Goal: Task Accomplishment & Management: Manage account settings

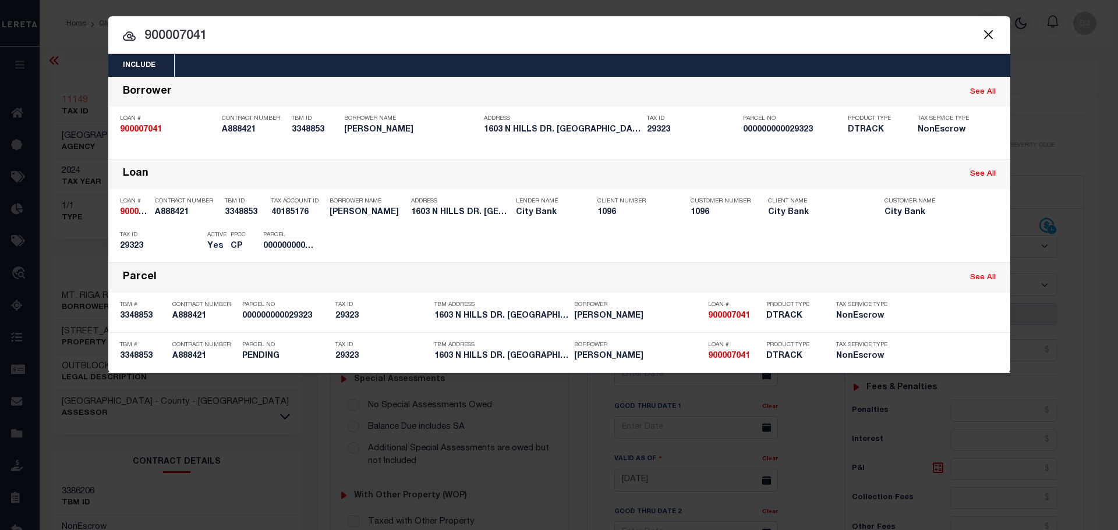
select select "OP2"
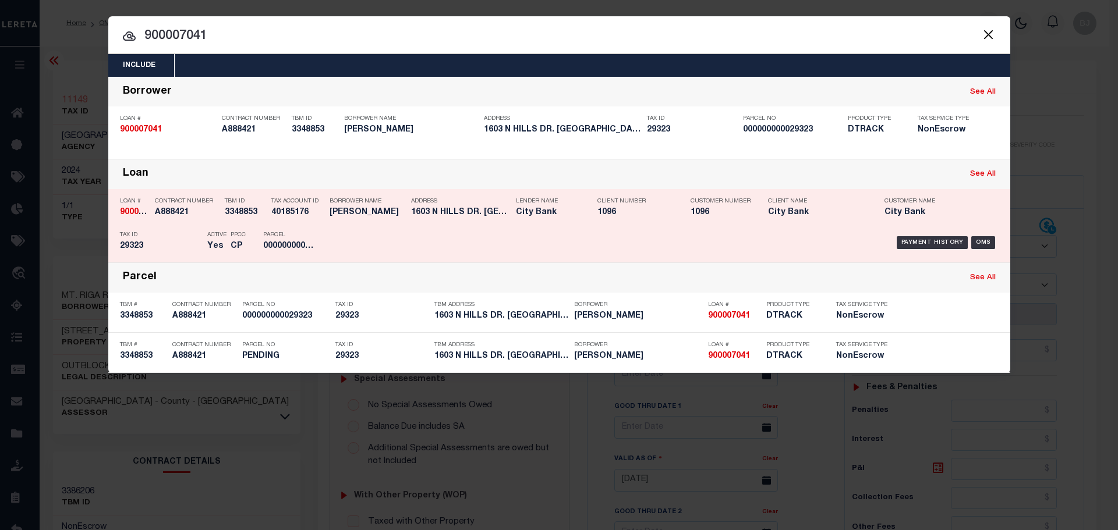
click at [316, 217] on h5 "40185176" at bounding box center [297, 213] width 52 height 10
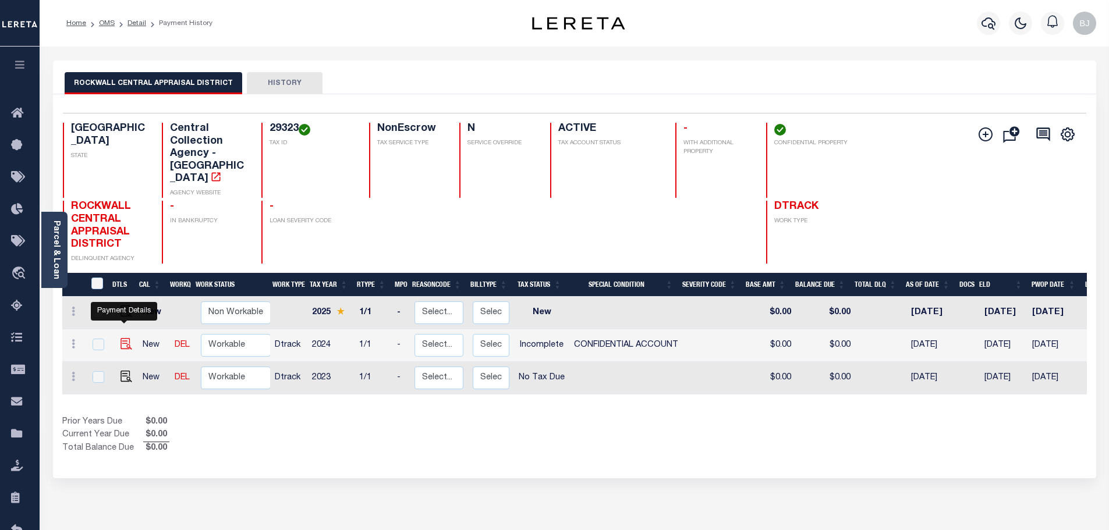
click at [123, 338] on img "" at bounding box center [127, 344] width 12 height 12
checkbox input "true"
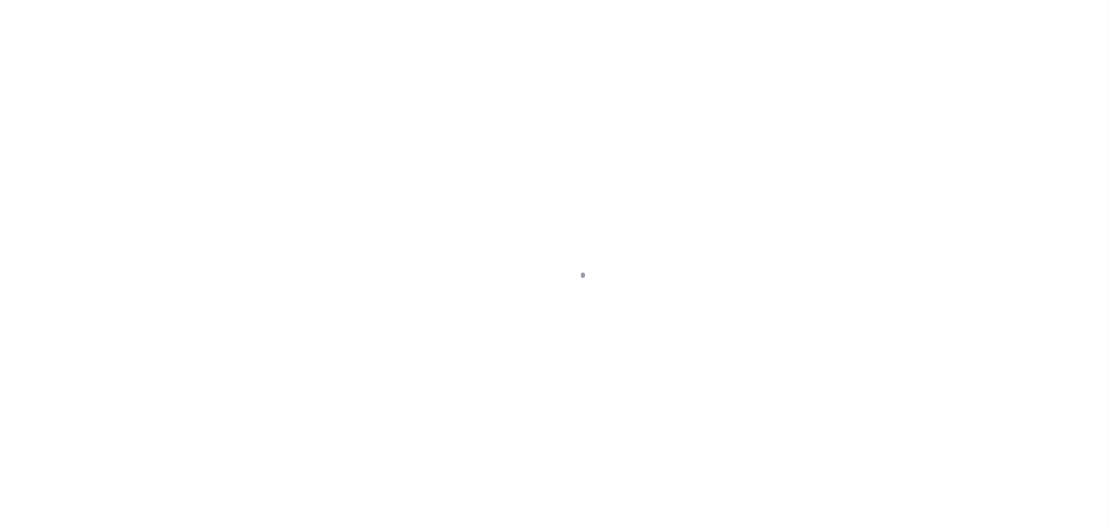
select select "INC"
select select "3"
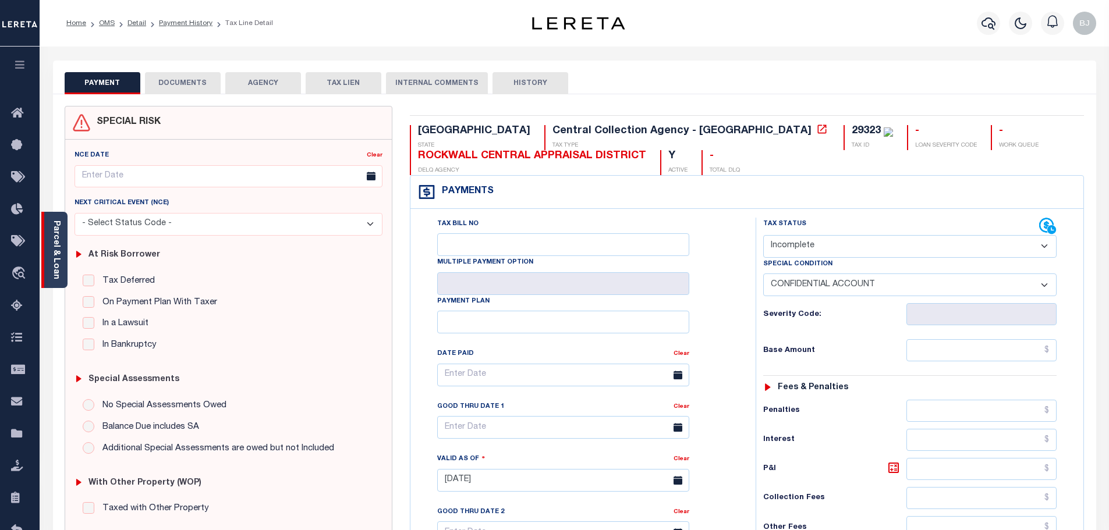
click at [62, 271] on div "Parcel & Loan" at bounding box center [54, 250] width 26 height 76
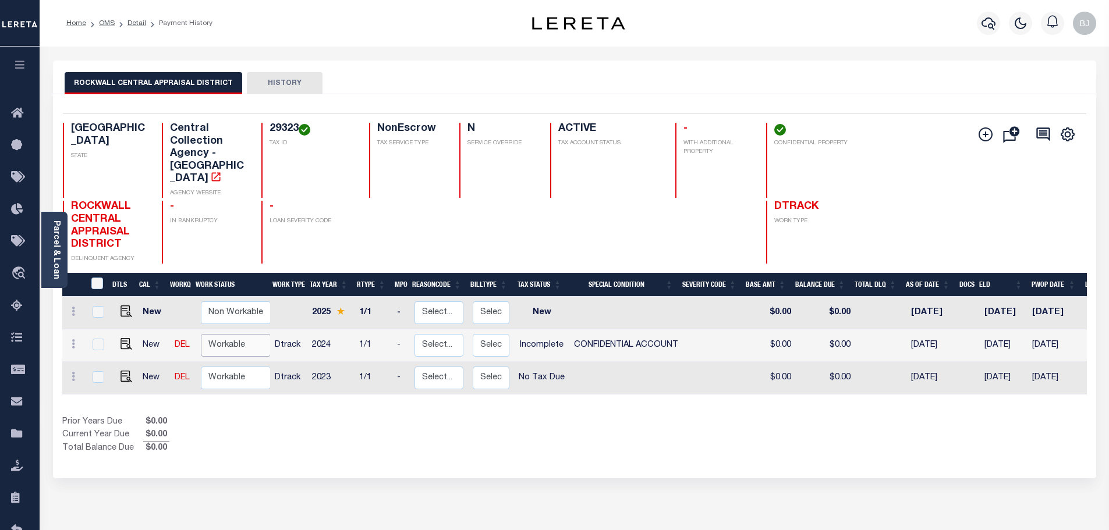
drag, startPoint x: 224, startPoint y: 317, endPoint x: 226, endPoint y: 331, distance: 13.5
click at [224, 334] on select "Non Workable Workable" at bounding box center [236, 345] width 70 height 23
checkbox input "true"
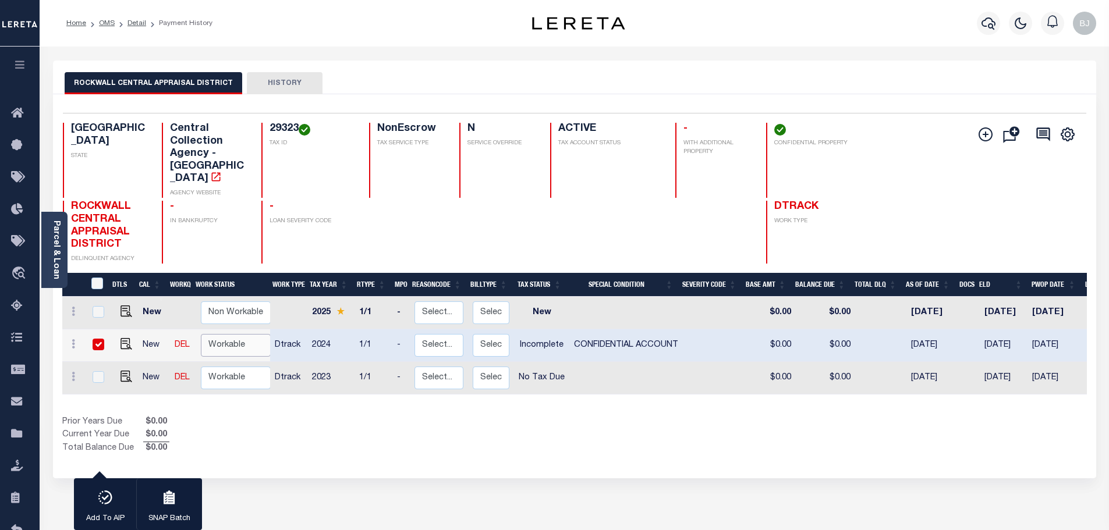
select select "true"
click at [201, 334] on select "Non Workable Workable" at bounding box center [236, 345] width 70 height 23
checkbox input "false"
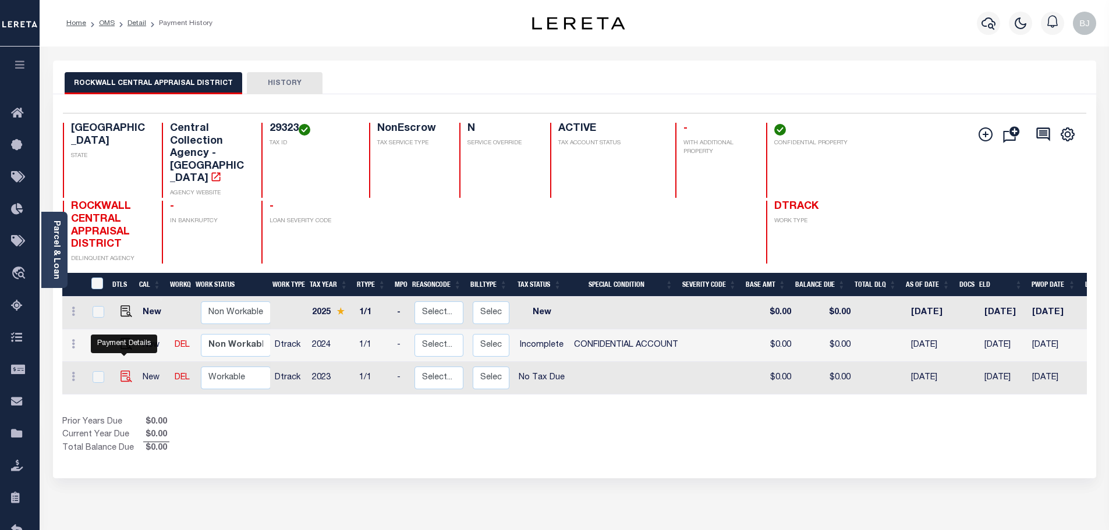
click at [125, 371] on img "" at bounding box center [127, 377] width 12 height 12
checkbox input "true"
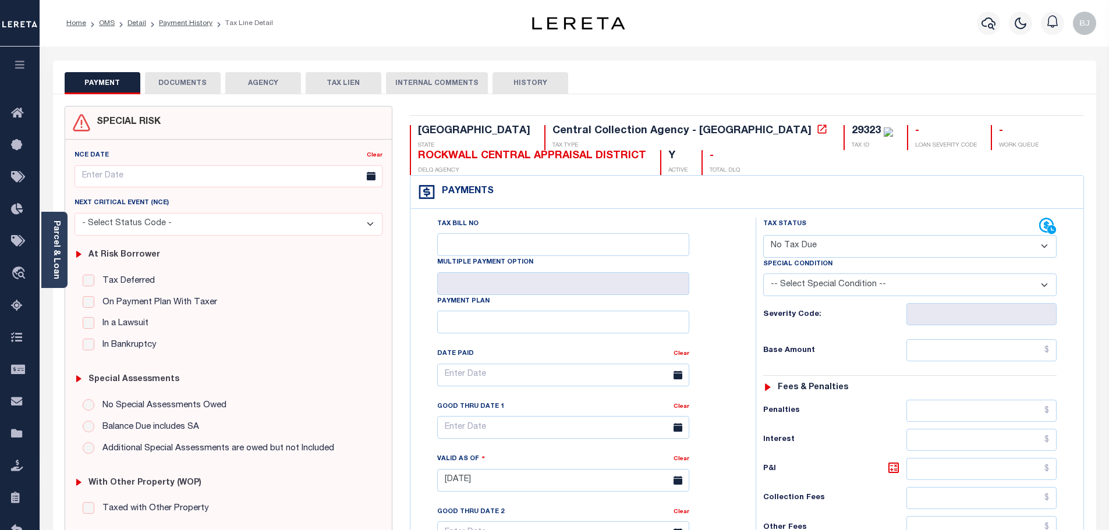
click at [811, 254] on select "- Select Status Code - Open Due/Unpaid Paid Incomplete No Tax Due Internal Refu…" at bounding box center [909, 246] width 293 height 23
select select "INC"
click at [763, 236] on select "- Select Status Code - Open Due/Unpaid Paid Incomplete No Tax Due Internal Refu…" at bounding box center [909, 246] width 293 height 23
type input "10/03/2025"
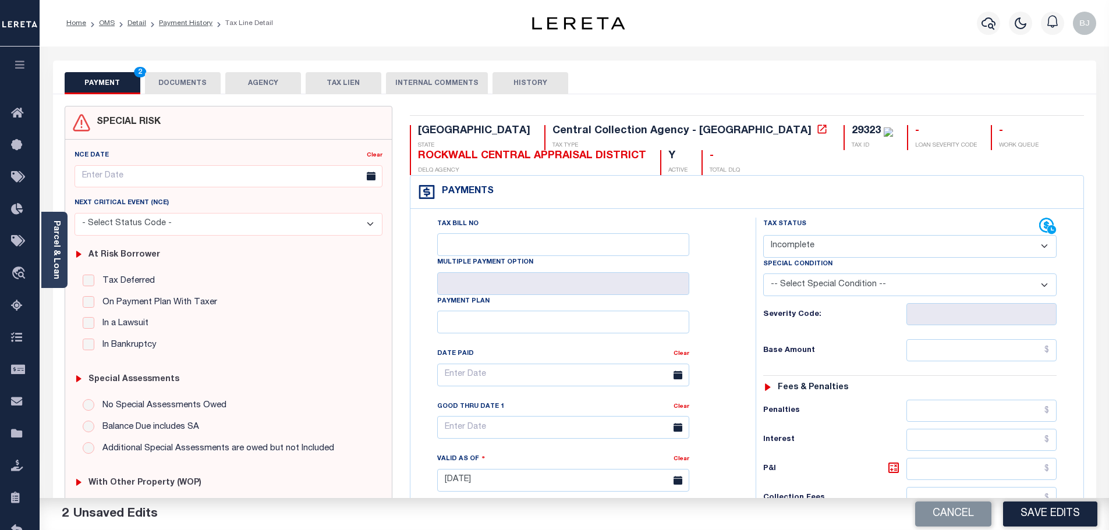
click at [833, 290] on select "-- Select Special Condition -- 3RD PARTY TAX LIEN AGENCY TAX LIEN (A.K.A Inside…" at bounding box center [909, 285] width 293 height 23
select select "3"
click at [763, 275] on select "-- Select Special Condition -- 3RD PARTY TAX LIEN AGENCY TAX LIEN (A.K.A Inside…" at bounding box center [909, 285] width 293 height 23
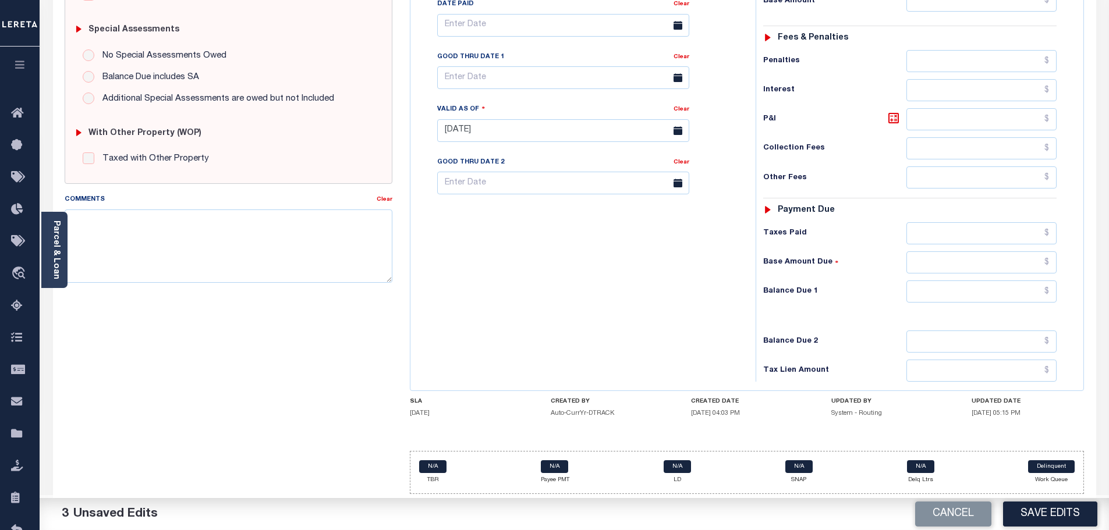
scroll to position [352, 0]
click at [1007, 279] on div "Tax Status Status - Select Status Code -" at bounding box center [914, 125] width 316 height 514
click at [1010, 292] on input "text" at bounding box center [982, 292] width 151 height 22
type input "$0.00"
click at [1031, 514] on button "Save Edits" at bounding box center [1050, 514] width 94 height 25
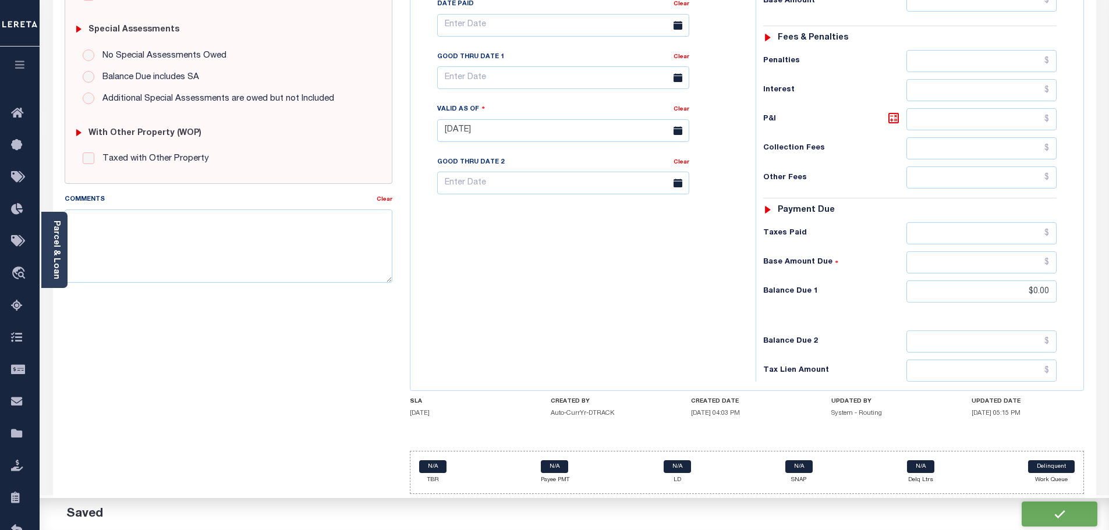
checkbox input "false"
type input "$0"
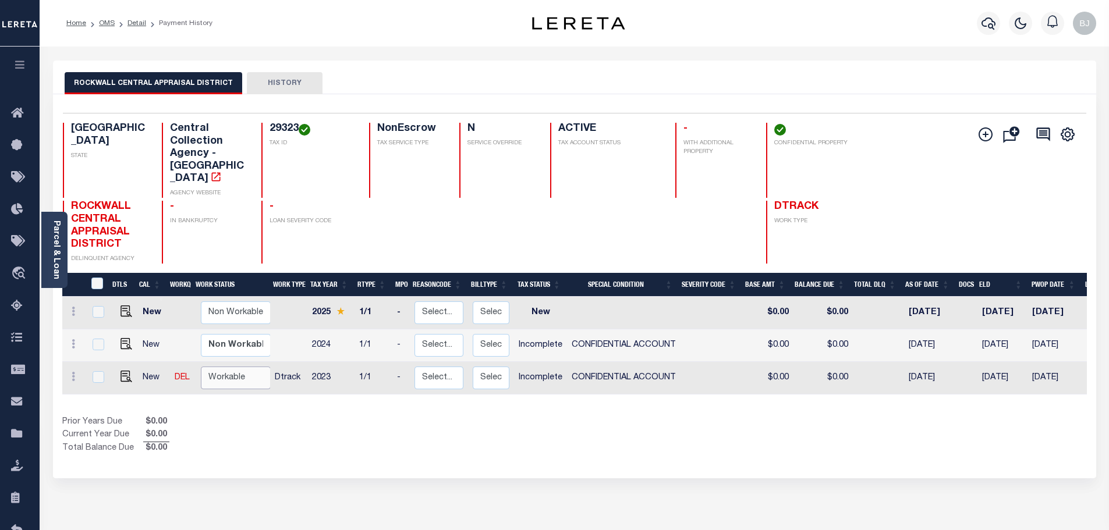
drag, startPoint x: 243, startPoint y: 348, endPoint x: 240, endPoint y: 353, distance: 6.0
click at [242, 367] on select "Non Workable Workable" at bounding box center [236, 378] width 70 height 23
checkbox input "true"
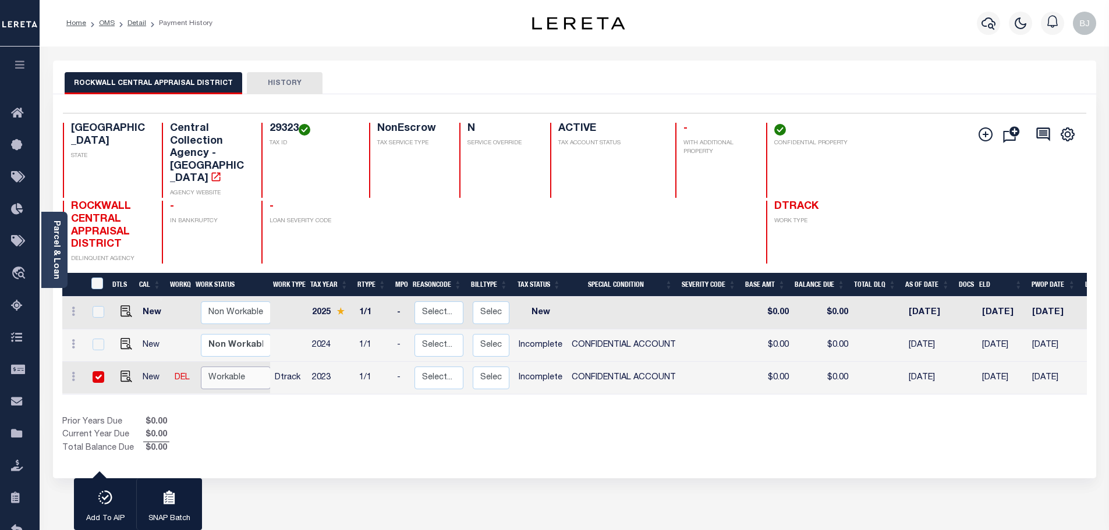
click at [239, 367] on select "Non Workable Workable" at bounding box center [236, 378] width 70 height 23
checkbox input "false"
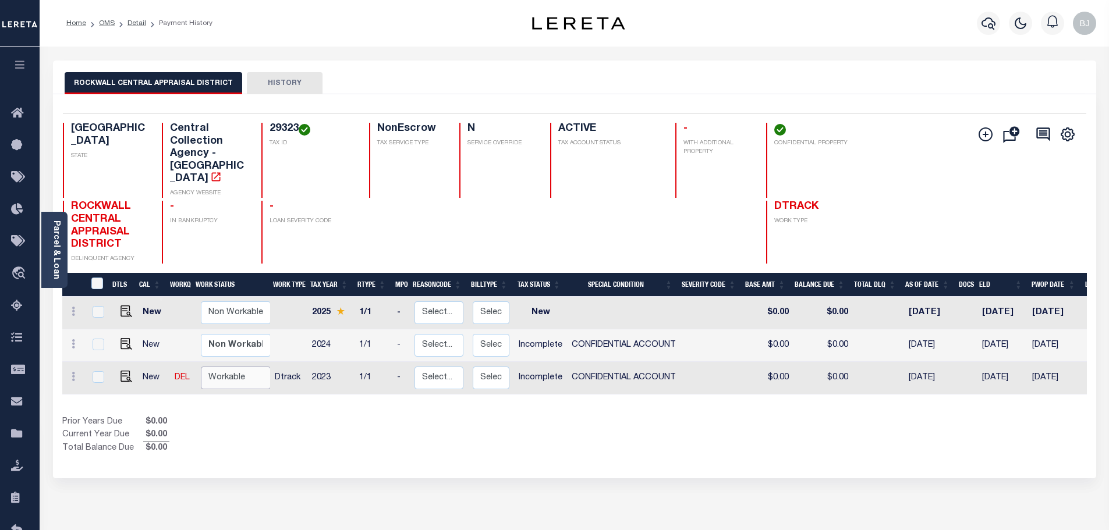
click at [237, 367] on select "Non Workable Workable" at bounding box center [236, 378] width 70 height 23
checkbox input "true"
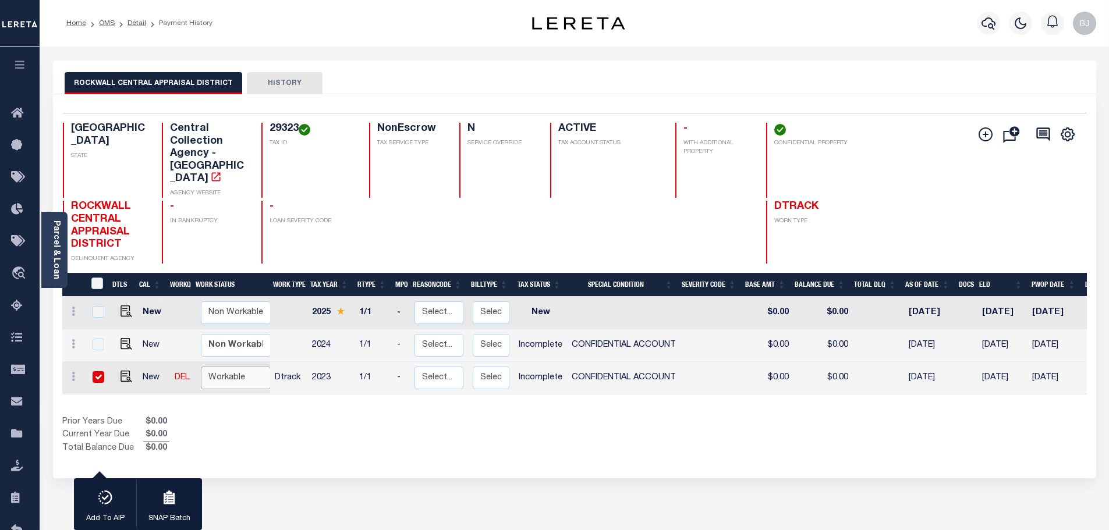
select select "true"
click at [201, 367] on select "Non Workable Workable" at bounding box center [236, 378] width 70 height 23
checkbox input "false"
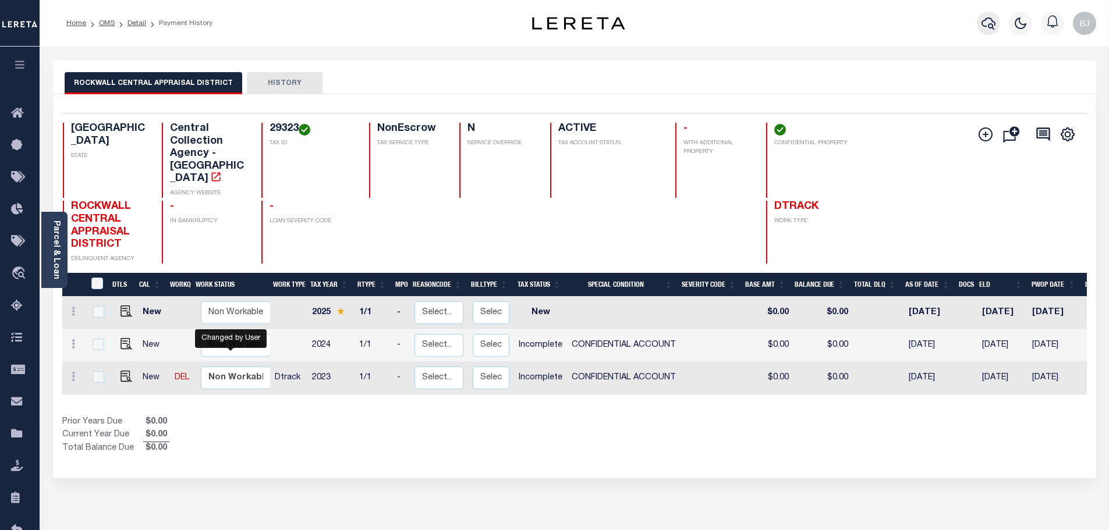
click at [992, 29] on icon "button" at bounding box center [989, 23] width 14 height 12
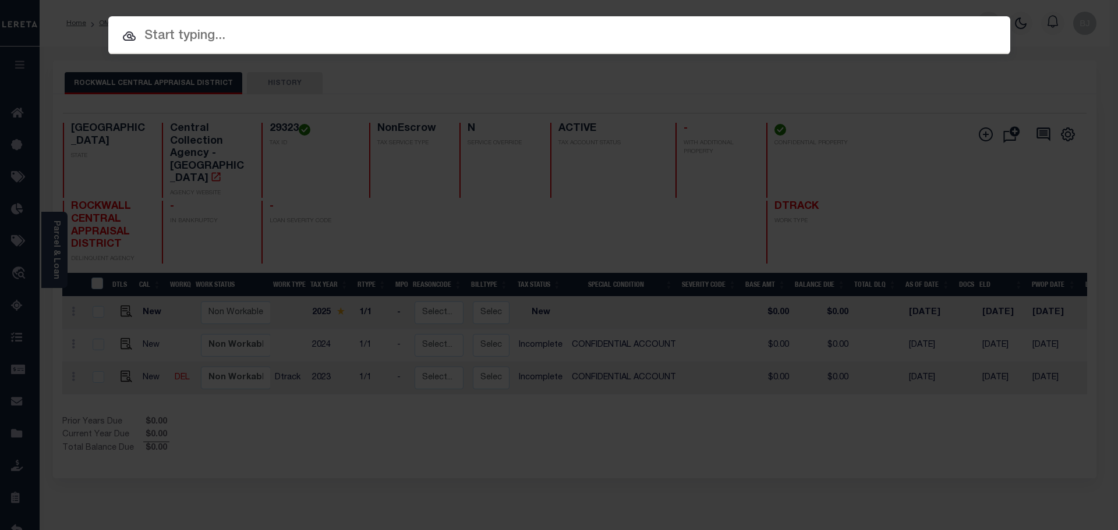
paste input "450001142"
type input "450001142"
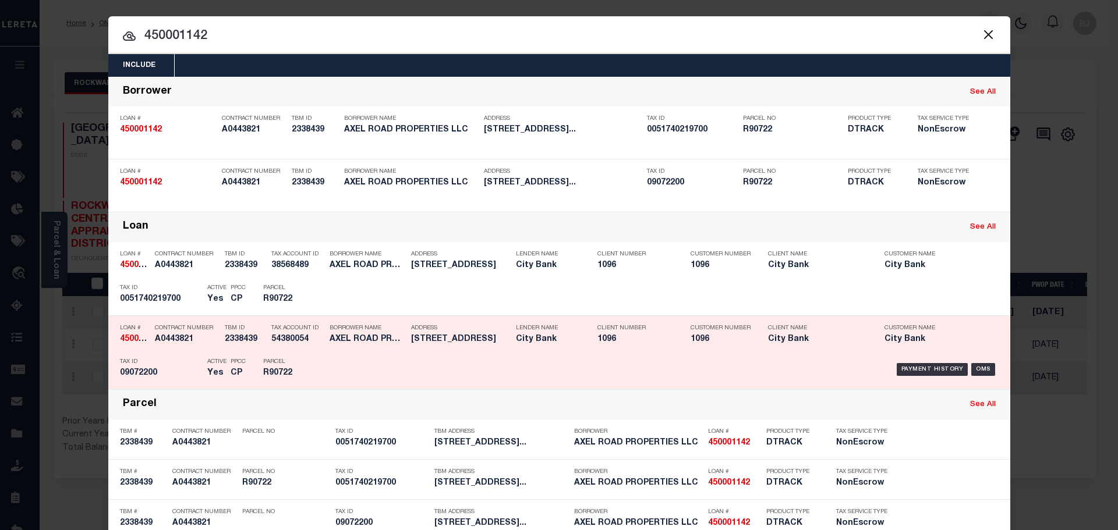
click at [516, 378] on div "Payment History OMS" at bounding box center [666, 370] width 666 height 34
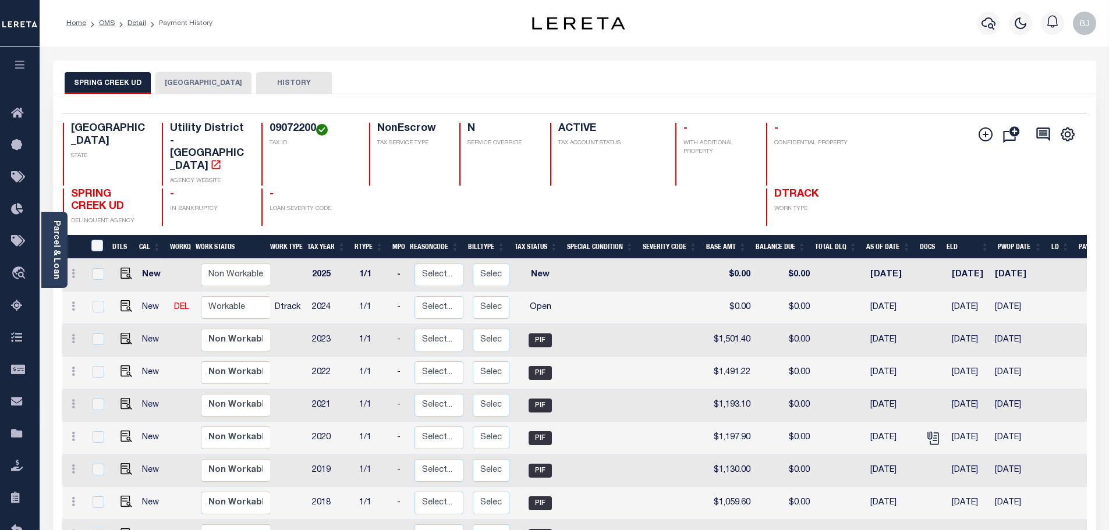
click at [232, 90] on button "[GEOGRAPHIC_DATA]" at bounding box center [203, 83] width 96 height 22
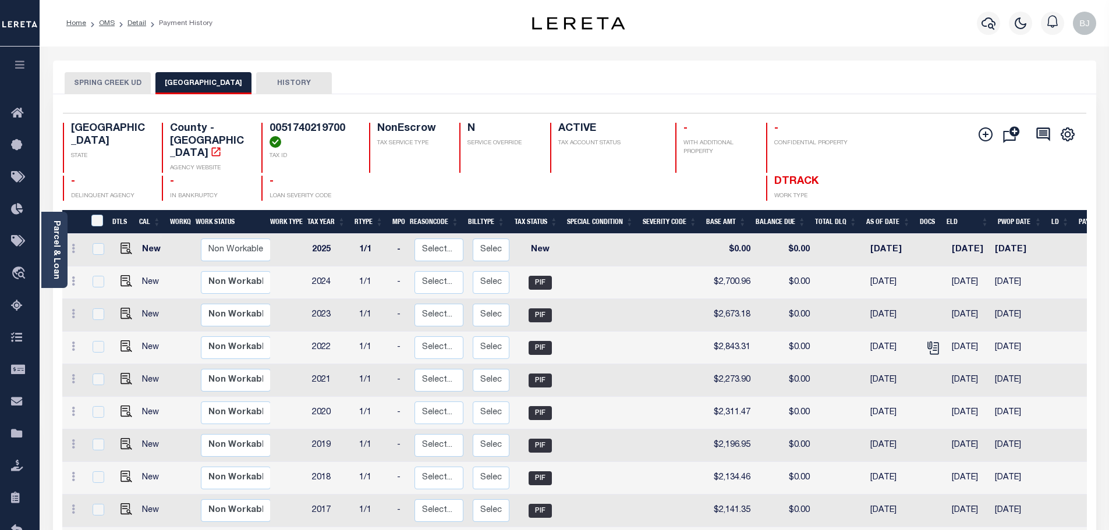
click at [140, 72] on div "SPRING CREEK UD MONTGOMERY COUNTY HISTORY" at bounding box center [574, 78] width 1043 height 34
click at [120, 91] on button "SPRING CREEK UD" at bounding box center [108, 83] width 86 height 22
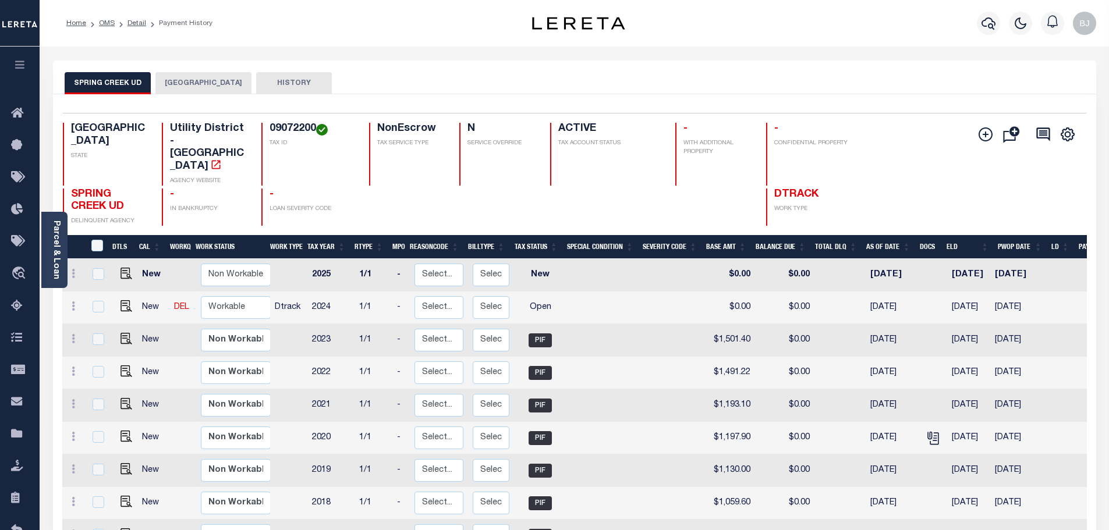
click at [281, 128] on h4 "09072200" at bounding box center [313, 129] width 86 height 13
copy h4 "09072200"
click at [126, 300] on img "" at bounding box center [127, 306] width 12 height 12
checkbox input "true"
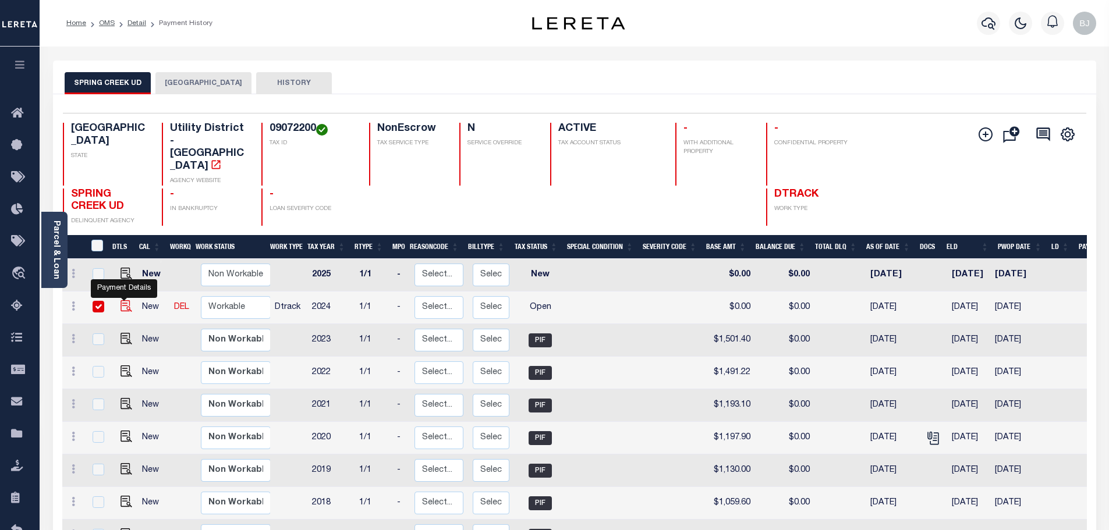
checkbox input "true"
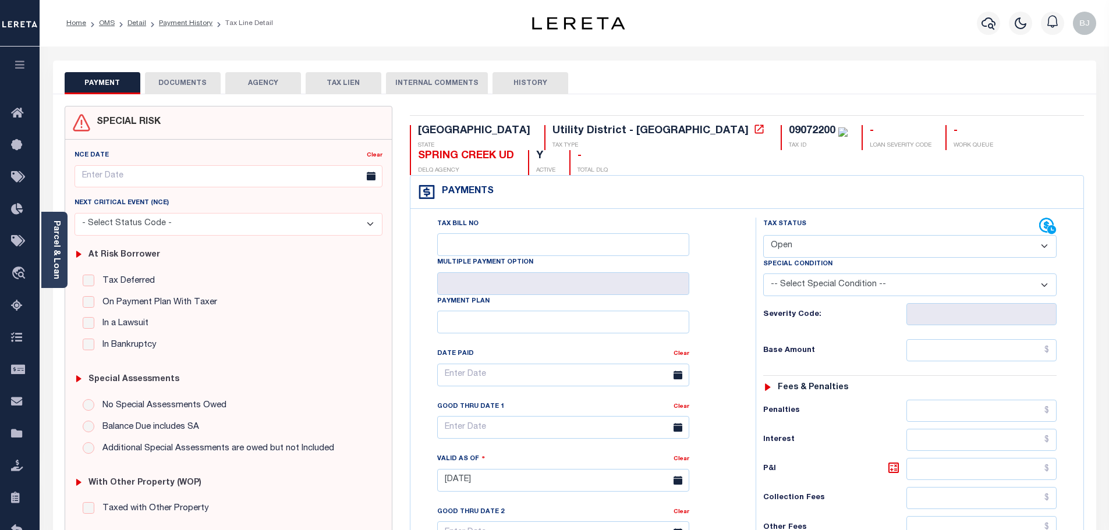
drag, startPoint x: 911, startPoint y: 213, endPoint x: 883, endPoint y: 225, distance: 29.7
click at [911, 235] on select "- Select Status Code - Open Due/Unpaid Paid Incomplete No Tax Due Internal Refu…" at bounding box center [909, 246] width 293 height 23
select select "PYD"
click at [763, 235] on select "- Select Status Code - Open Due/Unpaid Paid Incomplete No Tax Due Internal Refu…" at bounding box center [909, 246] width 293 height 23
type input "[DATE]"
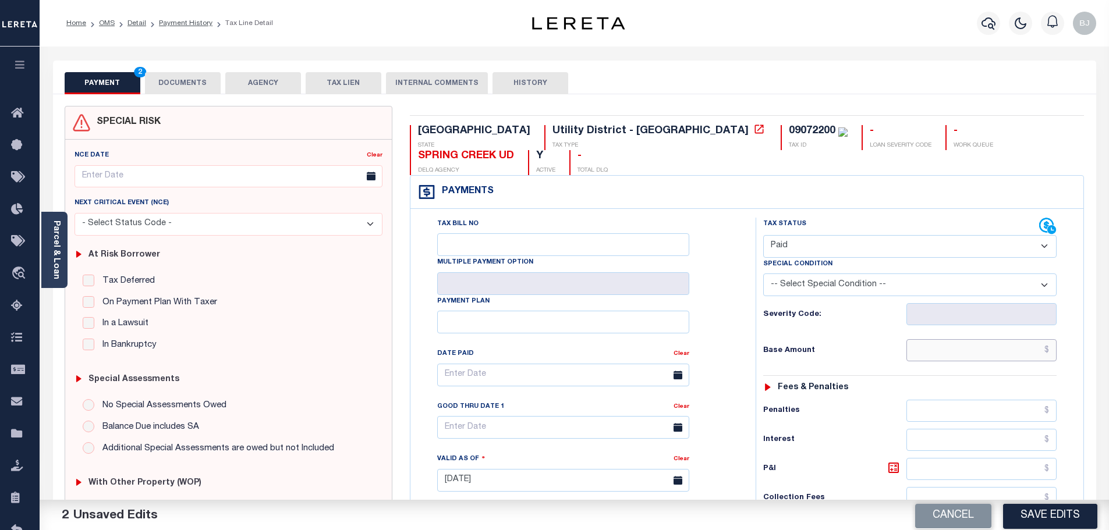
drag, startPoint x: 964, startPoint y: 317, endPoint x: 971, endPoint y: 323, distance: 9.1
click at [964, 339] on input "text" at bounding box center [982, 350] width 151 height 22
paste input "1,513.35"
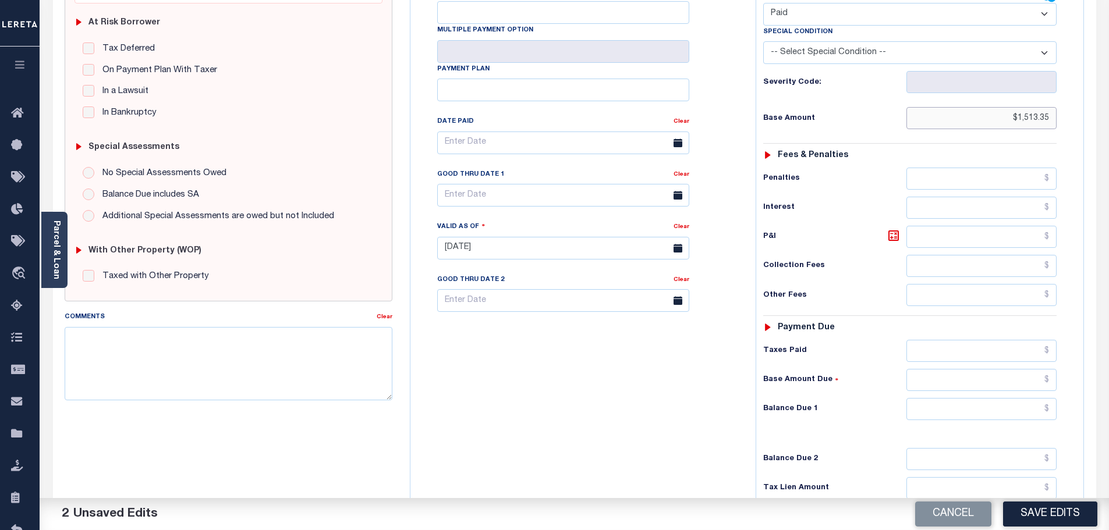
scroll to position [233, 0]
type input "$1,513.35"
click at [970, 339] on input "text" at bounding box center [982, 350] width 151 height 22
paste input "1,513.35"
type input "$1,513.35"
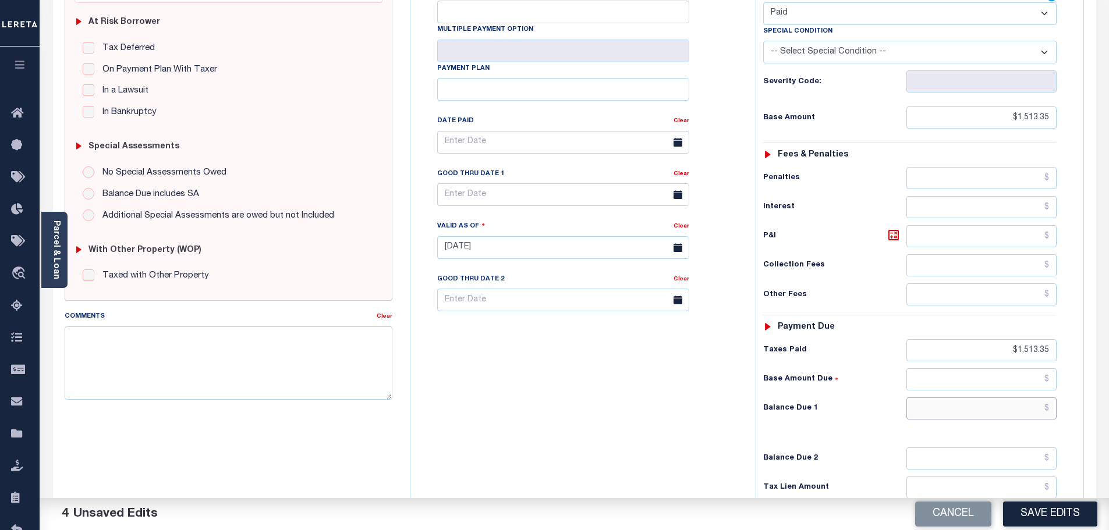
click at [988, 398] on input "text" at bounding box center [982, 409] width 151 height 22
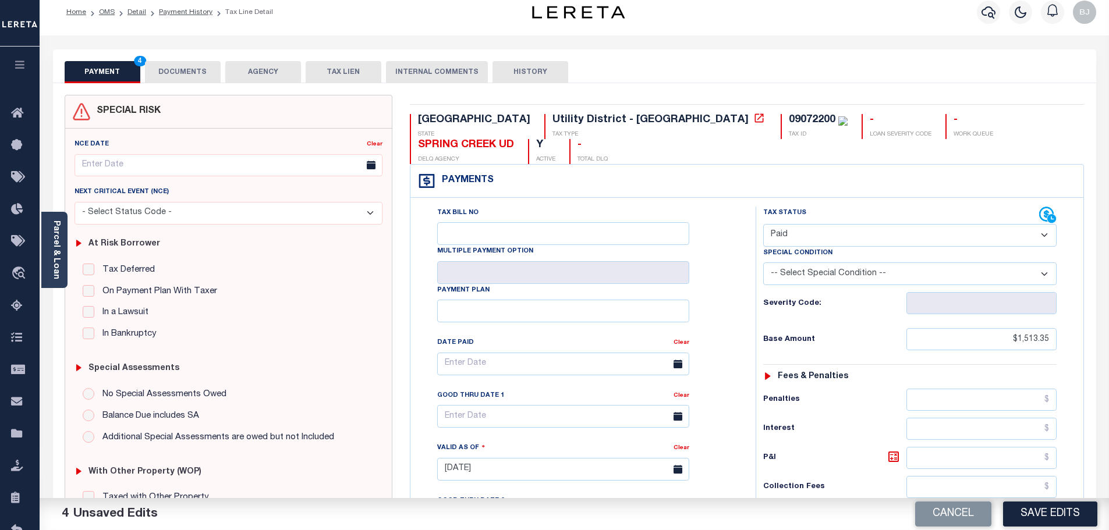
scroll to position [0, 0]
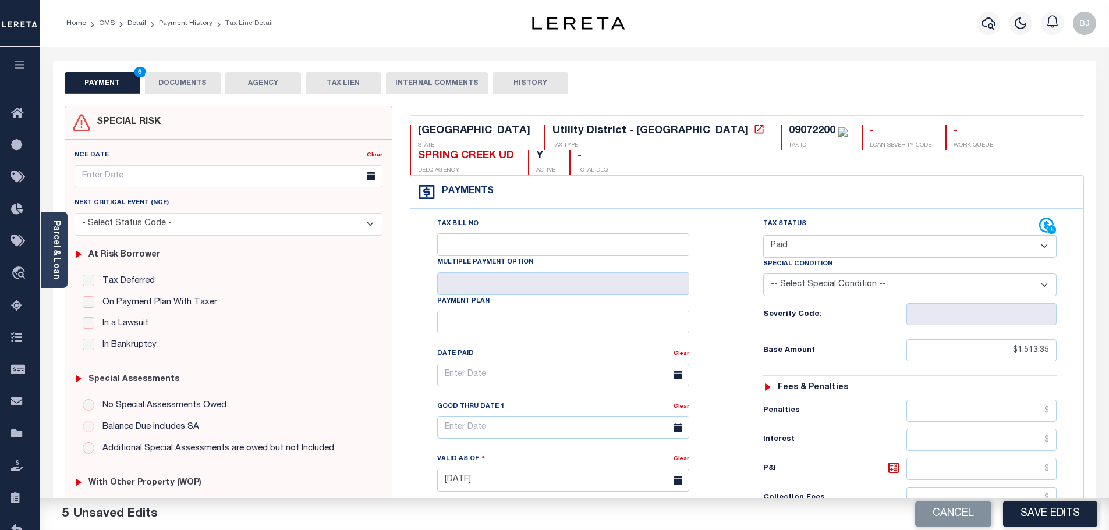
type input "$0.00"
click at [203, 83] on button "DOCUMENTS" at bounding box center [183, 83] width 76 height 22
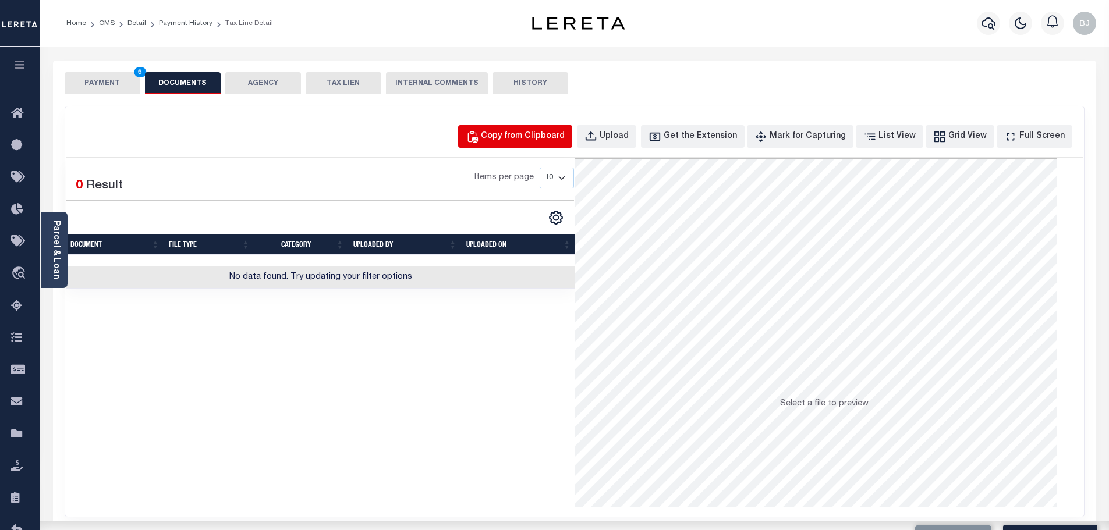
click at [539, 138] on div "Copy from Clipboard" at bounding box center [523, 136] width 84 height 13
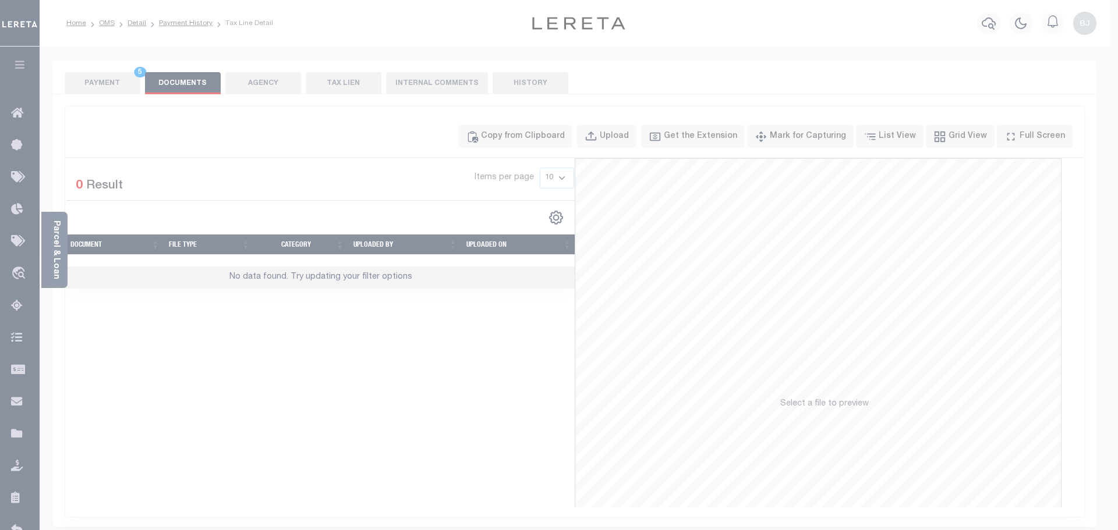
click at [0, 0] on span "Paste copied image" at bounding box center [0, 0] width 0 height 0
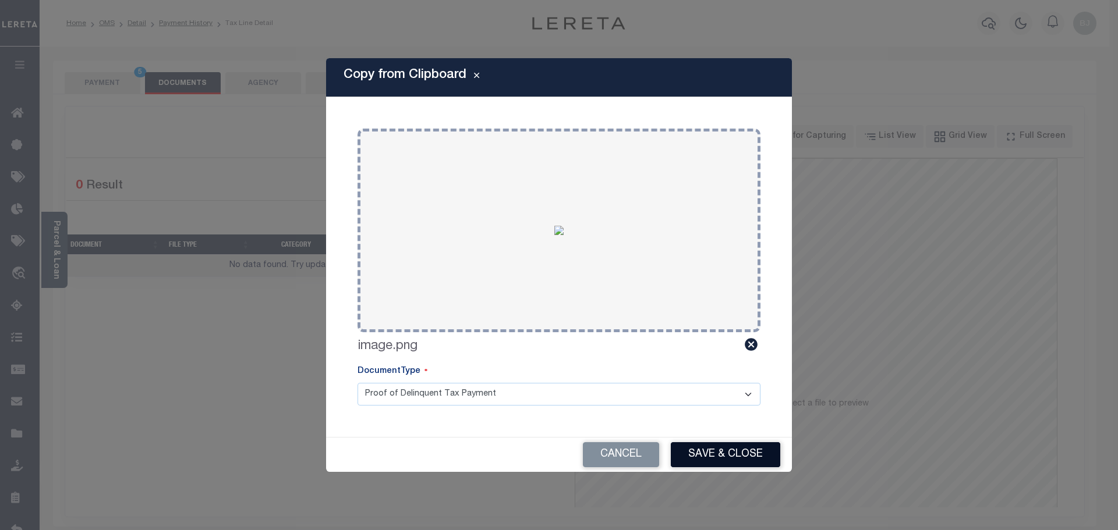
click at [722, 457] on button "Save & Close" at bounding box center [725, 455] width 109 height 25
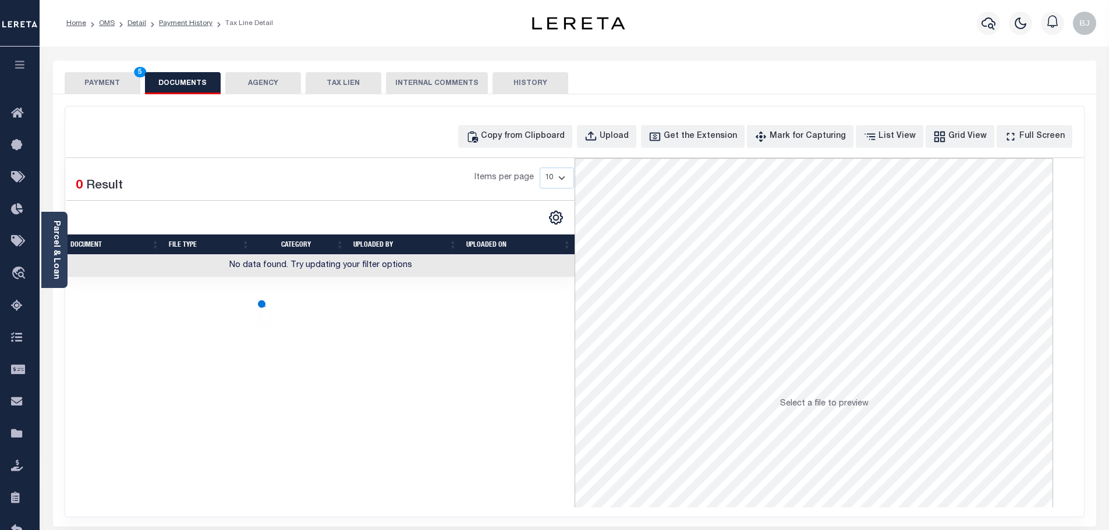
click at [108, 80] on button "PAYMENT 5" at bounding box center [103, 83] width 76 height 22
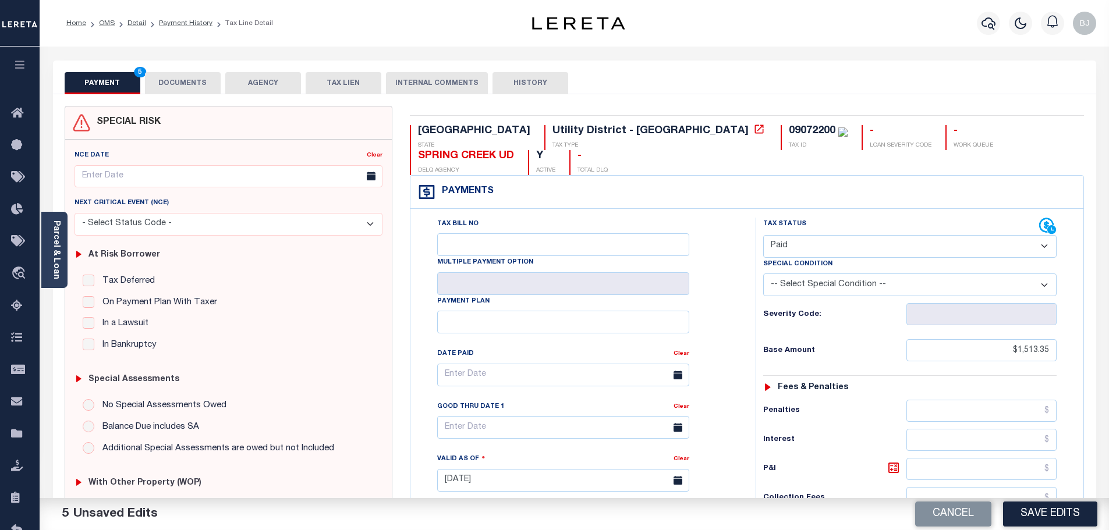
drag, startPoint x: 1067, startPoint y: 513, endPoint x: 1106, endPoint y: 508, distance: 39.9
click at [1067, 512] on button "Save Edits" at bounding box center [1050, 514] width 94 height 25
checkbox input "false"
type input "$1,513.35"
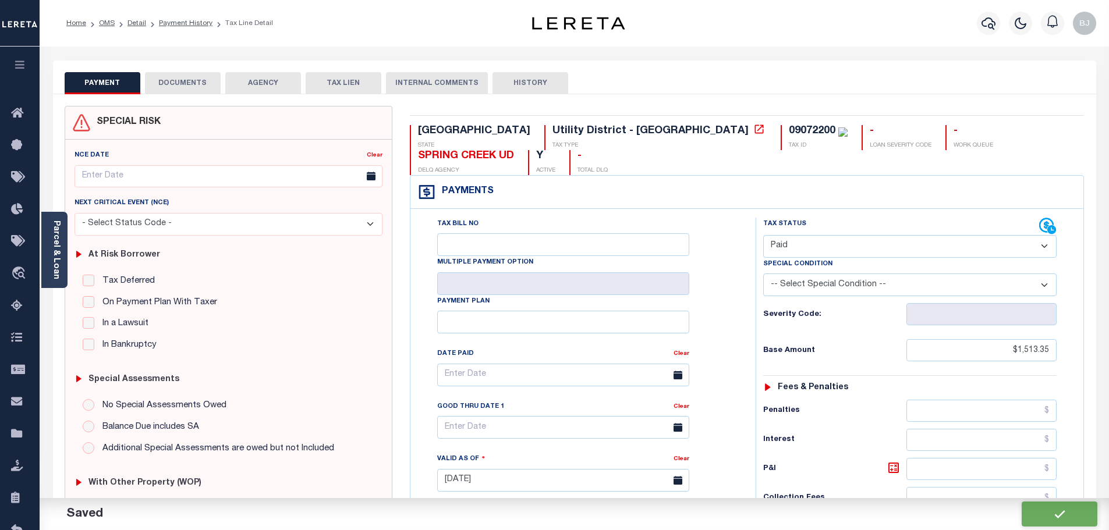
type input "$0"
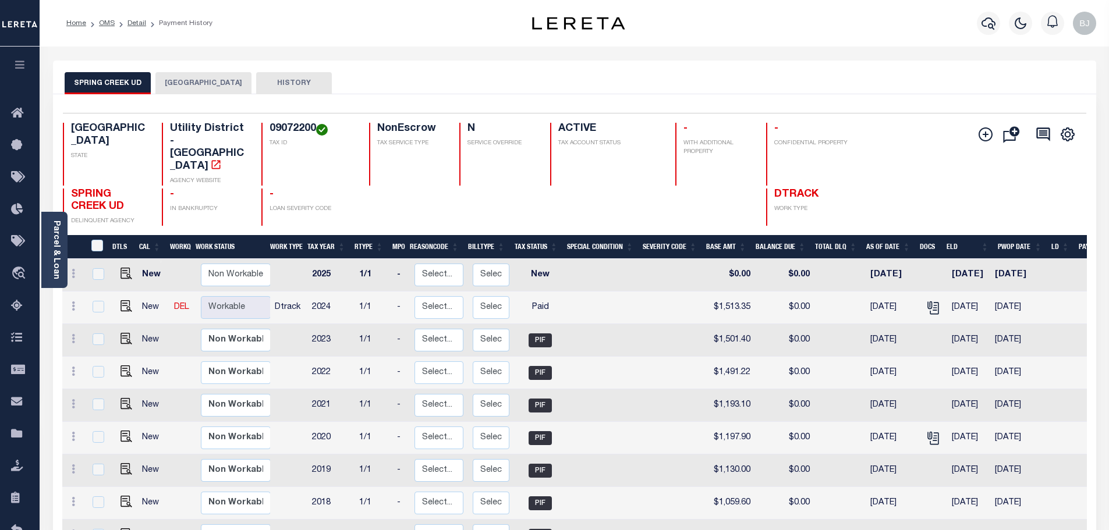
click at [988, 36] on div at bounding box center [988, 23] width 32 height 41
click at [989, 34] on button "button" at bounding box center [988, 23] width 23 height 23
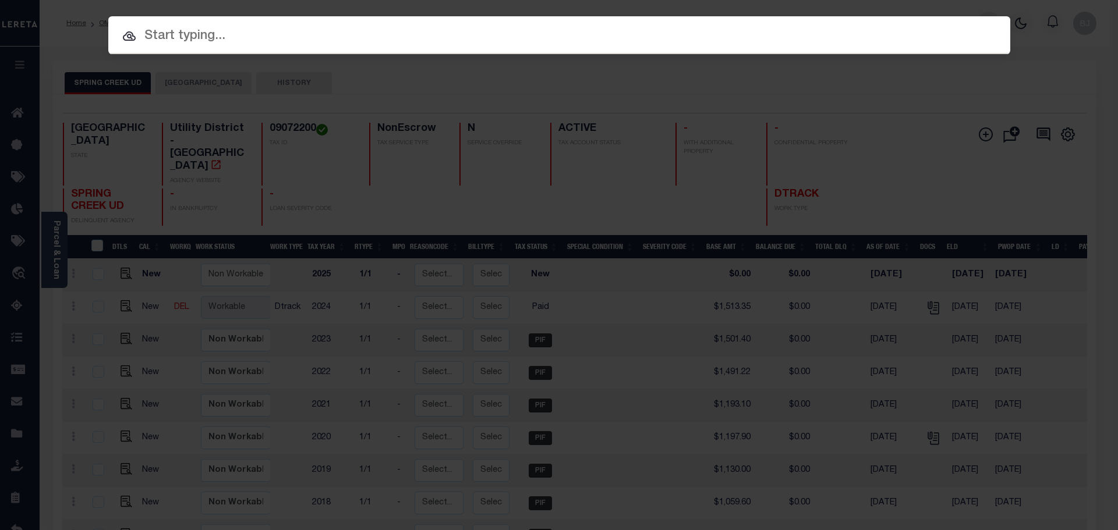
paste input "9025242"
type input "9025242"
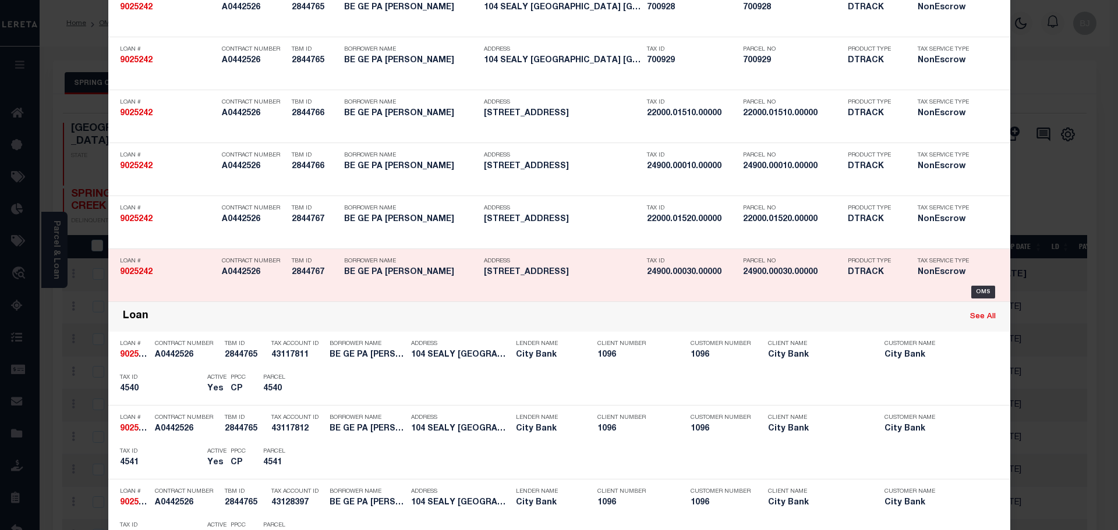
scroll to position [233, 0]
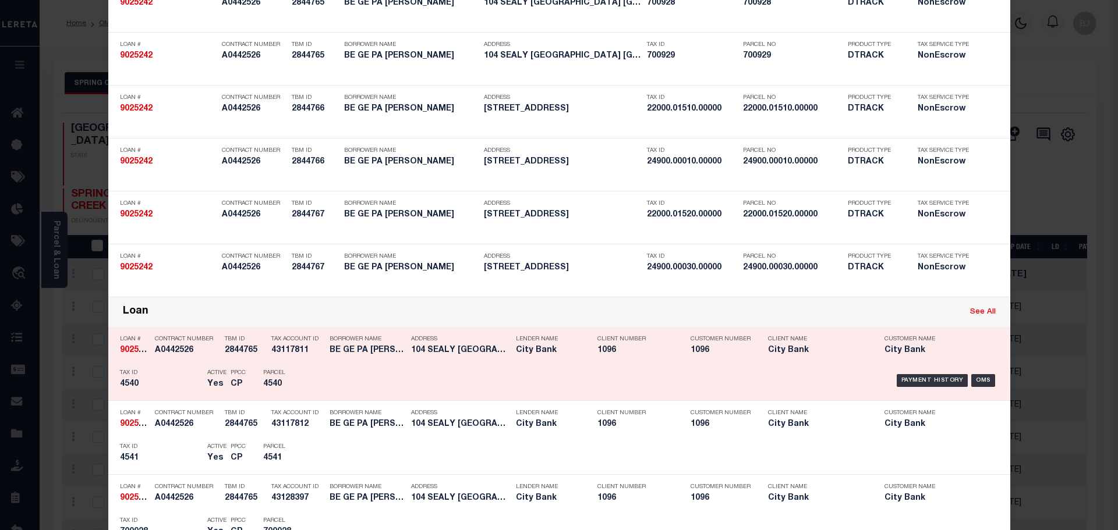
click at [263, 383] on h5 "4540" at bounding box center [289, 385] width 52 height 10
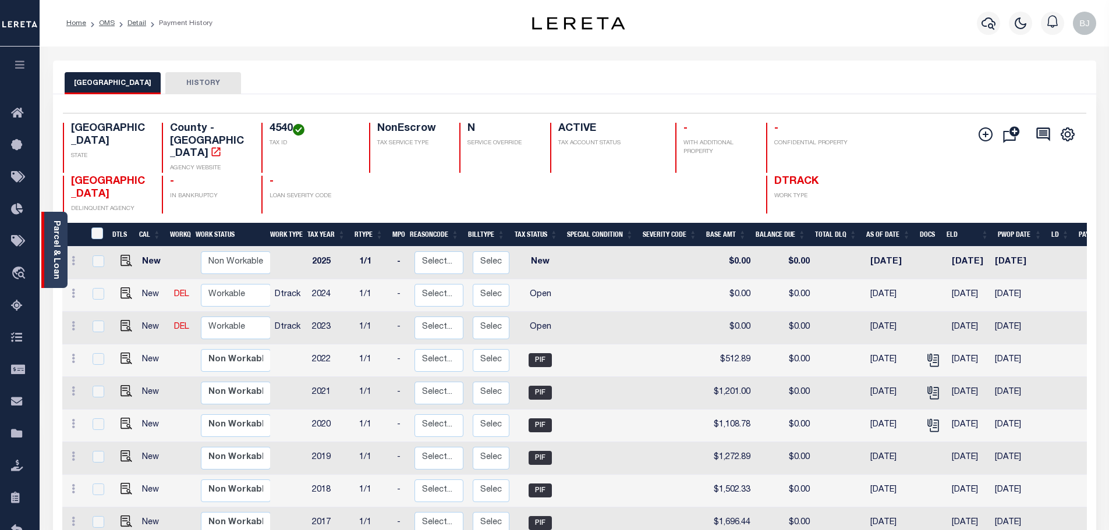
click at [54, 263] on link "Parcel & Loan" at bounding box center [56, 250] width 8 height 59
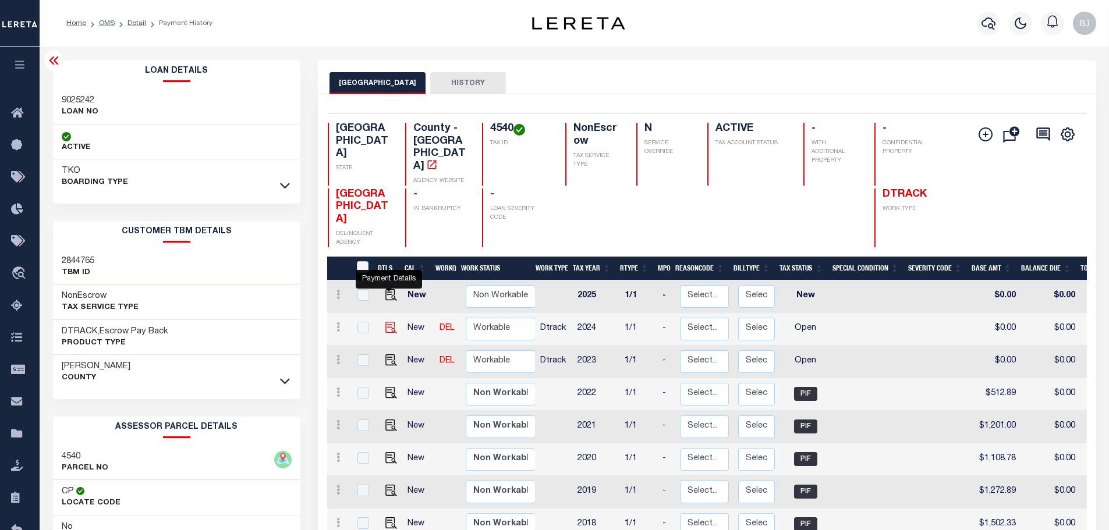
click at [389, 322] on img "" at bounding box center [391, 328] width 12 height 12
checkbox input "true"
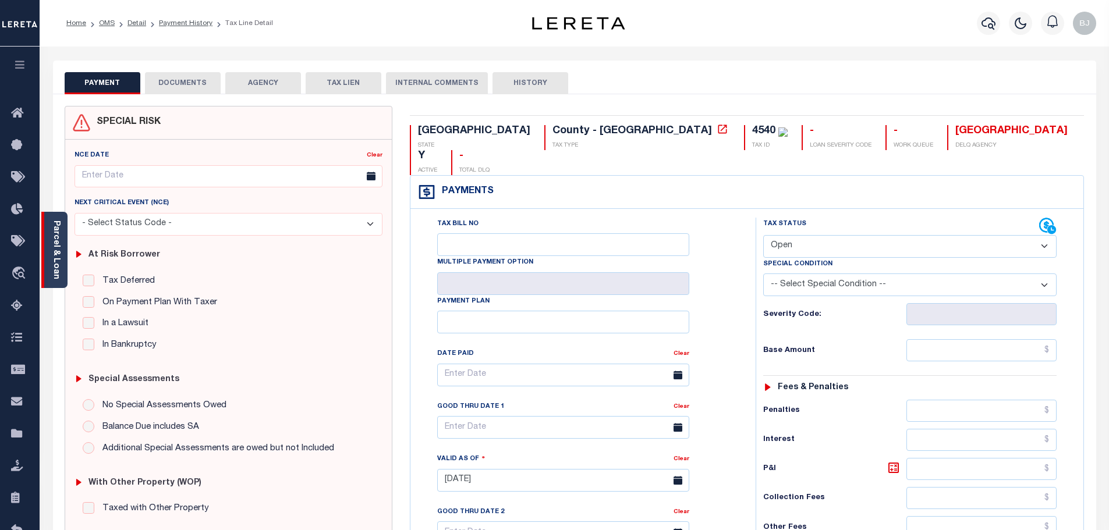
click at [56, 239] on link "Parcel & Loan" at bounding box center [56, 250] width 8 height 59
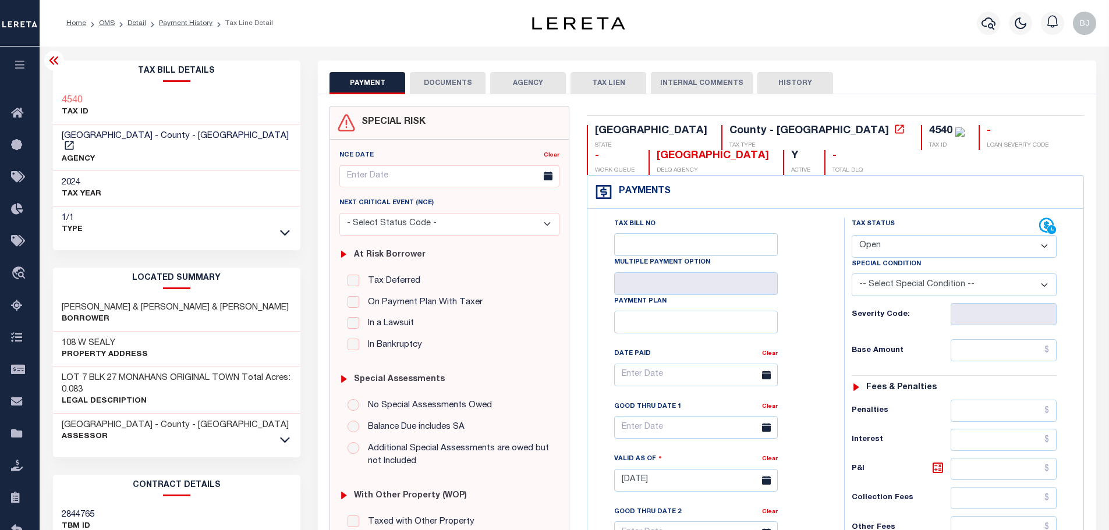
click at [905, 246] on select "- Select Status Code - Open Due/Unpaid Paid Incomplete No Tax Due Internal Refu…" at bounding box center [954, 246] width 205 height 23
select select "PYD"
click at [852, 236] on select "- Select Status Code - Open Due/Unpaid Paid Incomplete No Tax Due Internal Refu…" at bounding box center [954, 246] width 205 height 23
type input "[DATE]"
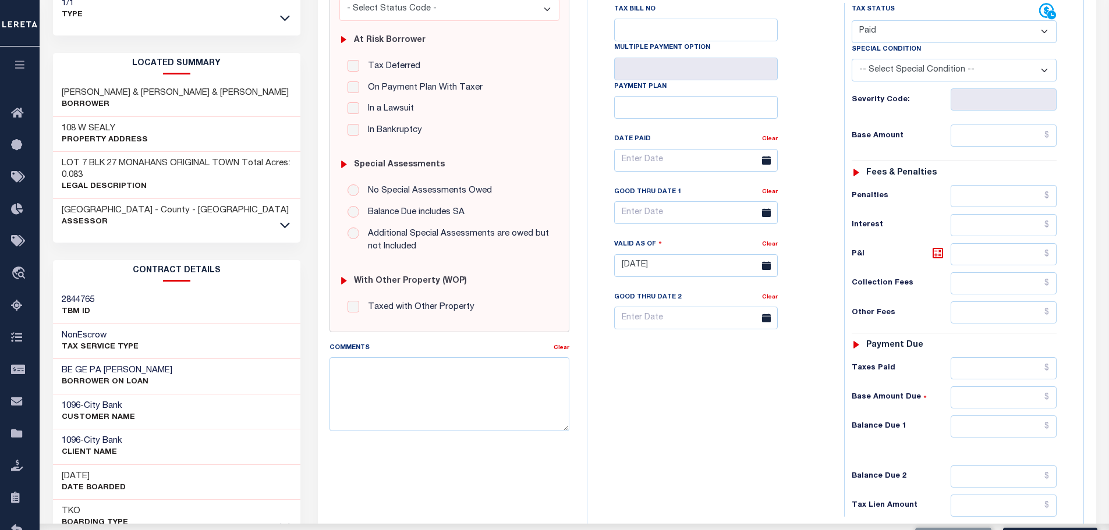
scroll to position [233, 0]
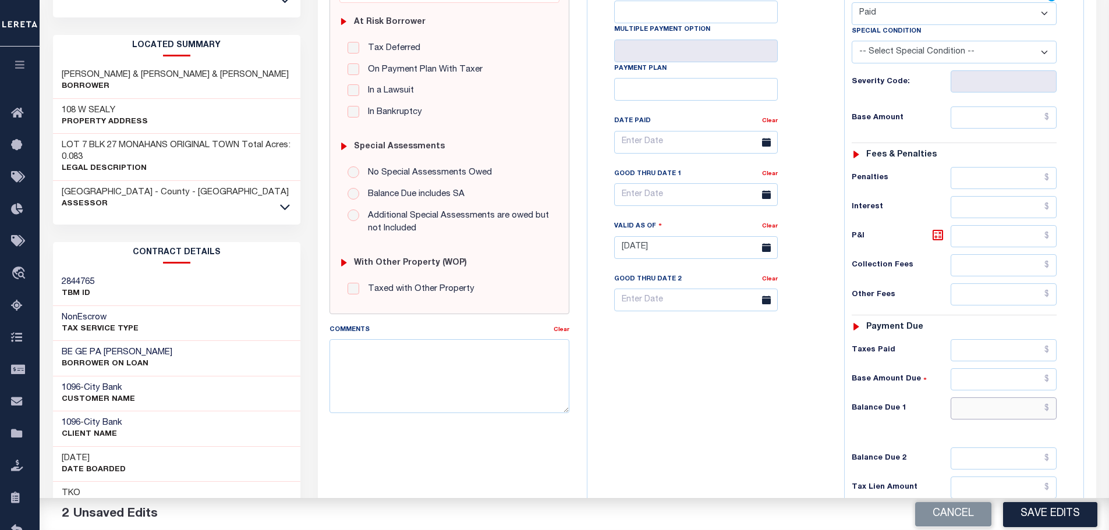
click at [1012, 411] on input "text" at bounding box center [1004, 409] width 107 height 22
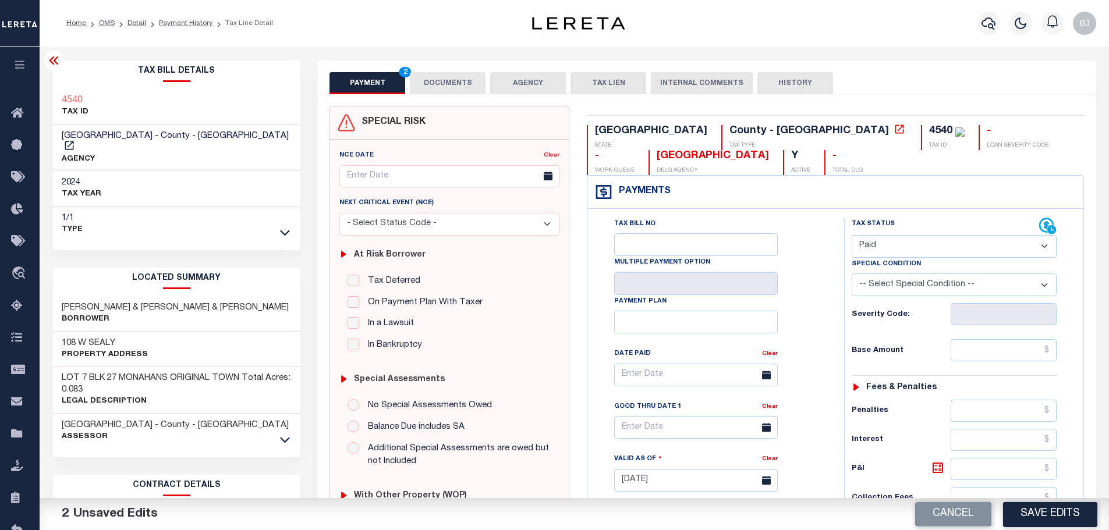
type input "$0.00"
click at [471, 80] on button "DOCUMENTS" at bounding box center [448, 83] width 76 height 22
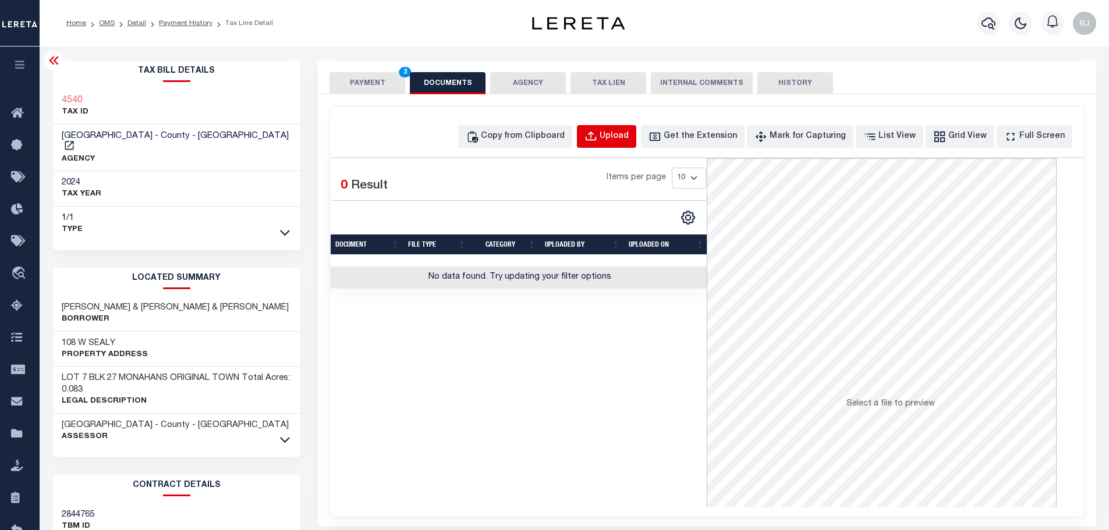
click at [618, 144] on button "Upload" at bounding box center [606, 136] width 59 height 23
select select "POP"
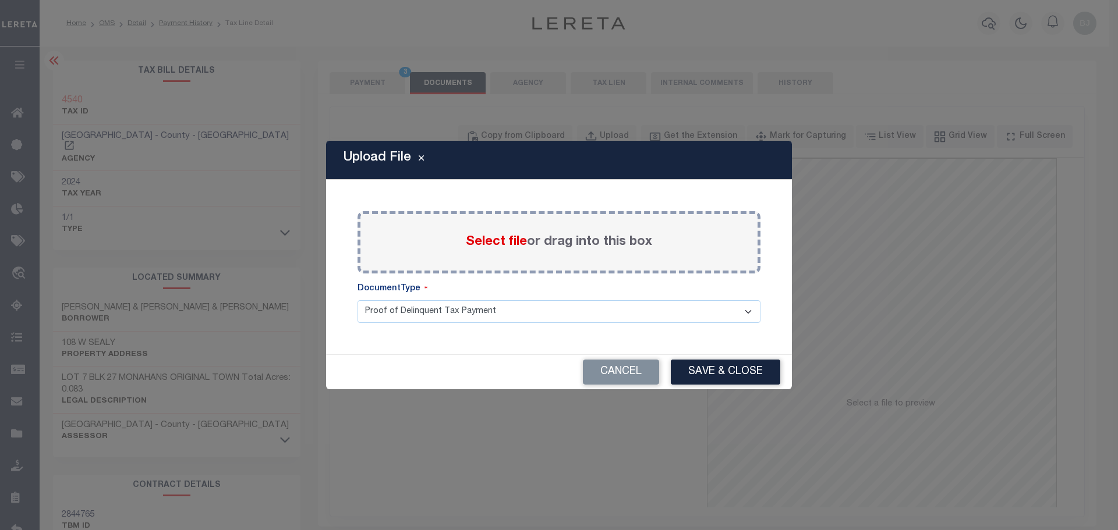
click at [511, 246] on span "Select file" at bounding box center [496, 242] width 61 height 13
click at [0, 0] on input "Select file or drag into this box" at bounding box center [0, 0] width 0 height 0
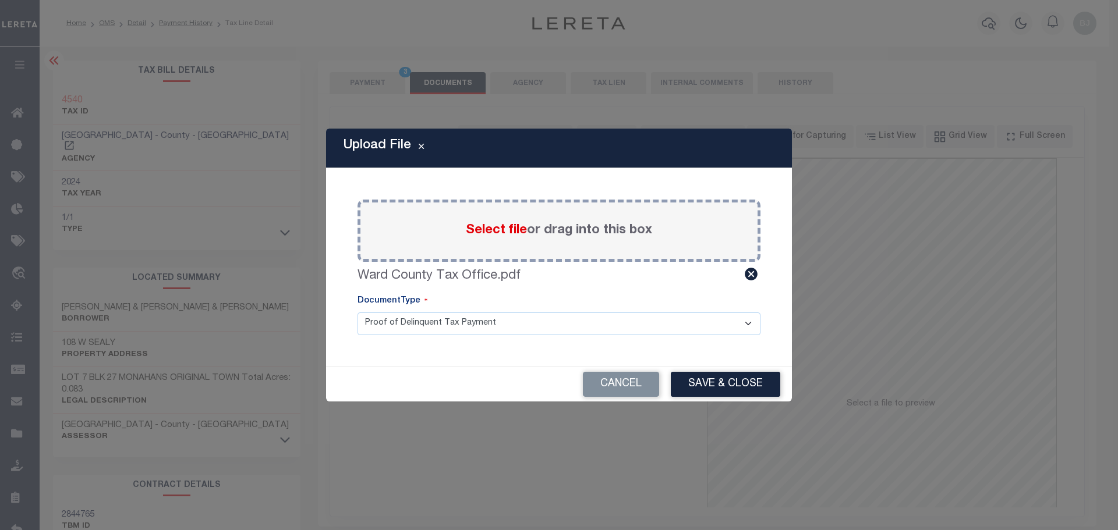
click at [205, 40] on div "Upload File Paste copied image or file into this box Select file or drag into t…" at bounding box center [559, 265] width 1118 height 530
click at [723, 387] on button "Save & Close" at bounding box center [725, 384] width 109 height 25
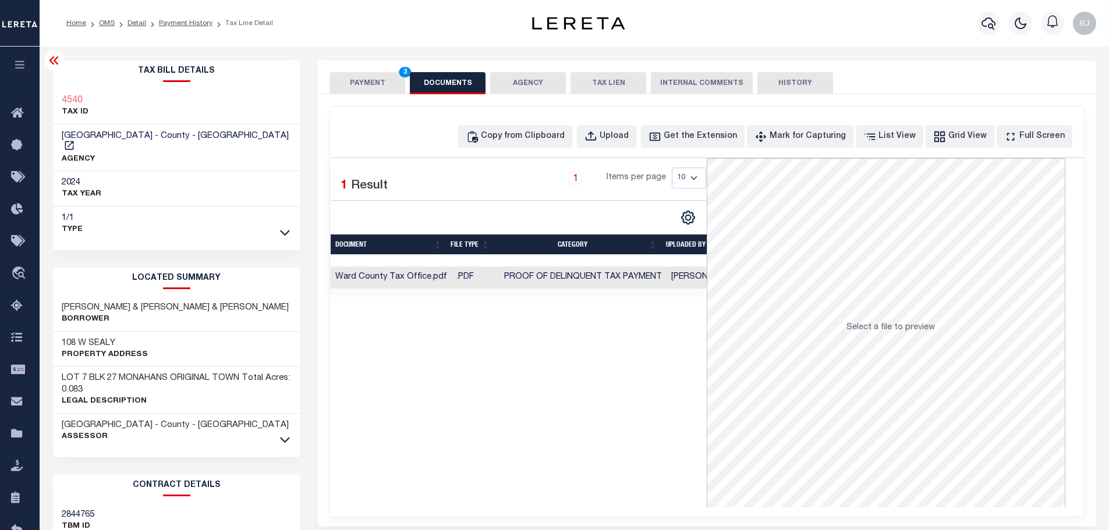
click at [362, 89] on button "PAYMENT 3" at bounding box center [368, 83] width 76 height 22
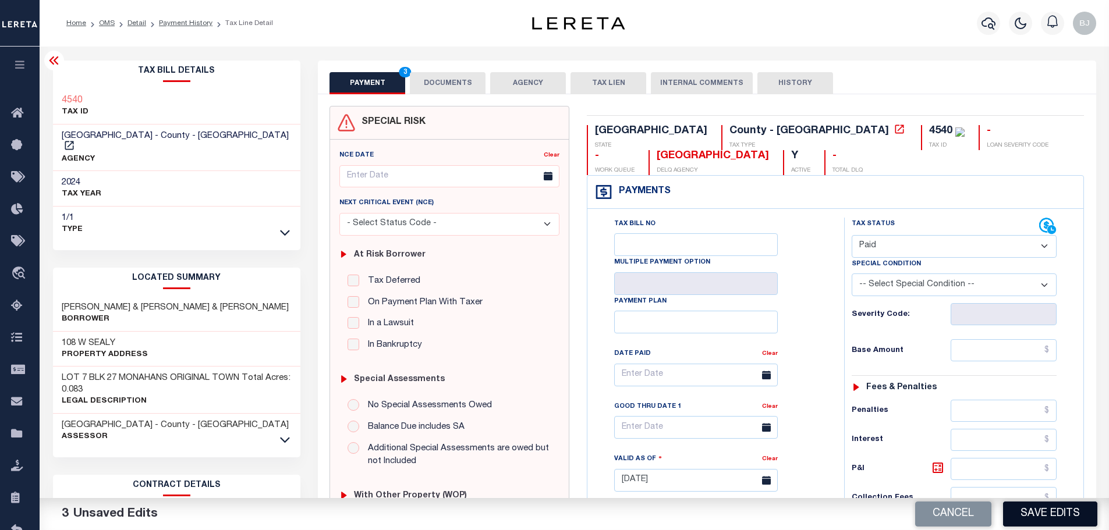
click at [1094, 511] on button "Save Edits" at bounding box center [1050, 514] width 94 height 25
checkbox input "false"
type input "$0"
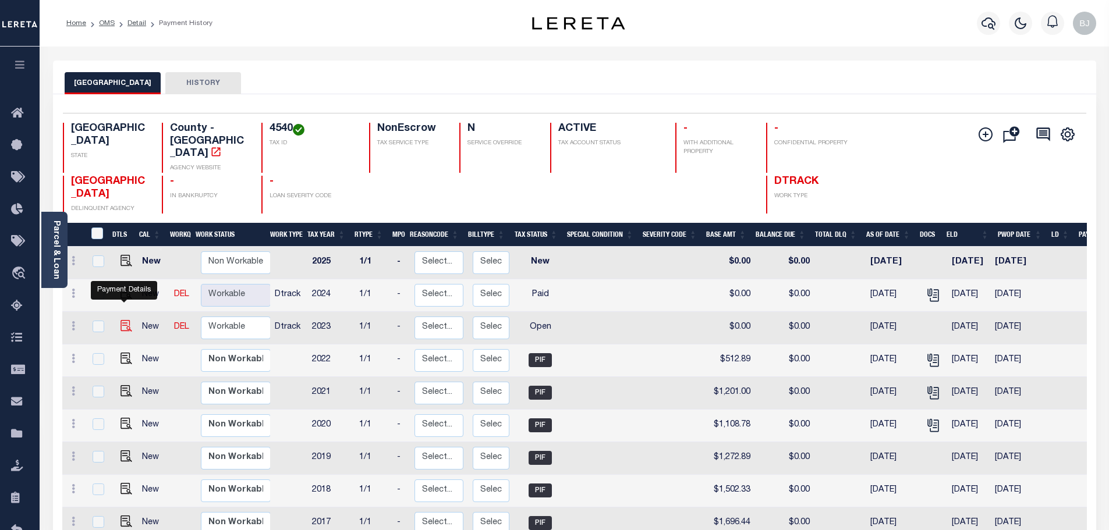
click at [124, 320] on img "" at bounding box center [127, 326] width 12 height 12
checkbox input "true"
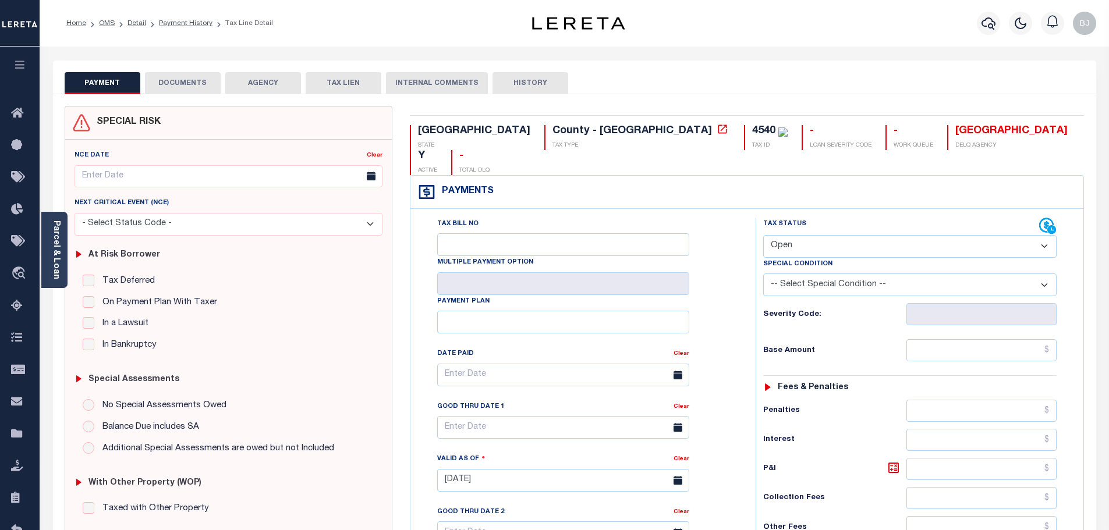
drag, startPoint x: 882, startPoint y: 211, endPoint x: 869, endPoint y: 218, distance: 14.6
click at [880, 235] on select "- Select Status Code - Open Due/Unpaid Paid Incomplete No Tax Due Internal Refu…" at bounding box center [909, 246] width 293 height 23
select select "PYD"
click at [763, 235] on select "- Select Status Code - Open Due/Unpaid Paid Incomplete No Tax Due Internal Refu…" at bounding box center [909, 246] width 293 height 23
type input "[DATE]"
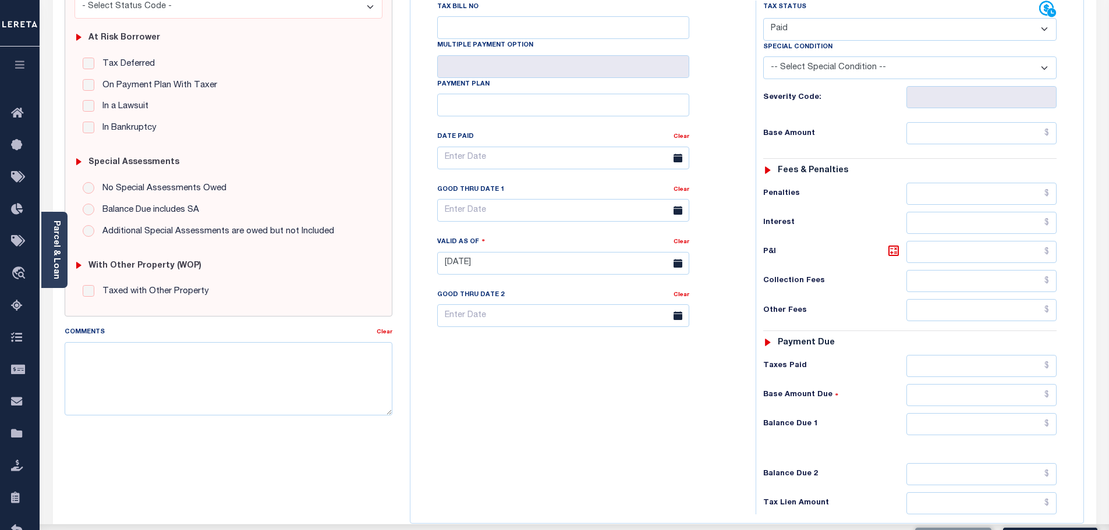
scroll to position [233, 0]
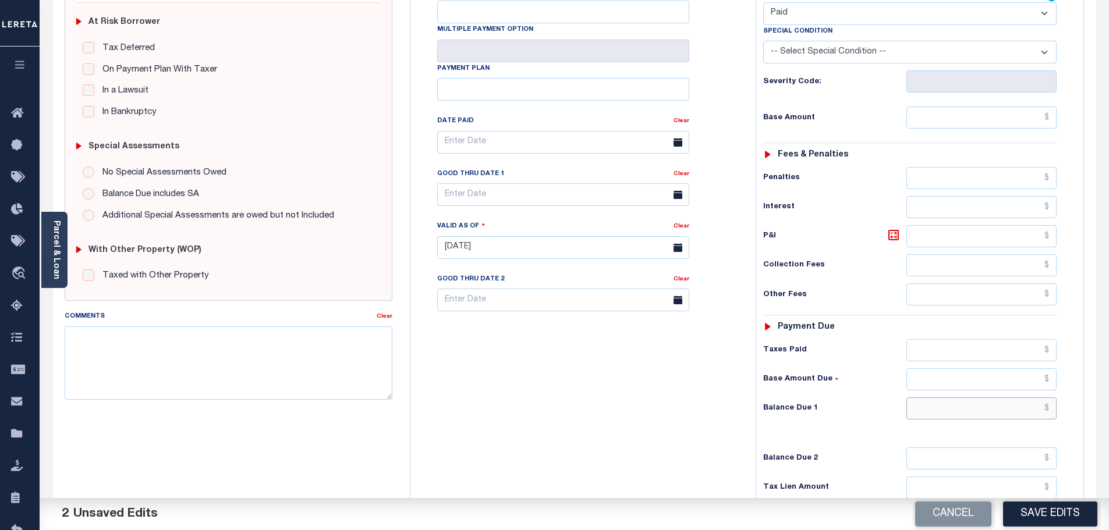
click at [1004, 398] on input "text" at bounding box center [982, 409] width 151 height 22
type input "$0.00"
click at [309, 388] on textarea "Comments" at bounding box center [229, 363] width 328 height 73
type textarea "See 2024 attachment -bj"
click at [1065, 508] on button "Save Edits" at bounding box center [1050, 514] width 94 height 25
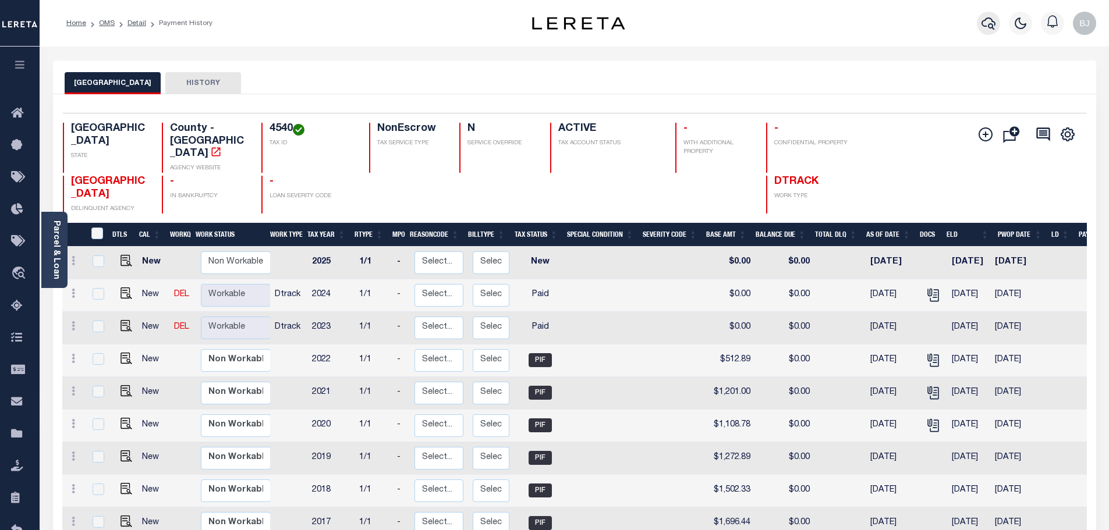
click at [981, 23] on button "button" at bounding box center [988, 23] width 23 height 23
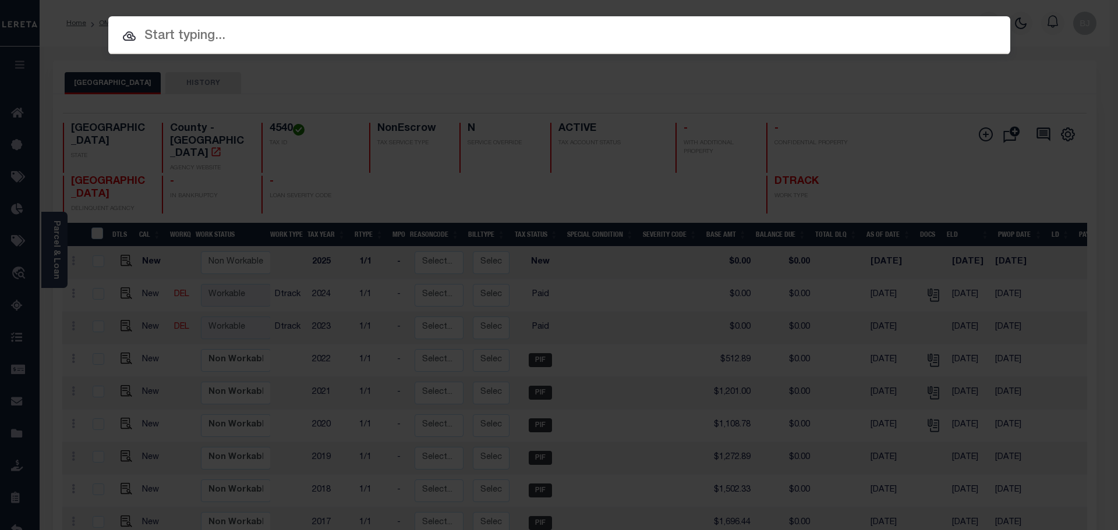
paste input "720004511"
type input "720004511"
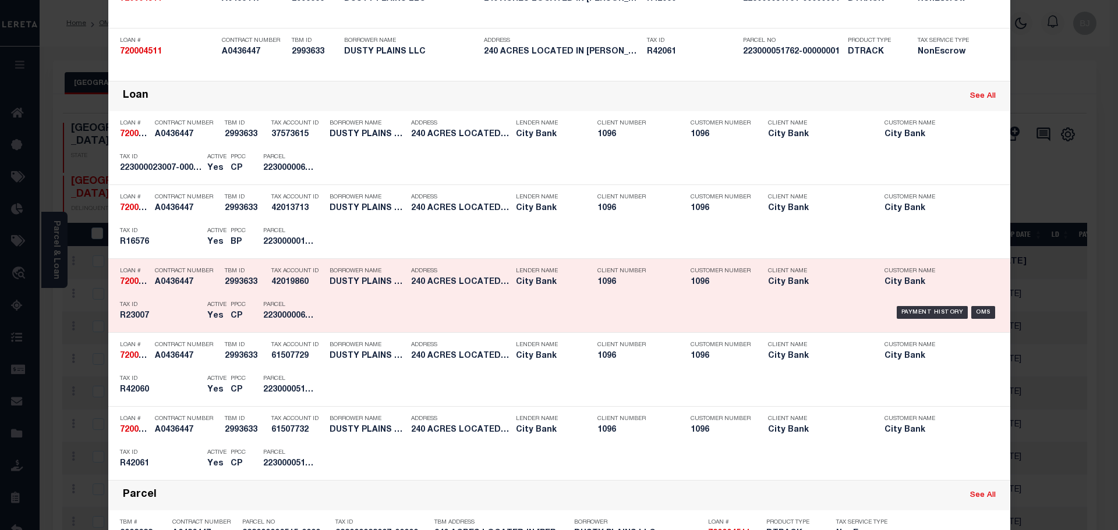
scroll to position [349, 0]
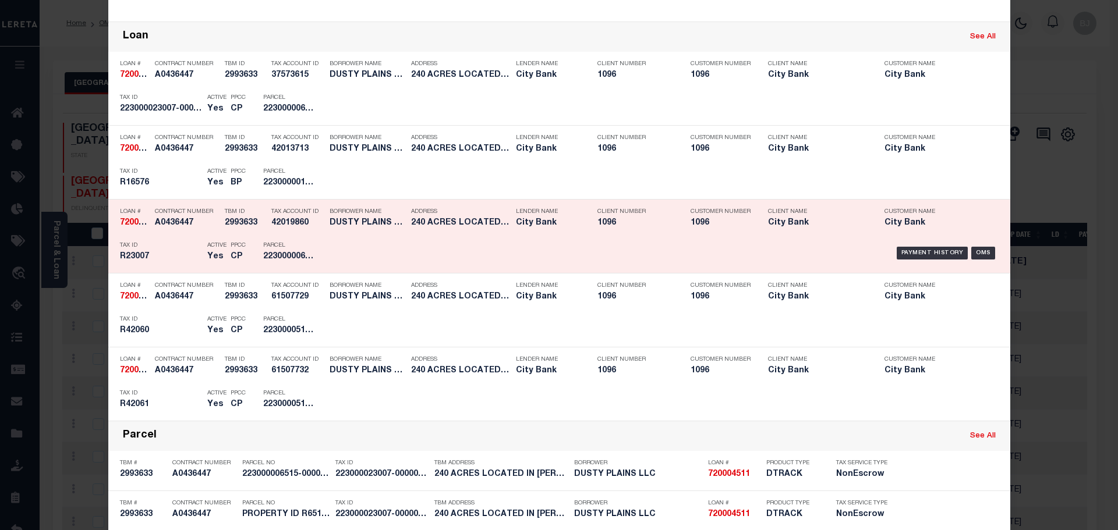
click at [250, 240] on div "PPCC CP" at bounding box center [238, 253] width 33 height 34
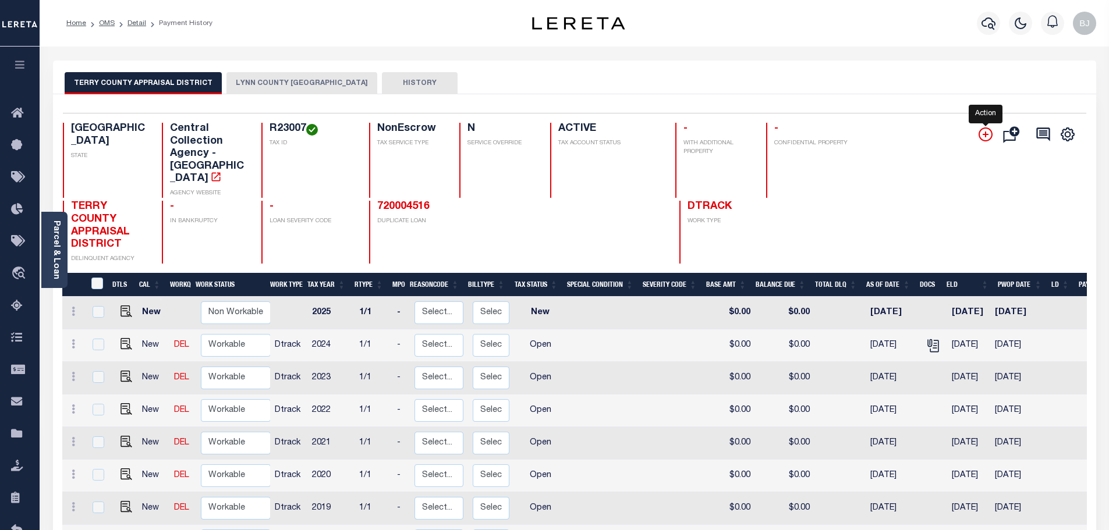
click at [985, 133] on icon "" at bounding box center [986, 135] width 14 height 14
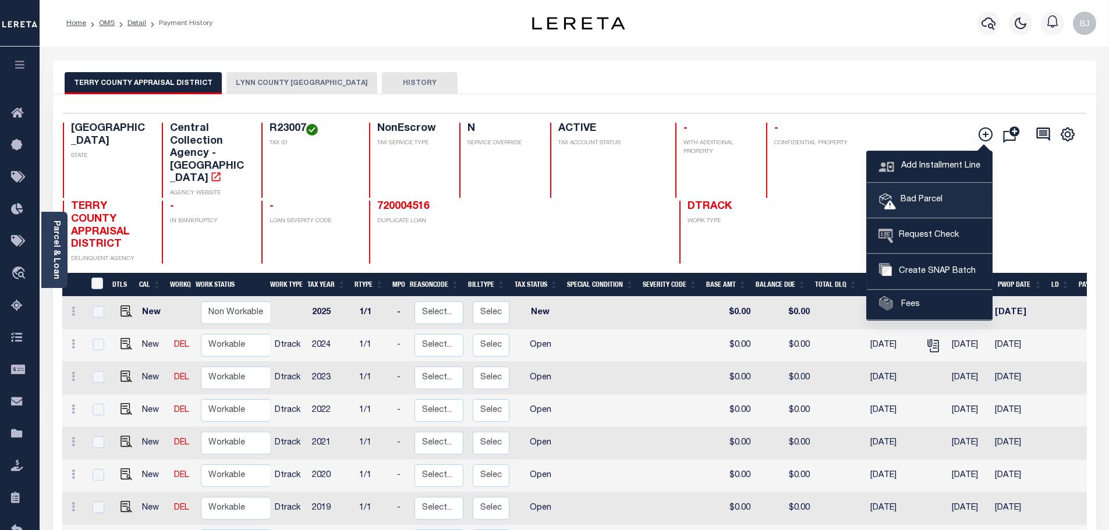
click at [928, 204] on span "Bad Parcel" at bounding box center [919, 200] width 47 height 13
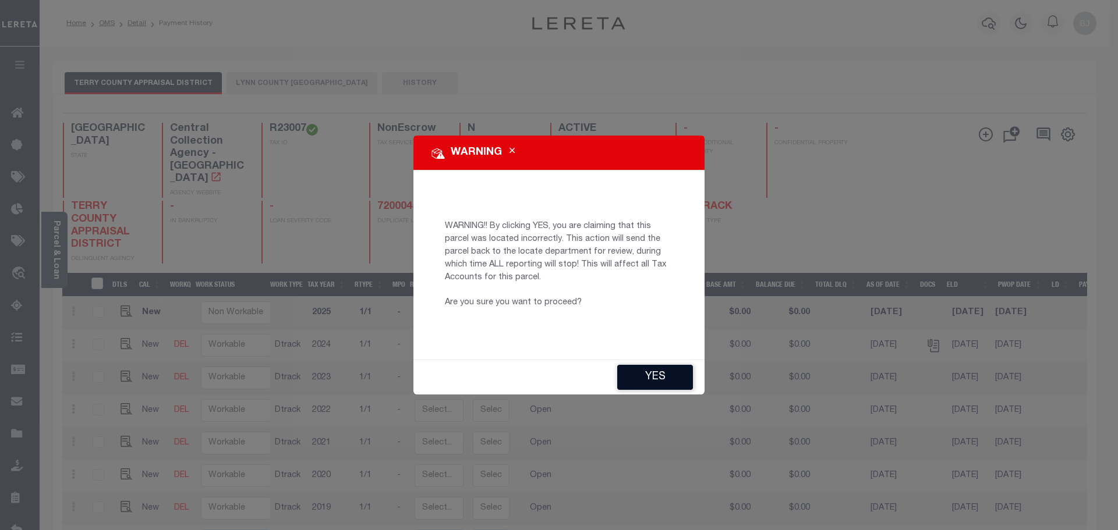
click at [656, 387] on button "YES" at bounding box center [655, 377] width 76 height 25
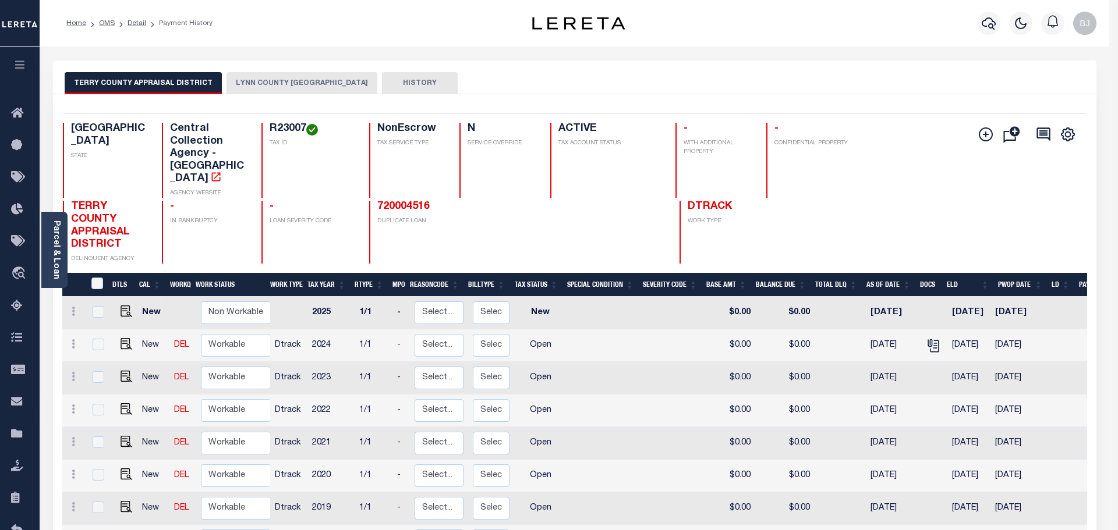
type input "[EMAIL_ADDRESS][DOMAIN_NAME]"
type input "[DATE]"
type input "CP"
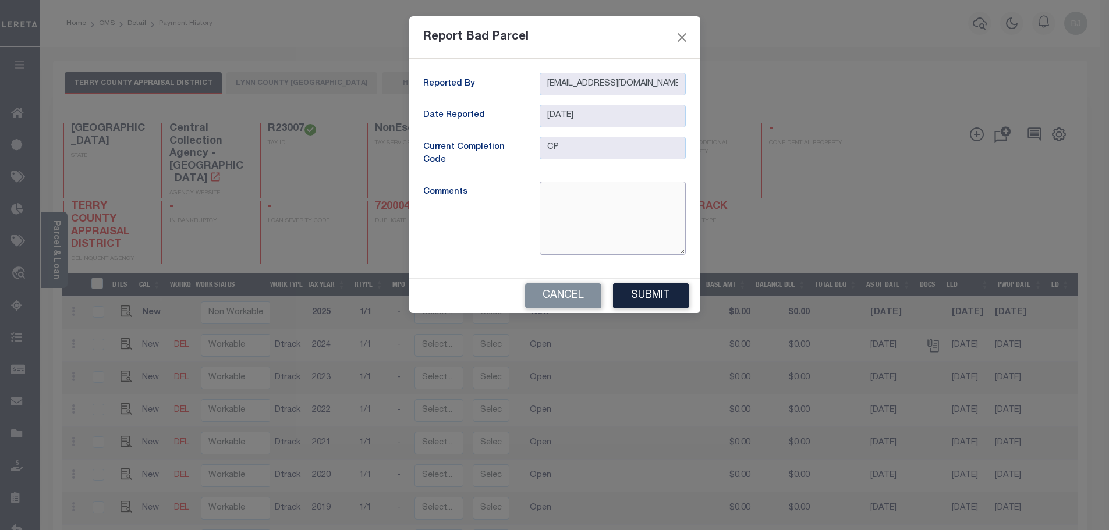
click at [605, 228] on textarea at bounding box center [613, 218] width 146 height 73
click at [549, 204] on textarea "[PERSON_NAME] tax office couldnt find thi sparcel and the legal wasnt matching …" at bounding box center [613, 218] width 146 height 73
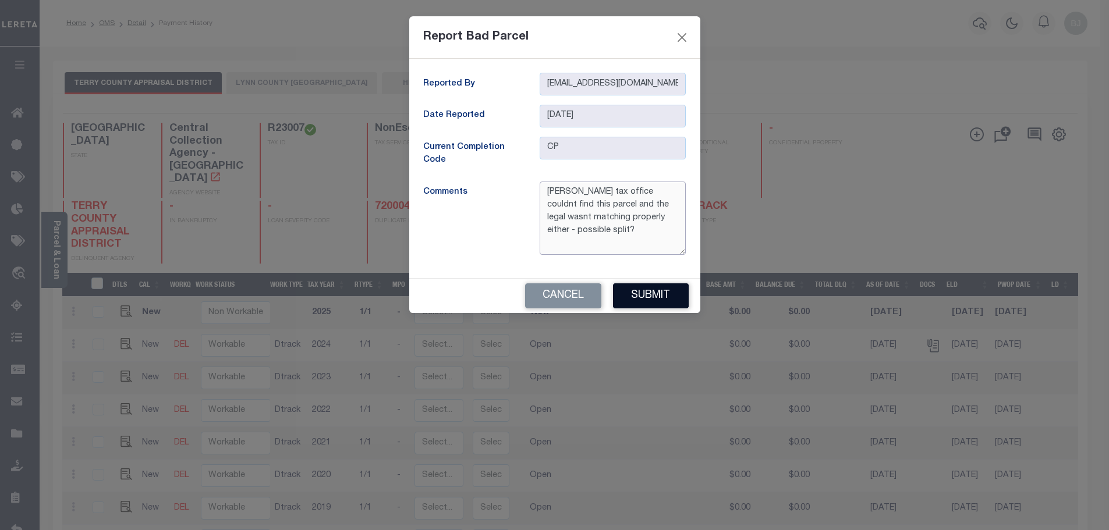
type textarea "[PERSON_NAME] tax office couldnt find this parcel and the legal wasnt matching …"
click at [646, 289] on button "Submit" at bounding box center [651, 296] width 76 height 25
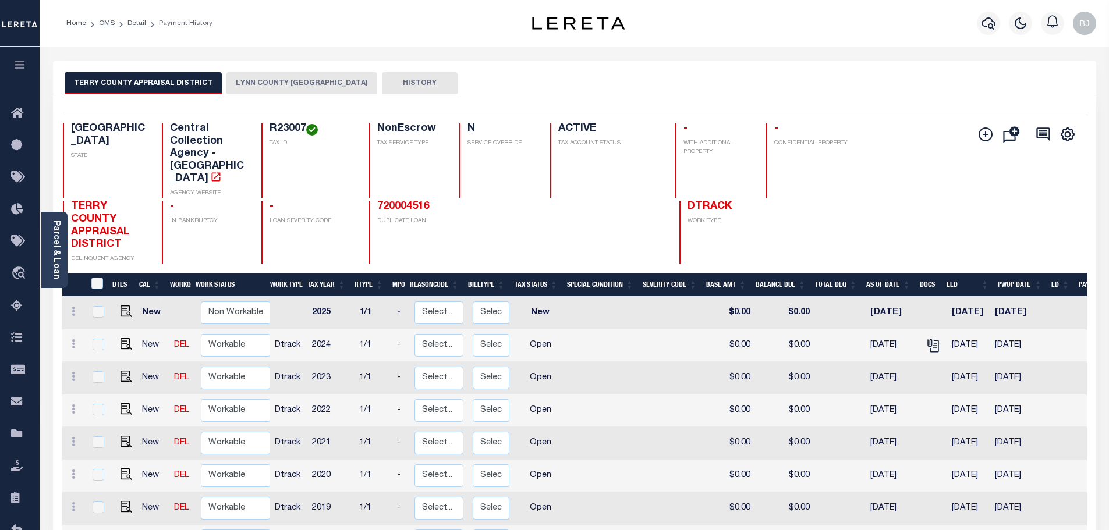
click at [278, 84] on button "LYNN COUNTY [GEOGRAPHIC_DATA]" at bounding box center [302, 83] width 151 height 22
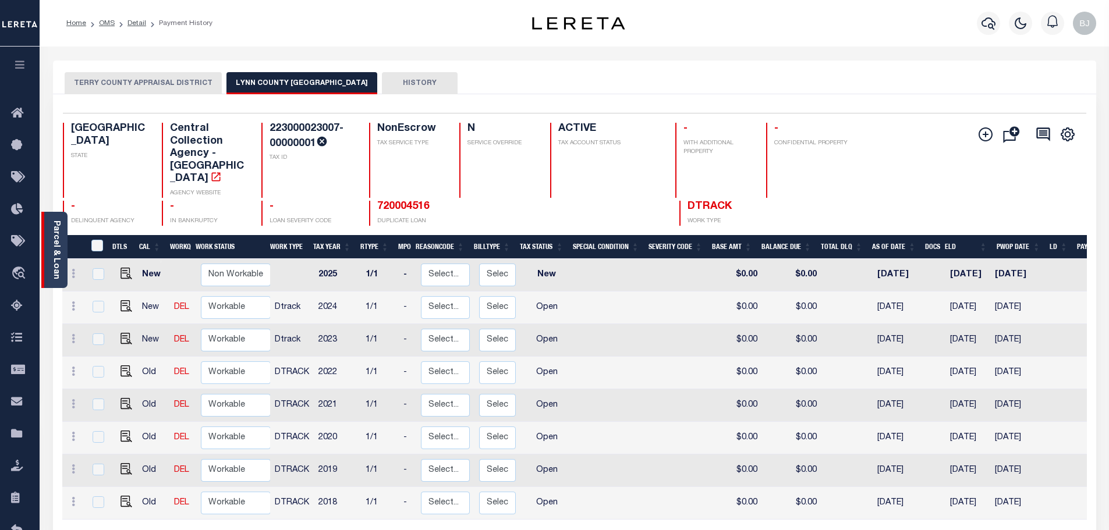
click at [56, 261] on link "Parcel & Loan" at bounding box center [56, 250] width 8 height 59
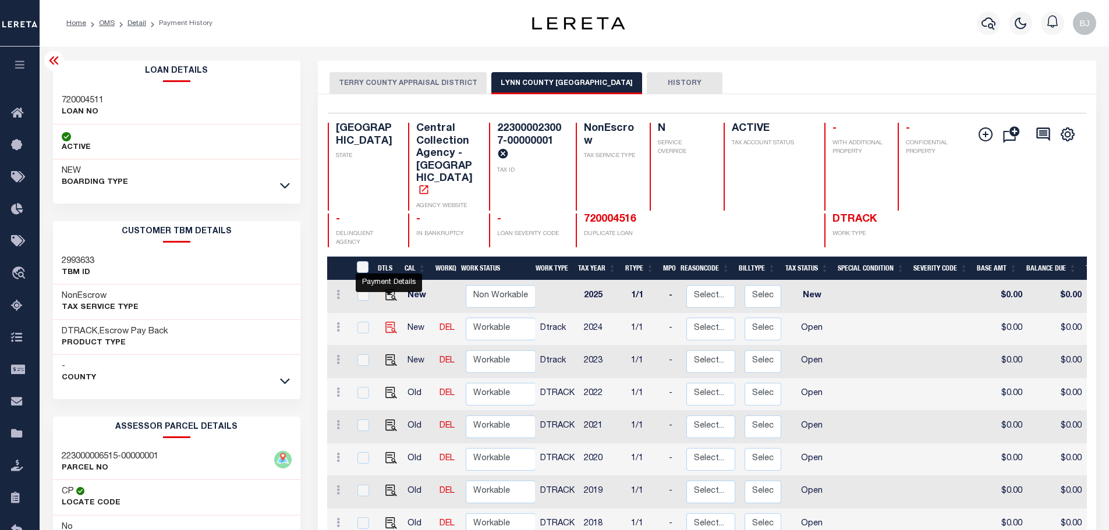
click at [391, 322] on img "" at bounding box center [391, 328] width 12 height 12
checkbox input "true"
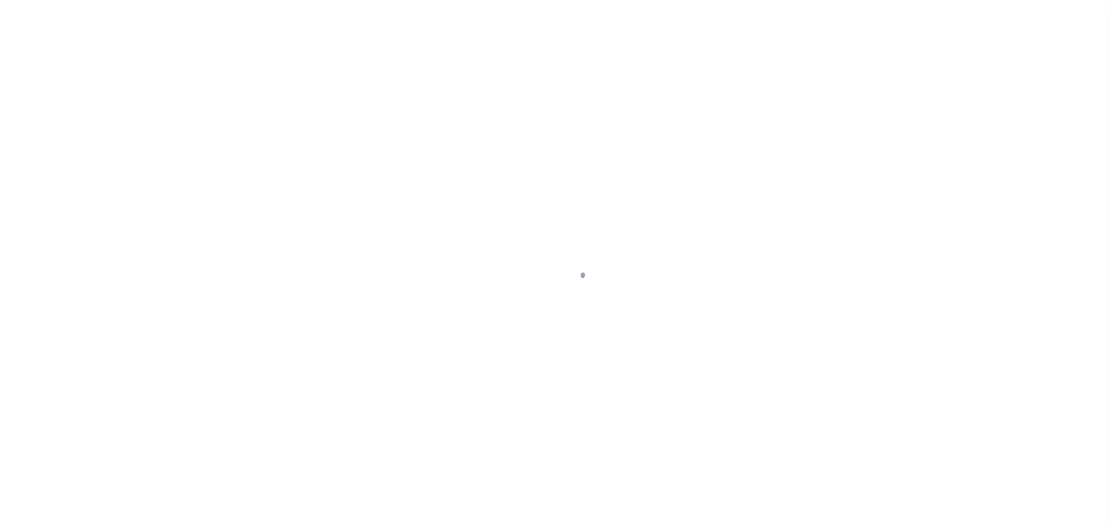
select select "OP2"
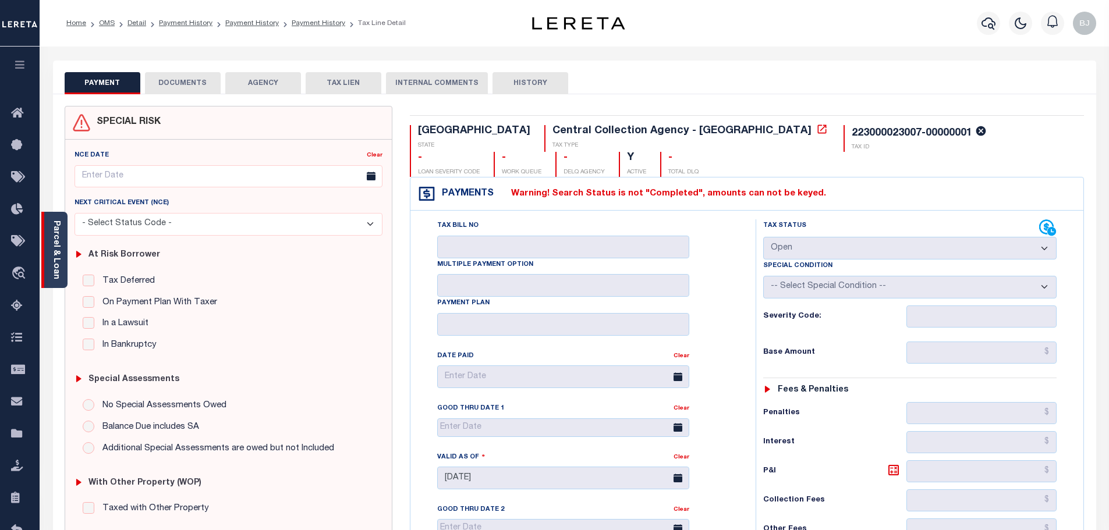
click at [48, 279] on div "Parcel & Loan" at bounding box center [54, 250] width 26 height 76
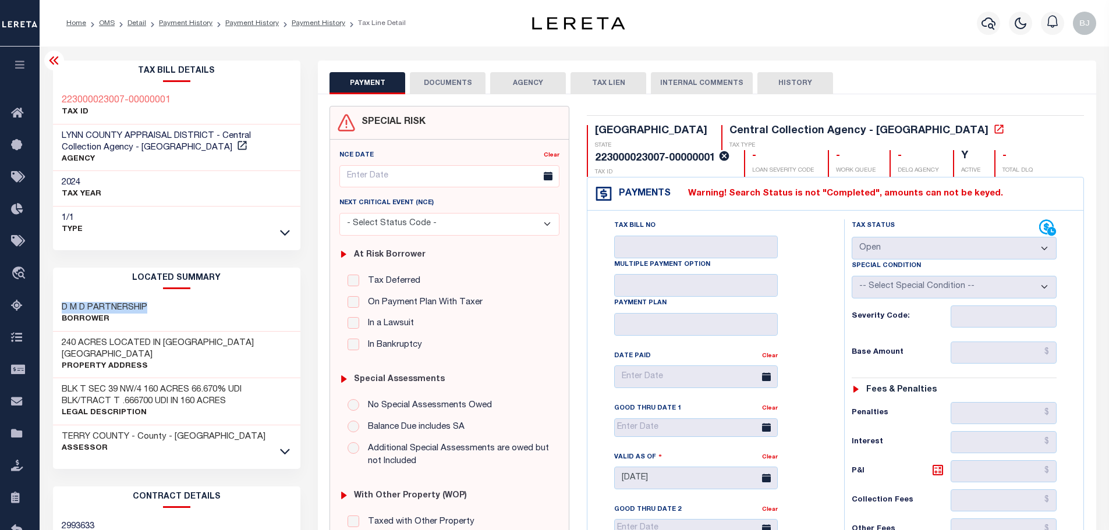
drag, startPoint x: 54, startPoint y: 303, endPoint x: 244, endPoint y: 304, distance: 190.4
click at [179, 304] on div "D M D PARTNERSHIP Borrower" at bounding box center [177, 314] width 248 height 36
copy h3 "D M D PARTNERSHIP"
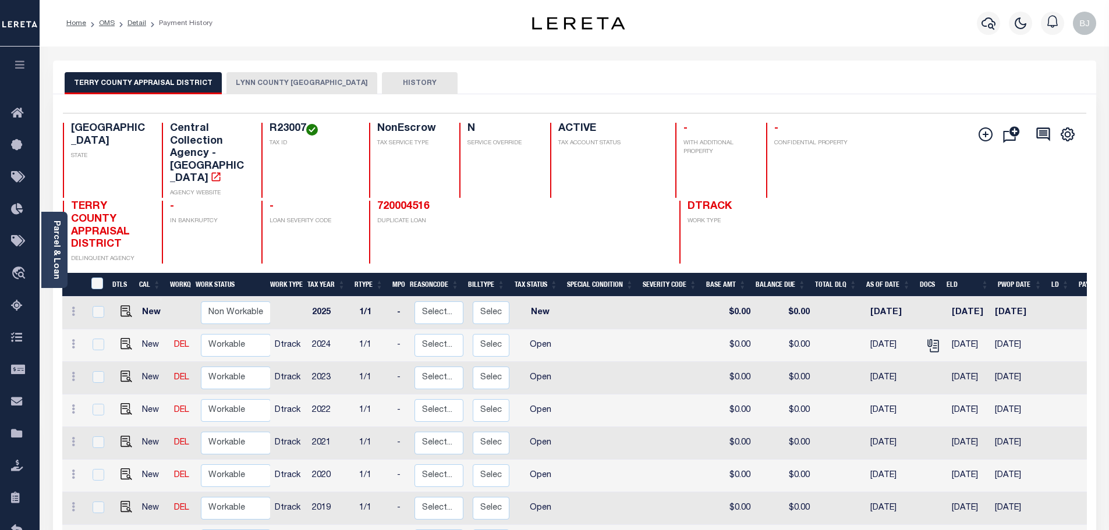
click at [293, 80] on button "LYNN COUNTY [GEOGRAPHIC_DATA]" at bounding box center [302, 83] width 151 height 22
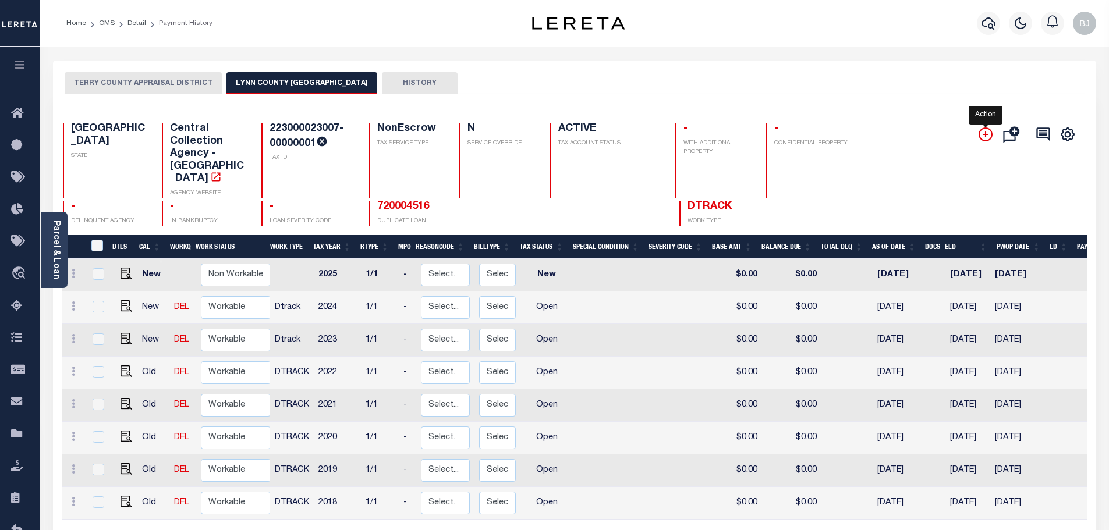
click at [985, 131] on icon "" at bounding box center [986, 135] width 14 height 14
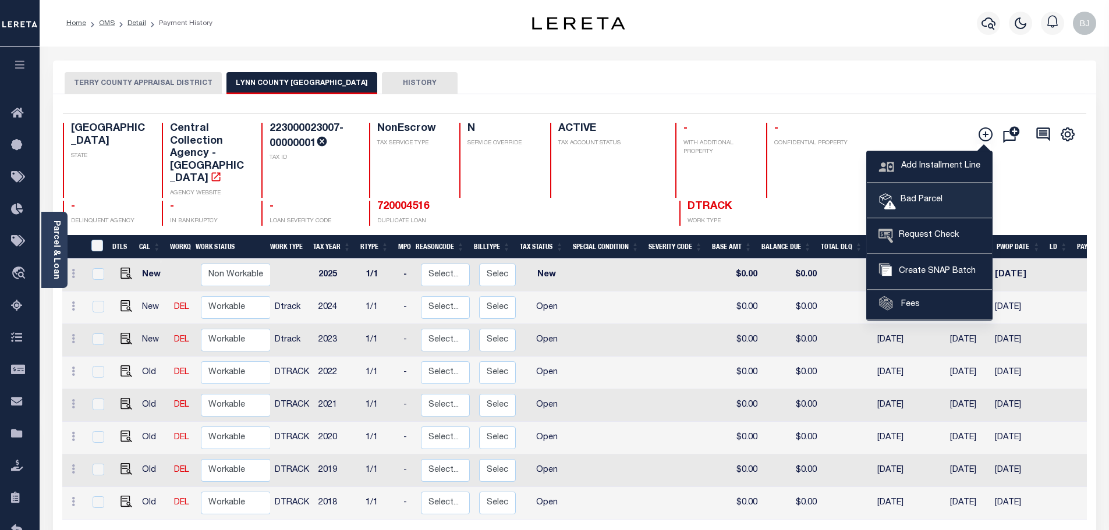
click at [930, 197] on span "Bad Parcel" at bounding box center [919, 200] width 47 height 13
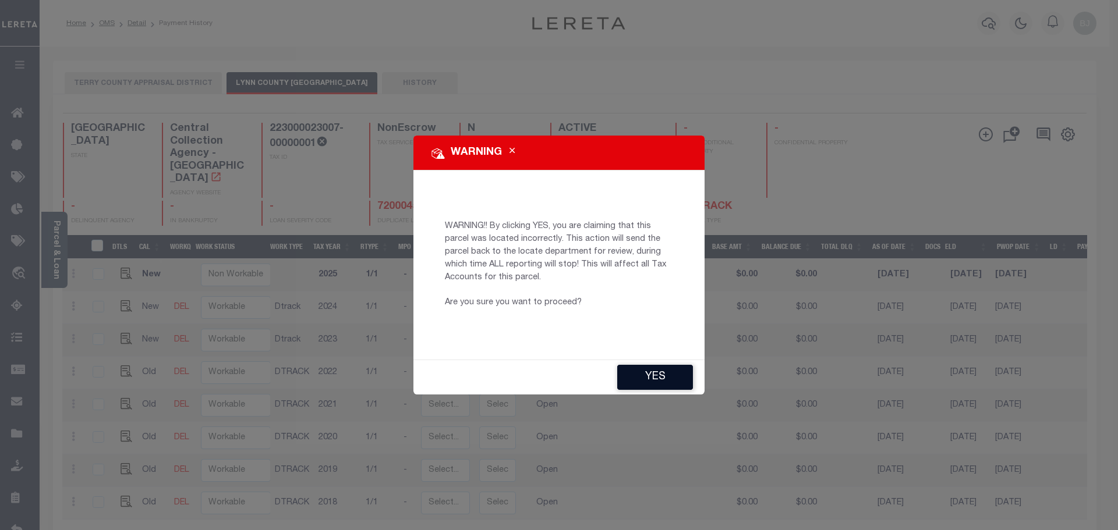
click at [664, 374] on button "YES" at bounding box center [655, 377] width 76 height 25
type input "[EMAIL_ADDRESS][DOMAIN_NAME]"
type input "[DATE]"
type input "BP"
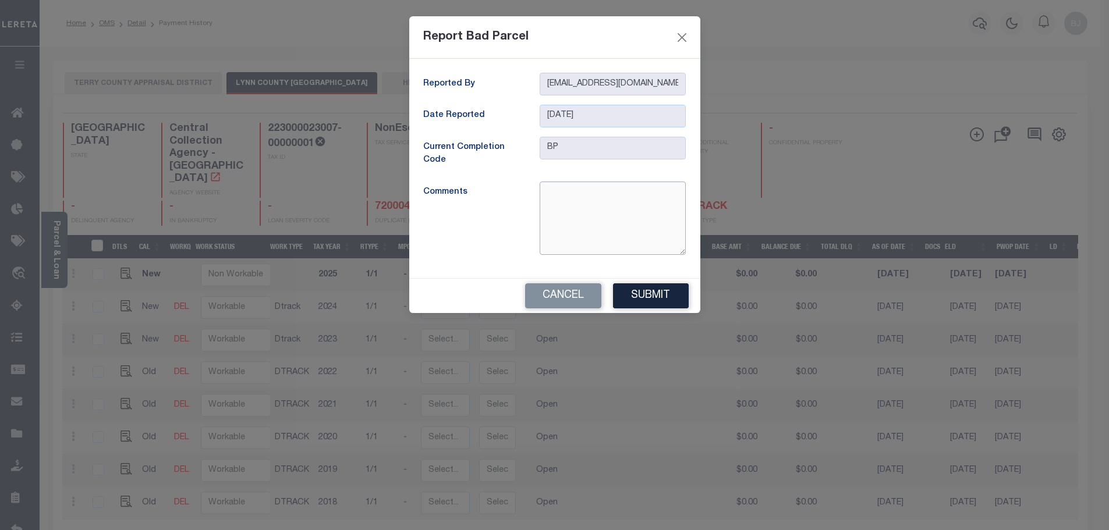
click at [587, 214] on textarea at bounding box center [613, 218] width 146 height 73
click at [669, 191] on textarea "cant find this property based of parcel - owner name - and we have no provided …" at bounding box center [613, 218] width 146 height 73
type textarea "cant find this property based off parcel - owner name - and we have no provided…"
click at [677, 292] on button "Submit" at bounding box center [651, 296] width 76 height 25
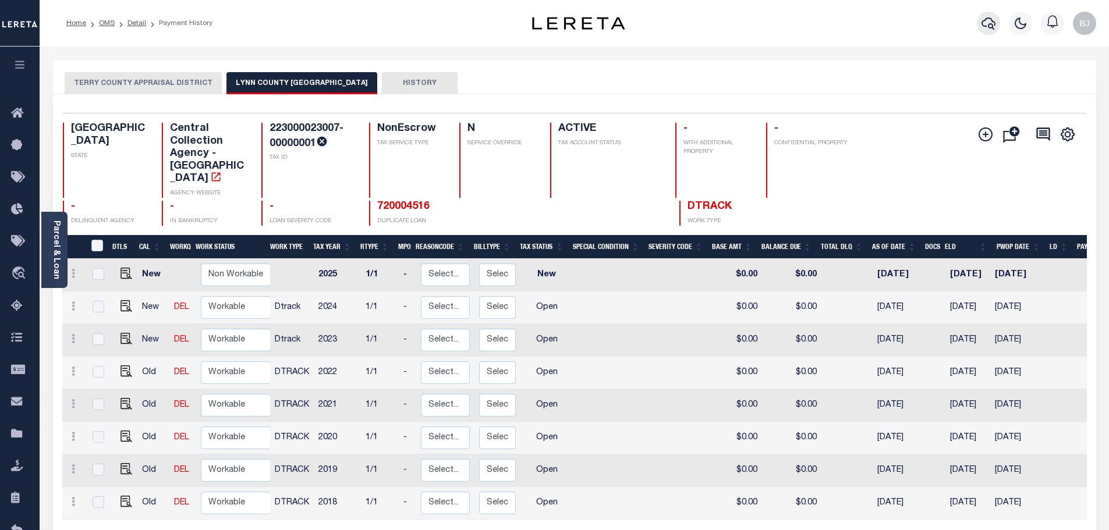
click at [989, 23] on icon "button" at bounding box center [989, 23] width 14 height 14
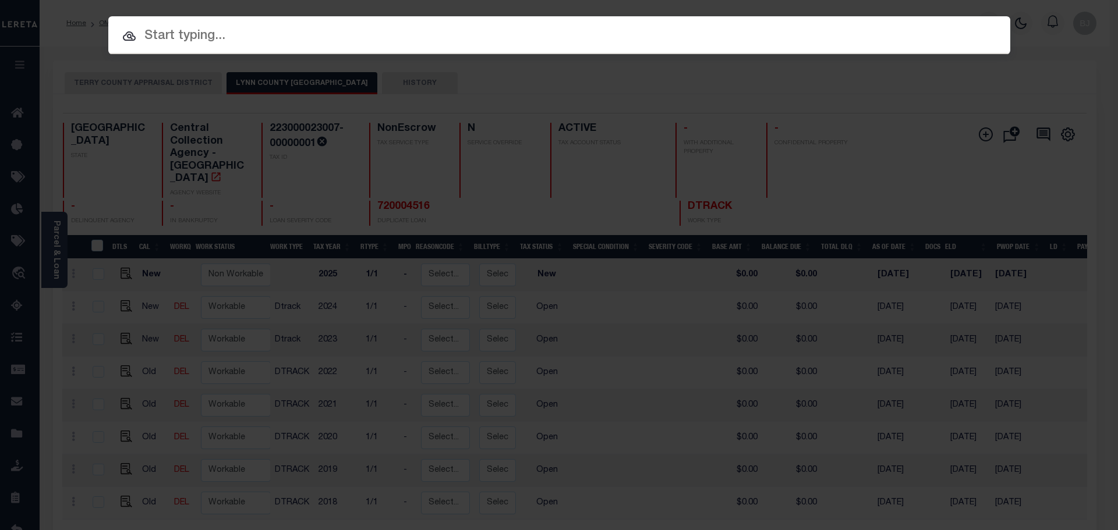
paste input "942400008044"
type input "942400008044"
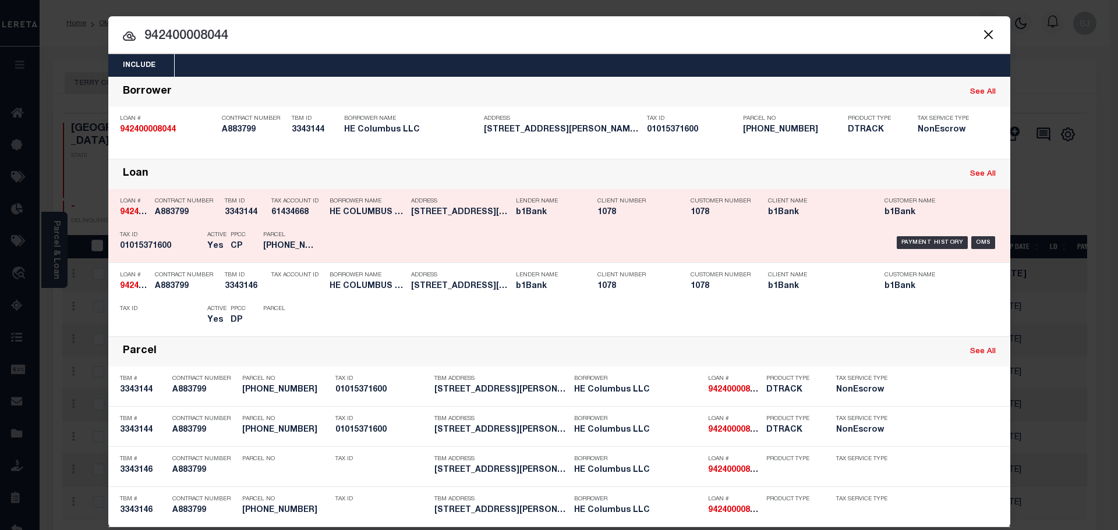
click at [235, 223] on div "TBM ID 3343144" at bounding box center [245, 209] width 41 height 34
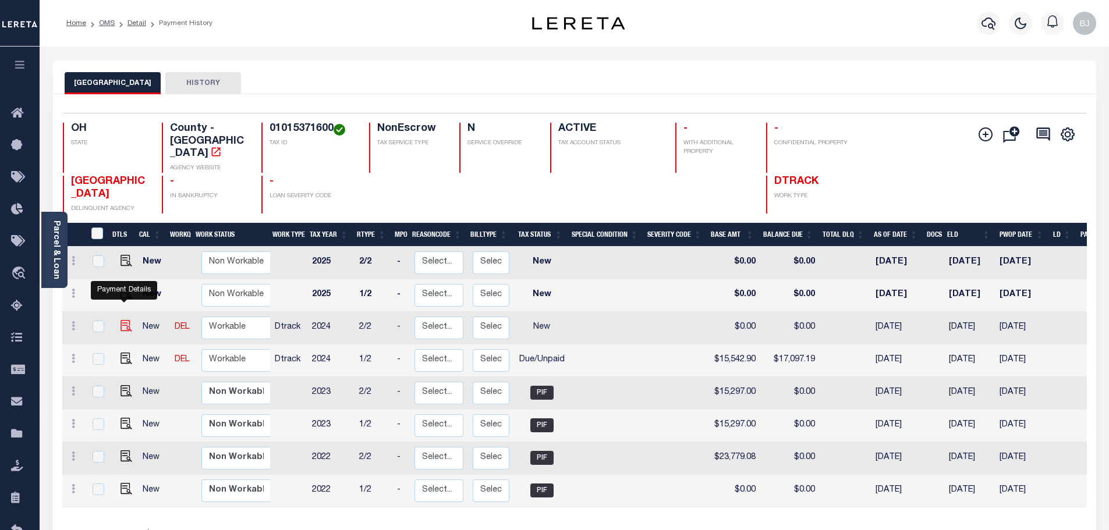
click at [122, 320] on img "" at bounding box center [127, 326] width 12 height 12
checkbox input "true"
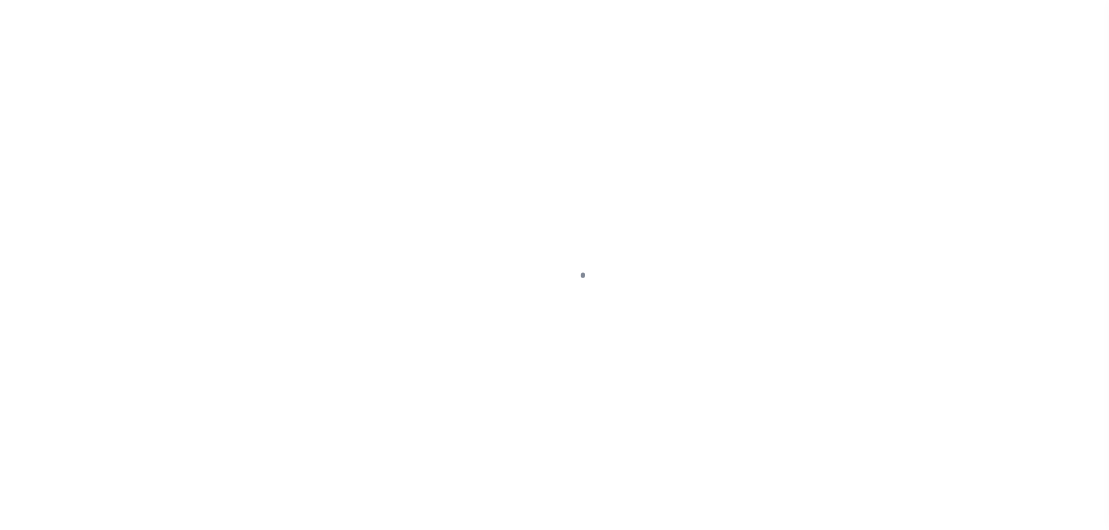
select select "NW2"
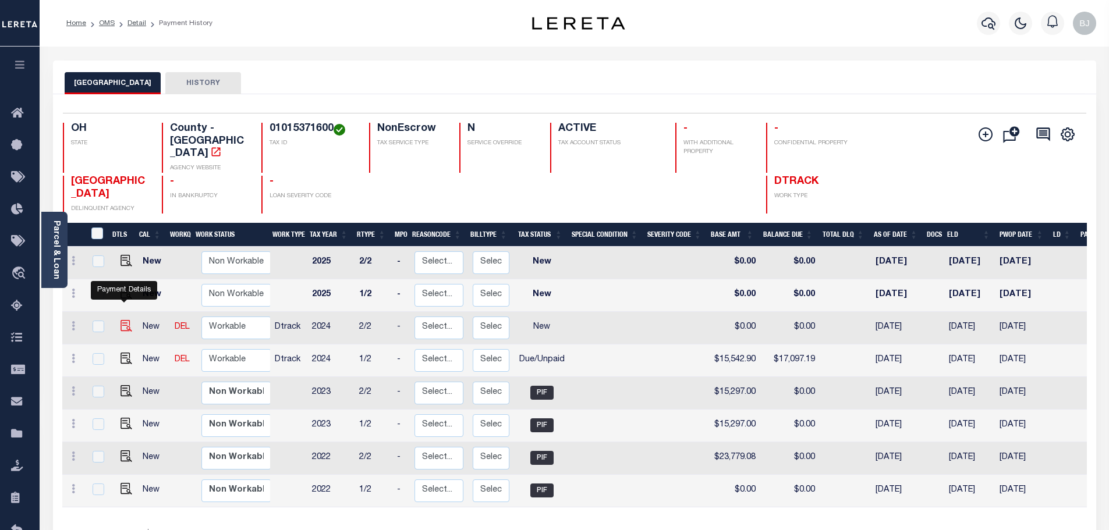
click at [126, 320] on img "" at bounding box center [127, 326] width 12 height 12
checkbox input "true"
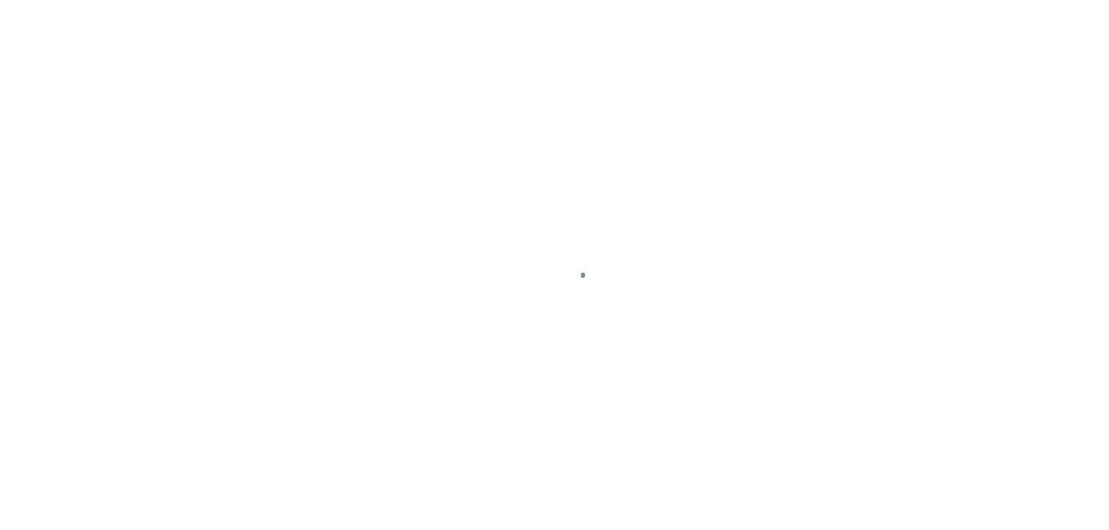
select select "NW2"
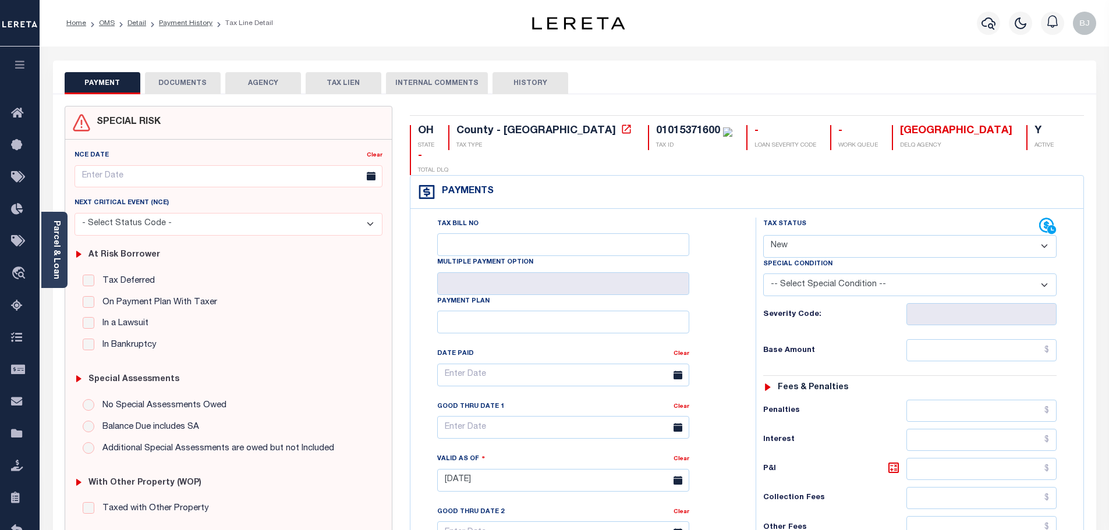
click at [656, 128] on div "01015371600" at bounding box center [688, 131] width 64 height 10
copy div "01015371600"
click at [989, 29] on icon "button" at bounding box center [989, 23] width 14 height 14
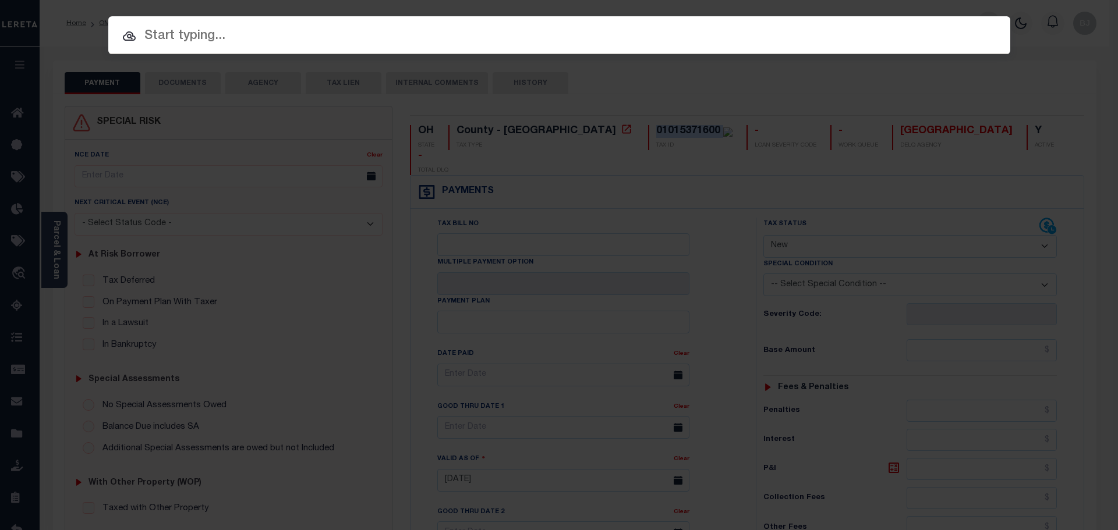
paste input "942400007756"
type input "942400007756"
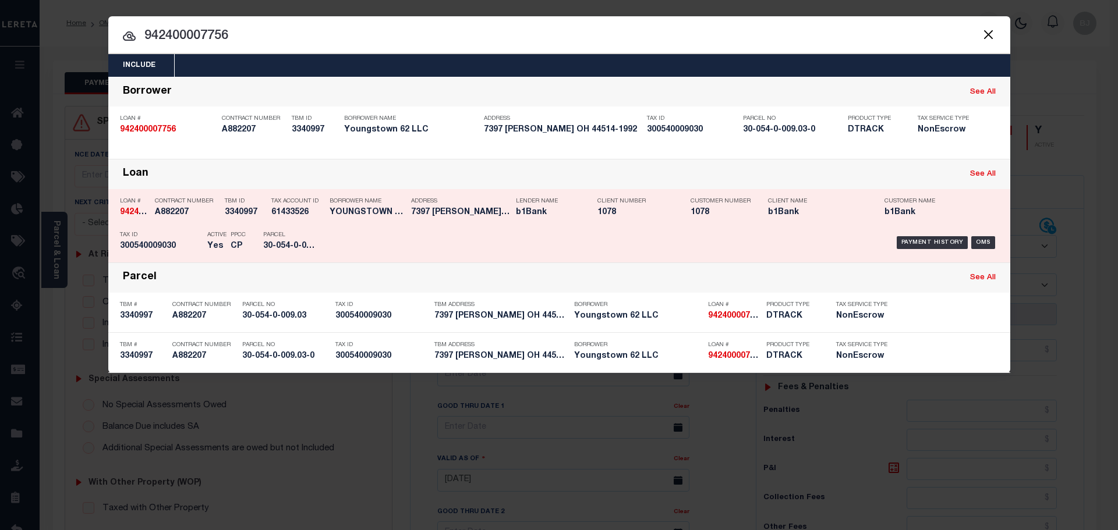
click at [721, 205] on p "Customer Number" at bounding box center [721, 201] width 60 height 7
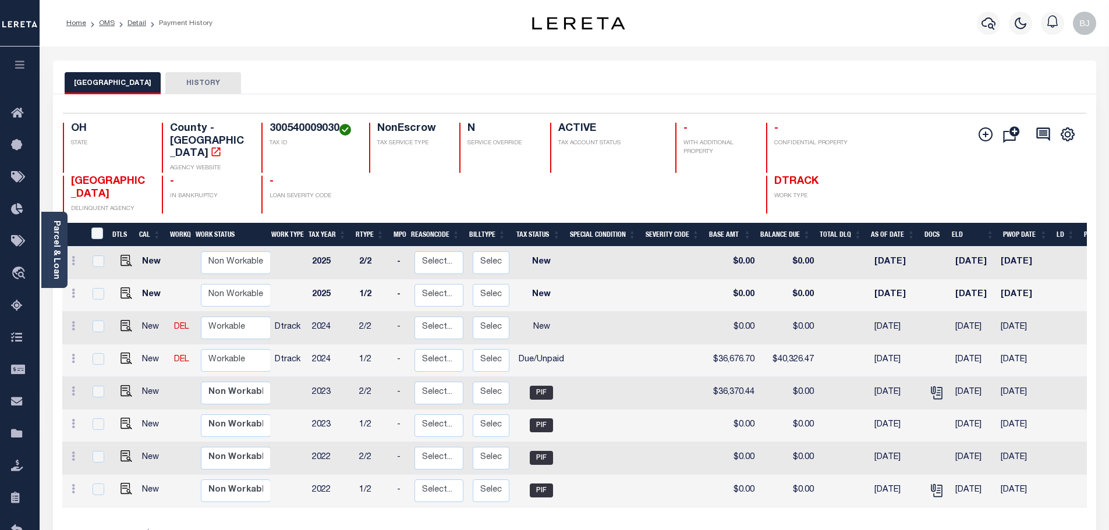
click at [298, 126] on h4 "300540009030" at bounding box center [313, 129] width 86 height 13
copy h4 "300540009030"
click at [122, 353] on img "" at bounding box center [127, 359] width 12 height 12
checkbox input "true"
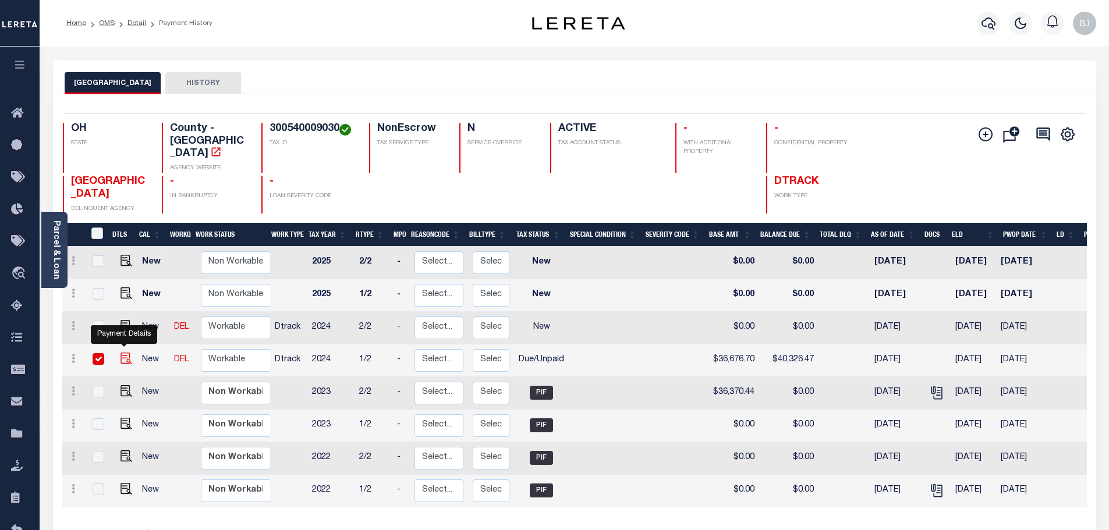
checkbox input "true"
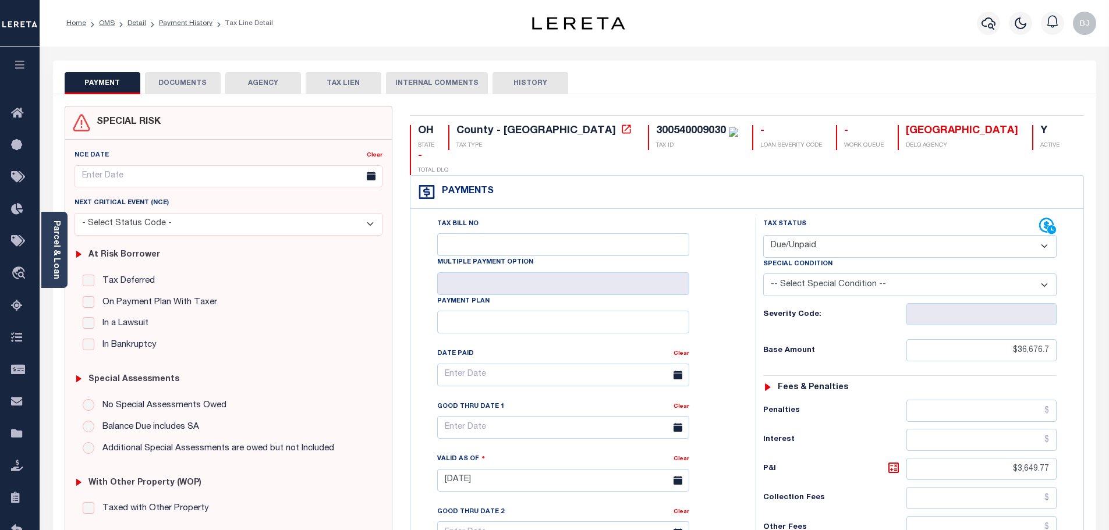
click at [844, 235] on select "- Select Status Code - Open Due/Unpaid Paid Incomplete No Tax Due Internal Refu…" at bounding box center [909, 246] width 293 height 23
select select "PYD"
click at [763, 235] on select "- Select Status Code - Open Due/Unpaid Paid Incomplete No Tax Due Internal Refu…" at bounding box center [909, 246] width 293 height 23
type input "[DATE]"
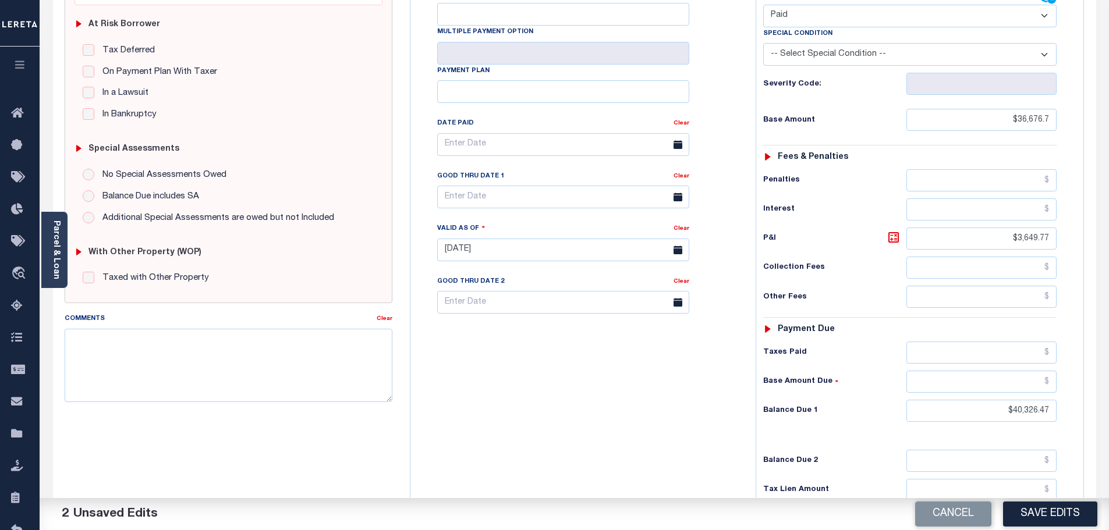
scroll to position [233, 0]
click at [982, 339] on input "text" at bounding box center [982, 350] width 151 height 22
paste input "40,326.47"
type input "$40,326.47"
drag, startPoint x: 995, startPoint y: 381, endPoint x: 1227, endPoint y: 375, distance: 233.0
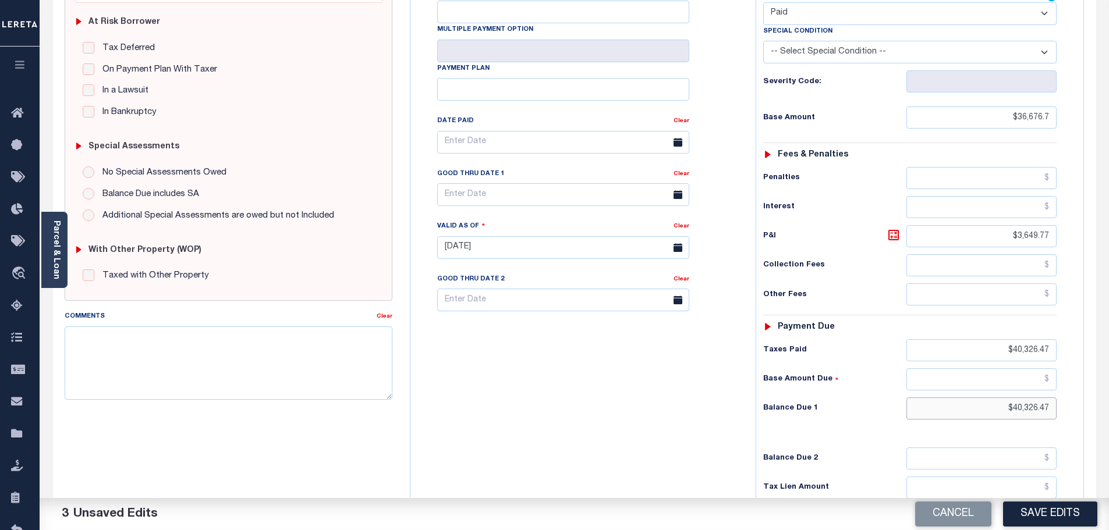
click at [1109, 375] on html "Home OMS Detail Payment History Tax Line Detail" at bounding box center [554, 208] width 1109 height 883
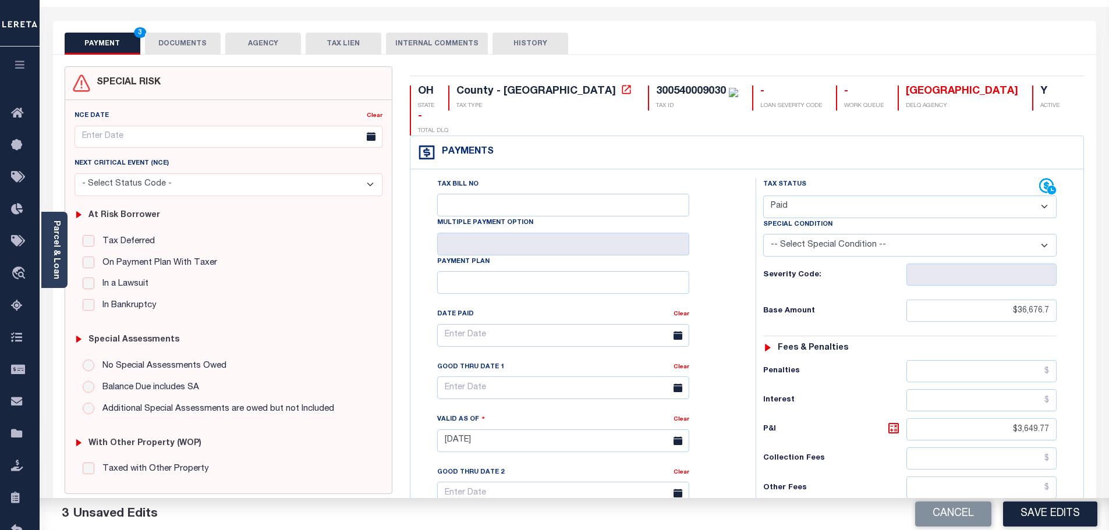
scroll to position [0, 0]
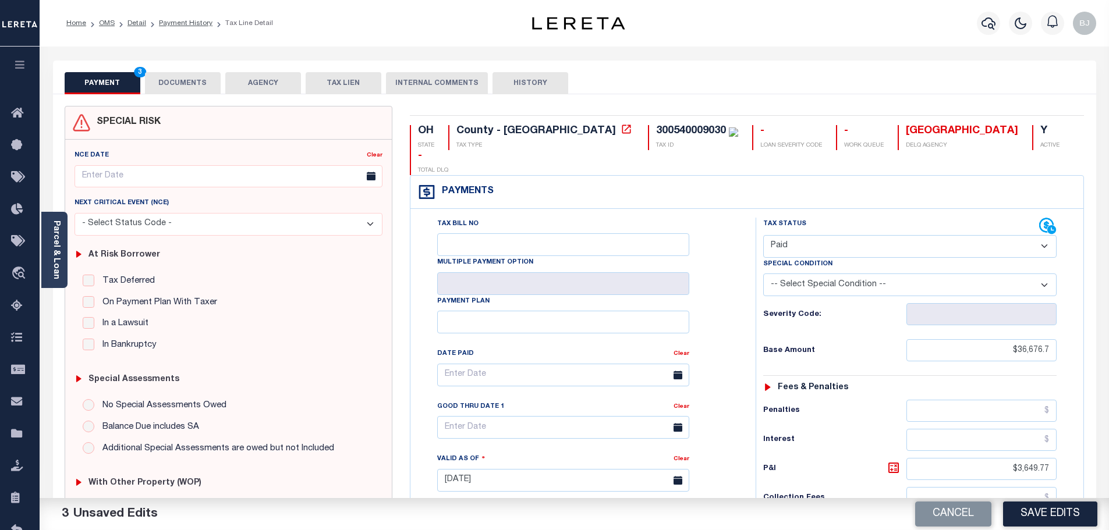
type input "$0.00"
click at [188, 80] on button "DOCUMENTS" at bounding box center [183, 83] width 76 height 22
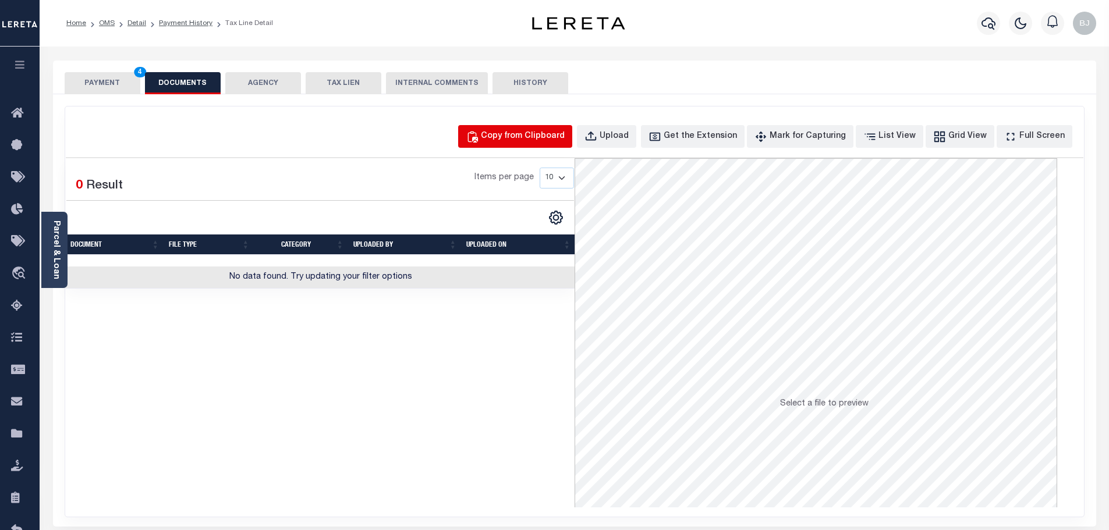
click at [521, 132] on div "Copy from Clipboard" at bounding box center [523, 136] width 84 height 13
select select "POP"
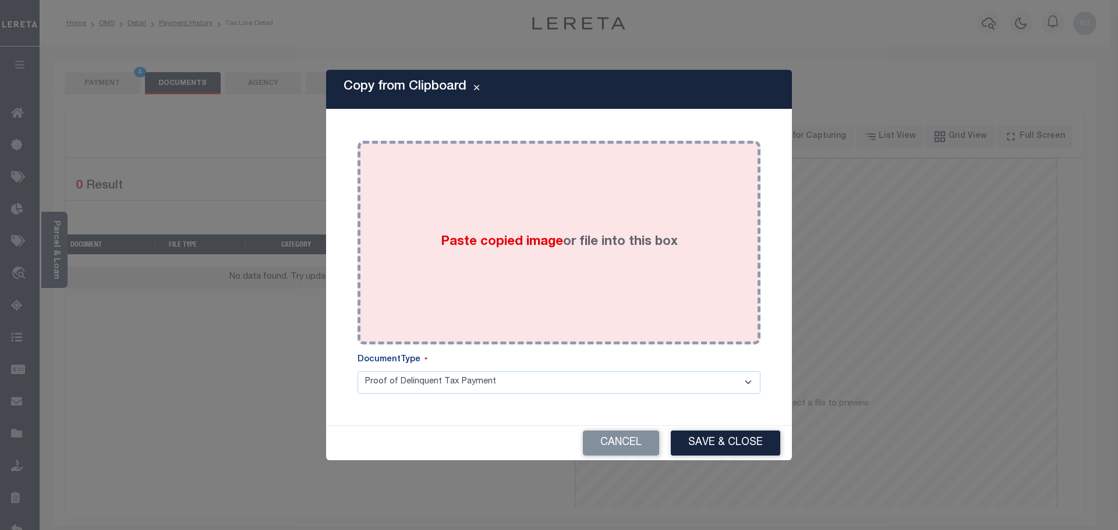
click at [601, 263] on div "Paste copied image or file into this box" at bounding box center [558, 243] width 385 height 186
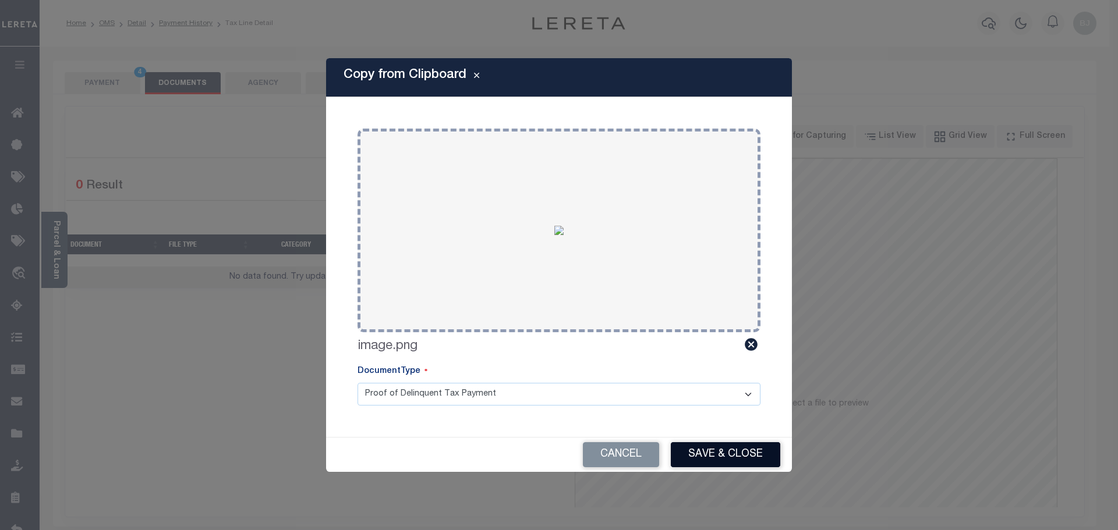
click at [710, 454] on button "Save & Close" at bounding box center [725, 455] width 109 height 25
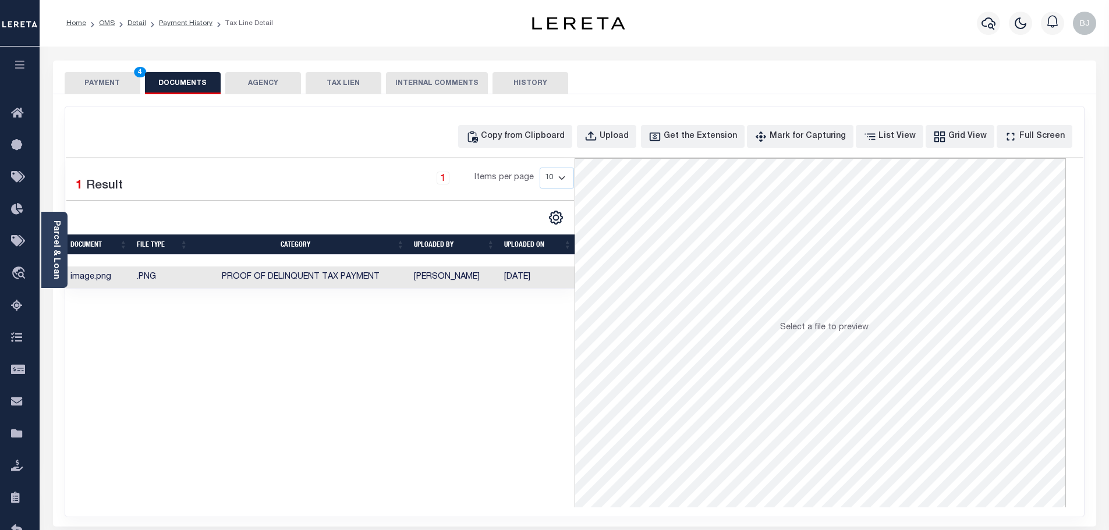
click at [108, 92] on button "PAYMENT 4" at bounding box center [103, 83] width 76 height 22
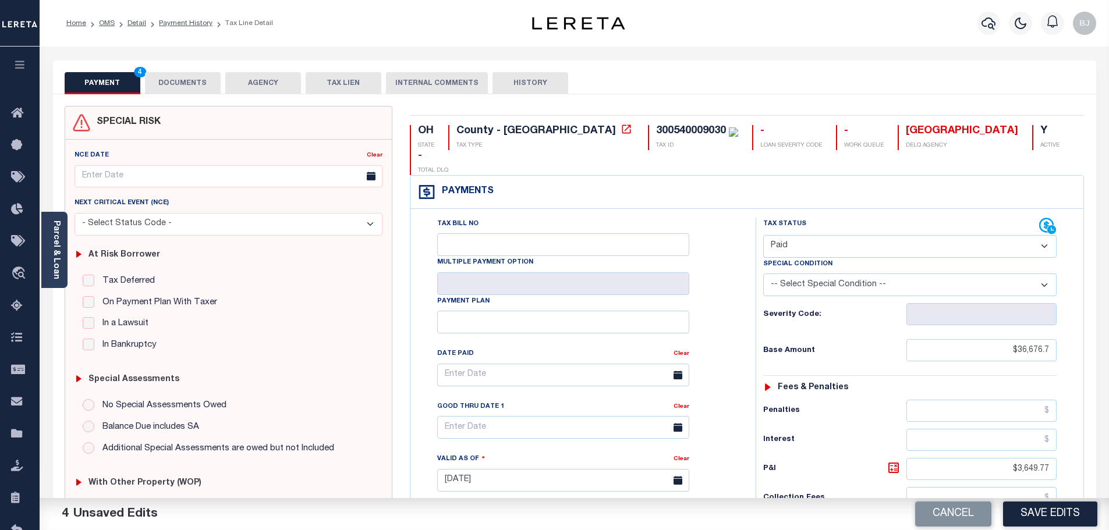
click at [1018, 514] on button "Save Edits" at bounding box center [1050, 514] width 94 height 25
checkbox input "false"
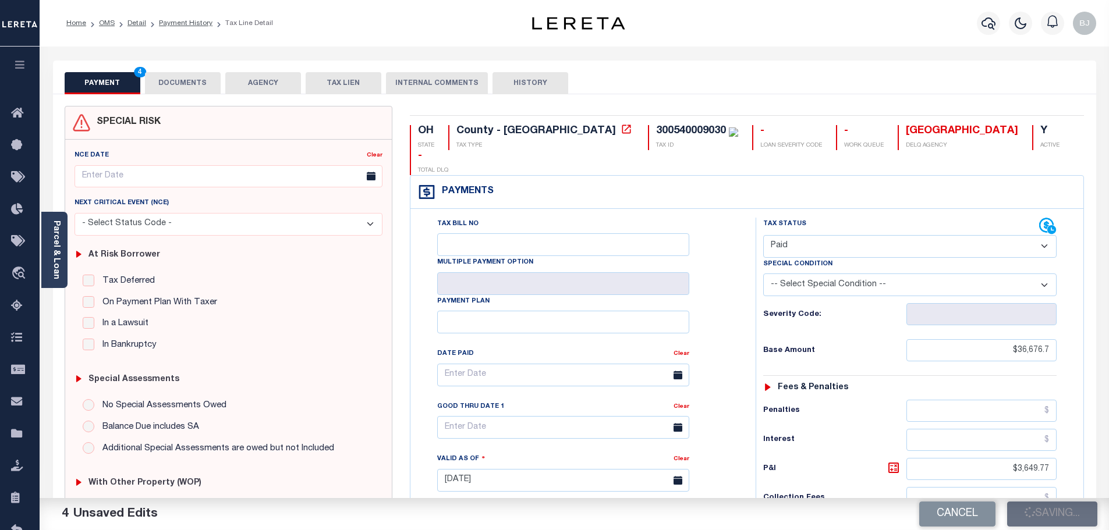
type input "$36,676.7"
type input "$3,649.77"
type input "$40,326.47"
type input "$0"
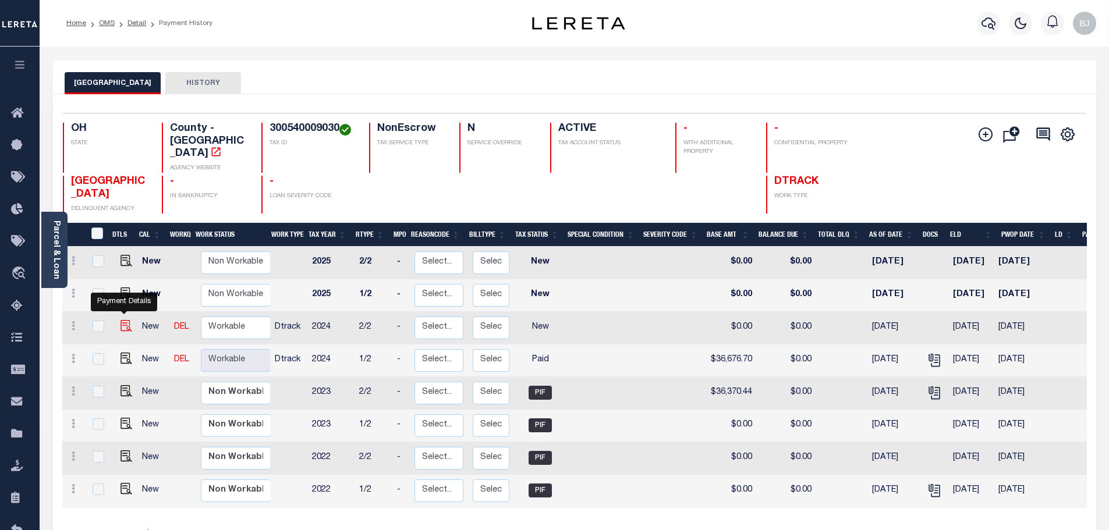
click at [125, 320] on img "" at bounding box center [127, 326] width 12 height 12
checkbox input "true"
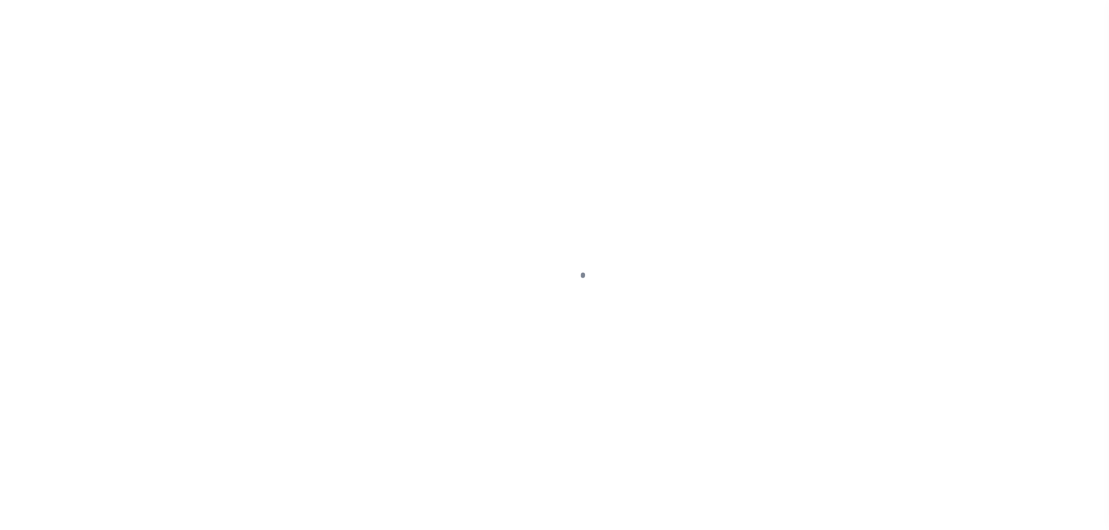
select select "NW2"
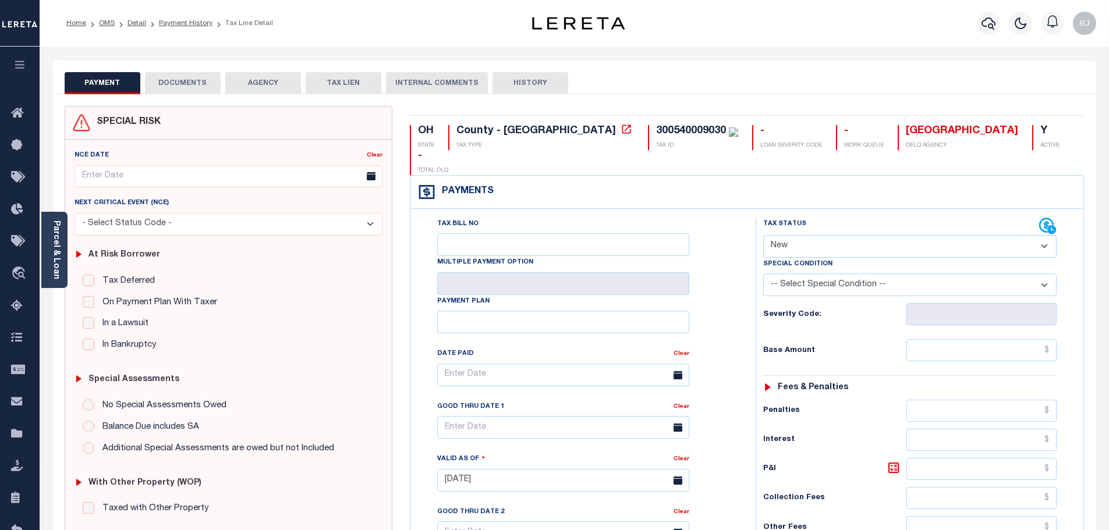
click at [181, 87] on button "DOCUMENTS" at bounding box center [183, 83] width 76 height 22
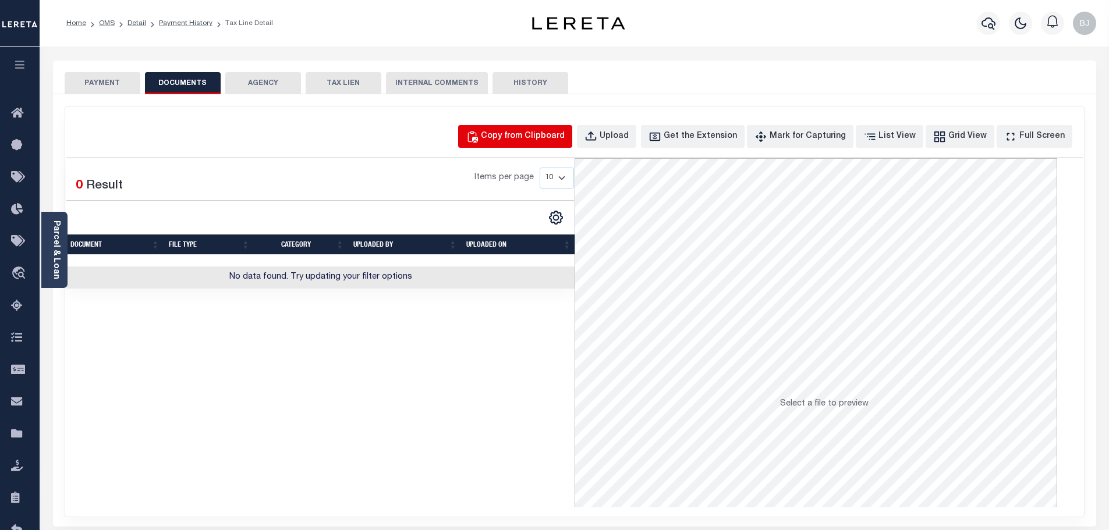
click at [518, 135] on div "Copy from Clipboard" at bounding box center [523, 136] width 84 height 13
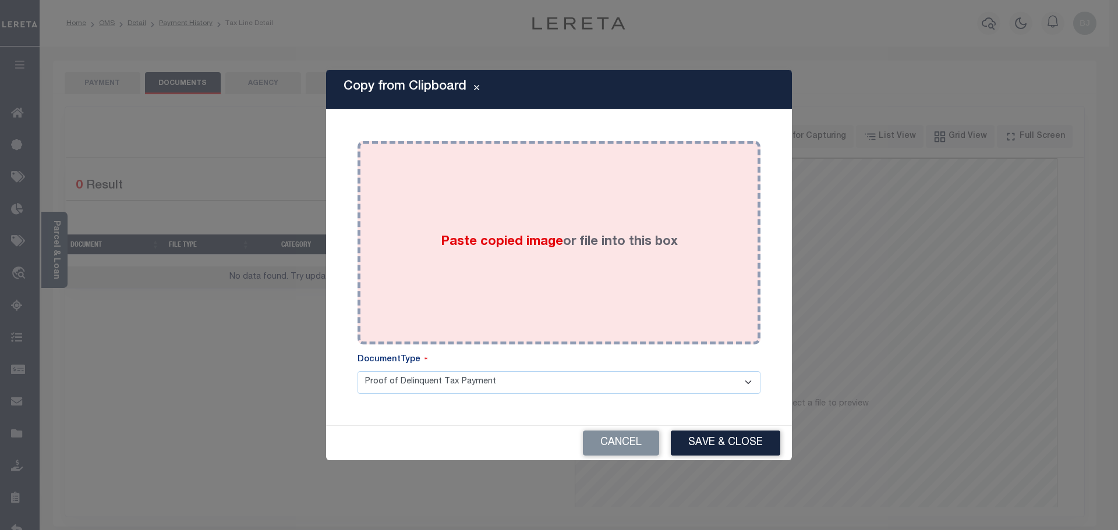
click at [560, 240] on span "Paste copied image" at bounding box center [502, 242] width 122 height 13
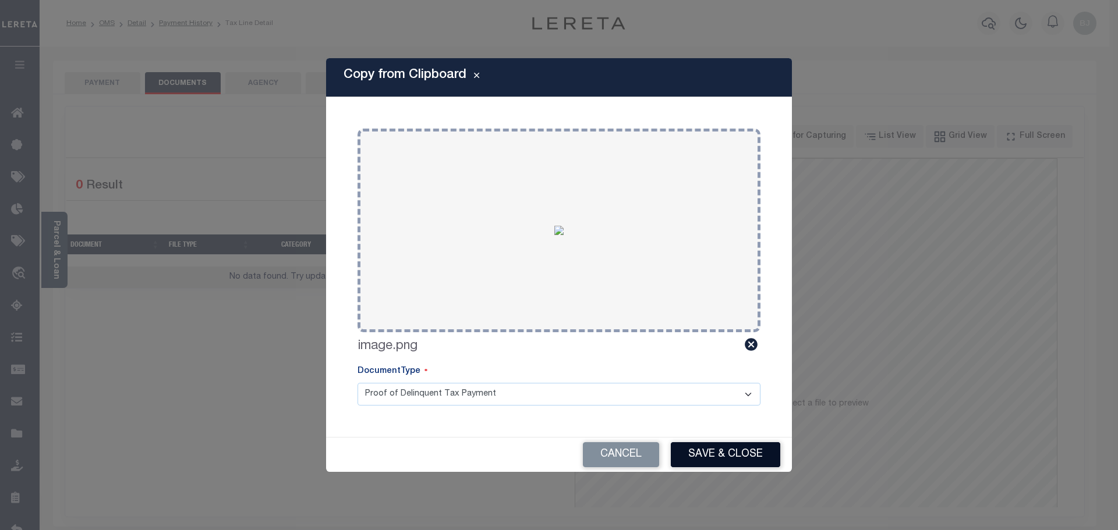
click at [711, 452] on button "Save & Close" at bounding box center [725, 455] width 109 height 25
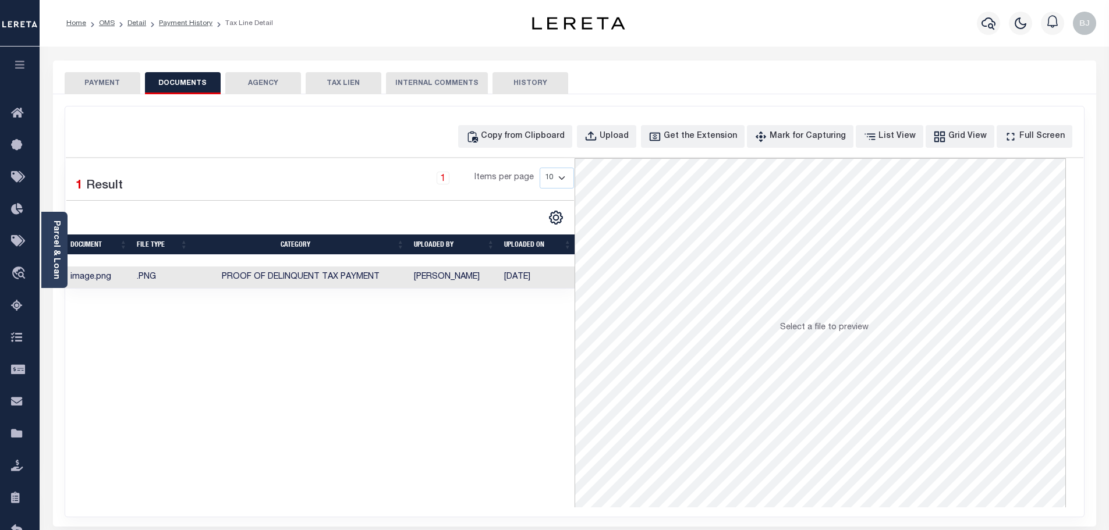
click at [98, 79] on button "PAYMENT" at bounding box center [103, 83] width 76 height 22
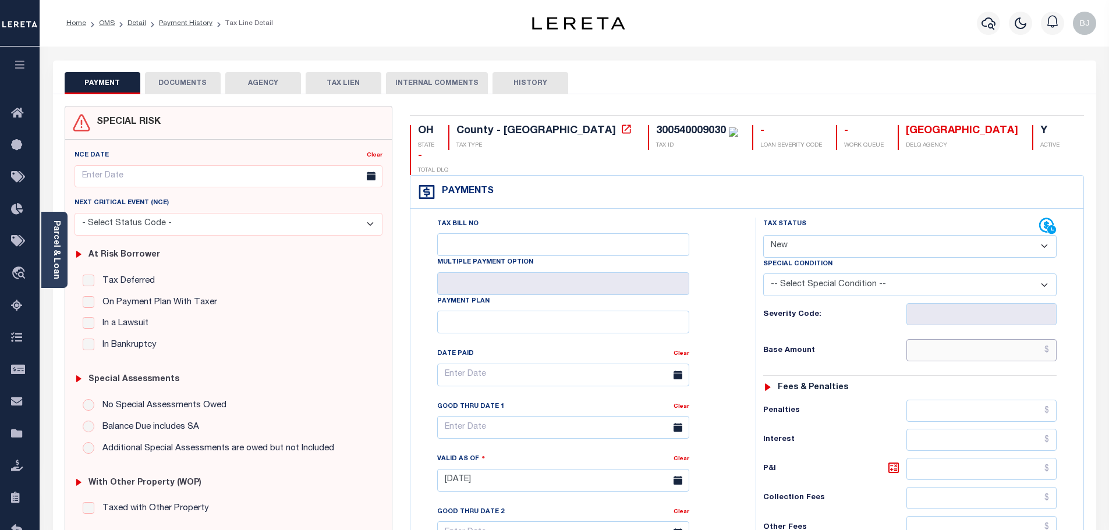
click at [971, 339] on input "text" at bounding box center [982, 350] width 151 height 22
paste input "36694.59"
type input "$36,694.59"
type input "[DATE]"
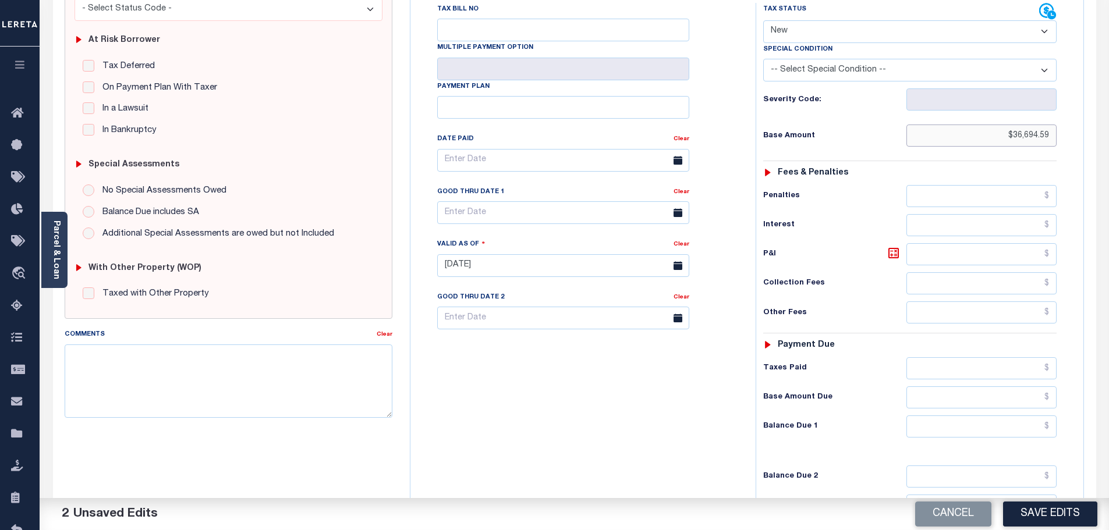
scroll to position [233, 0]
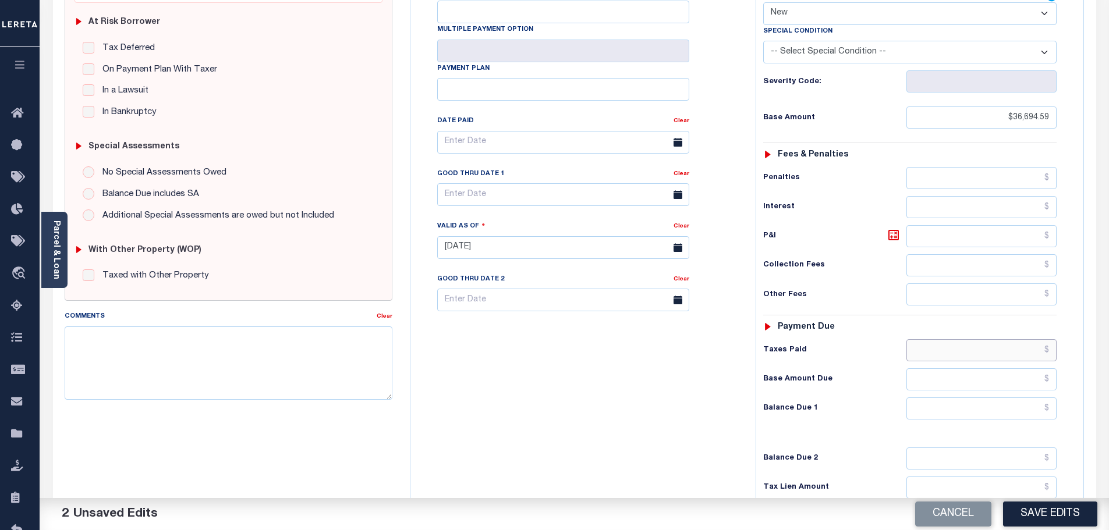
click at [962, 339] on input "text" at bounding box center [982, 350] width 151 height 22
paste input "5,499.07"
type input "$5,499.07"
click at [968, 398] on input "text" at bounding box center [982, 409] width 151 height 22
paste input "38,860.04"
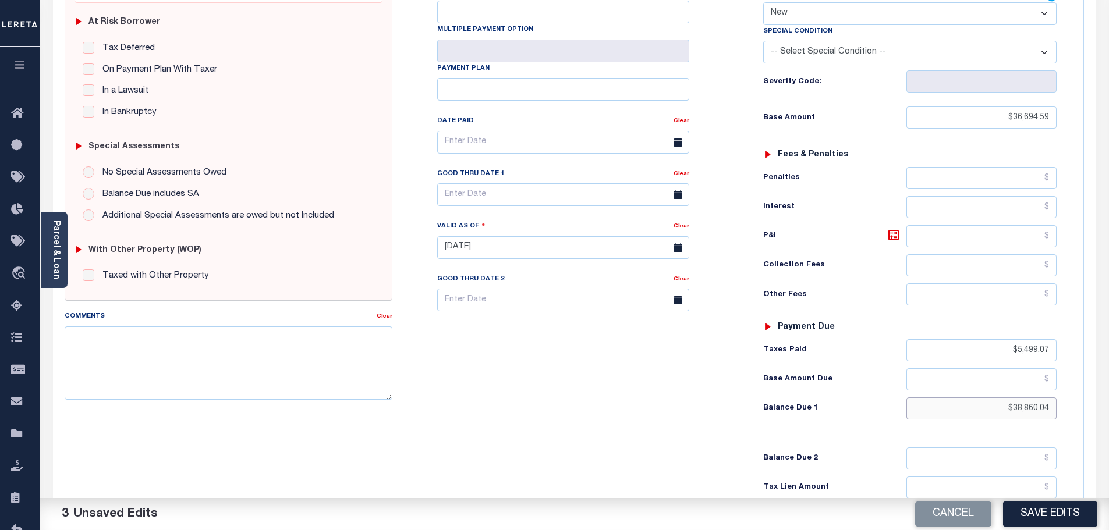
type input "$38,860.04"
click at [935, 225] on input "text" at bounding box center [982, 236] width 151 height 22
paste input "7,664.52"
type input "$7,664.52"
click at [822, 340] on div "Tax Status Status - Select Status Code -" at bounding box center [914, 242] width 316 height 514
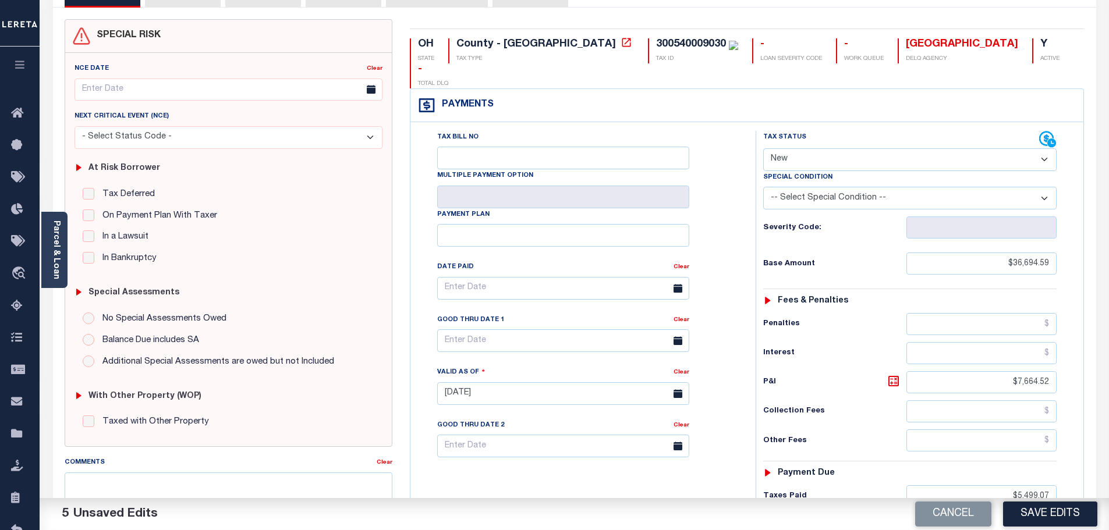
scroll to position [58, 0]
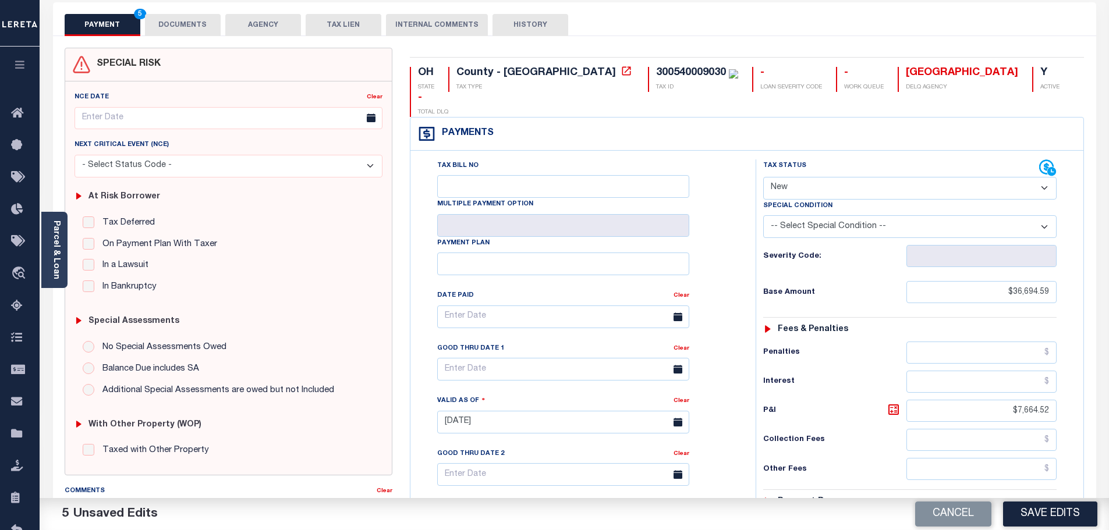
click at [829, 177] on select "- Select Status Code - Open Due/Unpaid Paid Incomplete No Tax Due Internal Refu…" at bounding box center [909, 188] width 293 height 23
select select "DUE"
click at [763, 177] on select "- Select Status Code - Open Due/Unpaid Paid Incomplete No Tax Due Internal Refu…" at bounding box center [909, 188] width 293 height 23
click at [903, 215] on select "-- Select Special Condition -- 3RD PARTY TAX LIEN AGENCY TAX LIEN (A.K.A Inside…" at bounding box center [909, 226] width 293 height 23
select select "15"
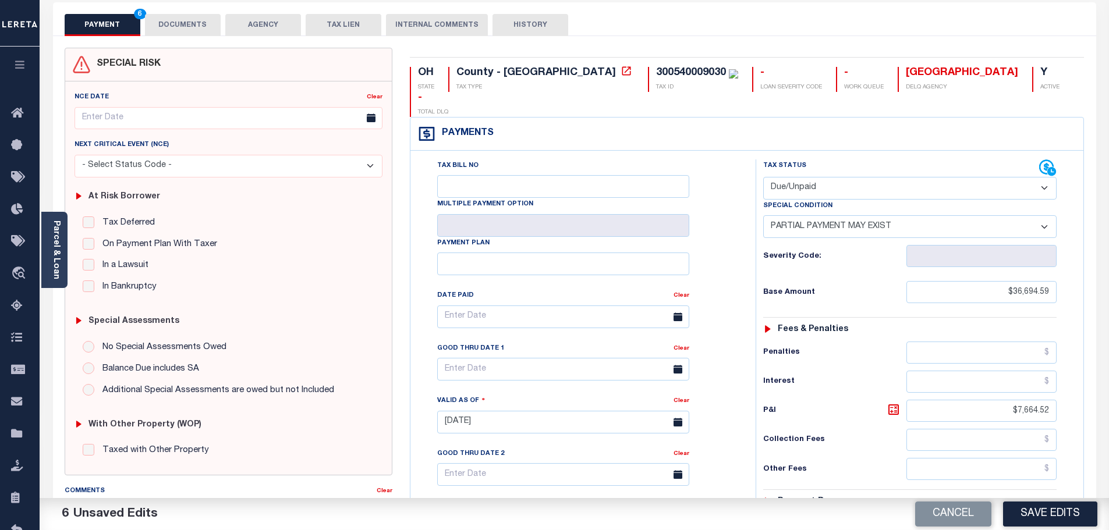
click at [763, 215] on select "-- Select Special Condition -- 3RD PARTY TAX LIEN AGENCY TAX LIEN (A.K.A Inside…" at bounding box center [909, 226] width 293 height 23
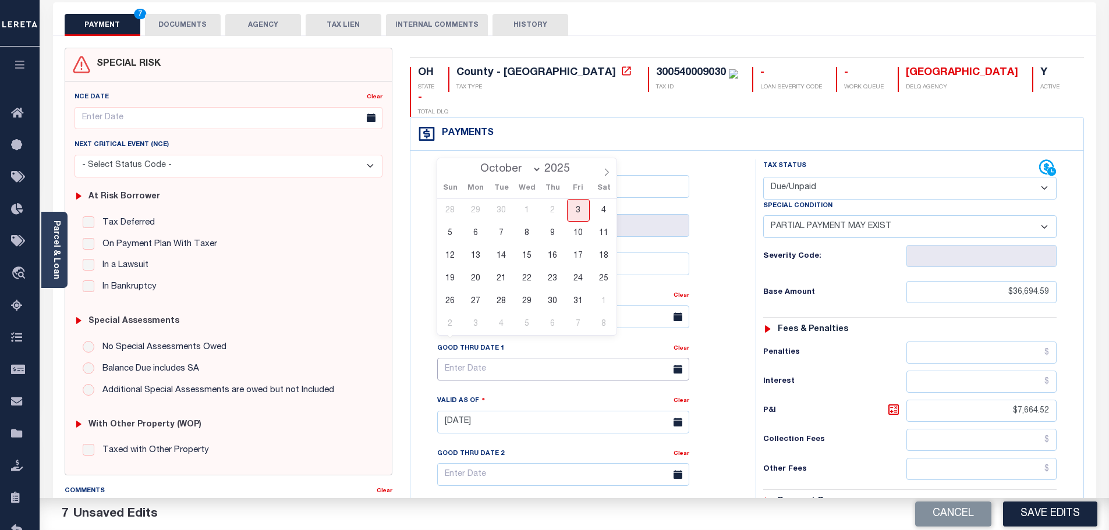
click at [471, 358] on input "text" at bounding box center [563, 369] width 252 height 23
click at [579, 213] on span "3" at bounding box center [578, 210] width 23 height 23
type input "10/03/2025"
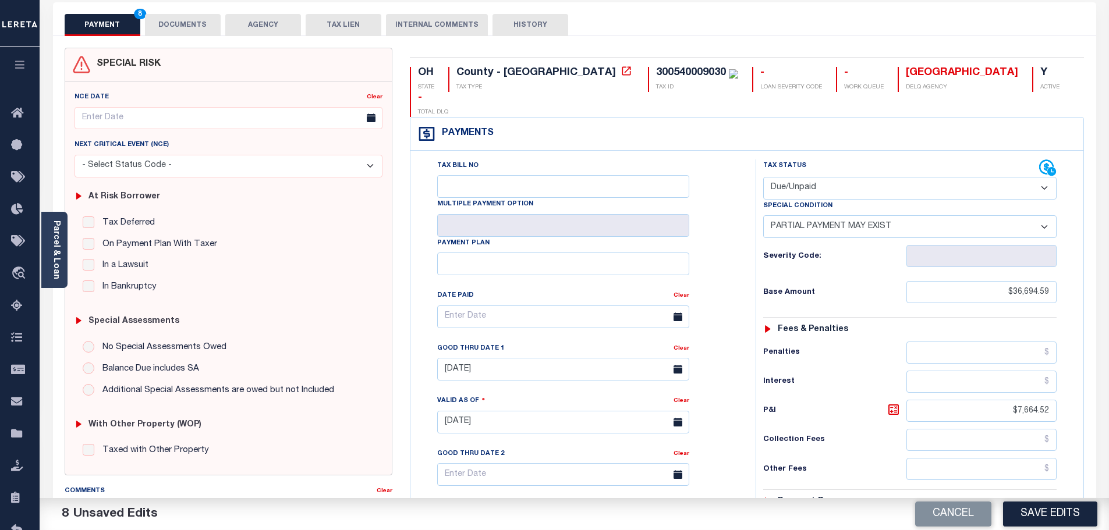
click at [791, 370] on div "Tax Status Status - Select Status Code -" at bounding box center [914, 417] width 316 height 514
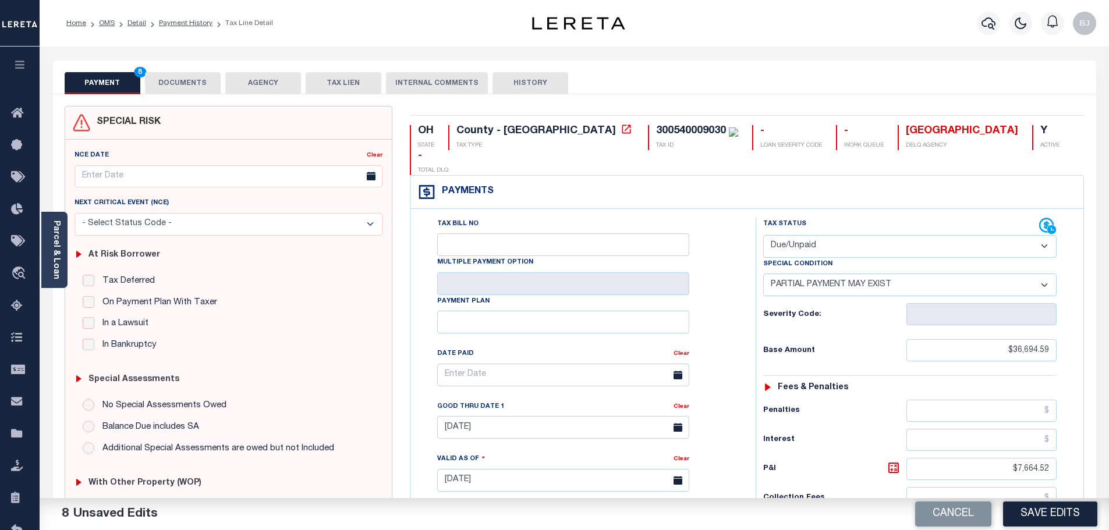
scroll to position [175, 0]
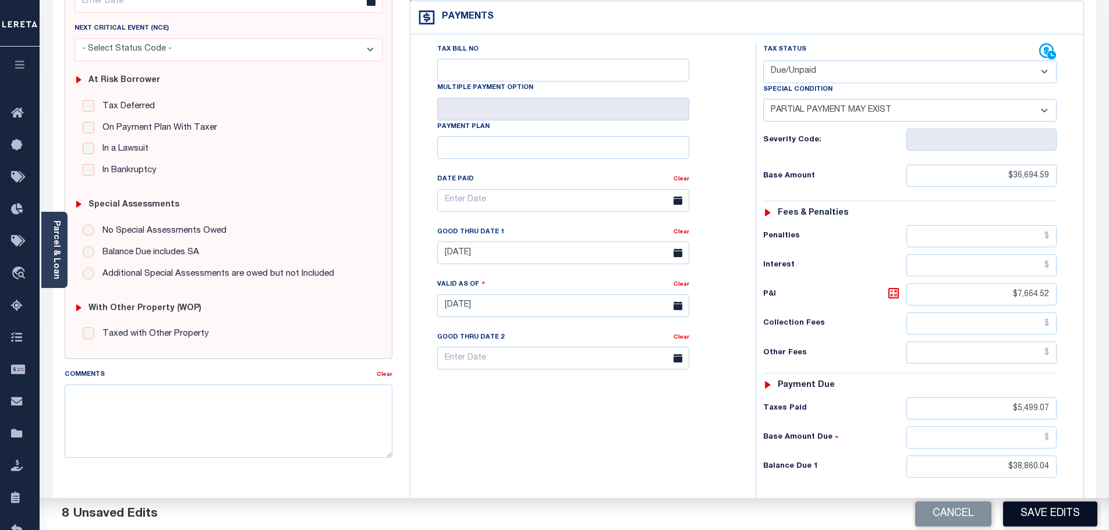
click at [1042, 515] on button "Save Edits" at bounding box center [1050, 514] width 94 height 25
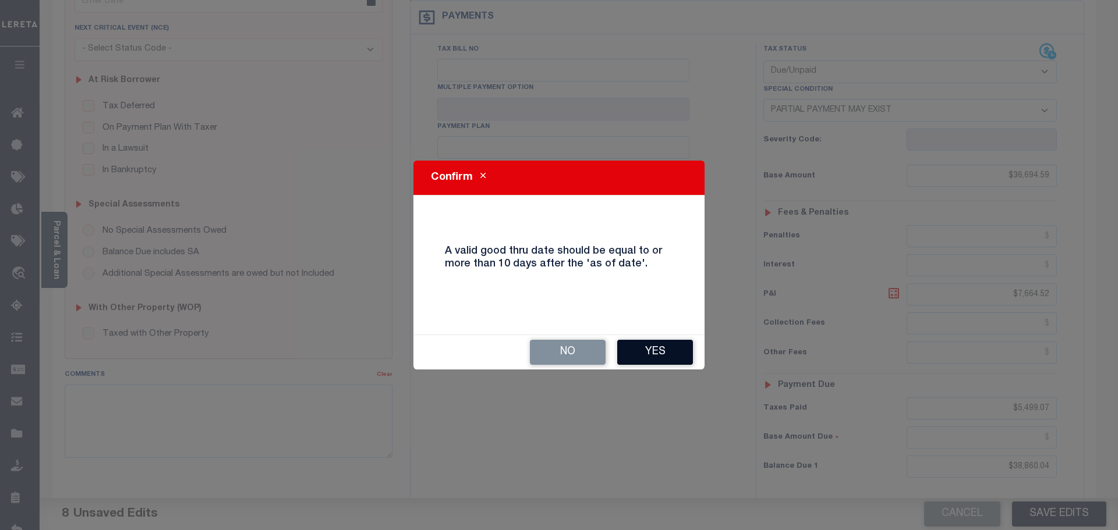
click at [668, 359] on button "Yes" at bounding box center [655, 352] width 76 height 25
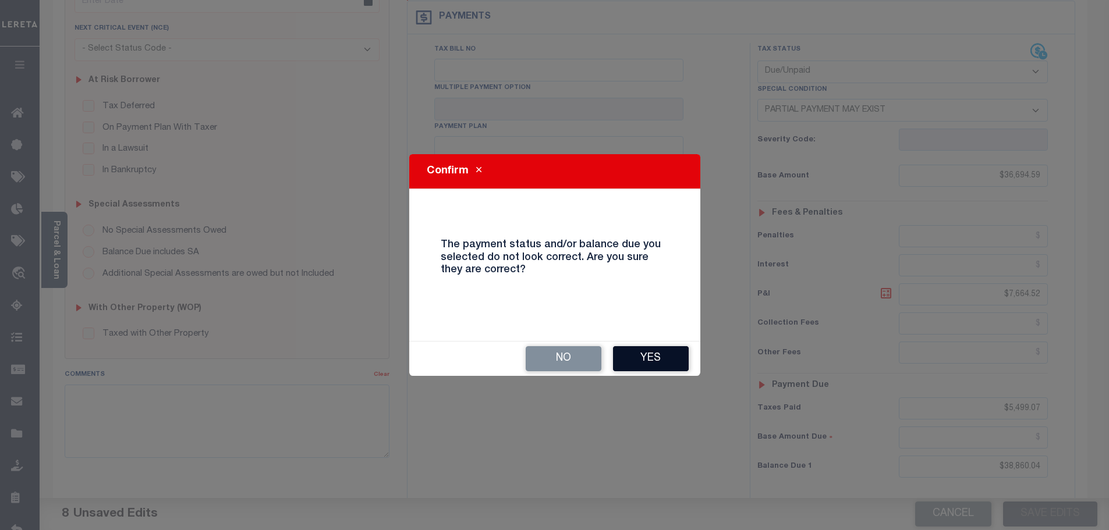
click at [659, 355] on button "Yes" at bounding box center [651, 358] width 76 height 25
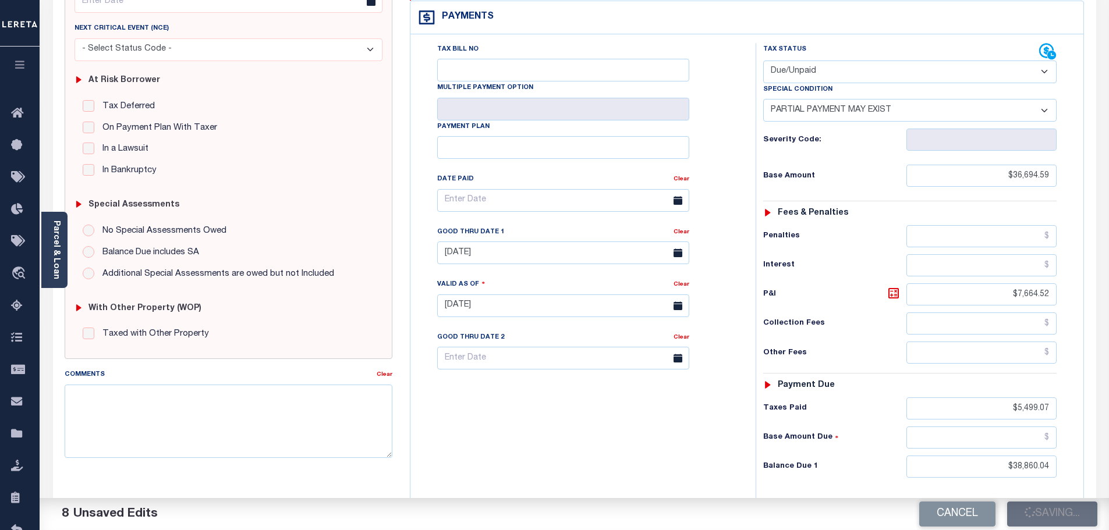
checkbox input "false"
type input "$36,694.59"
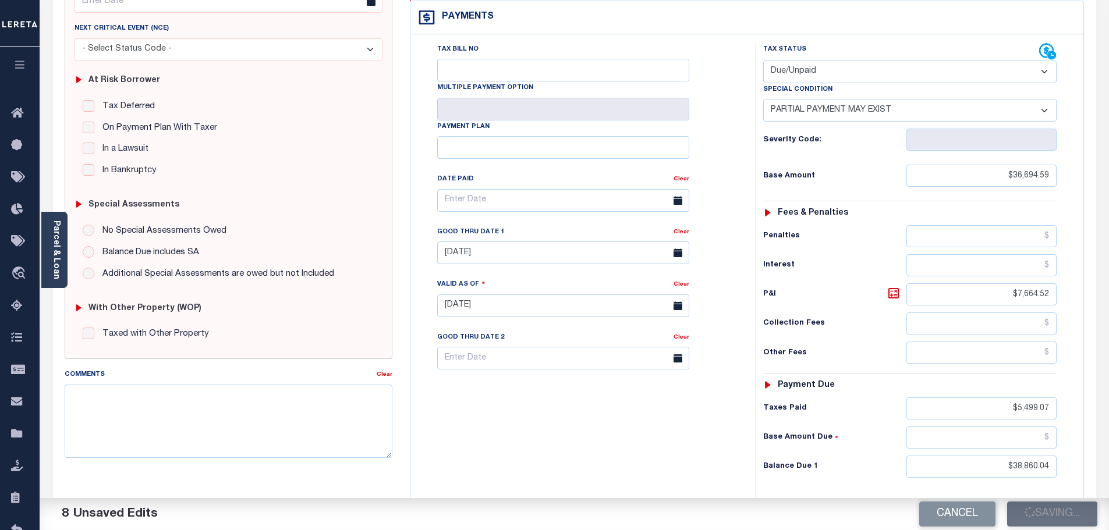
type input "$7,664.52"
type input "$5,499.07"
type input "$38,860.04"
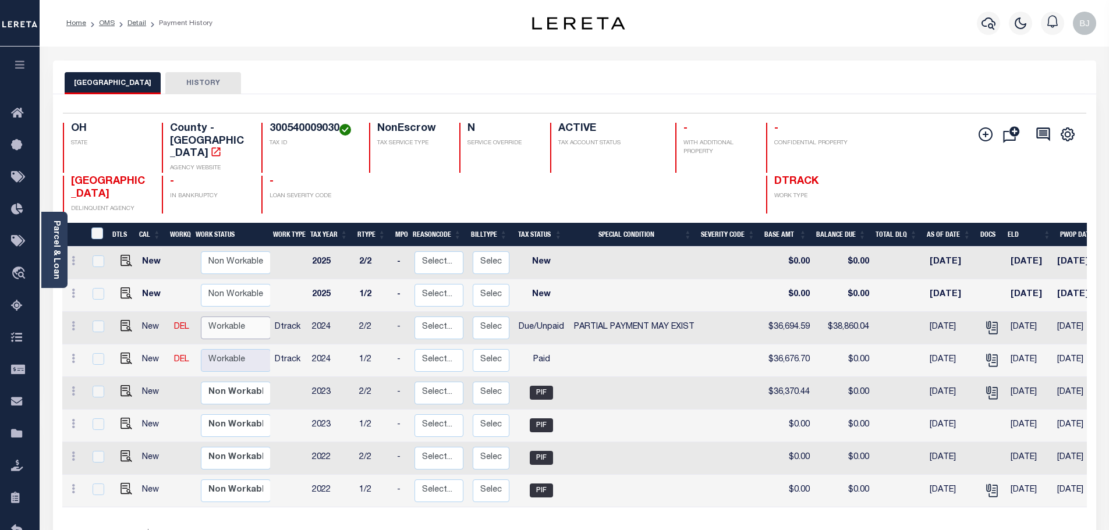
click at [219, 317] on select "Non Workable Workable" at bounding box center [236, 328] width 70 height 23
checkbox input "true"
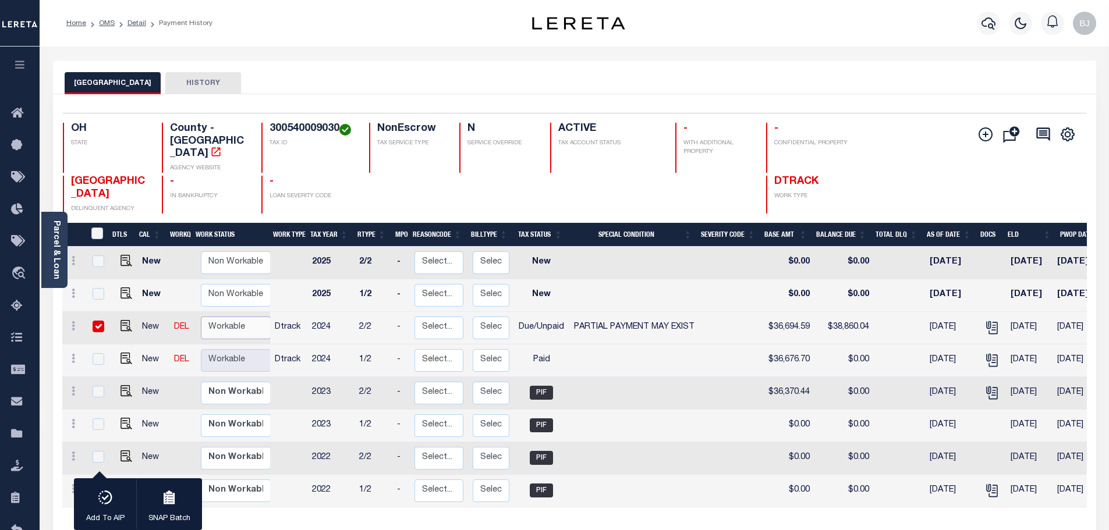
select select "true"
click at [201, 317] on select "Non Workable Workable" at bounding box center [236, 328] width 70 height 23
checkbox input "false"
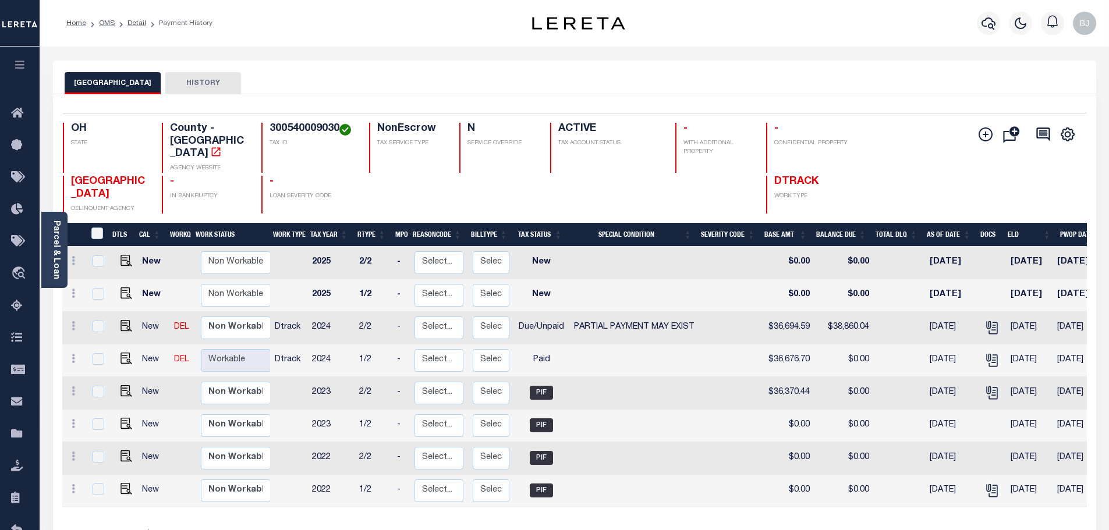
click at [327, 186] on div "- LOAN SEVERITY CODE" at bounding box center [308, 195] width 94 height 38
click at [985, 17] on icon "button" at bounding box center [989, 23] width 14 height 14
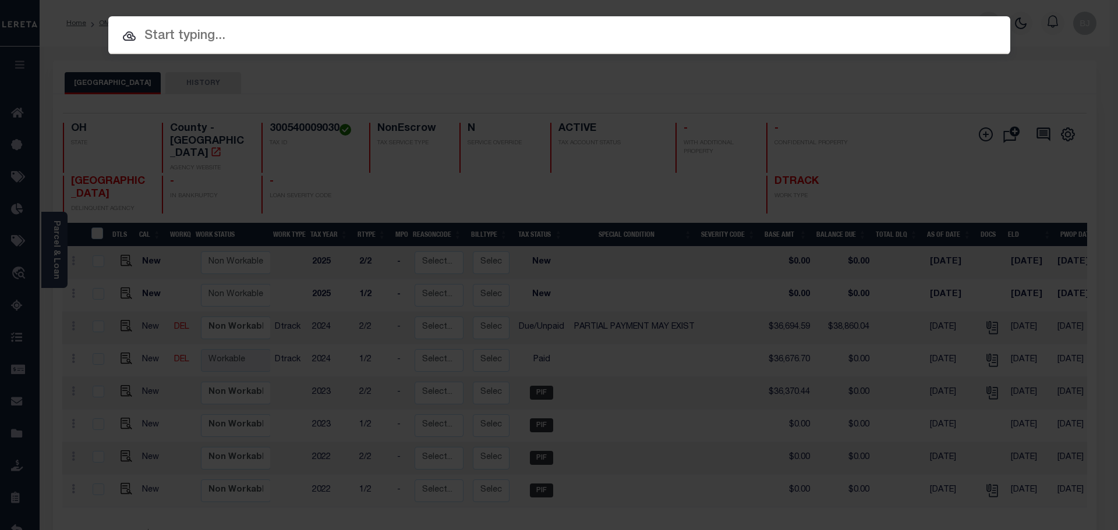
paste input "5418176"
type input "5418176"
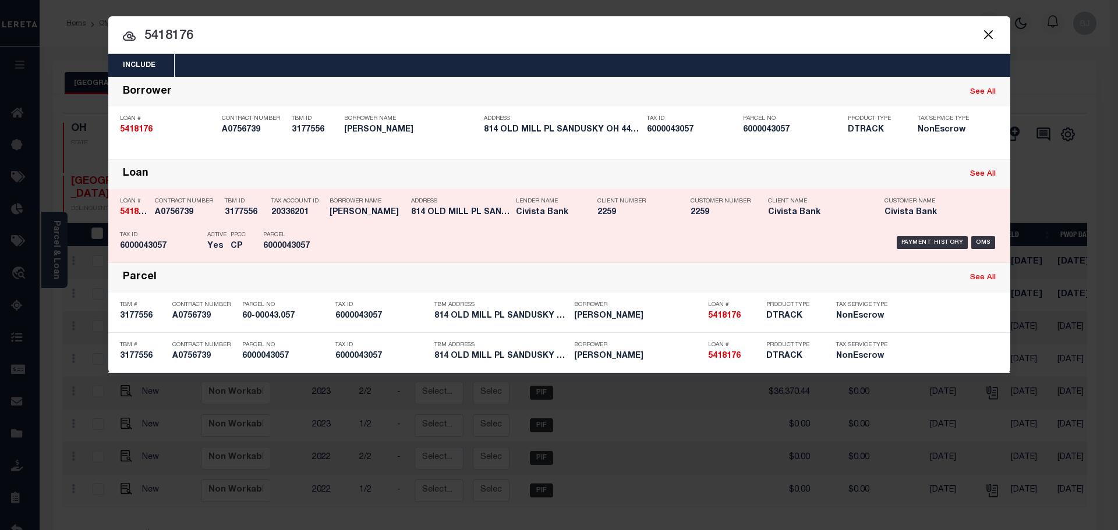
click at [414, 212] on h5 "814 OLD MILL PL SANDUSKY OH 44870" at bounding box center [460, 213] width 99 height 10
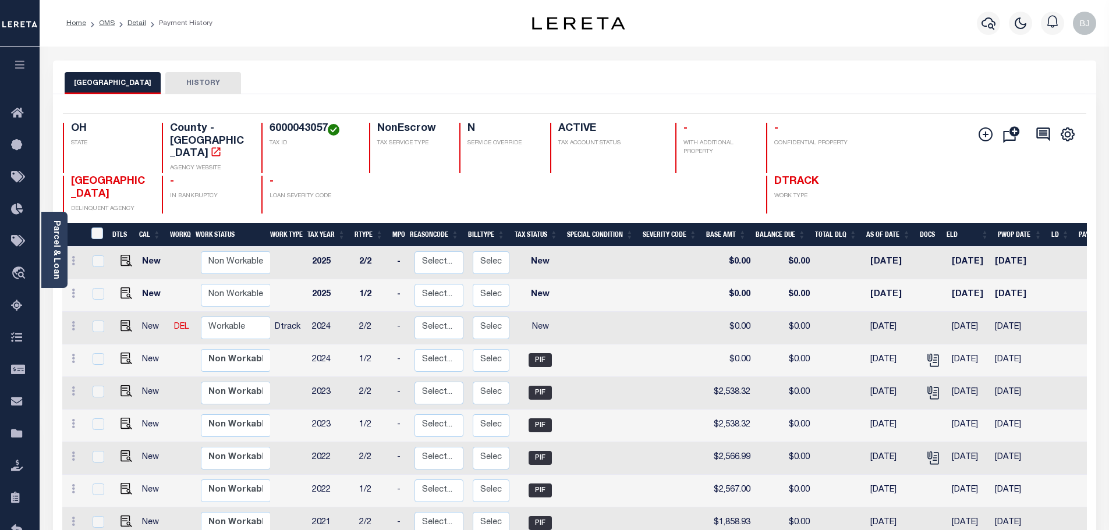
click at [1006, 312] on td "[DATE]" at bounding box center [1016, 328] width 52 height 33
checkbox input "true"
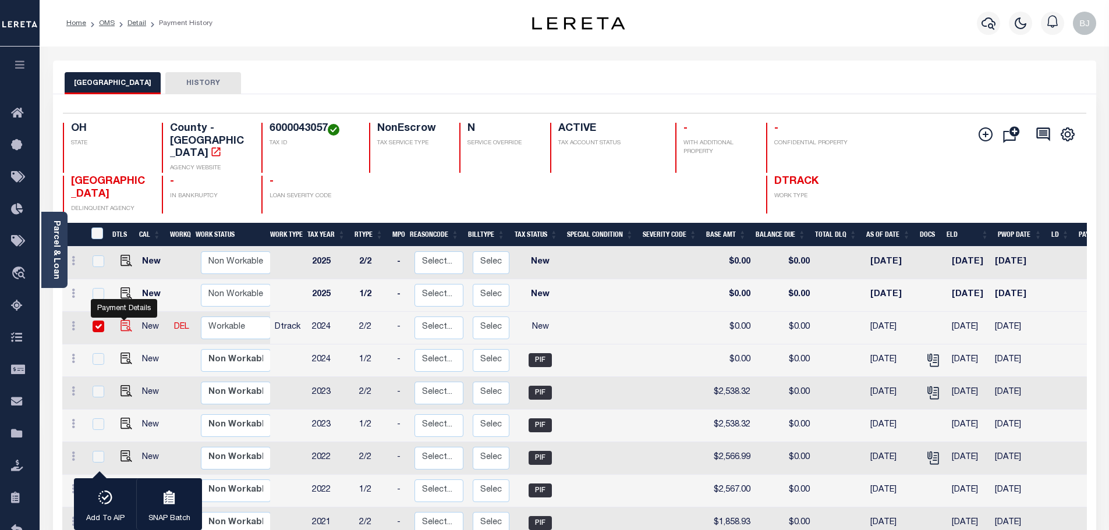
click at [122, 320] on img "" at bounding box center [127, 326] width 12 height 12
checkbox input "false"
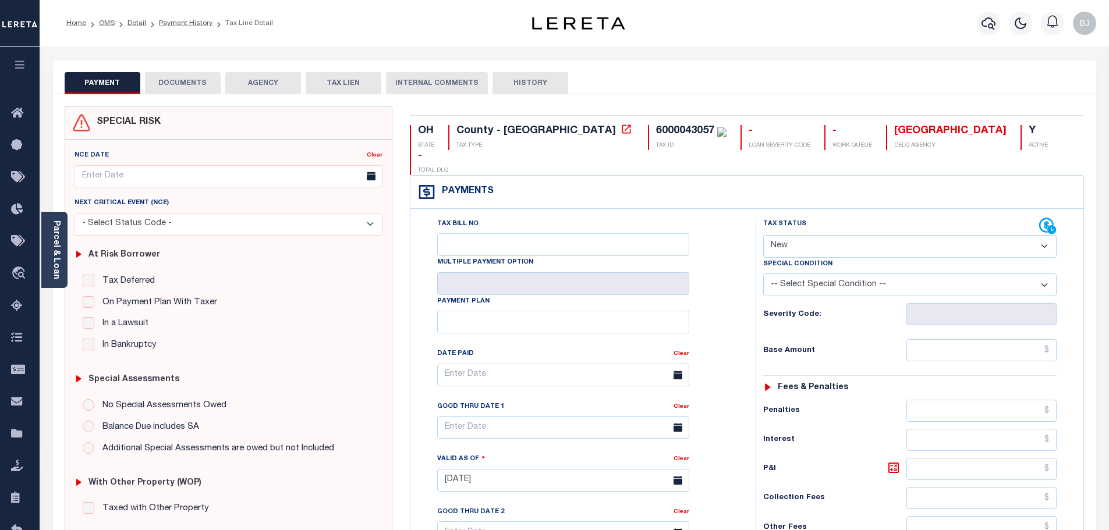
click at [656, 128] on div "6000043057" at bounding box center [685, 131] width 58 height 10
copy div "6000043057"
click at [840, 235] on select "- Select Status Code - Open Due/Unpaid Paid Incomplete No Tax Due Internal Refu…" at bounding box center [909, 246] width 293 height 23
select select "PYD"
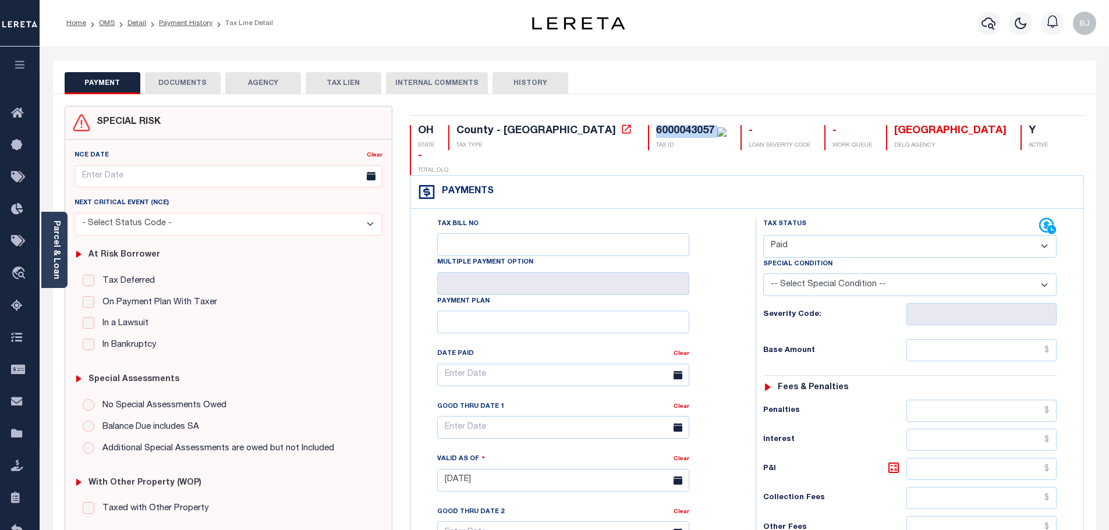
click at [763, 235] on select "- Select Status Code - Open Due/Unpaid Paid Incomplete No Tax Due Internal Refu…" at bounding box center [909, 246] width 293 height 23
type input "10/03/2025"
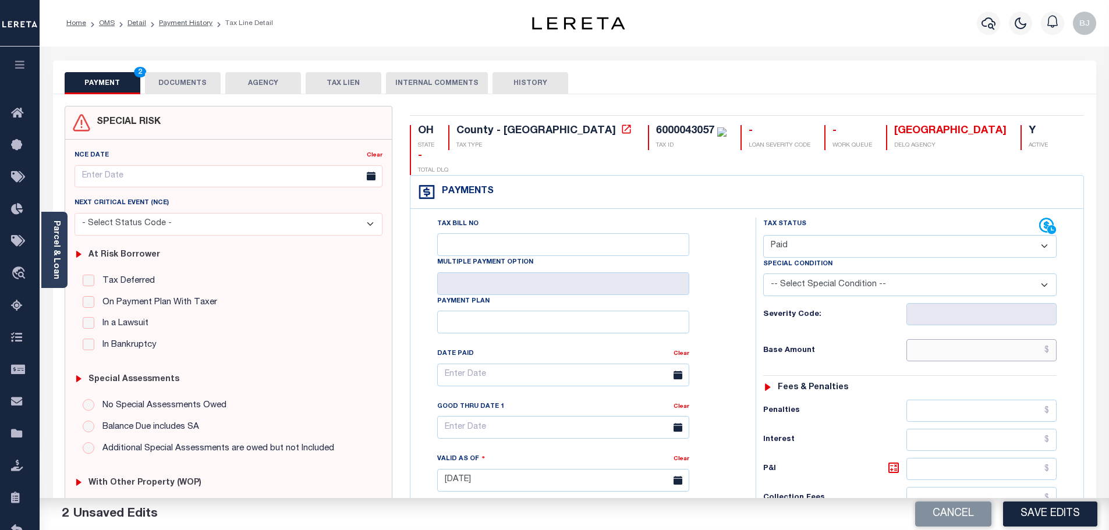
click at [936, 339] on input "text" at bounding box center [982, 350] width 151 height 22
paste input "2,585.65"
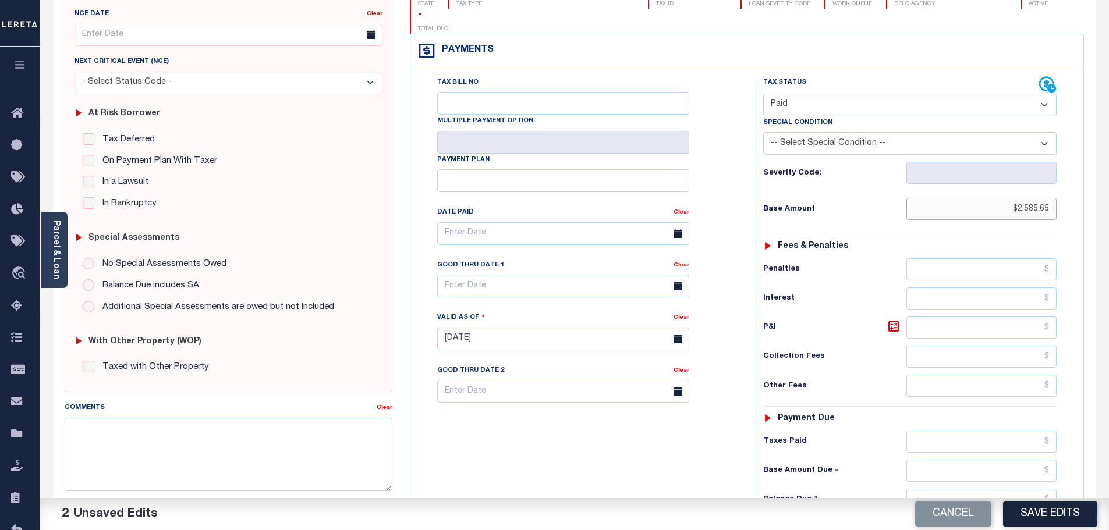
scroll to position [175, 0]
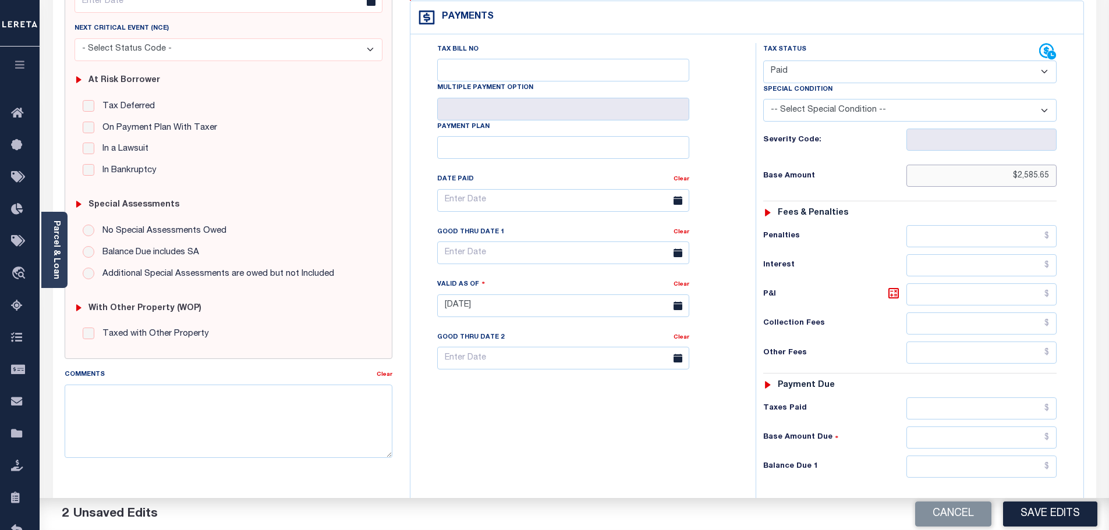
type input "$2,585.65"
click at [958, 398] on input "text" at bounding box center [982, 409] width 151 height 22
paste input "2,585.65"
type input "$2,585.65"
click at [975, 456] on input "text" at bounding box center [982, 467] width 151 height 22
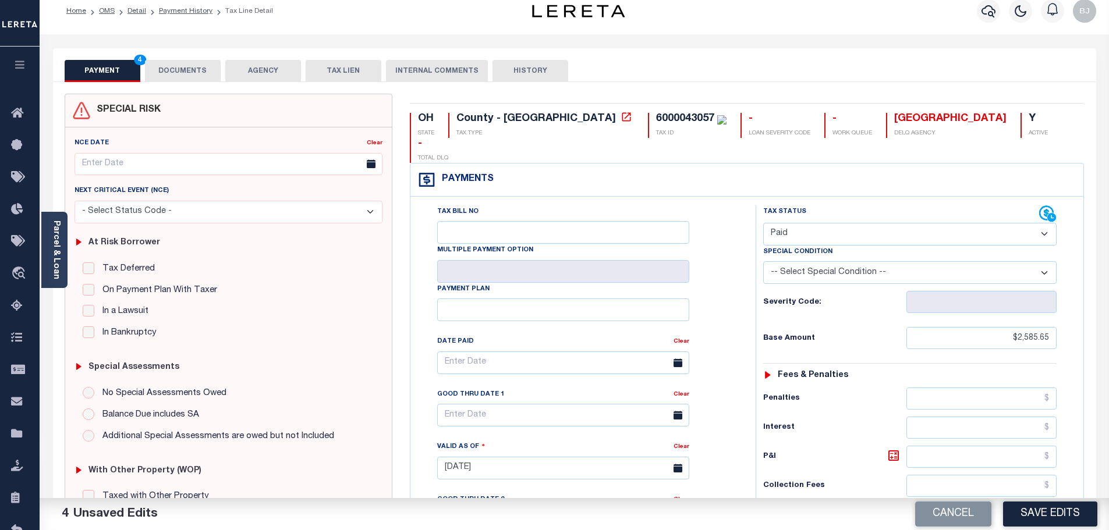
scroll to position [0, 0]
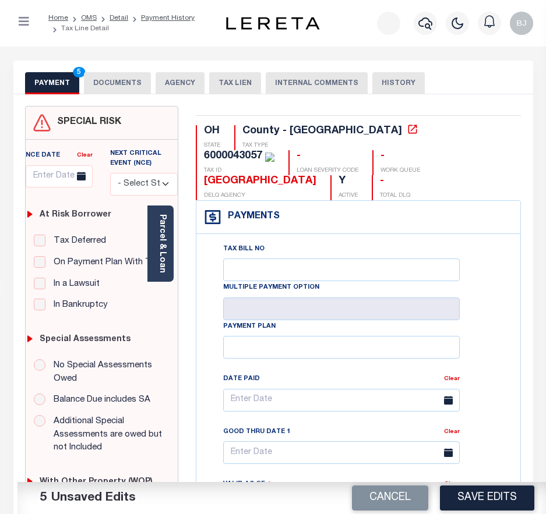
type input "$0.00"
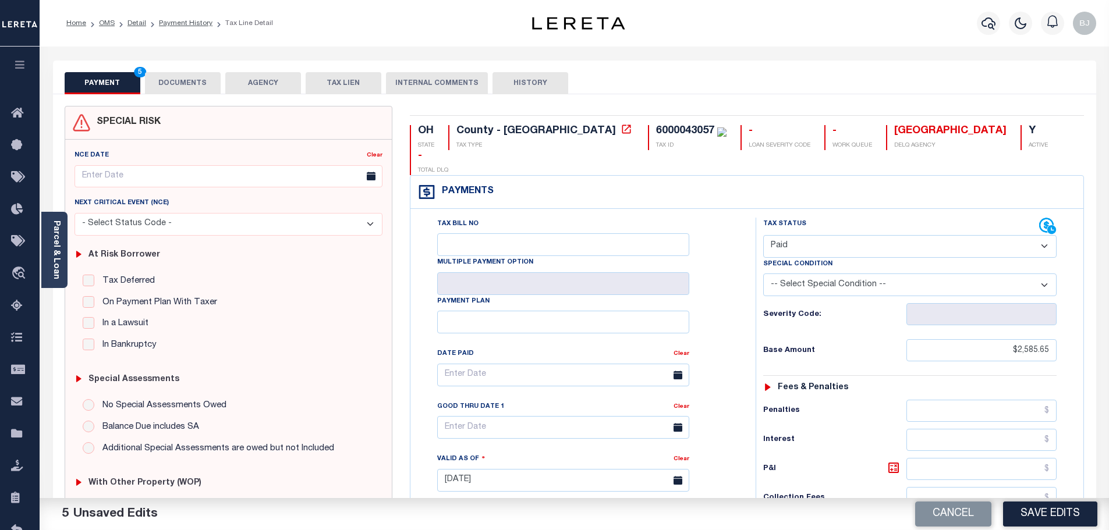
click at [178, 79] on button "DOCUMENTS" at bounding box center [183, 83] width 76 height 22
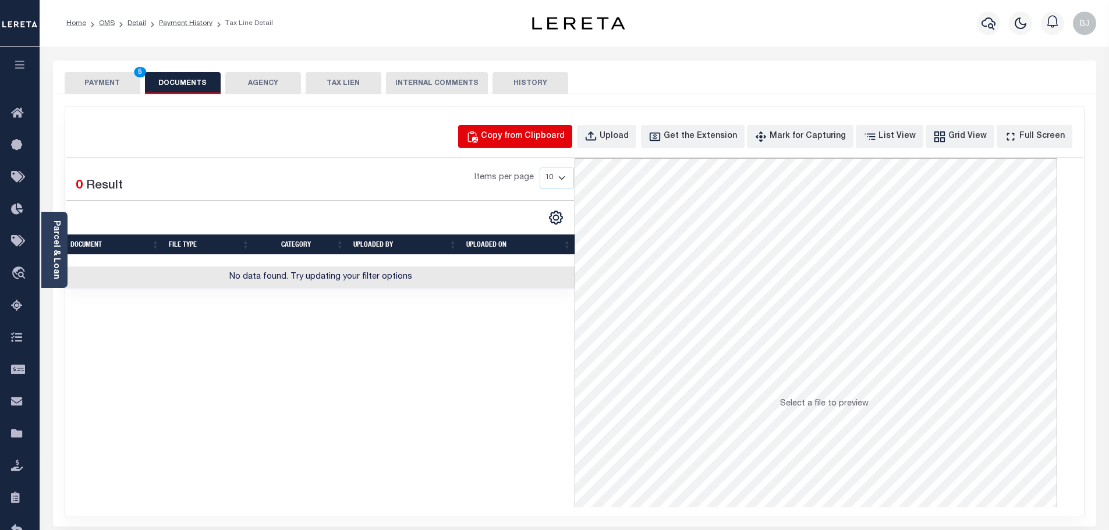
click at [514, 133] on div "Copy from Clipboard" at bounding box center [523, 136] width 84 height 13
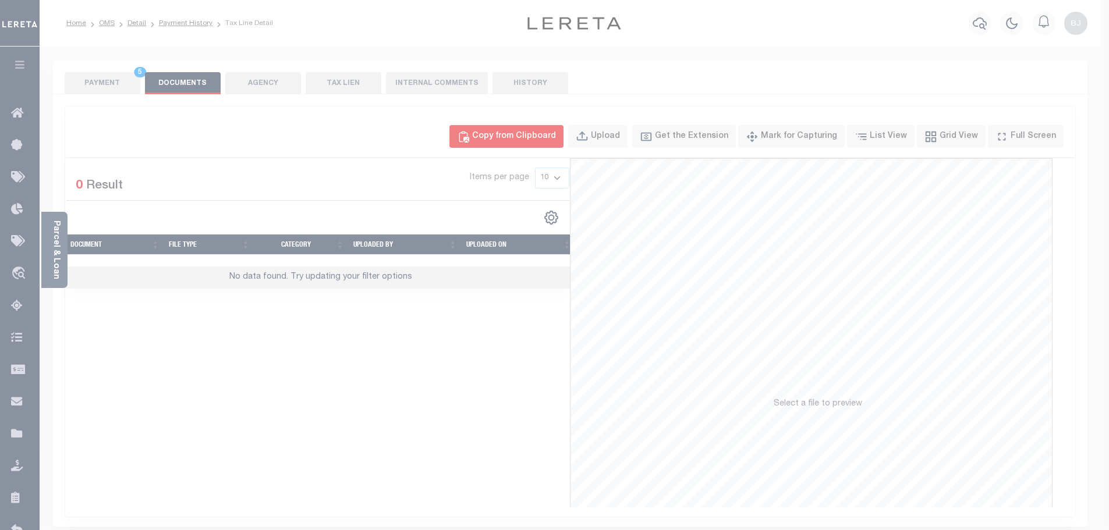
select select "POP"
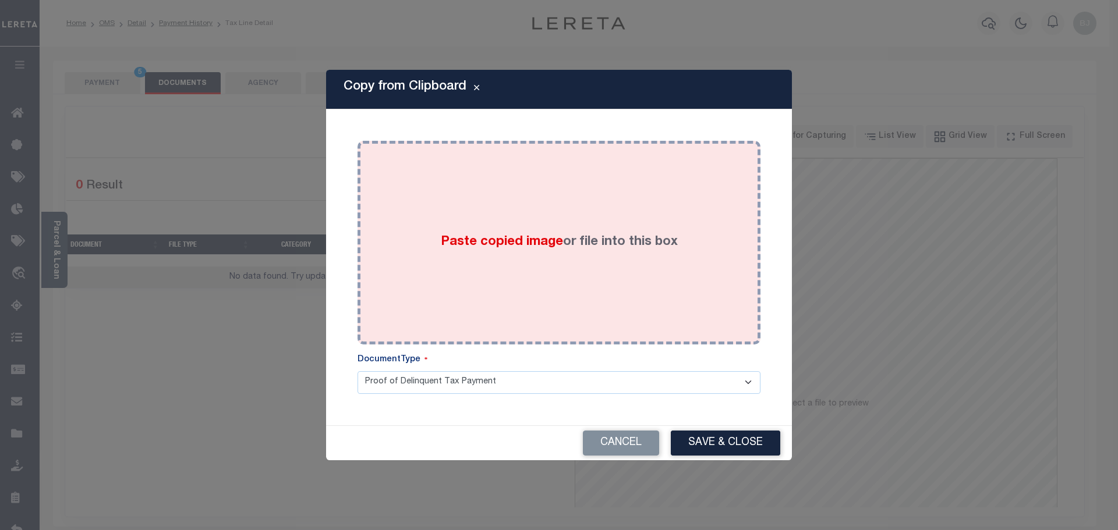
click at [589, 266] on div "Paste copied image or file into this box" at bounding box center [558, 243] width 385 height 186
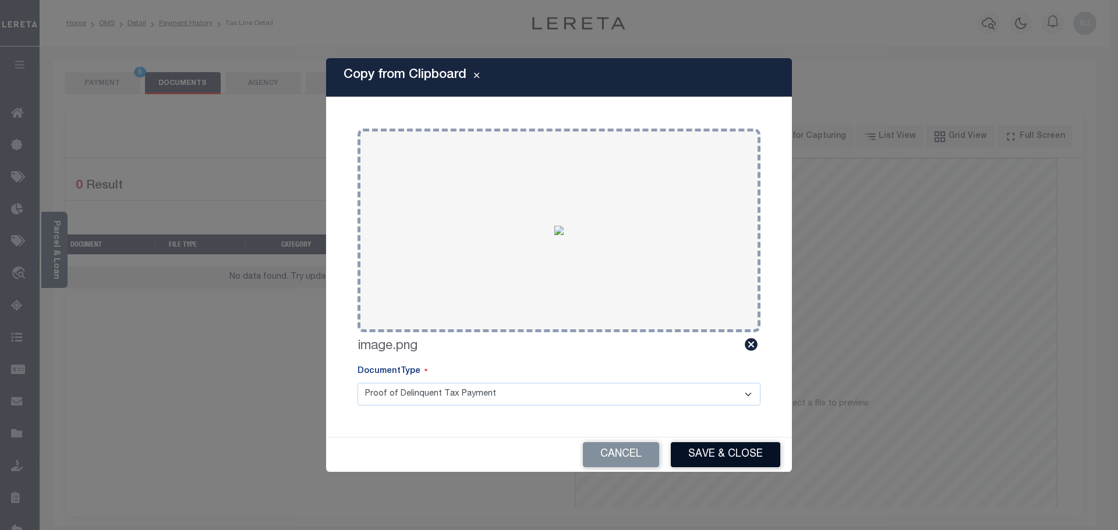
click at [740, 447] on button "Save & Close" at bounding box center [725, 455] width 109 height 25
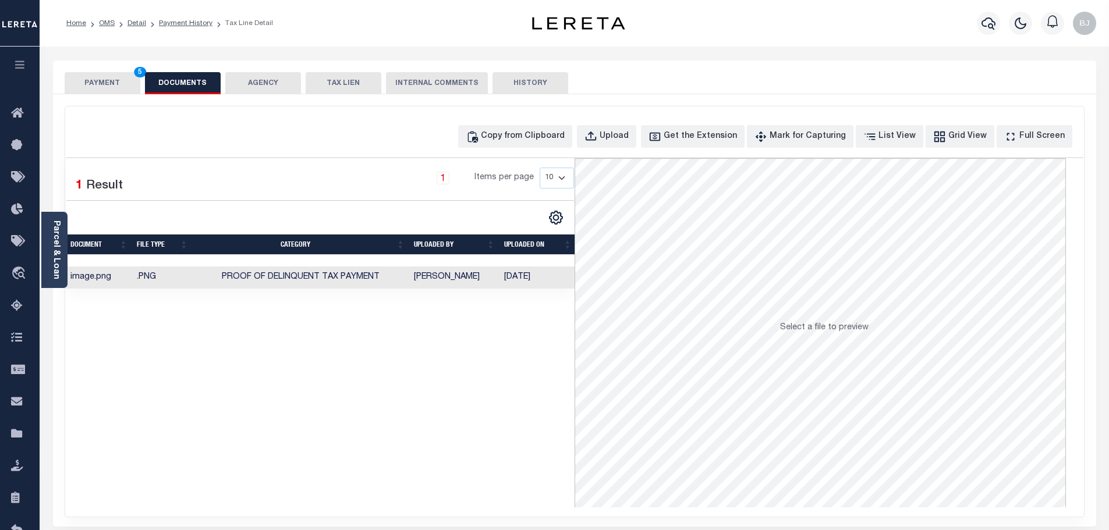
click at [119, 81] on button "PAYMENT 5" at bounding box center [103, 83] width 76 height 22
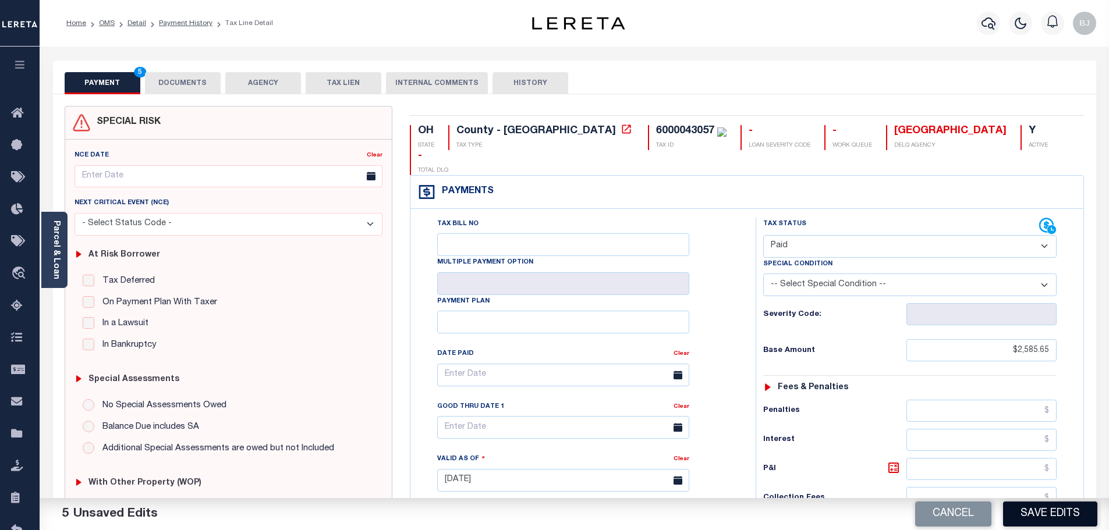
click at [1057, 505] on button "Save Edits" at bounding box center [1050, 514] width 94 height 25
checkbox input "false"
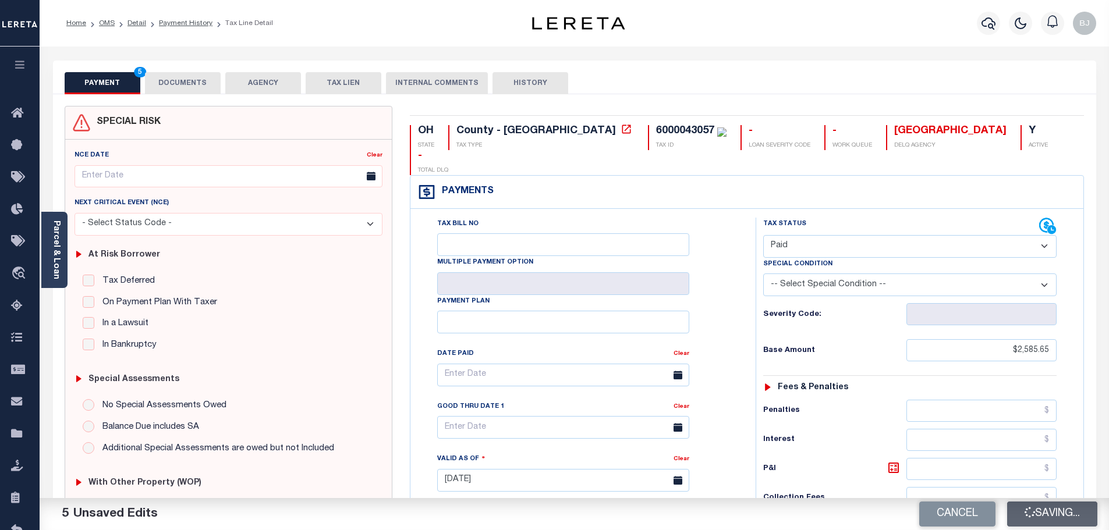
type input "$2,585.65"
type input "$0"
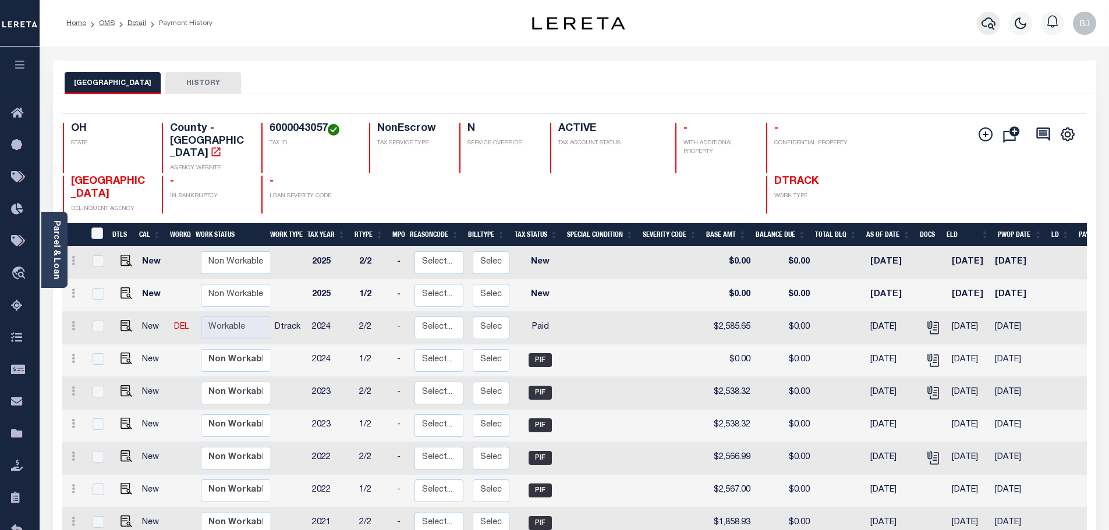
click at [982, 23] on icon "button" at bounding box center [989, 23] width 14 height 12
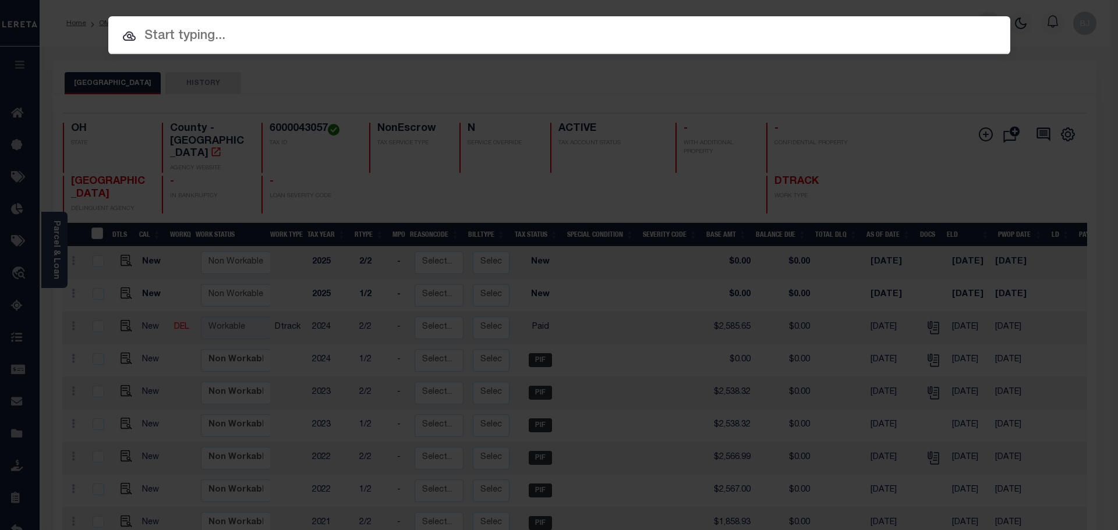
paste input "5422249"
type input "5422249"
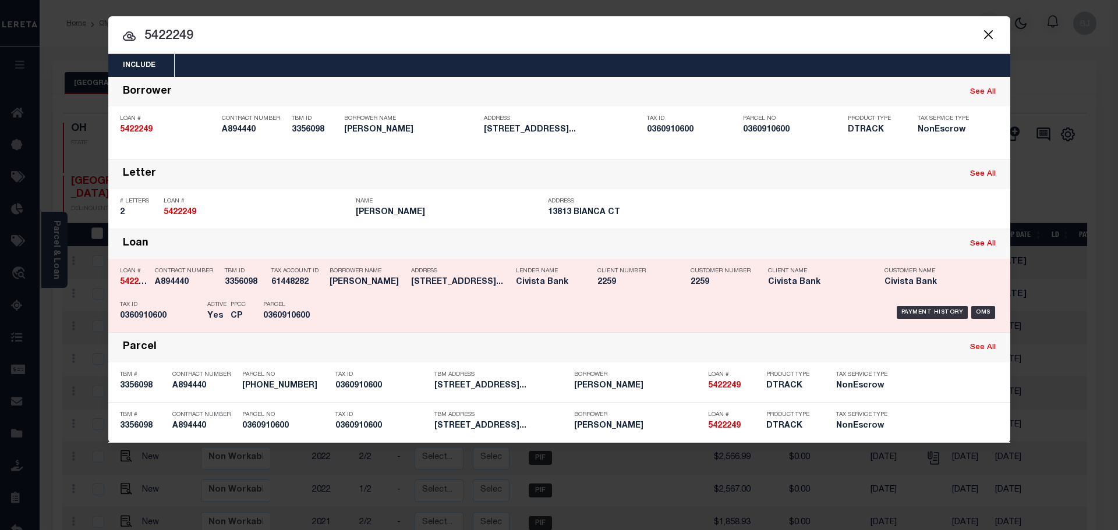
click at [349, 302] on div "Payment History OMS" at bounding box center [666, 313] width 666 height 34
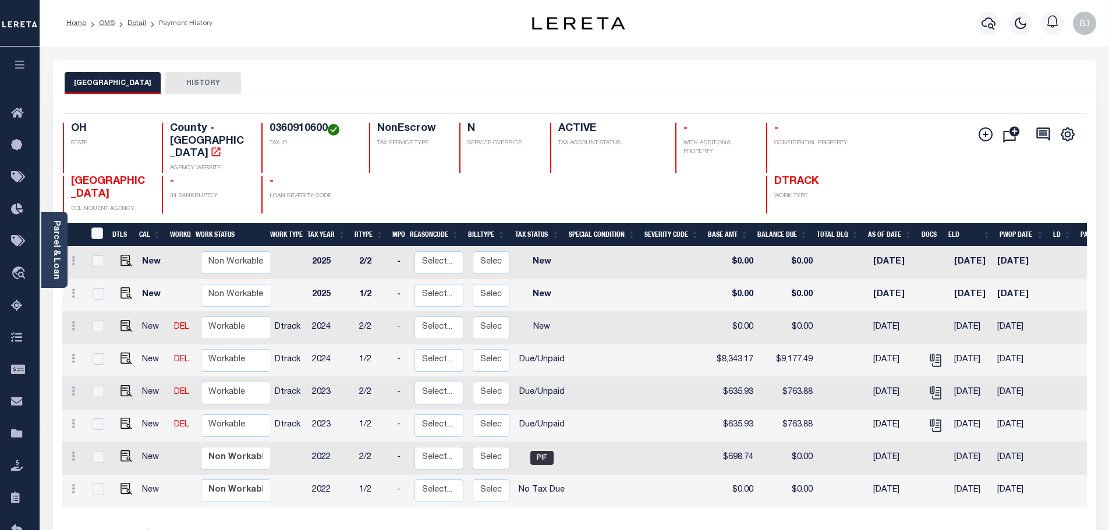
click at [316, 130] on h4 "0360910600" at bounding box center [313, 129] width 86 height 13
copy h4 "0360910600"
click at [124, 418] on img "" at bounding box center [127, 424] width 12 height 12
checkbox input "true"
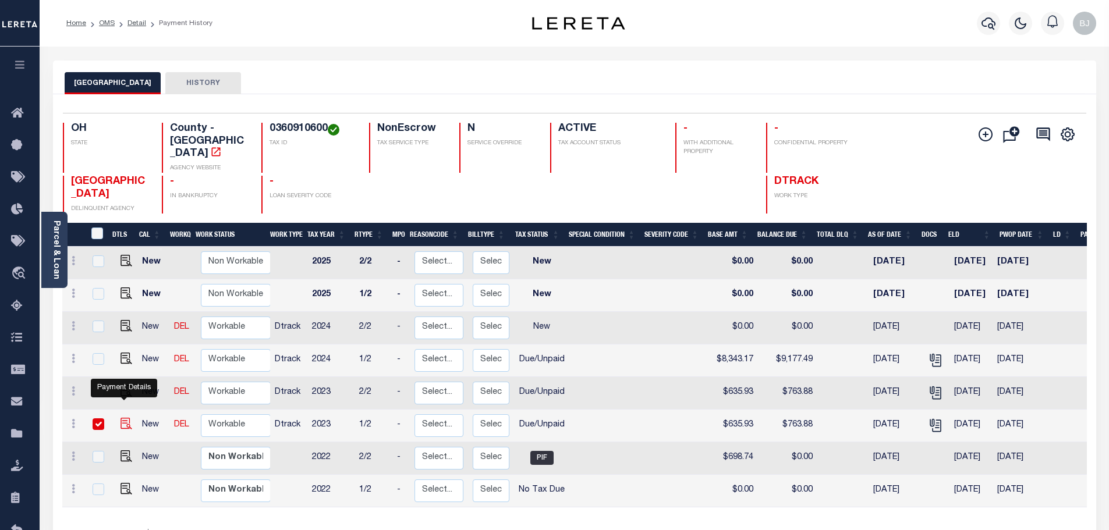
checkbox input "true"
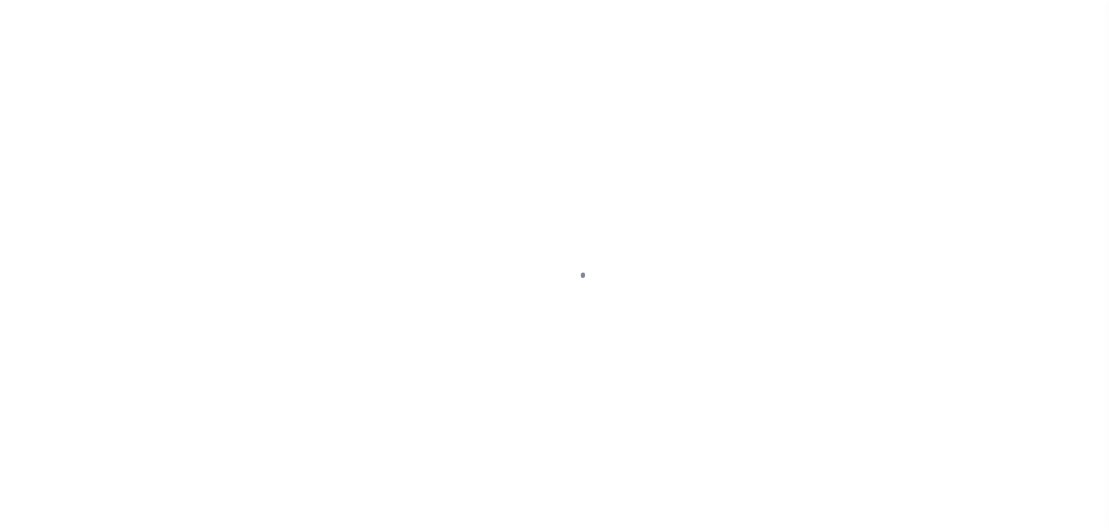
select select "DUE"
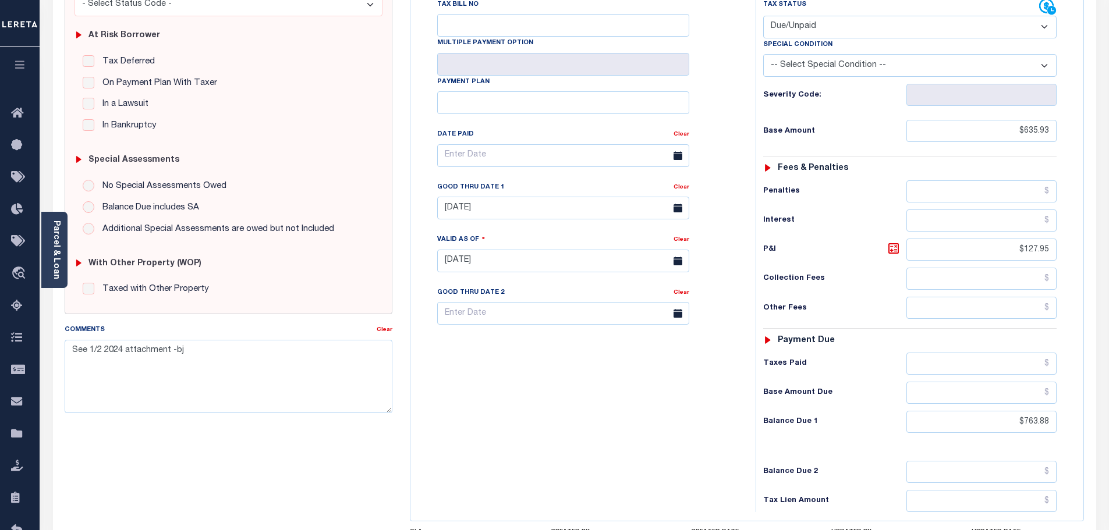
scroll to position [233, 0]
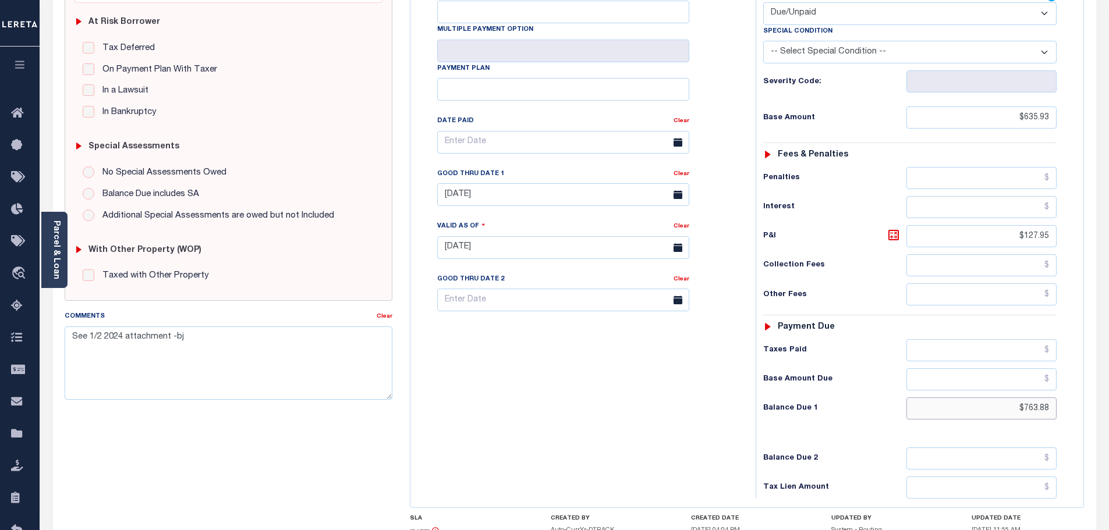
drag, startPoint x: 1013, startPoint y: 390, endPoint x: 1092, endPoint y: 389, distance: 78.6
click at [1092, 389] on div "OH STATE County - OH TAX TYPE 0360910600 TAX ID - LOAN SEVERITY CODE - WORK QUE…" at bounding box center [747, 248] width 692 height 750
paste input "824.99"
type input "$824.99"
type input "[DATE]"
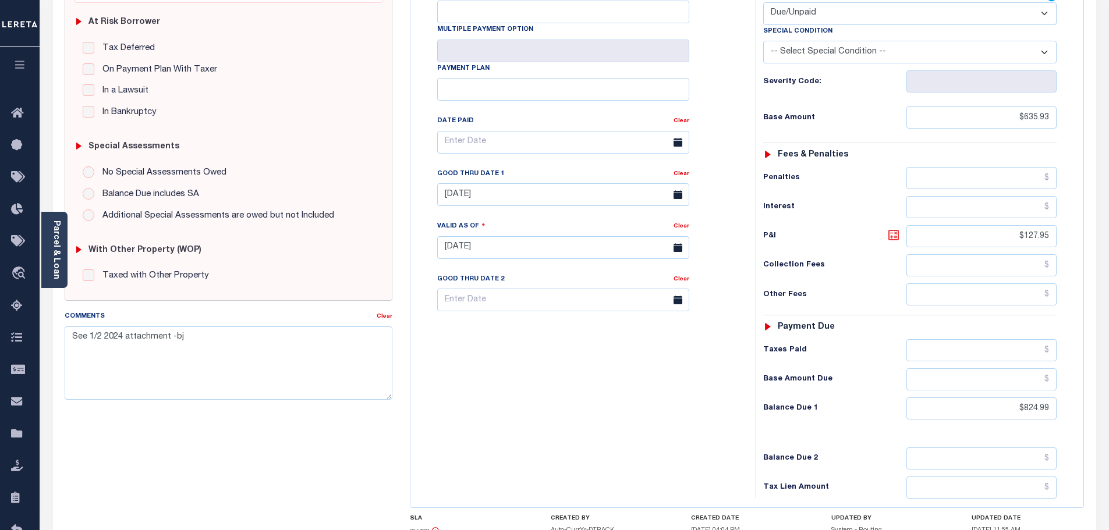
click at [892, 230] on icon at bounding box center [894, 235] width 10 height 10
type input "$189.06"
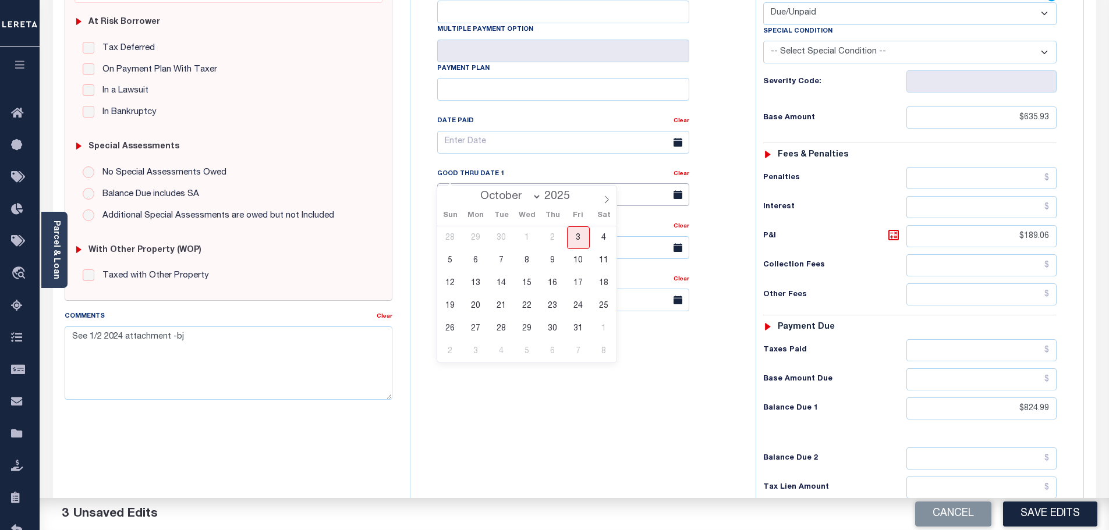
click at [454, 183] on input "04/30/2025" at bounding box center [563, 194] width 252 height 23
click at [585, 242] on span "3" at bounding box center [578, 238] width 23 height 23
type input "[DATE]"
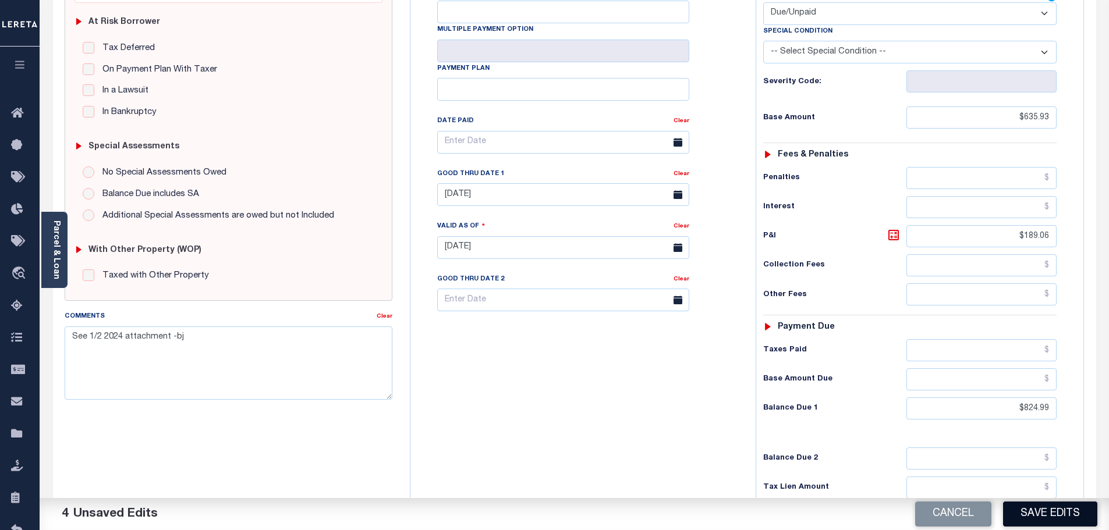
click at [1021, 511] on button "Save Edits" at bounding box center [1050, 514] width 94 height 25
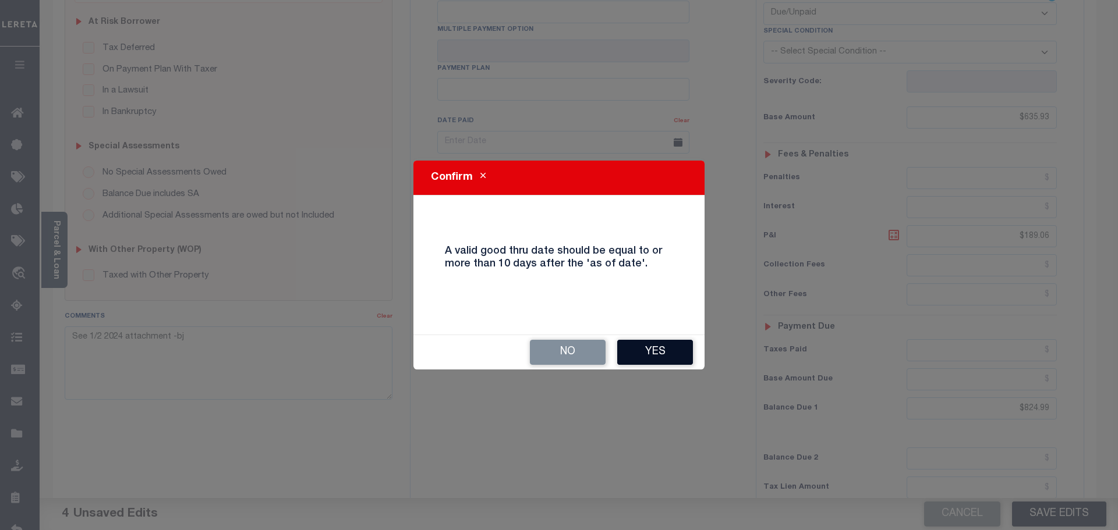
click at [660, 355] on button "Yes" at bounding box center [655, 352] width 76 height 25
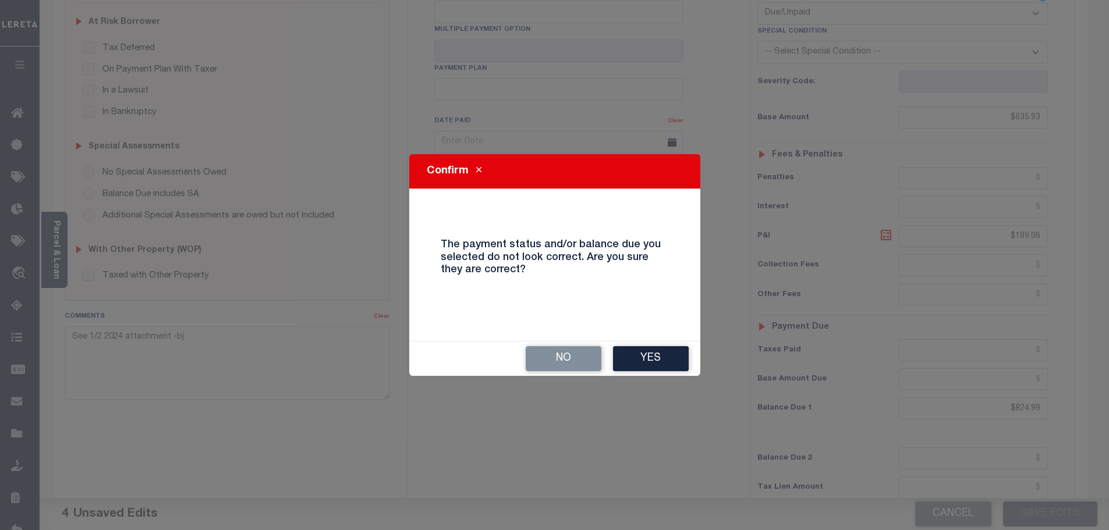
click at [660, 355] on button "Yes" at bounding box center [651, 358] width 76 height 25
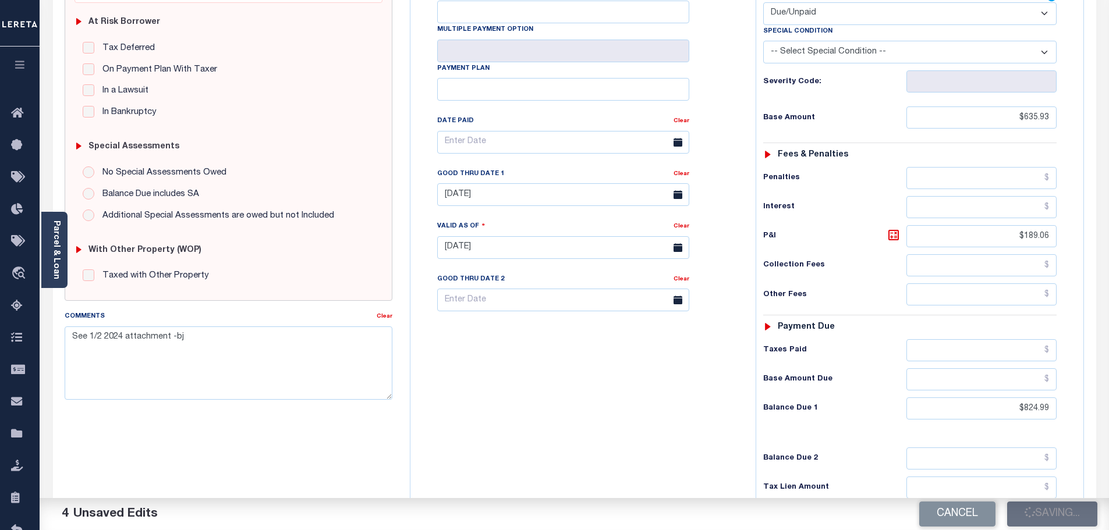
checkbox input "false"
type input "$635.93"
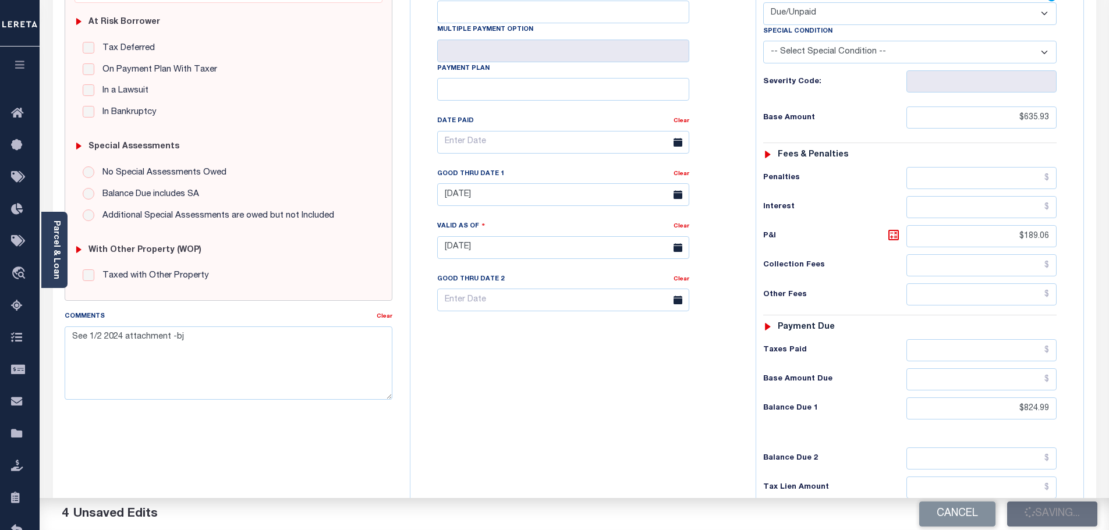
type input "$189.06"
type input "$824.99"
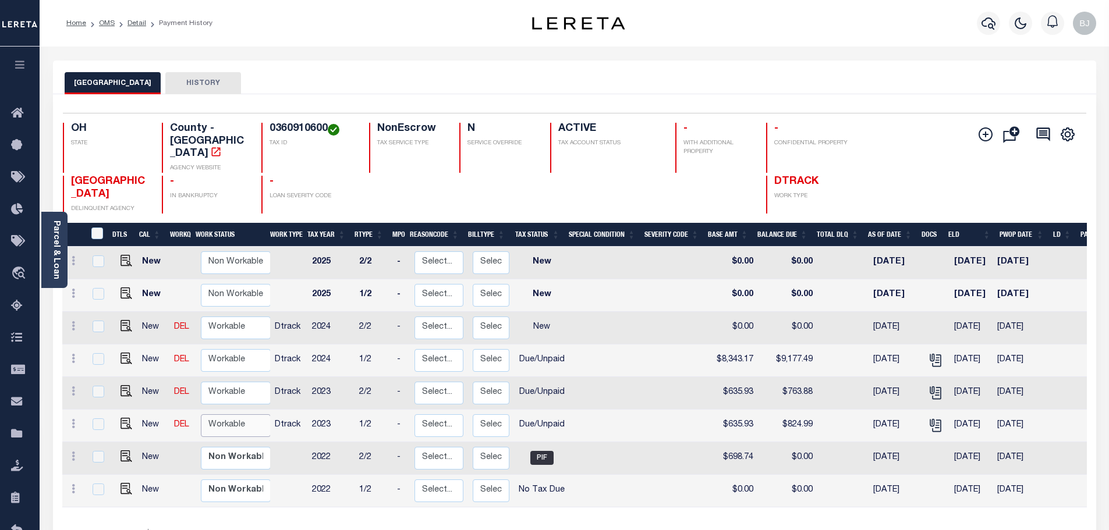
click at [244, 415] on select "Non Workable Workable" at bounding box center [236, 426] width 70 height 23
checkbox input "true"
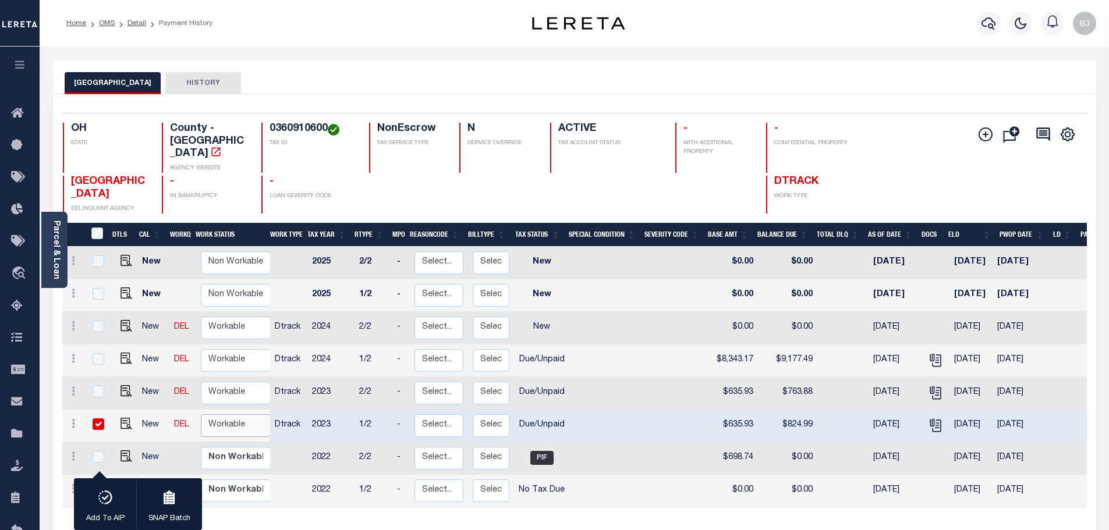
select select "true"
click at [201, 415] on select "Non Workable Workable" at bounding box center [236, 426] width 70 height 23
checkbox input "false"
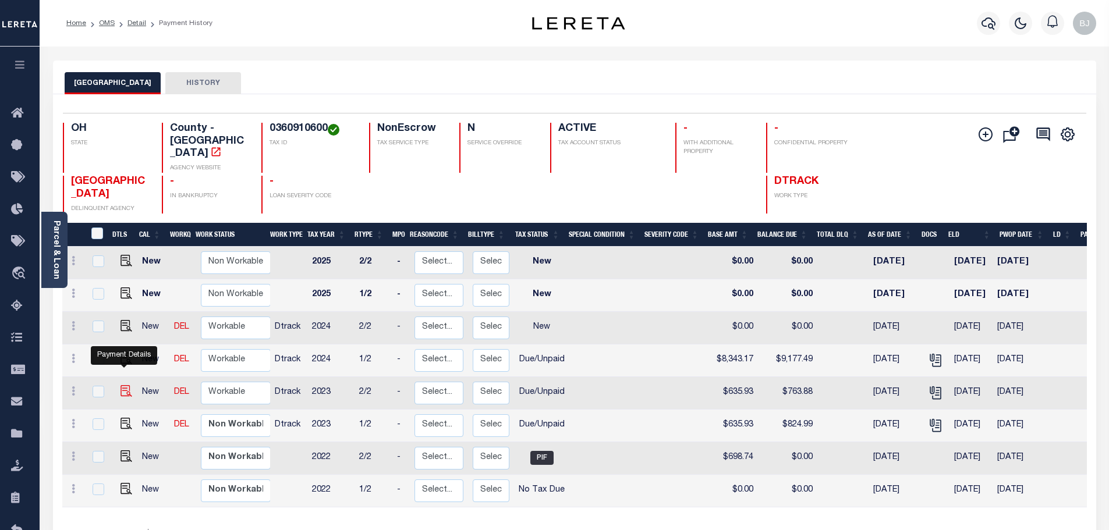
click at [125, 385] on img "" at bounding box center [127, 391] width 12 height 12
checkbox input "true"
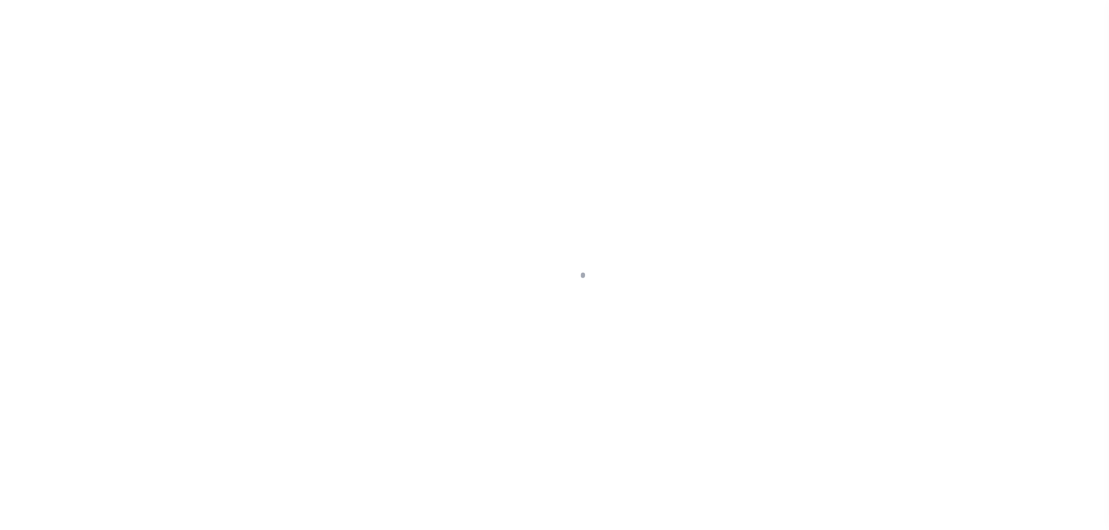
select select "DUE"
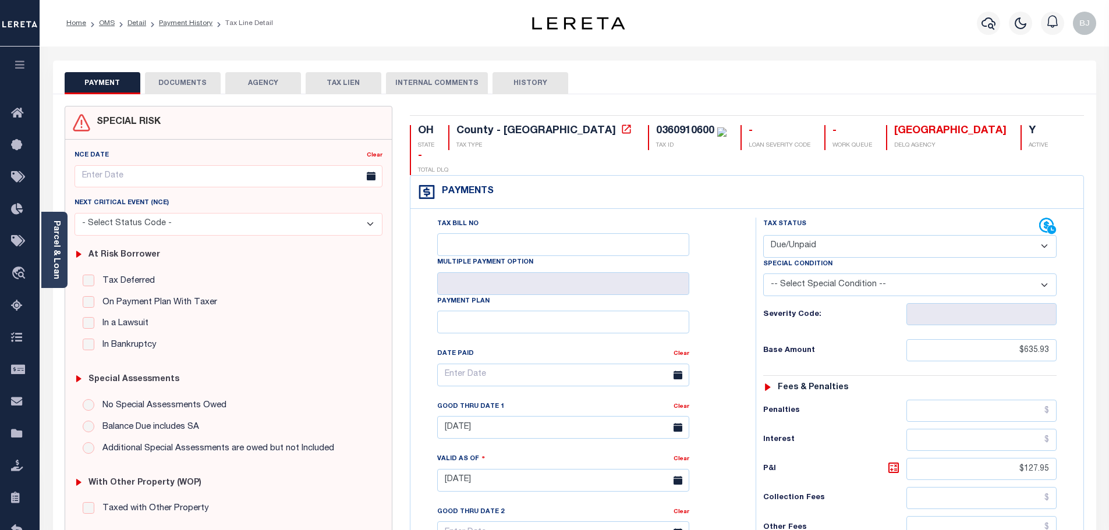
click at [740, 313] on div "Tax Bill No Multiple Payment Option Payment Plan Clear" at bounding box center [580, 475] width 334 height 514
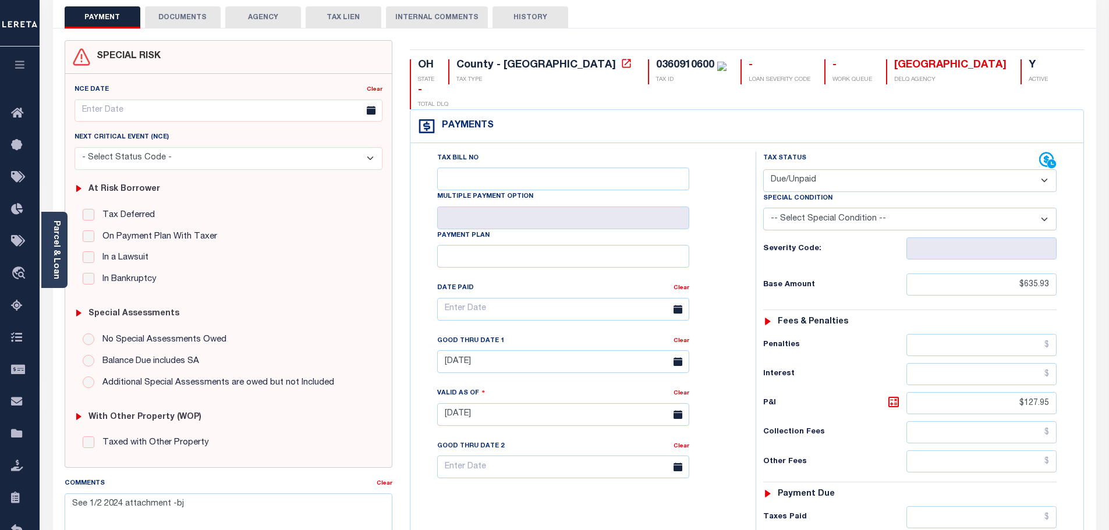
scroll to position [116, 0]
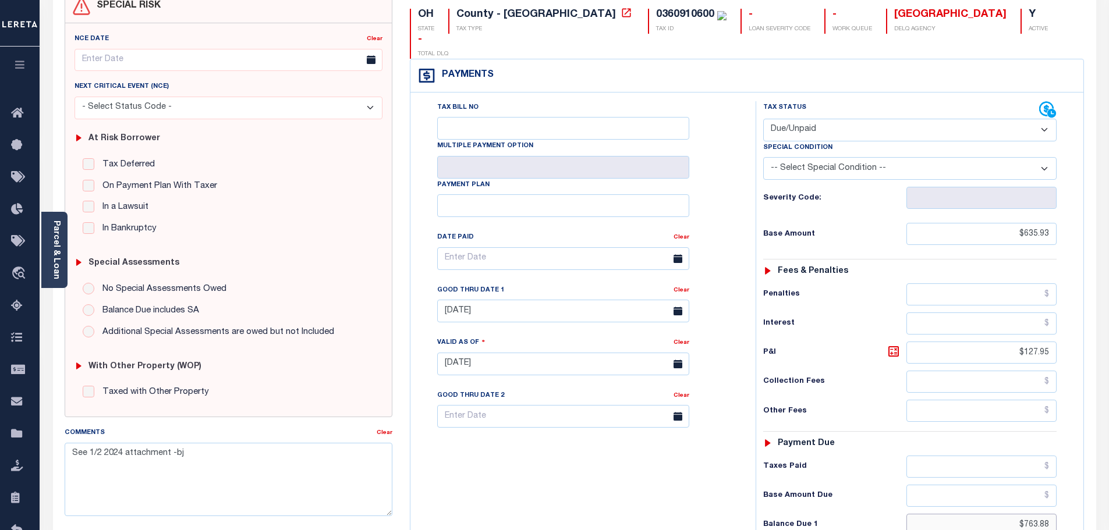
drag, startPoint x: 1002, startPoint y: 497, endPoint x: 1239, endPoint y: 466, distance: 239.6
click at [1109, 466] on html "Home OMS Detail Payment History Tax Line Detail" at bounding box center [554, 325] width 1109 height 883
type input "$824.99"
type input "[DATE]"
click at [891, 345] on icon at bounding box center [894, 352] width 14 height 14
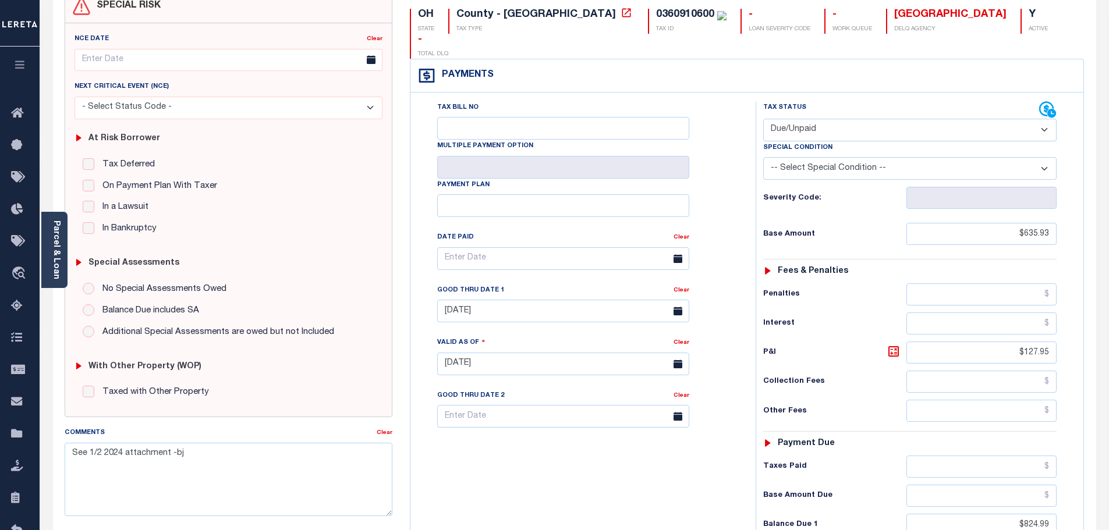
type input "$189.06"
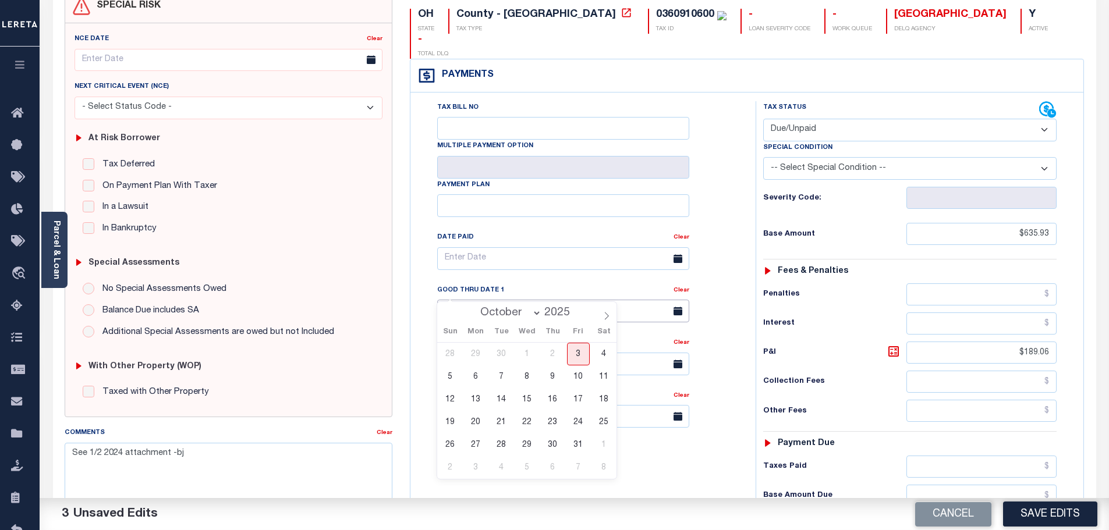
click at [529, 300] on input "04/30/2025" at bounding box center [563, 311] width 252 height 23
click at [586, 354] on span "3" at bounding box center [578, 354] width 23 height 23
type input "[DATE]"
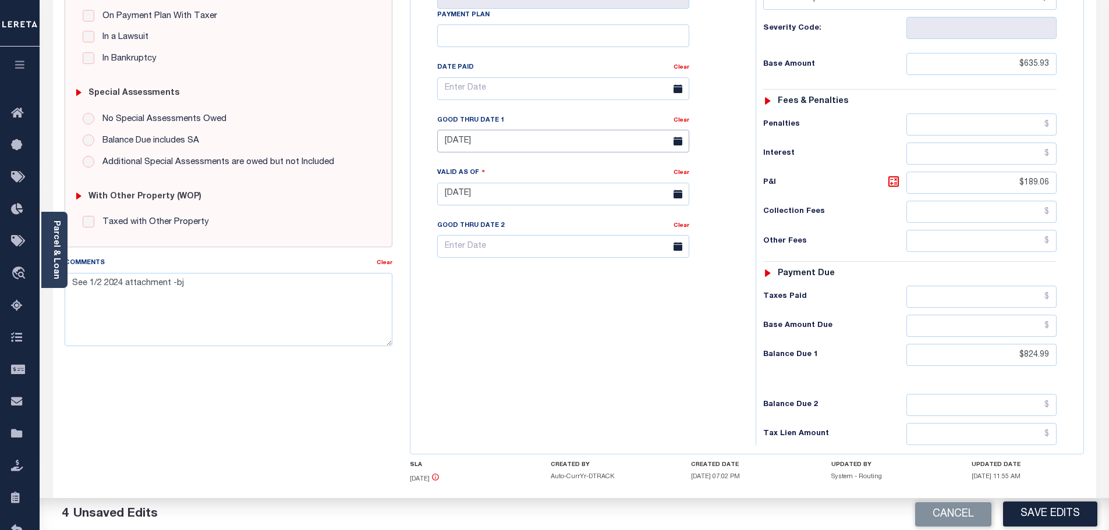
scroll to position [291, 0]
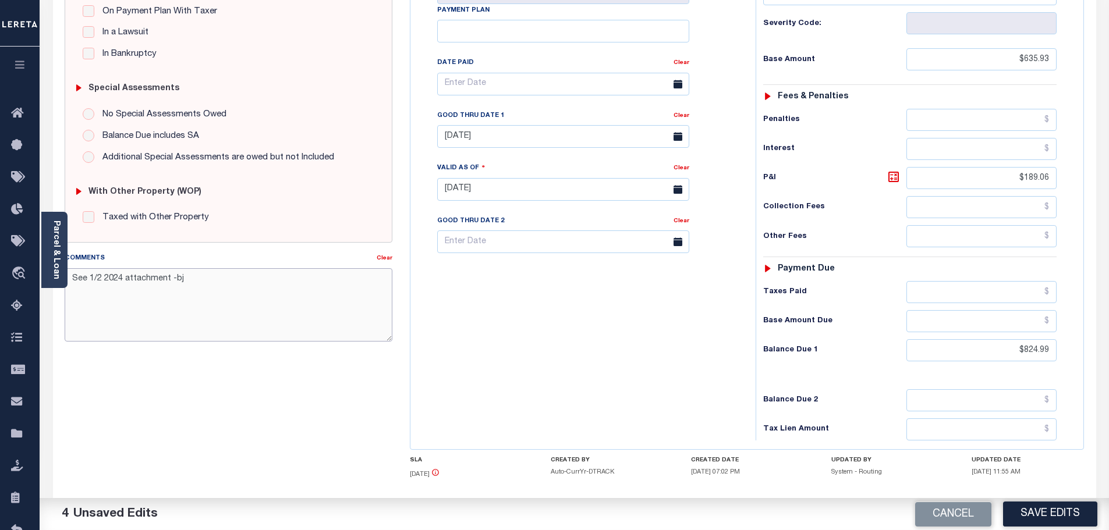
click at [330, 271] on textarea "See 1/2 2024 attachment -bj" at bounding box center [229, 304] width 328 height 73
drag, startPoint x: 526, startPoint y: 330, endPoint x: 360, endPoint y: 308, distance: 167.4
click at [525, 330] on div "Tax Bill No Multiple Payment Option Payment Plan Clear" at bounding box center [580, 184] width 334 height 514
click at [354, 296] on textarea "See 1/2 2024 attachment -no breakdown provided -bj" at bounding box center [229, 304] width 328 height 73
click at [363, 317] on textarea "See 1/2 2024 attachment - 2023 balance due has been split between both installm…" at bounding box center [229, 304] width 328 height 73
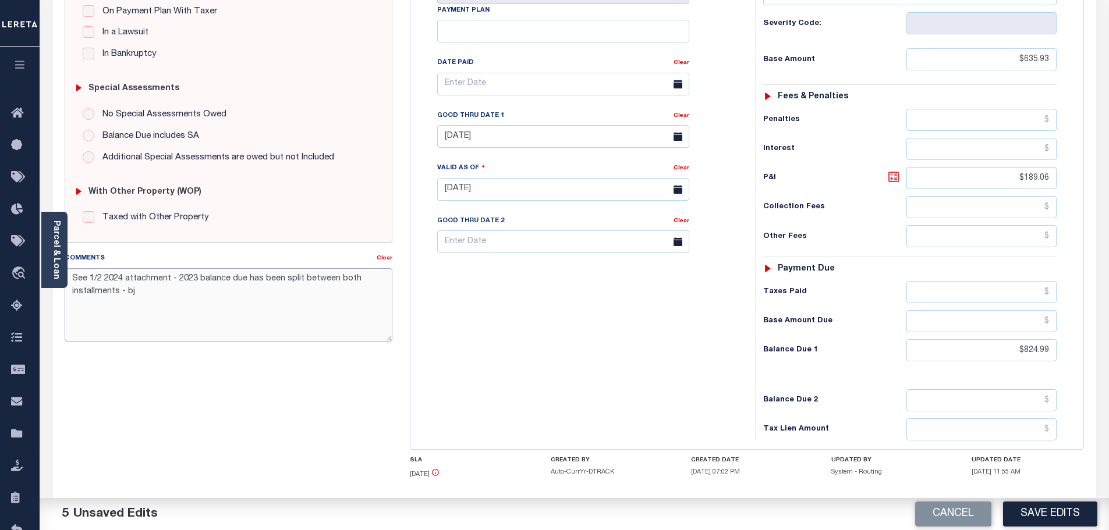
type textarea "See 1/2 2024 attachment - 2023 balance due has been split between both installm…"
click at [895, 170] on icon at bounding box center [894, 177] width 14 height 14
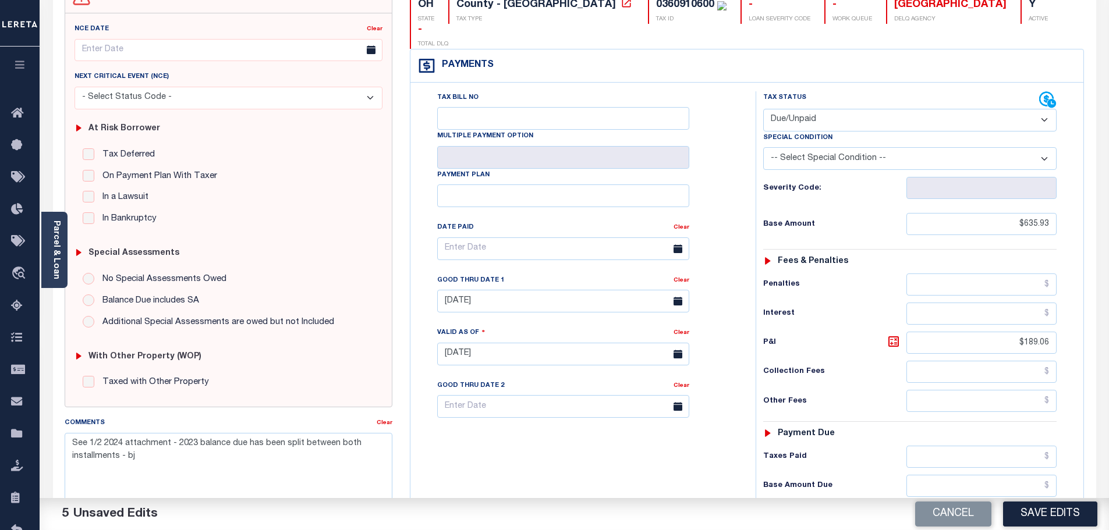
scroll to position [116, 0]
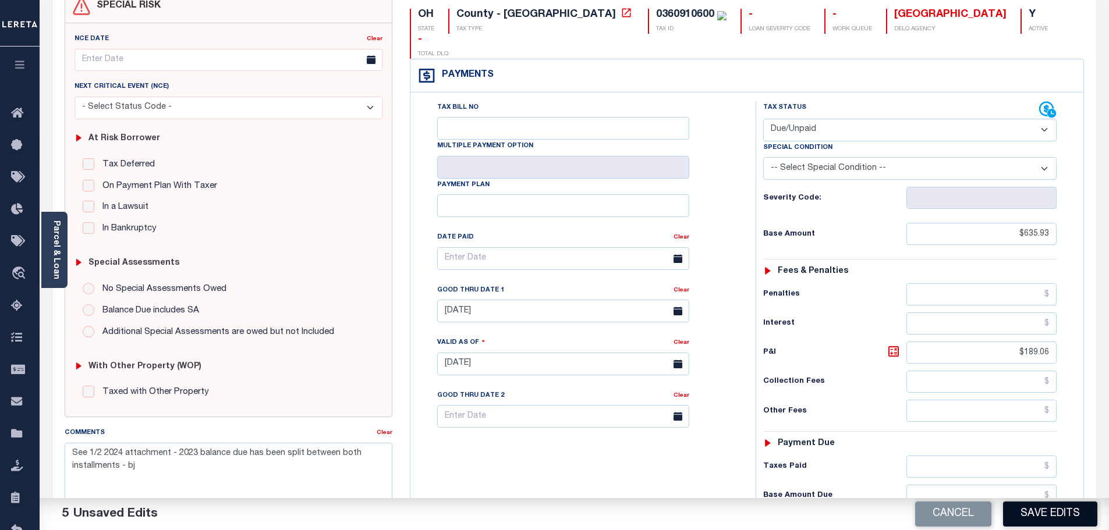
click at [1040, 516] on button "Save Edits" at bounding box center [1050, 514] width 94 height 25
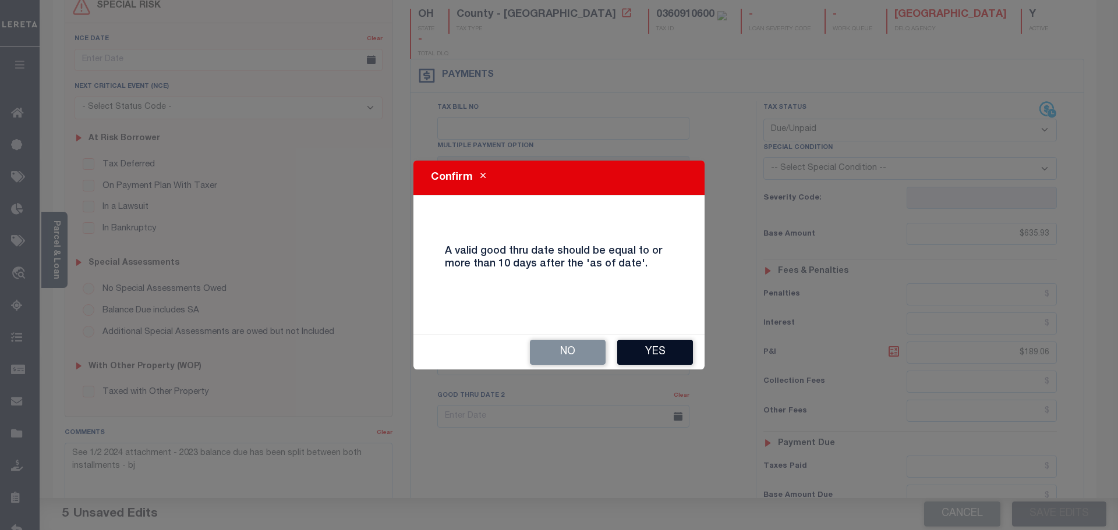
click at [668, 348] on button "Yes" at bounding box center [655, 352] width 76 height 25
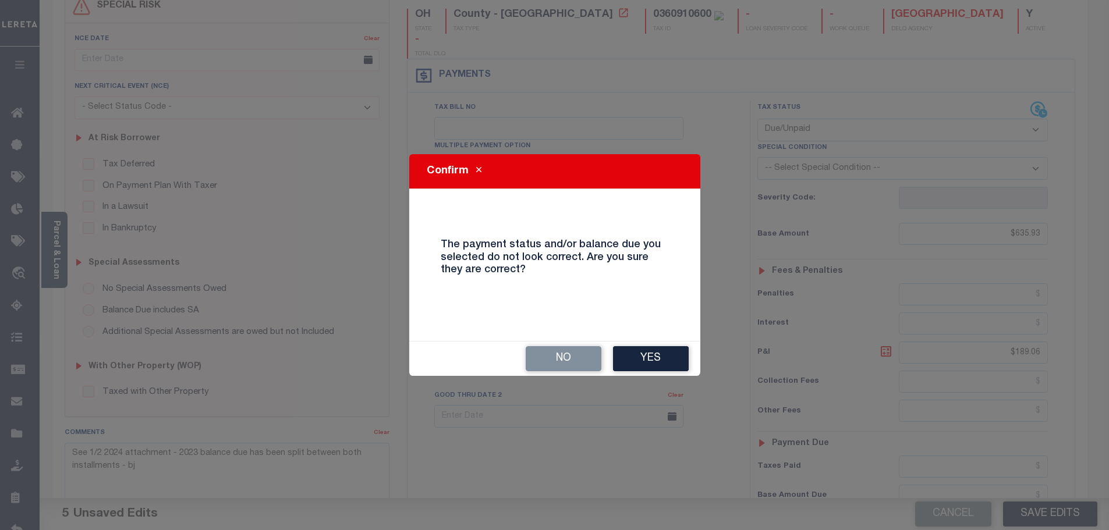
click at [664, 355] on button "Yes" at bounding box center [651, 358] width 76 height 25
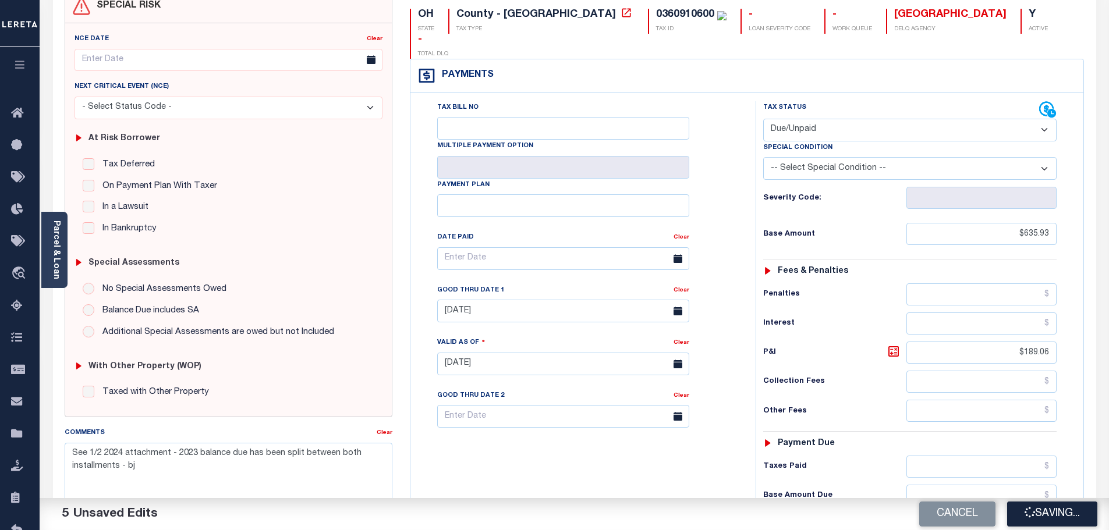
checkbox input "false"
type input "$635.93"
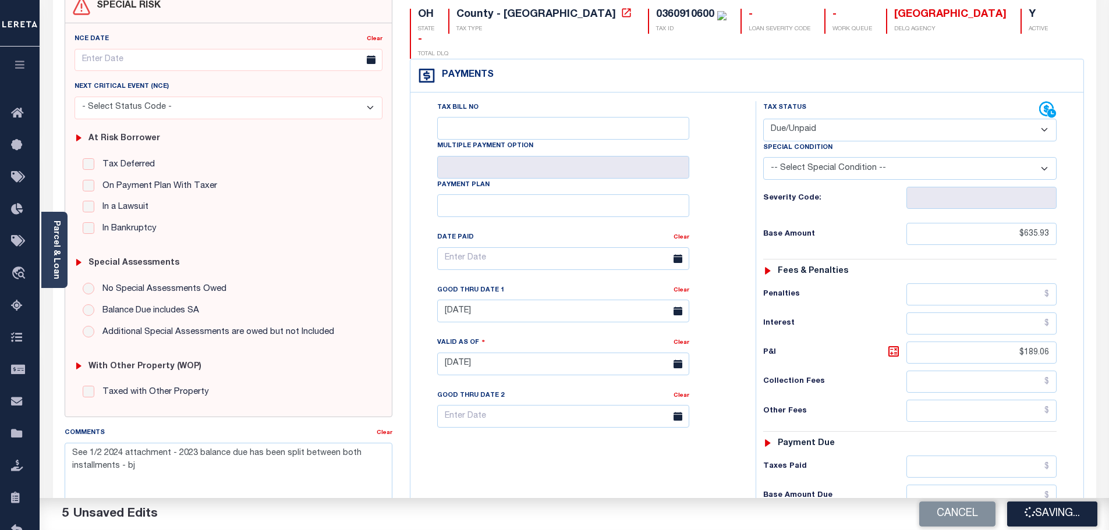
type input "$189.06"
type input "$824.99"
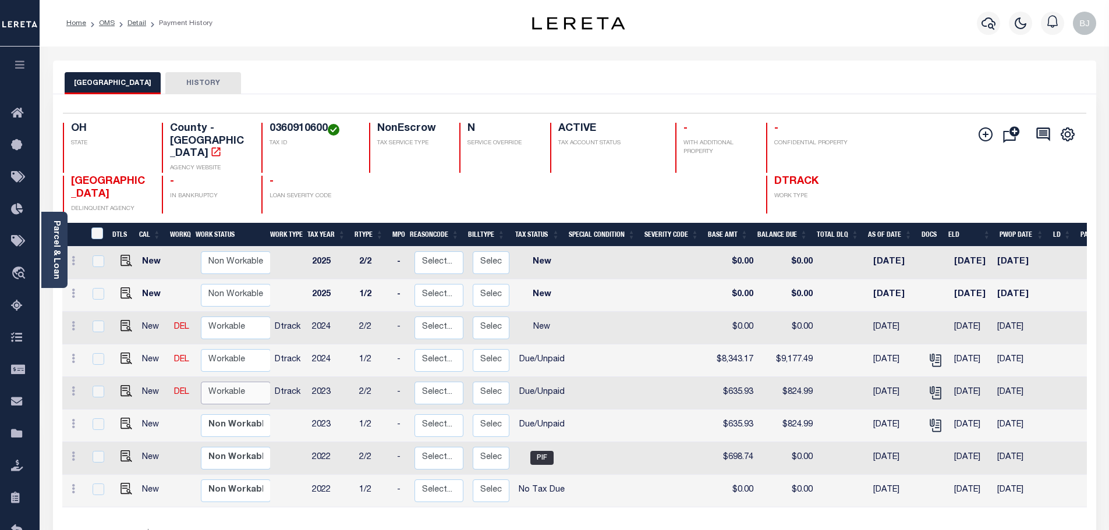
click at [249, 382] on select "Non Workable Workable" at bounding box center [236, 393] width 70 height 23
checkbox input "true"
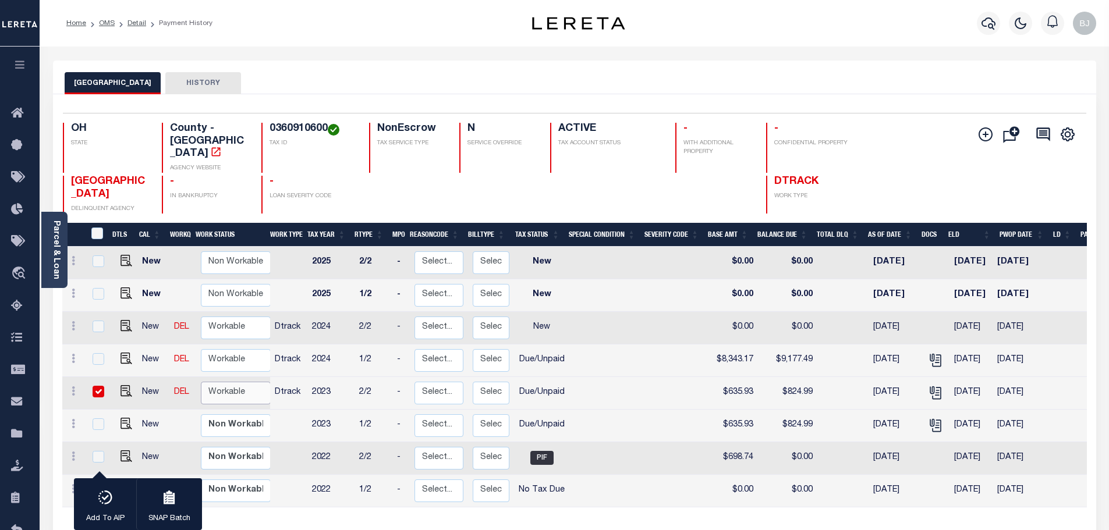
select select "true"
click at [201, 382] on select "Non Workable Workable" at bounding box center [236, 393] width 70 height 23
checkbox input "false"
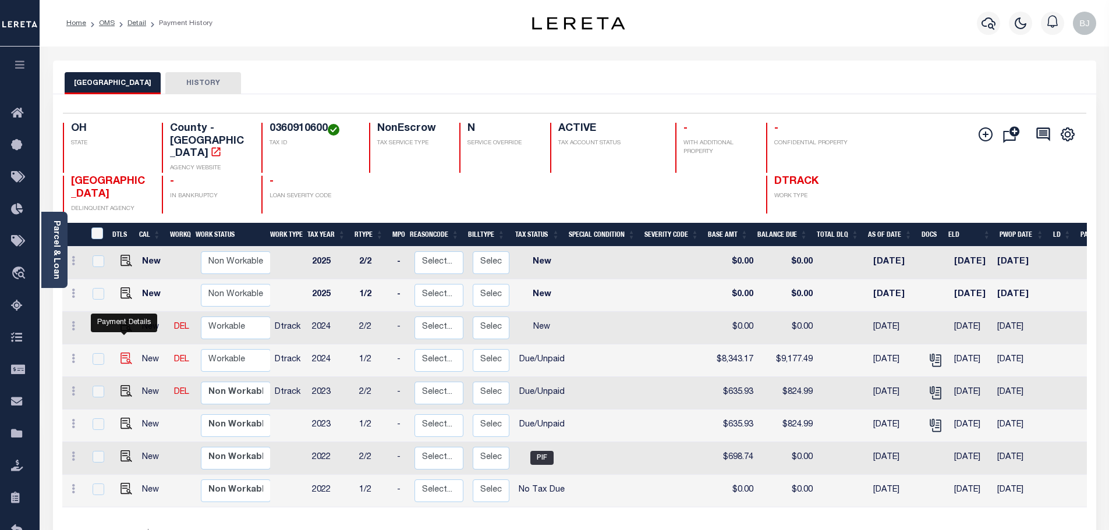
click at [123, 353] on img "" at bounding box center [127, 359] width 12 height 12
checkbox input "true"
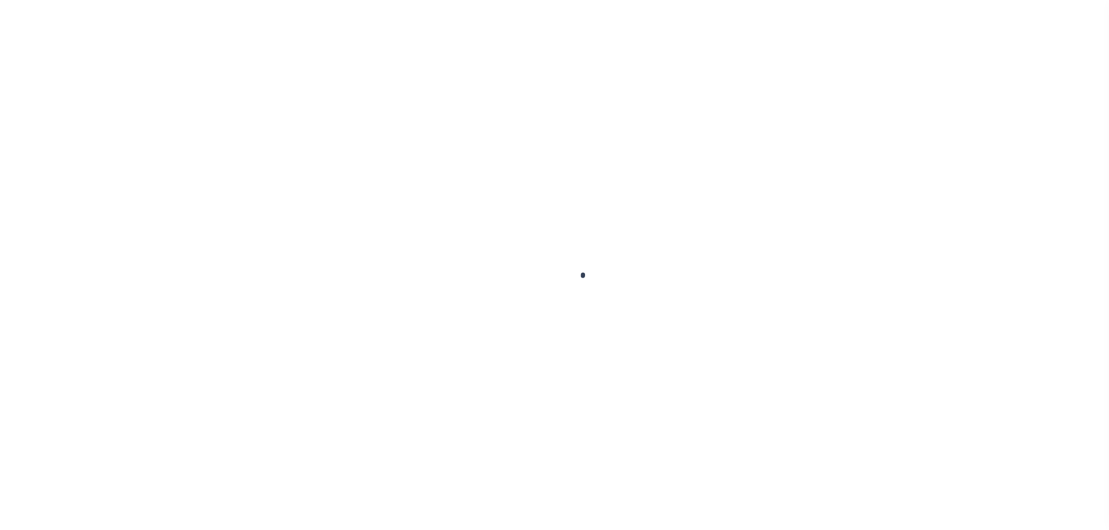
select select "DUE"
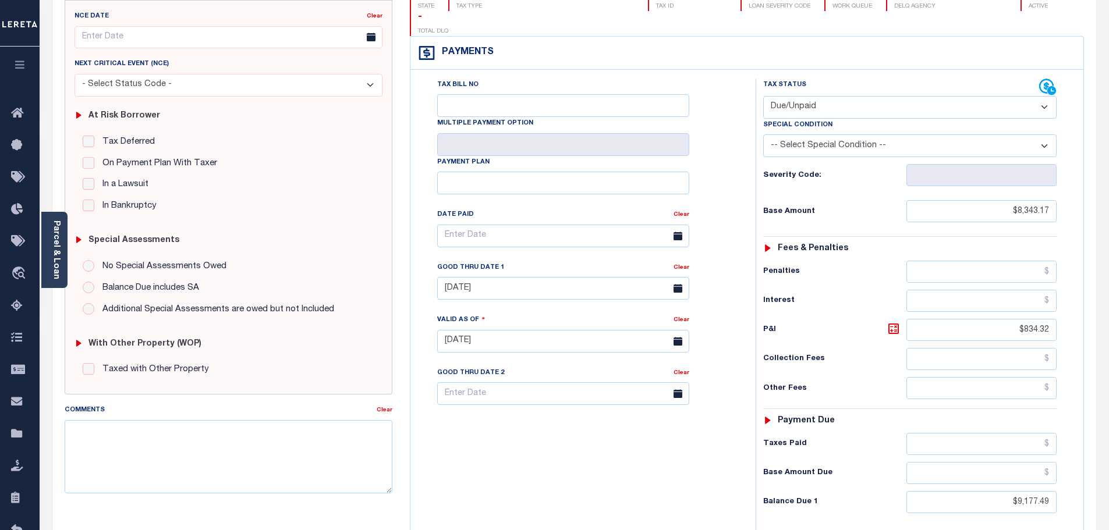
scroll to position [175, 0]
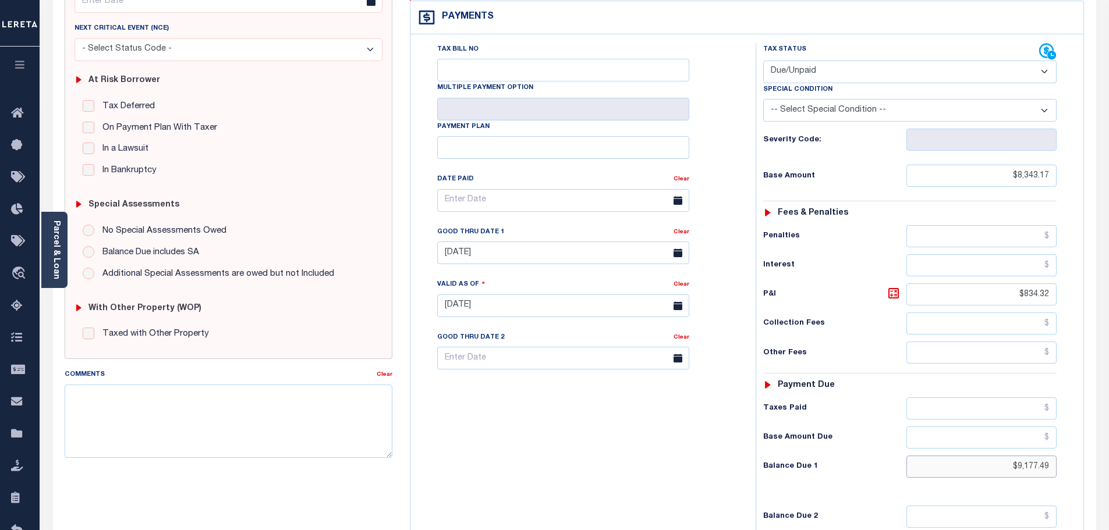
drag, startPoint x: 987, startPoint y: 438, endPoint x: 1073, endPoint y: 427, distance: 86.3
click at [1073, 427] on div "Tax Status Status" at bounding box center [914, 300] width 334 height 514
paste input "9"
type input "$9,177.49"
click at [893, 286] on icon at bounding box center [894, 293] width 14 height 14
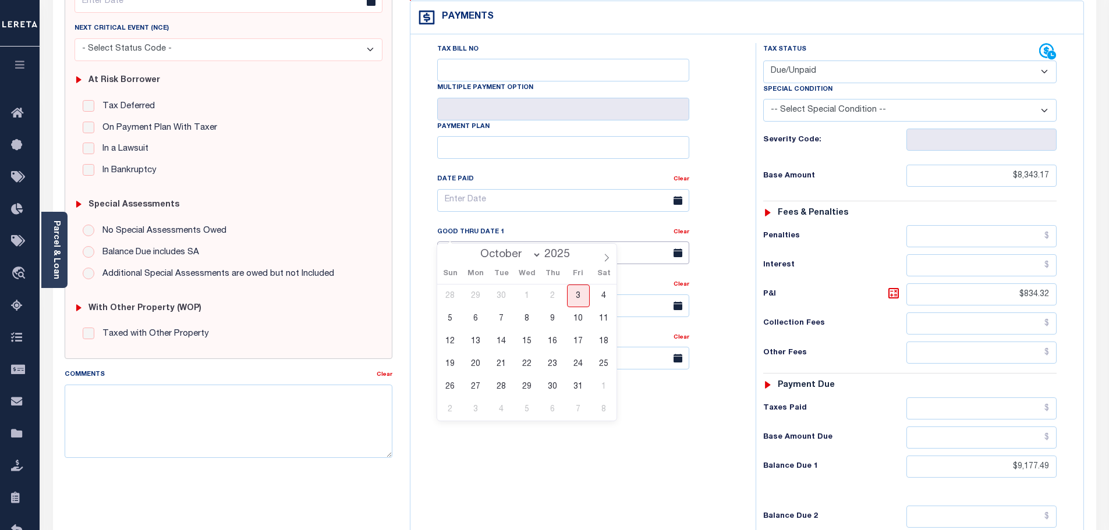
click at [487, 242] on input "[DATE]" at bounding box center [563, 253] width 252 height 23
click at [574, 299] on span "3" at bounding box center [578, 296] width 23 height 23
type input "[DATE]"
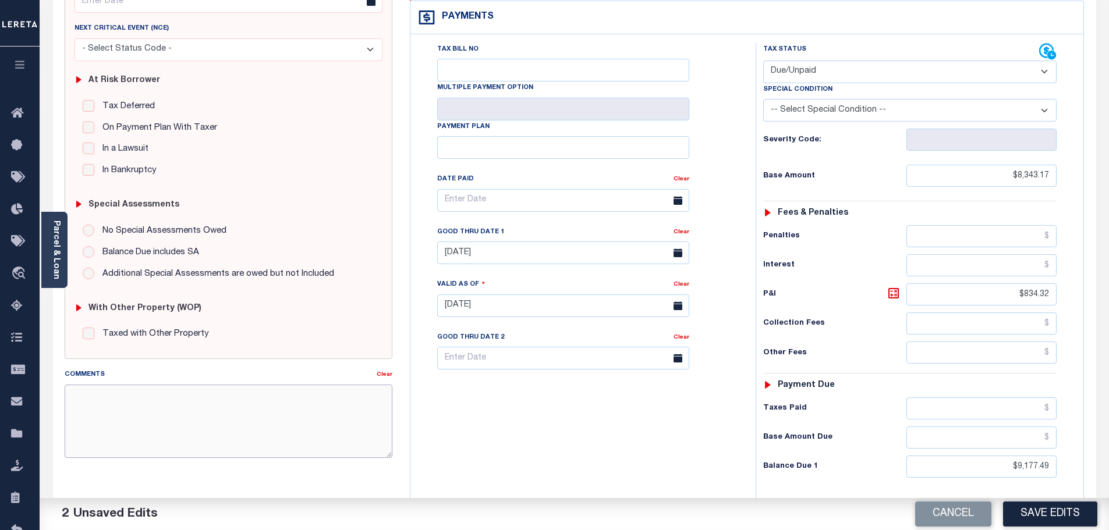
click at [305, 417] on textarea "Comments" at bounding box center [229, 421] width 328 height 73
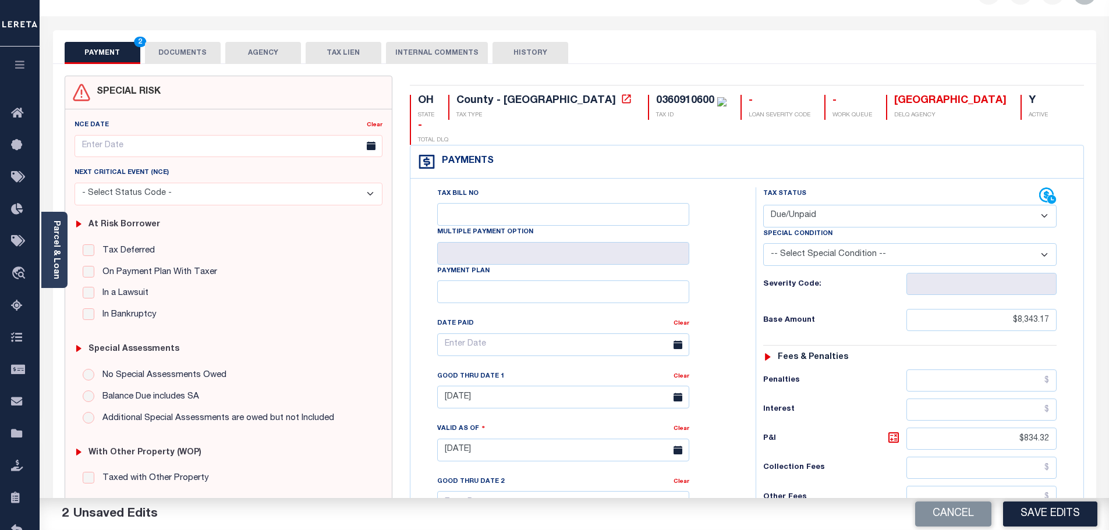
scroll to position [0, 0]
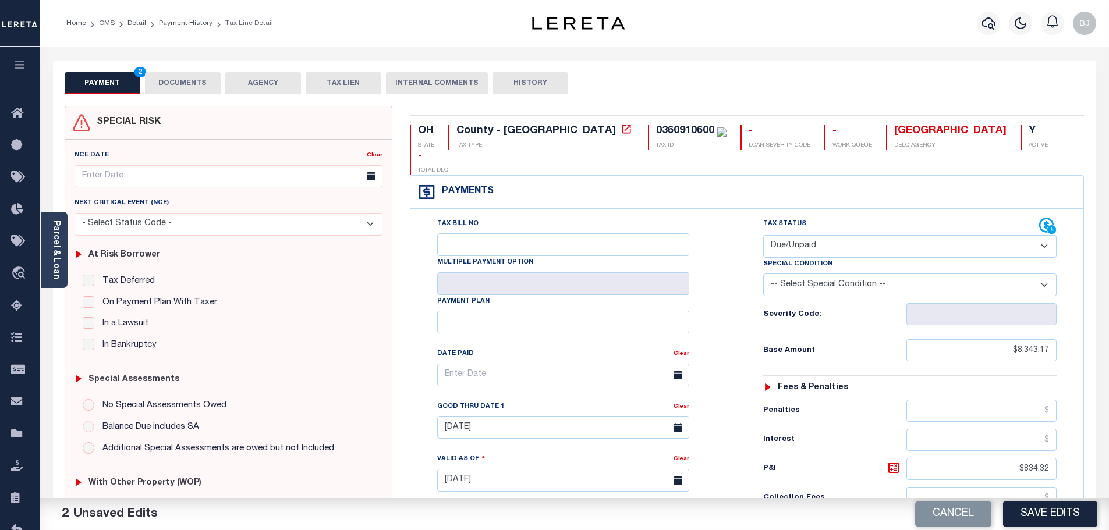
type textarea "No change at this time - bj"
click at [206, 88] on button "DOCUMENTS" at bounding box center [183, 83] width 76 height 22
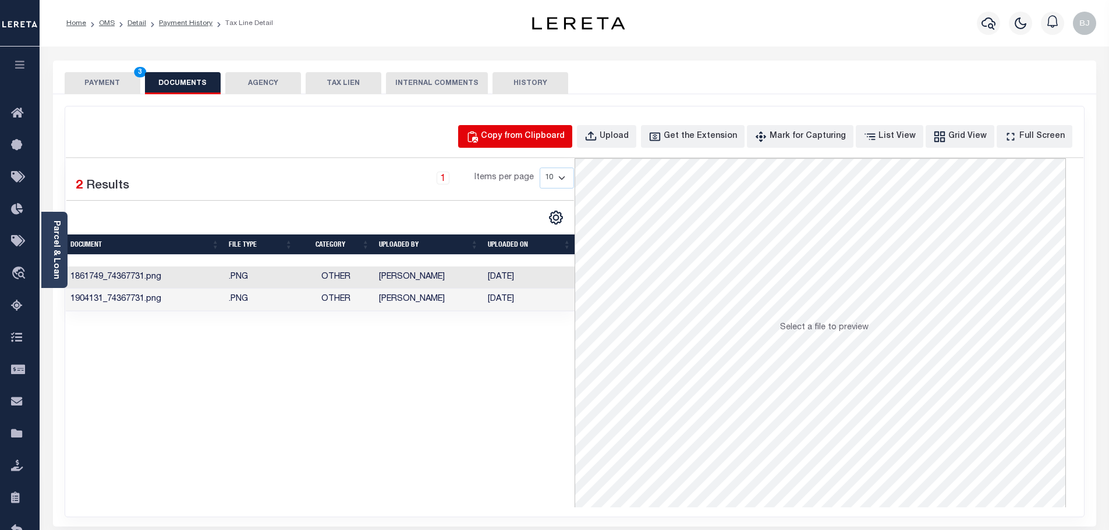
click at [514, 138] on div "Copy from Clipboard" at bounding box center [523, 136] width 84 height 13
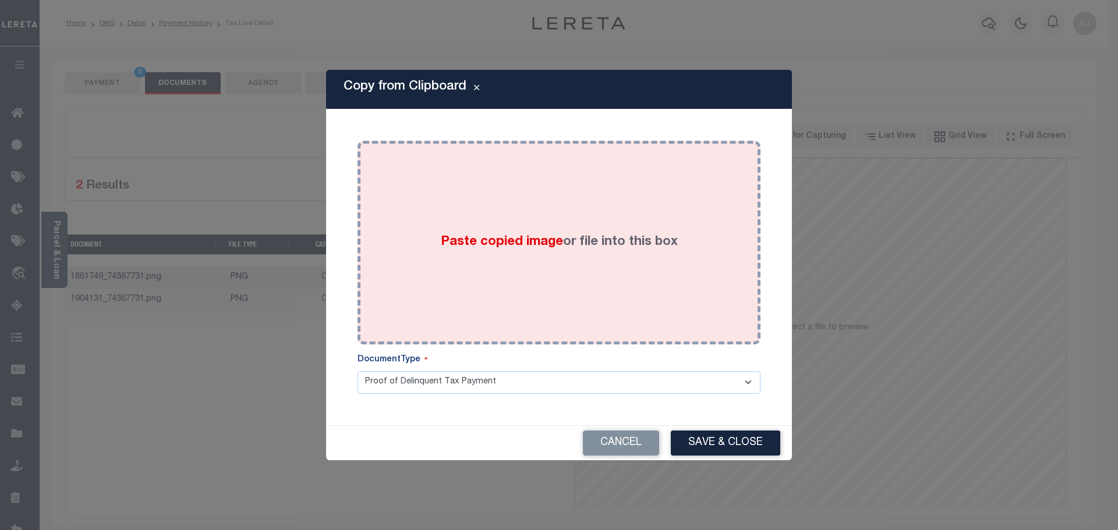
drag, startPoint x: 556, startPoint y: 234, endPoint x: 604, endPoint y: 310, distance: 90.3
click at [556, 239] on label "Paste copied image or file into this box" at bounding box center [559, 242] width 237 height 19
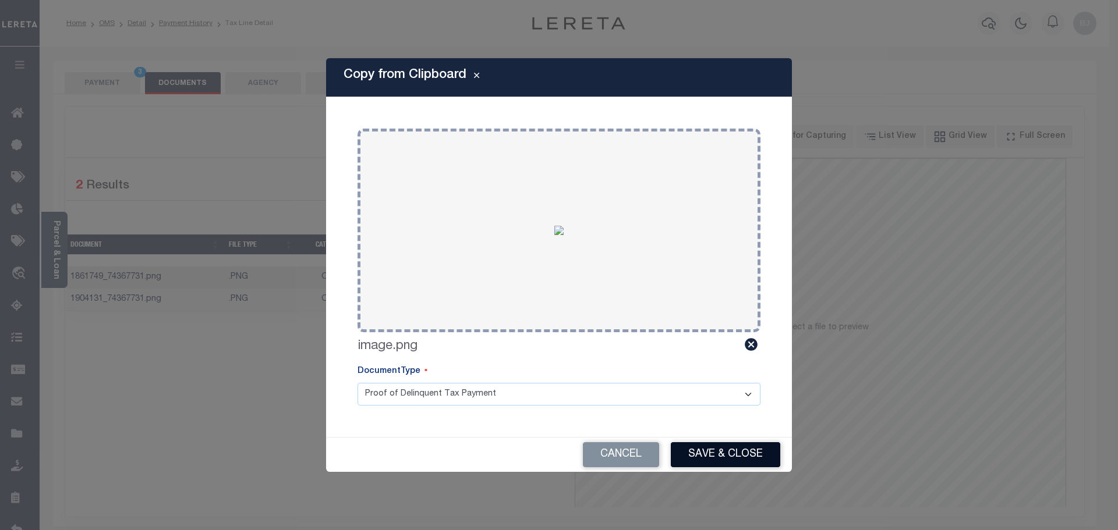
click at [722, 458] on button "Save & Close" at bounding box center [725, 455] width 109 height 25
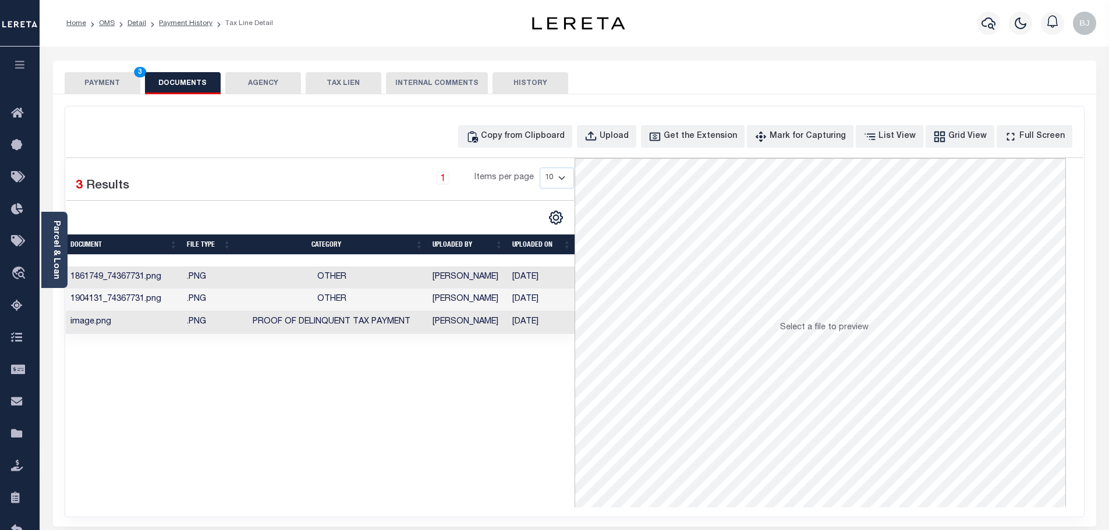
click at [102, 83] on button "PAYMENT 3" at bounding box center [103, 83] width 76 height 22
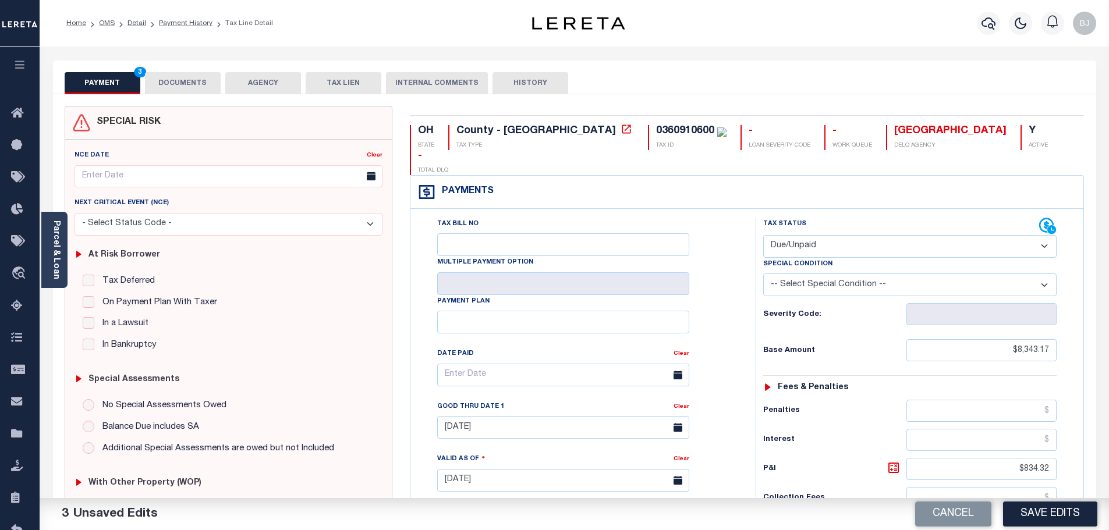
click at [1033, 508] on button "Save Edits" at bounding box center [1050, 514] width 94 height 25
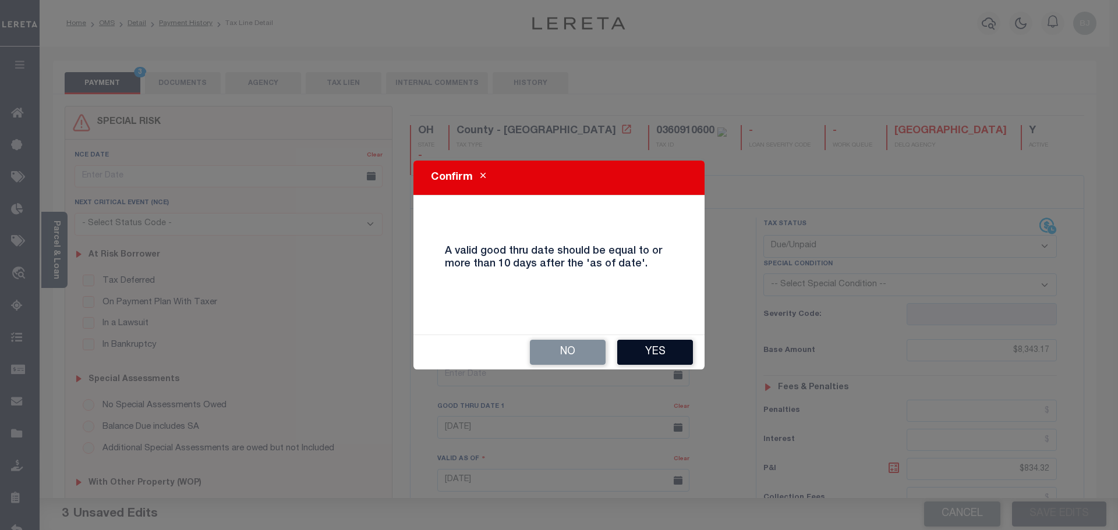
click at [677, 346] on button "Yes" at bounding box center [655, 352] width 76 height 25
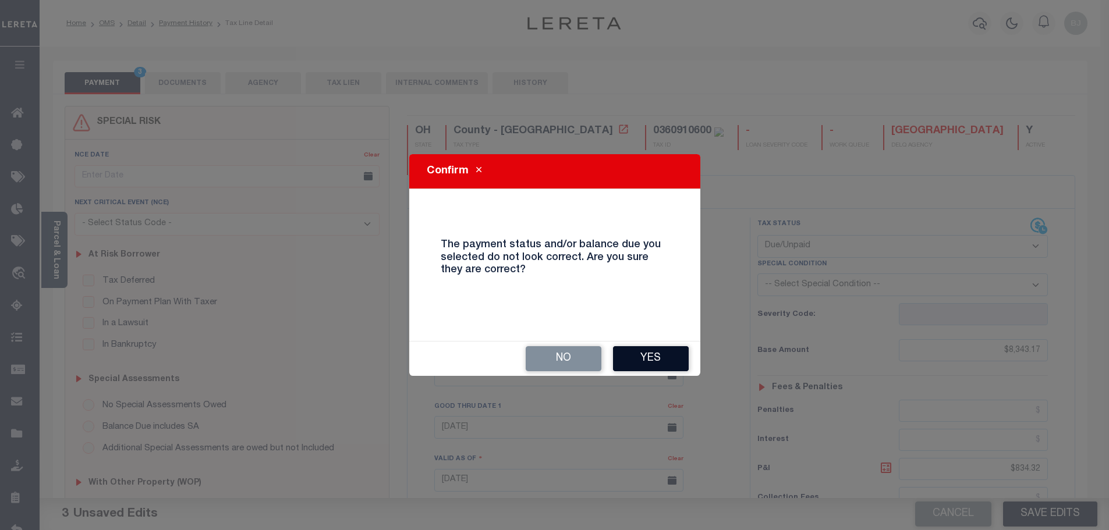
click at [629, 356] on button "Yes" at bounding box center [651, 358] width 76 height 25
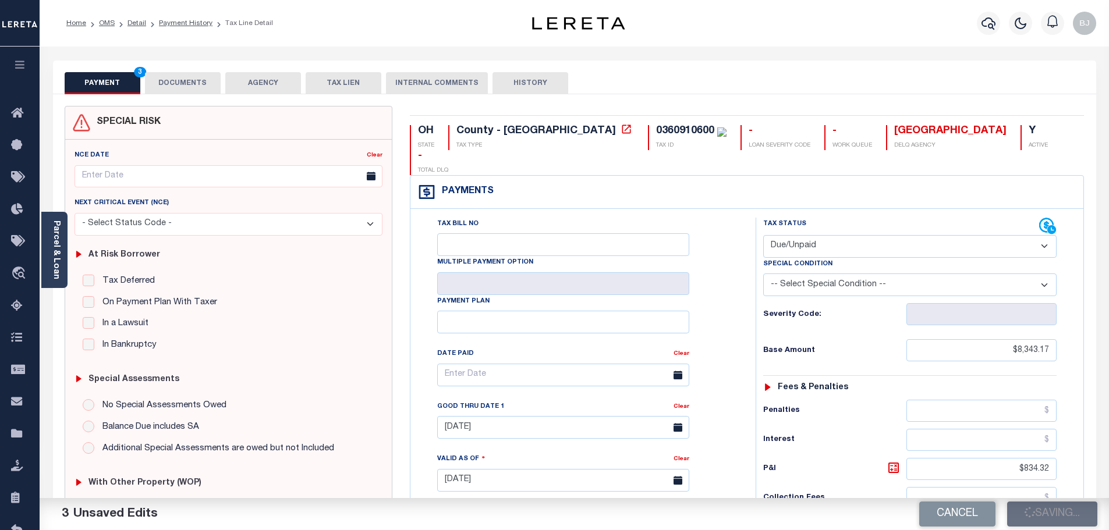
checkbox input "false"
type input "$8,343.17"
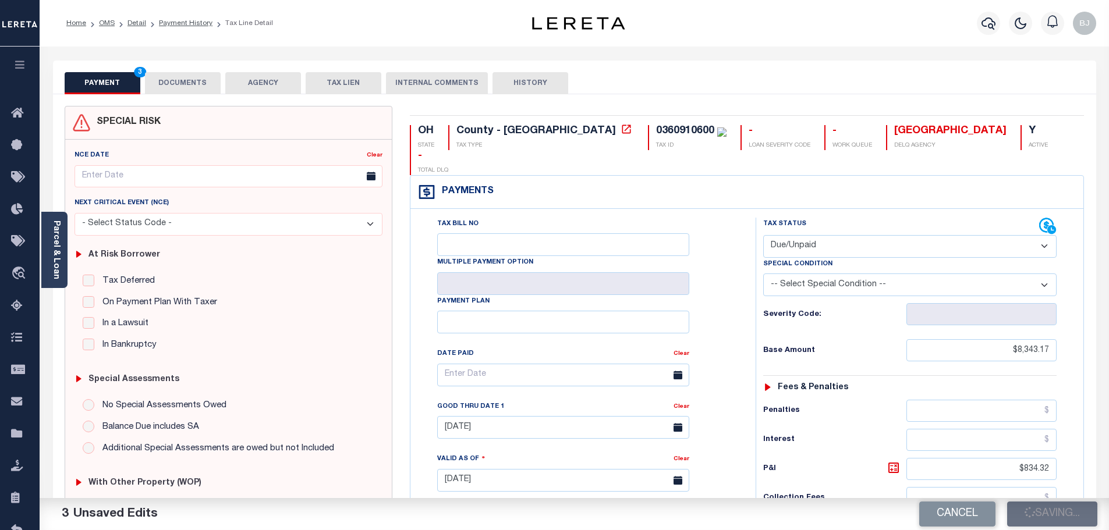
type input "$834.32"
type input "$9,177.49"
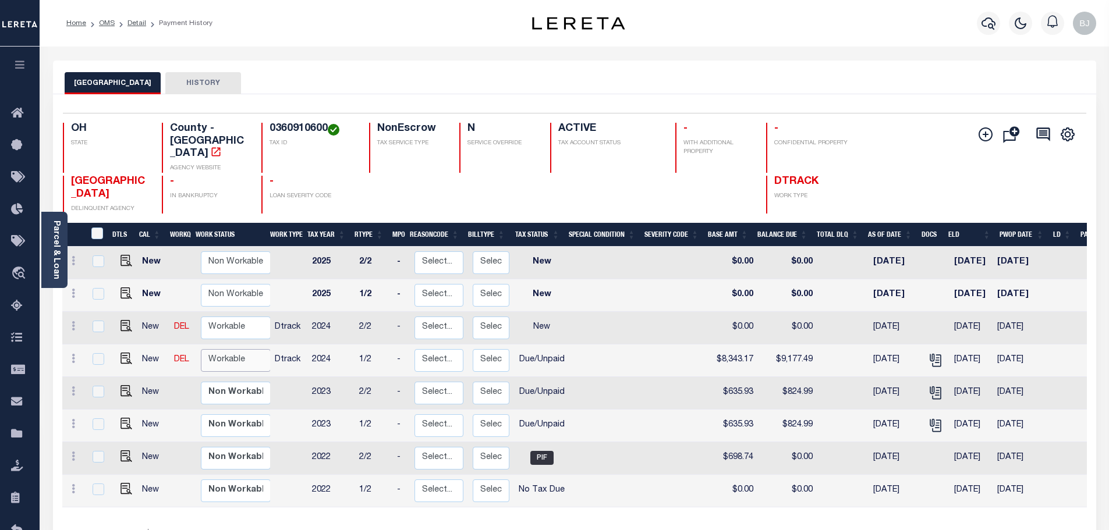
drag, startPoint x: 227, startPoint y: 343, endPoint x: 228, endPoint y: 355, distance: 12.2
click at [228, 349] on select "Non Workable Workable" at bounding box center [236, 360] width 70 height 23
checkbox input "true"
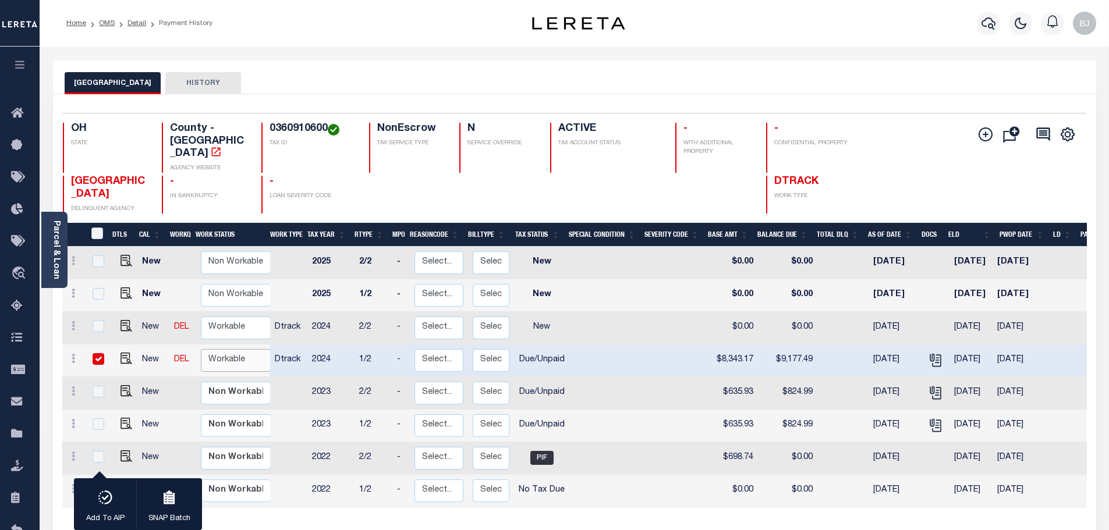
select select "true"
click at [201, 349] on select "Non Workable Workable" at bounding box center [236, 360] width 70 height 23
checkbox input "false"
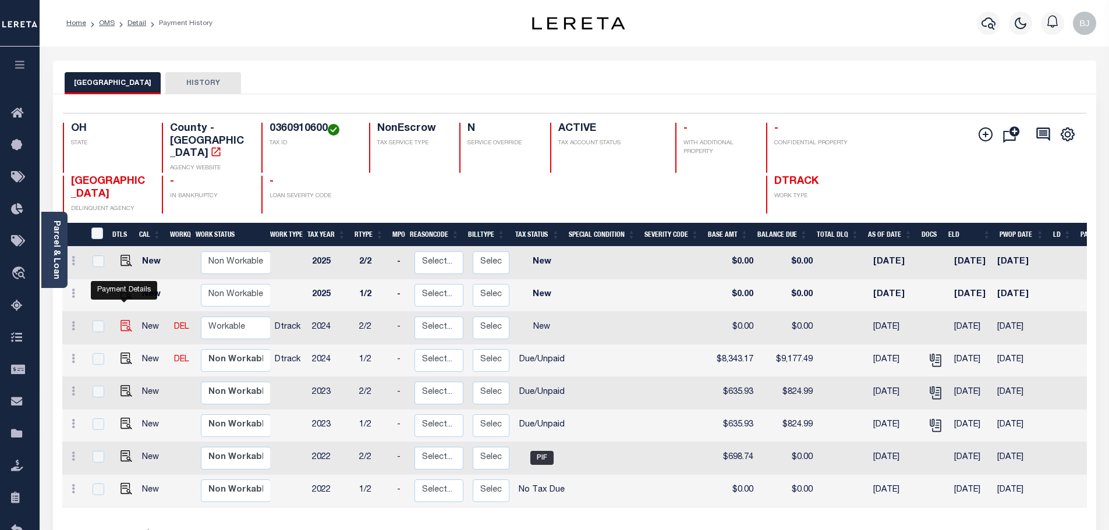
click at [123, 320] on img "" at bounding box center [127, 326] width 12 height 12
checkbox input "true"
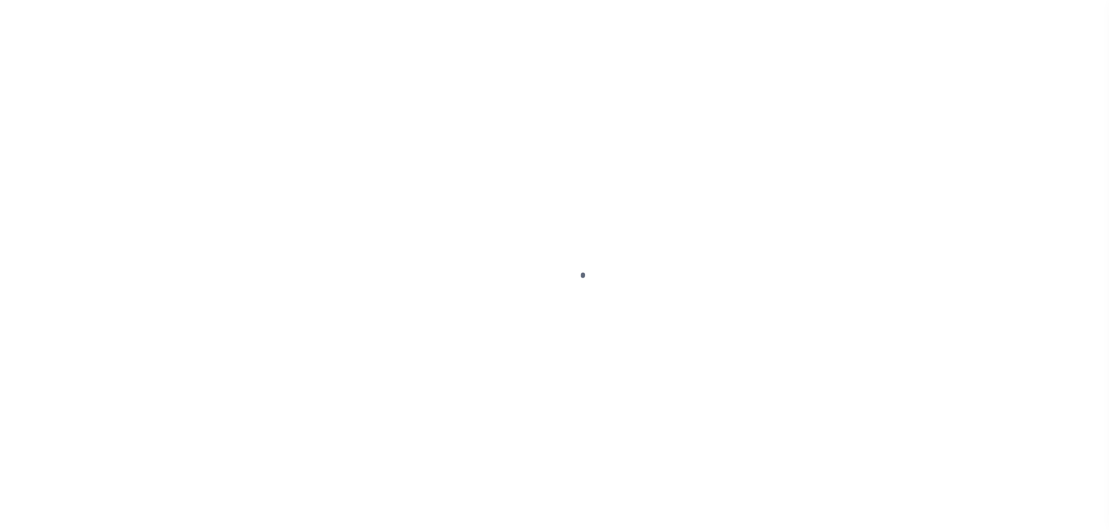
select select "NW2"
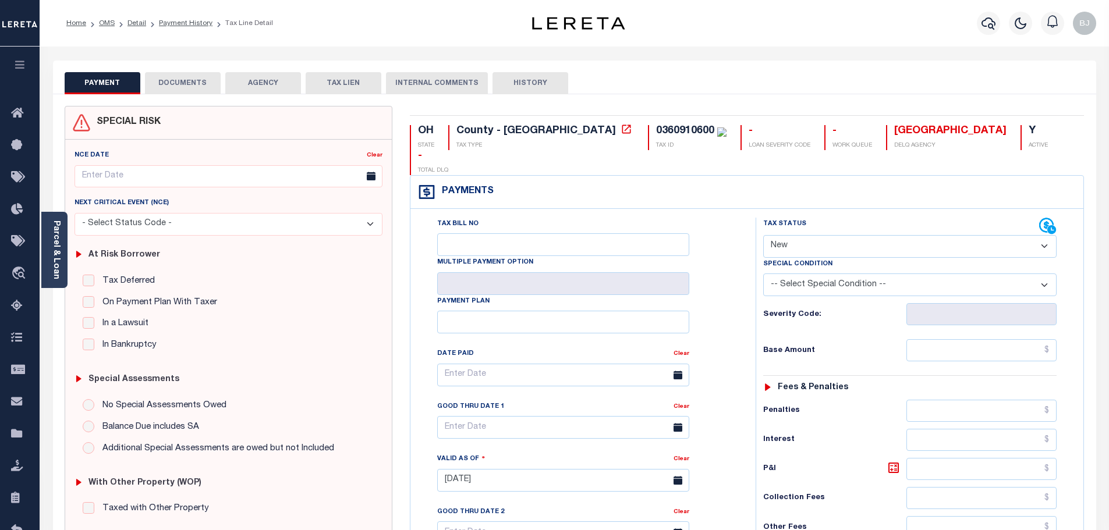
click at [193, 83] on button "DOCUMENTS" at bounding box center [183, 83] width 76 height 22
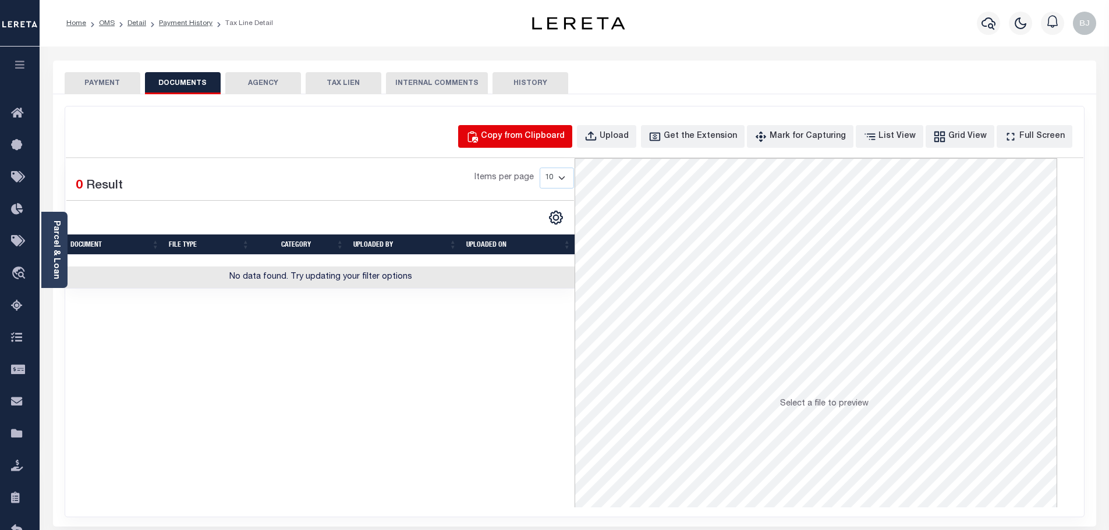
click at [500, 129] on button "Copy from Clipboard" at bounding box center [515, 136] width 114 height 23
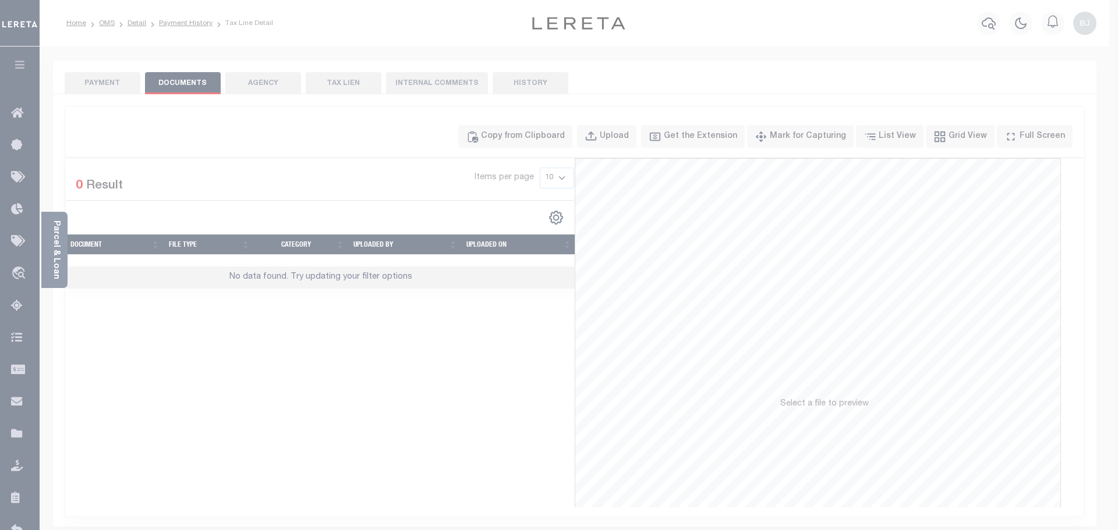
click at [0, 0] on span "Paste copied image" at bounding box center [0, 0] width 0 height 0
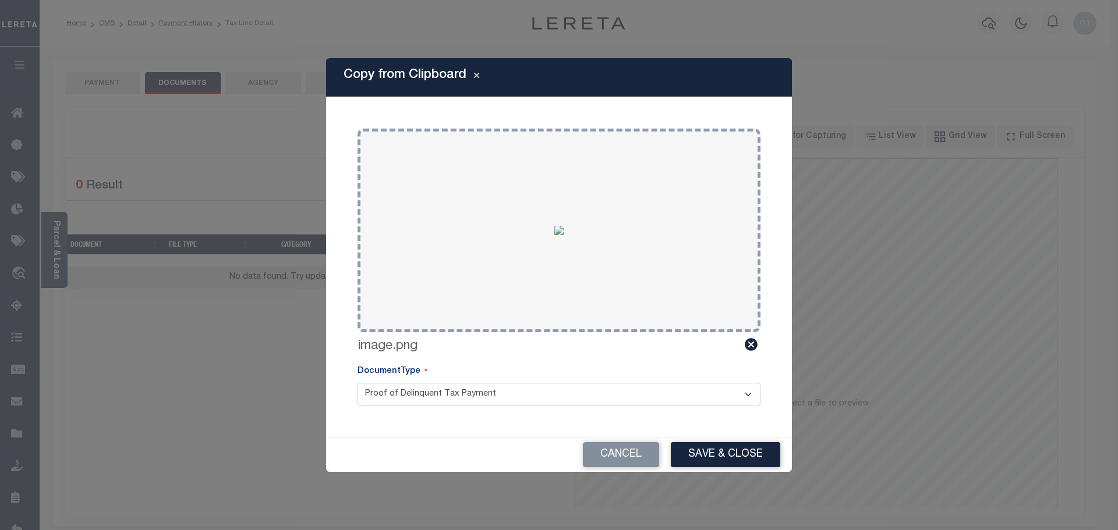
click at [732, 446] on button "Save & Close" at bounding box center [725, 455] width 109 height 25
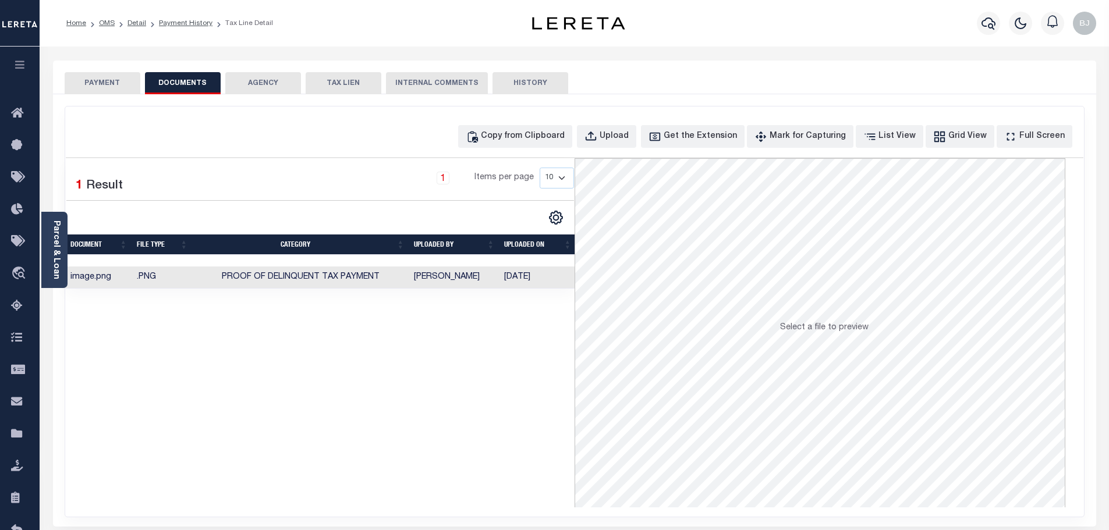
click at [115, 83] on button "PAYMENT" at bounding box center [103, 83] width 76 height 22
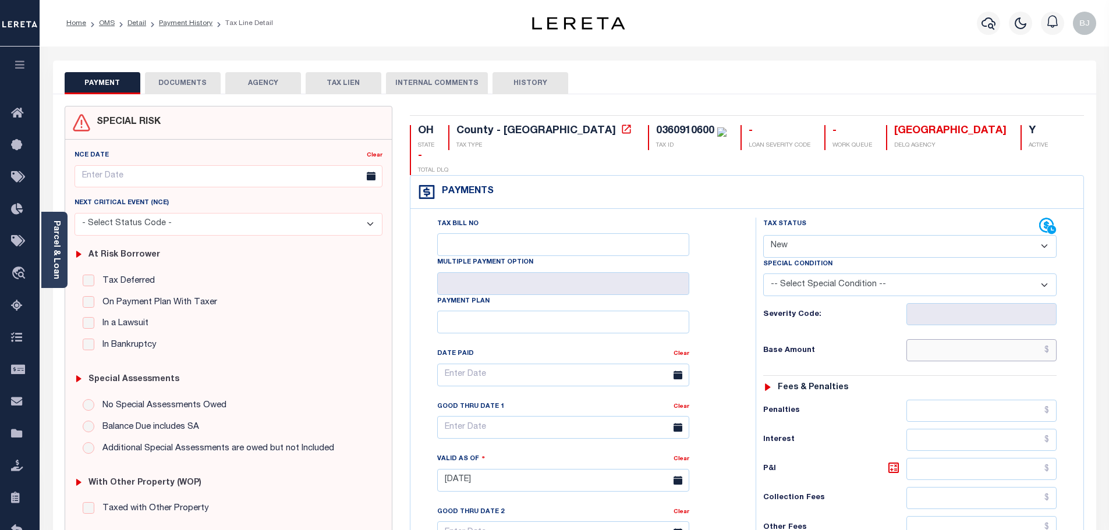
click at [990, 339] on input "text" at bounding box center [982, 350] width 151 height 22
paste input "8343.17"
type input "$8,343.17"
type input "[DATE]"
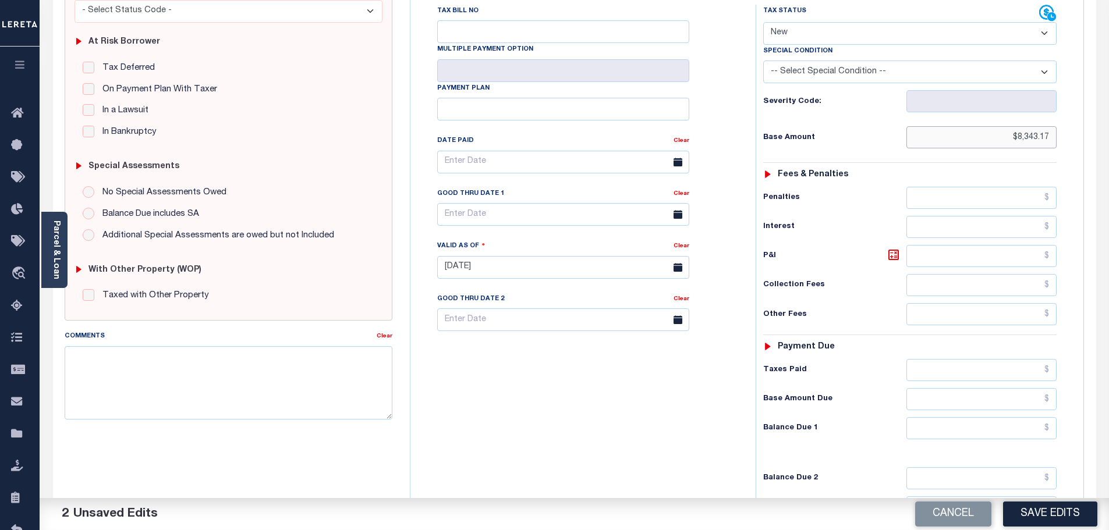
scroll to position [233, 0]
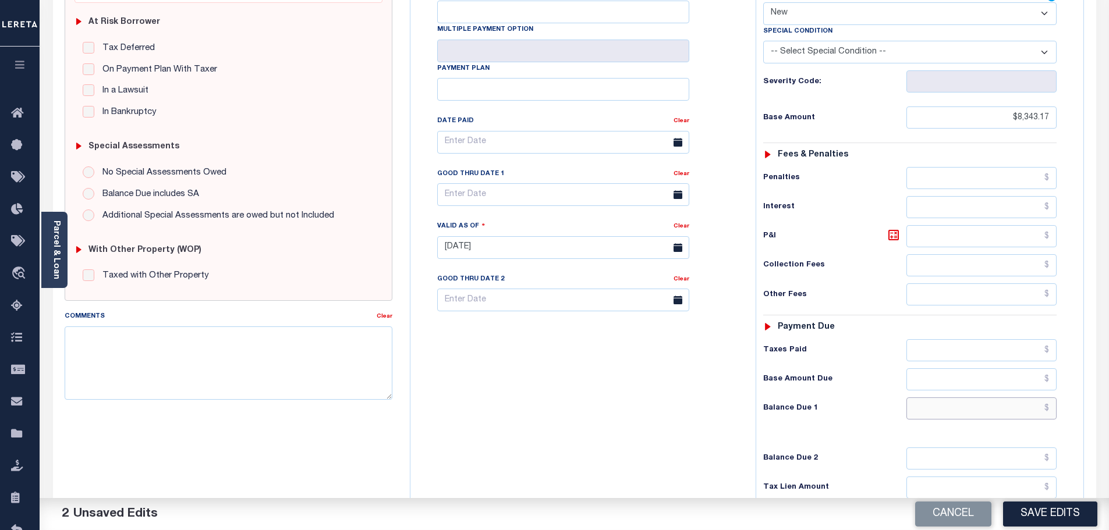
click at [983, 398] on input "text" at bounding box center [982, 409] width 151 height 22
paste input "10,095.24"
type input "$10,095.24"
click at [897, 228] on icon at bounding box center [894, 235] width 14 height 14
type input "$1,752.07"
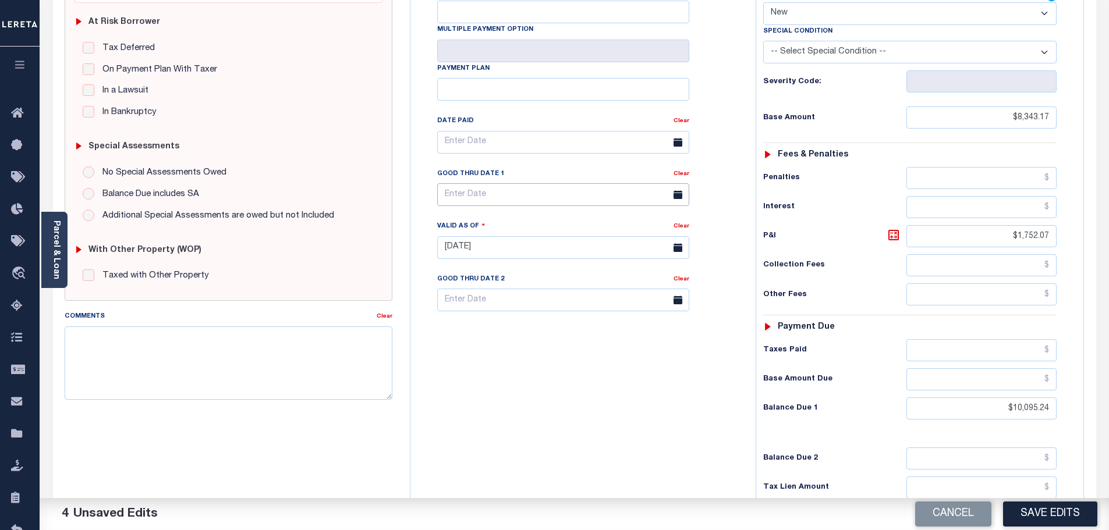
click at [494, 183] on input "text" at bounding box center [563, 194] width 252 height 23
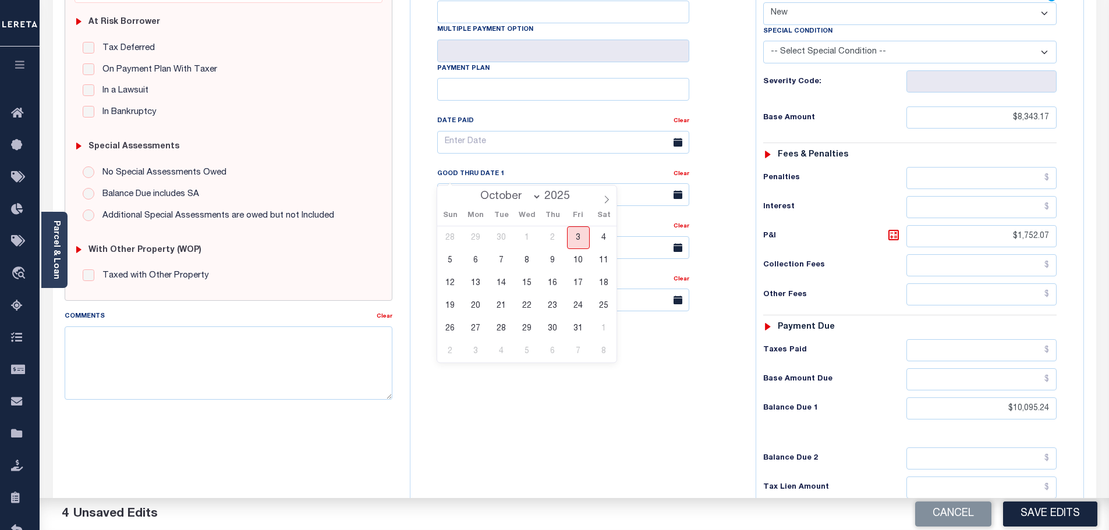
click at [572, 239] on span "3" at bounding box center [578, 238] width 23 height 23
type input "[DATE]"
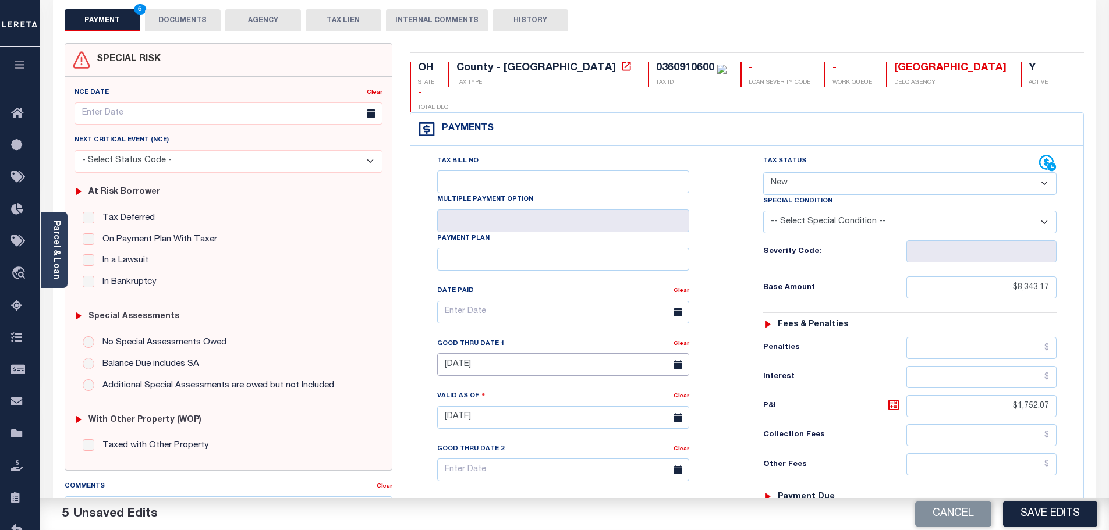
scroll to position [0, 0]
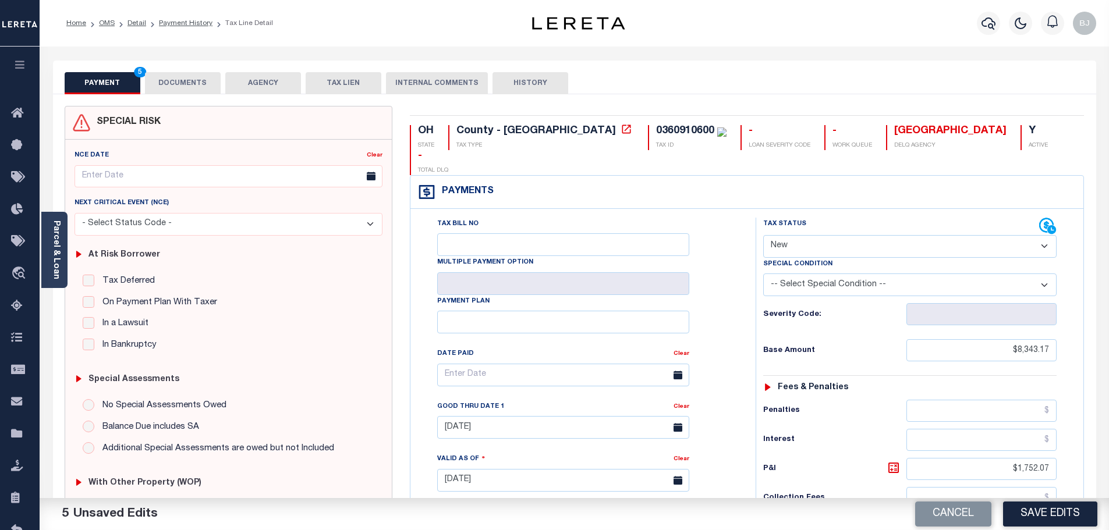
click at [828, 235] on select "- Select Status Code - Open Due/Unpaid Paid Incomplete No Tax Due Internal Refu…" at bounding box center [909, 246] width 293 height 23
select select "DUE"
click at [763, 235] on select "- Select Status Code - Open Due/Unpaid Paid Incomplete No Tax Due Internal Refu…" at bounding box center [909, 246] width 293 height 23
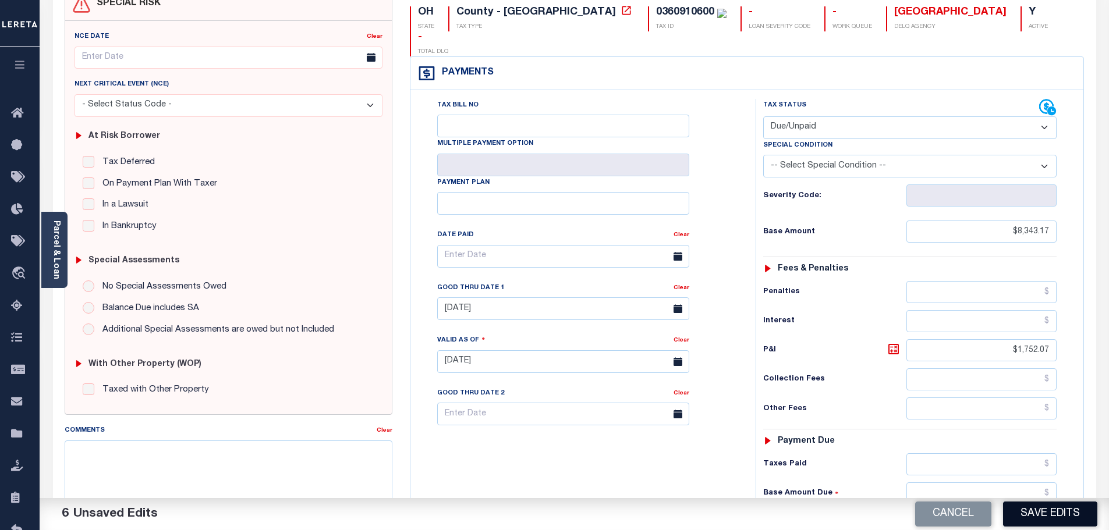
scroll to position [116, 0]
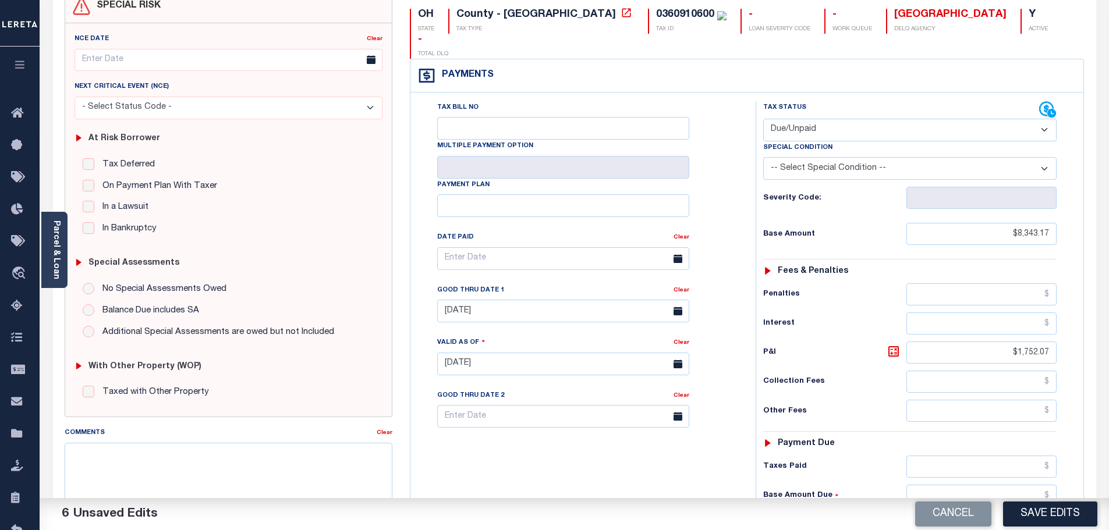
click at [826, 406] on div "Tax Status Status - Select Status Code -" at bounding box center [914, 358] width 316 height 514
click at [1039, 506] on button "Save Edits" at bounding box center [1050, 514] width 94 height 25
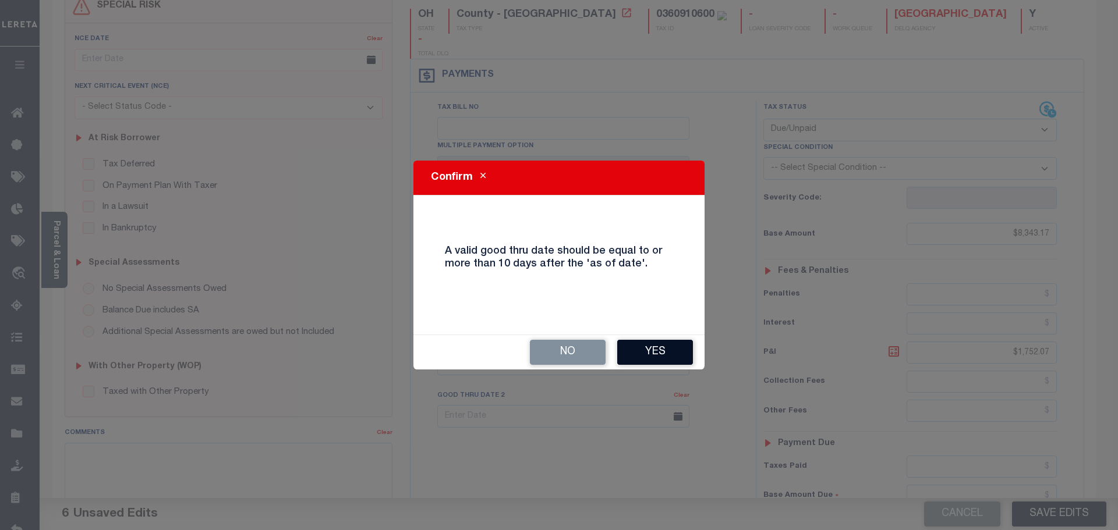
click at [674, 343] on button "Yes" at bounding box center [655, 352] width 76 height 25
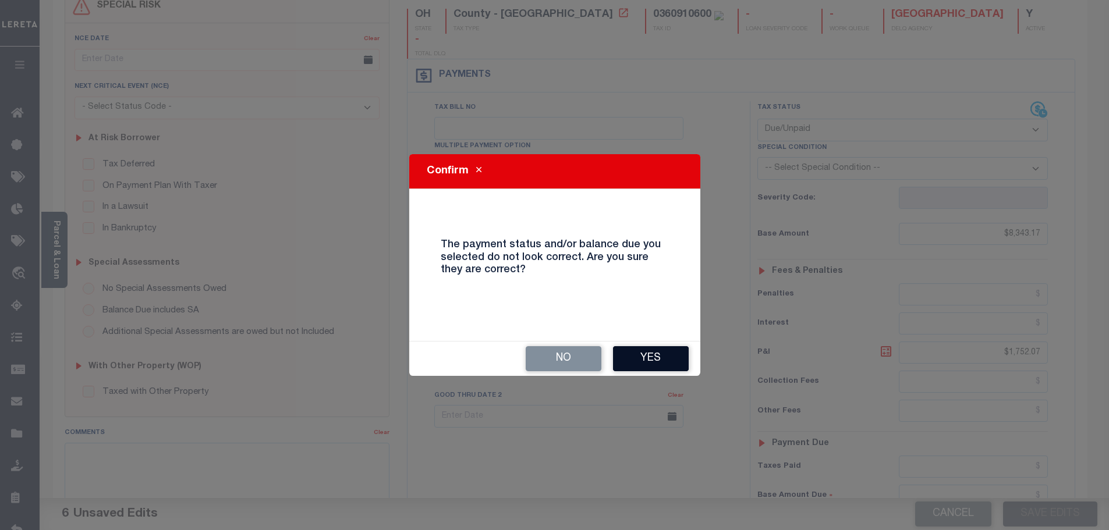
click at [666, 367] on button "Yes" at bounding box center [651, 358] width 76 height 25
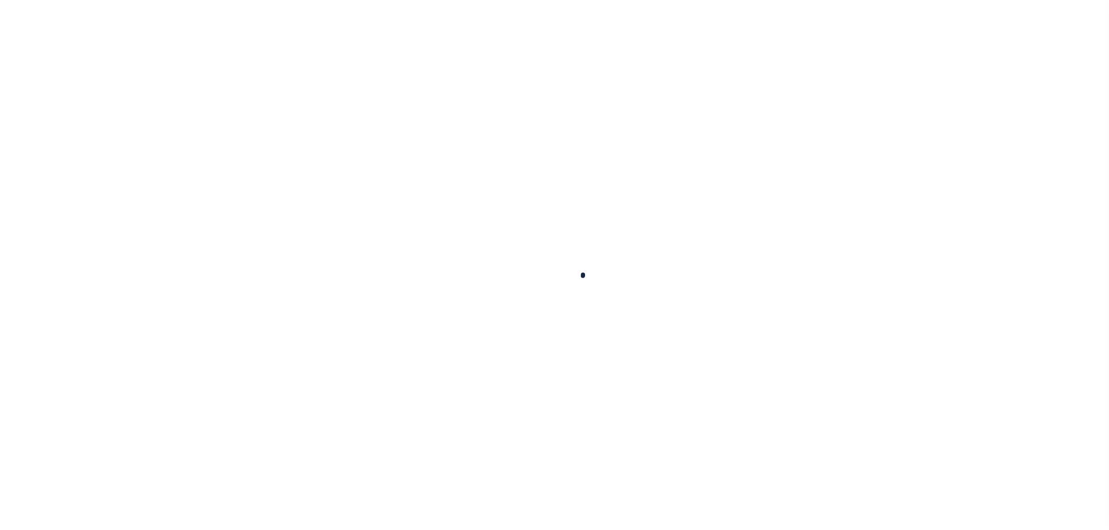
checkbox input "false"
type input "[DATE]"
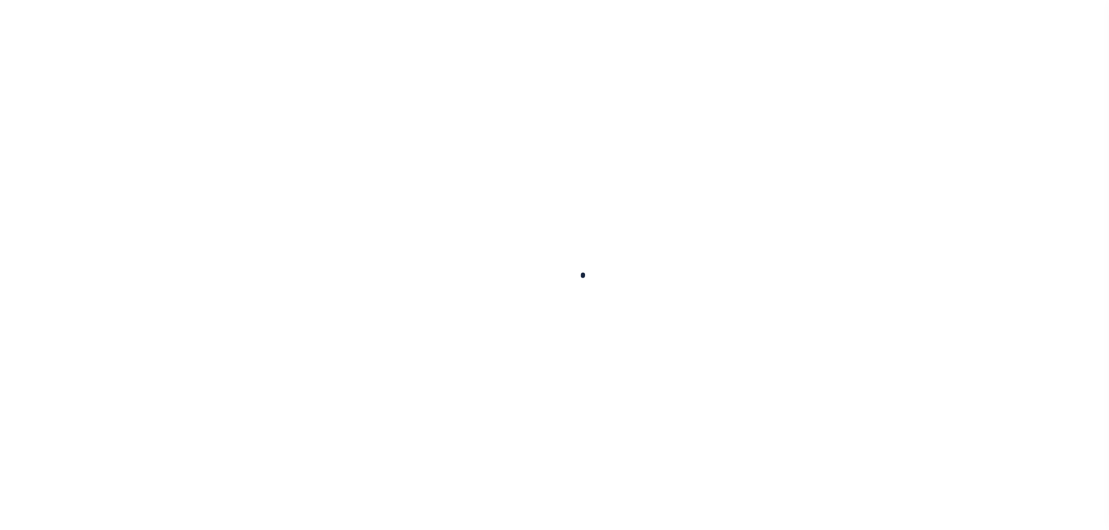
type input "[DATE]"
select select "DUE"
type input "$8,343.17"
type input "$1,752.07"
type input "$10,095.24"
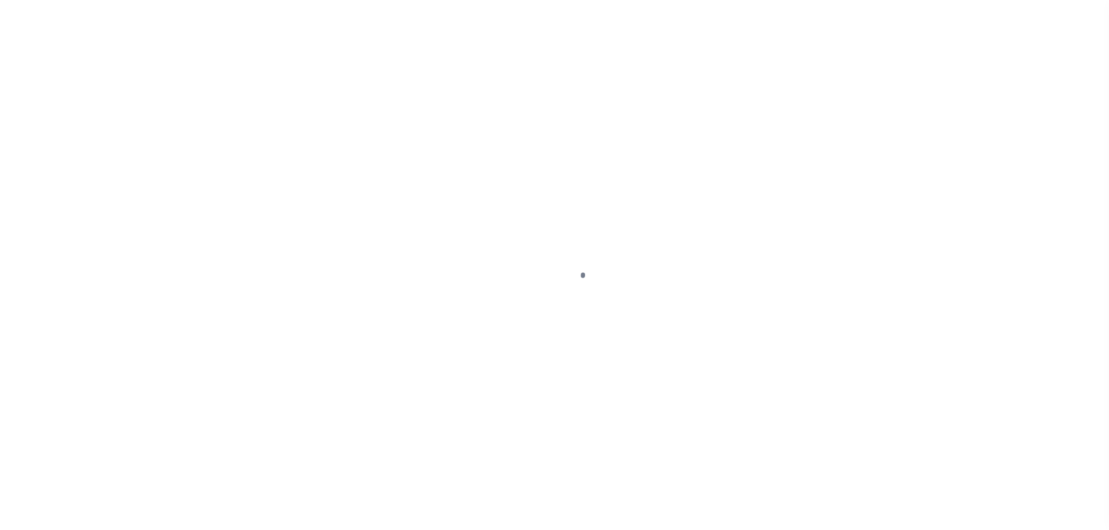
scroll to position [116, 0]
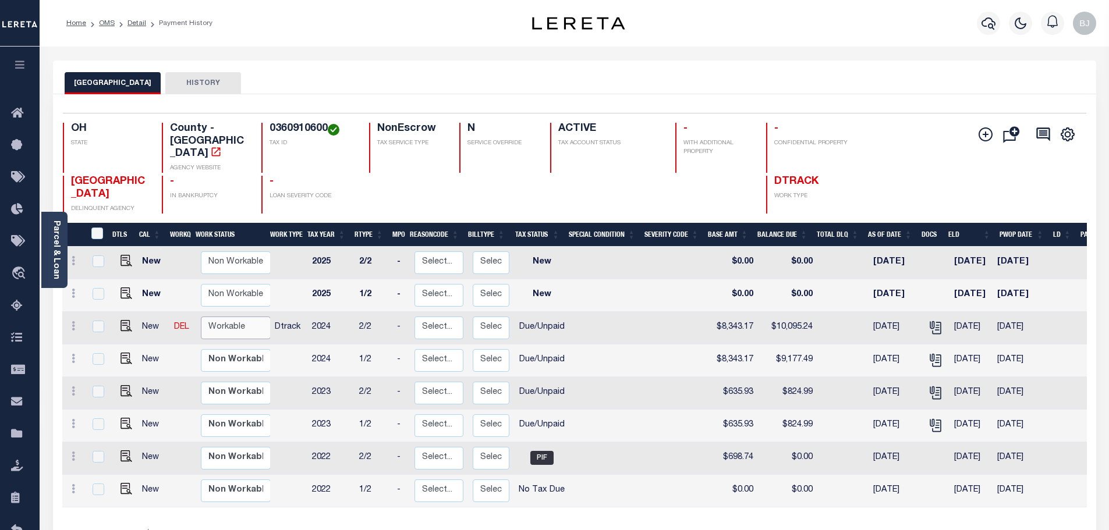
drag, startPoint x: 219, startPoint y: 313, endPoint x: 225, endPoint y: 321, distance: 10.8
click at [219, 317] on select "Non Workable Workable" at bounding box center [236, 328] width 70 height 23
checkbox input "true"
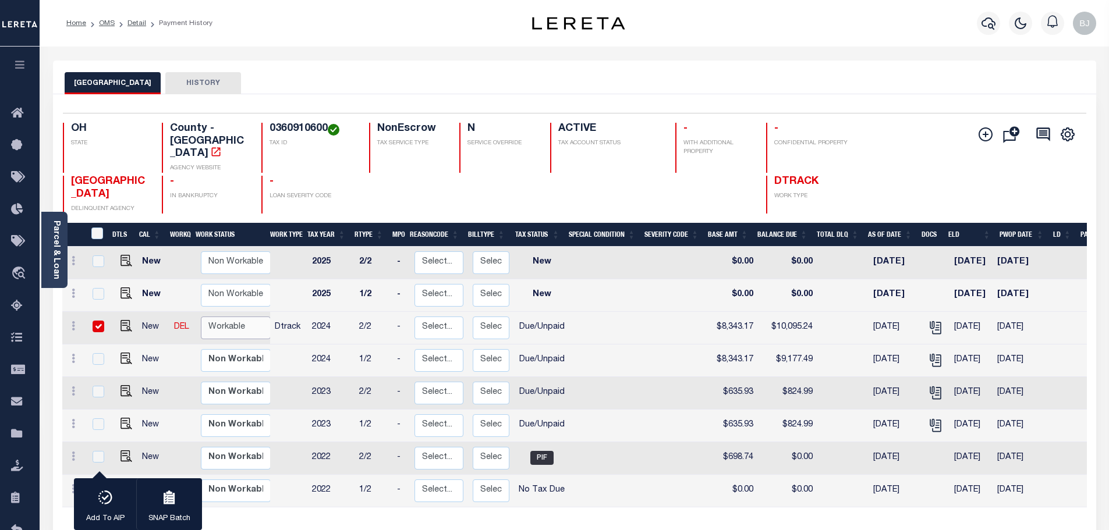
select select "true"
click at [201, 317] on select "Non Workable Workable" at bounding box center [236, 328] width 70 height 23
checkbox input "false"
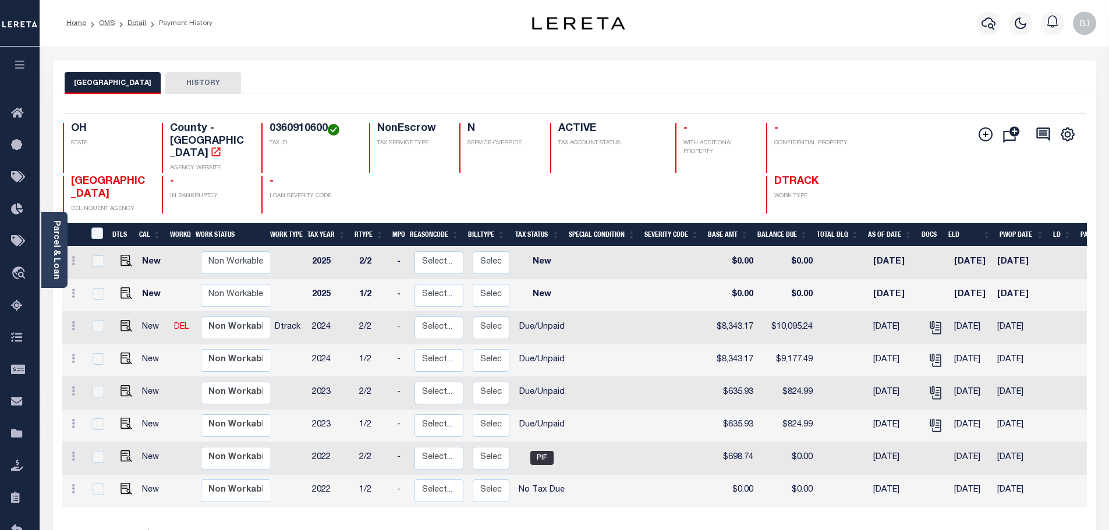
click at [310, 115] on div "1 Selected 8 Results 1 Items per page 25 50 100 OH STATE County - OH AGENCY WEB…" at bounding box center [575, 163] width 1042 height 101
click at [985, 23] on icon "button" at bounding box center [989, 23] width 14 height 14
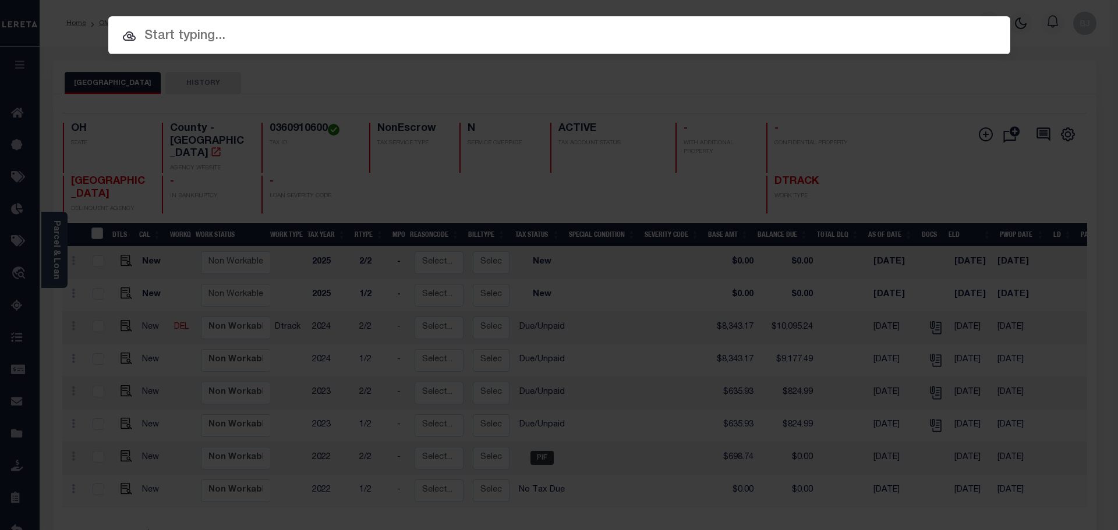
click at [607, 29] on input "text" at bounding box center [559, 36] width 902 height 20
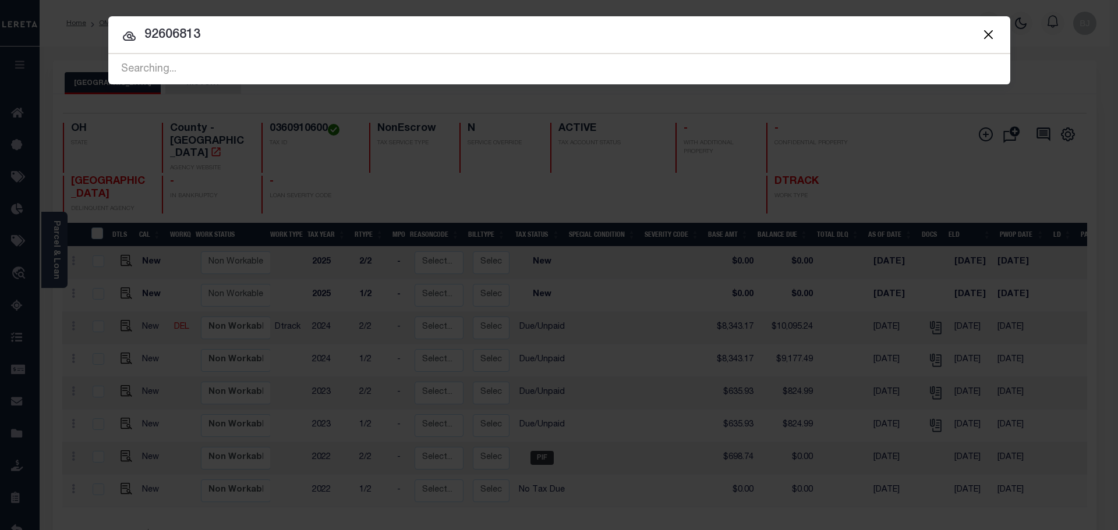
type input "92606813"
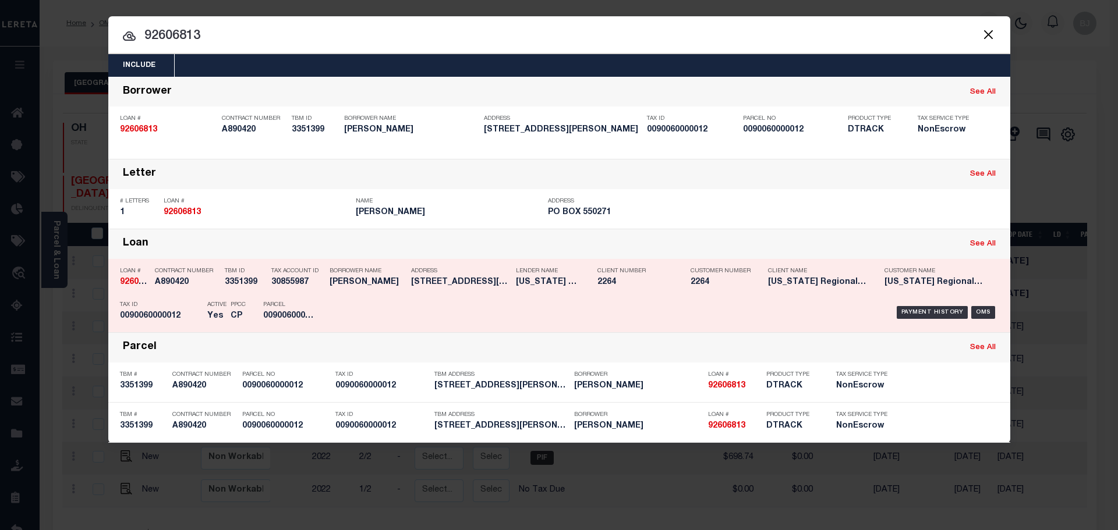
click at [537, 309] on div "Payment History OMS" at bounding box center [666, 313] width 666 height 34
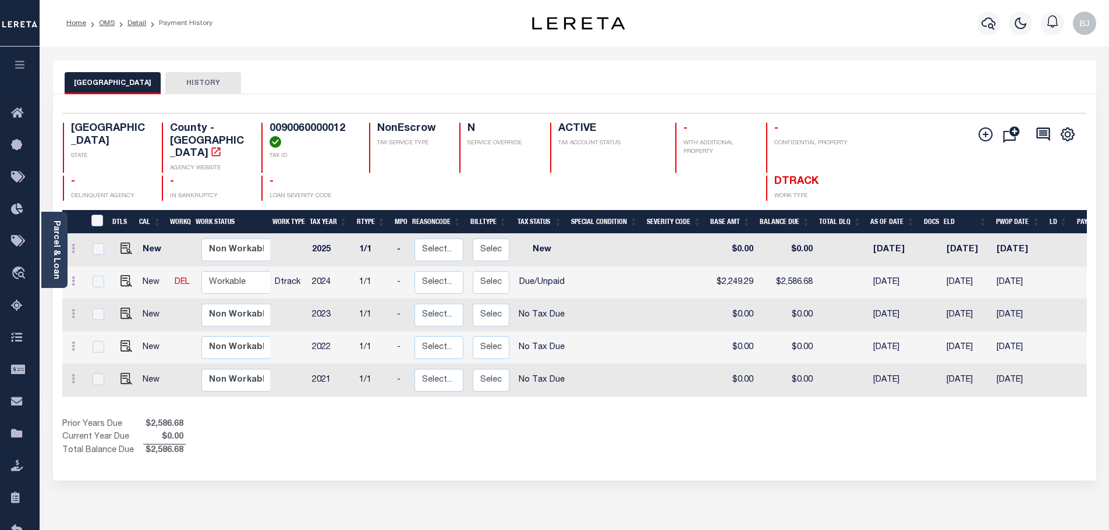
click at [324, 116] on div "Selected 5 Results 1 Items per page 25 50 100 TX STATE County - TX AGENCY WEBSI…" at bounding box center [575, 157] width 1042 height 88
click at [316, 128] on h4 "0090060000012" at bounding box center [313, 135] width 86 height 25
copy h4 "0090060000012"
click at [121, 275] on img "" at bounding box center [127, 281] width 12 height 12
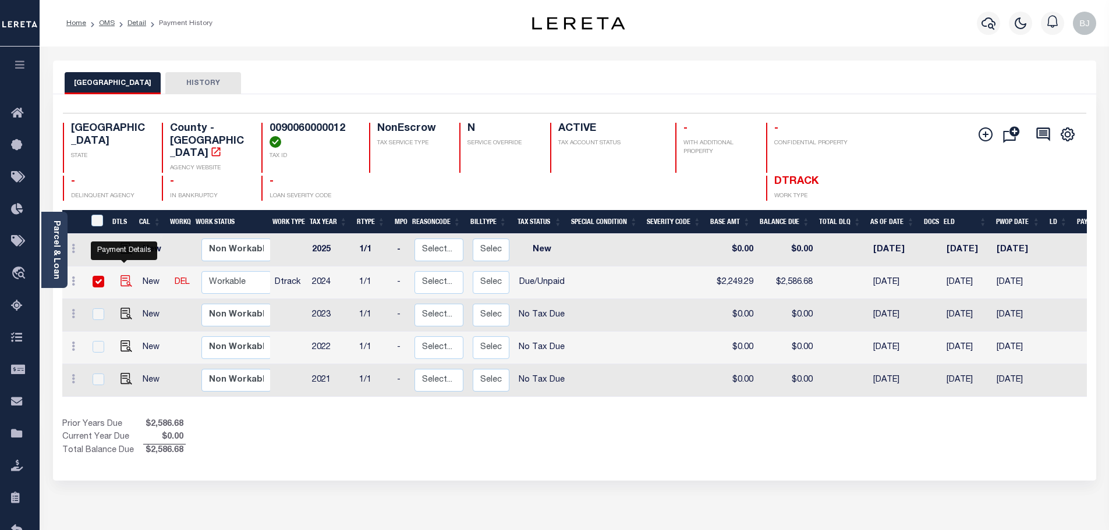
checkbox input "true"
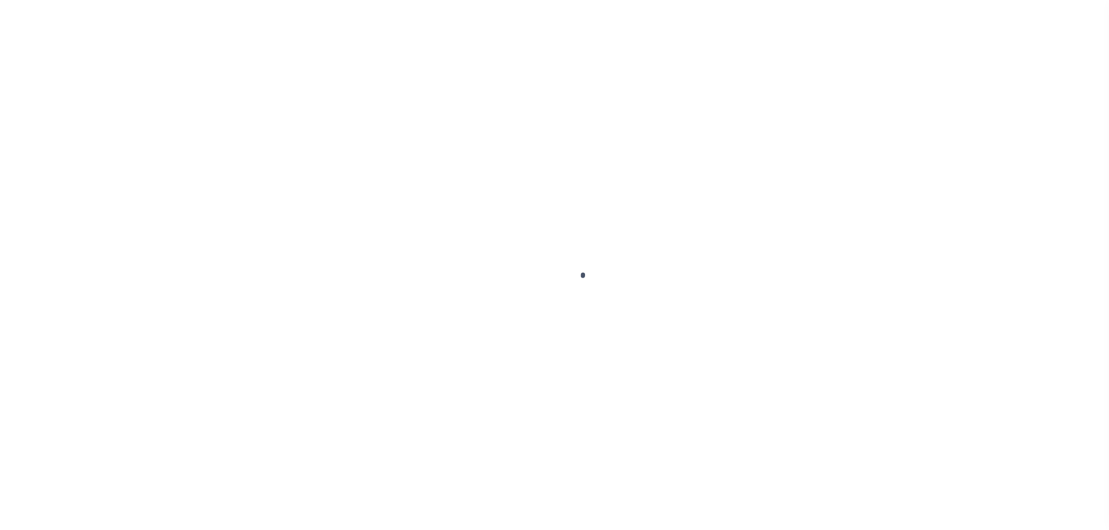
checkbox input "false"
type input "[DATE]"
select select "DUE"
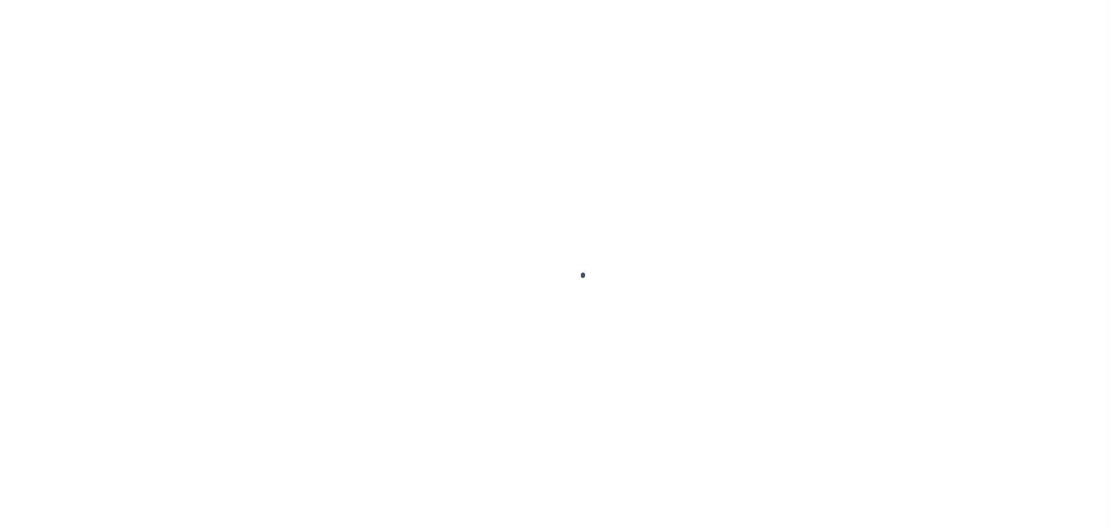
type input "$2,249.29"
type input "$337.39"
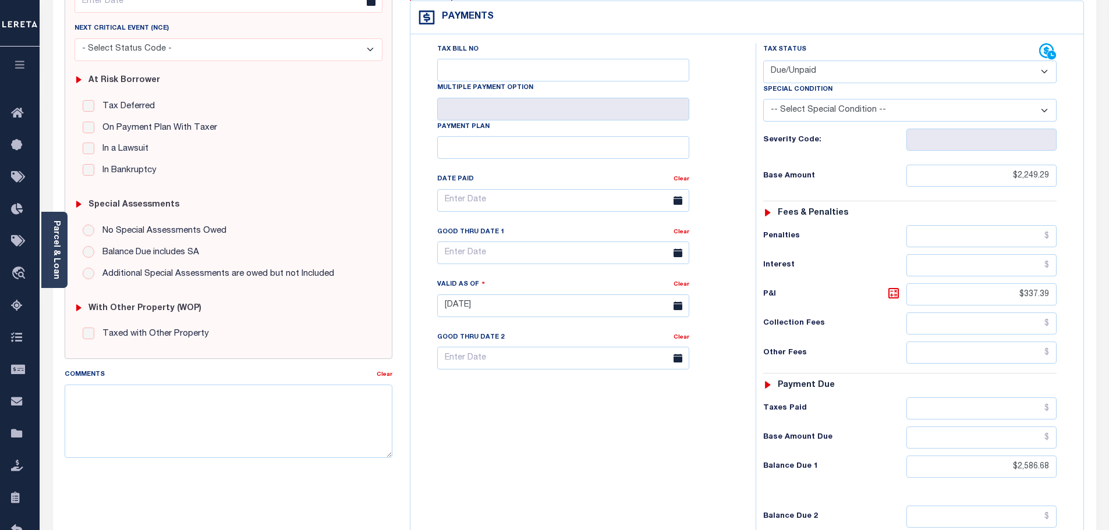
scroll to position [328, 0]
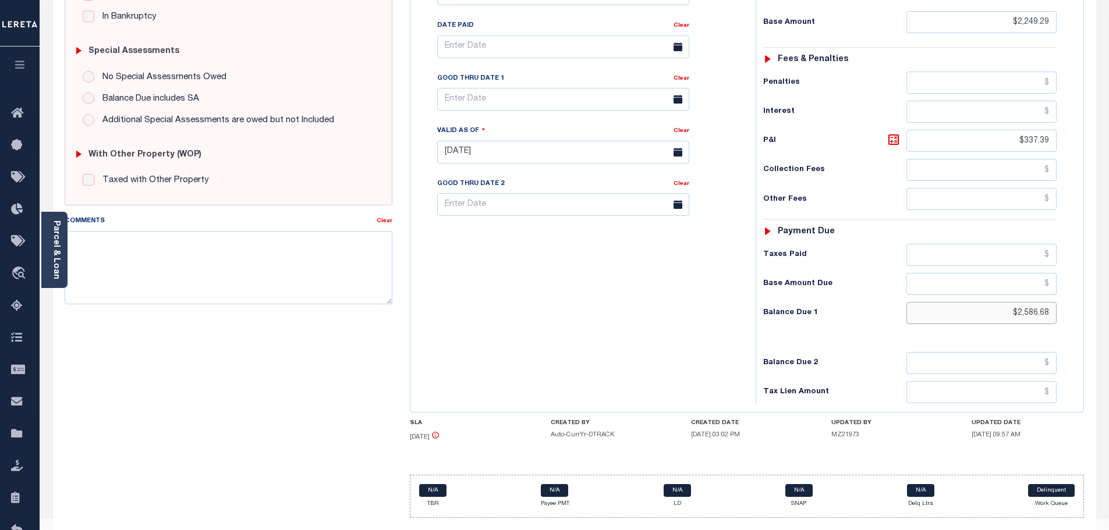
drag, startPoint x: 1029, startPoint y: 289, endPoint x: 1148, endPoint y: 284, distance: 118.3
click at [1109, 284] on html "Home OMS Detail Payment History Tax Line Detail" at bounding box center [554, 113] width 1109 height 883
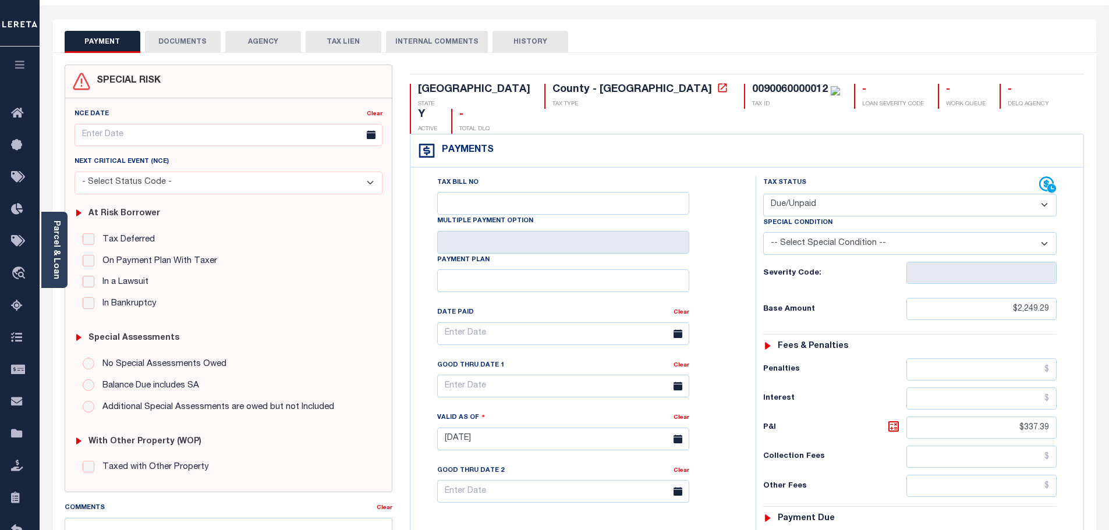
scroll to position [0, 0]
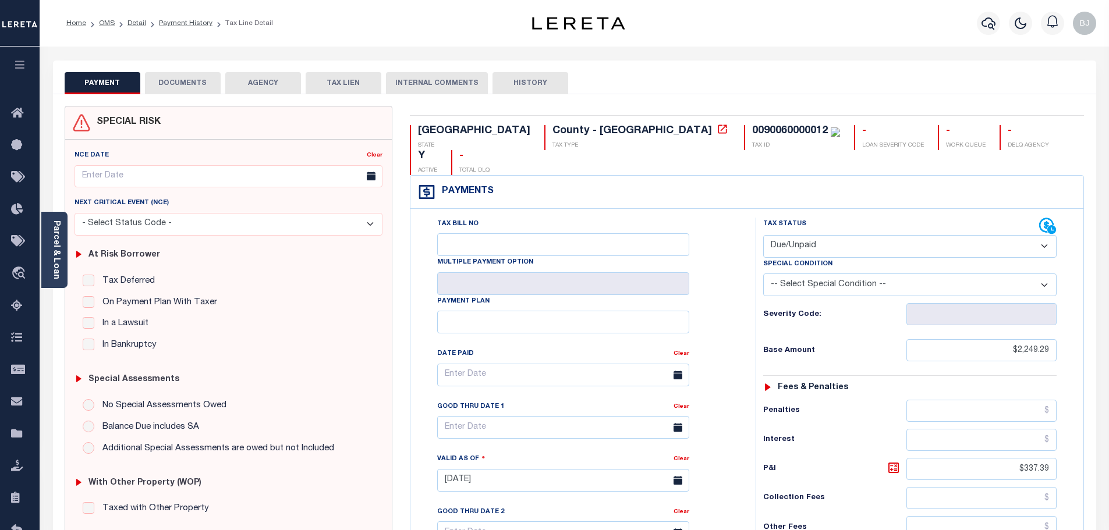
type input "$0"
type input "[DATE]"
type input "$0.00"
click at [812, 258] on div "Special Condition" at bounding box center [909, 266] width 293 height 16
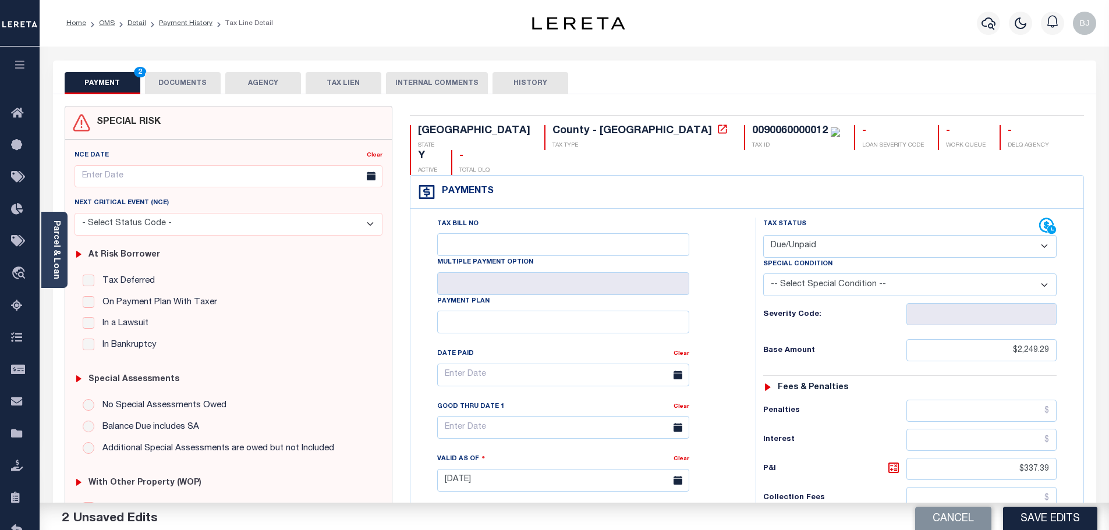
click at [828, 235] on select "- Select Status Code - Open Due/Unpaid Paid Incomplete No Tax Due Internal Refu…" at bounding box center [909, 246] width 293 height 23
select select "PYD"
click at [763, 235] on select "- Select Status Code - Open Due/Unpaid Paid Incomplete No Tax Due Internal Refu…" at bounding box center [909, 246] width 293 height 23
click at [217, 83] on button "DOCUMENTS" at bounding box center [183, 83] width 76 height 22
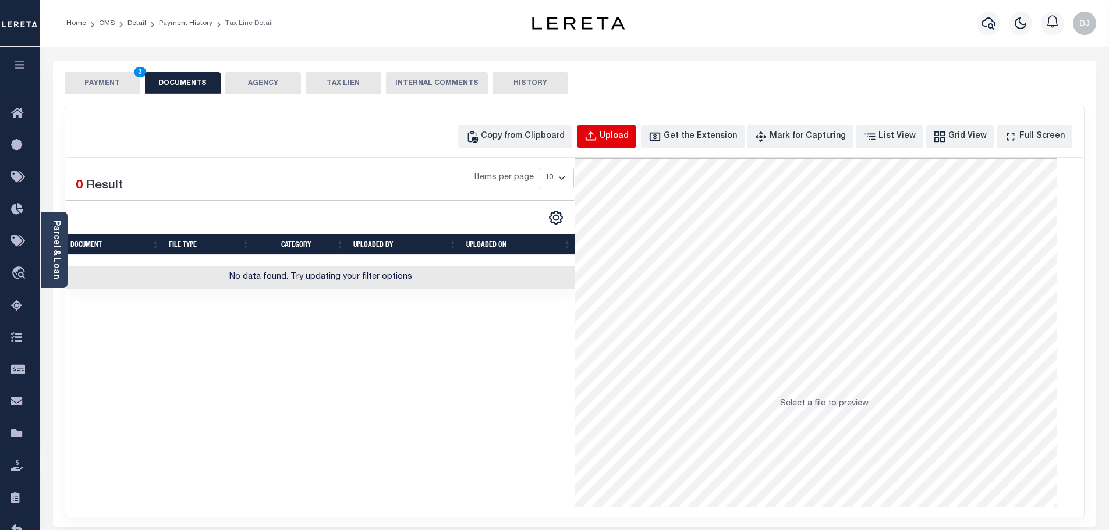
click at [629, 133] on div "Upload" at bounding box center [614, 136] width 29 height 13
select select "POP"
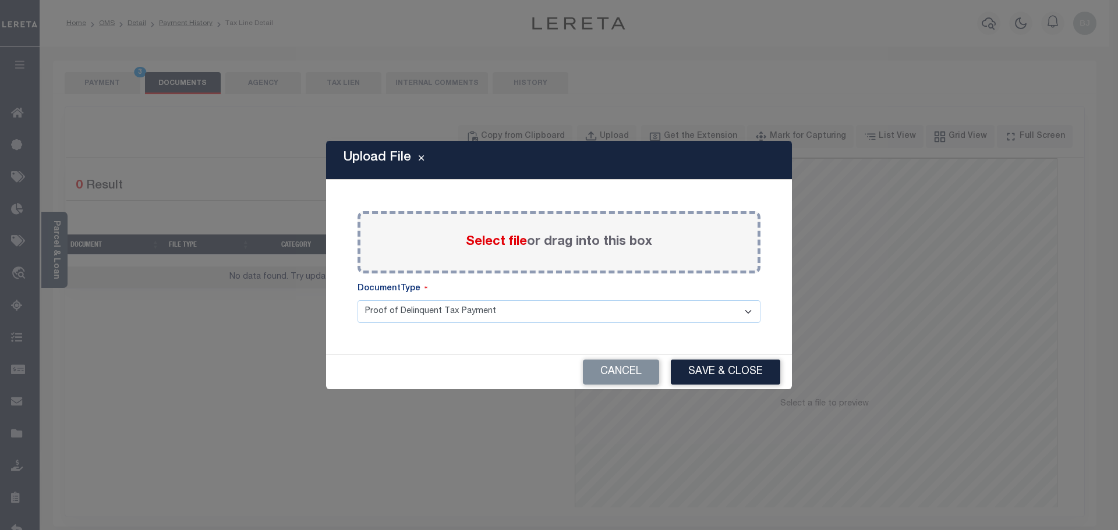
click at [484, 249] on span "Select file" at bounding box center [496, 242] width 61 height 13
click at [0, 0] on input "Select file or drag into this box" at bounding box center [0, 0] width 0 height 0
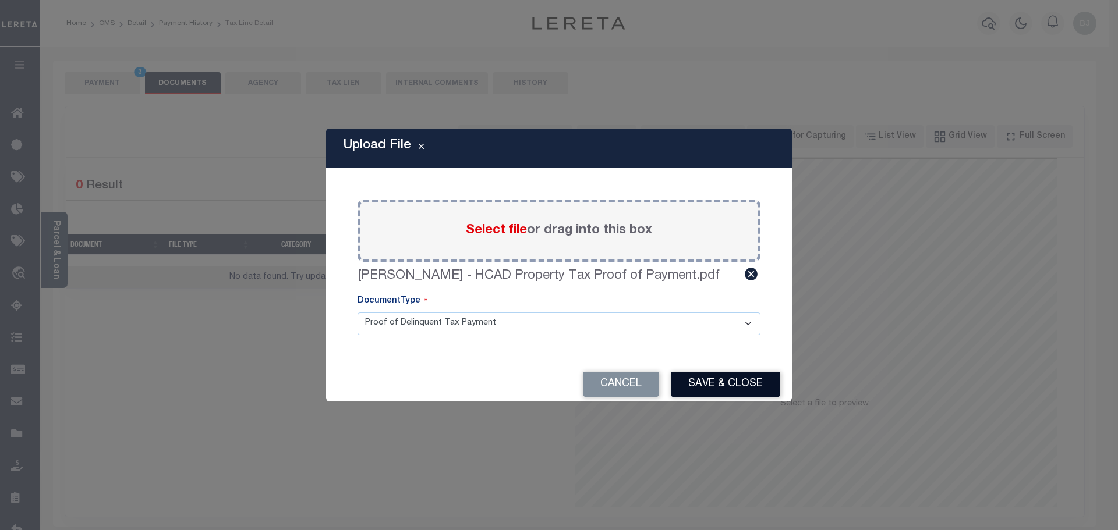
click at [712, 390] on button "Save & Close" at bounding box center [725, 384] width 109 height 25
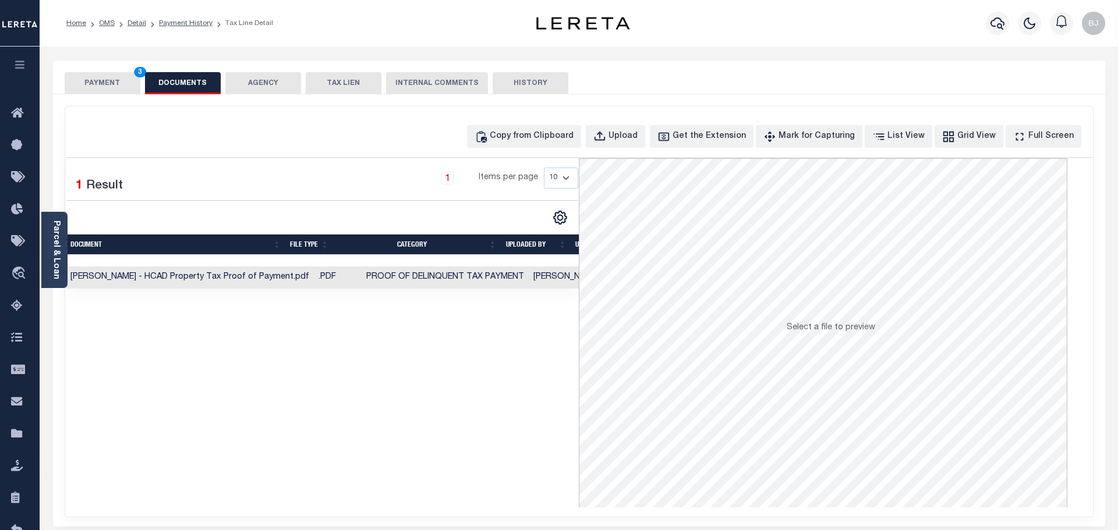
click at [118, 83] on button "PAYMENT 3" at bounding box center [103, 83] width 76 height 22
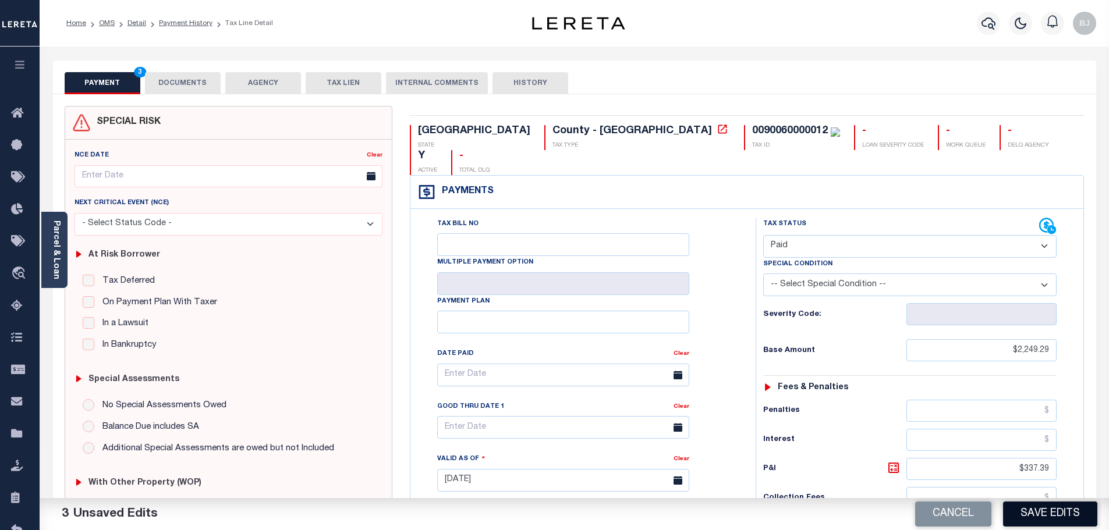
click at [1046, 501] on div "Cancel Save Edits" at bounding box center [842, 514] width 535 height 33
click at [1044, 512] on button "Save Edits" at bounding box center [1050, 514] width 94 height 25
checkbox input "false"
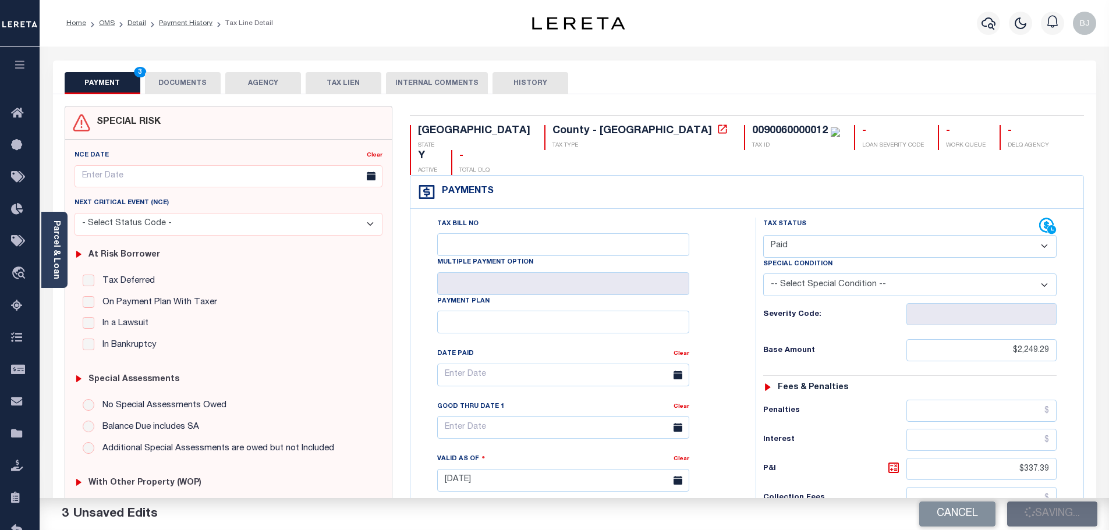
type input "$2,249.29"
type input "$337.39"
type input "$0"
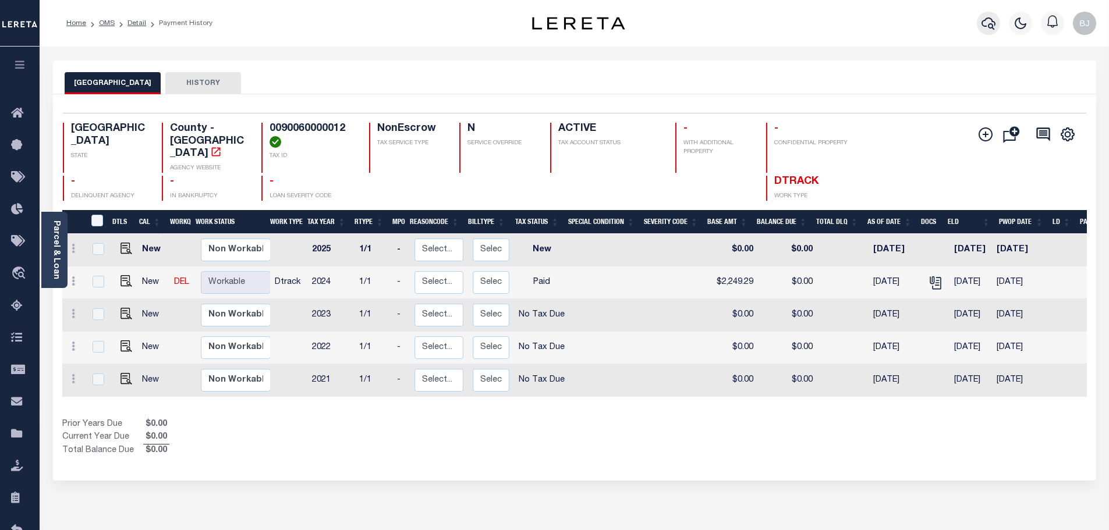
click at [982, 20] on icon "button" at bounding box center [989, 23] width 14 height 14
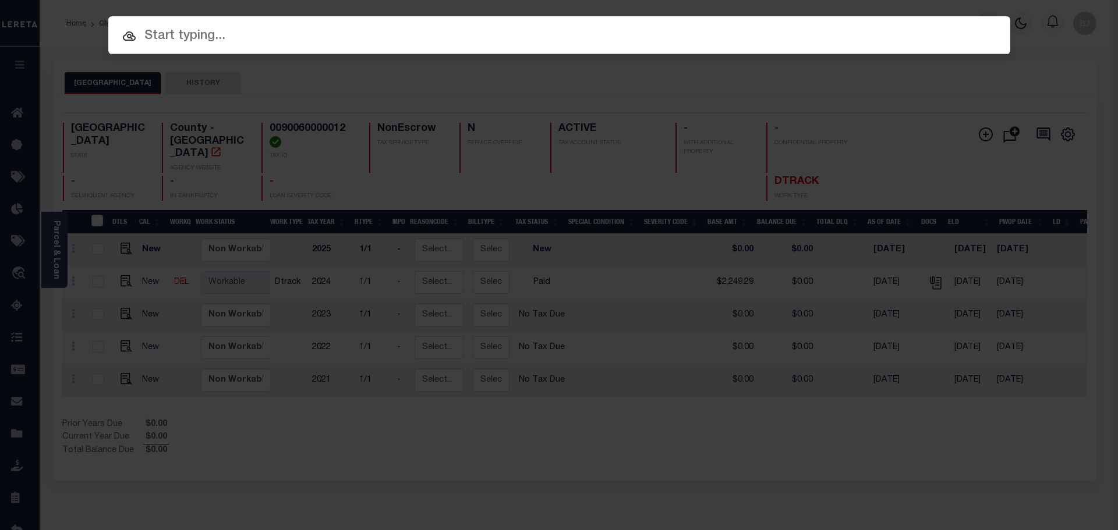
paste input "101704-32166"
type input "101704-32166"
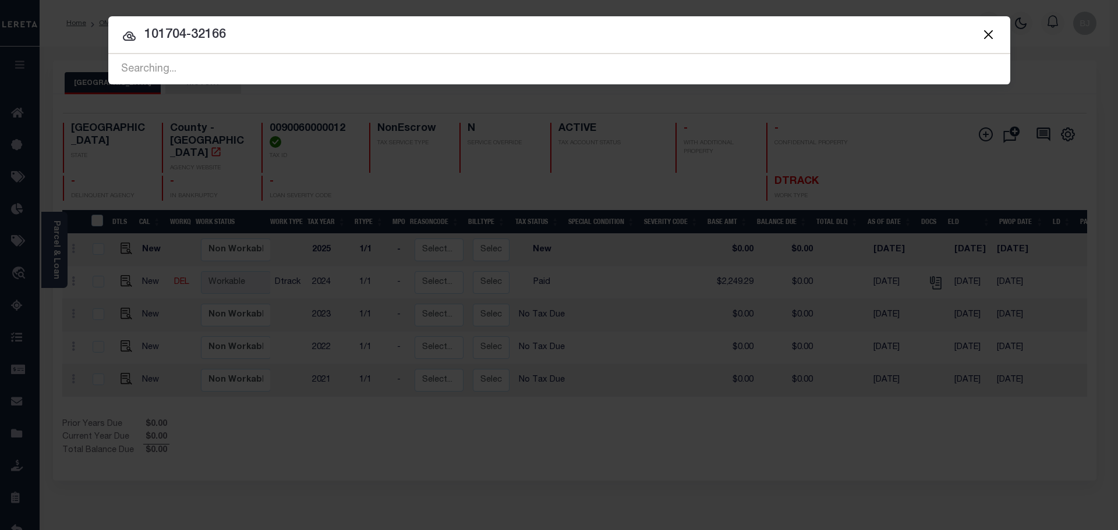
click at [307, 36] on input "101704-32166" at bounding box center [559, 35] width 902 height 20
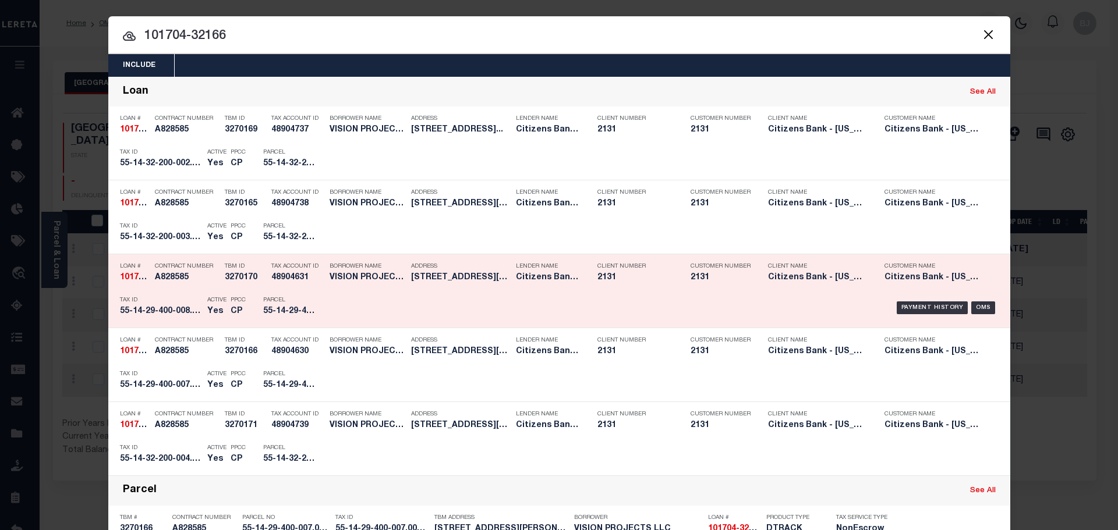
click at [186, 312] on h5 "55-14-29-400-008.000-012" at bounding box center [161, 312] width 82 height 10
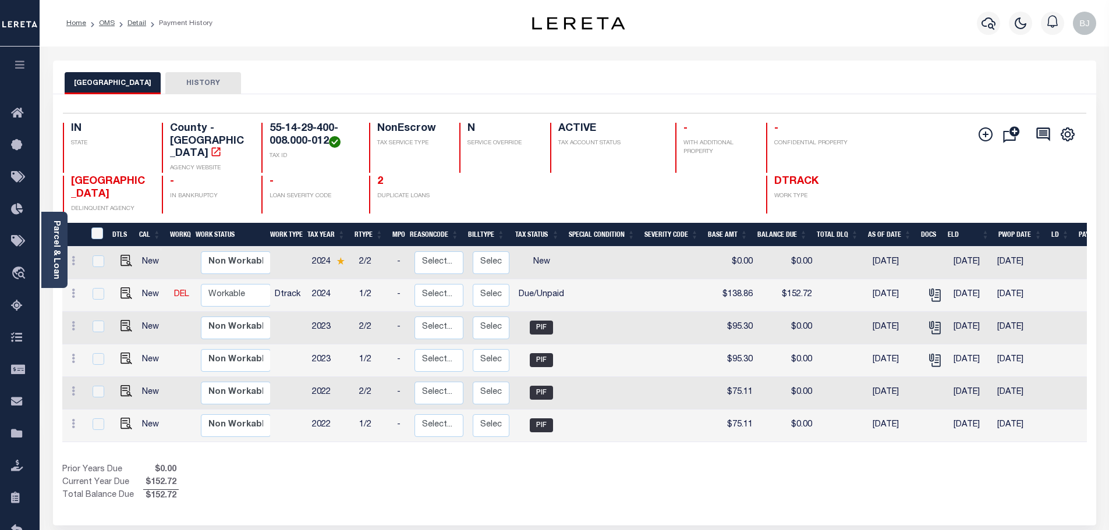
click at [118, 291] on link at bounding box center [123, 295] width 17 height 8
checkbox input "true"
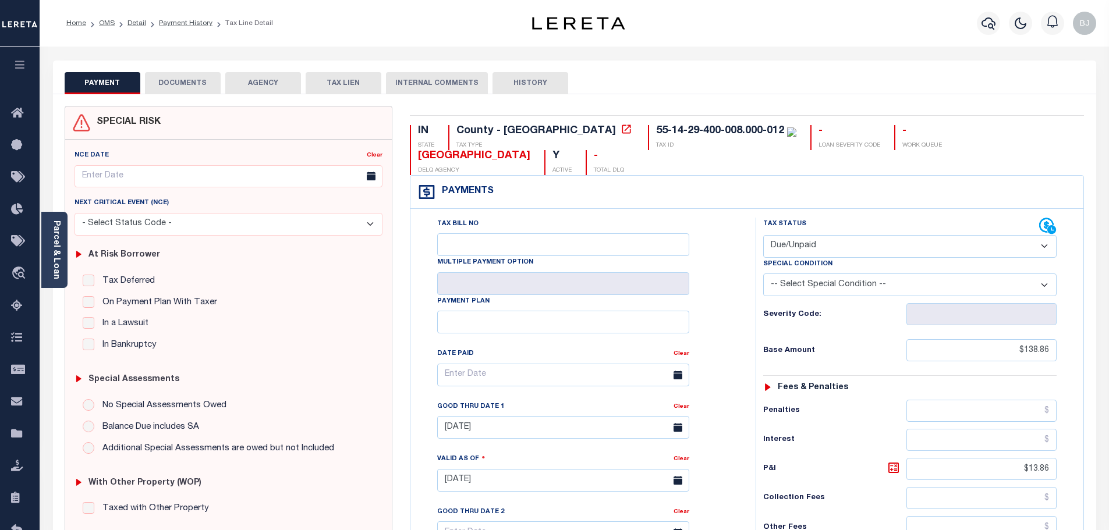
click at [882, 235] on select "- Select Status Code - Open Due/Unpaid Paid Incomplete No Tax Due Internal Refu…" at bounding box center [909, 246] width 293 height 23
select select "PYD"
click at [763, 235] on select "- Select Status Code - Open Due/Unpaid Paid Incomplete No Tax Due Internal Refu…" at bounding box center [909, 246] width 293 height 23
type input "[DATE]"
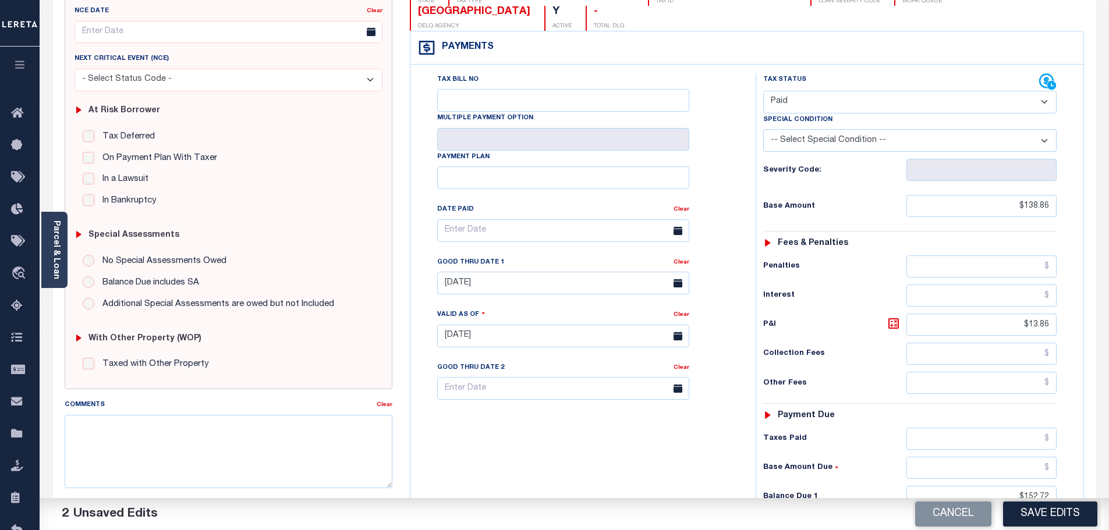
scroll to position [233, 0]
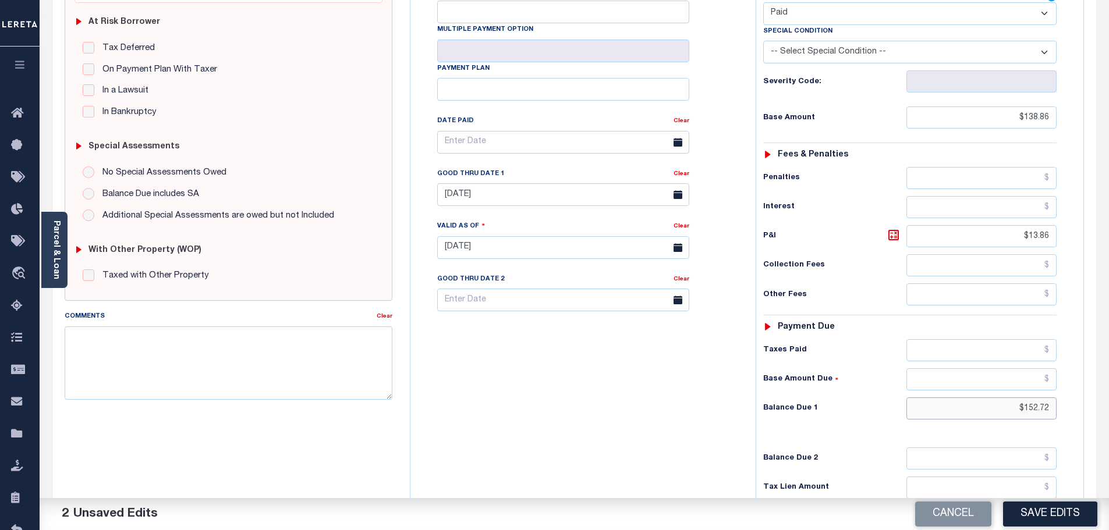
click at [1109, 380] on html "Home OMS Detail Payment History Tax Line Detail" at bounding box center [554, 208] width 1109 height 883
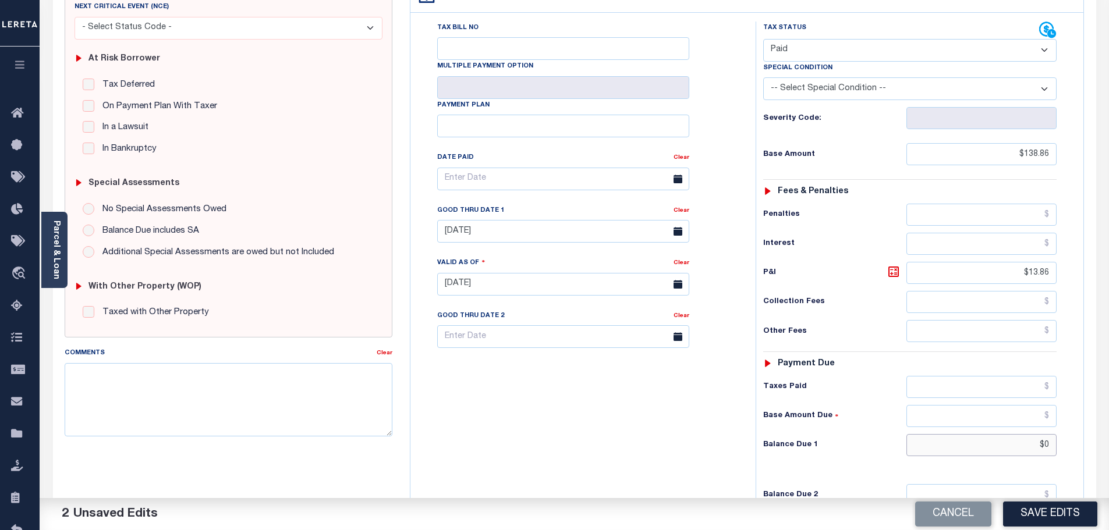
scroll to position [0, 0]
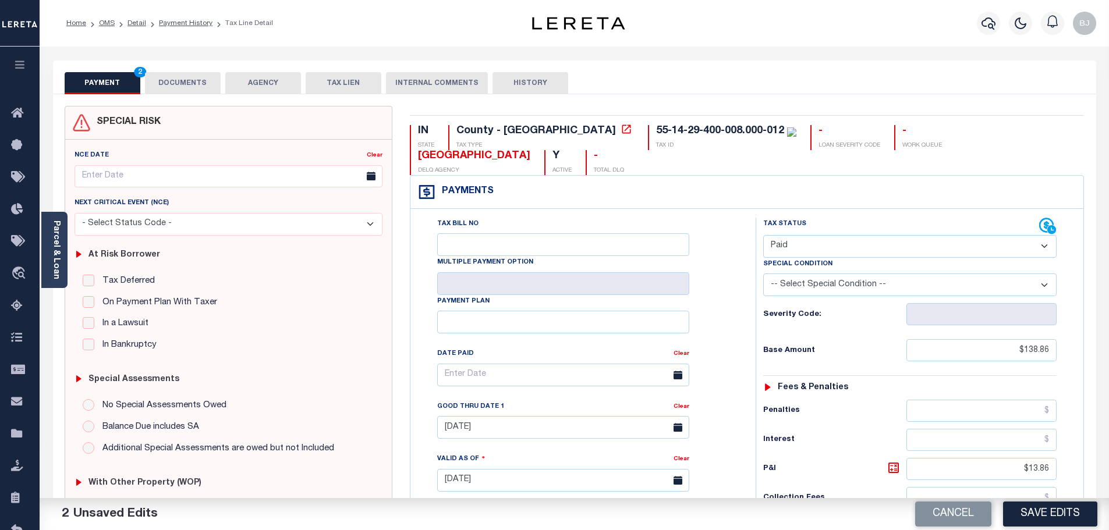
type input "$0.00"
click at [199, 78] on button "DOCUMENTS" at bounding box center [183, 83] width 76 height 22
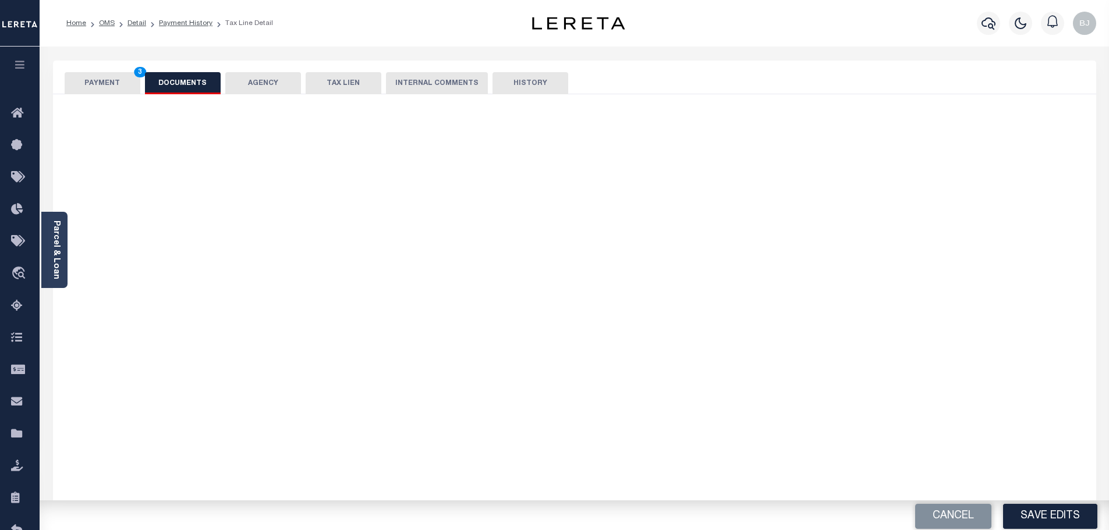
click at [324, 90] on div "PAYMENT 3 DOCUMENTS AGENCY DELINQUENT PAYEE TAX LIEN HISTORY" at bounding box center [575, 83] width 1020 height 22
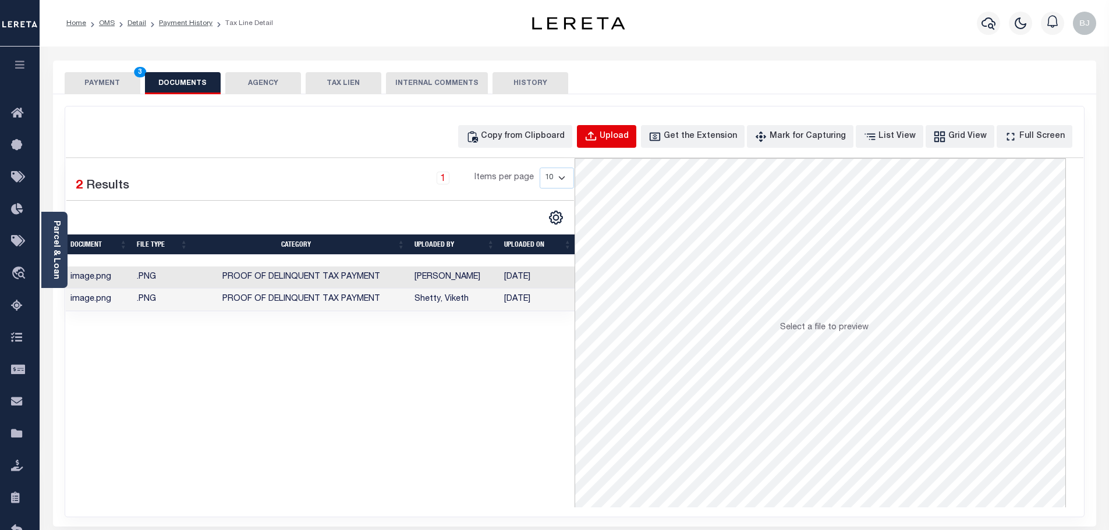
click at [629, 138] on div "Upload" at bounding box center [614, 136] width 29 height 13
select select "POP"
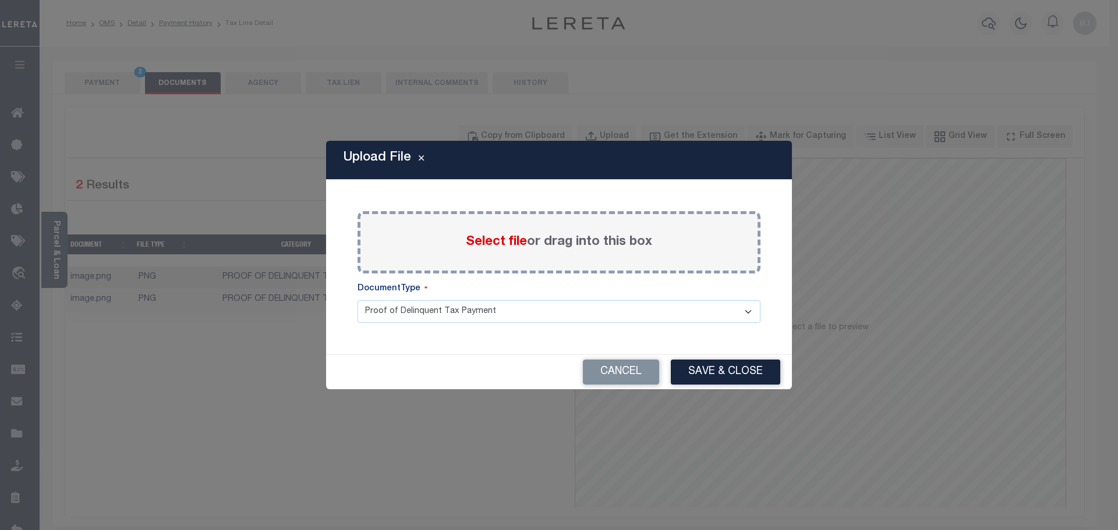
click at [513, 236] on span "Select file" at bounding box center [496, 242] width 61 height 13
click at [0, 0] on input "Select file or drag into this box" at bounding box center [0, 0] width 0 height 0
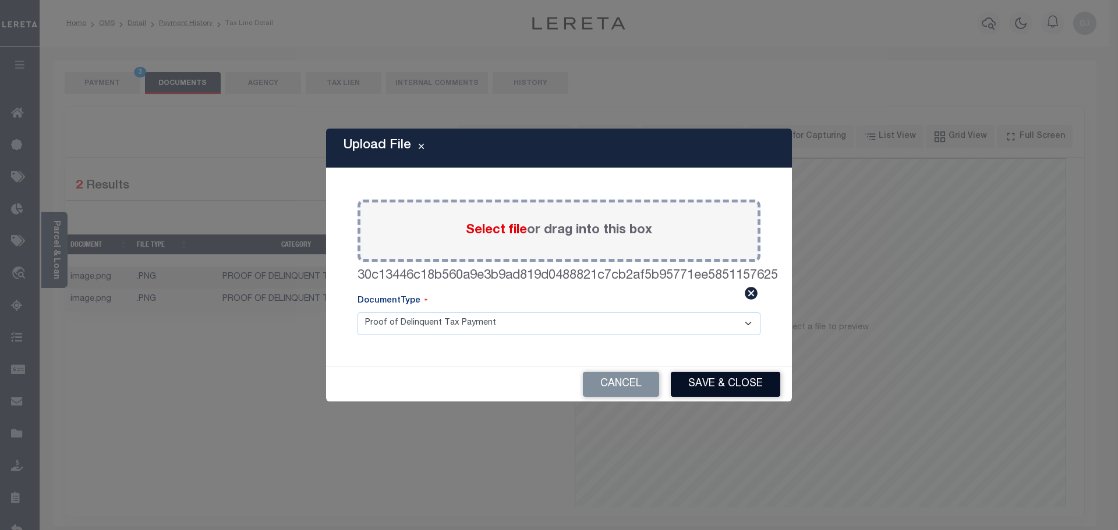
click at [753, 383] on button "Save & Close" at bounding box center [725, 384] width 109 height 25
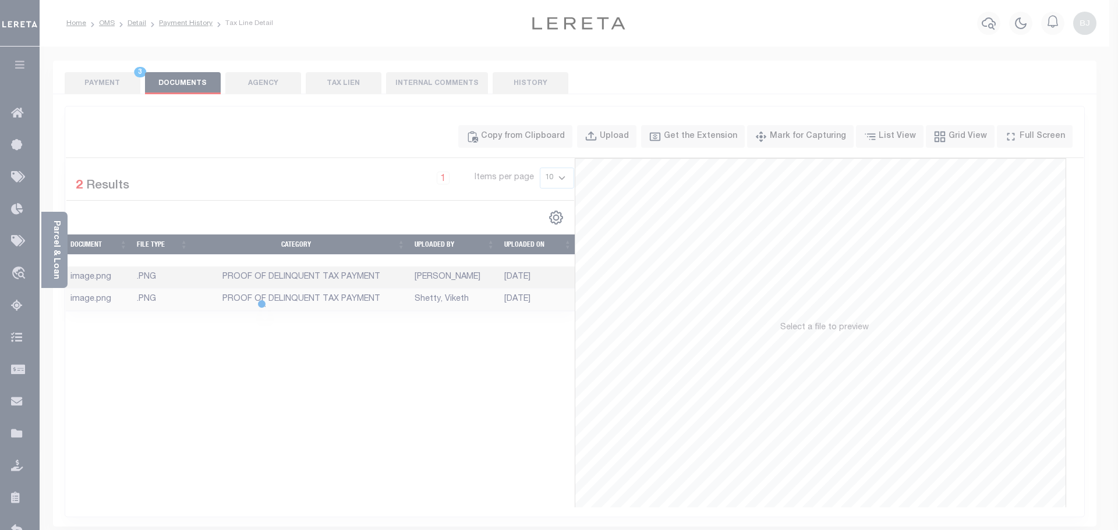
click at [105, 88] on button "PAYMENT 3" at bounding box center [103, 83] width 76 height 22
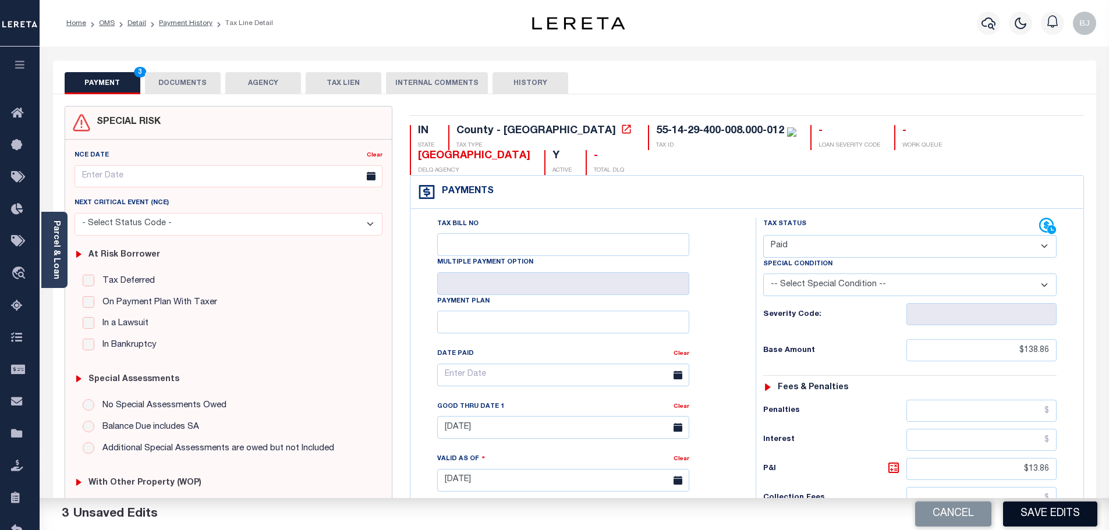
click at [1056, 515] on button "Save Edits" at bounding box center [1050, 514] width 94 height 25
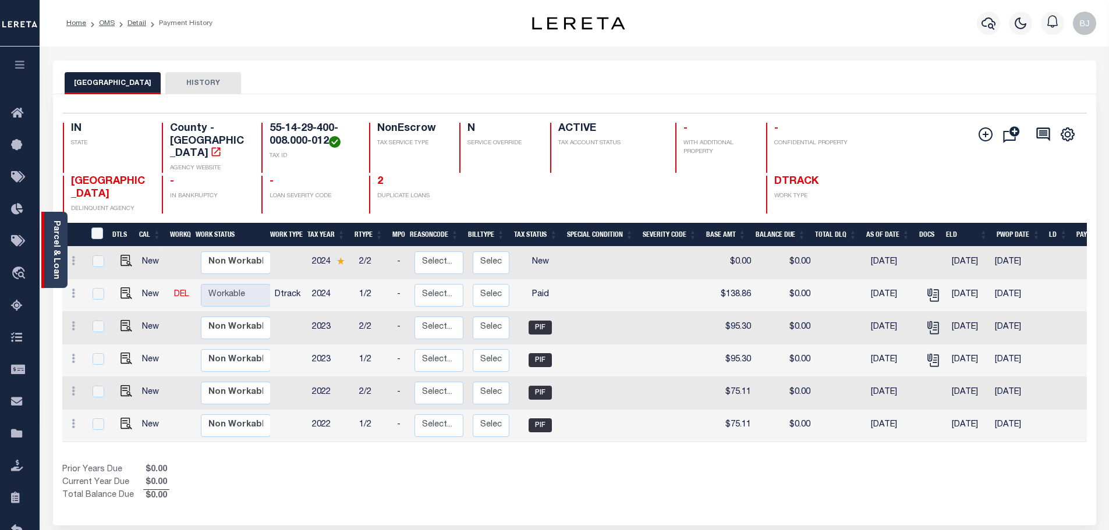
click at [59, 263] on link "Parcel & Loan" at bounding box center [56, 250] width 8 height 59
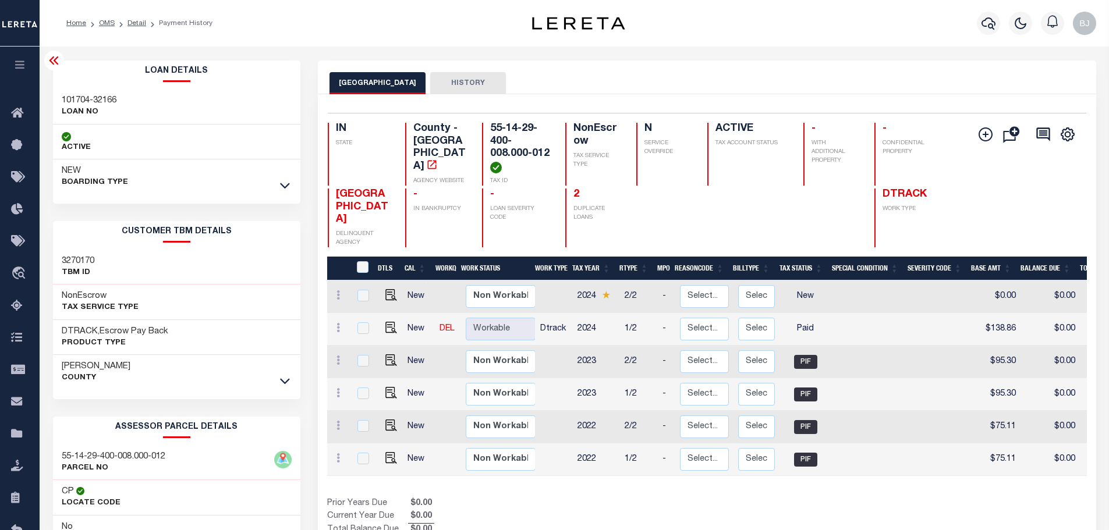
click at [82, 102] on h3 "101704-32166" at bounding box center [89, 101] width 55 height 12
copy div "101704-32166"
click at [1002, 23] on div at bounding box center [988, 23] width 32 height 41
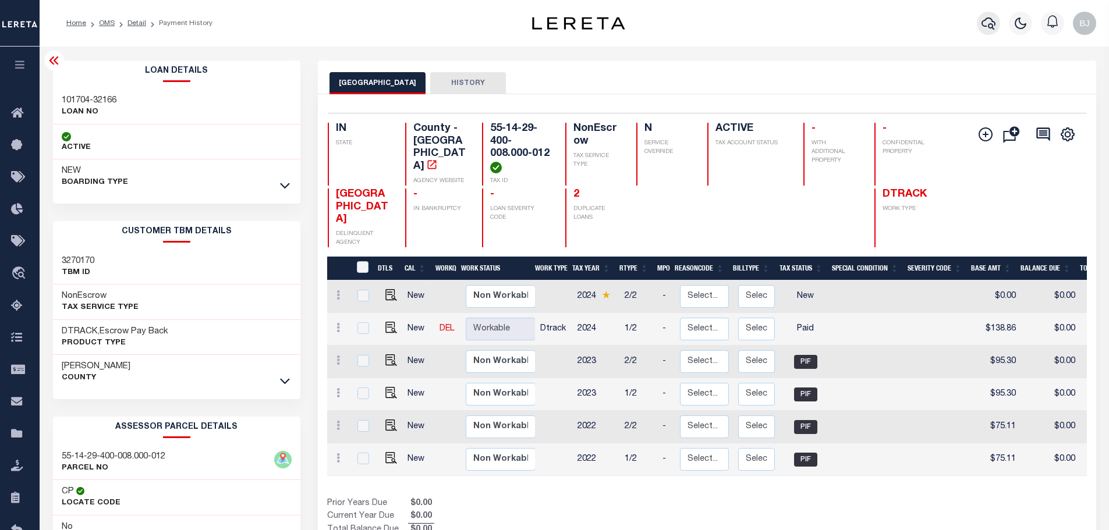
click at [993, 23] on icon "button" at bounding box center [989, 23] width 14 height 14
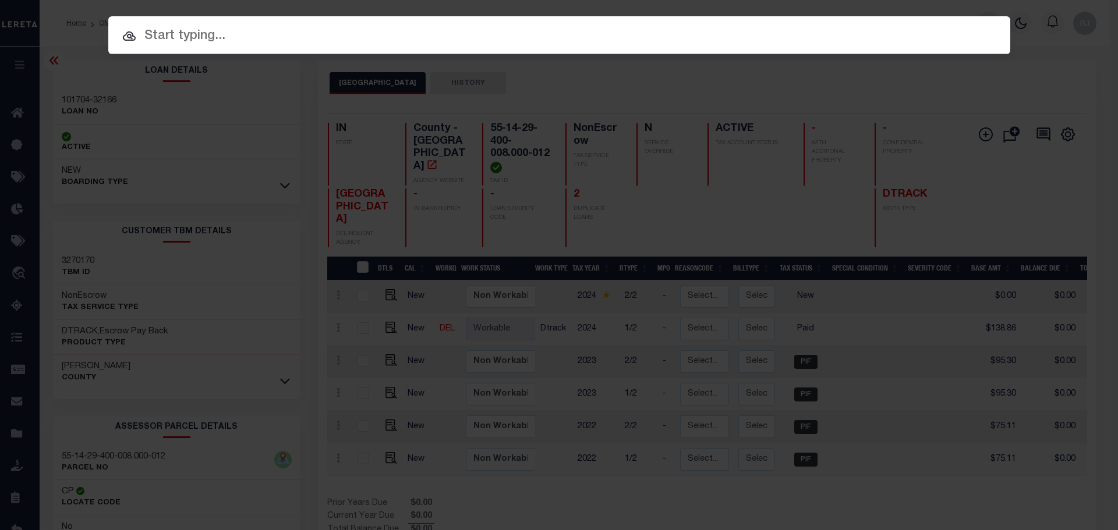
paste input "101704-32166"
type input "101704-32166"
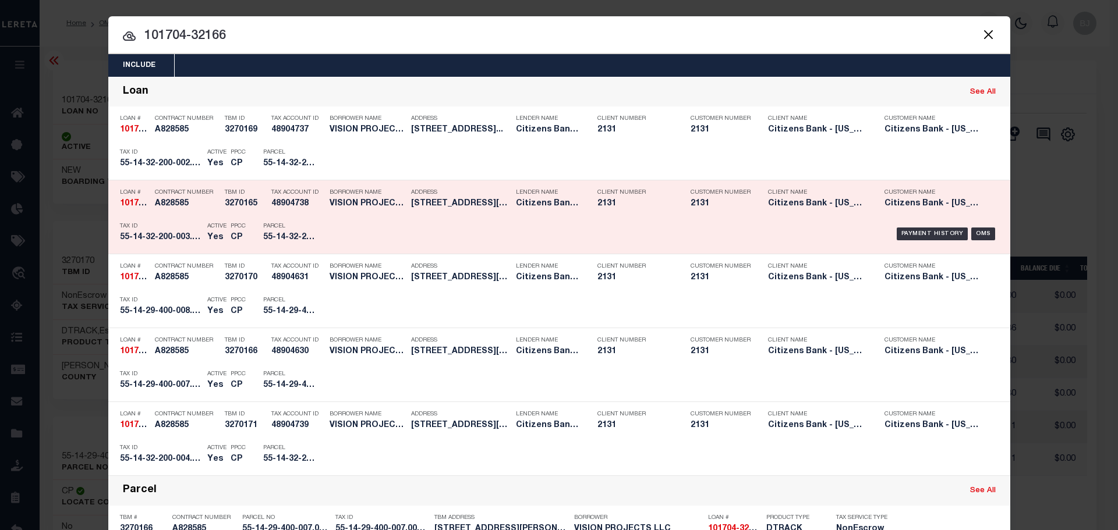
click at [320, 182] on div "Loan # 101704-32166 Contract Number A828585 TBM ID 3270165 Tax Account ID 48904…" at bounding box center [559, 218] width 902 height 74
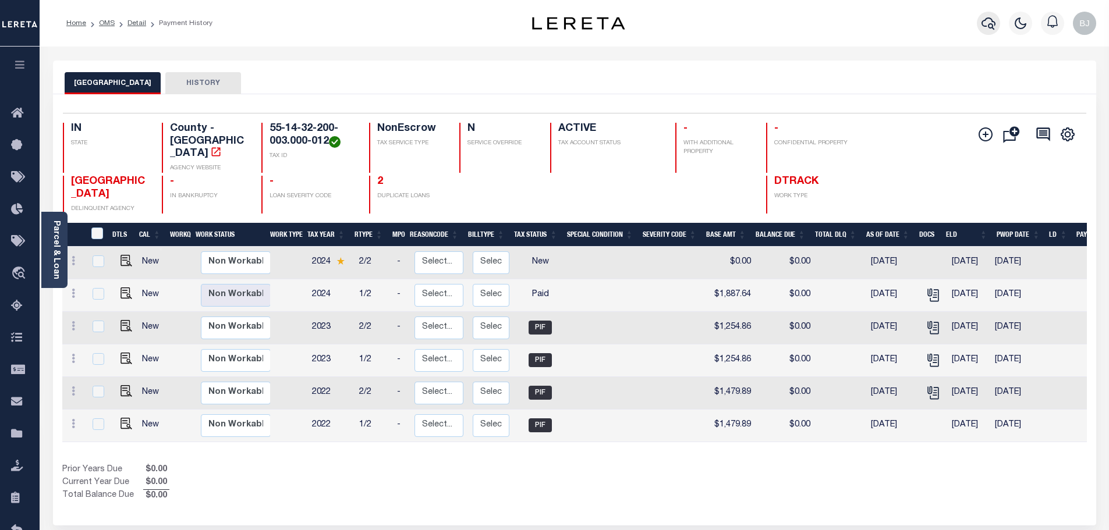
click at [991, 26] on icon "button" at bounding box center [989, 23] width 14 height 14
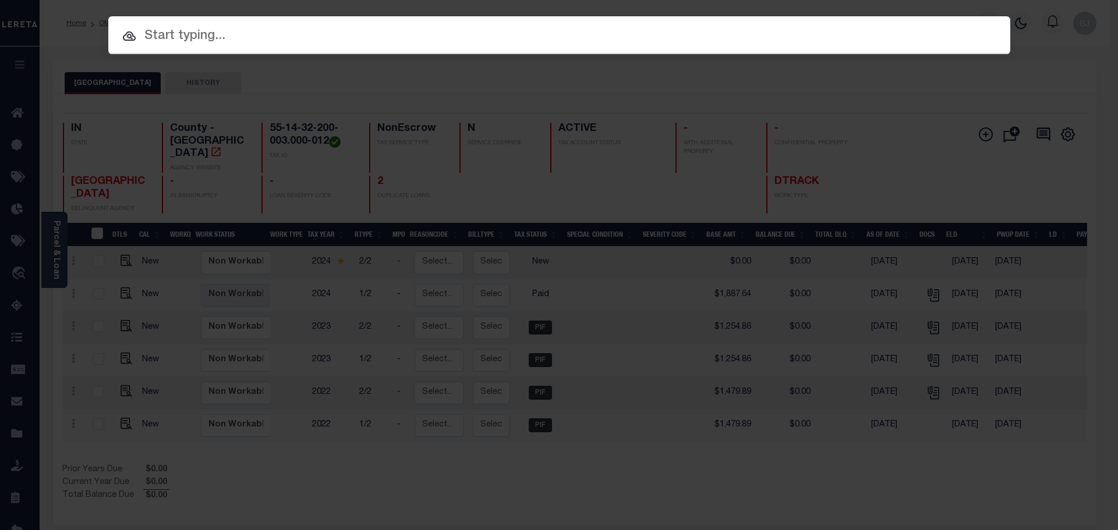
paste input "101704-32166"
type input "101704-32166"
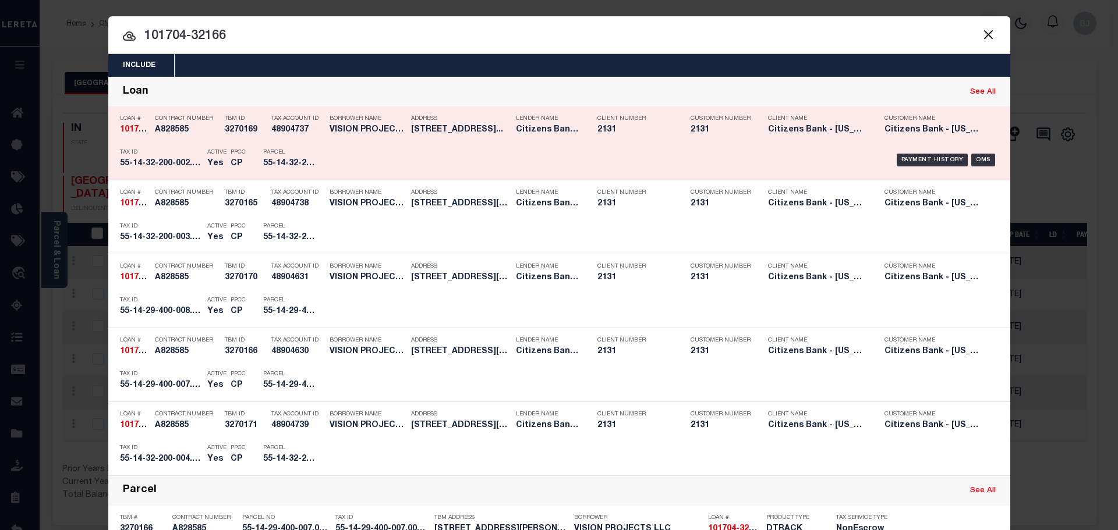
click at [366, 144] on div "Payment History OMS" at bounding box center [666, 160] width 666 height 34
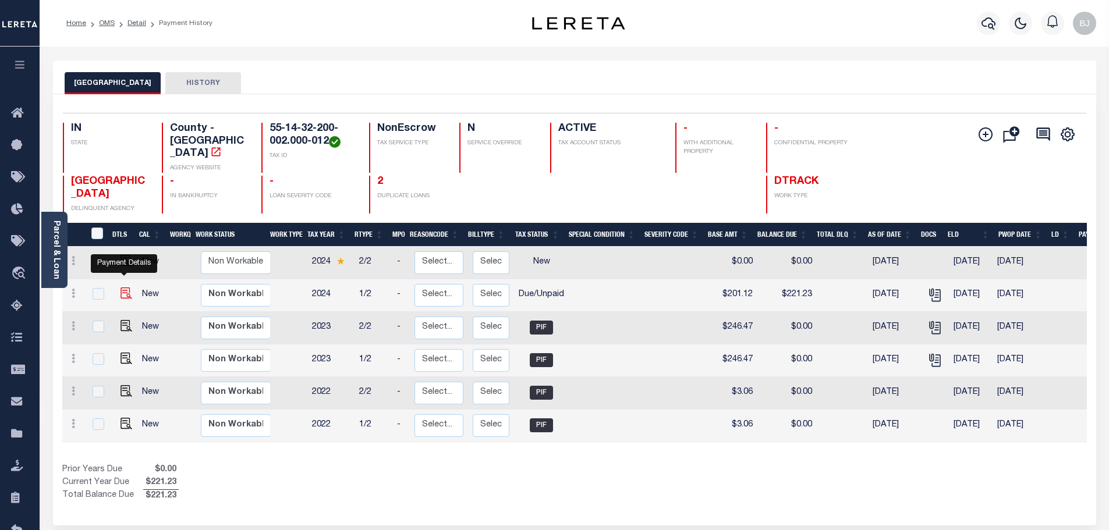
click at [121, 288] on img "" at bounding box center [127, 294] width 12 height 12
checkbox input "true"
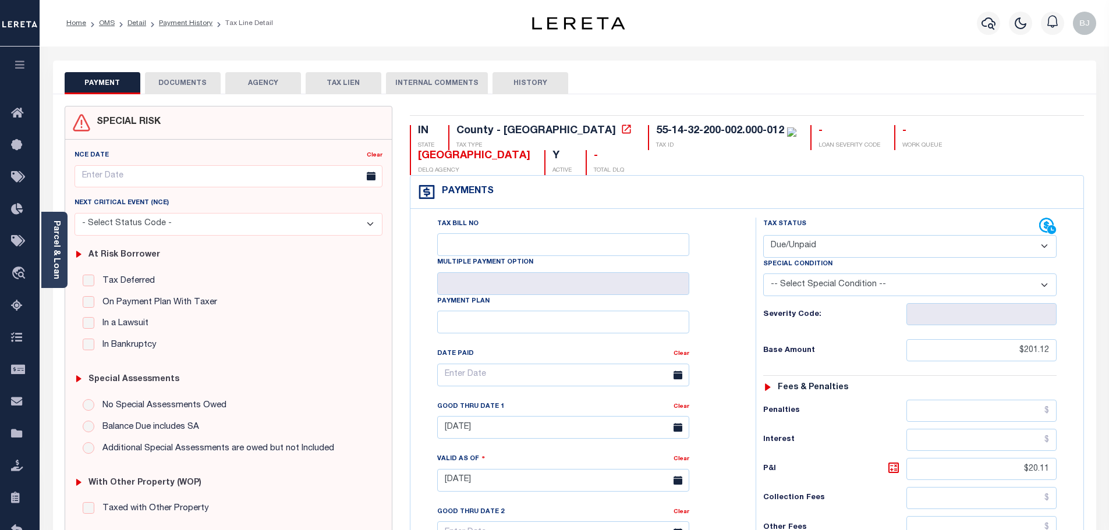
click at [858, 235] on select "- Select Status Code - Open Due/Unpaid Paid Incomplete No Tax Due Internal Refu…" at bounding box center [909, 246] width 293 height 23
select select "PYD"
click at [763, 235] on select "- Select Status Code - Open Due/Unpaid Paid Incomplete No Tax Due Internal Refu…" at bounding box center [909, 246] width 293 height 23
type input "[DATE]"
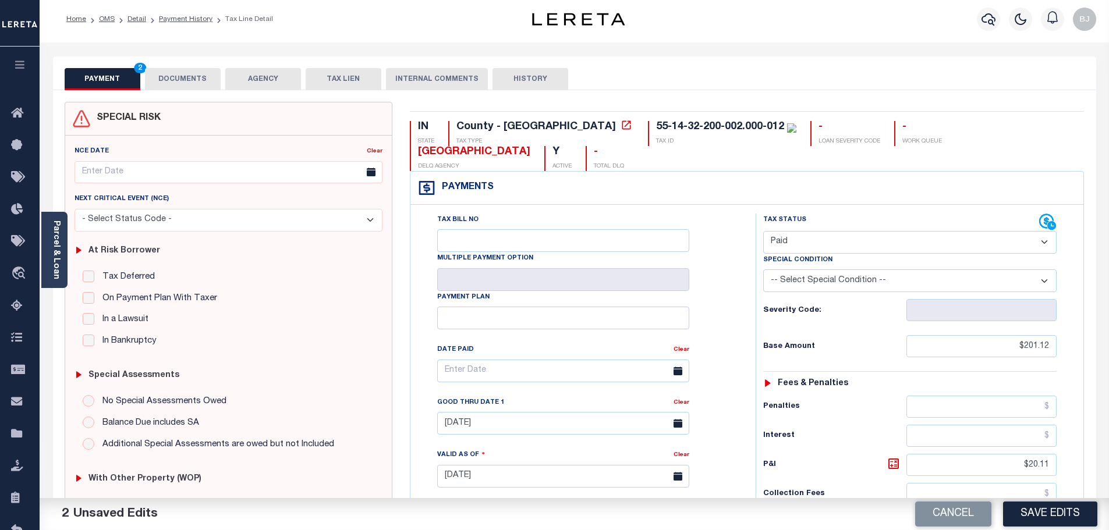
scroll to position [291, 0]
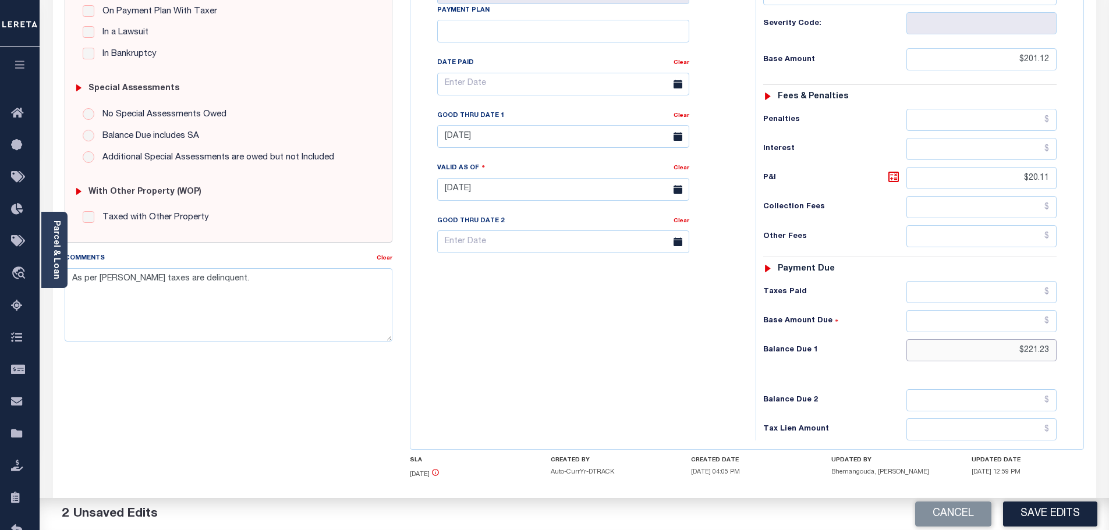
drag, startPoint x: 990, startPoint y: 324, endPoint x: 1201, endPoint y: 324, distance: 210.8
click at [1109, 324] on html "Home OMS Detail Payment History Tax Line Detail" at bounding box center [554, 150] width 1109 height 883
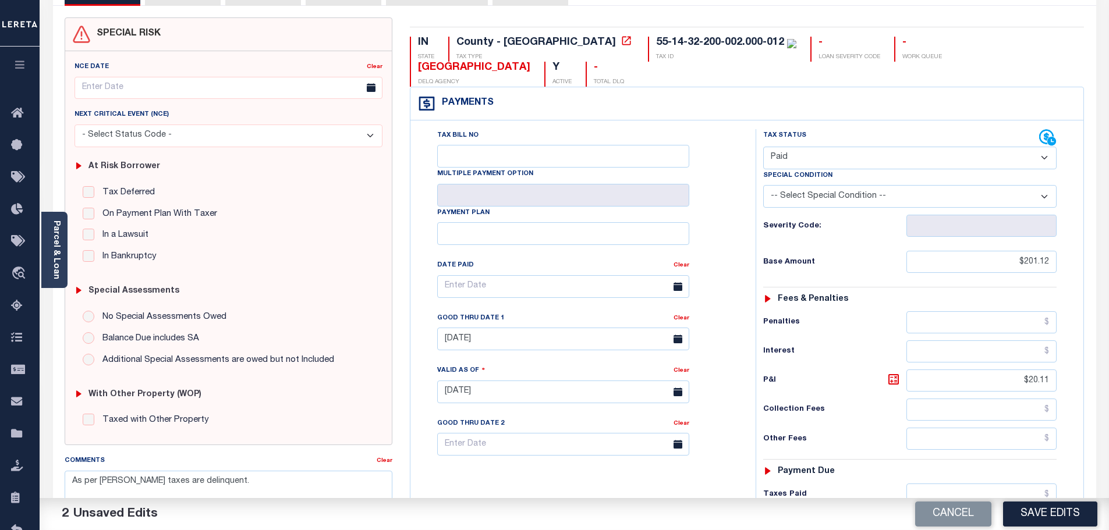
scroll to position [175, 0]
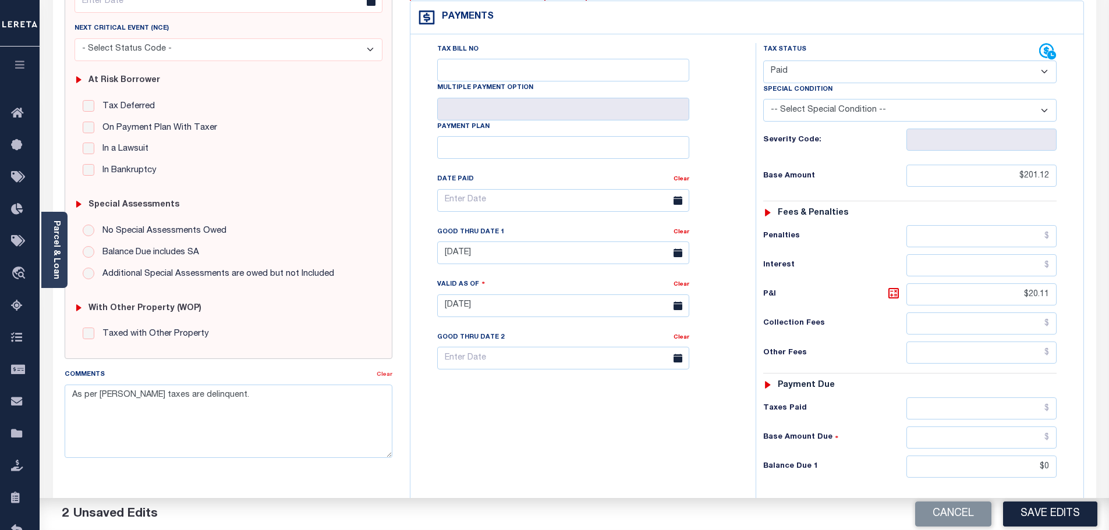
type input "$0.00"
click at [391, 377] on link "Clear" at bounding box center [385, 375] width 16 height 6
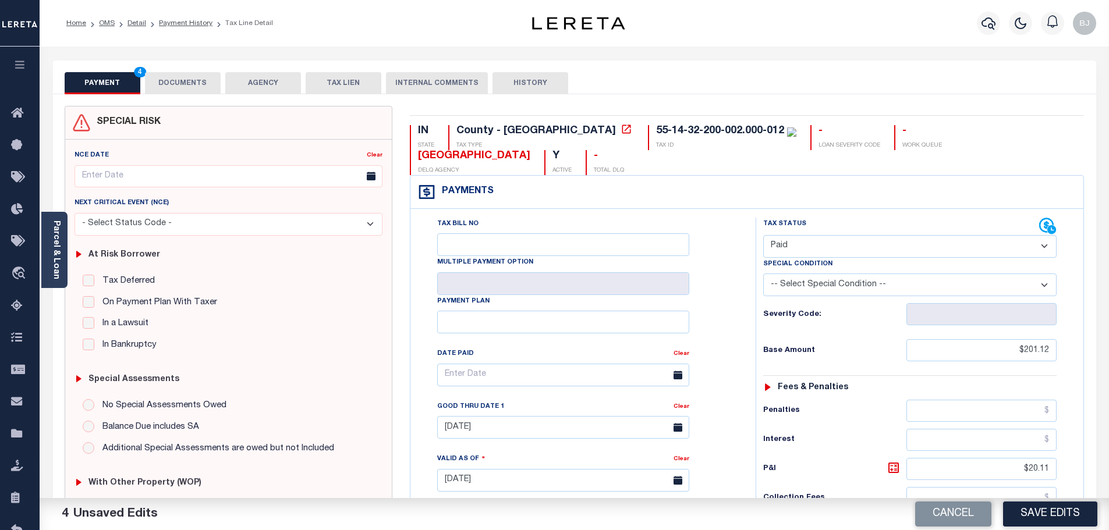
click at [187, 86] on button "DOCUMENTS" at bounding box center [183, 83] width 76 height 22
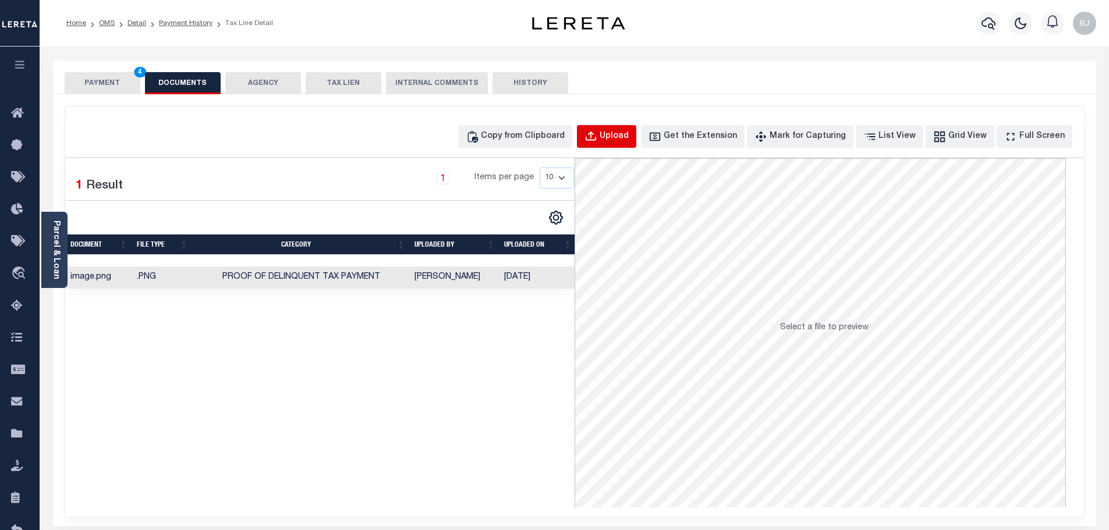
click at [627, 129] on button "Upload" at bounding box center [606, 136] width 59 height 23
select select "POP"
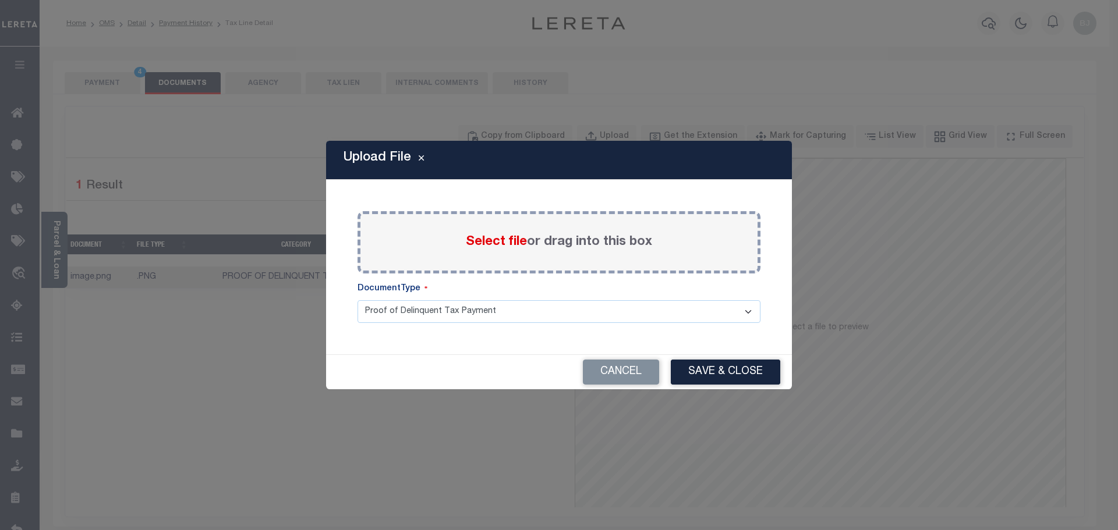
click at [518, 241] on span "Select file" at bounding box center [496, 242] width 61 height 13
click at [0, 0] on input "Select file or drag into this box" at bounding box center [0, 0] width 0 height 0
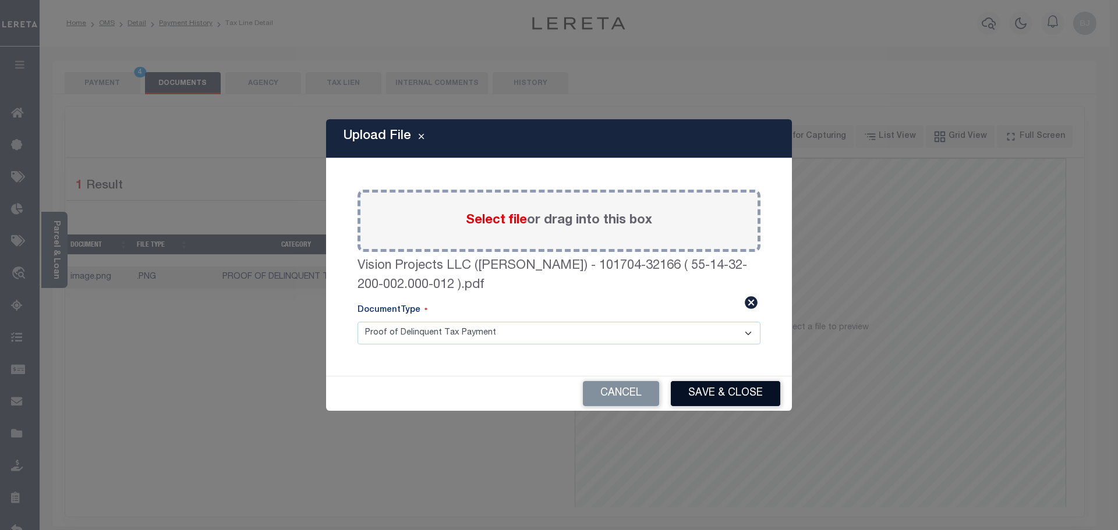
click at [738, 394] on button "Save & Close" at bounding box center [725, 393] width 109 height 25
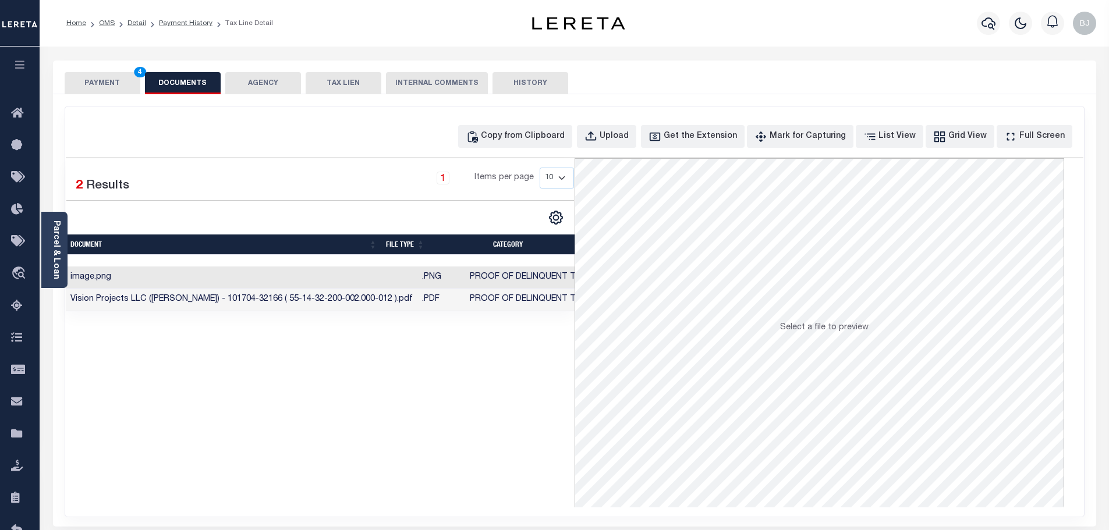
click at [89, 84] on button "PAYMENT 4" at bounding box center [103, 83] width 76 height 22
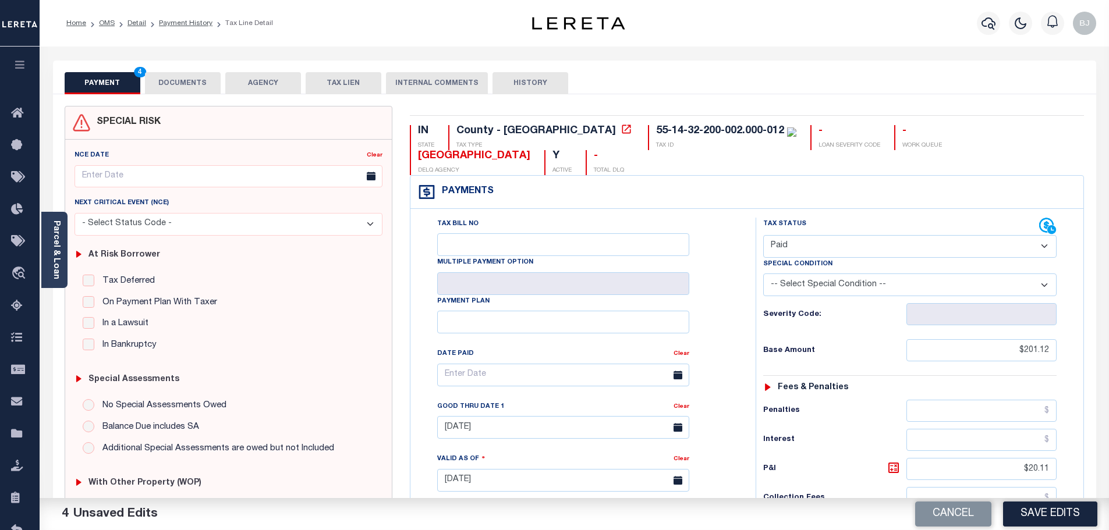
click at [1024, 509] on button "Save Edits" at bounding box center [1050, 514] width 94 height 25
checkbox input "false"
type input "$201.12"
type input "$20.11"
type input "$0"
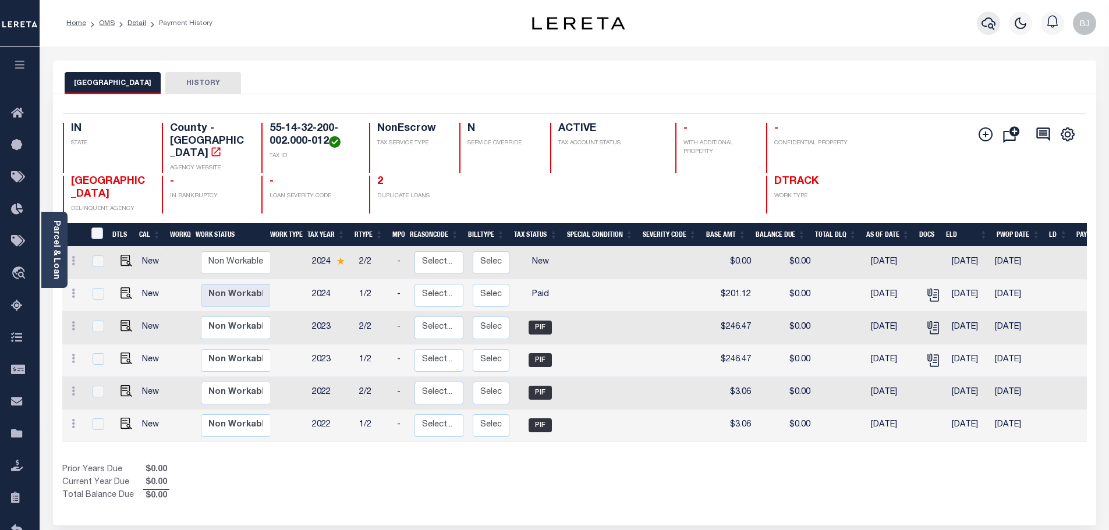
click at [993, 23] on icon "button" at bounding box center [989, 23] width 14 height 12
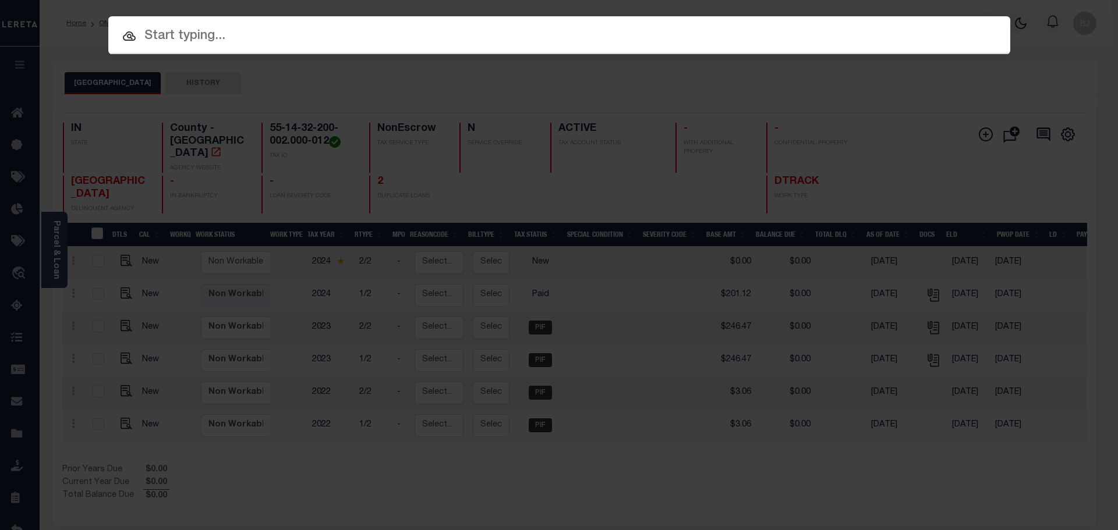
paste input "100991-31308"
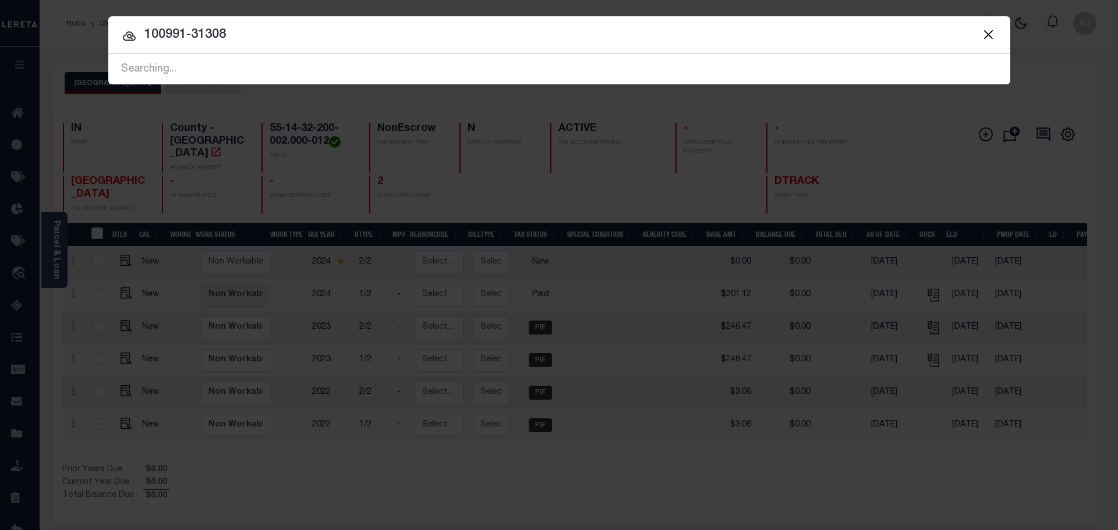
click at [143, 36] on input "100991-31308" at bounding box center [559, 35] width 902 height 20
click at [268, 37] on input "100991-31308" at bounding box center [559, 35] width 902 height 20
type input "100991-31308"
click at [173, 316] on div "Include Loans TBM Customers Borrowers Payments (Lender Non-Disb) Payments (Lend…" at bounding box center [559, 265] width 1118 height 530
drag, startPoint x: 455, startPoint y: 25, endPoint x: 445, endPoint y: 25, distance: 9.3
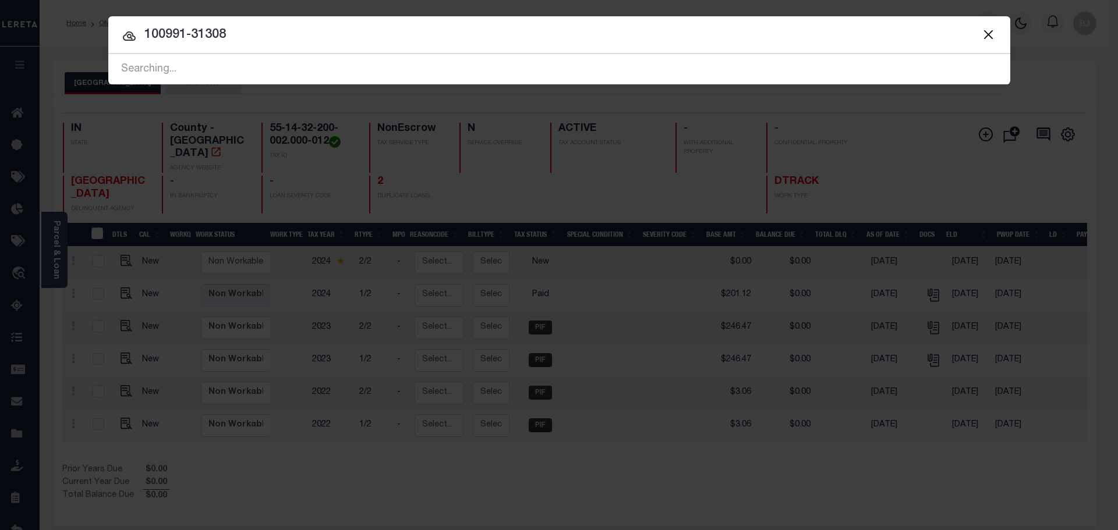
click at [455, 25] on input "100991-31308" at bounding box center [559, 35] width 902 height 20
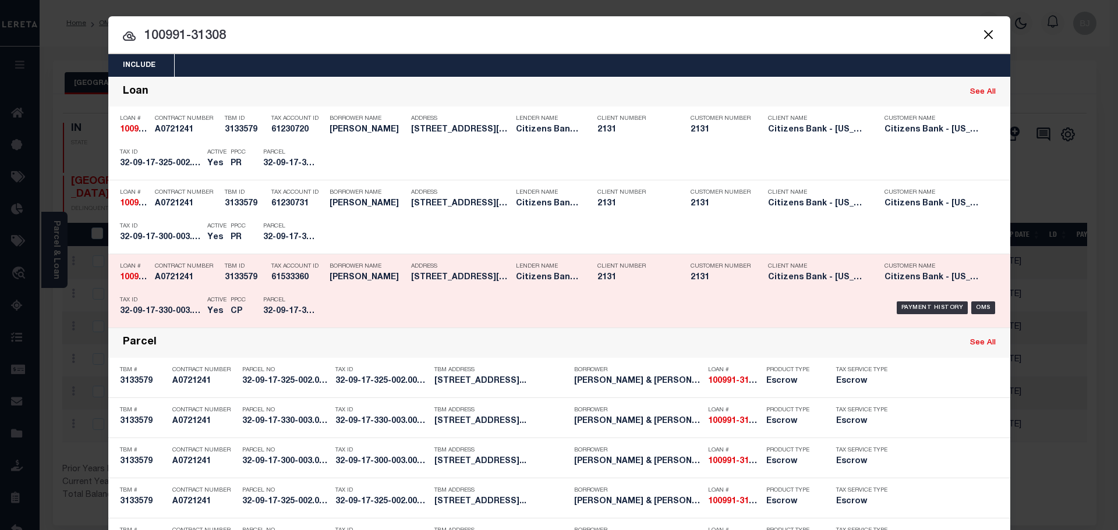
click at [222, 303] on div "PPCC CP" at bounding box center [238, 308] width 33 height 34
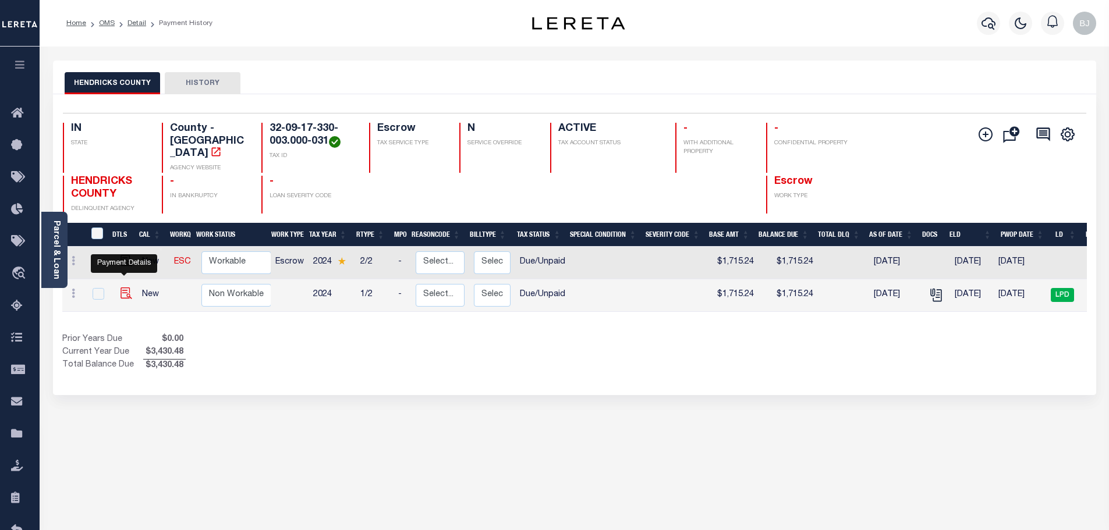
click at [128, 288] on img "" at bounding box center [127, 294] width 12 height 12
checkbox input "true"
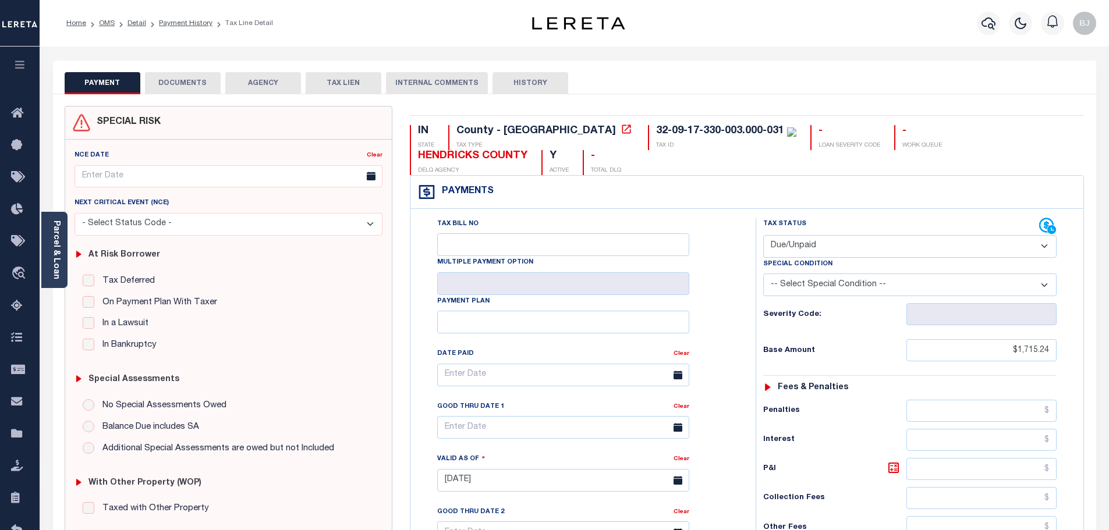
click at [851, 244] on select "- Select Status Code - Open Due/Unpaid Paid Incomplete No Tax Due Internal Refu…" at bounding box center [909, 246] width 293 height 23
select select "PYD"
click at [763, 236] on select "- Select Status Code - Open Due/Unpaid Paid Incomplete No Tax Due Internal Refu…" at bounding box center [909, 246] width 293 height 23
type input "[DATE]"
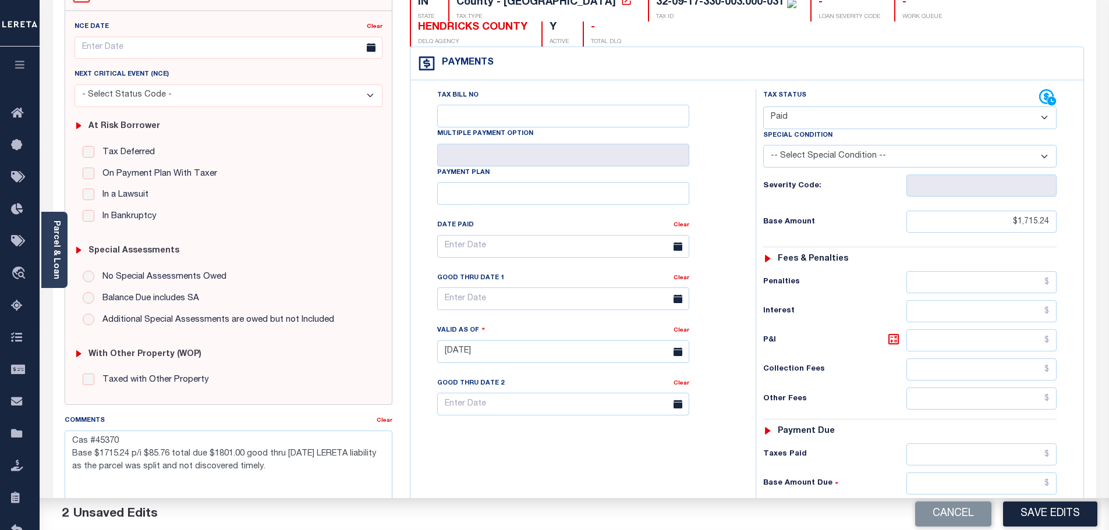
scroll to position [291, 0]
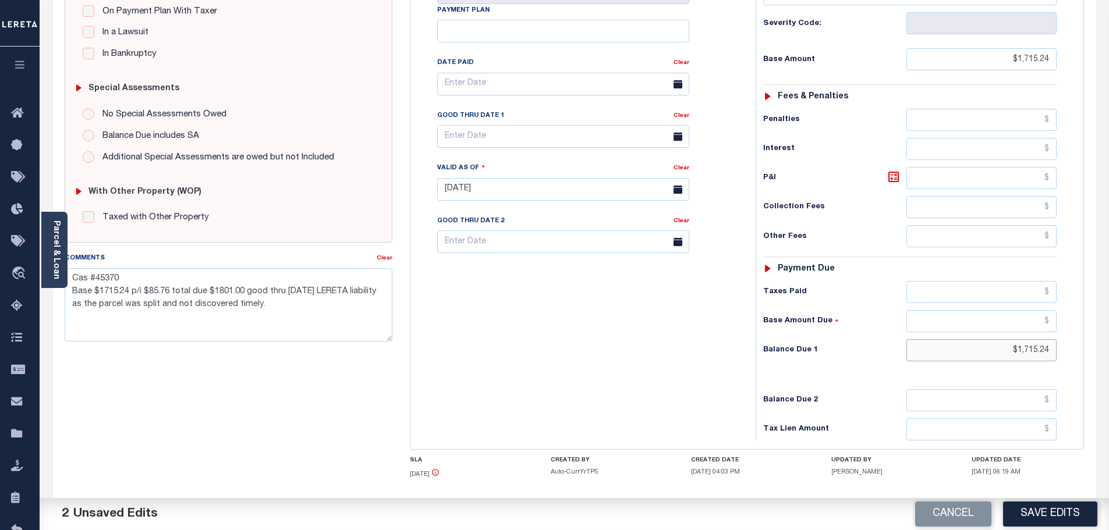
drag, startPoint x: 999, startPoint y: 359, endPoint x: 1107, endPoint y: 359, distance: 108.3
click at [1107, 359] on div "Parcel & Loan Tax Bill Details 32-09-17-330-003.000-031 TAX ID AGENCY 2024 TAX …" at bounding box center [575, 173] width 1070 height 836
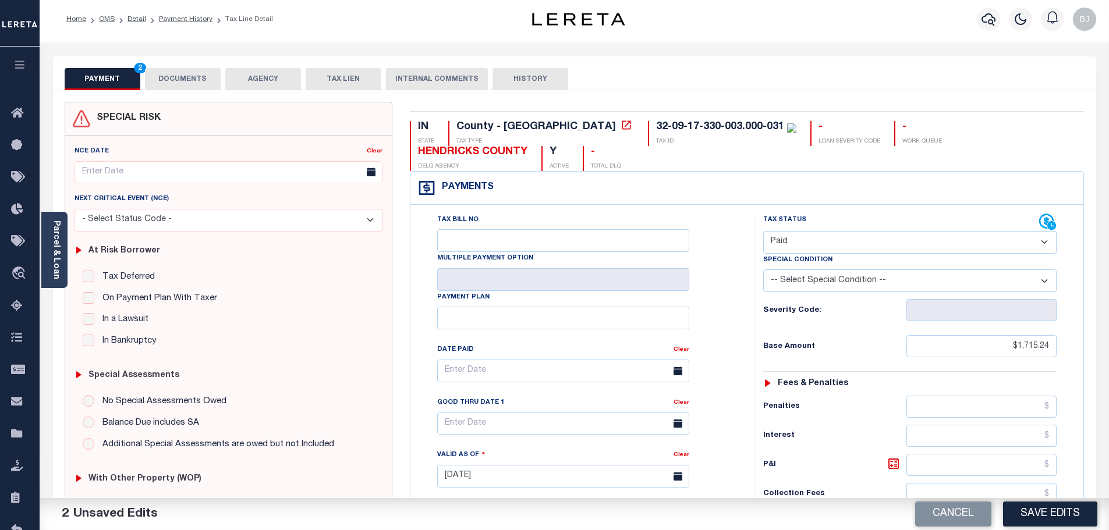
scroll to position [0, 0]
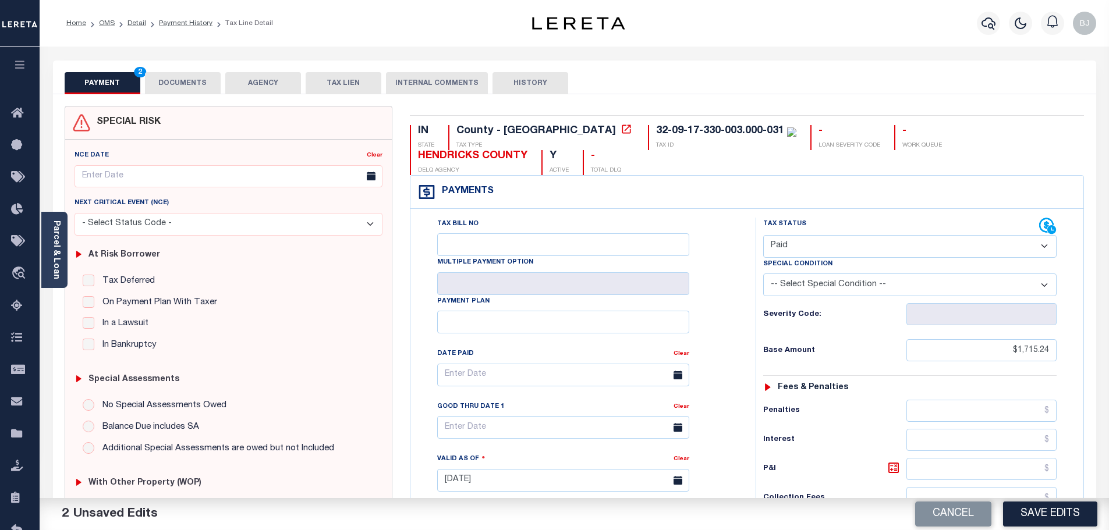
type input "$0.00"
click at [189, 79] on button "DOCUMENTS" at bounding box center [183, 83] width 76 height 22
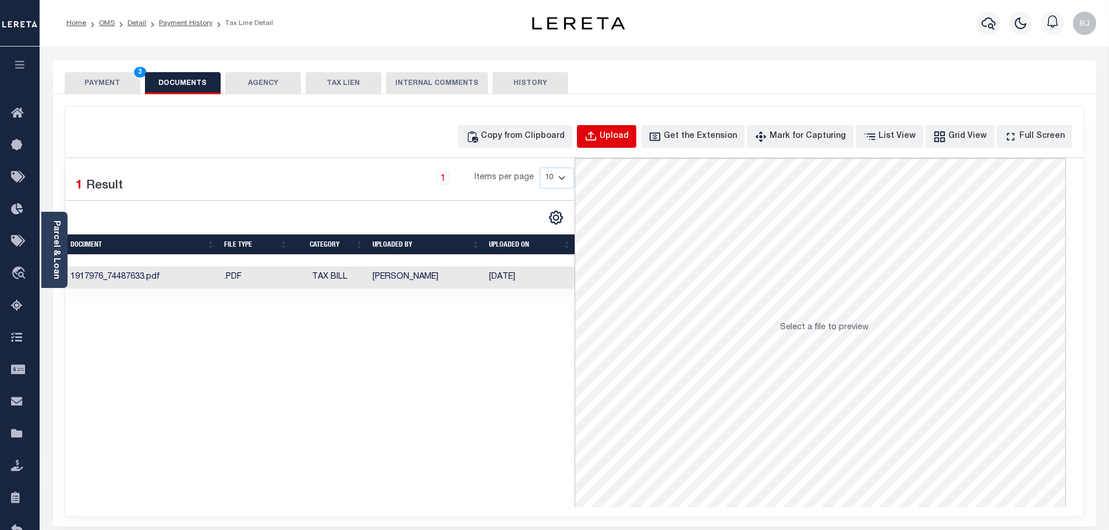
click at [636, 147] on button "Upload" at bounding box center [606, 136] width 59 height 23
select select "POP"
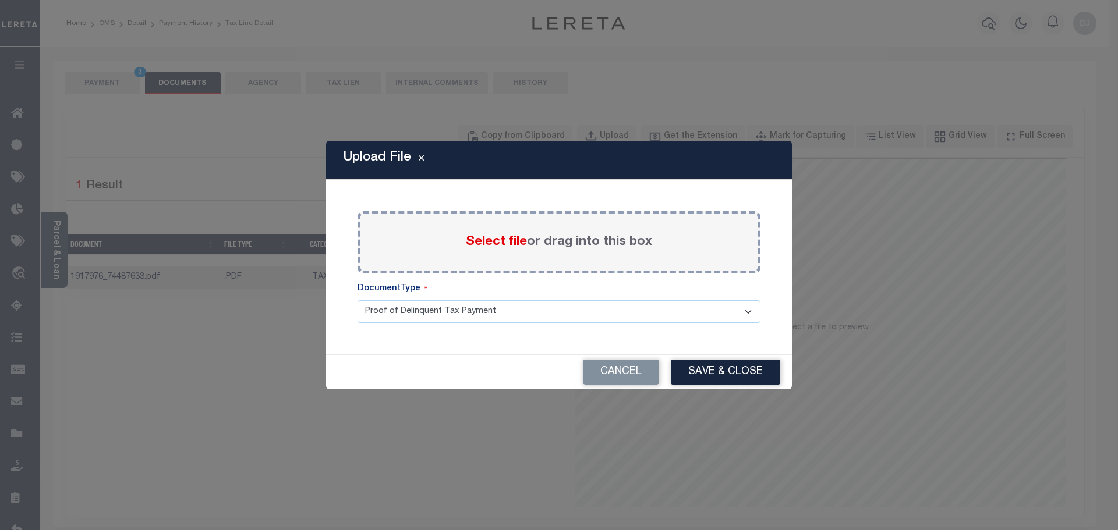
click at [503, 246] on span "Select file" at bounding box center [496, 242] width 61 height 13
click at [0, 0] on input "Select file or drag into this box" at bounding box center [0, 0] width 0 height 0
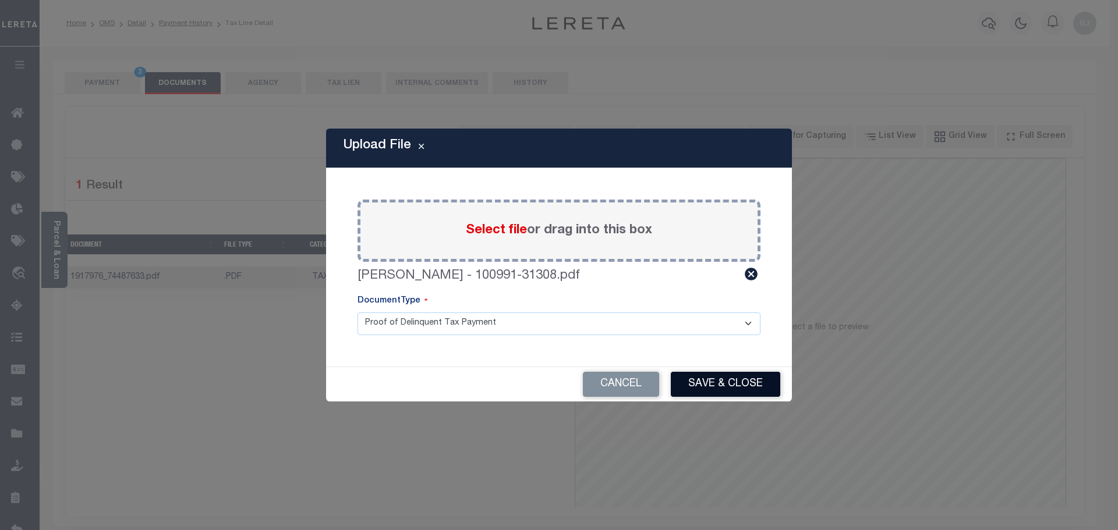
click at [743, 388] on button "Save & Close" at bounding box center [725, 384] width 109 height 25
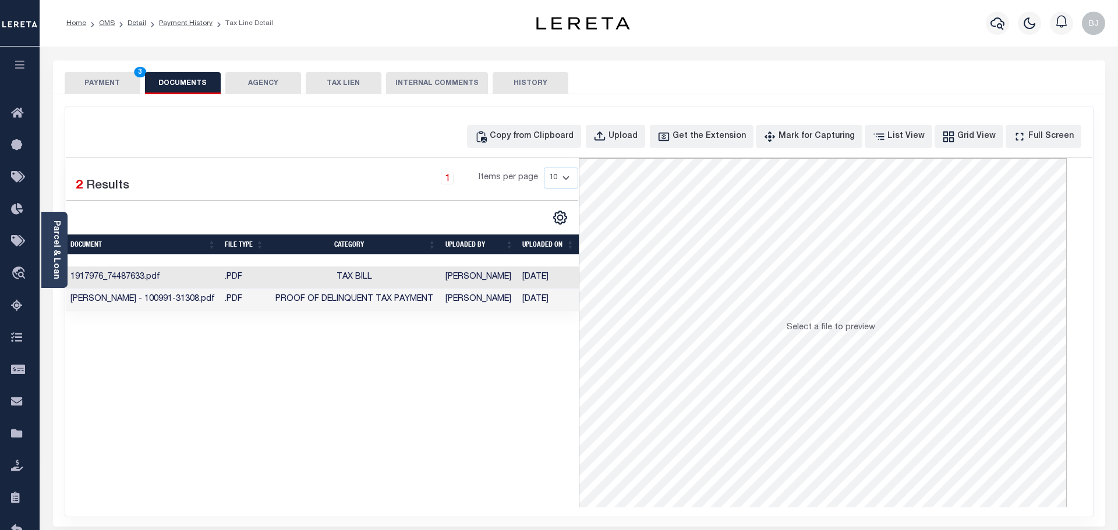
click at [123, 88] on button "PAYMENT 3" at bounding box center [103, 83] width 76 height 22
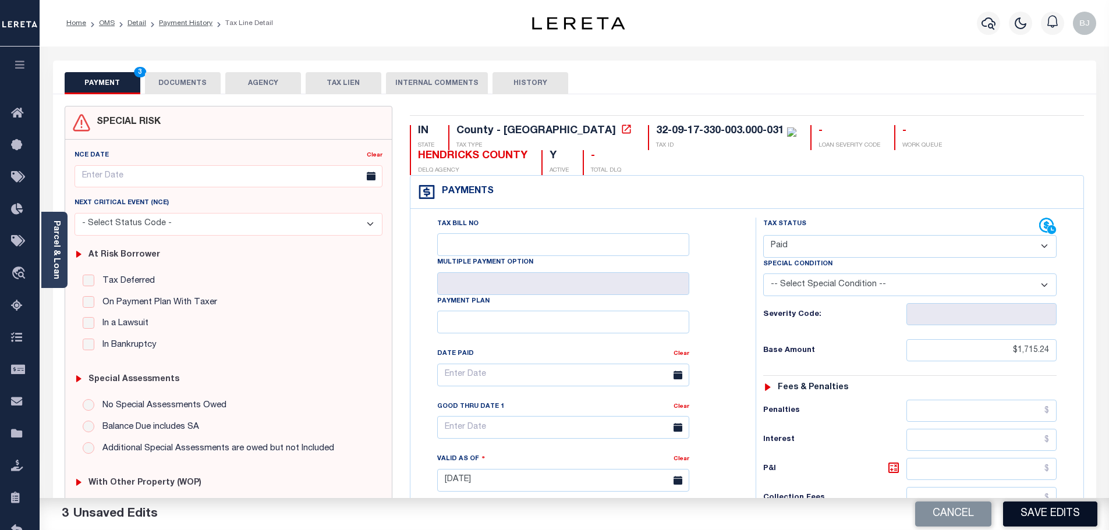
click at [1082, 516] on button "Save Edits" at bounding box center [1050, 514] width 94 height 25
checkbox input "false"
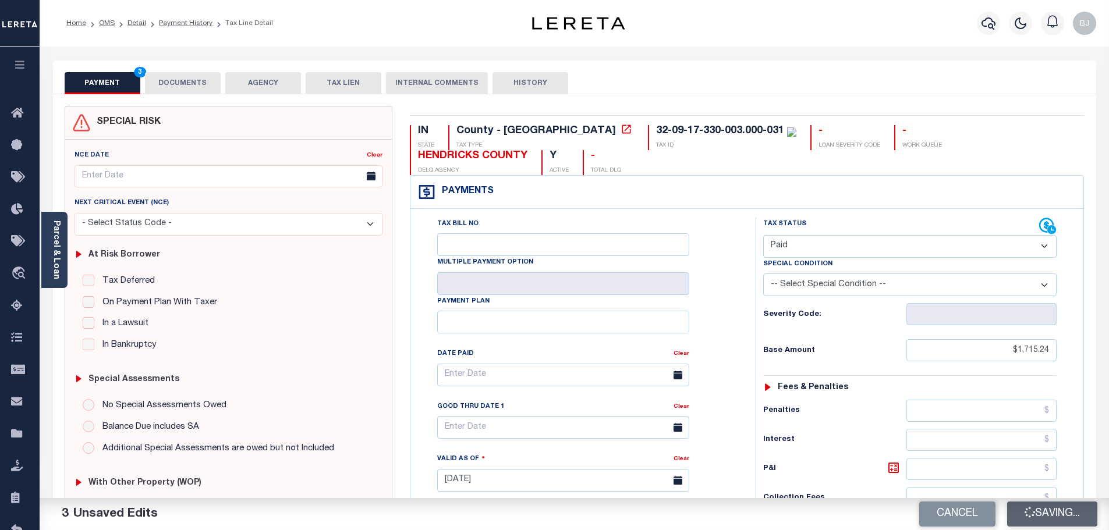
type textarea "Cas #45370 Base $1715.24 p/i $85.76 total due $1801.00 good thru [DATE] LERETA …"
type input "$1,715.24"
type input "$0"
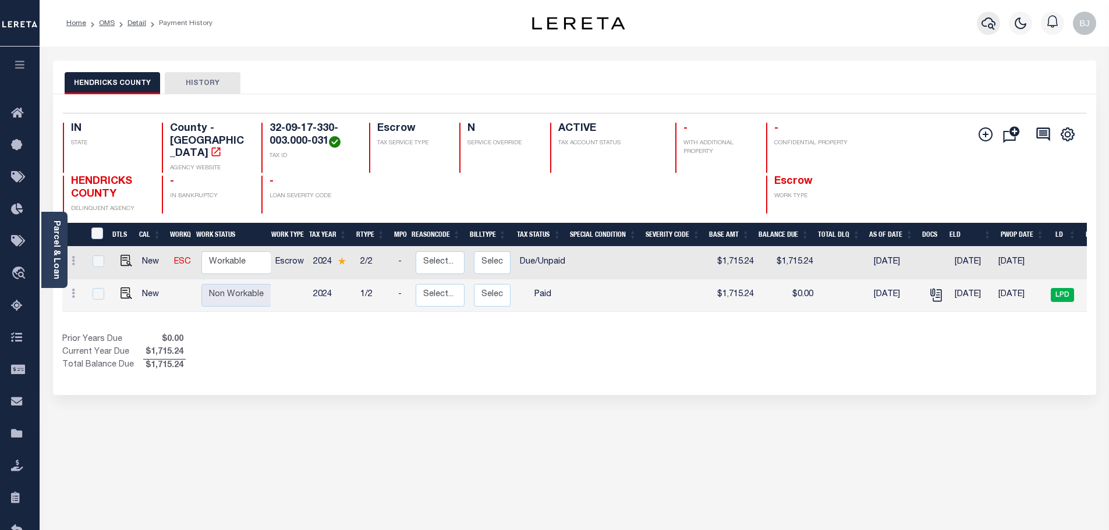
click at [988, 17] on icon "button" at bounding box center [989, 23] width 14 height 14
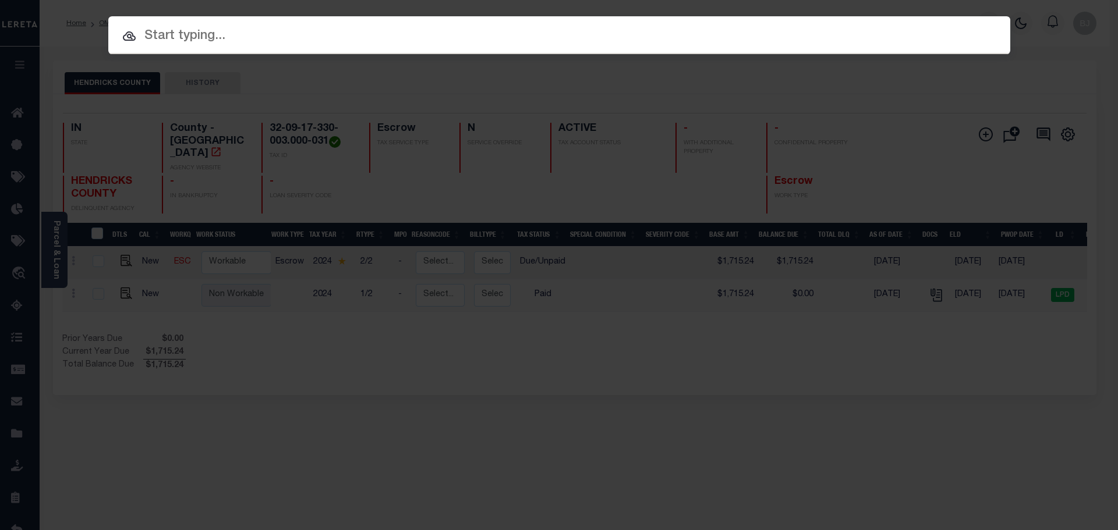
paste input "102637-33708"
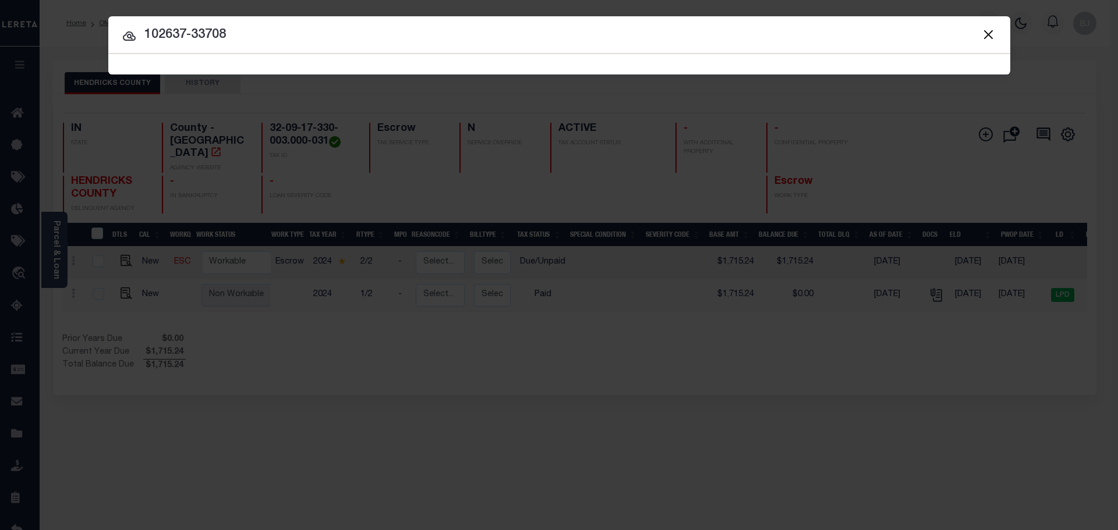
type input "102637-33708"
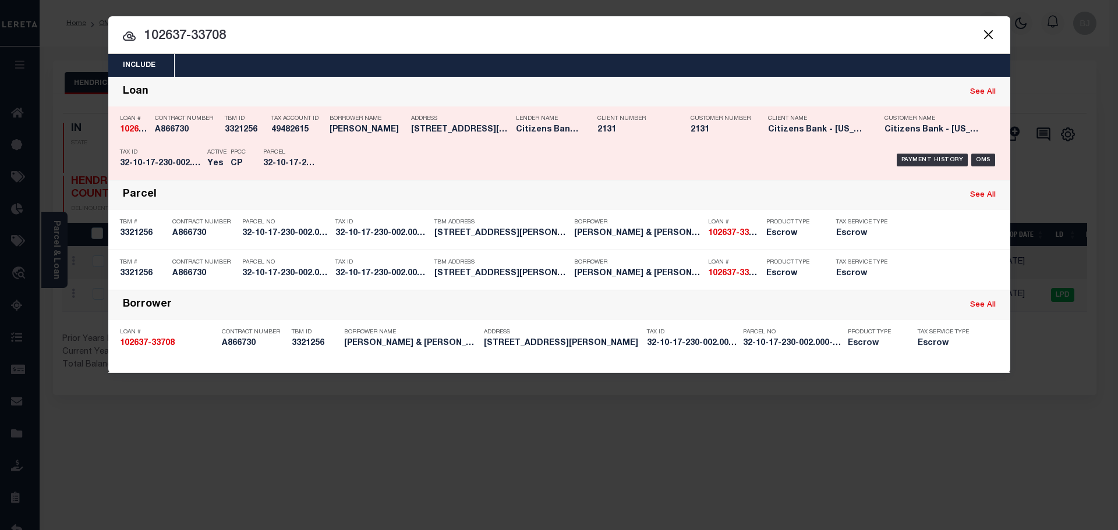
click at [339, 146] on div "Payment History OMS" at bounding box center [666, 160] width 666 height 34
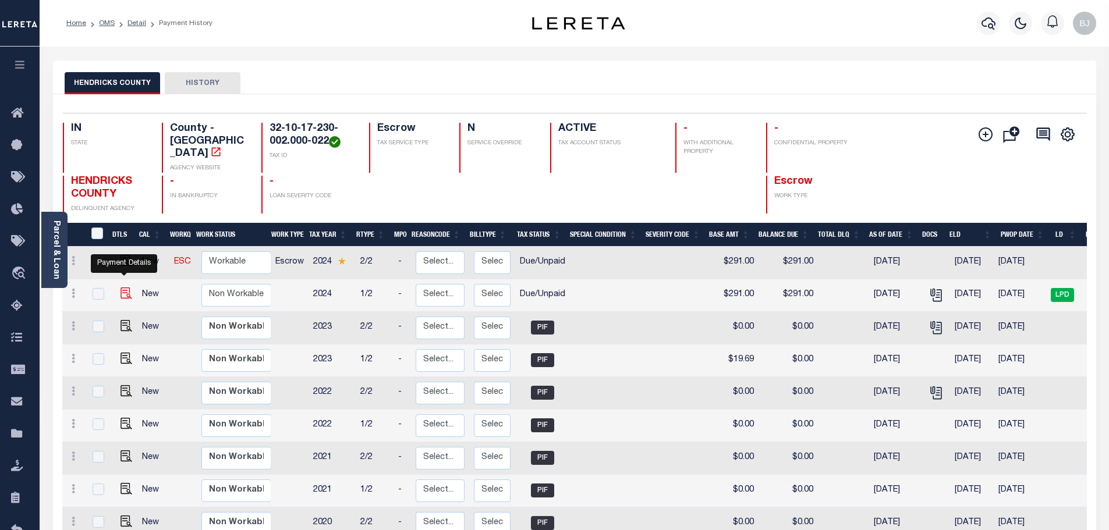
click at [126, 288] on img "" at bounding box center [127, 294] width 12 height 12
checkbox input "true"
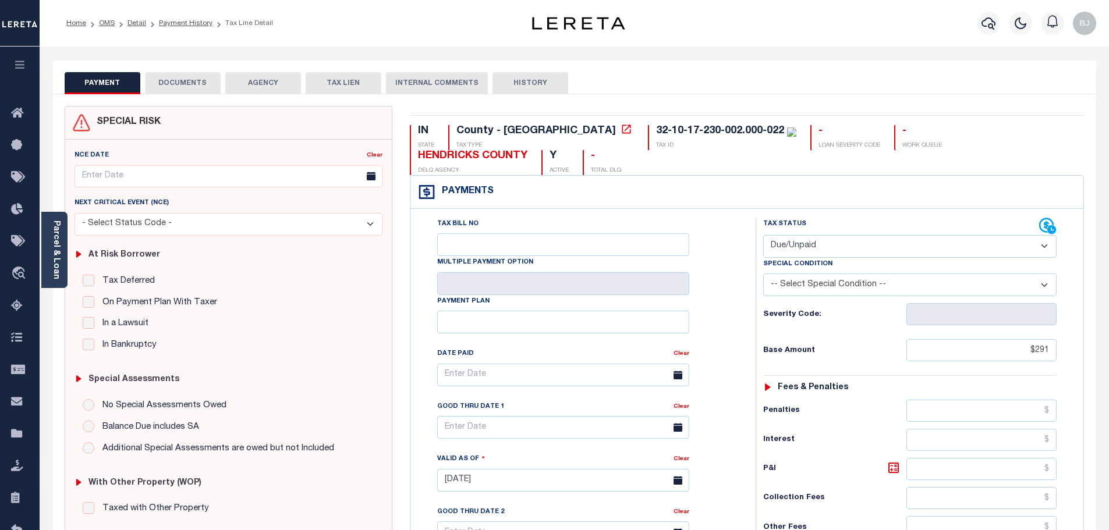
click at [822, 253] on select "- Select Status Code - Open Due/Unpaid Paid Incomplete No Tax Due Internal Refu…" at bounding box center [909, 246] width 293 height 23
select select "PYD"
click at [763, 236] on select "- Select Status Code - Open Due/Unpaid Paid Incomplete No Tax Due Internal Refu…" at bounding box center [909, 246] width 293 height 23
type input "[DATE]"
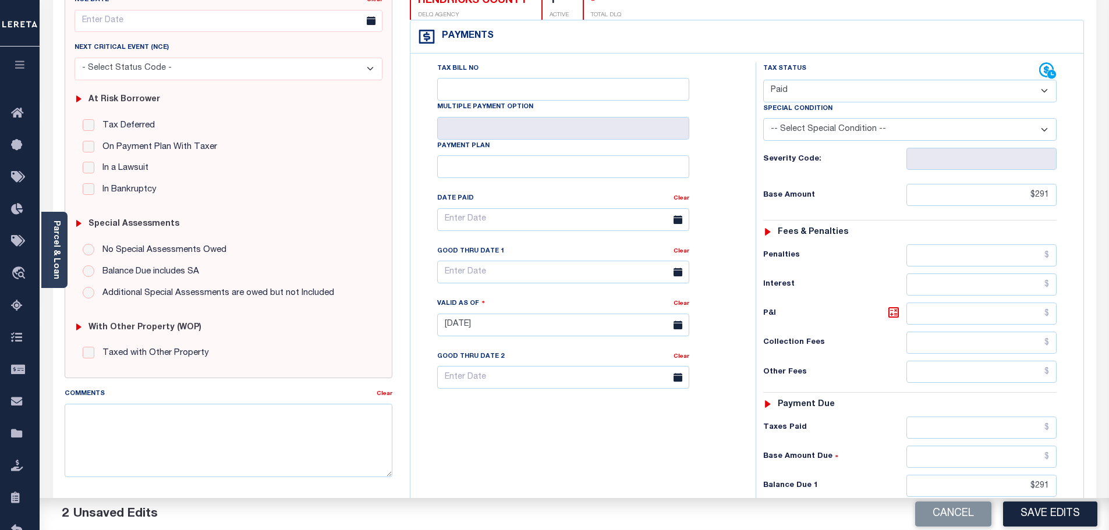
scroll to position [175, 0]
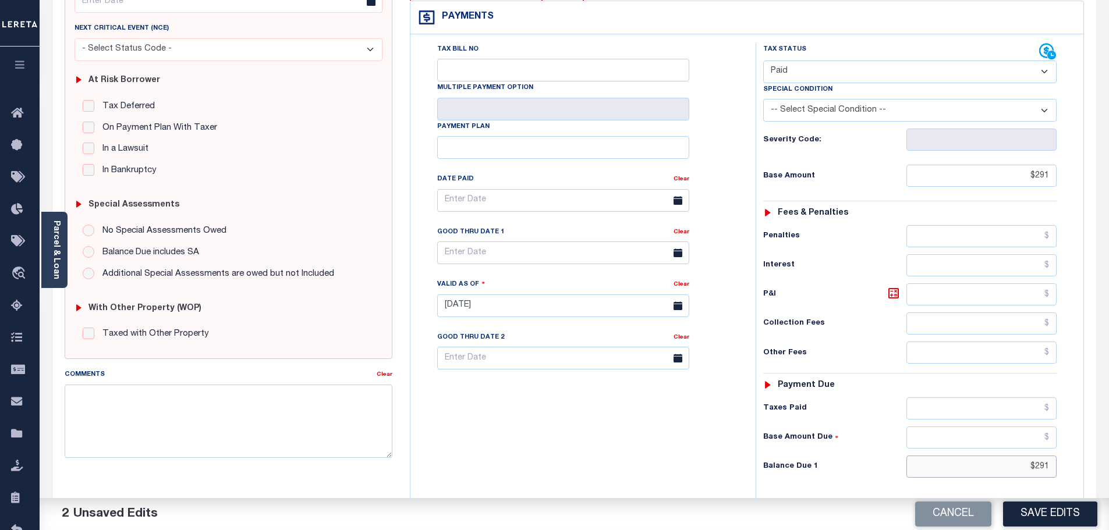
drag, startPoint x: 1012, startPoint y: 473, endPoint x: 1082, endPoint y: 469, distance: 70.0
click at [1082, 474] on div "Tax Bill No Multiple Payment Option Payment Plan" at bounding box center [747, 300] width 673 height 532
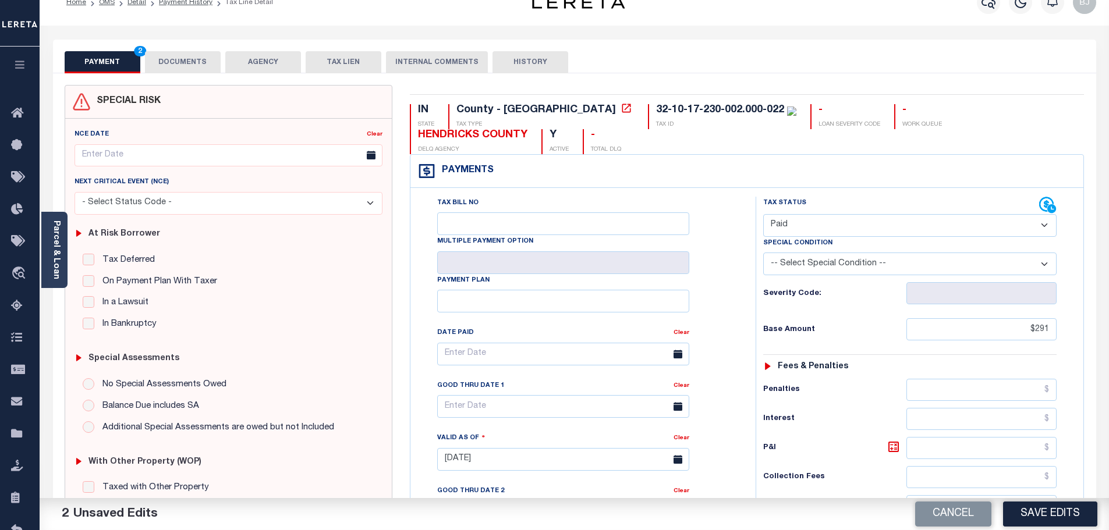
scroll to position [0, 0]
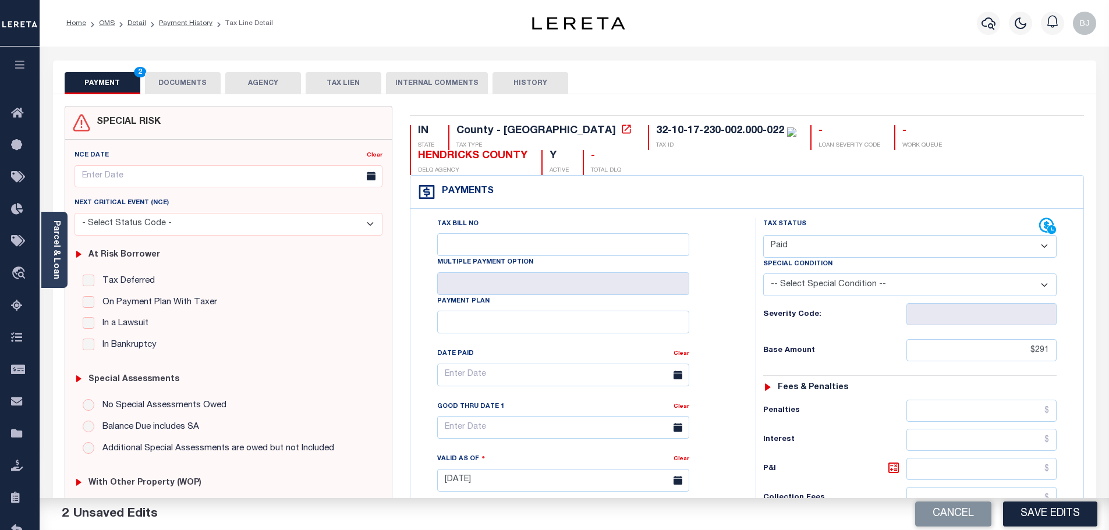
type input "$0.00"
click at [190, 90] on button "DOCUMENTS" at bounding box center [183, 83] width 76 height 22
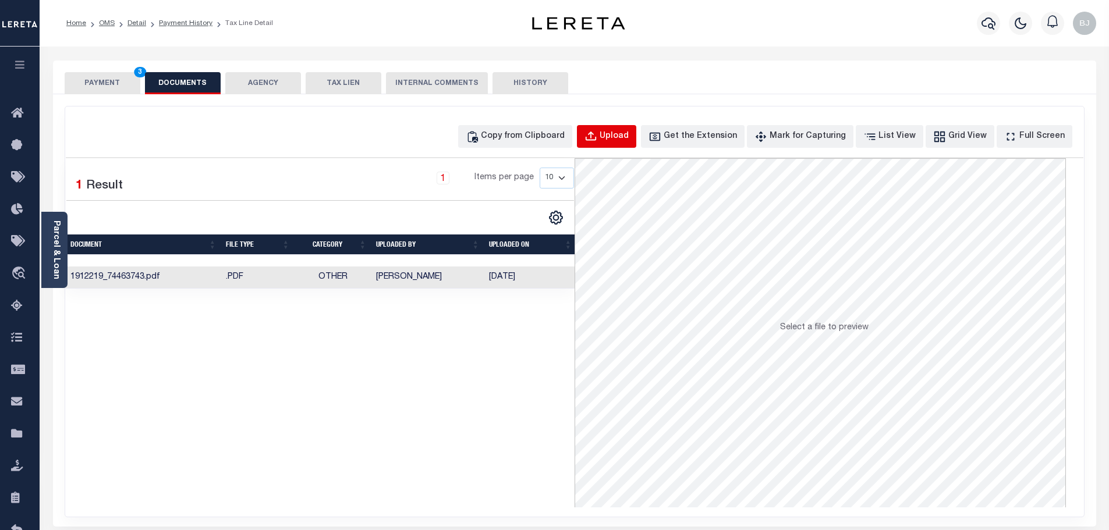
click at [629, 139] on div "Upload" at bounding box center [614, 136] width 29 height 13
select select "POP"
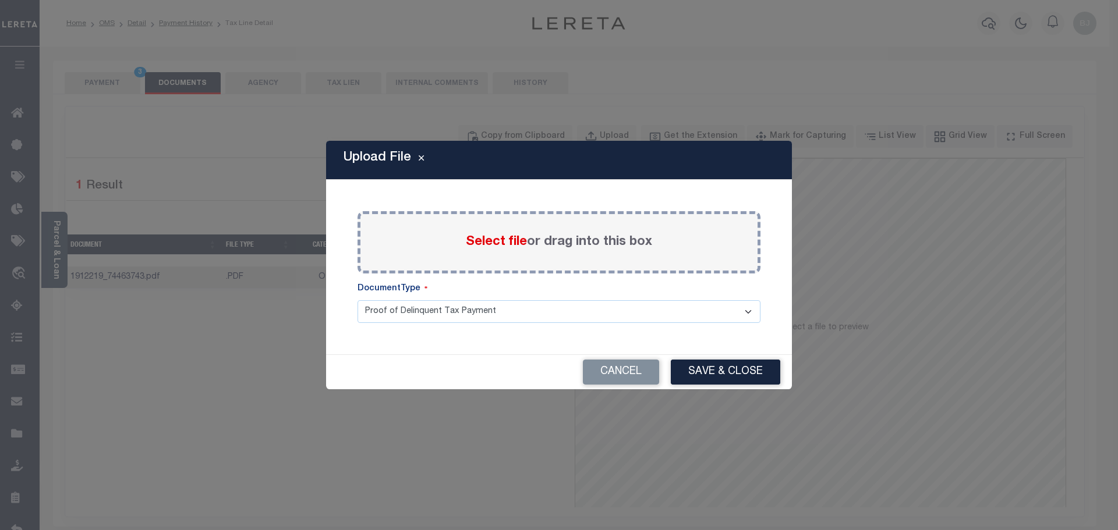
click at [500, 249] on span "Select file" at bounding box center [496, 242] width 61 height 13
click at [0, 0] on input "Select file or drag into this box" at bounding box center [0, 0] width 0 height 0
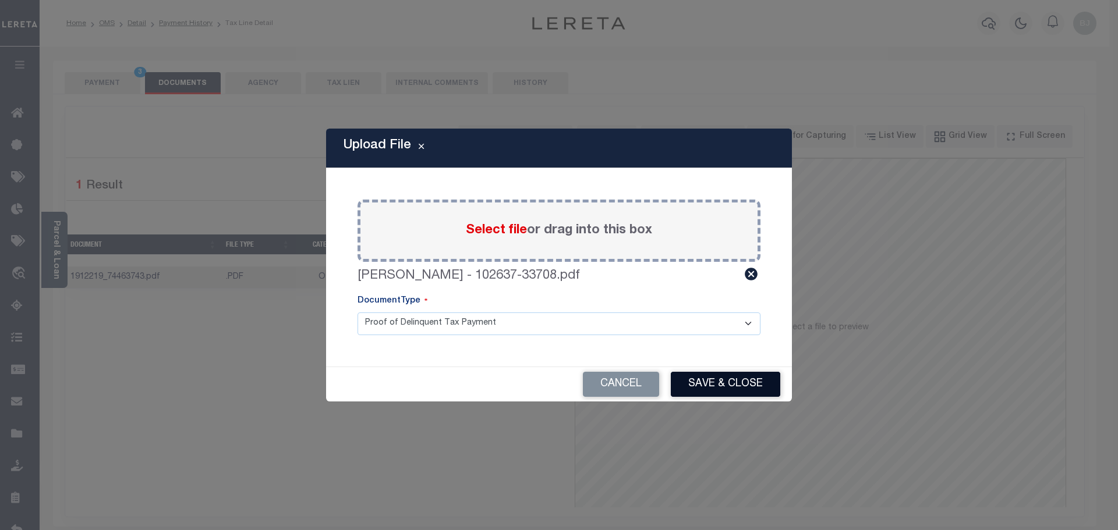
click at [737, 385] on button "Save & Close" at bounding box center [725, 384] width 109 height 25
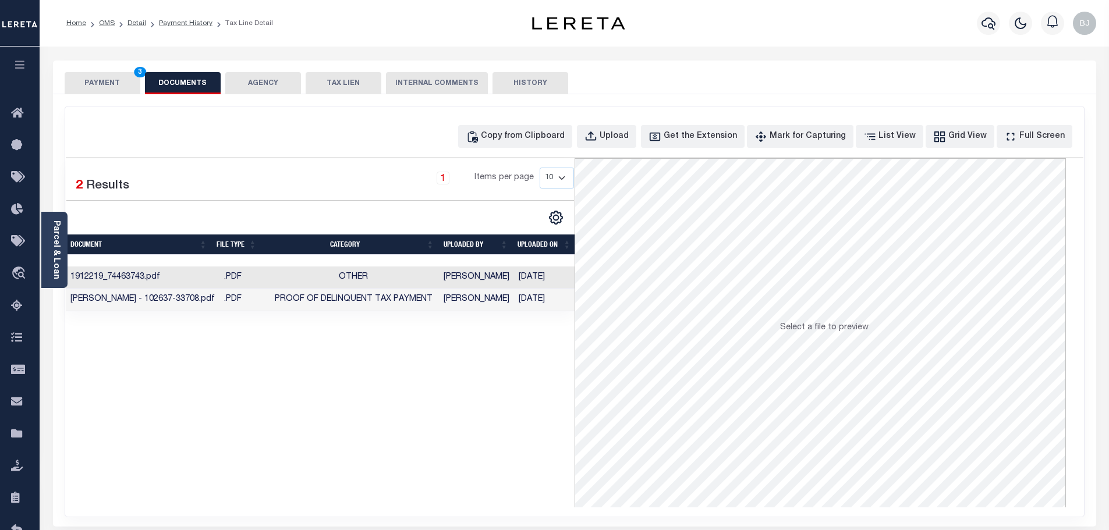
click at [105, 84] on button "PAYMENT 3" at bounding box center [103, 83] width 76 height 22
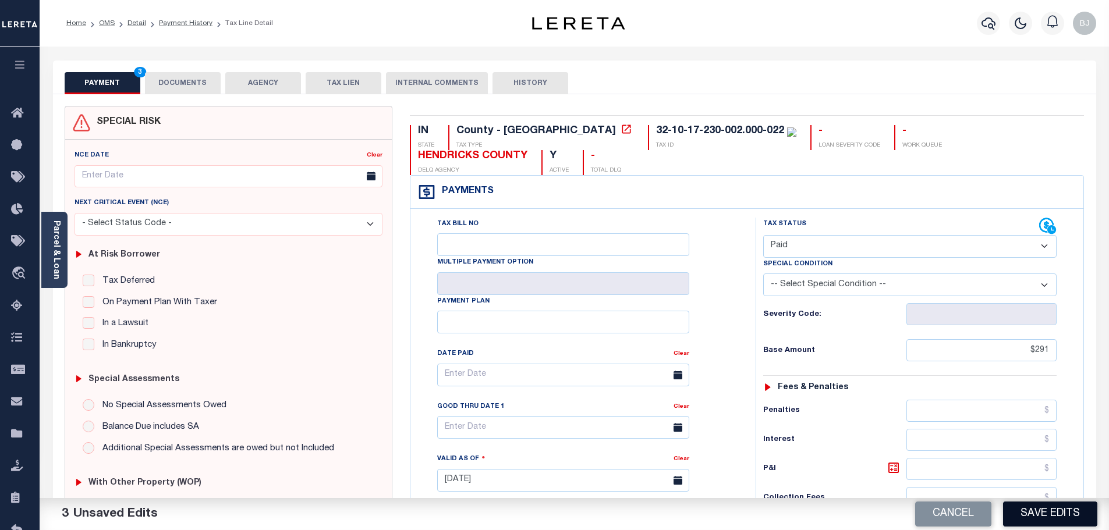
click at [1046, 513] on button "Save Edits" at bounding box center [1050, 514] width 94 height 25
checkbox input "false"
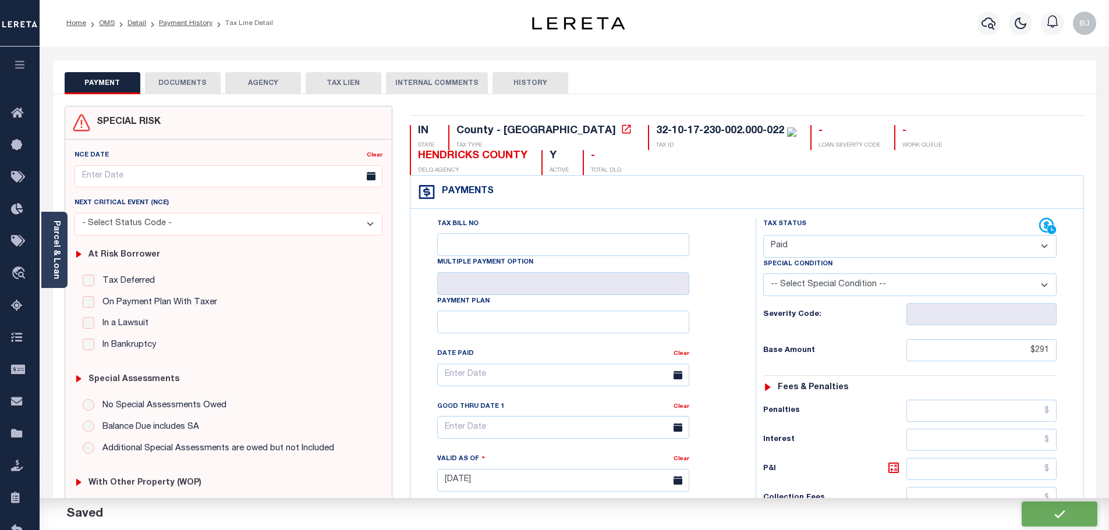
type input "$291"
type input "$0"
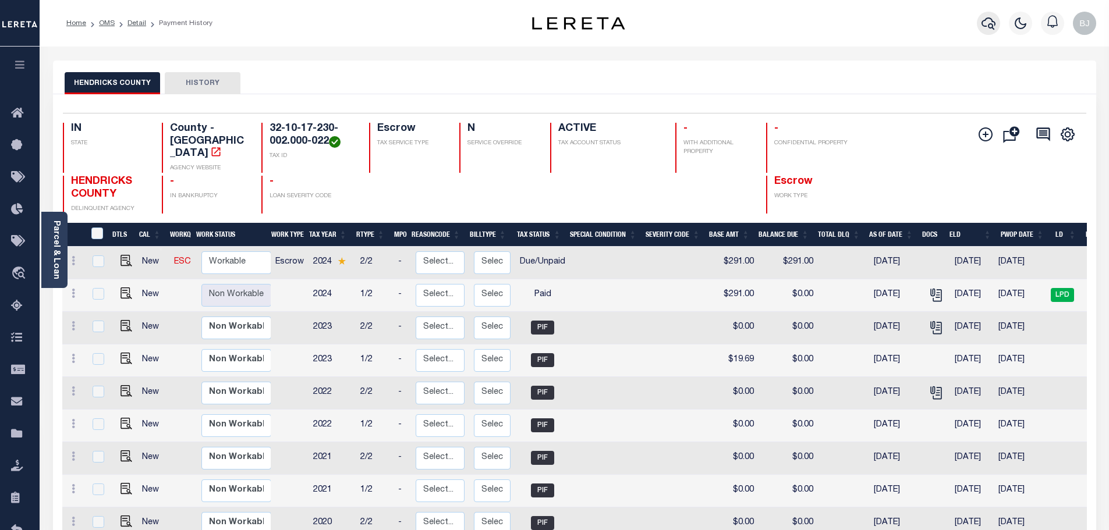
click at [988, 26] on icon "button" at bounding box center [989, 23] width 14 height 14
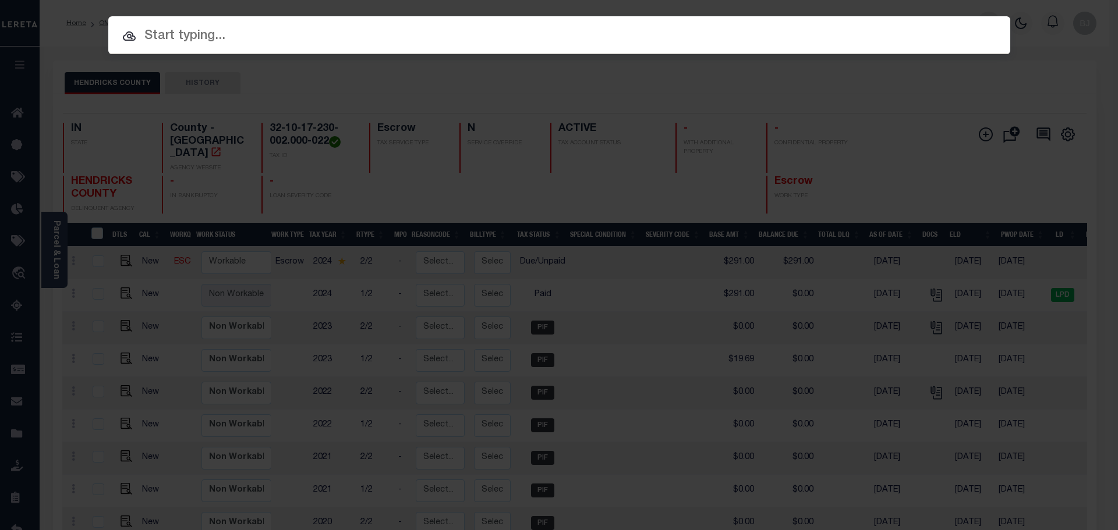
paste input "103523-34666"
type input "103523-34666"
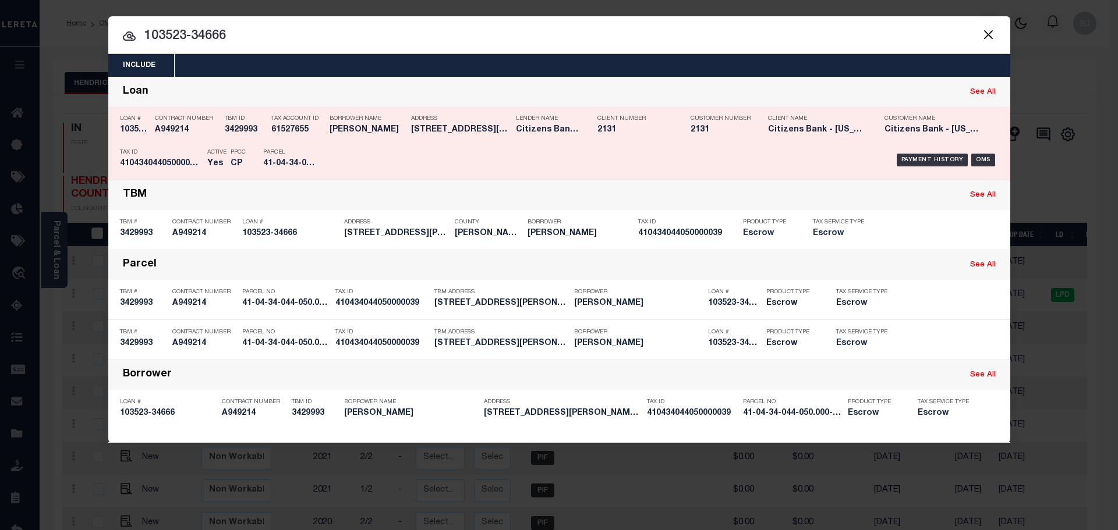
click at [536, 115] on div "Lender Name Citizens Bank - Indiana" at bounding box center [548, 126] width 64 height 34
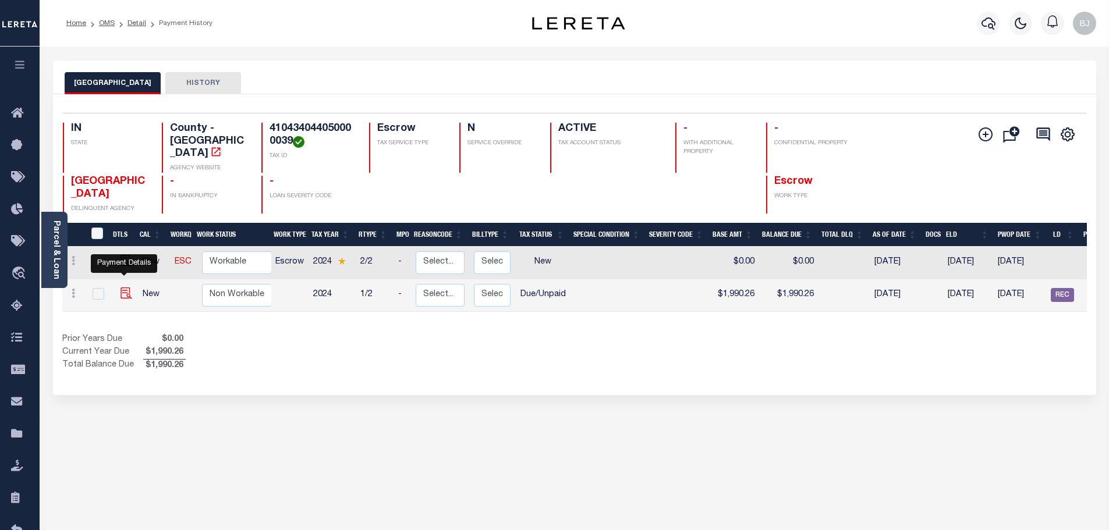
click at [129, 288] on img "" at bounding box center [127, 294] width 12 height 12
checkbox input "true"
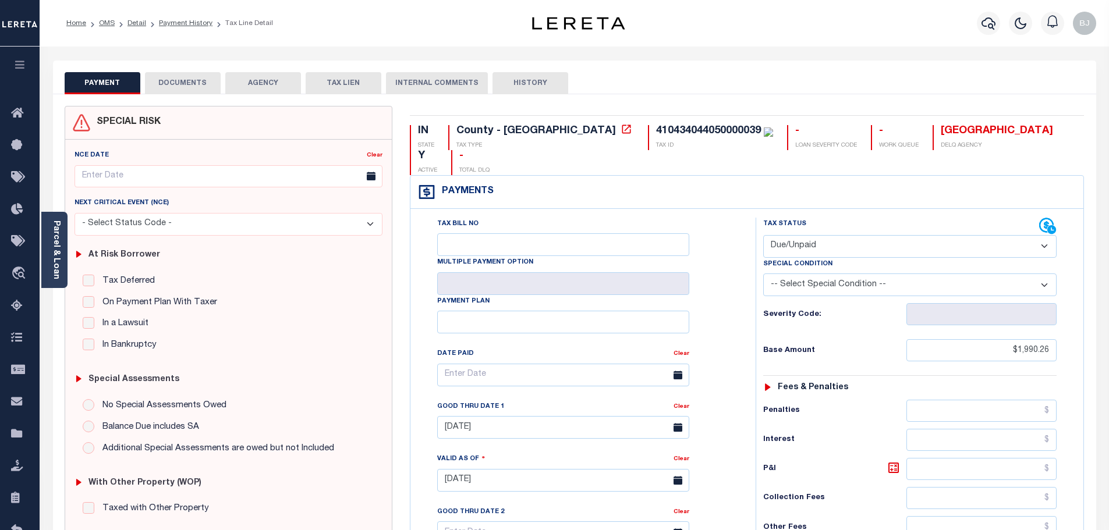
drag, startPoint x: 869, startPoint y: 224, endPoint x: 859, endPoint y: 229, distance: 11.2
click at [869, 235] on select "- Select Status Code - Open Due/Unpaid Paid Incomplete No Tax Due Internal Refu…" at bounding box center [909, 246] width 293 height 23
select select "PYD"
click at [763, 235] on select "- Select Status Code - Open Due/Unpaid Paid Incomplete No Tax Due Internal Refu…" at bounding box center [909, 246] width 293 height 23
type input "[DATE]"
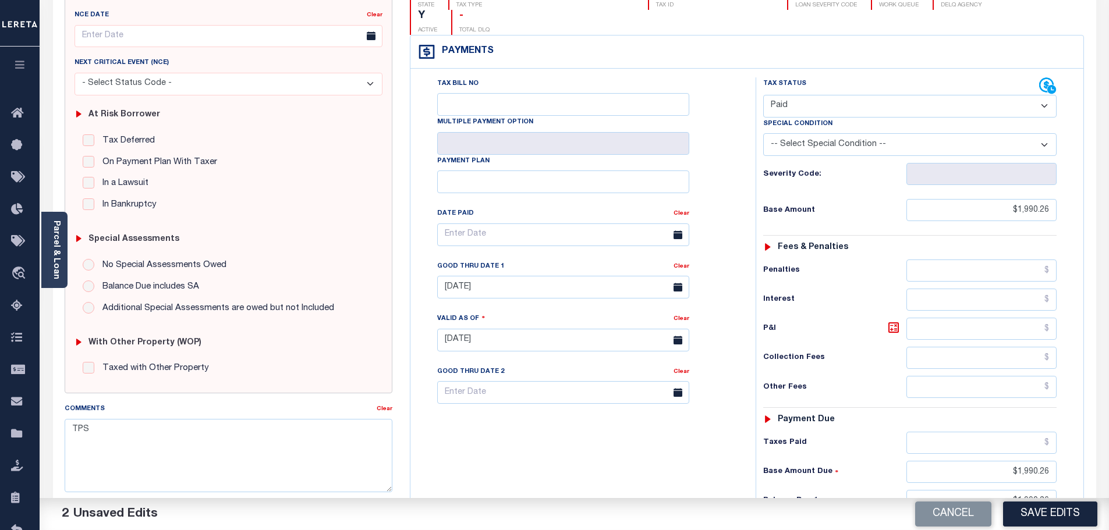
scroll to position [175, 0]
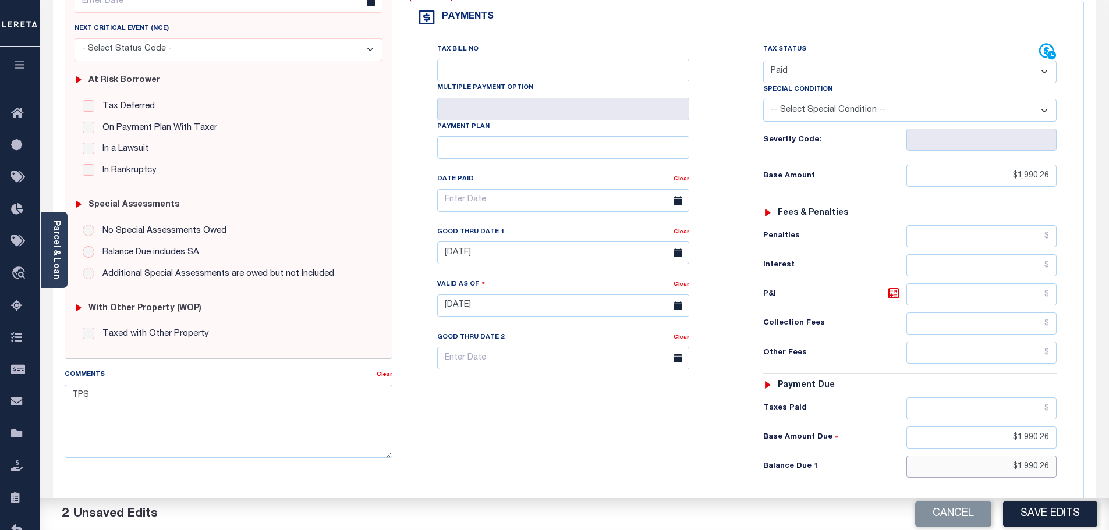
drag, startPoint x: 1000, startPoint y: 443, endPoint x: 1187, endPoint y: 440, distance: 186.9
click at [1109, 440] on html "Home OMS Detail Payment History Tax Line Detail" at bounding box center [554, 266] width 1109 height 883
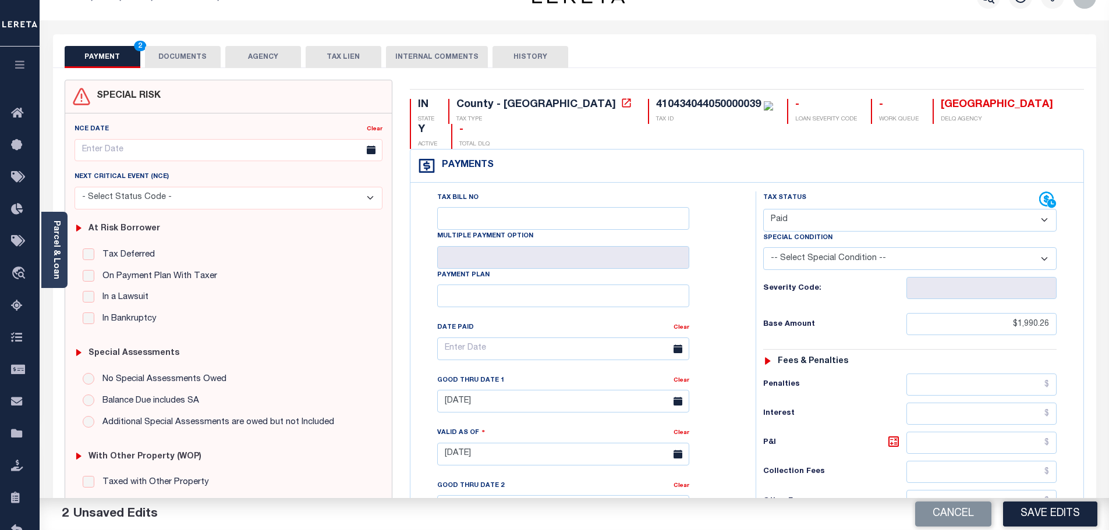
scroll to position [0, 0]
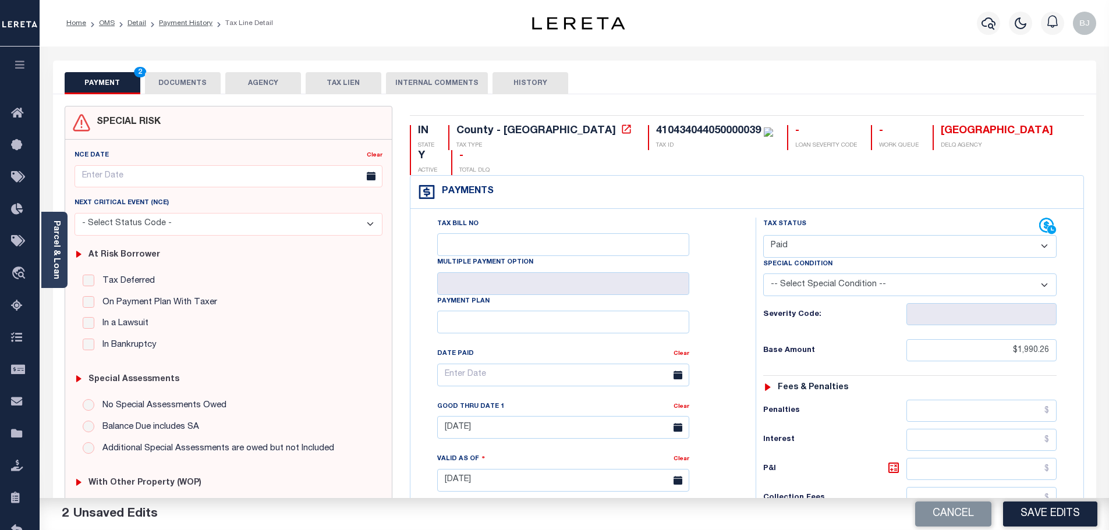
type input "$0.00"
drag, startPoint x: 153, startPoint y: 86, endPoint x: 172, endPoint y: 93, distance: 20.4
click at [153, 87] on button "DOCUMENTS" at bounding box center [183, 83] width 76 height 22
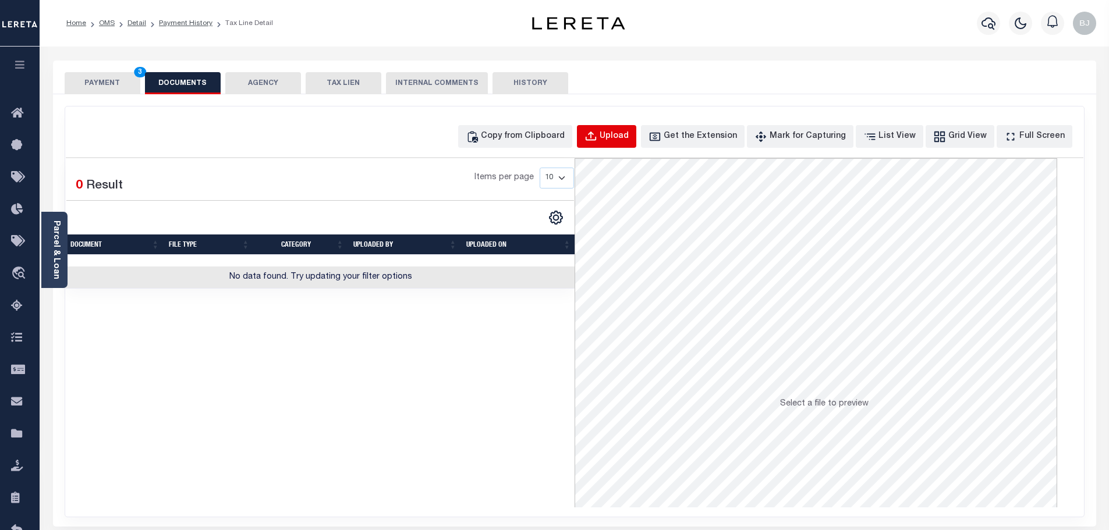
click at [611, 147] on button "Upload" at bounding box center [606, 136] width 59 height 23
select select "POP"
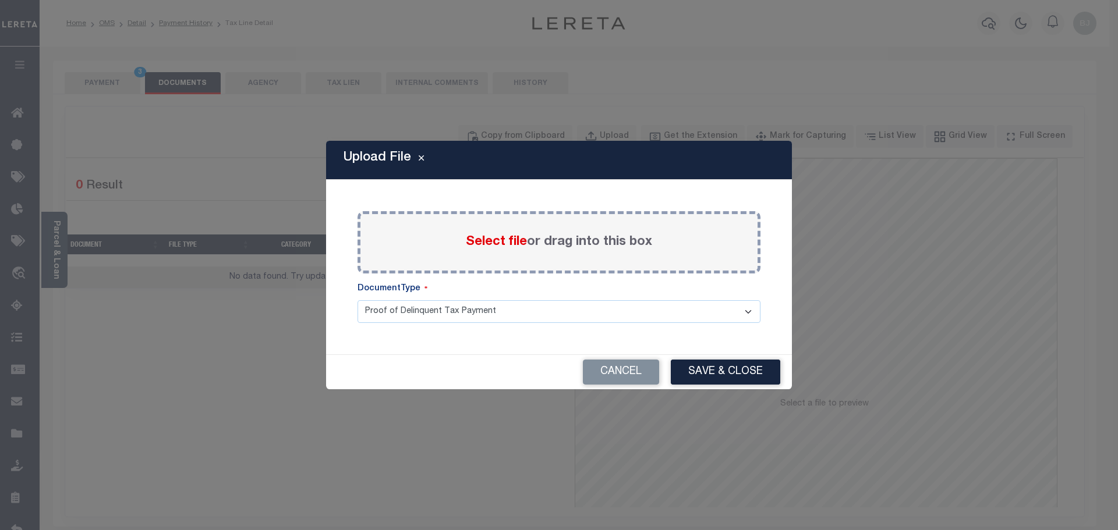
drag, startPoint x: 503, startPoint y: 219, endPoint x: 502, endPoint y: 229, distance: 10.0
click at [504, 220] on div "Select file or drag into this box" at bounding box center [559, 242] width 403 height 62
click at [503, 232] on div "Select file or drag into this box" at bounding box center [559, 242] width 403 height 62
click at [500, 247] on span "Select file" at bounding box center [496, 242] width 61 height 13
click at [0, 0] on input "Select file or drag into this box" at bounding box center [0, 0] width 0 height 0
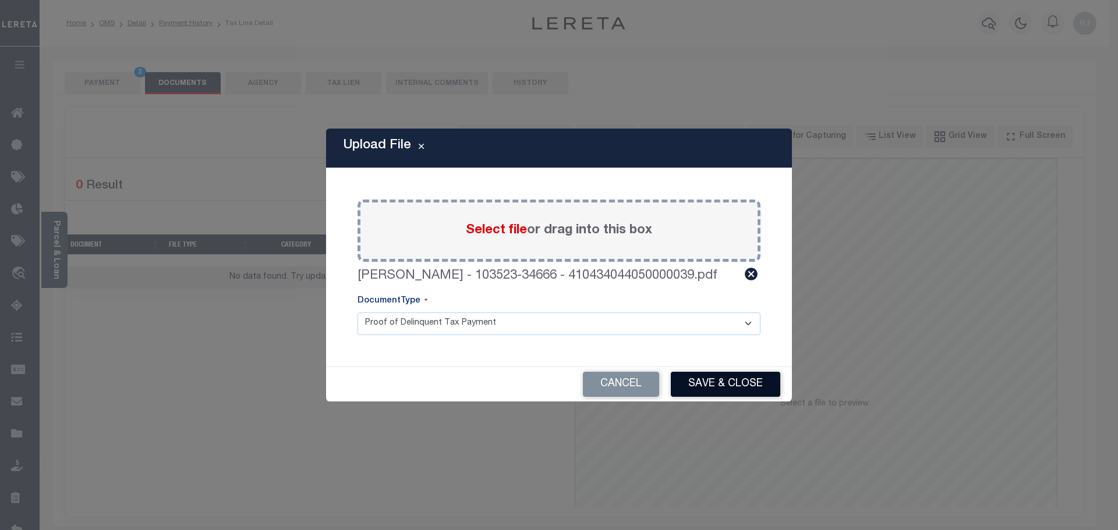
click at [749, 383] on button "Save & Close" at bounding box center [725, 384] width 109 height 25
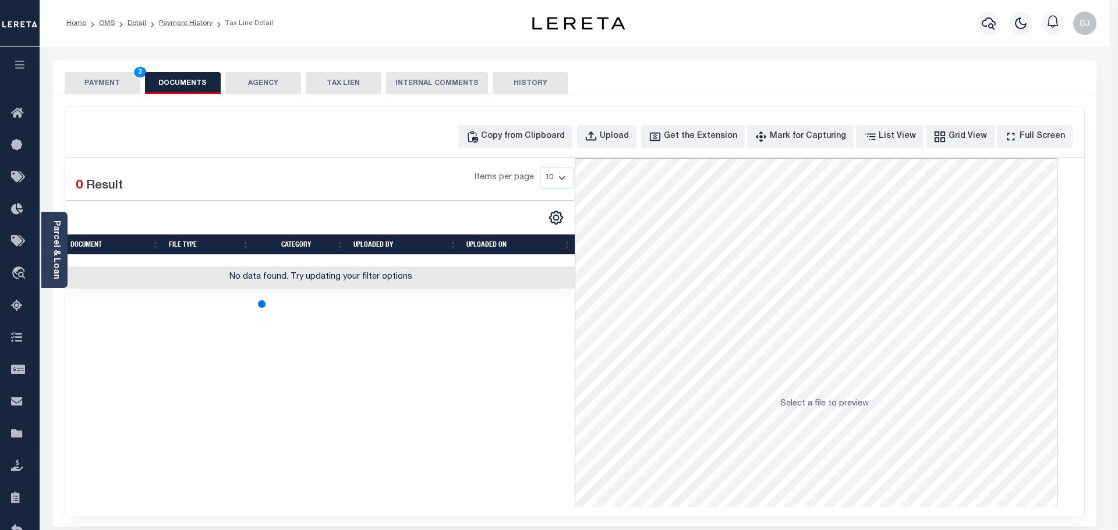
click at [129, 90] on button "PAYMENT 3" at bounding box center [103, 83] width 76 height 22
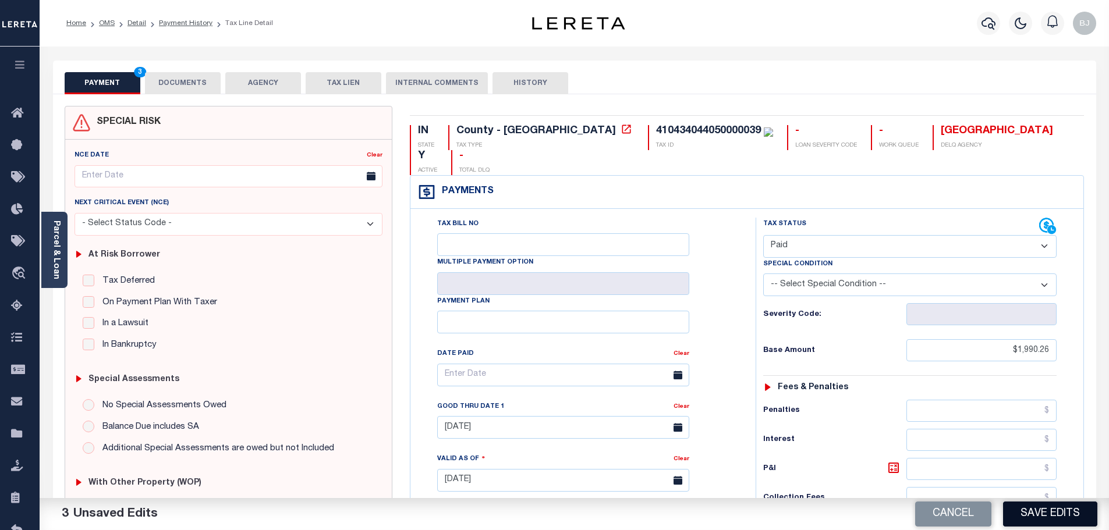
click at [1045, 512] on button "Save Edits" at bounding box center [1050, 514] width 94 height 25
checkbox input "false"
type input "$1,990.26"
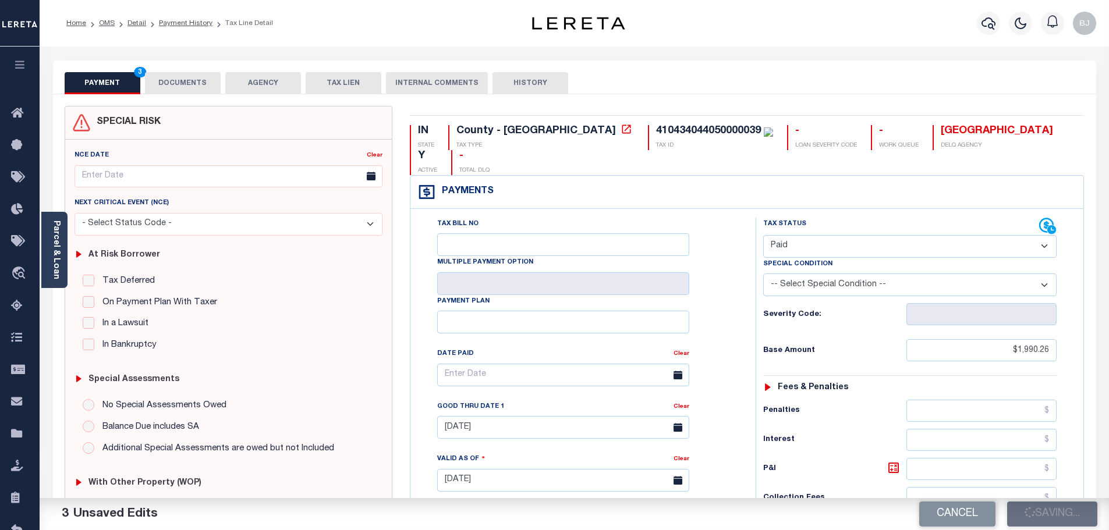
type input "$1,990.26"
type input "$0"
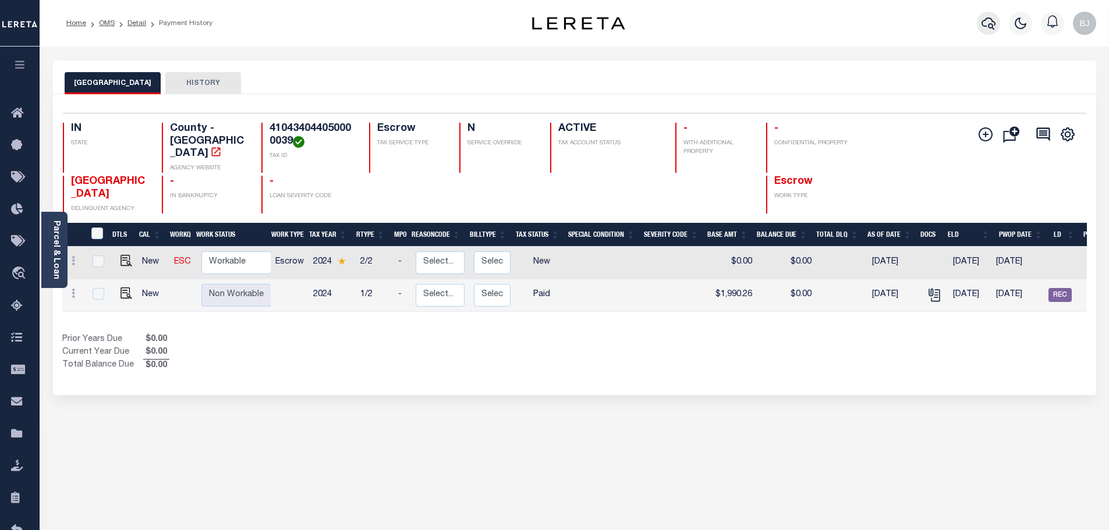
click at [978, 22] on button "button" at bounding box center [988, 23] width 23 height 23
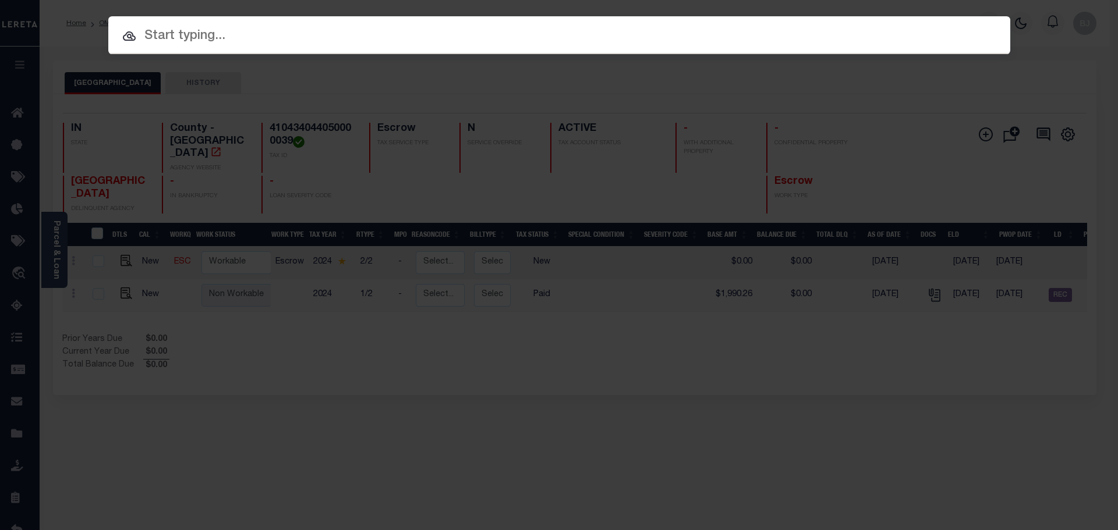
click at [347, 44] on input "text" at bounding box center [559, 36] width 902 height 20
paste input "520385"
type input "520385"
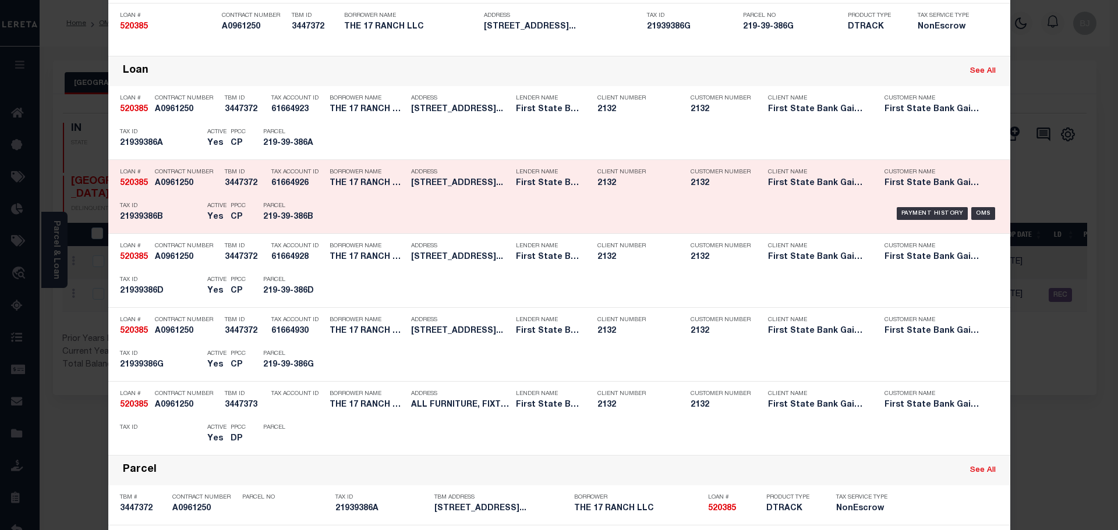
scroll to position [233, 0]
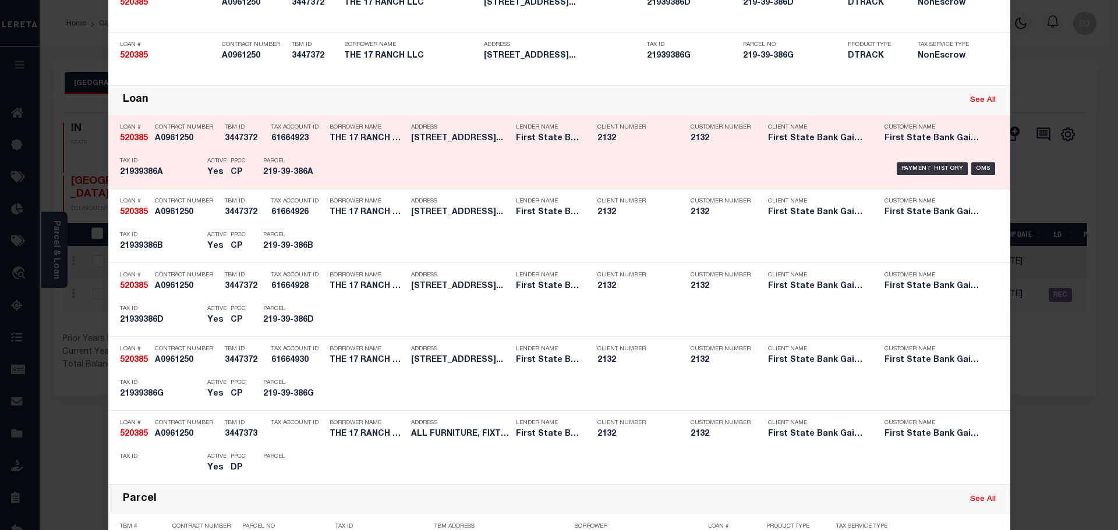
click at [445, 146] on div "Address 28225 N 136TH ST SCOTTSDALE, AZ..." at bounding box center [460, 135] width 99 height 34
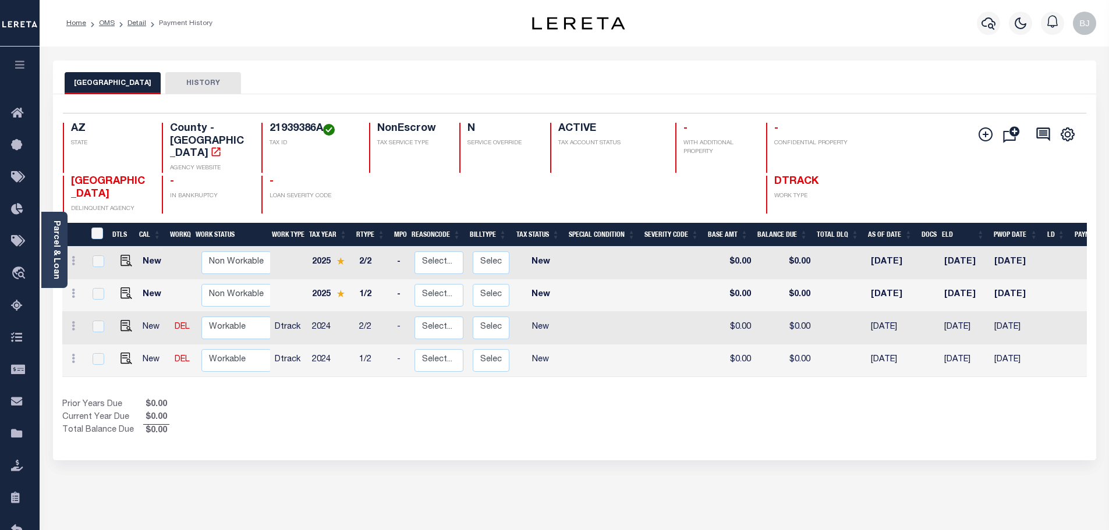
click at [118, 323] on link at bounding box center [123, 327] width 17 height 8
checkbox input "true"
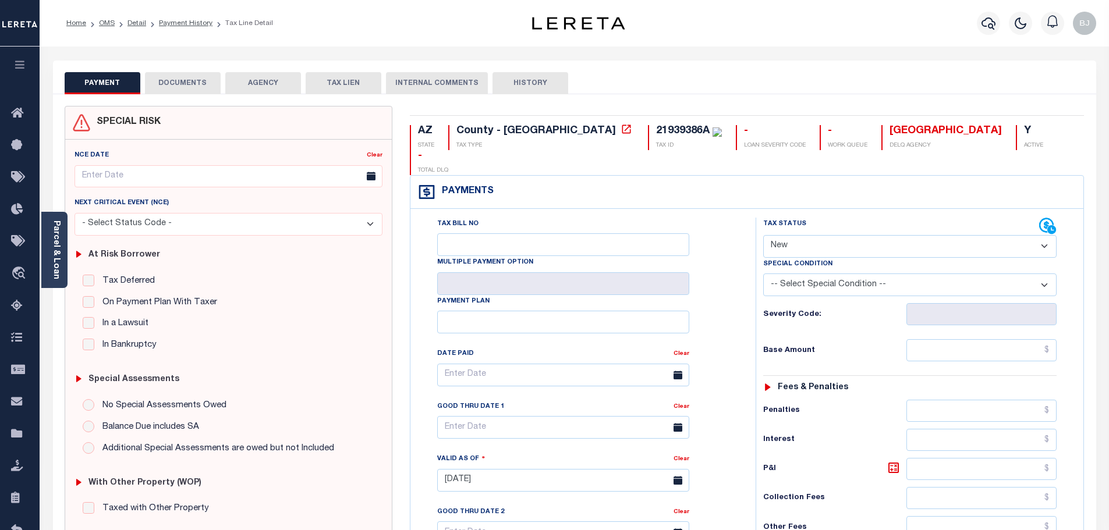
click at [856, 235] on select "- Select Status Code - Open Due/Unpaid Paid Incomplete No Tax Due Internal Refu…" at bounding box center [909, 246] width 293 height 23
select select "PYD"
click at [763, 235] on select "- Select Status Code - Open Due/Unpaid Paid Incomplete No Tax Due Internal Refu…" at bounding box center [909, 246] width 293 height 23
type input "[DATE]"
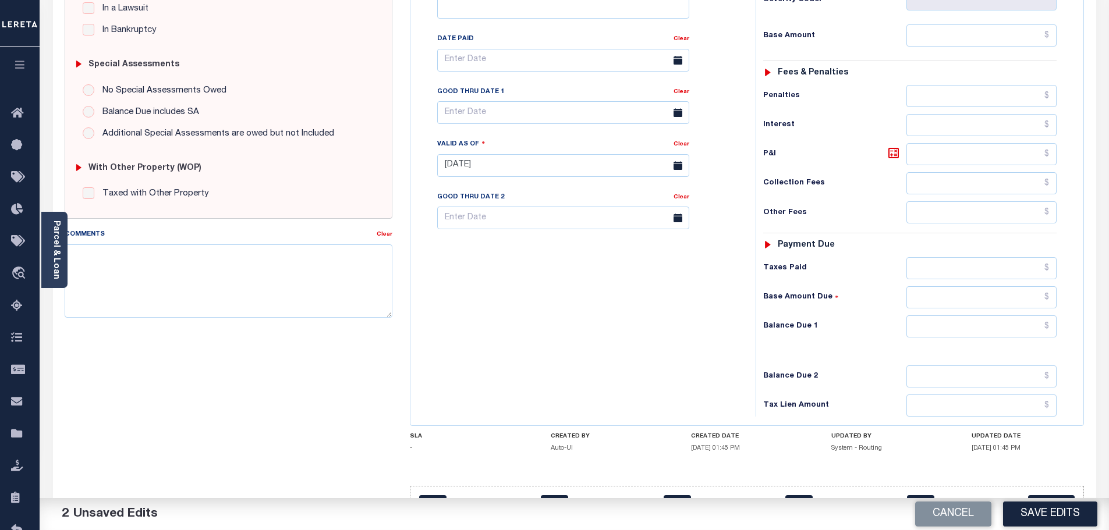
scroll to position [327, 0]
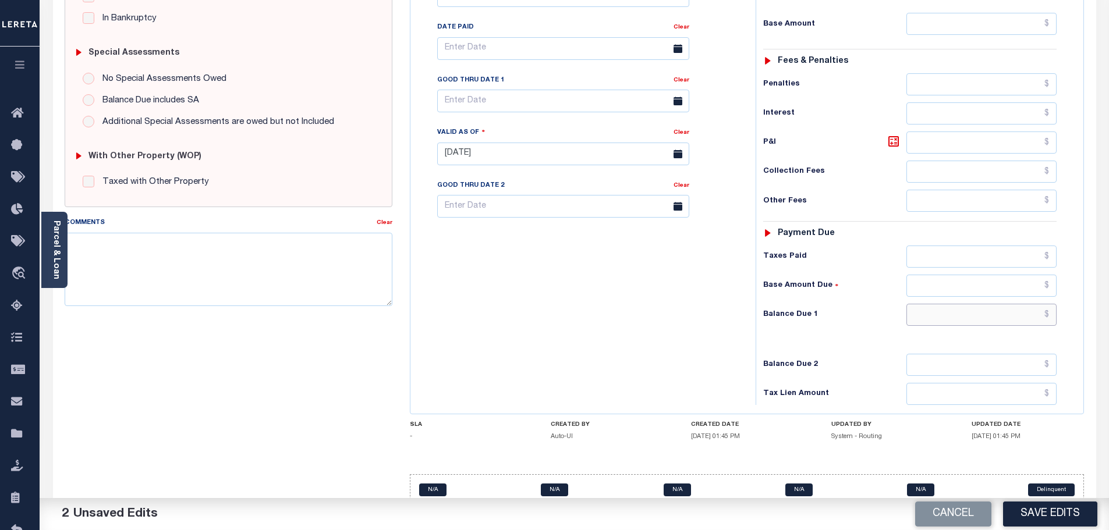
drag, startPoint x: 968, startPoint y: 297, endPoint x: 955, endPoint y: 296, distance: 12.8
click at [968, 304] on input "text" at bounding box center [982, 315] width 151 height 22
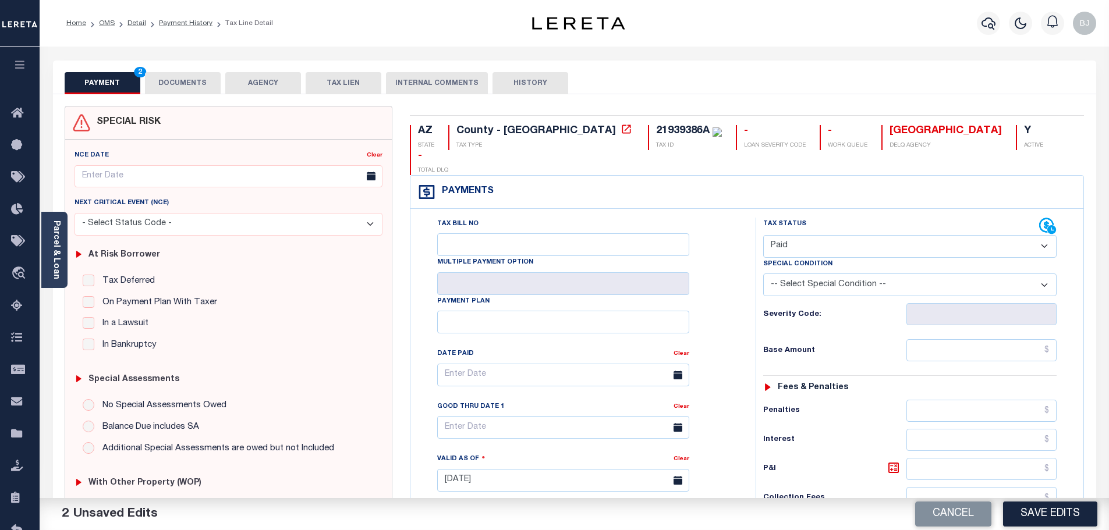
type input "$0.00"
click at [195, 75] on button "DOCUMENTS" at bounding box center [183, 83] width 76 height 22
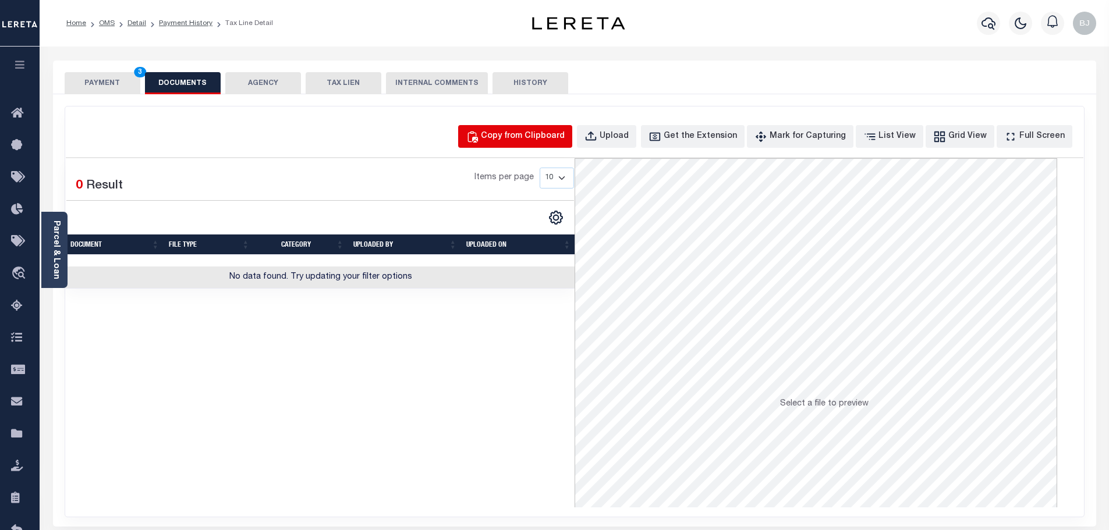
click at [565, 139] on div "Copy from Clipboard" at bounding box center [523, 136] width 84 height 13
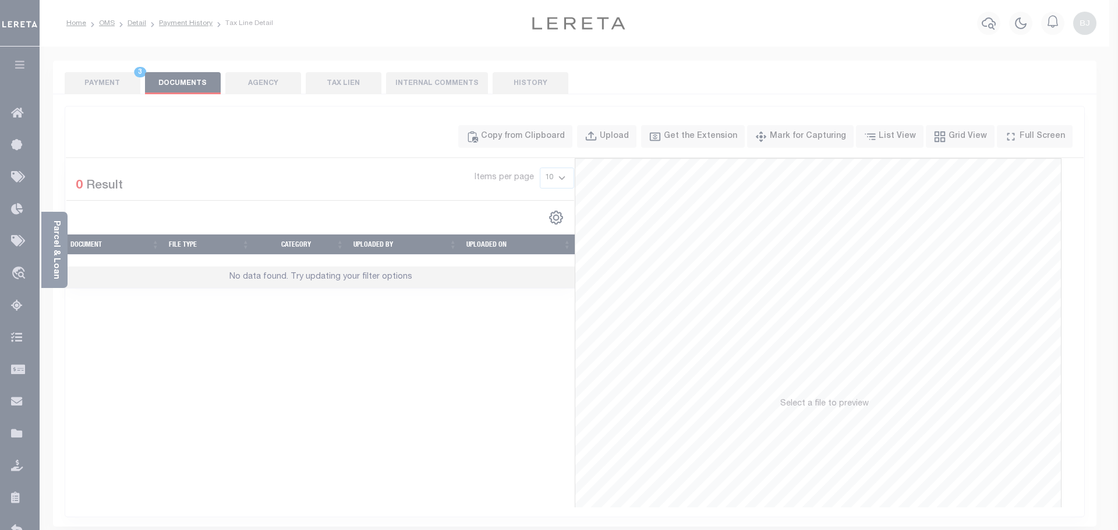
drag, startPoint x: 592, startPoint y: 191, endPoint x: 602, endPoint y: 262, distance: 71.8
click at [592, 208] on body "Home OMS Detail Payment History Tax Line Detail" at bounding box center [559, 411] width 1118 height 823
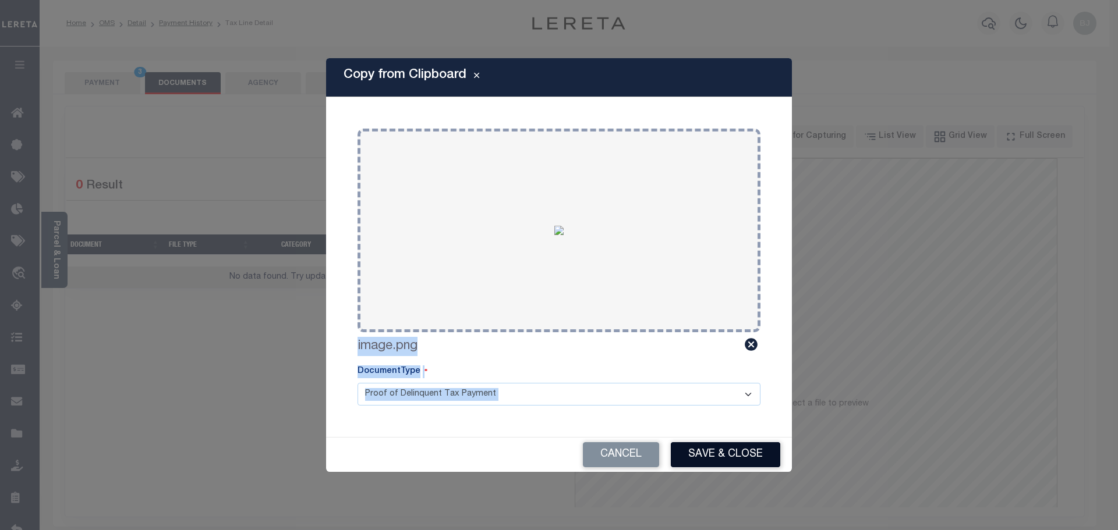
click at [755, 452] on button "Save & Close" at bounding box center [725, 455] width 109 height 25
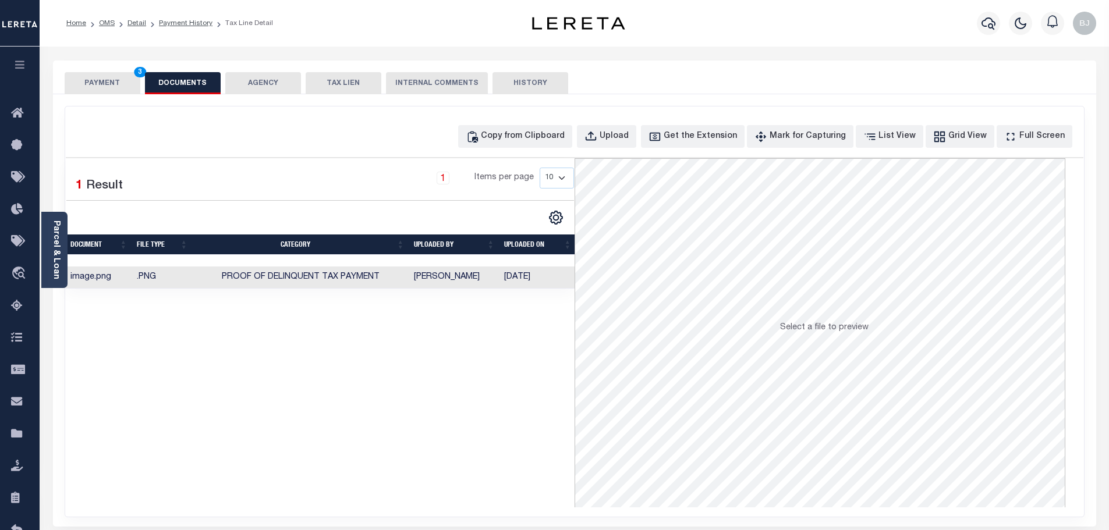
click at [83, 79] on button "PAYMENT 3" at bounding box center [103, 83] width 76 height 22
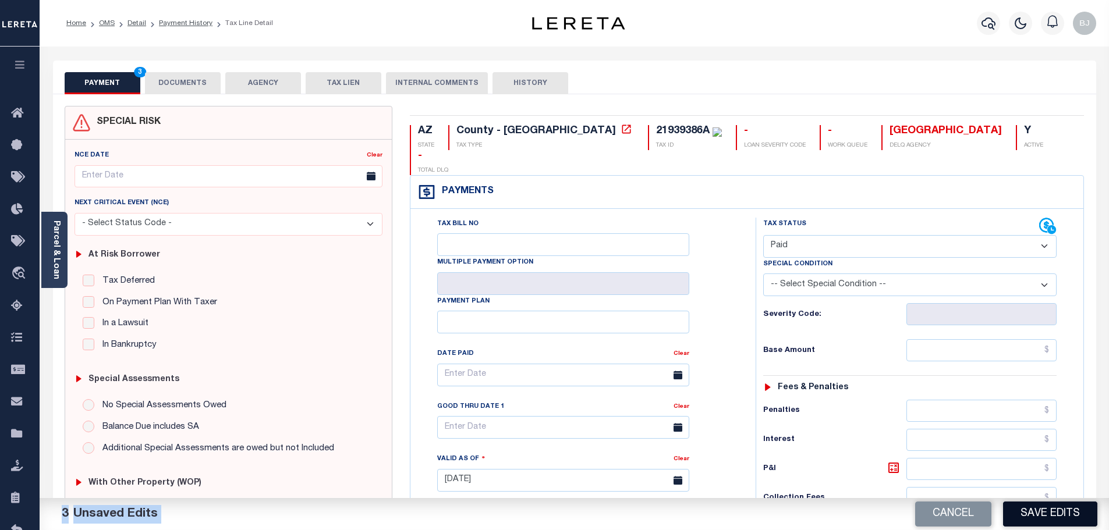
click at [1050, 509] on button "Save Edits" at bounding box center [1050, 514] width 94 height 25
checkbox input "false"
type input "$0"
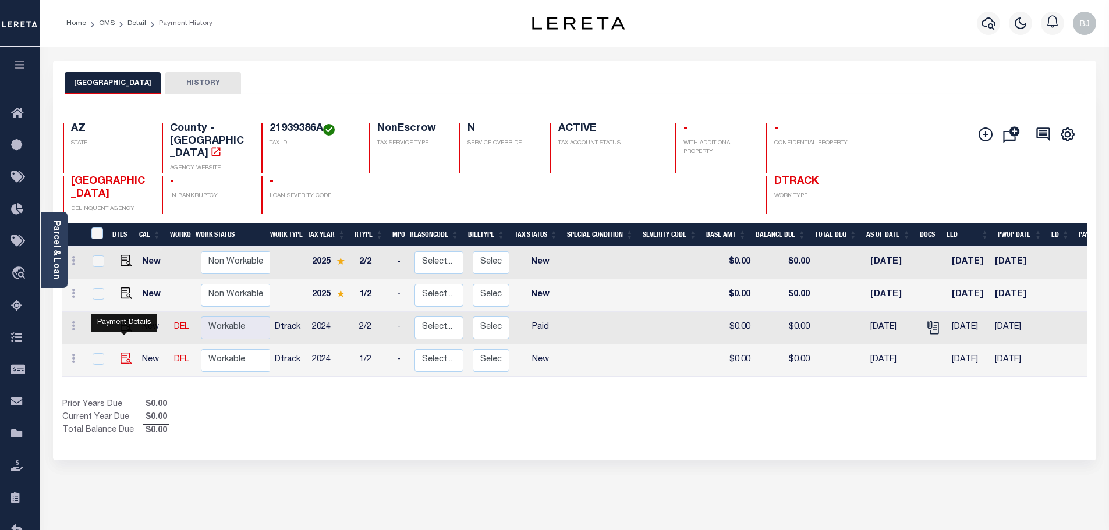
click at [126, 353] on img "" at bounding box center [127, 359] width 12 height 12
checkbox input "true"
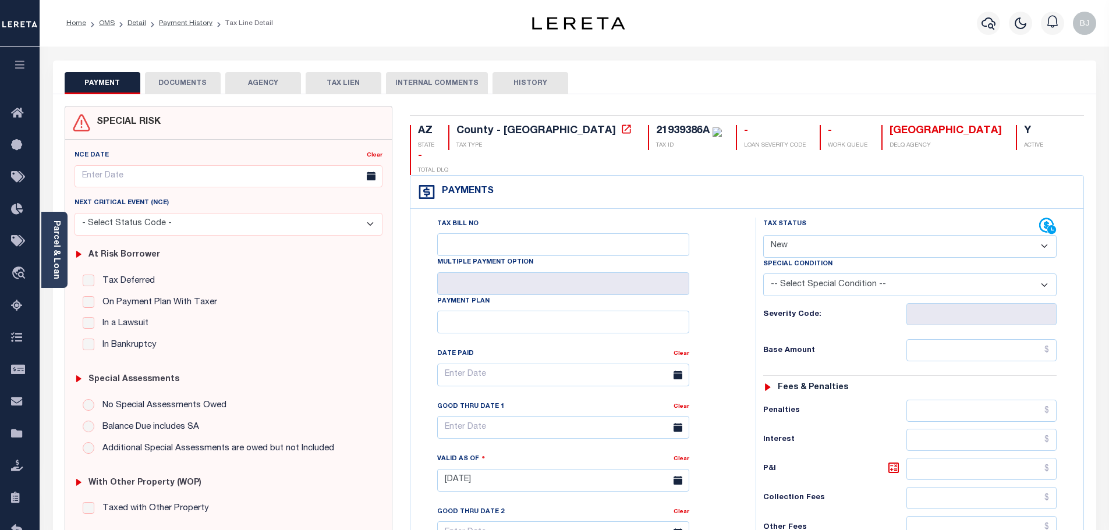
click at [172, 87] on button "DOCUMENTS" at bounding box center [183, 83] width 76 height 22
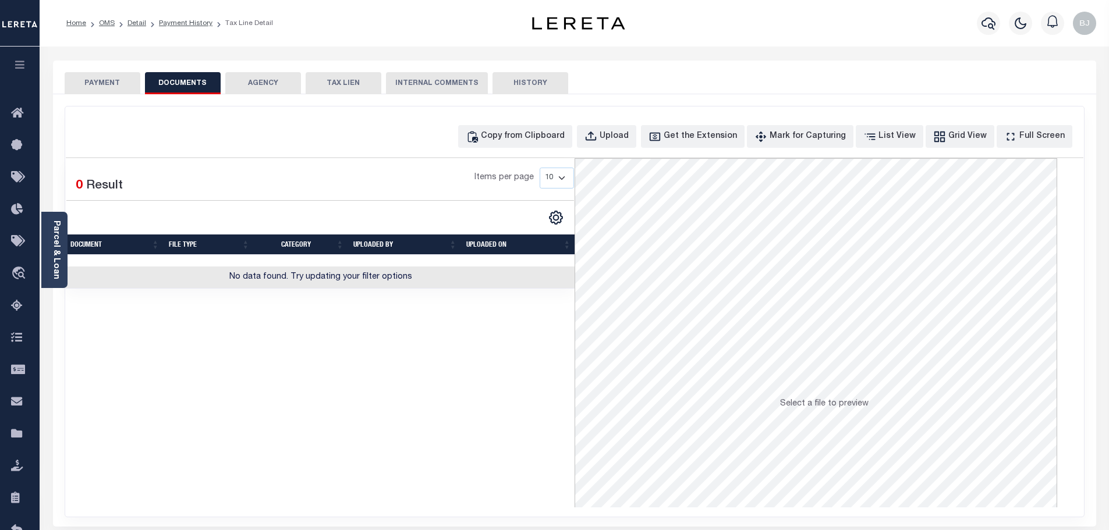
click at [563, 151] on div "Copy from Clipboard Upload Get the Extension Mark for Capturing Got it List Vie…" at bounding box center [574, 312] width 1019 height 411
click at [516, 139] on div "Copy from Clipboard" at bounding box center [523, 136] width 84 height 13
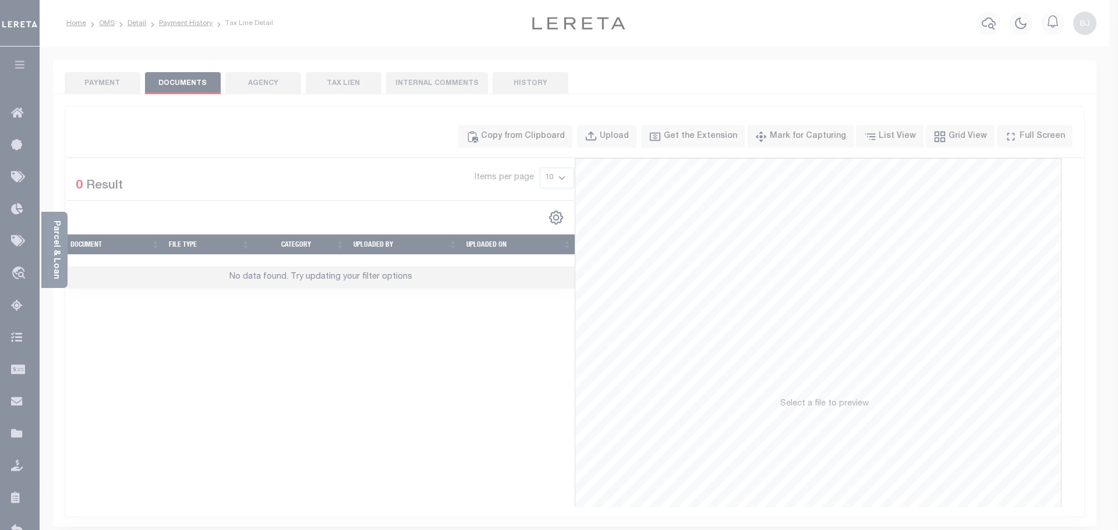
drag, startPoint x: 547, startPoint y: 211, endPoint x: 574, endPoint y: 268, distance: 63.0
click at [0, 0] on span "Paste copied image" at bounding box center [0, 0] width 0 height 0
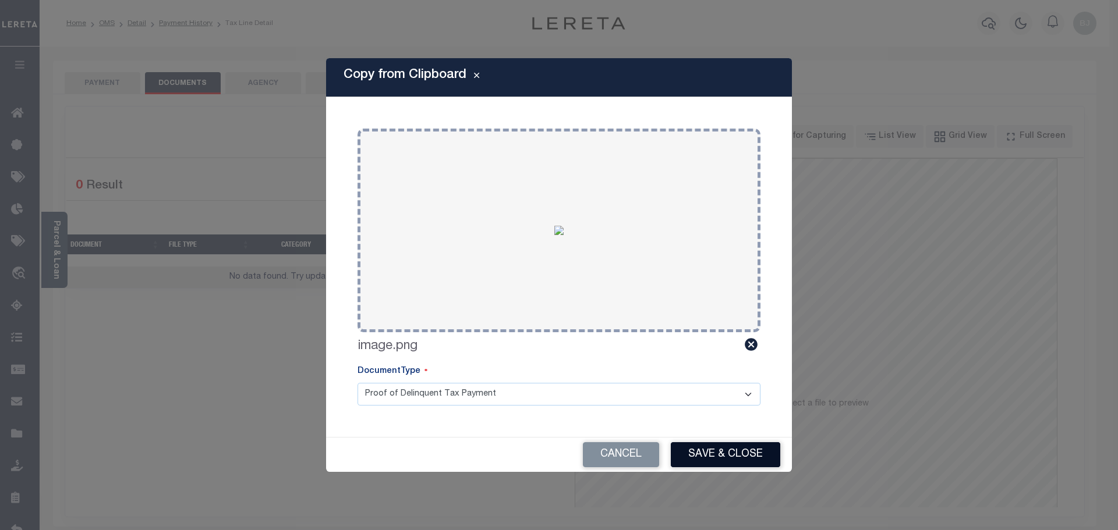
click at [720, 451] on button "Save & Close" at bounding box center [725, 455] width 109 height 25
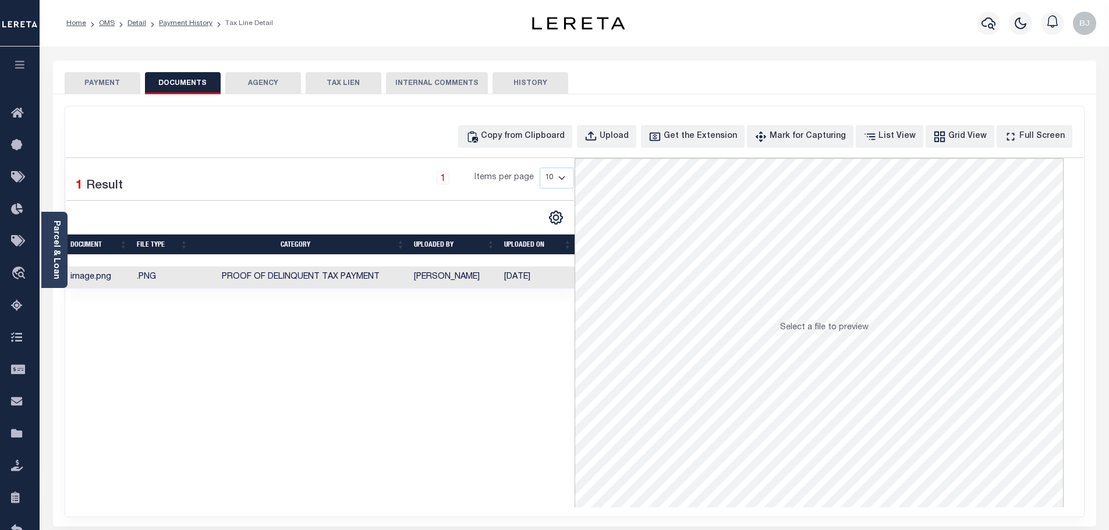
click at [91, 80] on button "PAYMENT" at bounding box center [103, 83] width 76 height 22
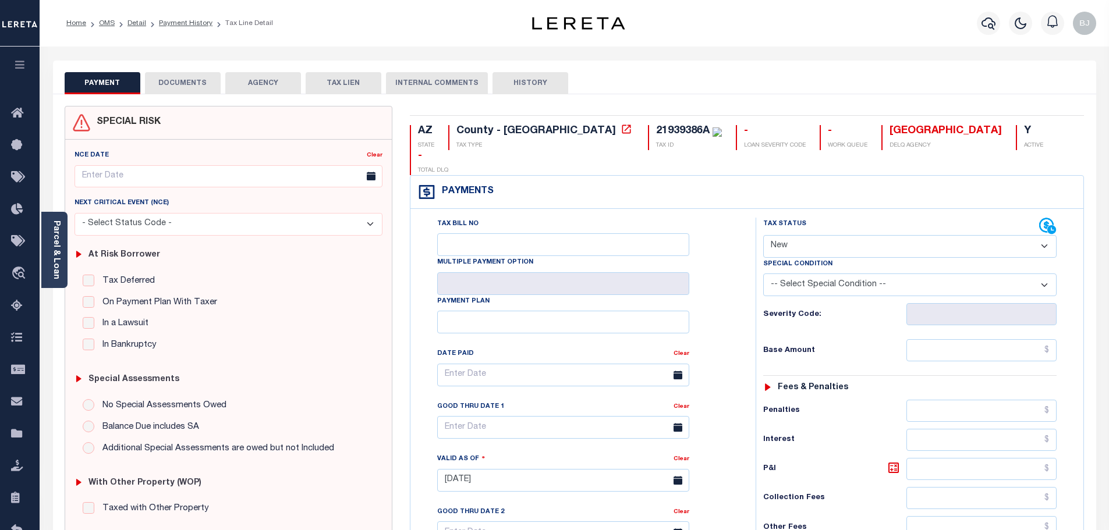
click at [896, 218] on div "Tax Status Status" at bounding box center [901, 226] width 276 height 17
click at [896, 235] on select "- Select Status Code - Open Due/Unpaid Paid Incomplete No Tax Due Internal Refu…" at bounding box center [909, 246] width 293 height 23
select select "PYD"
click at [763, 235] on select "- Select Status Code - Open Due/Unpaid Paid Incomplete No Tax Due Internal Refu…" at bounding box center [909, 246] width 293 height 23
type input "[DATE]"
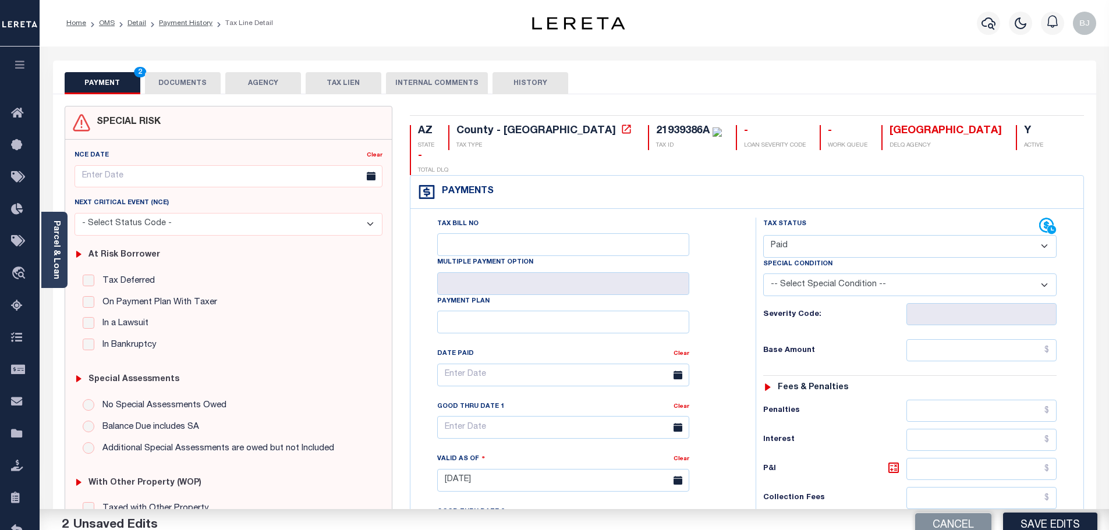
scroll to position [291, 0]
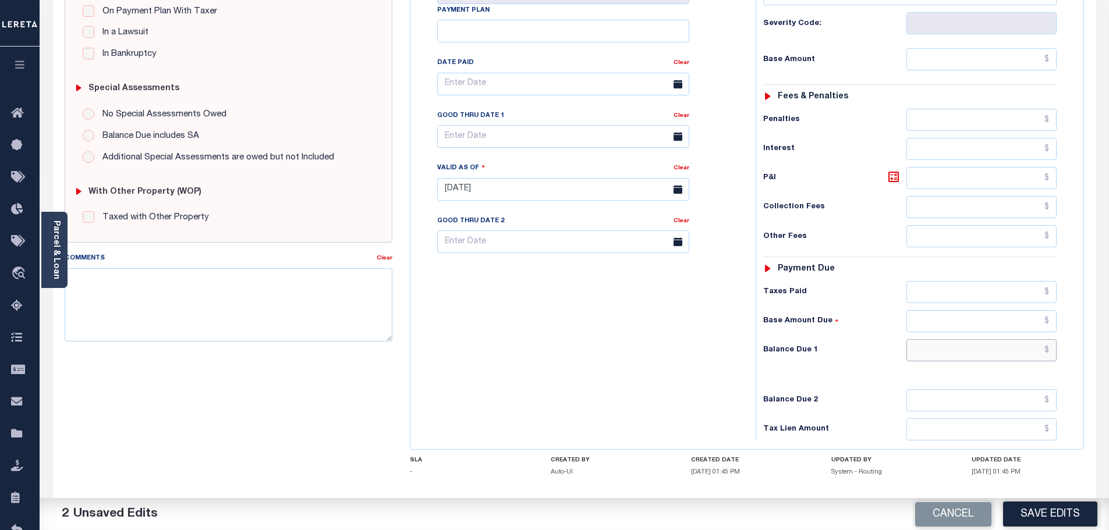
click at [990, 339] on input "text" at bounding box center [982, 350] width 151 height 22
type input "$0.00"
click at [1054, 509] on button "Save Edits" at bounding box center [1050, 514] width 94 height 25
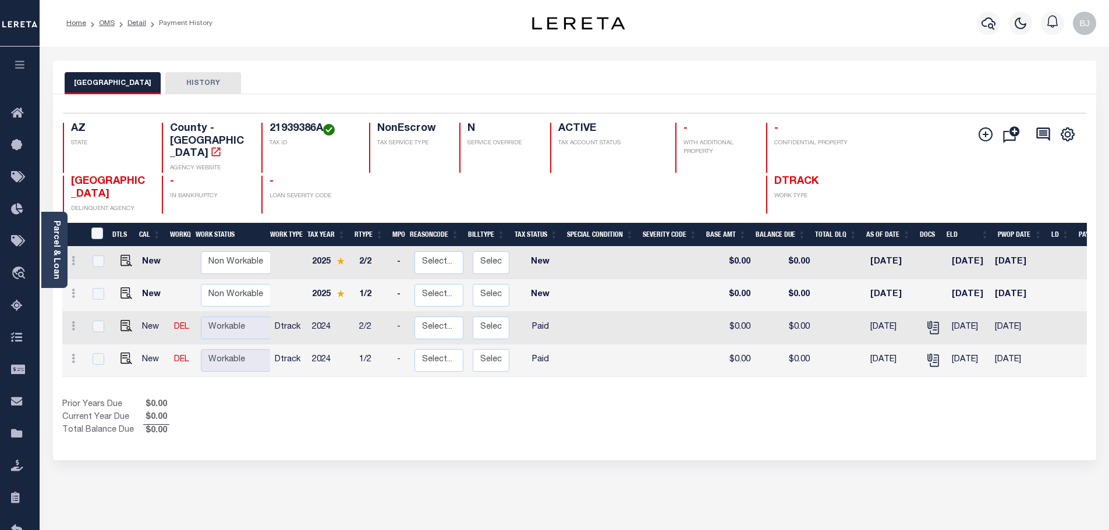
drag, startPoint x: 58, startPoint y: 264, endPoint x: 58, endPoint y: 258, distance: 6.4
click at [58, 264] on link "Parcel & Loan" at bounding box center [56, 250] width 8 height 59
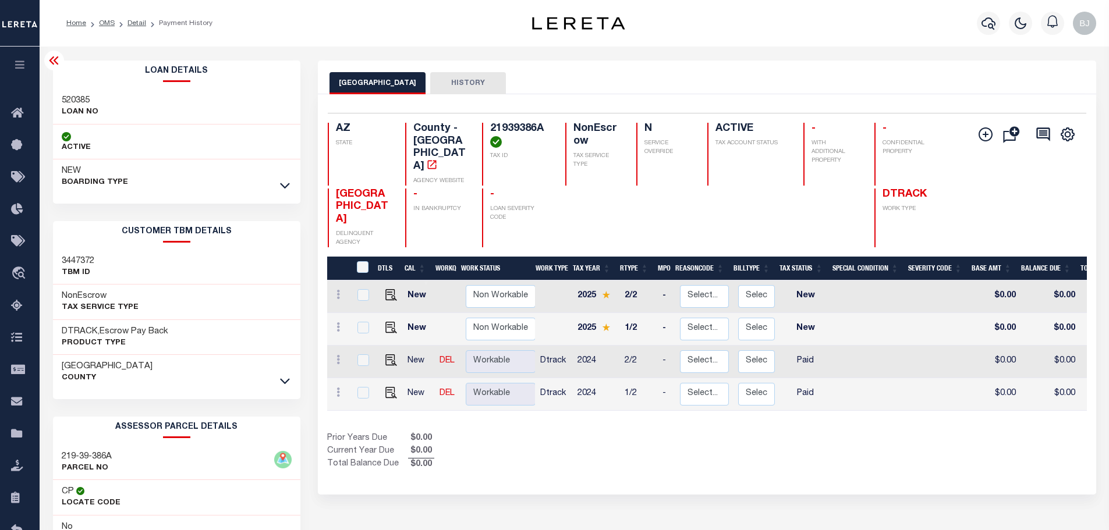
click at [79, 100] on h3 "520385" at bounding box center [80, 101] width 37 height 12
drag, startPoint x: 79, startPoint y: 100, endPoint x: 782, endPoint y: 104, distance: 702.8
click at [82, 100] on h3 "520385" at bounding box center [80, 101] width 37 height 12
copy h3 "520385"
click at [985, 36] on div at bounding box center [988, 23] width 32 height 41
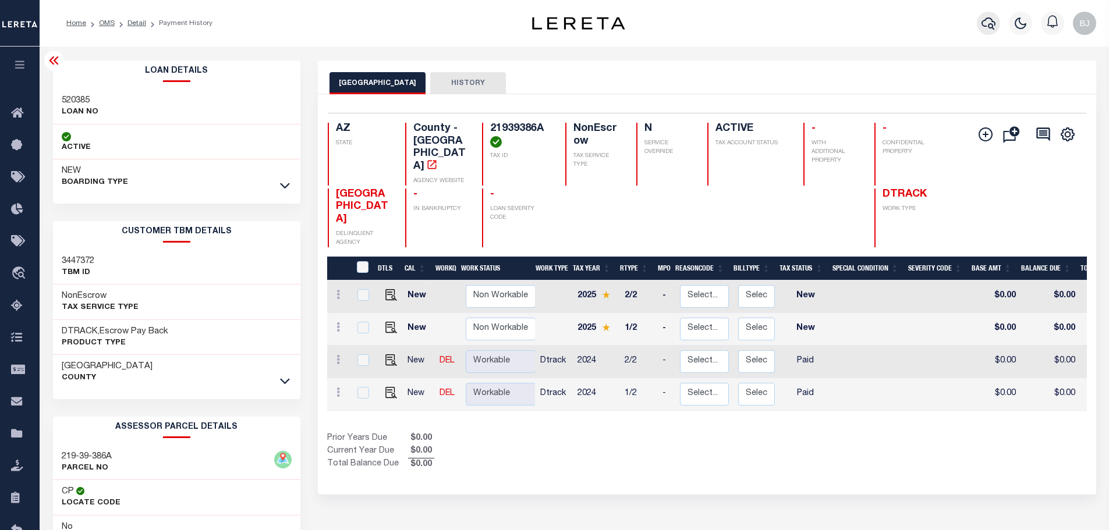
click at [991, 22] on icon "button" at bounding box center [989, 23] width 14 height 14
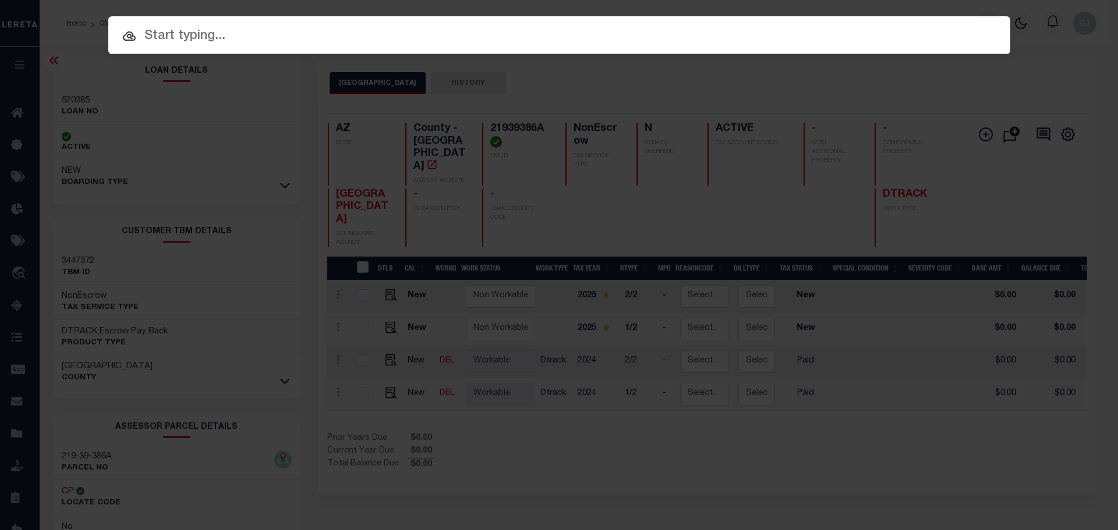
paste input "520385"
type input "520385"
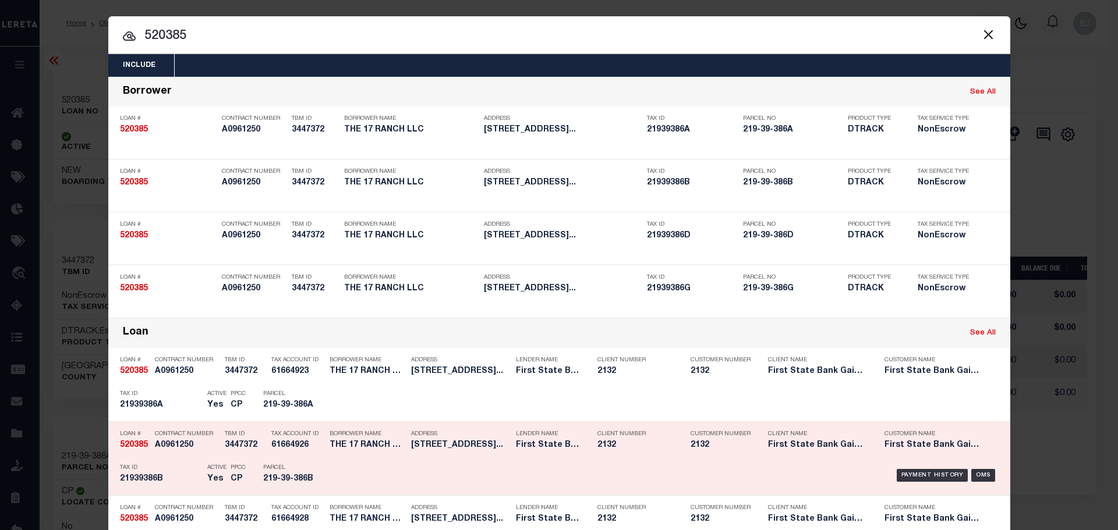
scroll to position [175, 0]
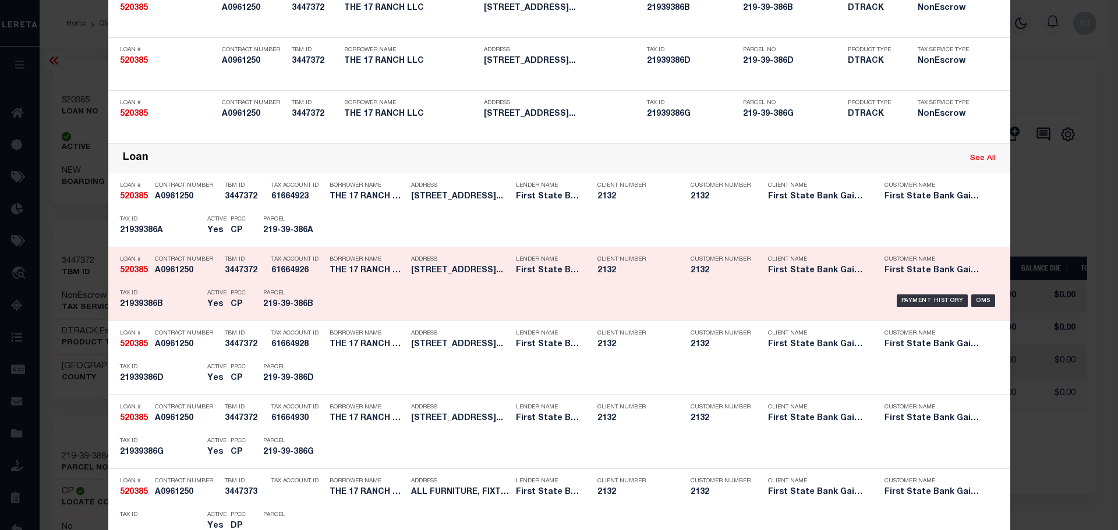
click at [192, 284] on div "Contract Number A0961250" at bounding box center [187, 267] width 64 height 34
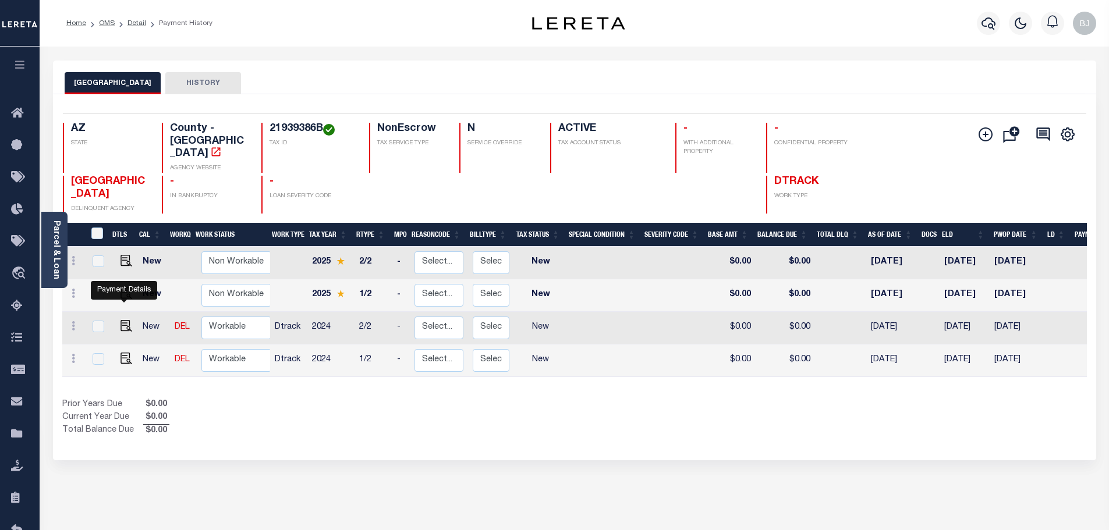
drag, startPoint x: 128, startPoint y: 314, endPoint x: 387, endPoint y: 329, distance: 258.9
click at [128, 320] on img "" at bounding box center [127, 326] width 12 height 12
checkbox input "true"
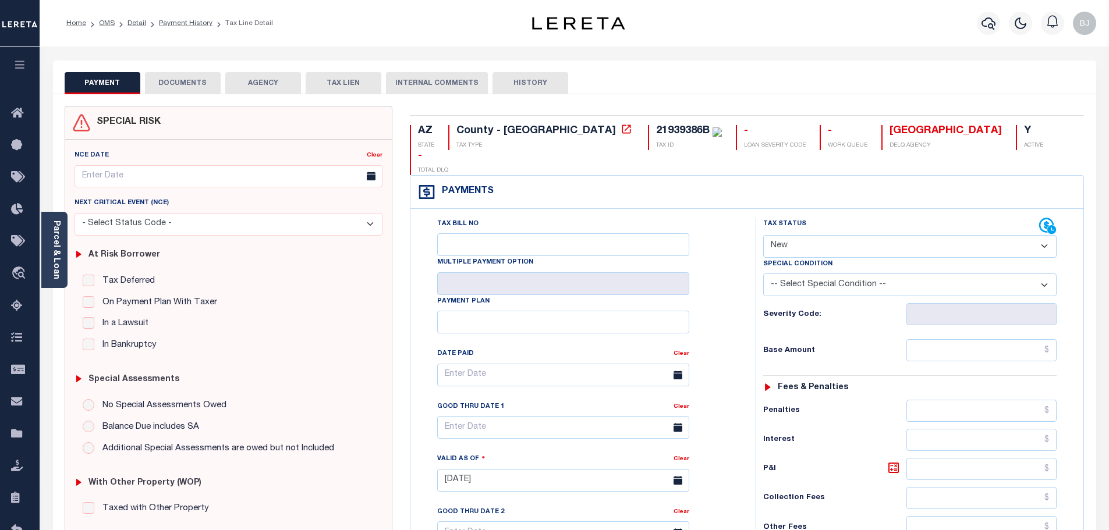
click at [848, 235] on select "- Select Status Code - Open Due/Unpaid Paid Incomplete No Tax Due Internal Refu…" at bounding box center [909, 246] width 293 height 23
select select "PYD"
click at [763, 235] on select "- Select Status Code - Open Due/Unpaid Paid Incomplete No Tax Due Internal Refu…" at bounding box center [909, 246] width 293 height 23
type input "[DATE]"
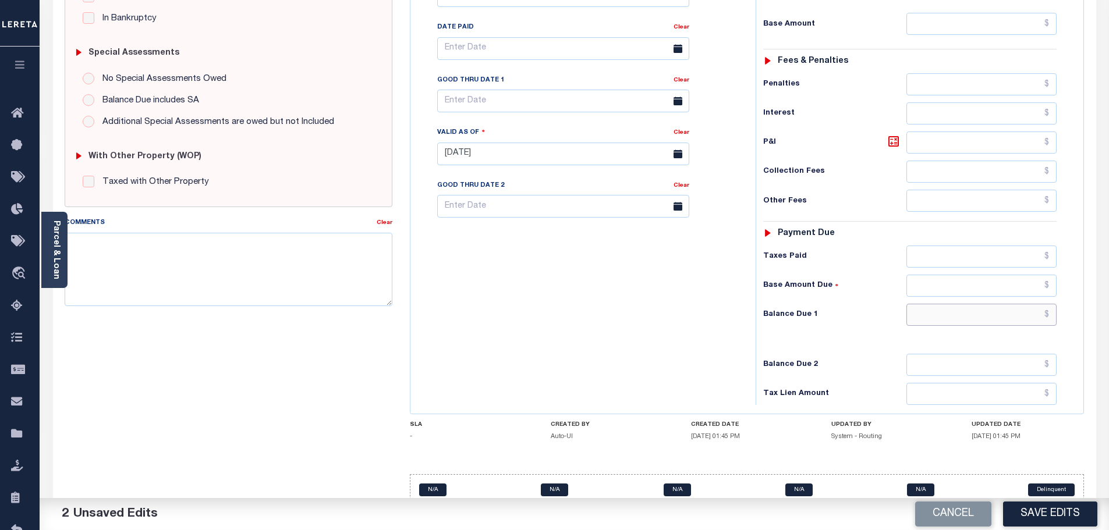
drag, startPoint x: 981, startPoint y: 295, endPoint x: 738, endPoint y: 274, distance: 243.7
click at [981, 304] on input "text" at bounding box center [982, 315] width 151 height 22
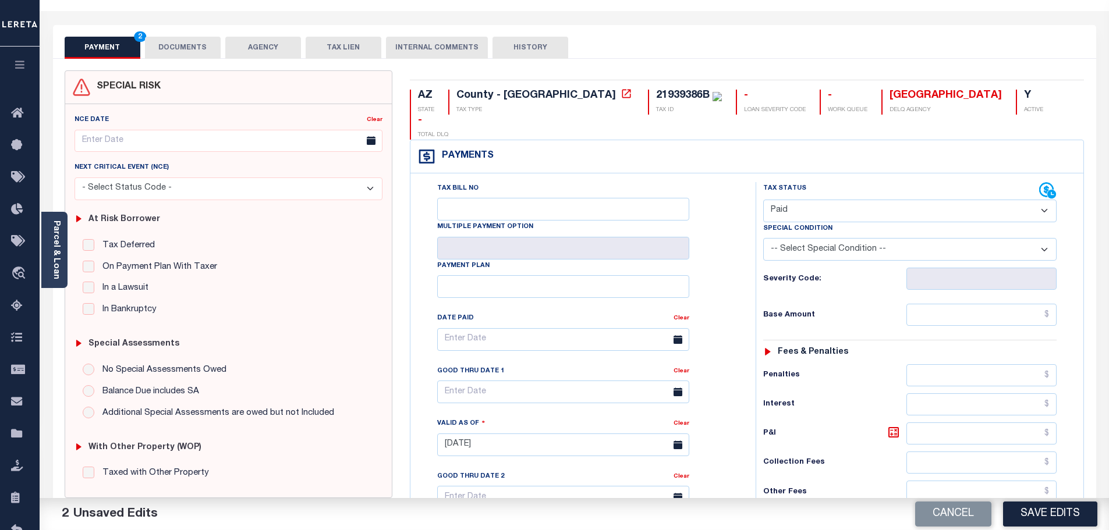
type input "$0.00"
click at [162, 48] on button "DOCUMENTS" at bounding box center [183, 48] width 76 height 22
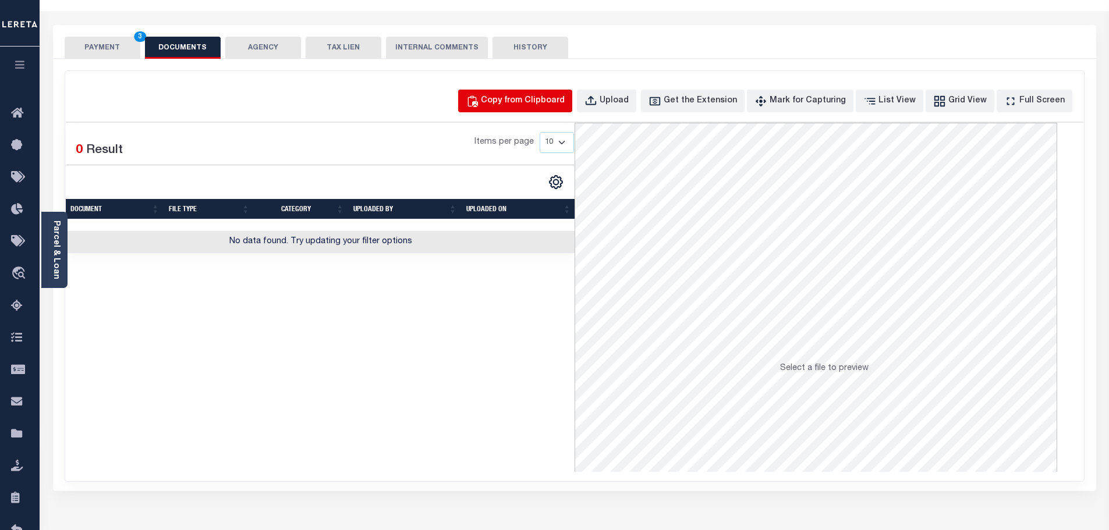
drag, startPoint x: 484, startPoint y: 104, endPoint x: 521, endPoint y: 102, distance: 37.3
click at [493, 104] on div "Copy from Clipboard Upload Get the Extension Mark for Capturing Got it List Vie…" at bounding box center [575, 101] width 1018 height 23
click at [522, 102] on div "Copy from Clipboard" at bounding box center [523, 101] width 84 height 13
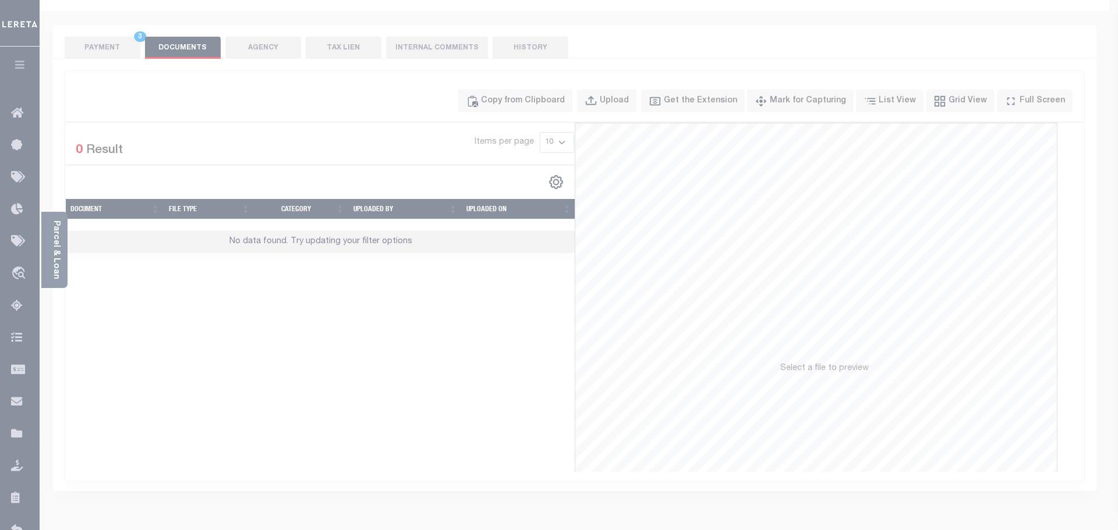
click at [575, 196] on body "Home OMS Detail Payment History Tax Line Detail" at bounding box center [559, 370] width 1118 height 812
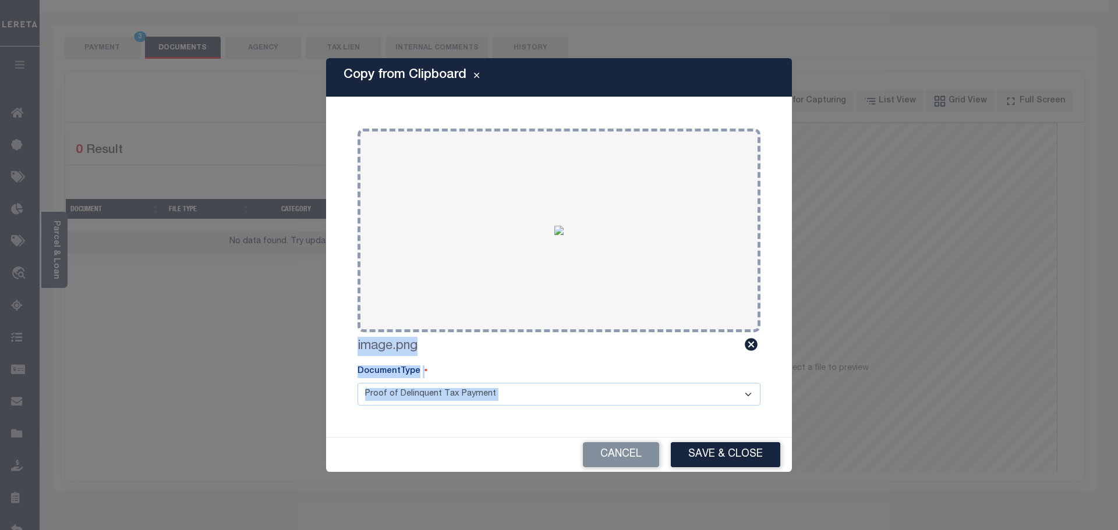
click at [733, 441] on div "Cancel Save & Close" at bounding box center [559, 455] width 466 height 34
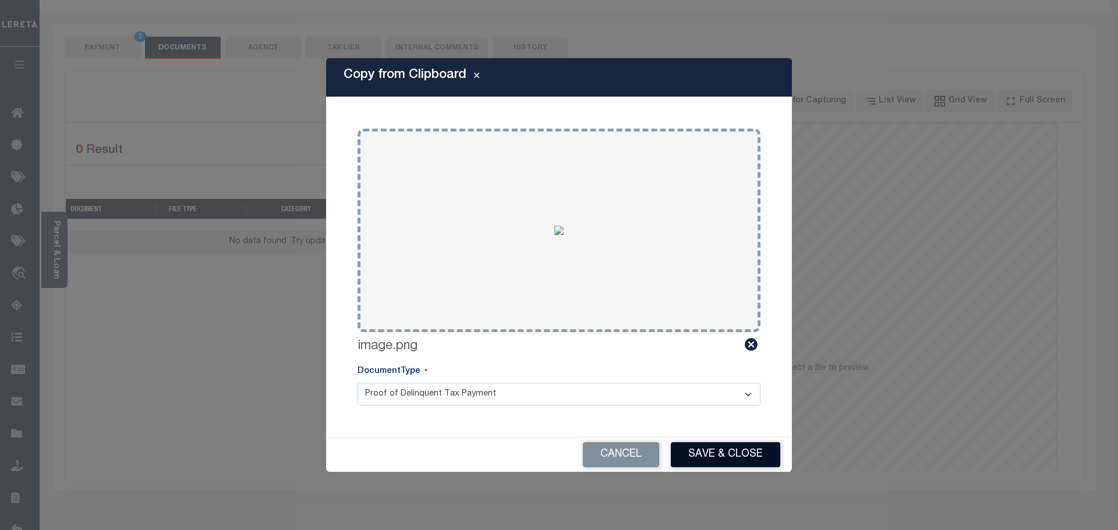
click at [742, 465] on button "Save & Close" at bounding box center [725, 455] width 109 height 25
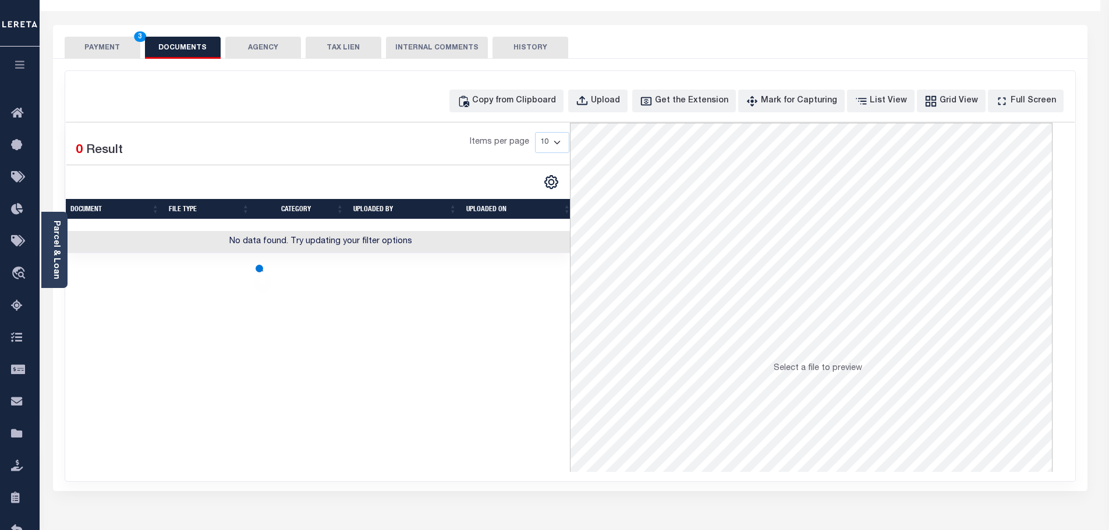
click at [132, 47] on button "PAYMENT 3" at bounding box center [103, 48] width 76 height 22
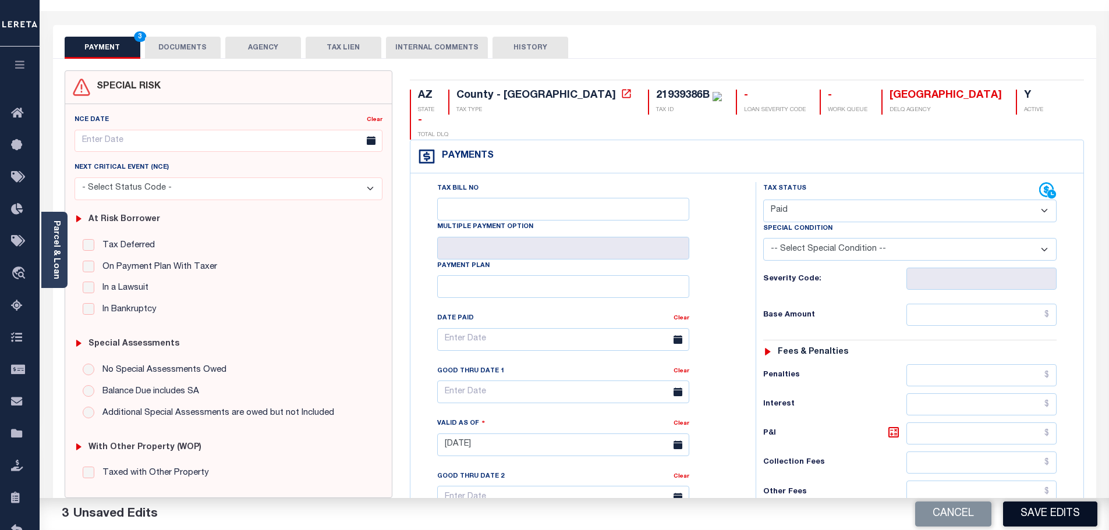
click at [1054, 517] on button "Save Edits" at bounding box center [1050, 514] width 94 height 25
checkbox input "false"
type input "$0"
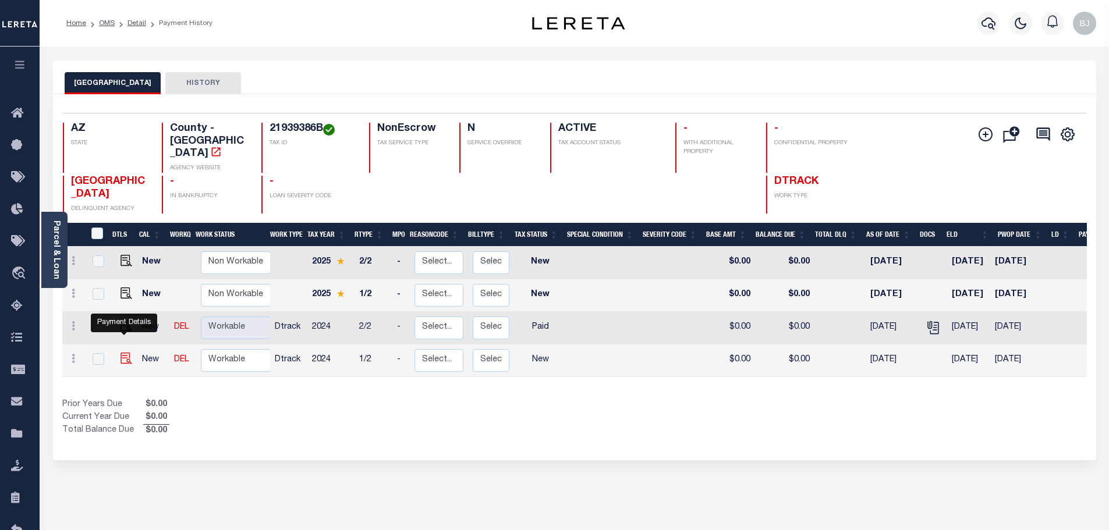
click at [126, 353] on img "" at bounding box center [127, 359] width 12 height 12
checkbox input "true"
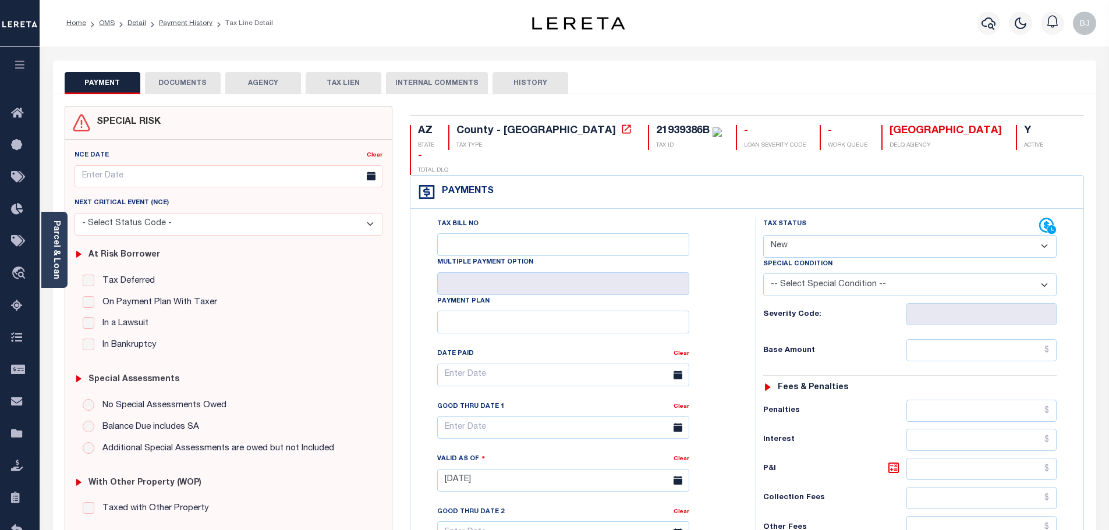
drag, startPoint x: 819, startPoint y: 220, endPoint x: 834, endPoint y: 231, distance: 19.1
click at [828, 235] on select "- Select Status Code - Open Due/Unpaid Paid Incomplete No Tax Due Internal Refu…" at bounding box center [909, 246] width 293 height 23
select select "INC"
click at [763, 235] on select "- Select Status Code - Open Due/Unpaid Paid Incomplete No Tax Due Internal Refu…" at bounding box center [909, 246] width 293 height 23
type input "[DATE]"
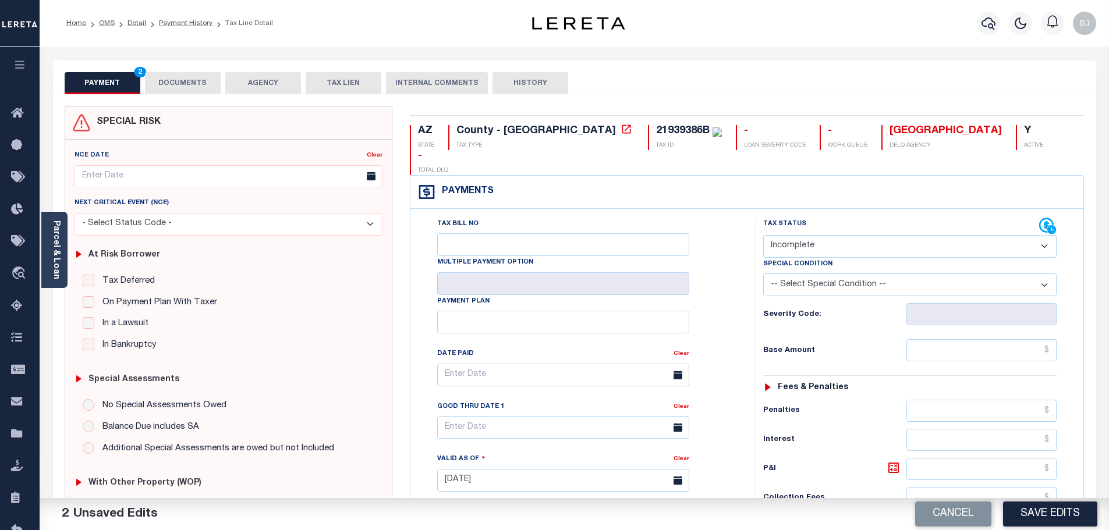
select select "PYD"
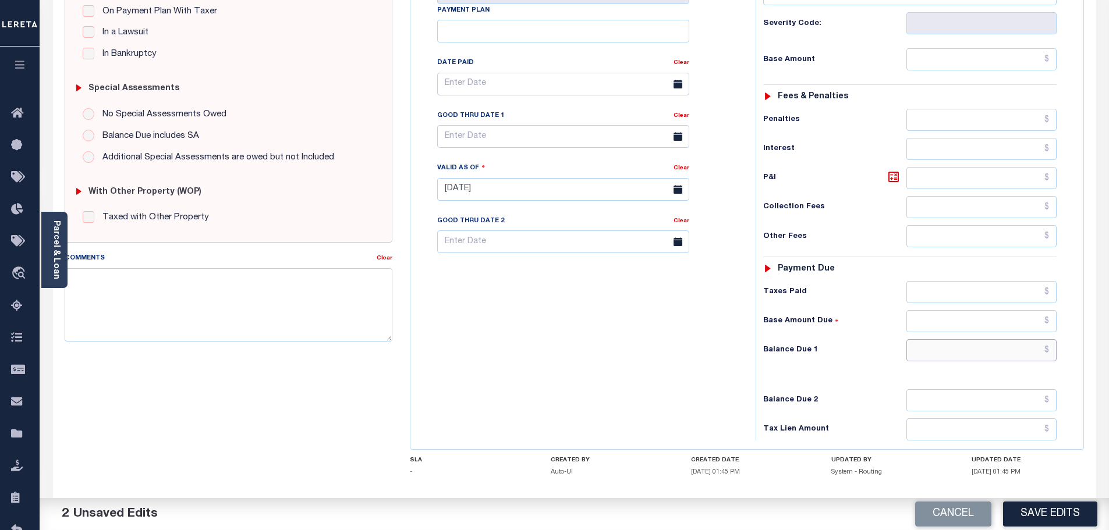
click at [988, 339] on input "text" at bounding box center [982, 350] width 151 height 22
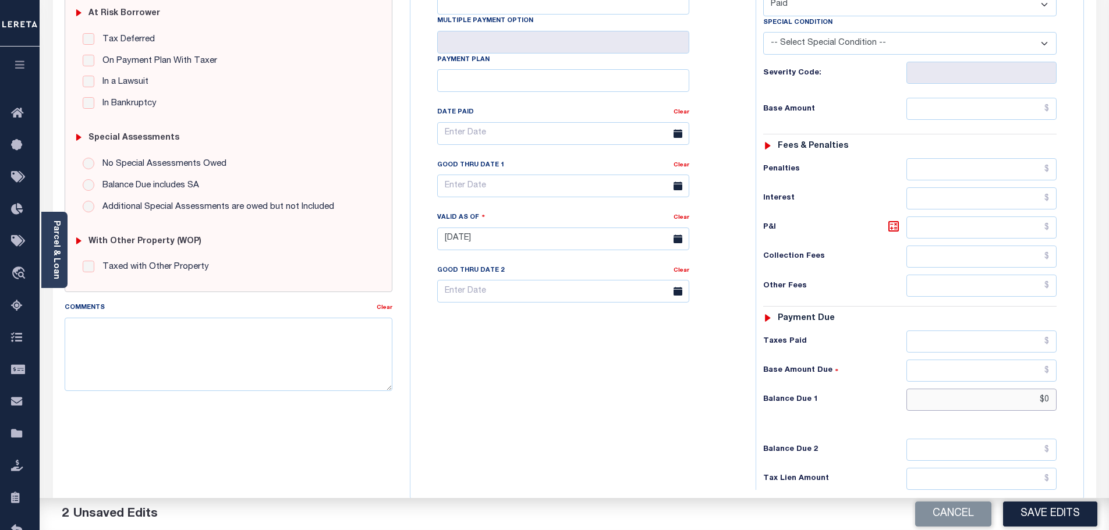
scroll to position [58, 0]
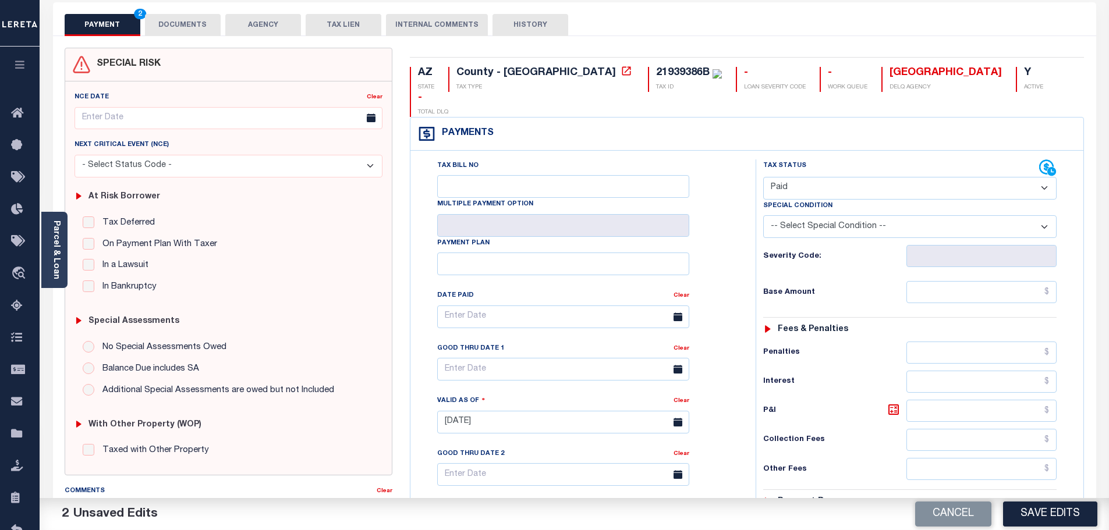
type input "$0.00"
click at [196, 21] on button "DOCUMENTS" at bounding box center [183, 25] width 76 height 22
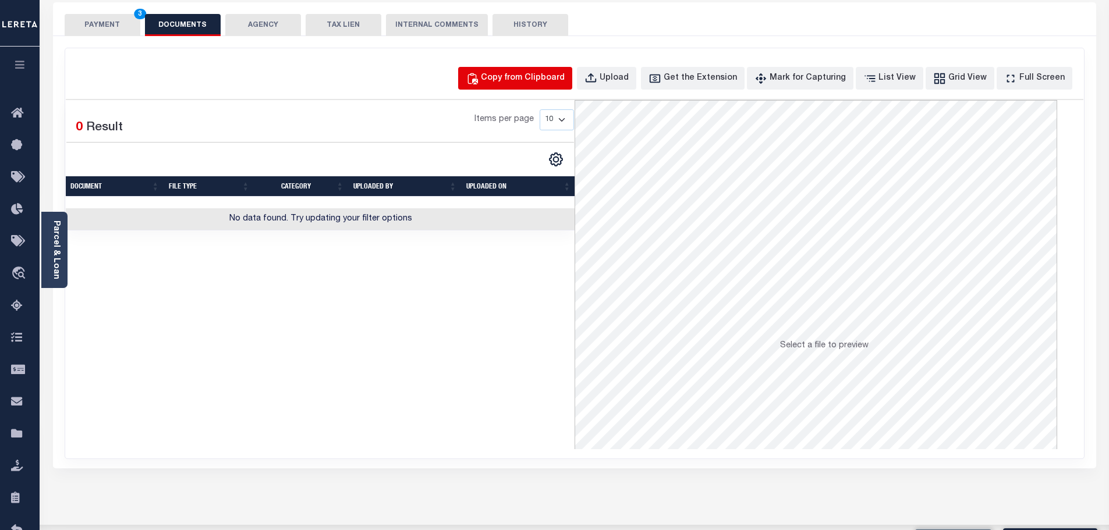
click at [563, 80] on div "Copy from Clipboard" at bounding box center [523, 78] width 84 height 13
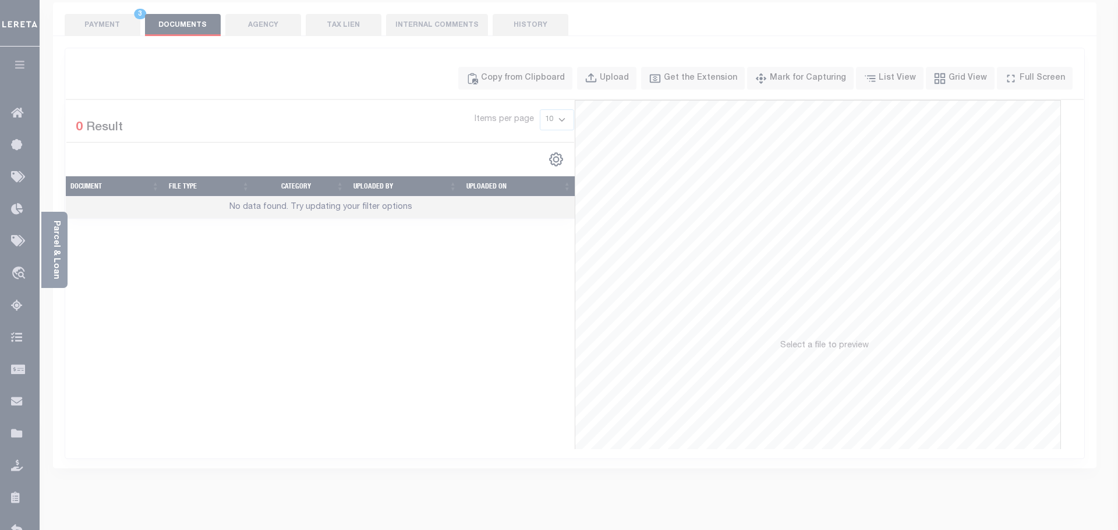
drag, startPoint x: 630, startPoint y: 172, endPoint x: 682, endPoint y: 274, distance: 113.8
click at [0, 0] on div "Paste copied image or file into this box" at bounding box center [0, 0] width 0 height 0
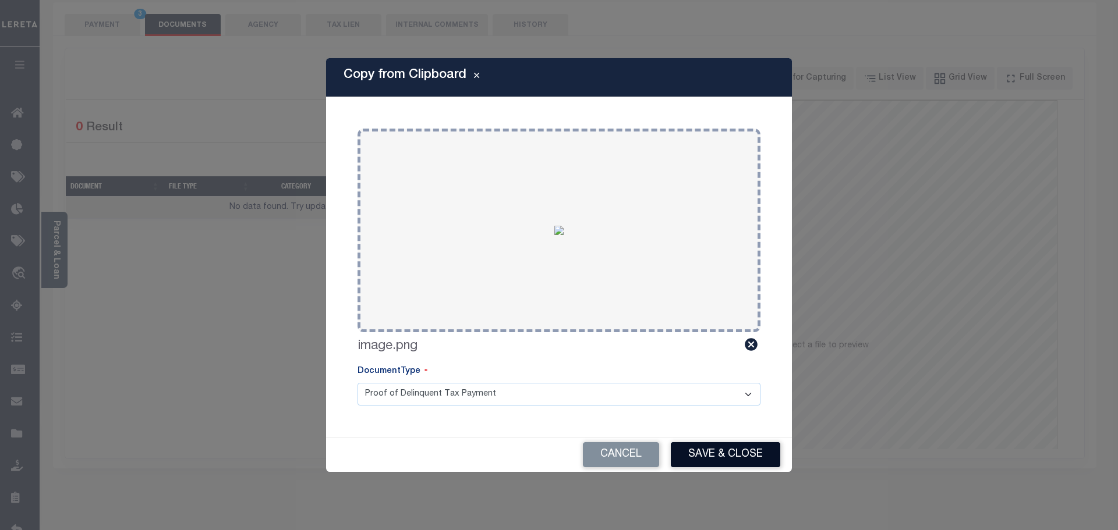
click at [773, 459] on button "Save & Close" at bounding box center [725, 455] width 109 height 25
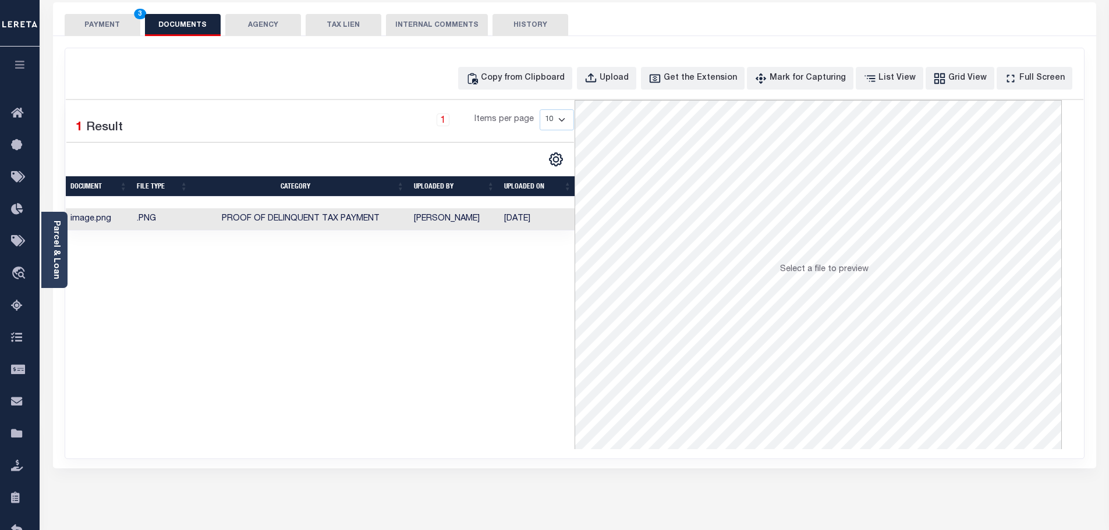
click at [101, 20] on button "PAYMENT 3" at bounding box center [103, 25] width 76 height 22
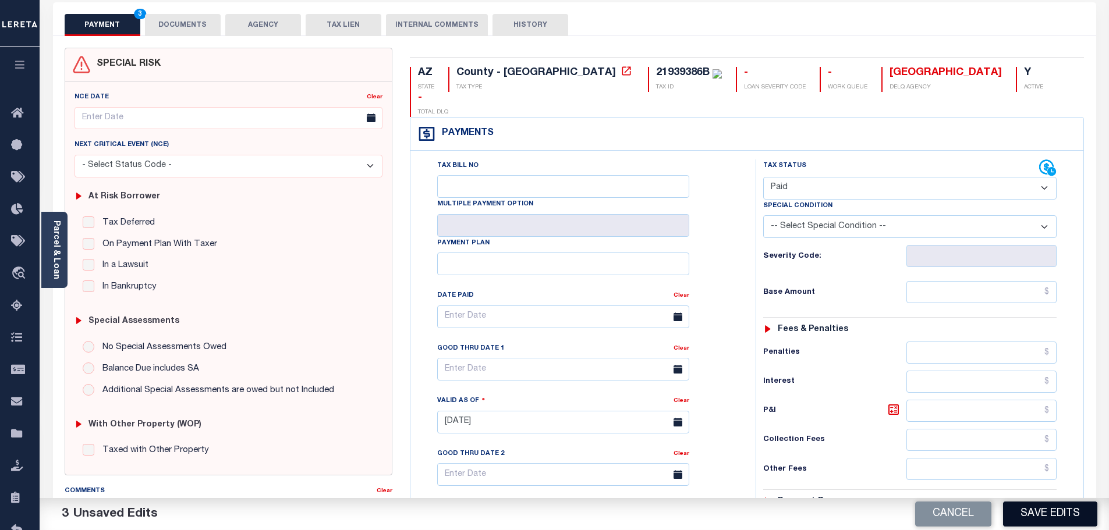
click at [1049, 506] on button "Save Edits" at bounding box center [1050, 514] width 94 height 25
checkbox input "false"
type input "$0"
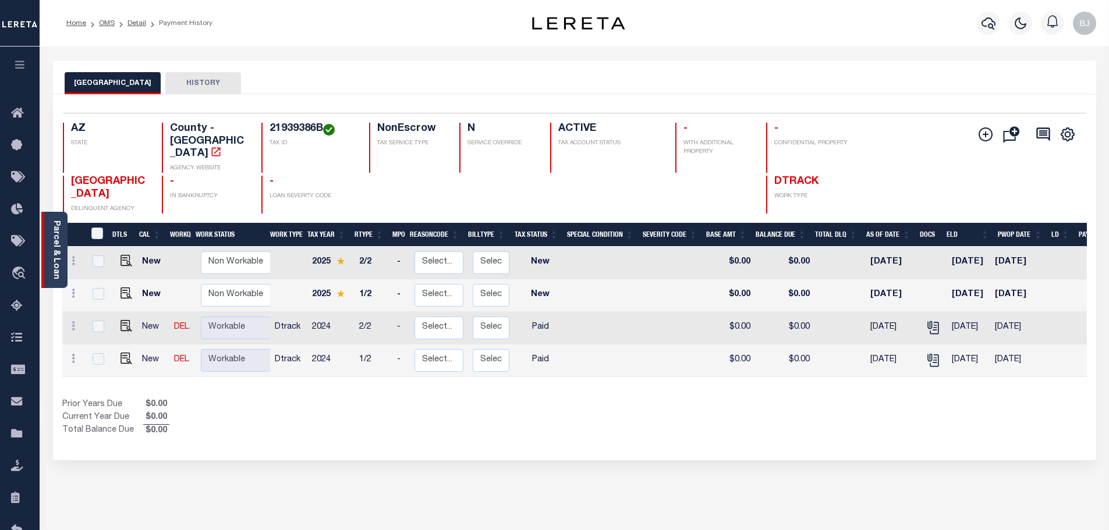
click at [62, 273] on div "Parcel & Loan" at bounding box center [54, 250] width 26 height 76
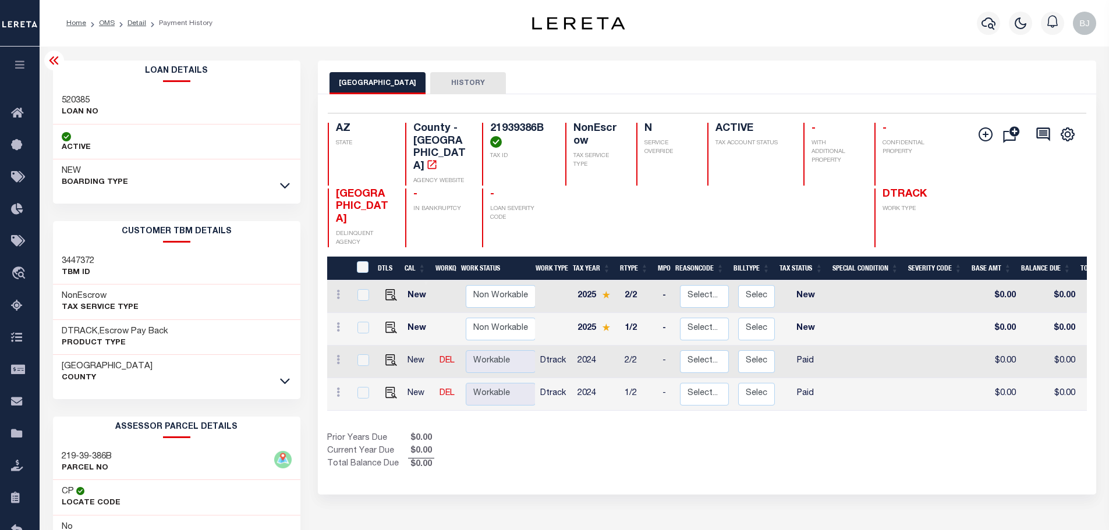
click at [80, 100] on h3 "520385" at bounding box center [80, 101] width 37 height 12
copy h3 "520385"
click at [974, 29] on div at bounding box center [988, 23] width 32 height 41
click at [984, 19] on icon "button" at bounding box center [989, 23] width 14 height 14
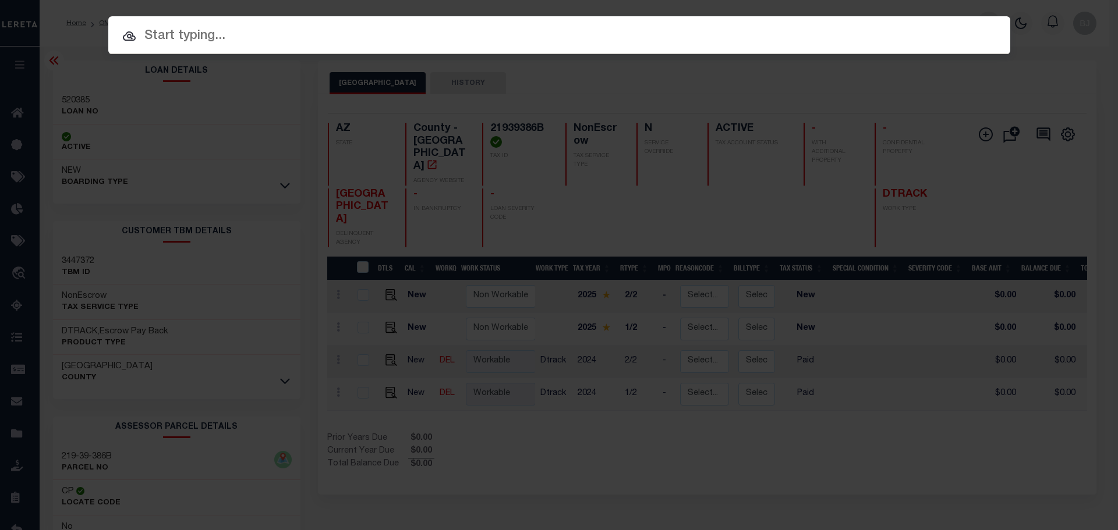
paste input "520385"
type input "520385"
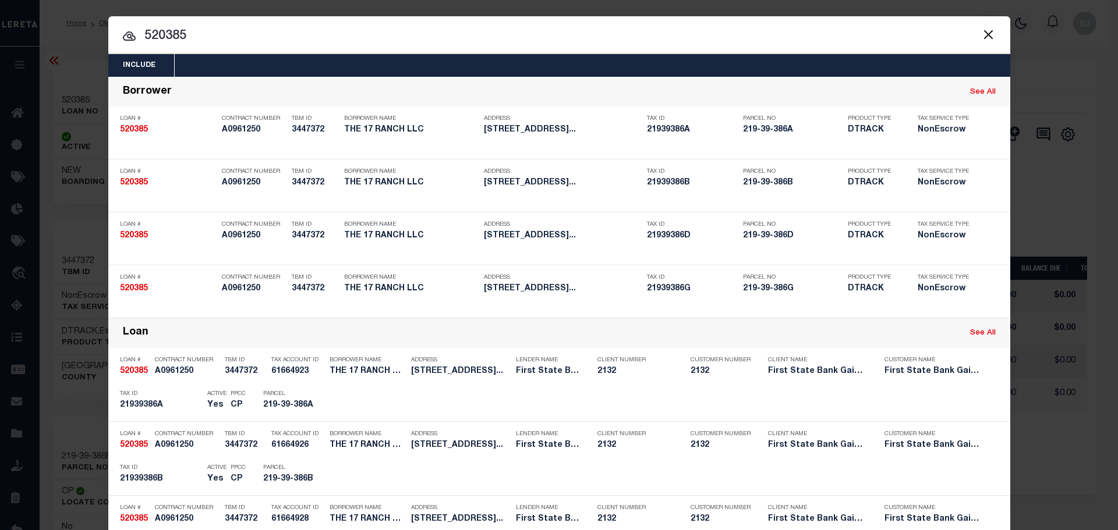
scroll to position [291, 0]
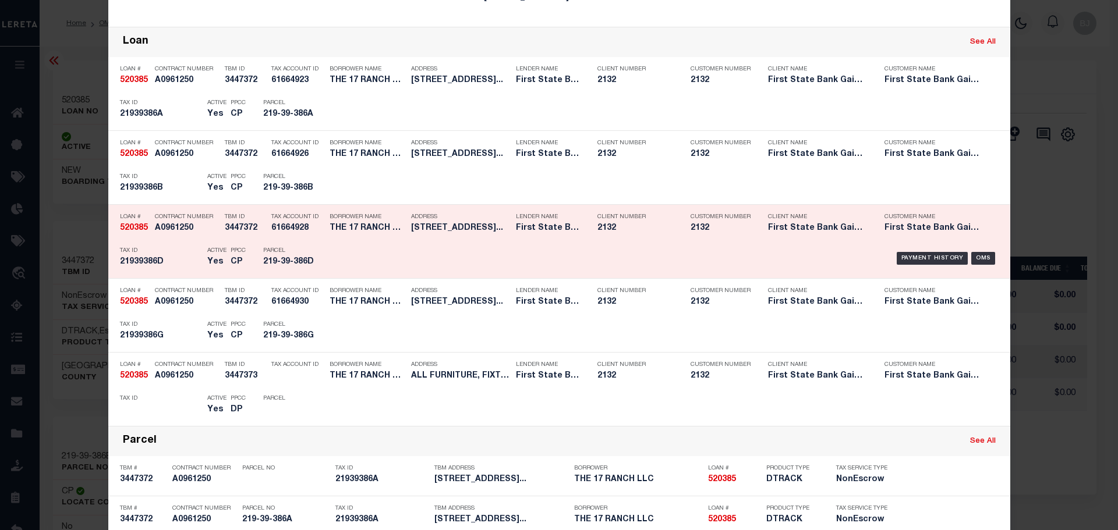
click at [416, 248] on div "Payment History OMS" at bounding box center [666, 259] width 666 height 34
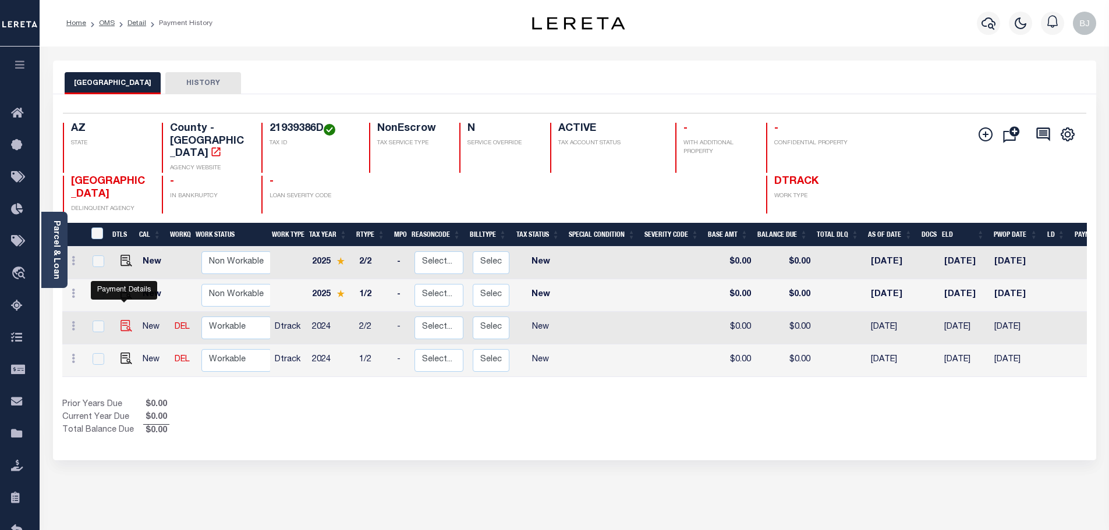
click at [128, 320] on img "" at bounding box center [127, 326] width 12 height 12
checkbox input "true"
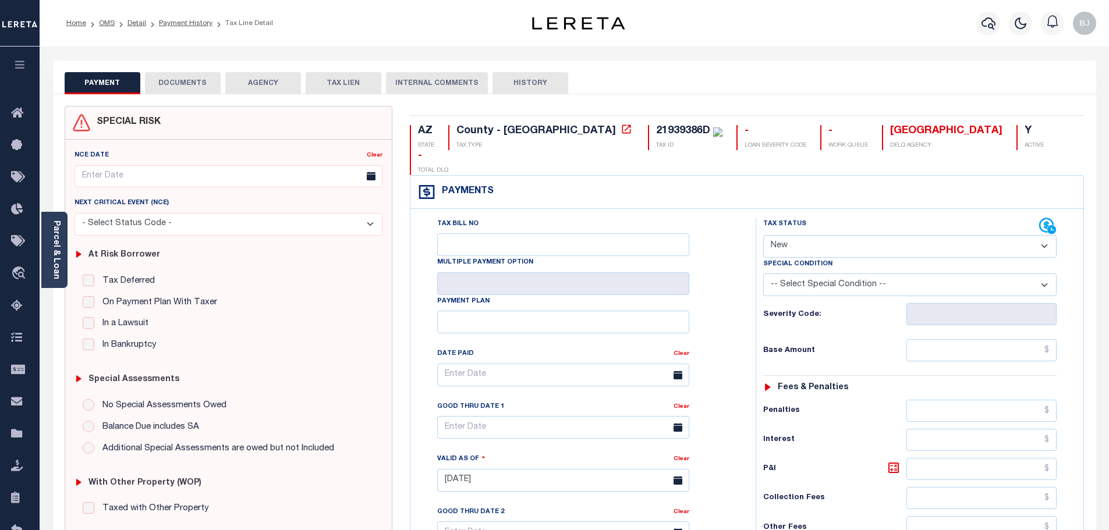
drag, startPoint x: 183, startPoint y: 82, endPoint x: 371, endPoint y: 109, distance: 190.6
click at [182, 82] on button "DOCUMENTS" at bounding box center [183, 83] width 76 height 22
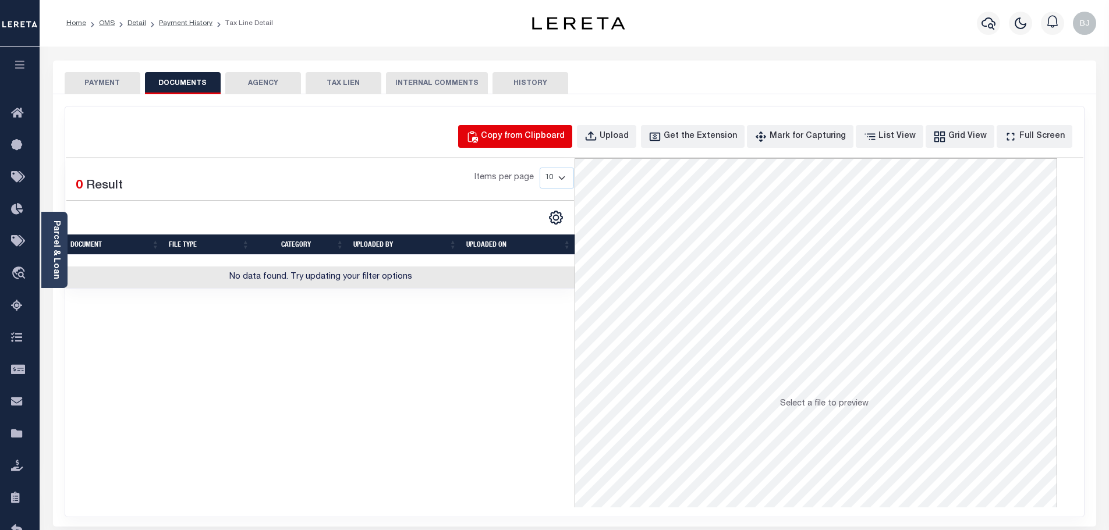
click at [552, 141] on div "Copy from Clipboard" at bounding box center [523, 136] width 84 height 13
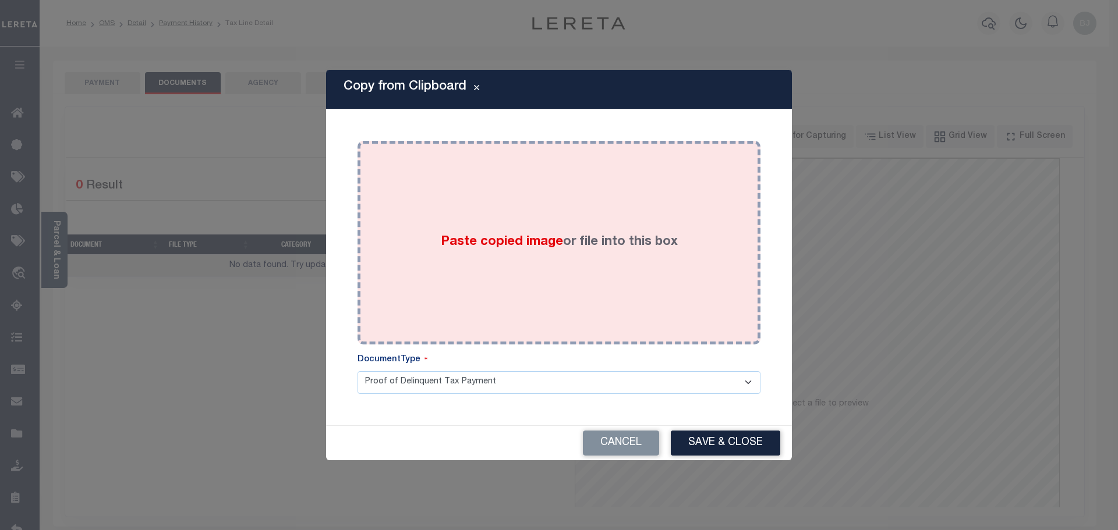
drag, startPoint x: 564, startPoint y: 204, endPoint x: 619, endPoint y: 340, distance: 146.3
click at [567, 217] on div "Paste copied image or file into this box" at bounding box center [558, 243] width 385 height 186
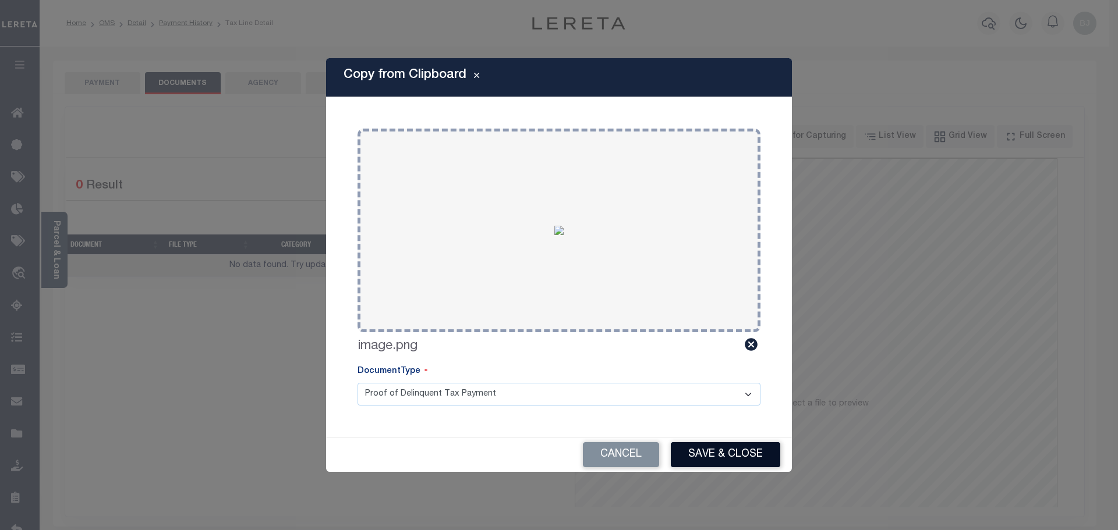
click at [738, 456] on button "Save & Close" at bounding box center [725, 455] width 109 height 25
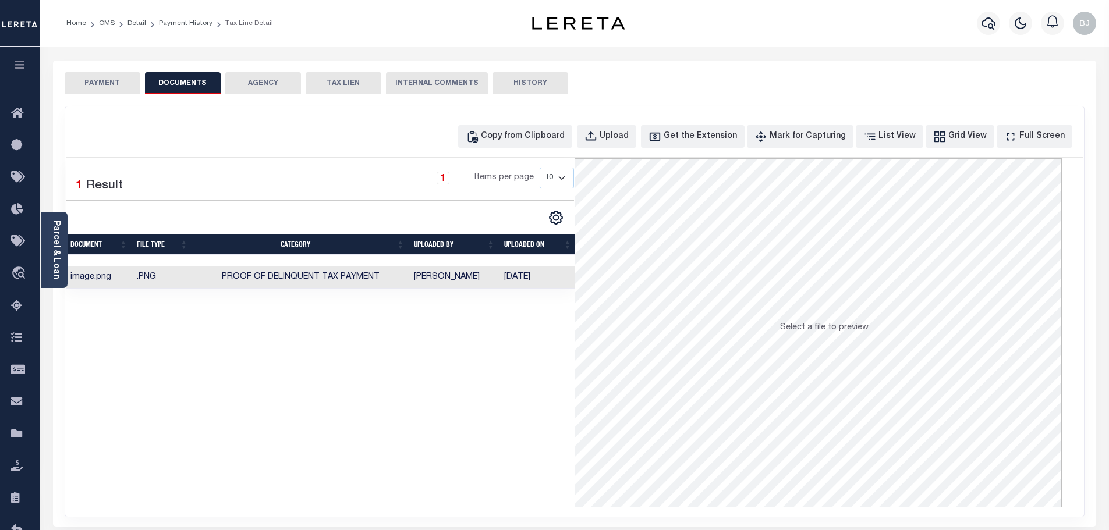
click at [95, 78] on button "PAYMENT" at bounding box center [103, 83] width 76 height 22
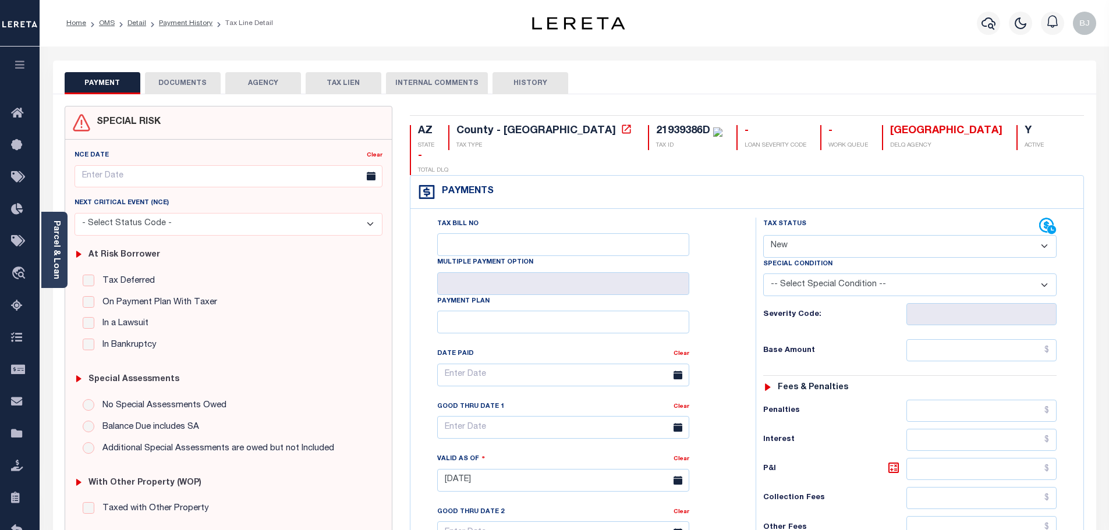
drag, startPoint x: 877, startPoint y: 227, endPoint x: 873, endPoint y: 233, distance: 7.1
click at [877, 235] on select "- Select Status Code - Open Due/Unpaid Paid Incomplete No Tax Due Internal Refu…" at bounding box center [909, 246] width 293 height 23
select select "PYD"
click at [763, 235] on select "- Select Status Code - Open Due/Unpaid Paid Incomplete No Tax Due Internal Refu…" at bounding box center [909, 246] width 293 height 23
type input "[DATE]"
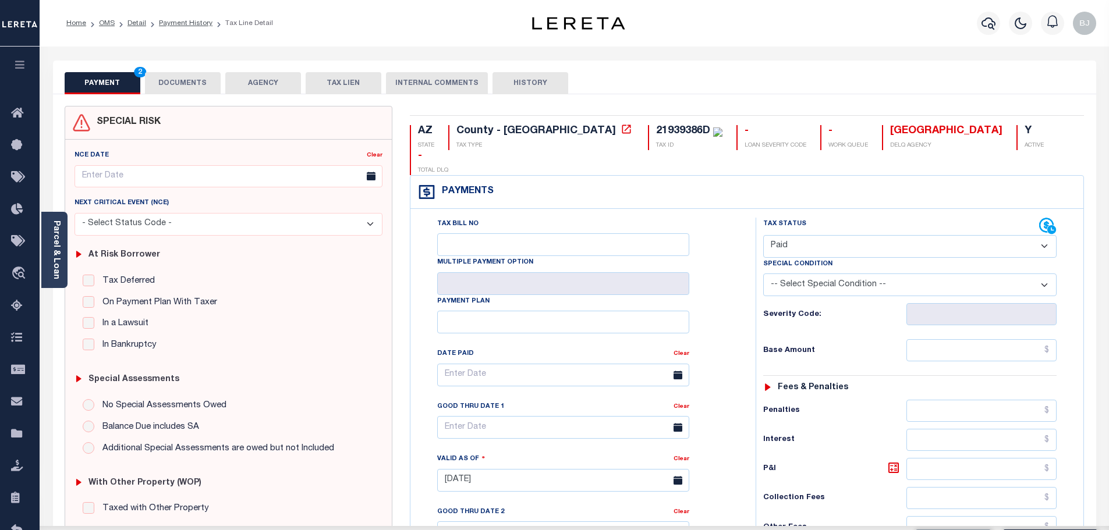
scroll to position [233, 0]
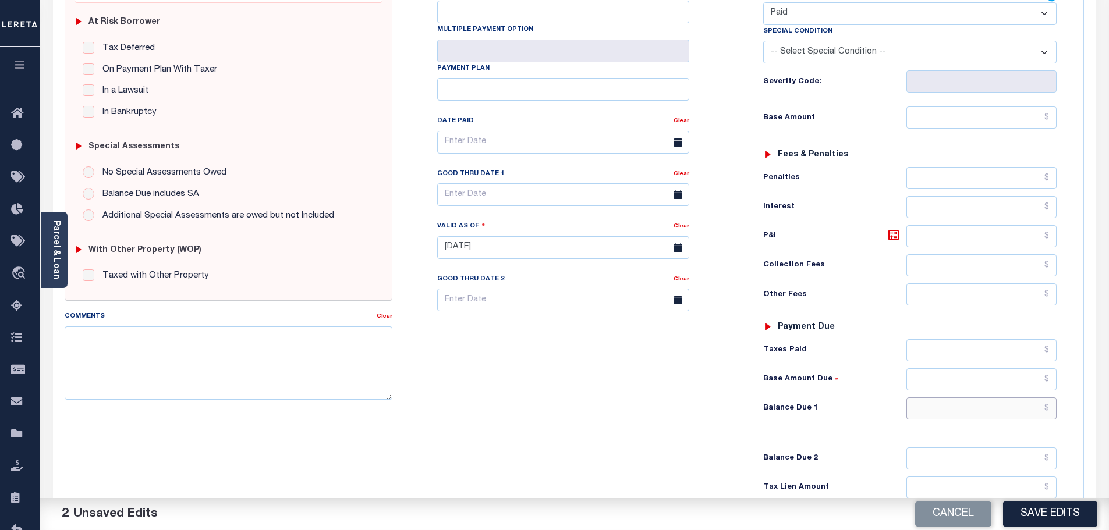
click at [961, 398] on input "text" at bounding box center [982, 409] width 151 height 22
type input "$0.00"
click at [1081, 515] on button "Save Edits" at bounding box center [1050, 514] width 94 height 25
checkbox input "false"
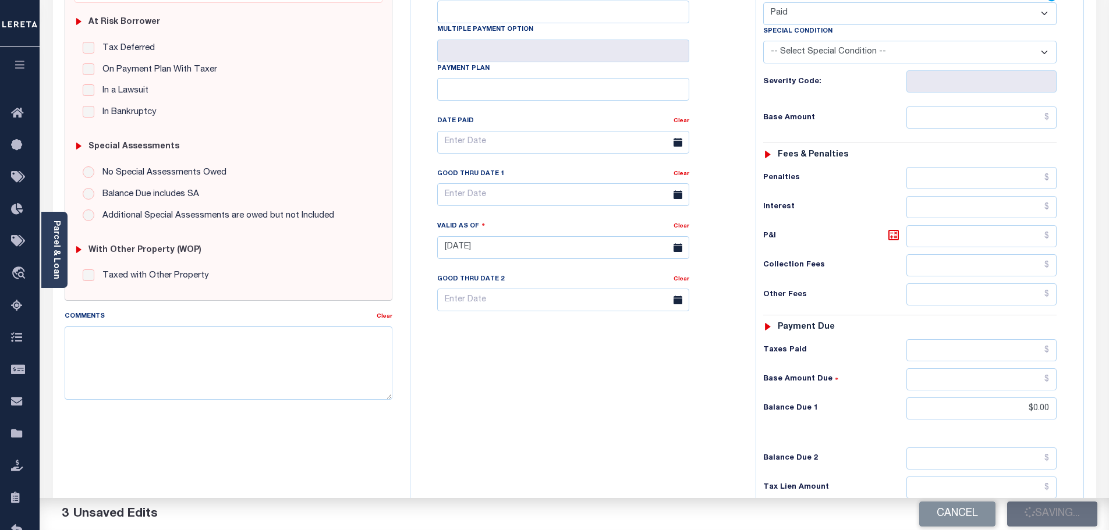
checkbox input "false"
type input "$0"
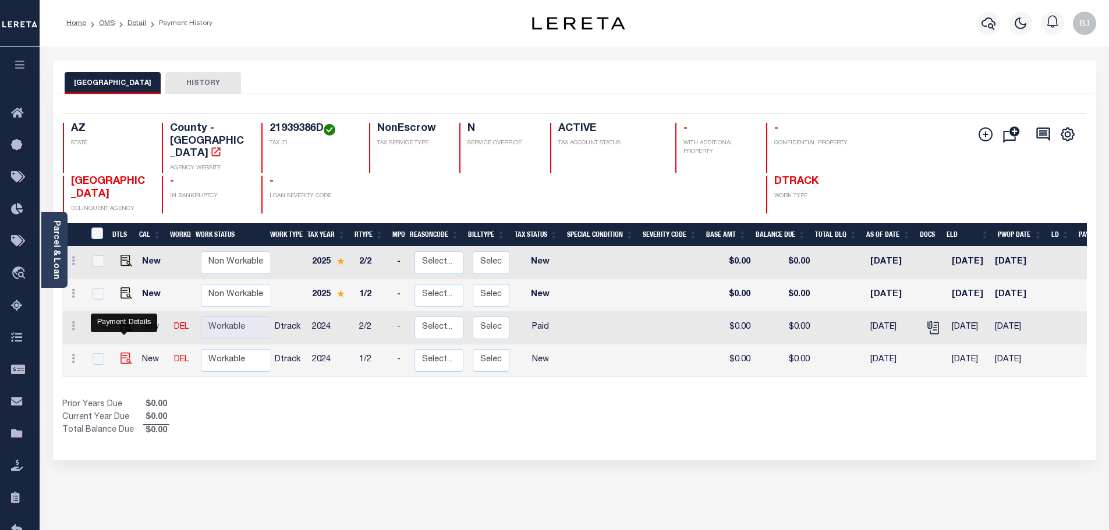
click at [129, 353] on img "" at bounding box center [127, 359] width 12 height 12
checkbox input "true"
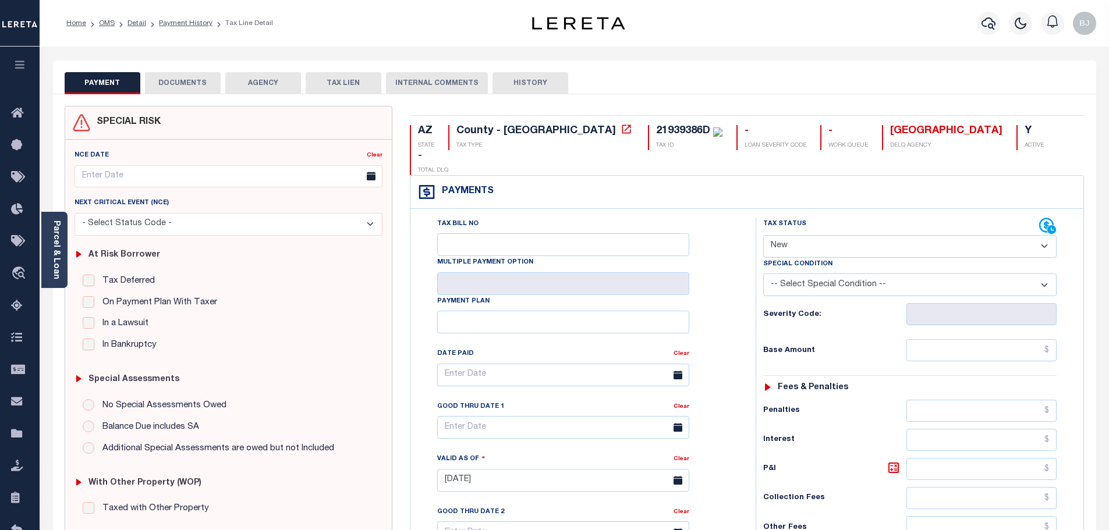
click at [184, 73] on button "DOCUMENTS" at bounding box center [183, 83] width 76 height 22
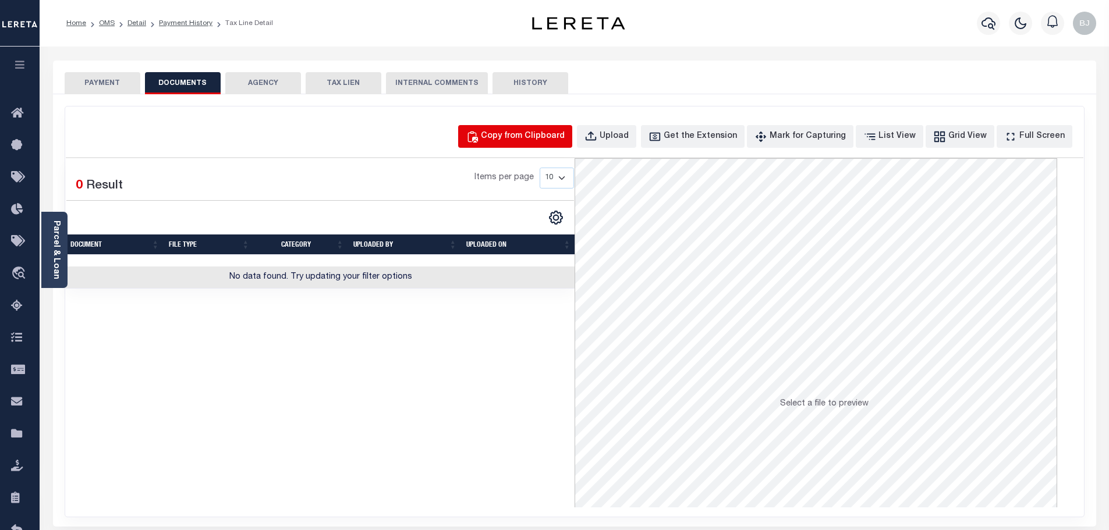
click at [542, 135] on div "Copy from Clipboard" at bounding box center [523, 136] width 84 height 13
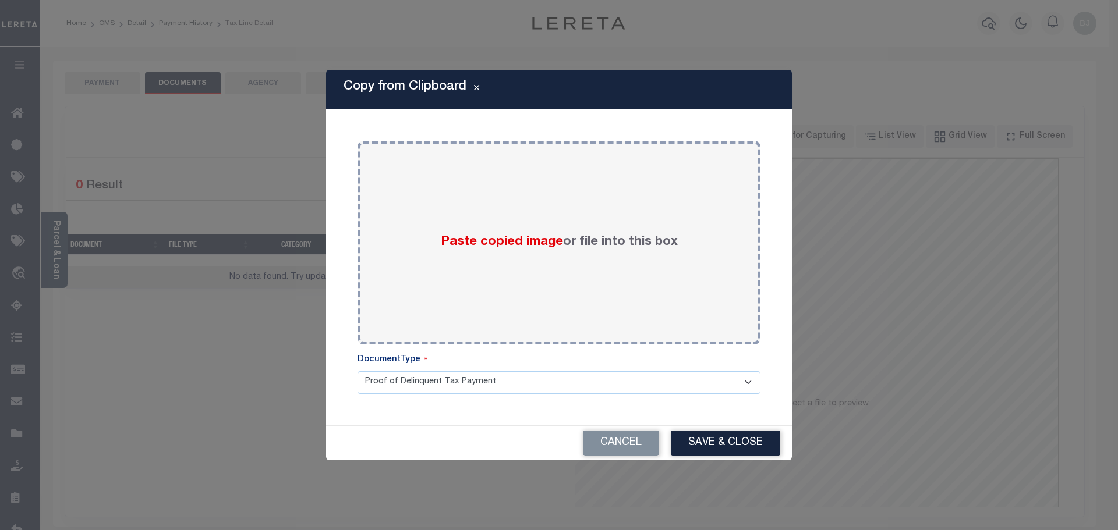
drag, startPoint x: 588, startPoint y: 228, endPoint x: 690, endPoint y: 365, distance: 170.5
click at [611, 249] on div "Paste copied image or file into this box" at bounding box center [558, 243] width 385 height 186
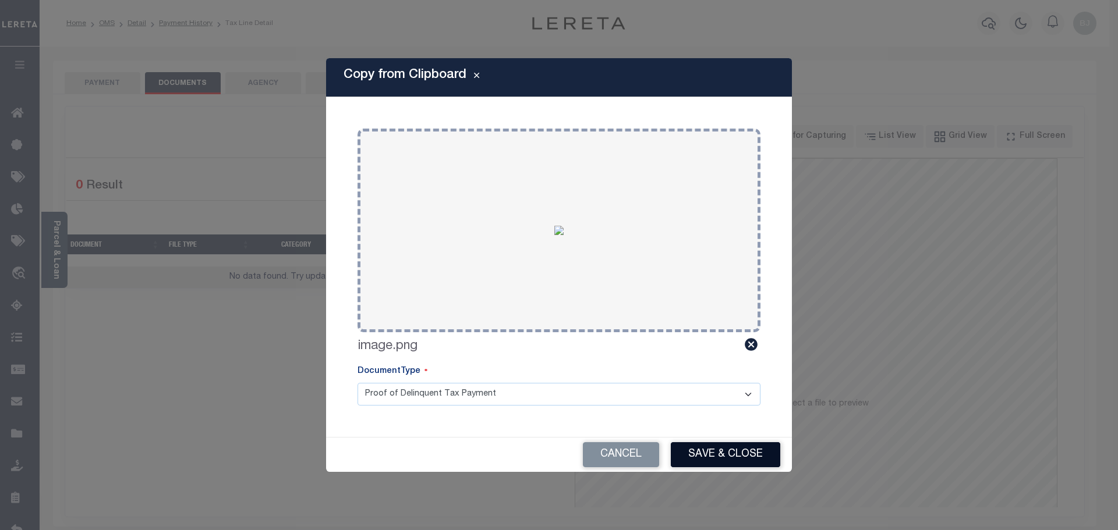
click at [765, 466] on button "Save & Close" at bounding box center [725, 455] width 109 height 25
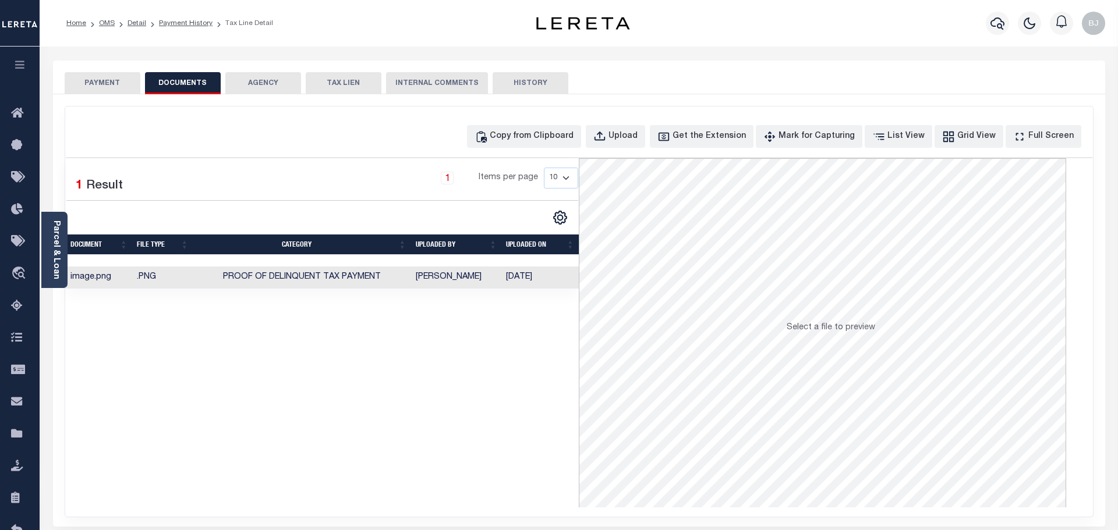
click at [120, 83] on button "PAYMENT" at bounding box center [103, 83] width 76 height 22
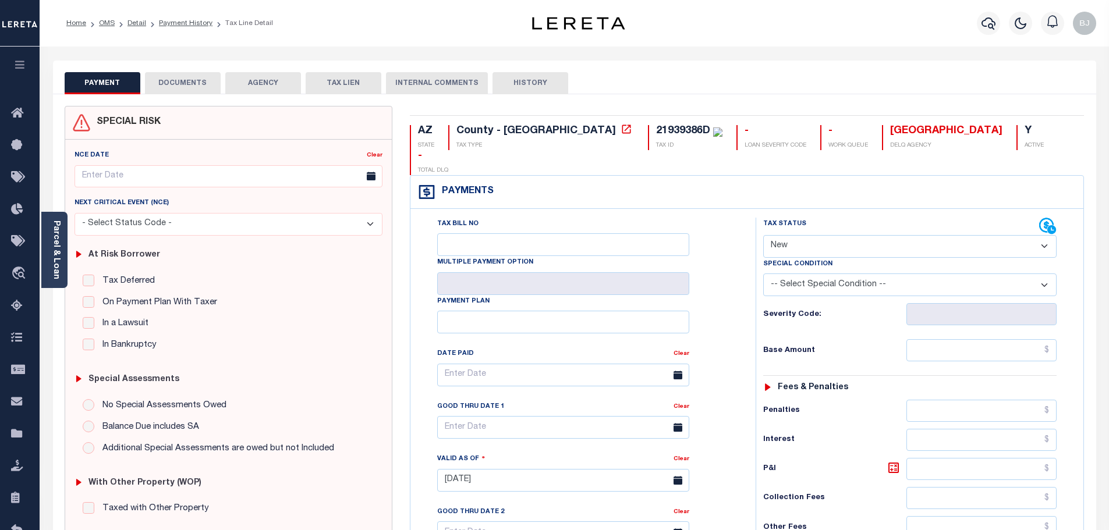
drag, startPoint x: 830, startPoint y: 224, endPoint x: 831, endPoint y: 232, distance: 8.3
click at [830, 235] on select "- Select Status Code - Open Due/Unpaid Paid Incomplete No Tax Due Internal Refu…" at bounding box center [909, 246] width 293 height 23
select select "PYD"
click at [763, 235] on select "- Select Status Code - Open Due/Unpaid Paid Incomplete No Tax Due Internal Refu…" at bounding box center [909, 246] width 293 height 23
type input "[DATE]"
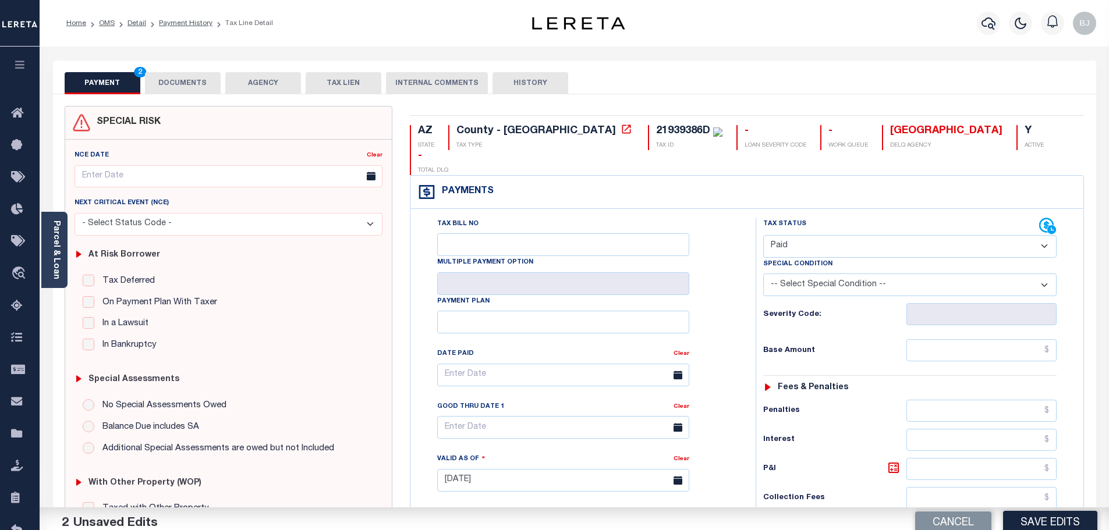
scroll to position [233, 0]
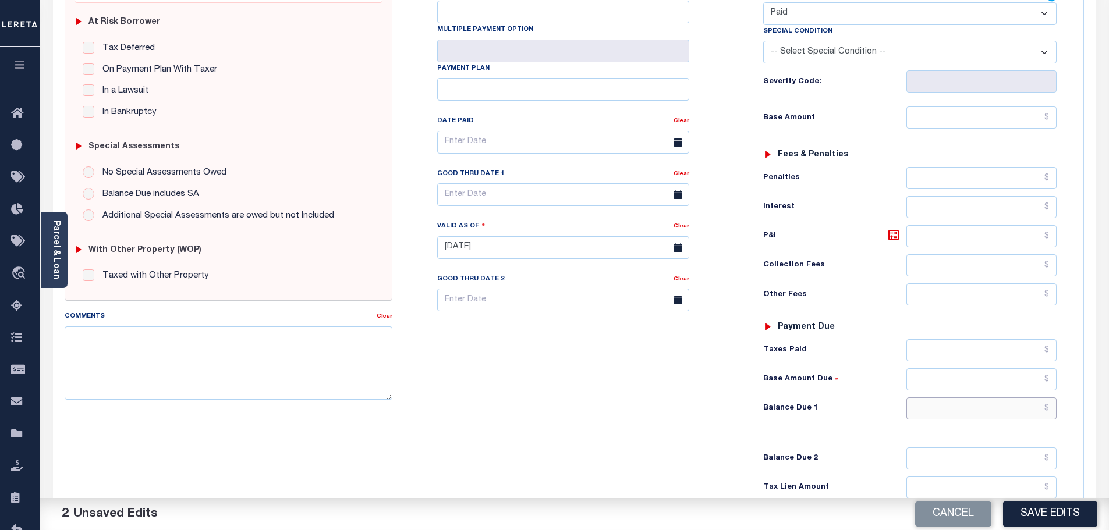
click at [1003, 398] on input "text" at bounding box center [982, 409] width 151 height 22
type input "$0.00"
drag, startPoint x: 773, startPoint y: 472, endPoint x: 877, endPoint y: 486, distance: 104.5
click at [773, 477] on div "Tax Lien Amount" at bounding box center [909, 488] width 293 height 22
drag, startPoint x: 781, startPoint y: 441, endPoint x: 861, endPoint y: 471, distance: 85.7
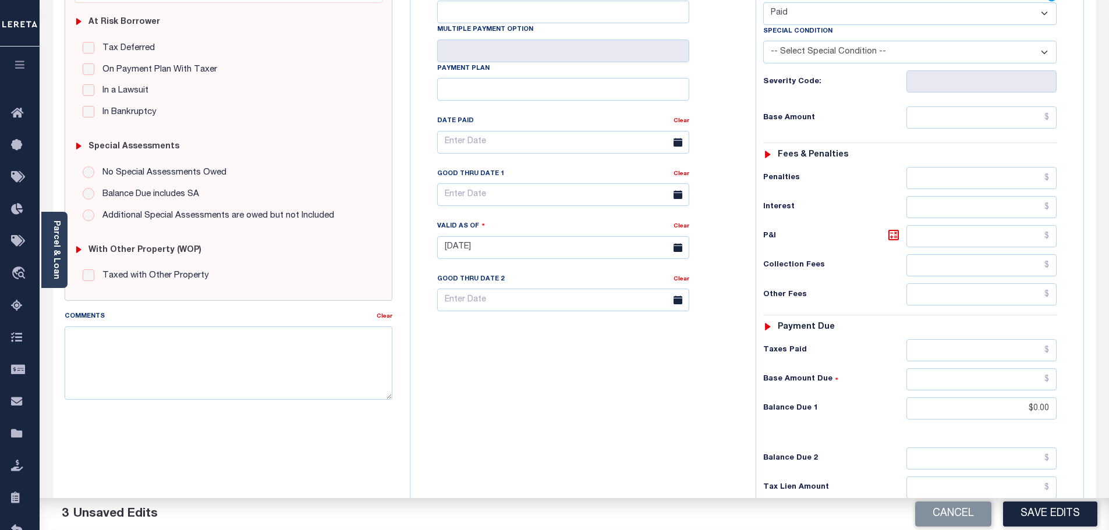
click at [781, 448] on div "Balance Due 2" at bounding box center [909, 459] width 293 height 22
click at [1063, 518] on button "Save Edits" at bounding box center [1050, 514] width 94 height 25
checkbox input "false"
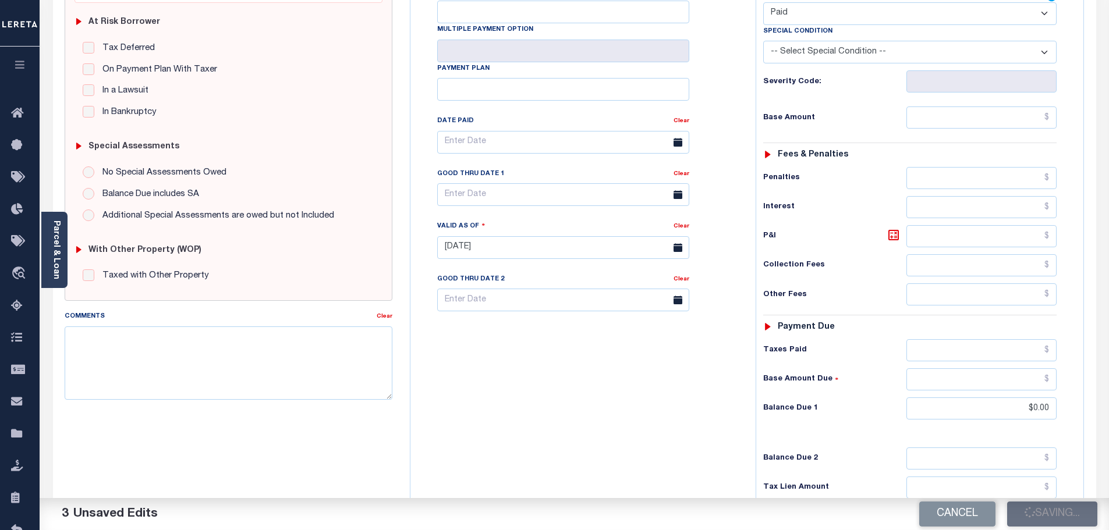
type input "$0"
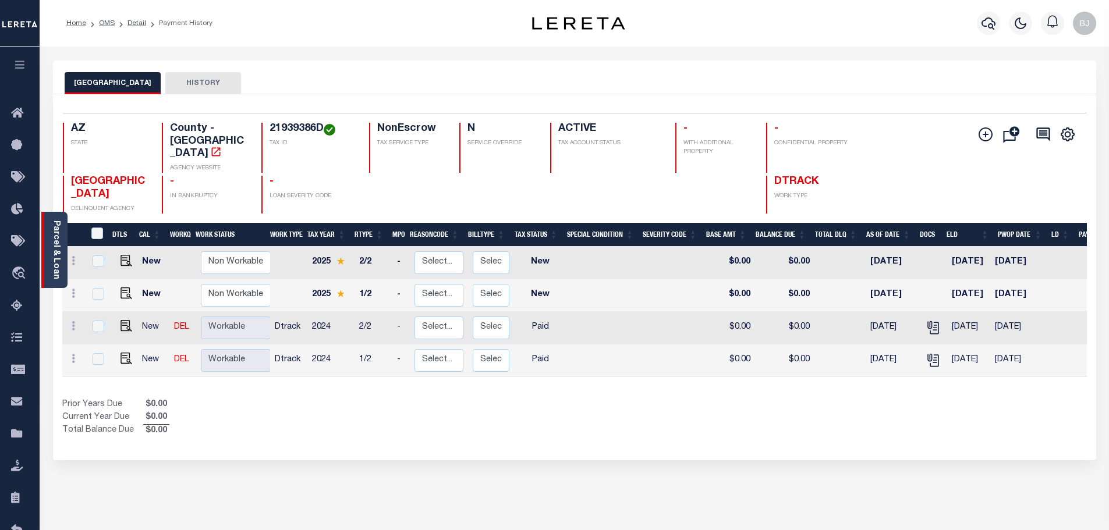
click at [61, 256] on div "Parcel & Loan" at bounding box center [54, 250] width 26 height 76
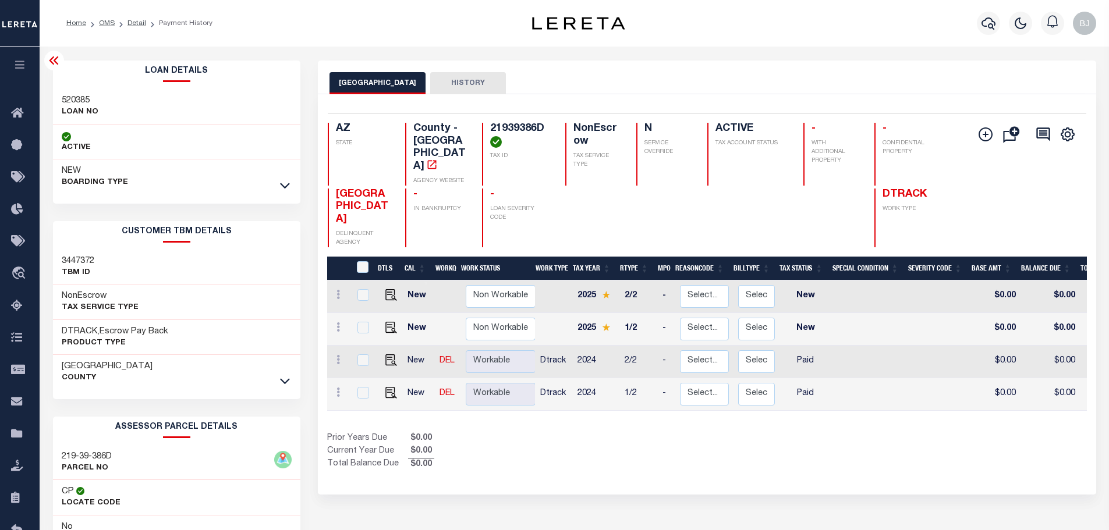
click at [68, 99] on h3 "520385" at bounding box center [80, 101] width 37 height 12
copy h3 "520385"
click at [990, 19] on icon "button" at bounding box center [989, 23] width 14 height 12
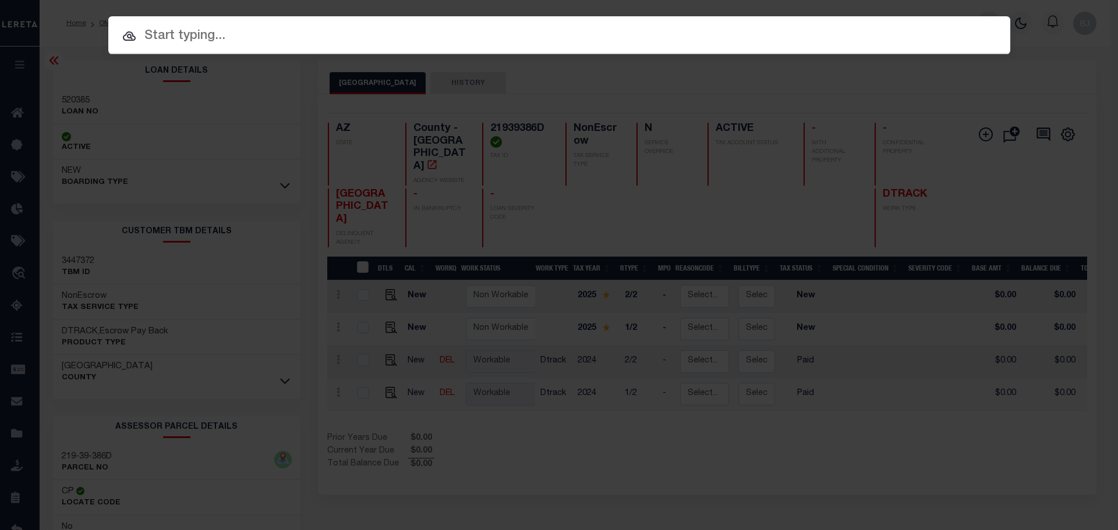
paste input "520385"
type input "520385"
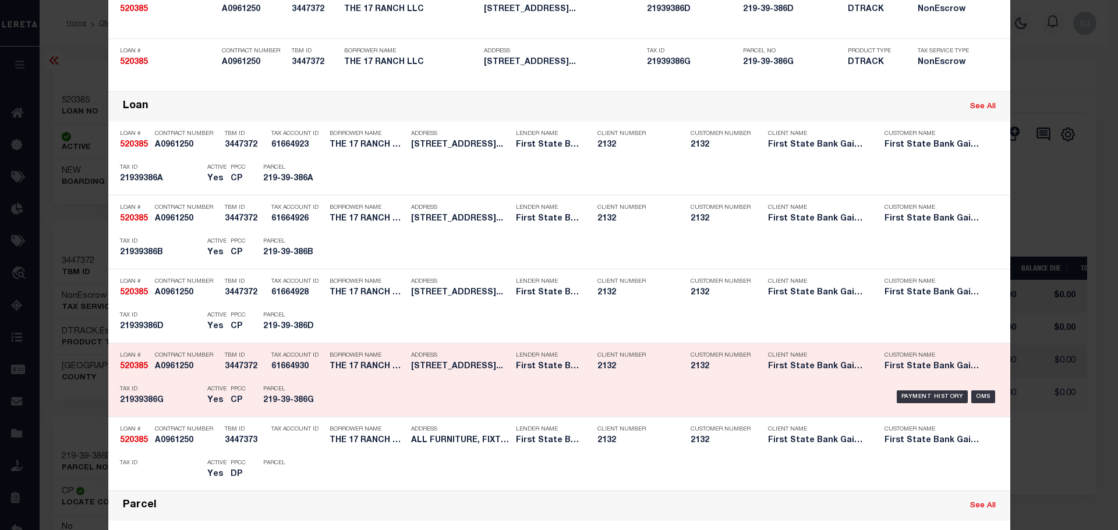
scroll to position [233, 0]
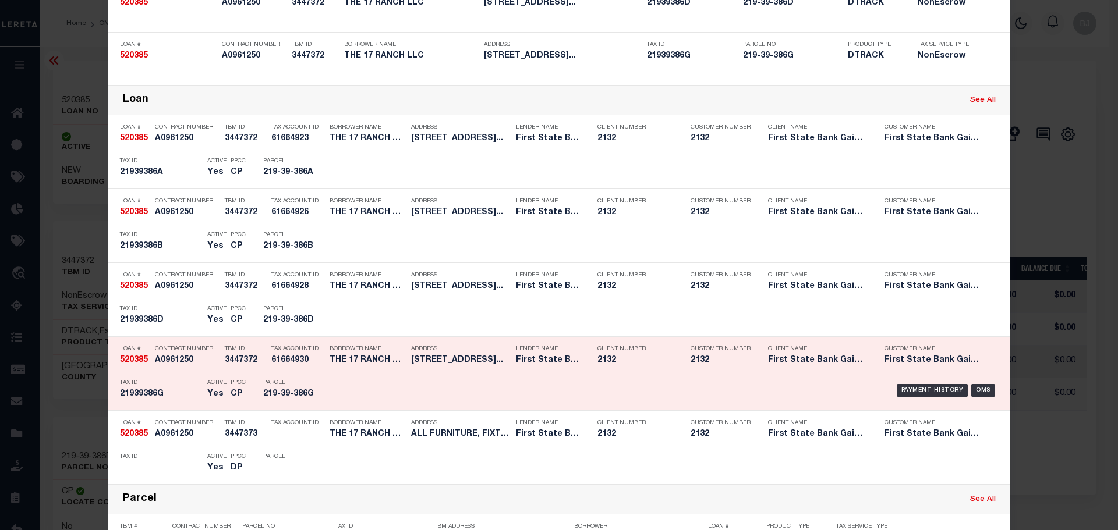
click at [359, 371] on div "Borrower Name THE 17 RANCH LLC" at bounding box center [368, 357] width 76 height 34
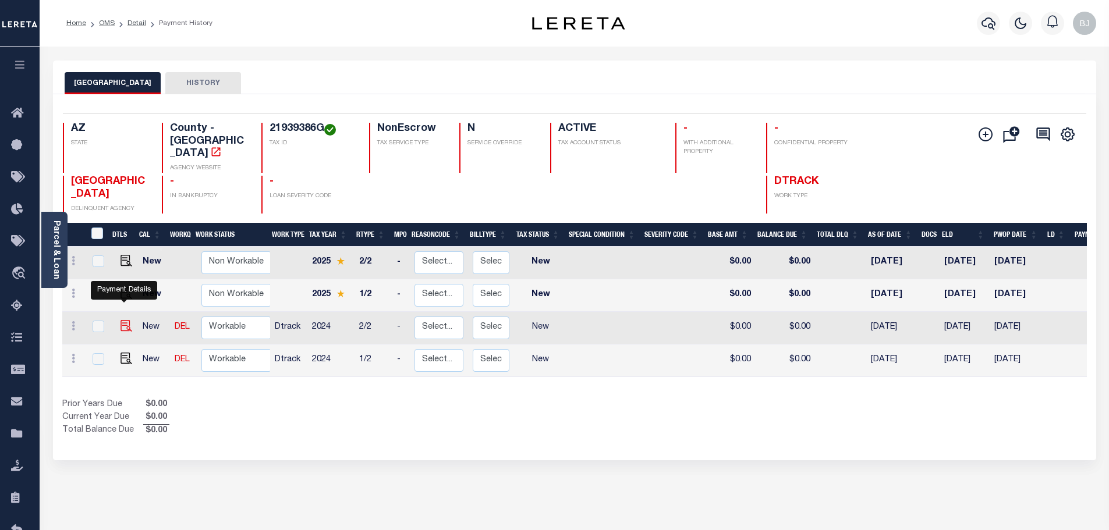
click at [123, 320] on img "" at bounding box center [127, 326] width 12 height 12
checkbox input "true"
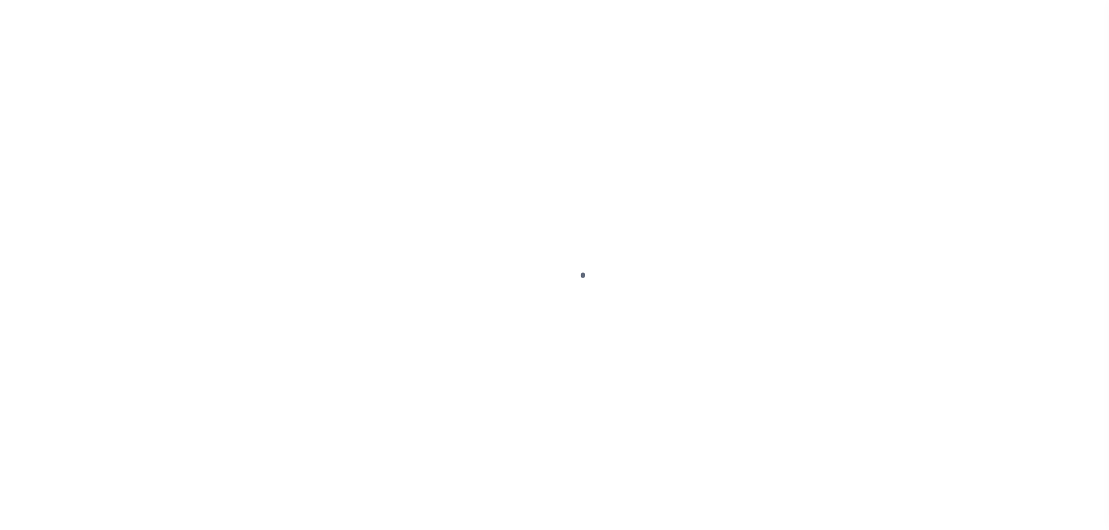
select select "NW2"
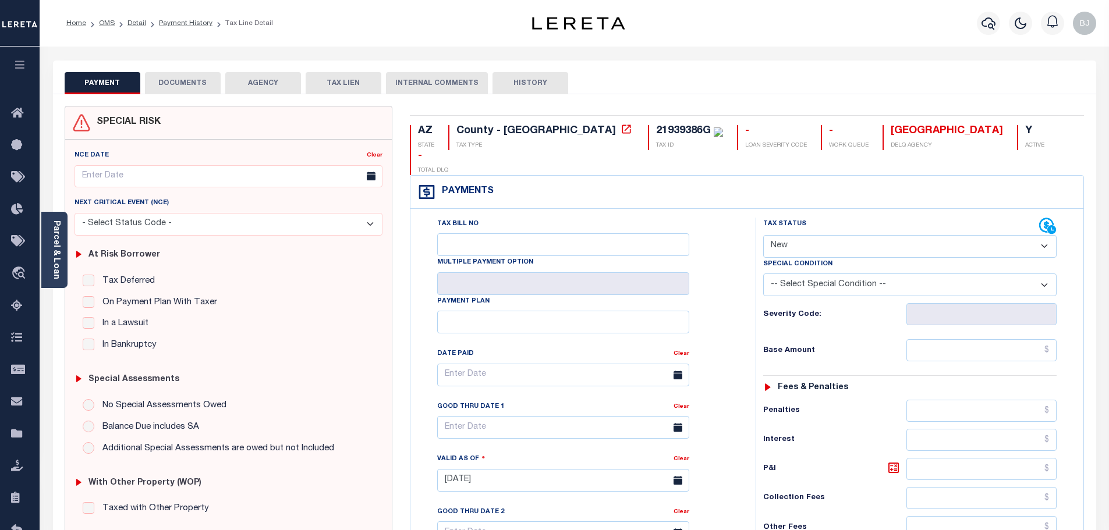
click at [183, 85] on button "DOCUMENTS" at bounding box center [183, 83] width 76 height 22
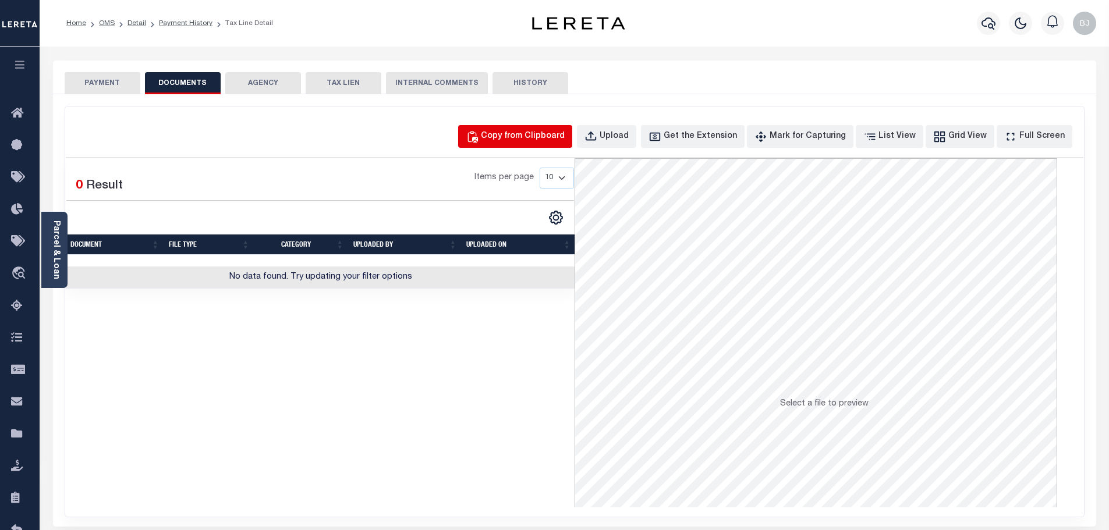
click at [572, 128] on button "Copy from Clipboard" at bounding box center [515, 136] width 114 height 23
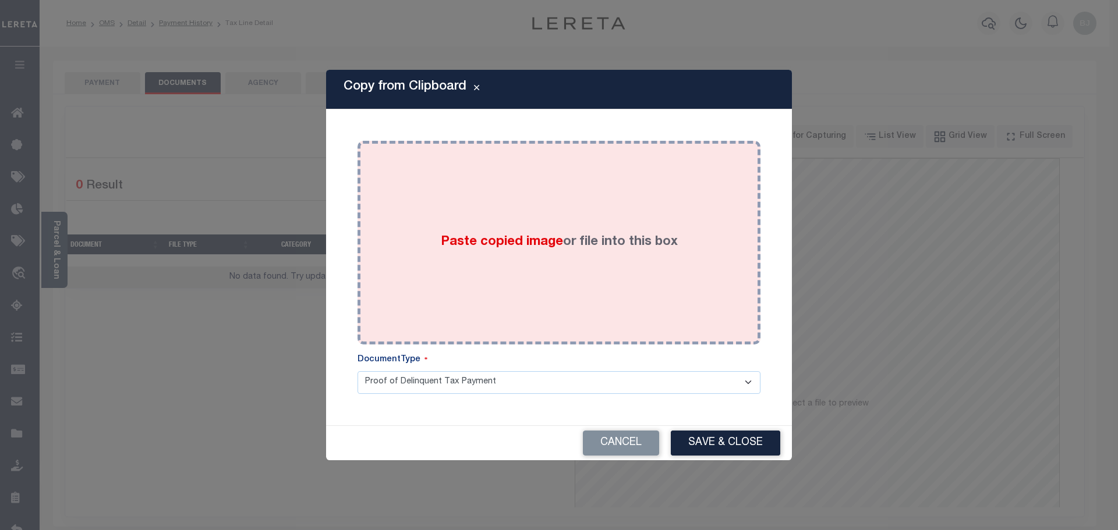
click at [603, 246] on body "Home OMS Detail Payment History Tax Line Detail" at bounding box center [559, 406] width 1118 height 812
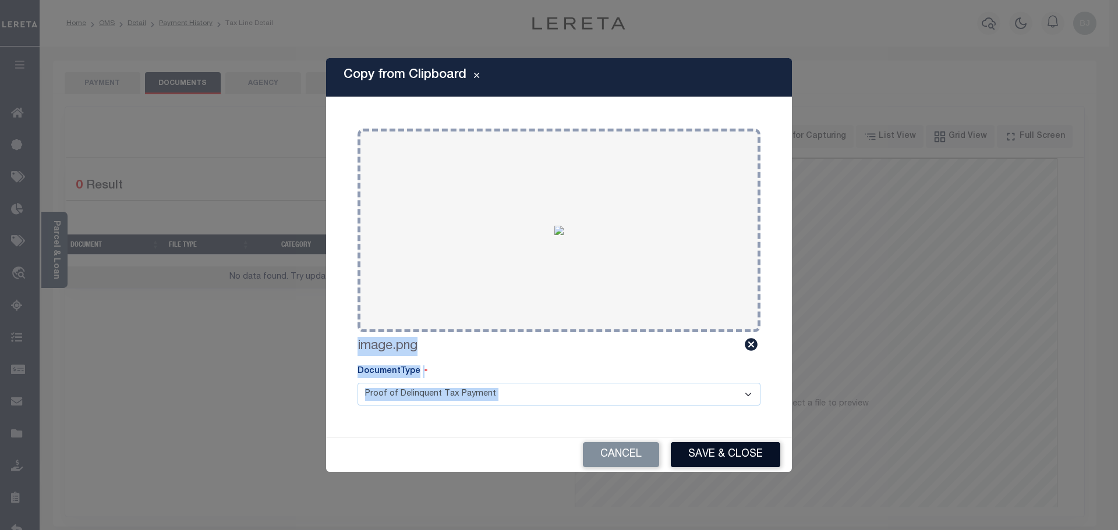
click at [755, 453] on button "Save & Close" at bounding box center [725, 455] width 109 height 25
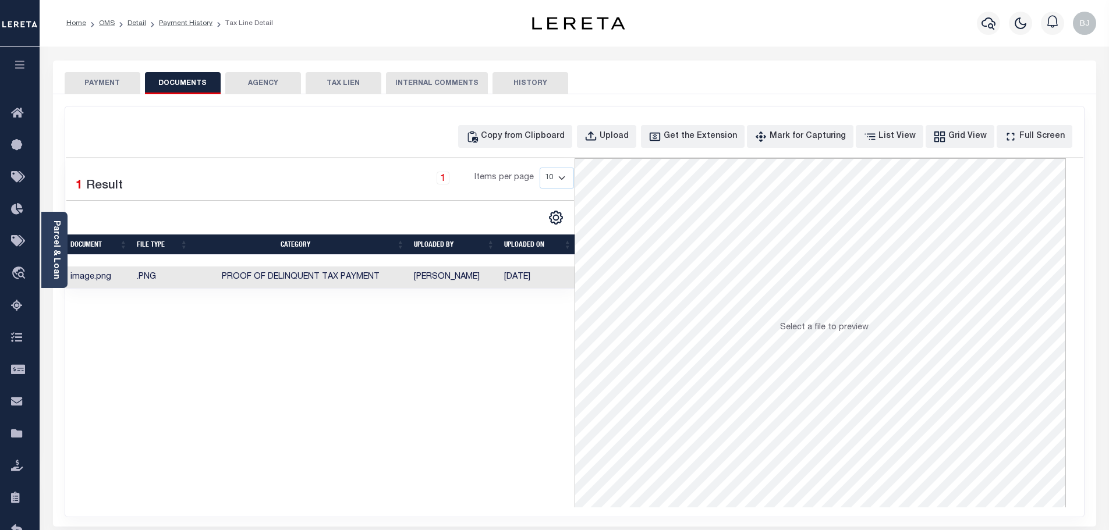
click at [105, 79] on button "PAYMENT" at bounding box center [103, 83] width 76 height 22
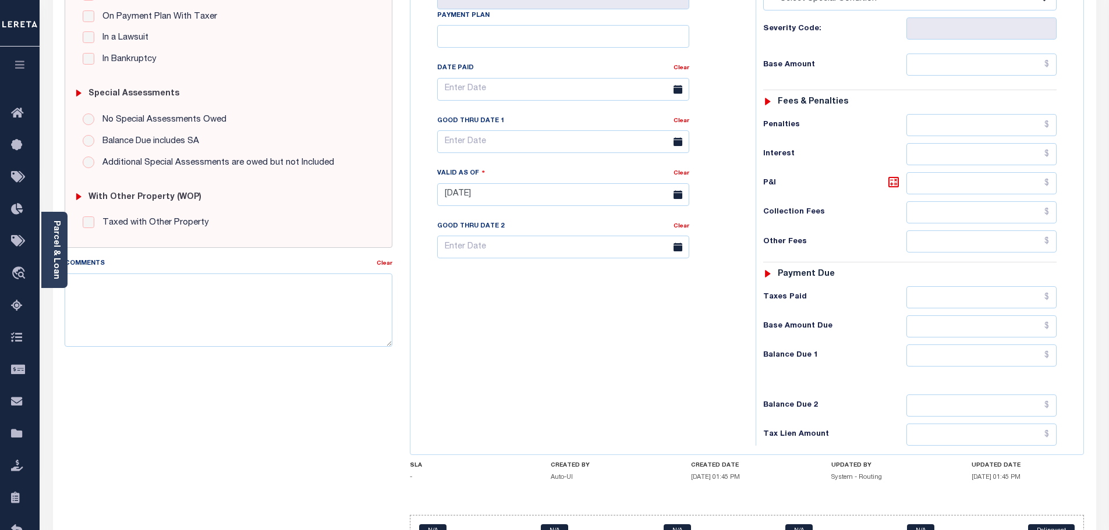
scroll to position [291, 0]
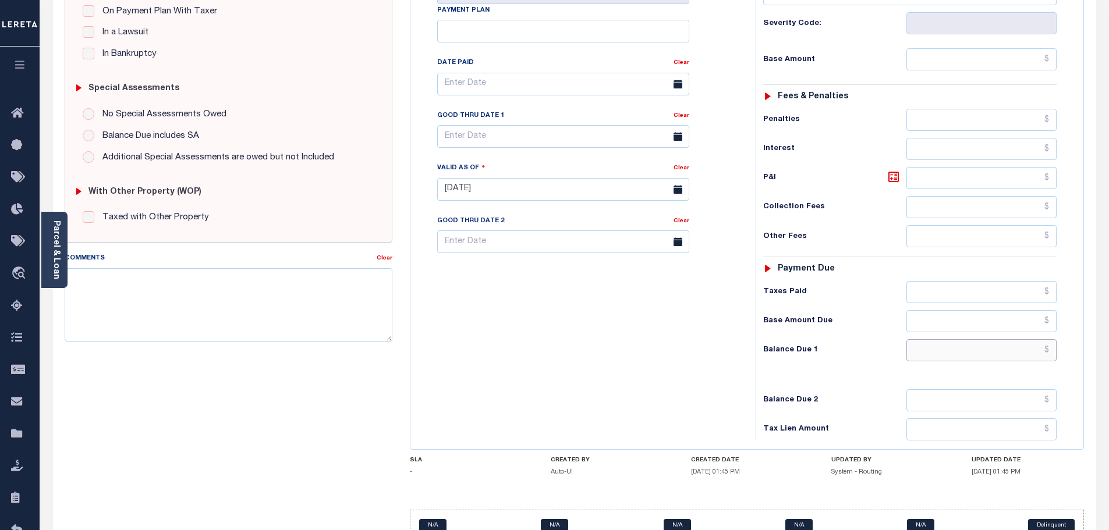
click at [980, 339] on input "text" at bounding box center [982, 350] width 151 height 22
type input "$0"
type input "[DATE]"
type input "$0.00"
click at [806, 356] on div "Tax Status Status - Select Status Code -" at bounding box center [914, 184] width 316 height 514
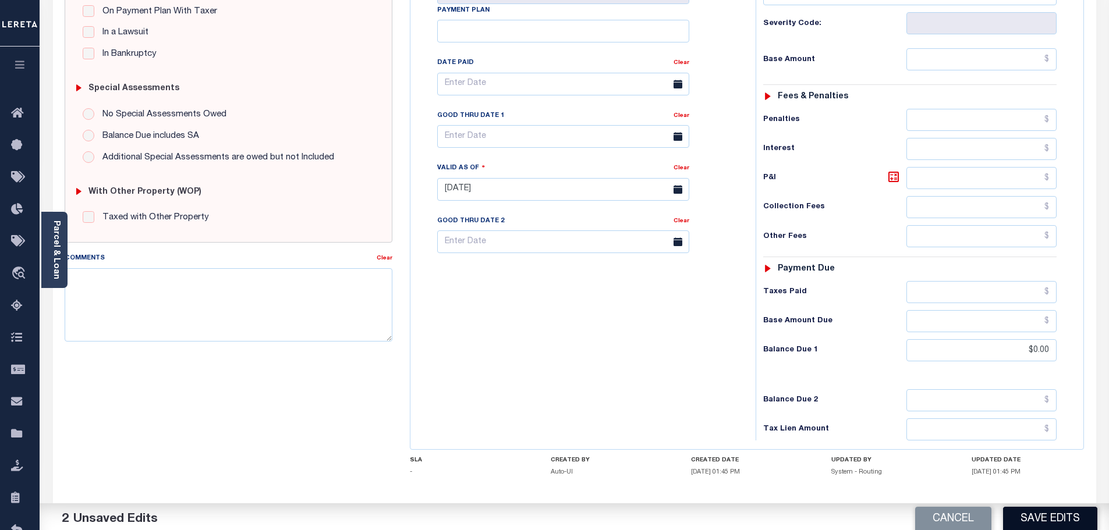
scroll to position [0, 0]
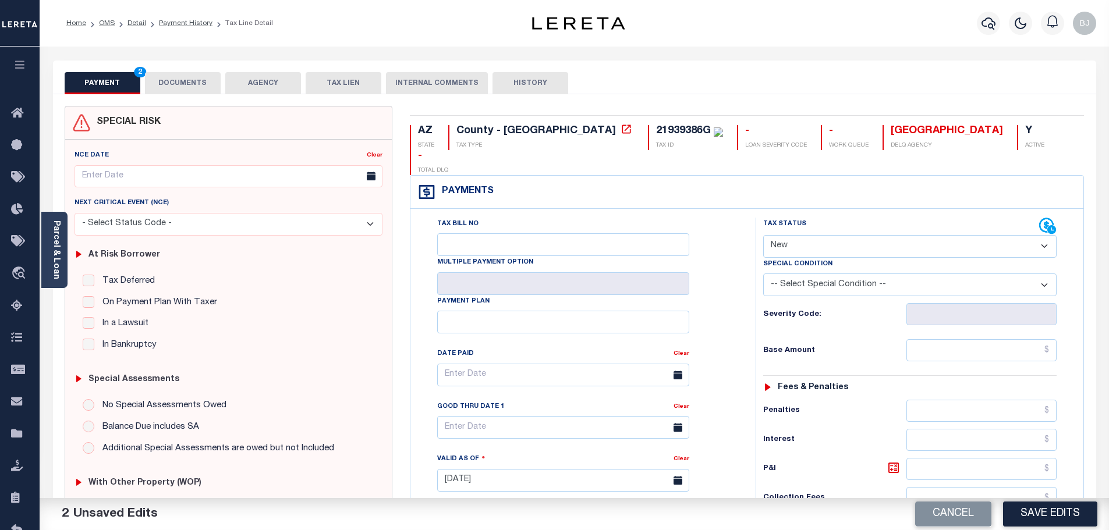
drag, startPoint x: 872, startPoint y: 199, endPoint x: 877, endPoint y: 221, distance: 22.7
click at [874, 218] on div "Tax Status Status" at bounding box center [901, 226] width 276 height 17
click at [877, 235] on select "- Select Status Code - Open Due/Unpaid Paid Incomplete No Tax Due Internal Refu…" at bounding box center [909, 246] width 293 height 23
select select "PYD"
click at [763, 235] on select "- Select Status Code - Open Due/Unpaid Paid Incomplete No Tax Due Internal Refu…" at bounding box center [909, 246] width 293 height 23
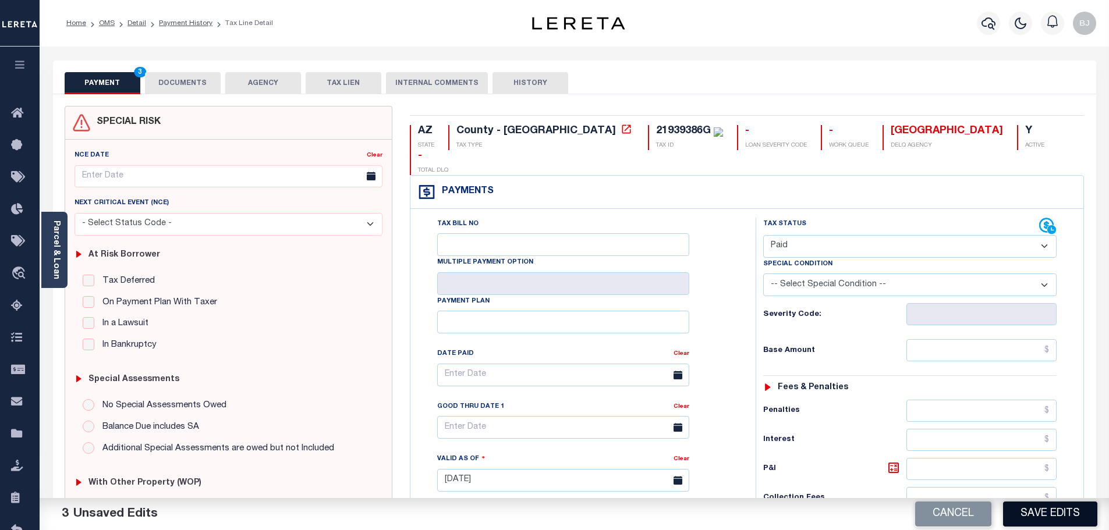
click at [1060, 507] on button "Save Edits" at bounding box center [1050, 514] width 94 height 25
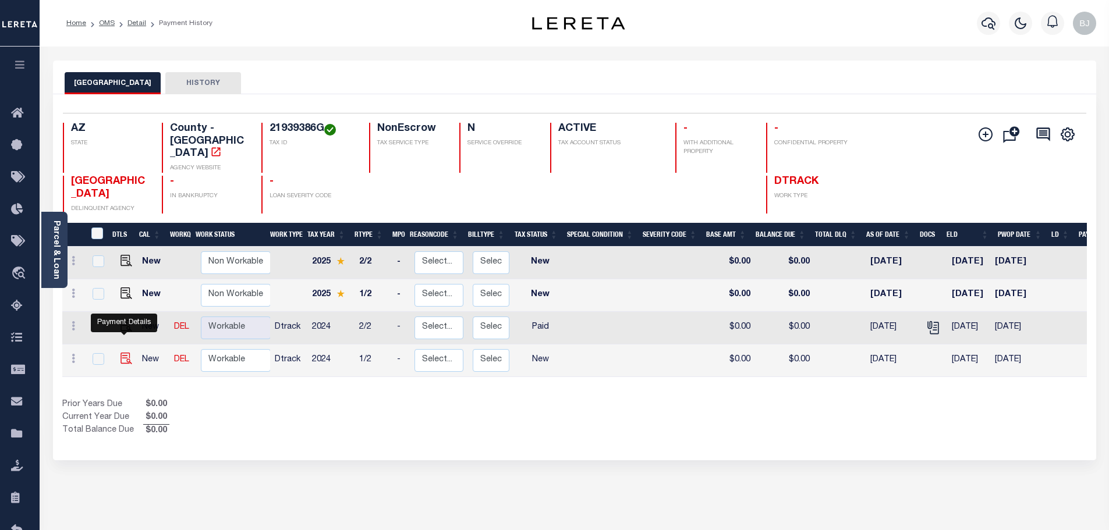
click at [129, 353] on img "" at bounding box center [127, 359] width 12 height 12
checkbox input "true"
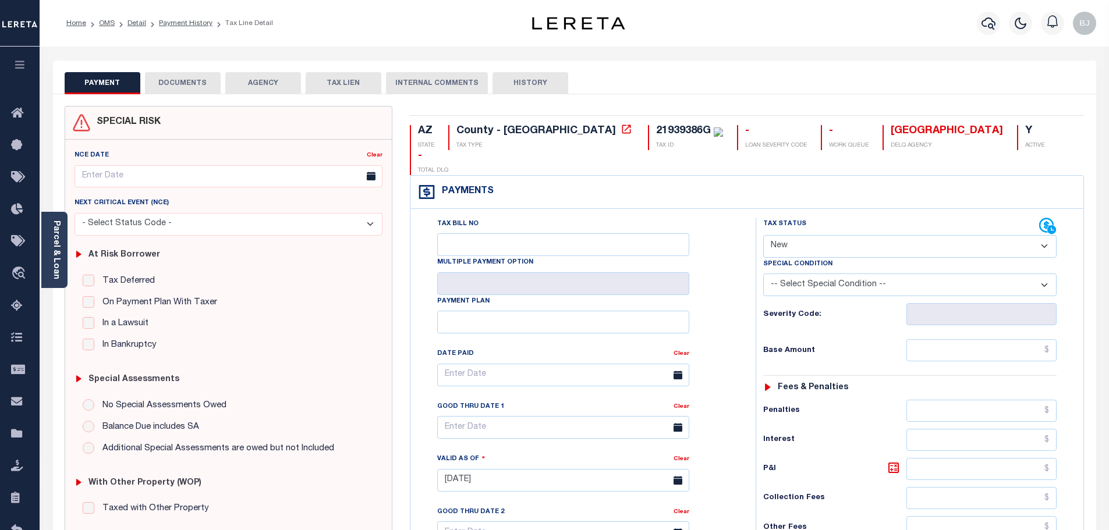
drag, startPoint x: 888, startPoint y: 225, endPoint x: 894, endPoint y: 232, distance: 9.1
click at [892, 235] on select "- Select Status Code - Open Due/Unpaid Paid Incomplete No Tax Due Internal Refu…" at bounding box center [909, 246] width 293 height 23
select select "INC"
click at [763, 235] on select "- Select Status Code - Open Due/Unpaid Paid Incomplete No Tax Due Internal Refu…" at bounding box center [909, 246] width 293 height 23
type input "[DATE]"
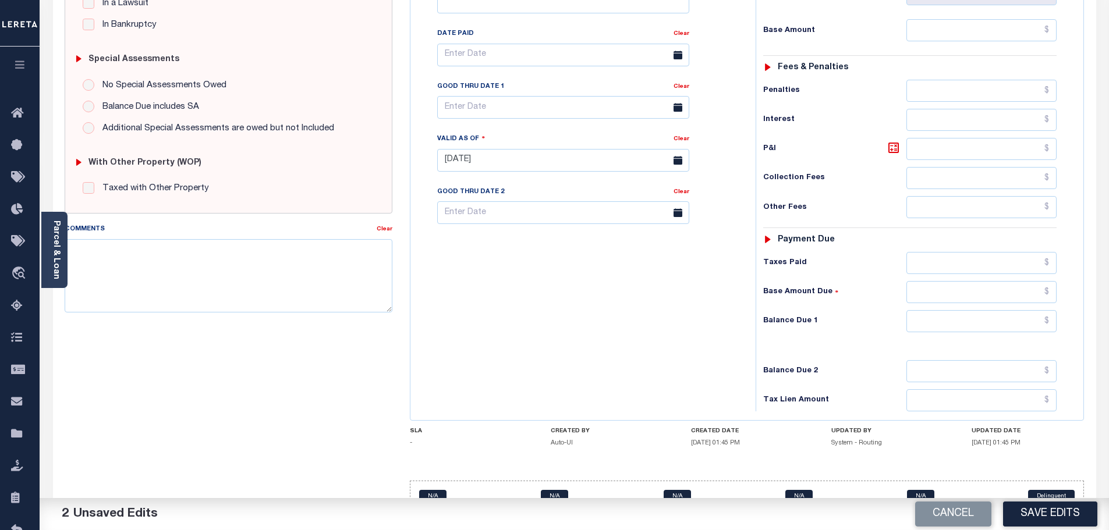
scroll to position [327, 0]
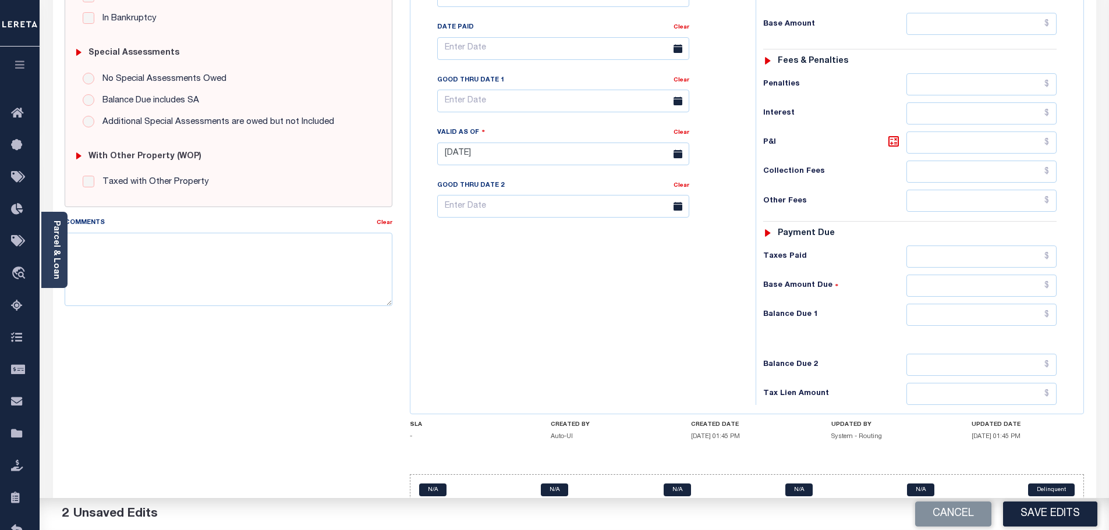
select select "PYD"
click at [978, 304] on input "text" at bounding box center [982, 315] width 151 height 22
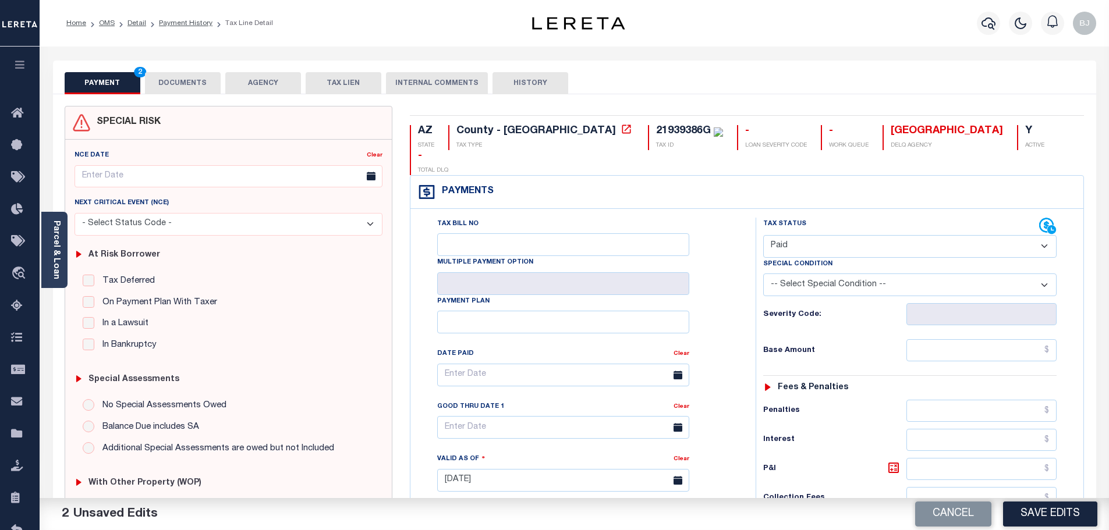
type input "$0.00"
click at [184, 88] on button "DOCUMENTS" at bounding box center [183, 83] width 76 height 22
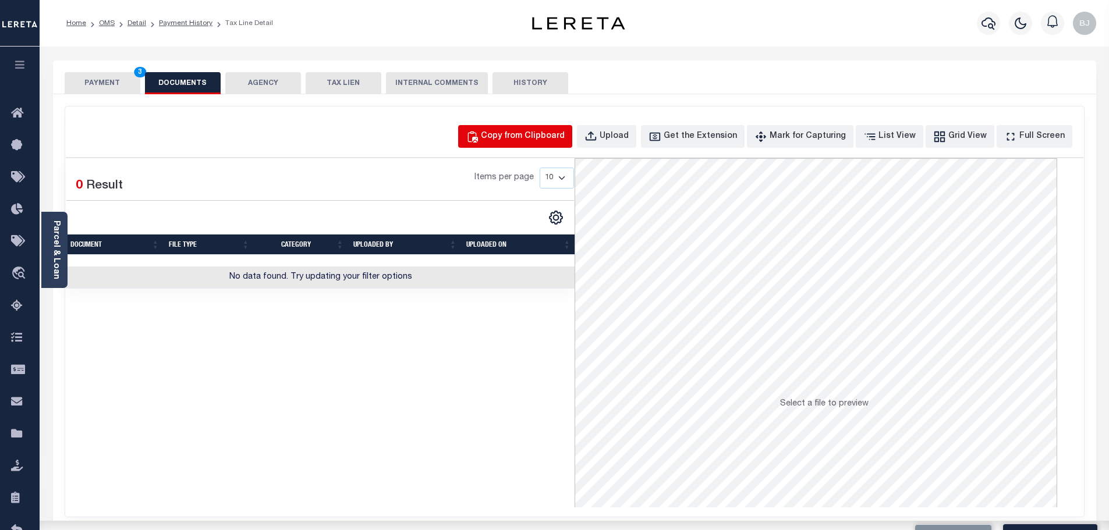
click at [555, 141] on div "Copy from Clipboard" at bounding box center [523, 136] width 84 height 13
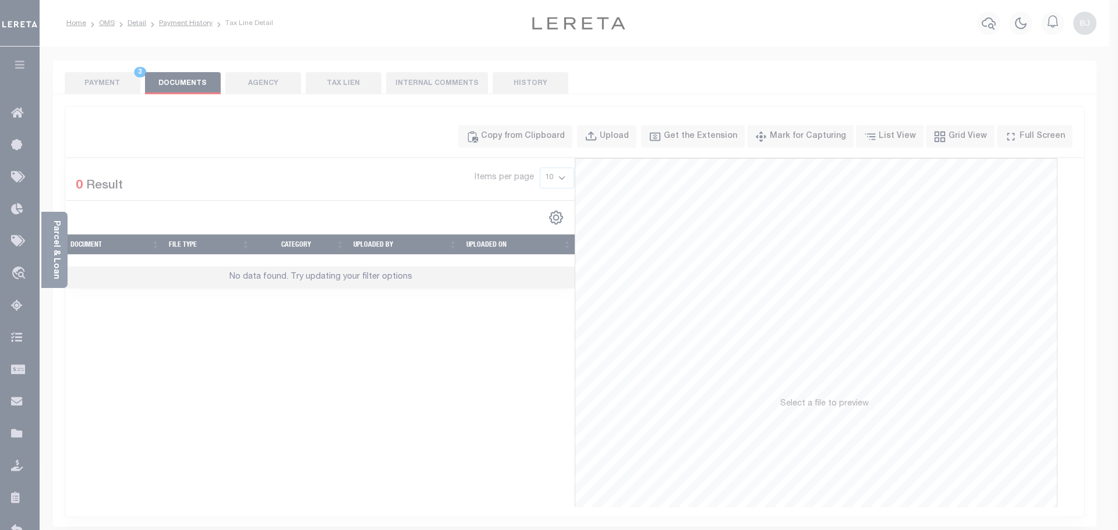
drag, startPoint x: 572, startPoint y: 199, endPoint x: 572, endPoint y: 220, distance: 20.4
click at [572, 208] on body "Home OMS Detail Payment History Tax Line Detail" at bounding box center [559, 406] width 1118 height 812
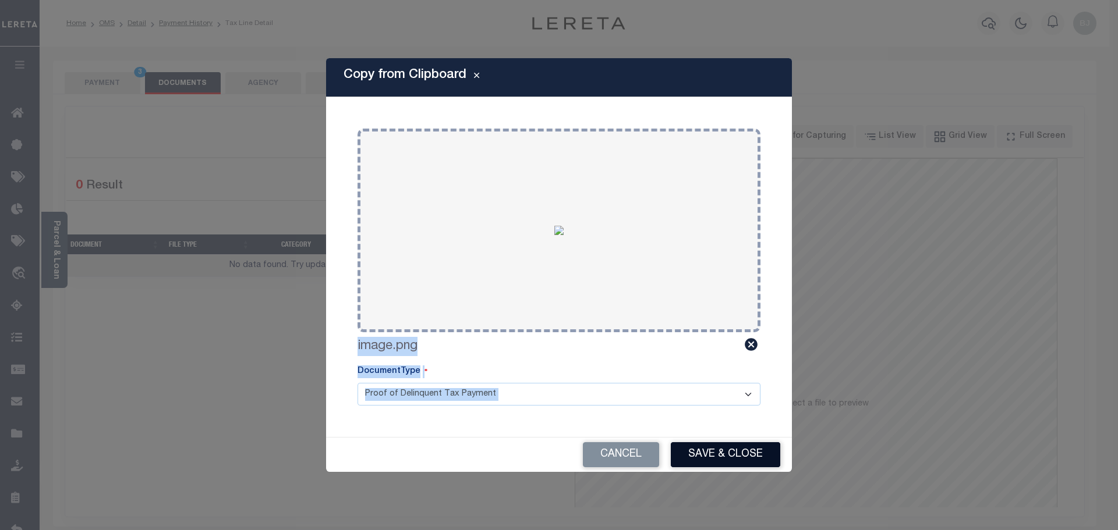
click at [753, 445] on button "Save & Close" at bounding box center [725, 455] width 109 height 25
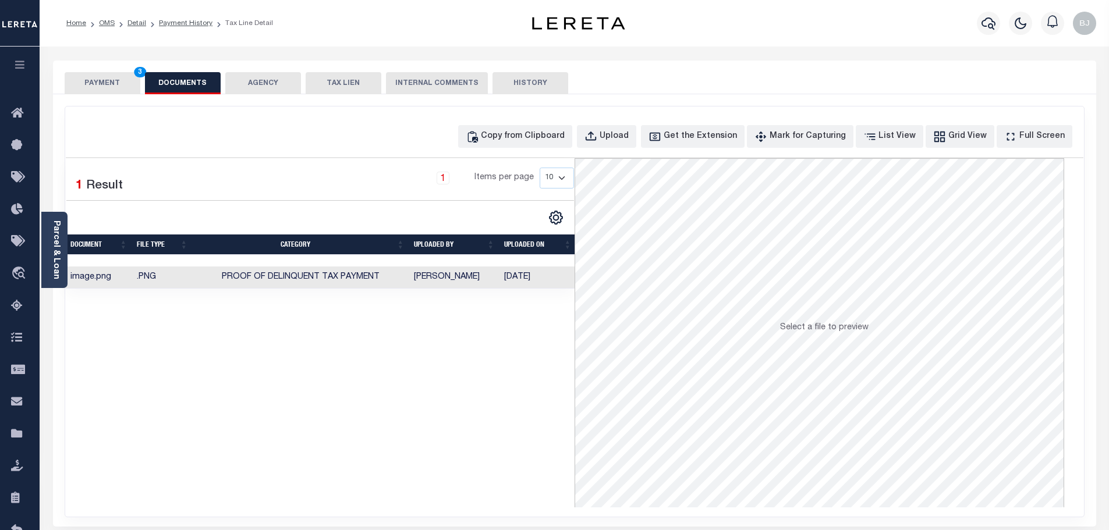
click at [112, 89] on button "PAYMENT 3" at bounding box center [103, 83] width 76 height 22
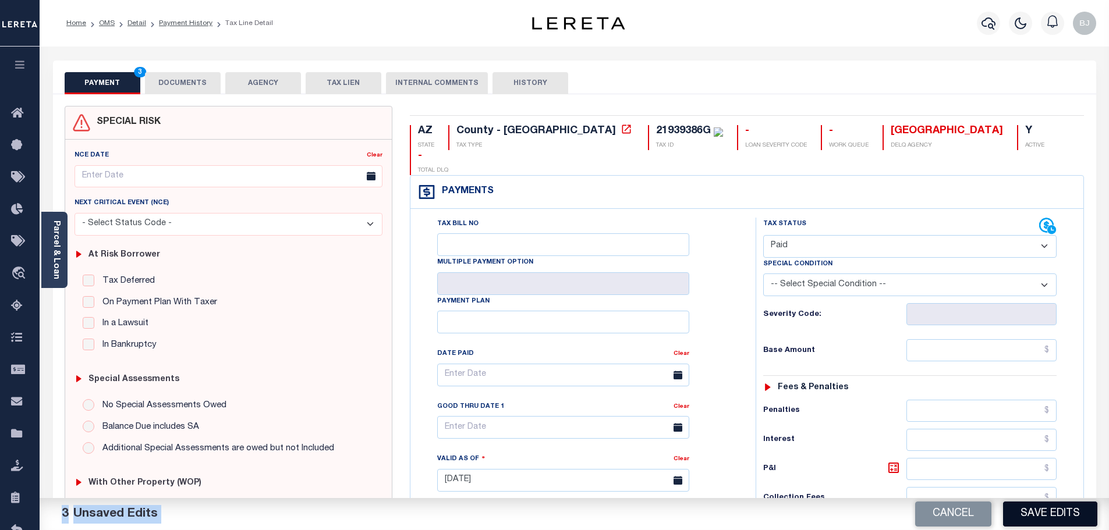
click at [1060, 518] on button "Save Edits" at bounding box center [1050, 514] width 94 height 25
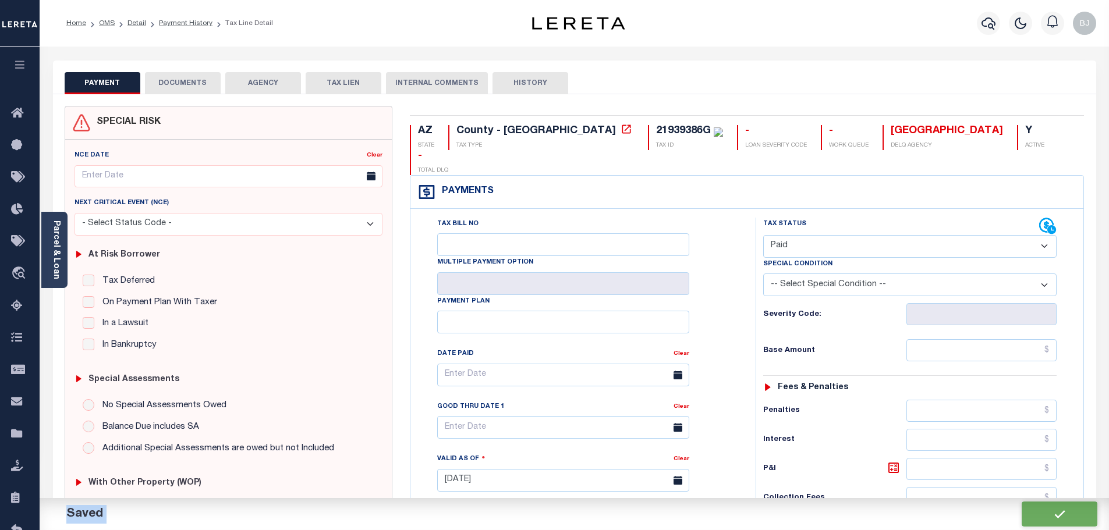
checkbox input "false"
type input "$0"
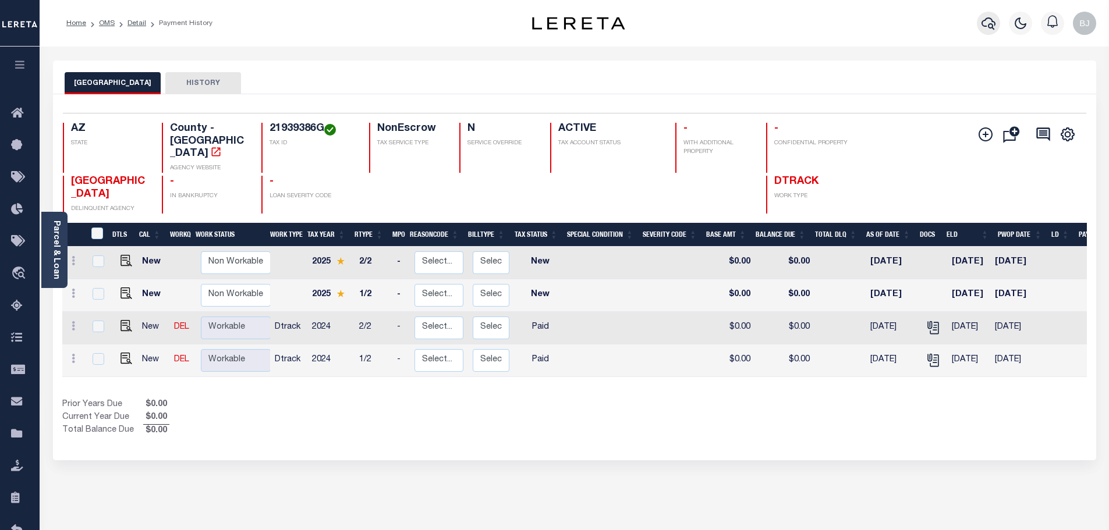
drag, startPoint x: 1002, startPoint y: 24, endPoint x: 994, endPoint y: 26, distance: 8.2
click at [1002, 24] on div at bounding box center [988, 23] width 32 height 41
click at [994, 26] on icon "button" at bounding box center [989, 23] width 14 height 14
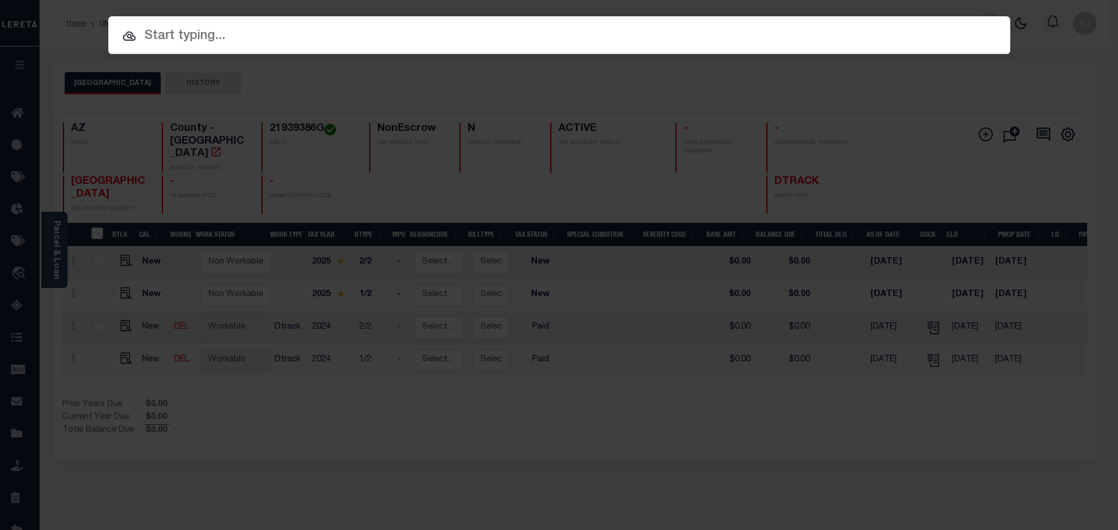
paste input "926048999"
type input "926048999"
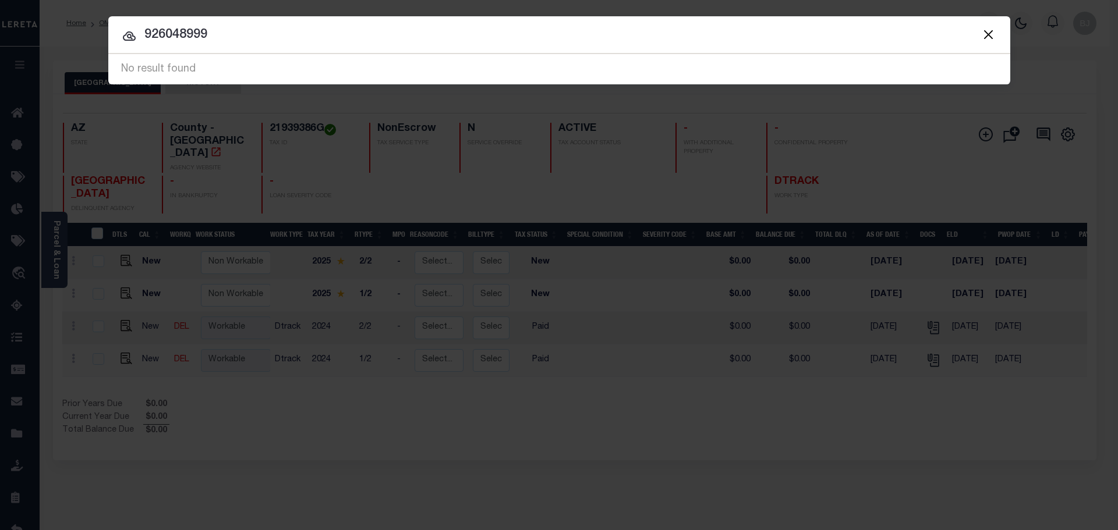
click at [711, 37] on input "926048999" at bounding box center [559, 35] width 902 height 20
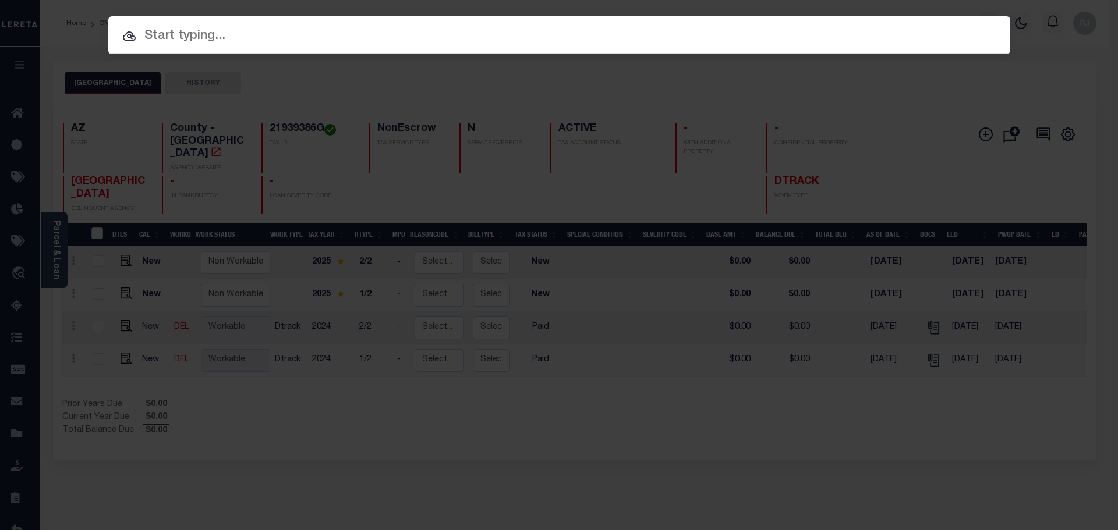
click at [365, 34] on input "text" at bounding box center [559, 36] width 902 height 20
type input "L"
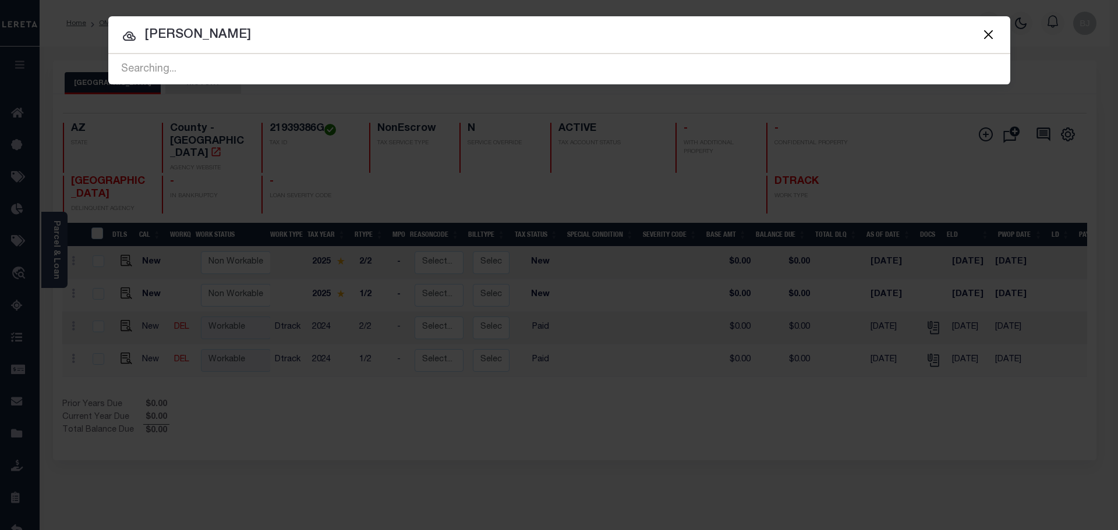
type input "OLINICK"
click at [364, 34] on input "OLINICK" at bounding box center [559, 35] width 902 height 20
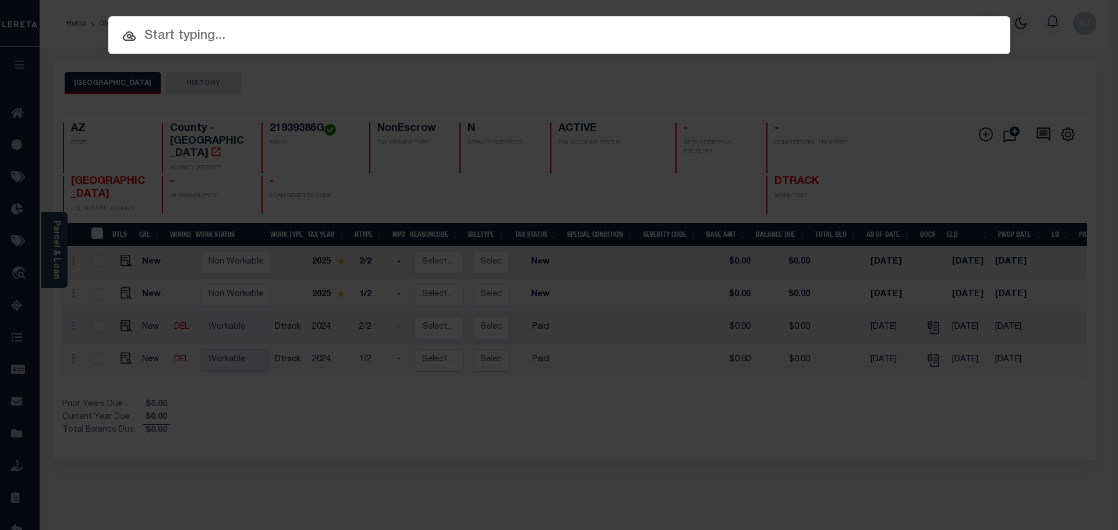
click at [764, 43] on input "text" at bounding box center [559, 36] width 902 height 20
paste input "101824-32207"
type input "101824-32207"
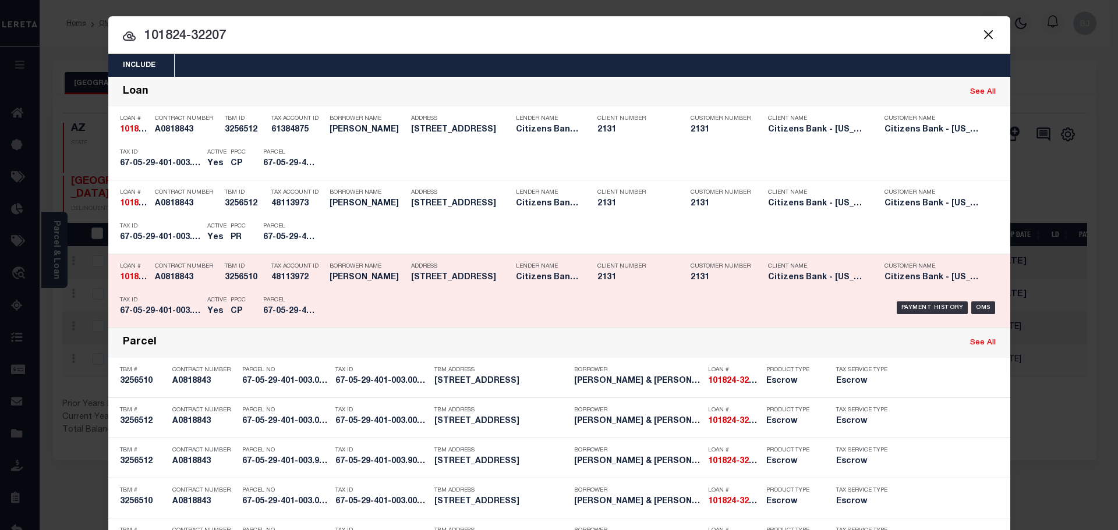
click at [172, 311] on h5 "67-05-29-401-003.001-013" at bounding box center [161, 312] width 82 height 10
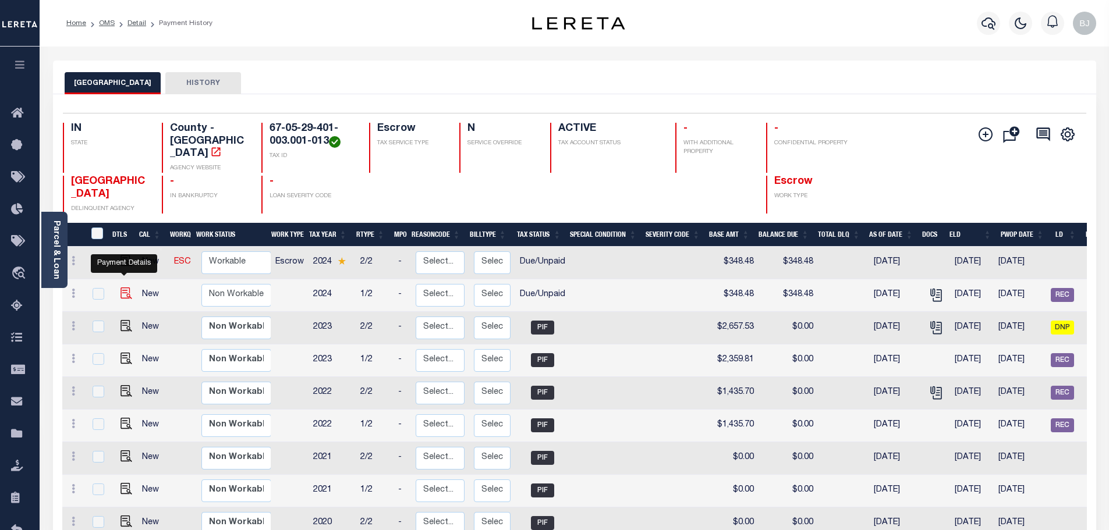
click at [126, 288] on img "" at bounding box center [127, 294] width 12 height 12
checkbox input "true"
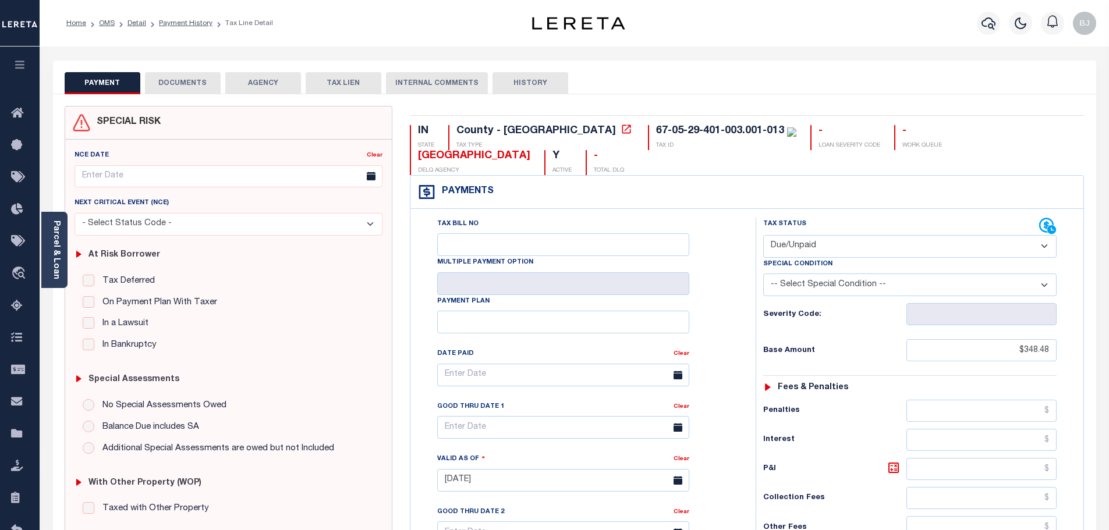
drag, startPoint x: 858, startPoint y: 218, endPoint x: 852, endPoint y: 228, distance: 11.5
click at [858, 235] on select "- Select Status Code - Open Due/Unpaid Paid Incomplete No Tax Due Internal Refu…" at bounding box center [909, 246] width 293 height 23
select select "PYD"
click at [763, 235] on select "- Select Status Code - Open Due/Unpaid Paid Incomplete No Tax Due Internal Refu…" at bounding box center [909, 246] width 293 height 23
type input "[DATE]"
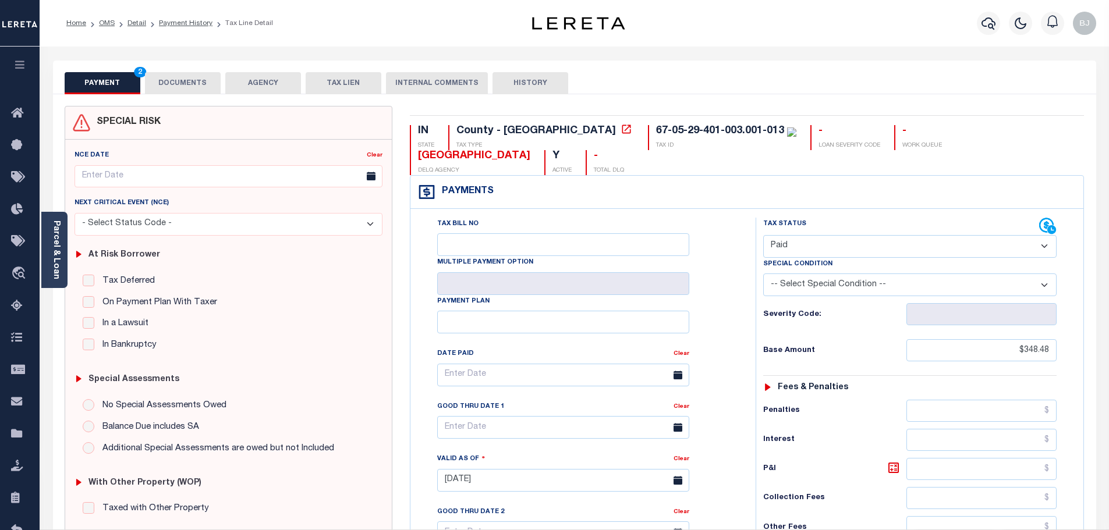
scroll to position [291, 0]
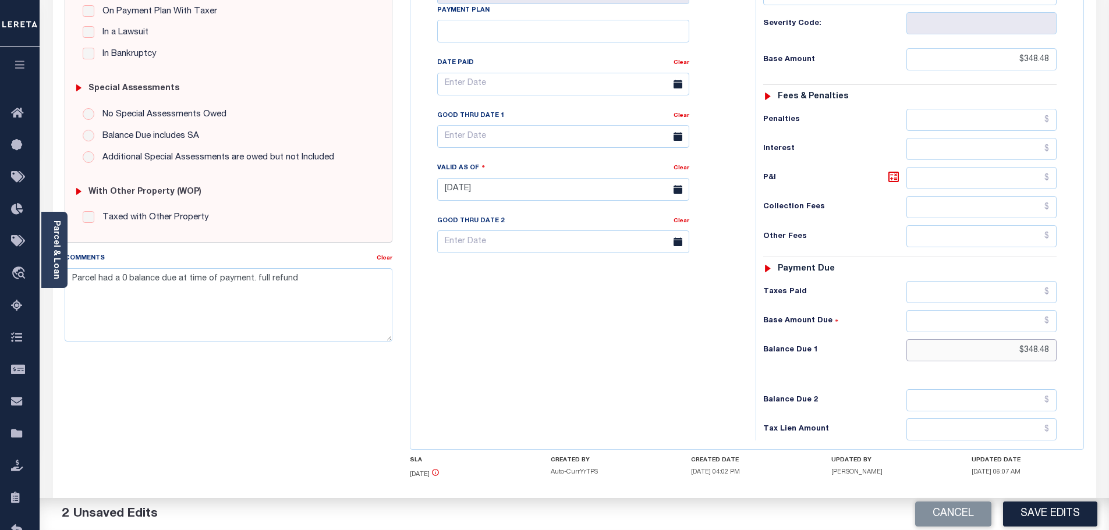
drag, startPoint x: 1021, startPoint y: 324, endPoint x: 1158, endPoint y: 324, distance: 137.4
click at [1109, 324] on html "Home OMS Detail Payment History Tax Line Detail" at bounding box center [554, 150] width 1109 height 883
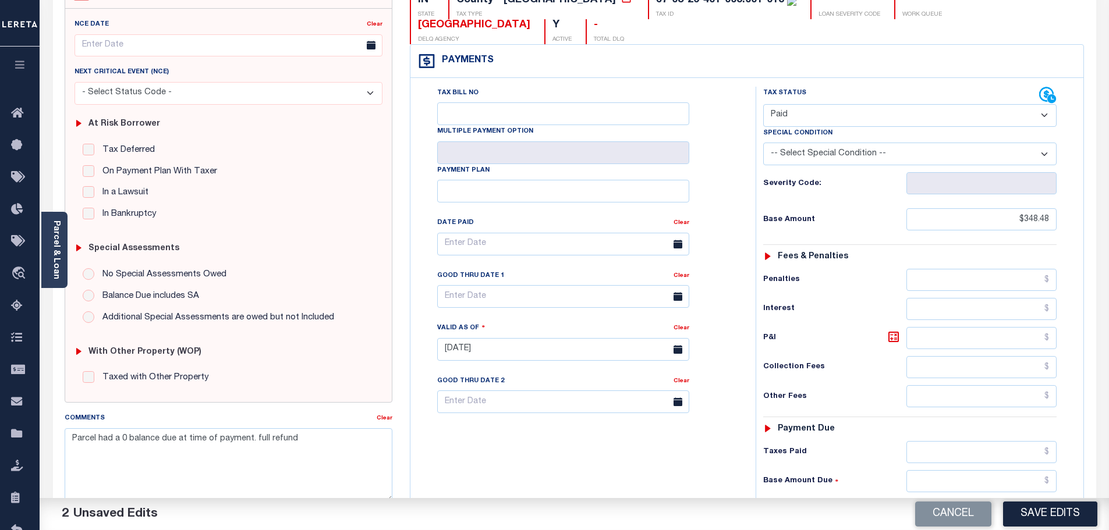
scroll to position [0, 0]
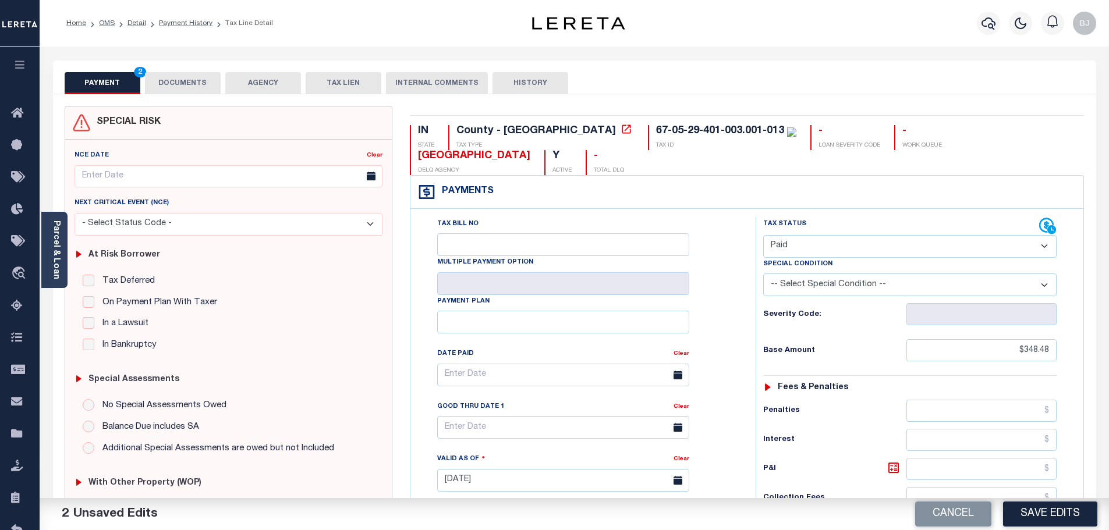
type input "$0.00"
drag, startPoint x: 171, startPoint y: 90, endPoint x: 178, endPoint y: 86, distance: 8.1
click at [171, 89] on button "DOCUMENTS" at bounding box center [183, 83] width 76 height 22
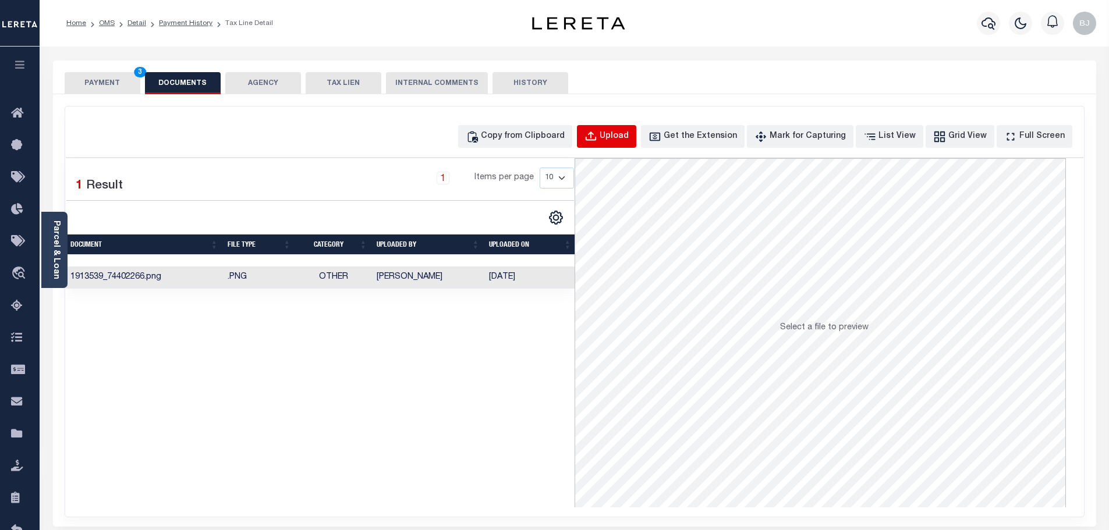
click at [629, 135] on div "Upload" at bounding box center [614, 136] width 29 height 13
select select "POP"
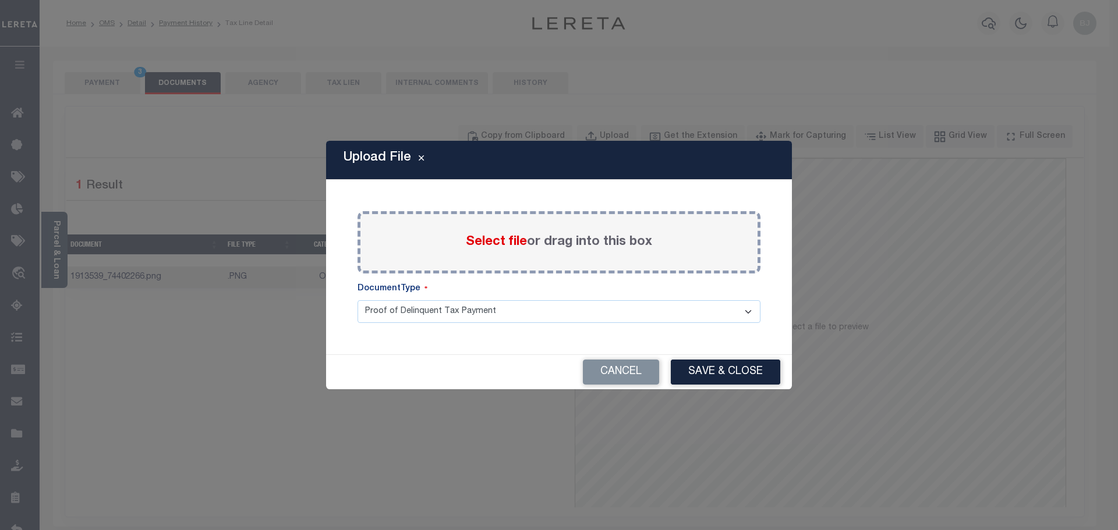
click at [505, 242] on span "Select file" at bounding box center [496, 242] width 61 height 13
click at [0, 0] on input "Select file or drag into this box" at bounding box center [0, 0] width 0 height 0
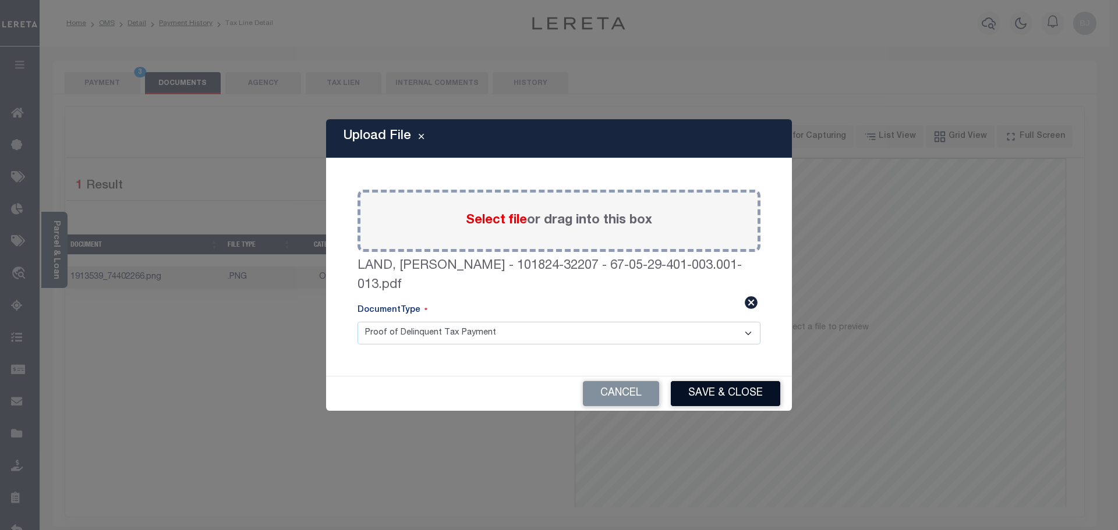
click at [744, 392] on button "Save & Close" at bounding box center [725, 393] width 109 height 25
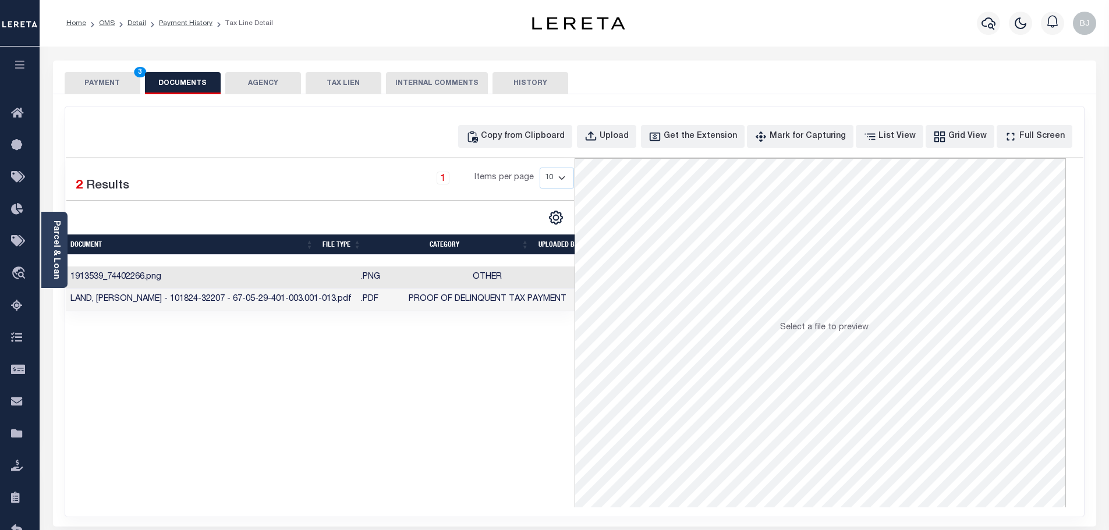
click at [115, 78] on button "PAYMENT 3" at bounding box center [103, 83] width 76 height 22
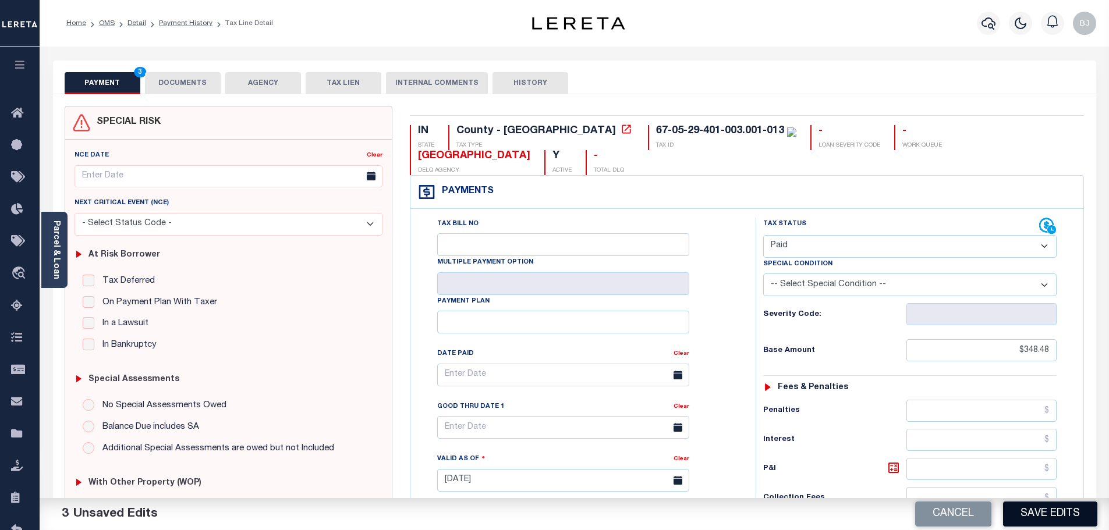
click at [1052, 514] on button "Save Edits" at bounding box center [1050, 514] width 94 height 25
checkbox input "false"
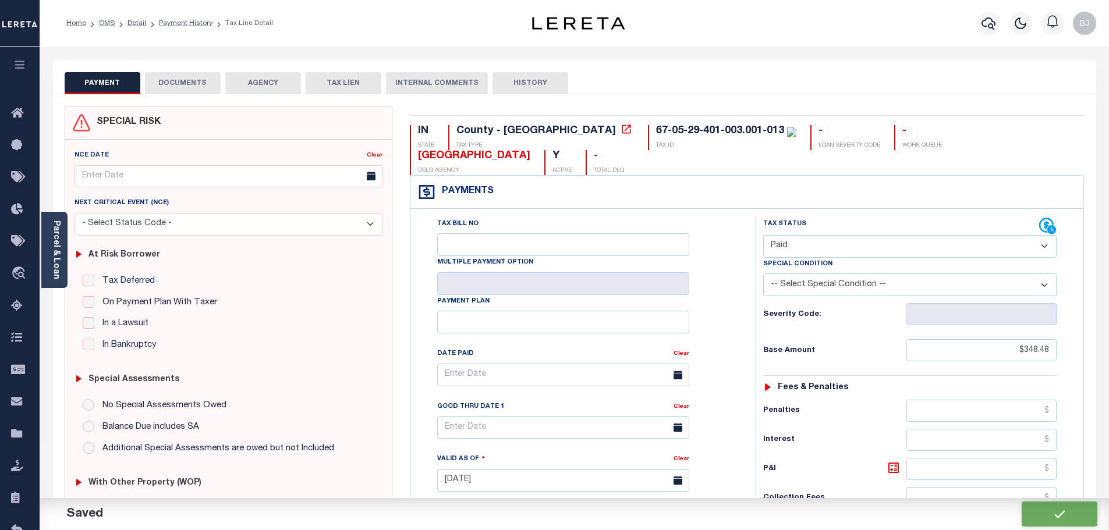
type input "$348.48"
type input "$0"
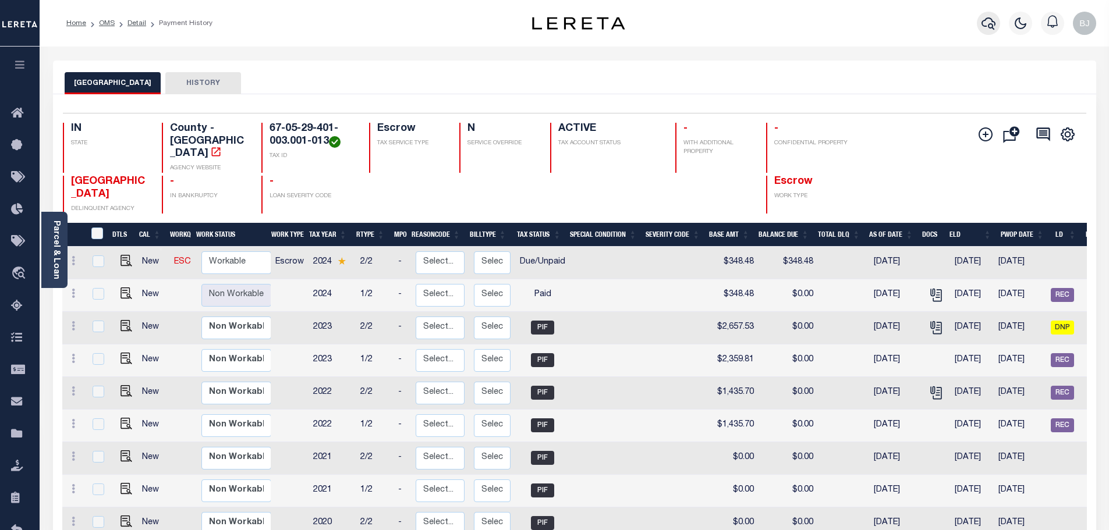
click at [992, 30] on icon "button" at bounding box center [989, 23] width 14 height 14
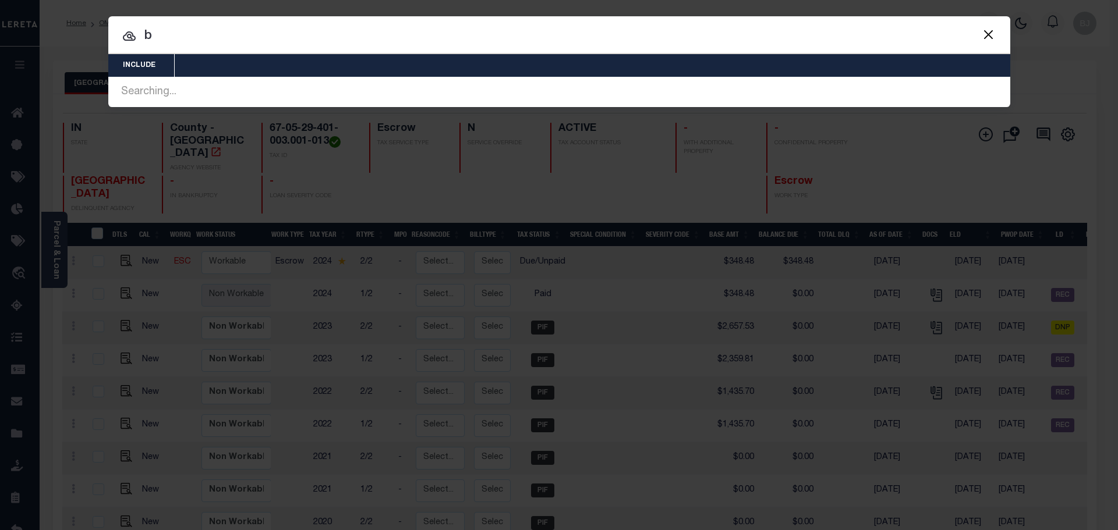
click at [672, 35] on input "b" at bounding box center [559, 36] width 902 height 20
paste input "100276-30352"
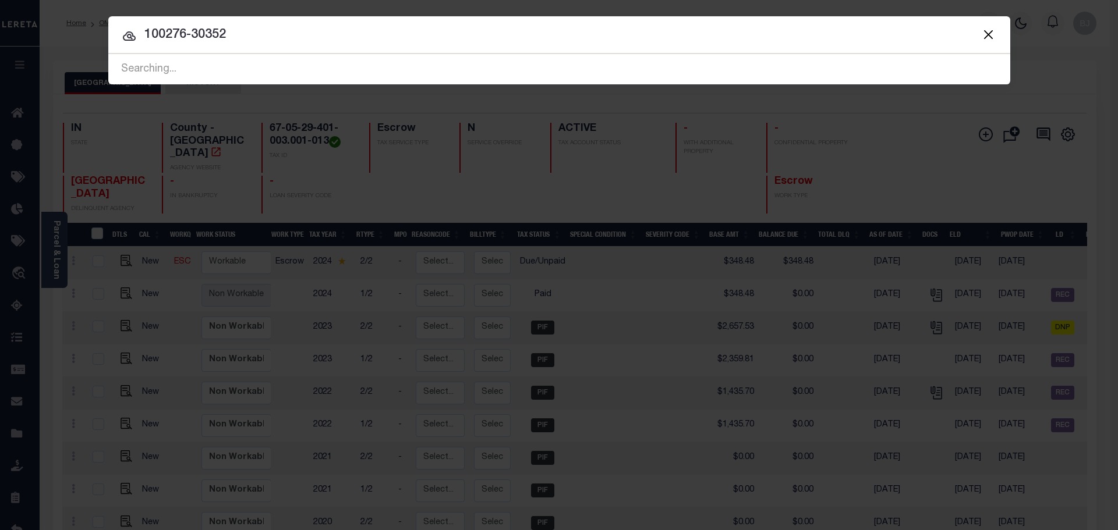
type input "100276-30352"
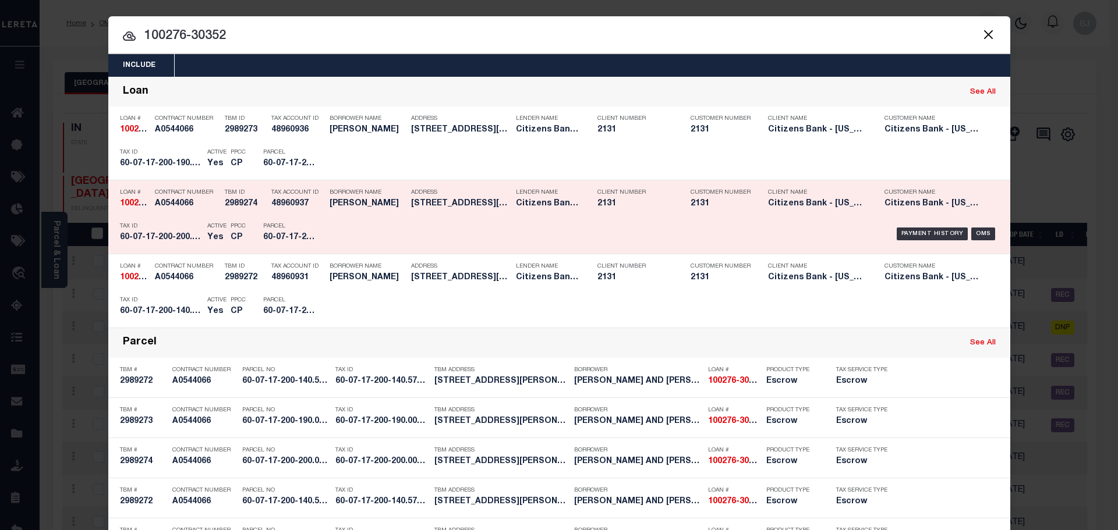
click at [174, 225] on p "Tax ID" at bounding box center [161, 226] width 82 height 7
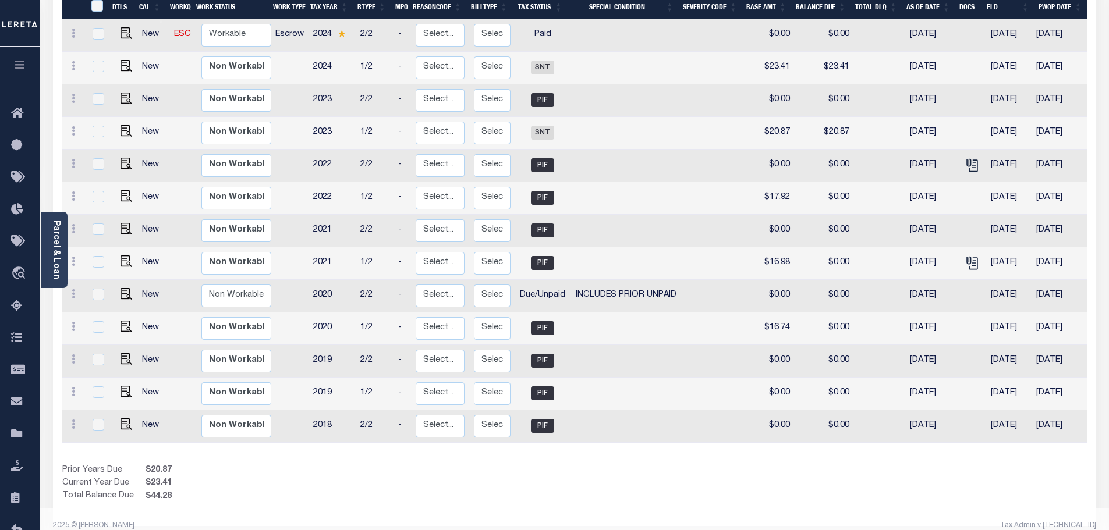
scroll to position [231, 0]
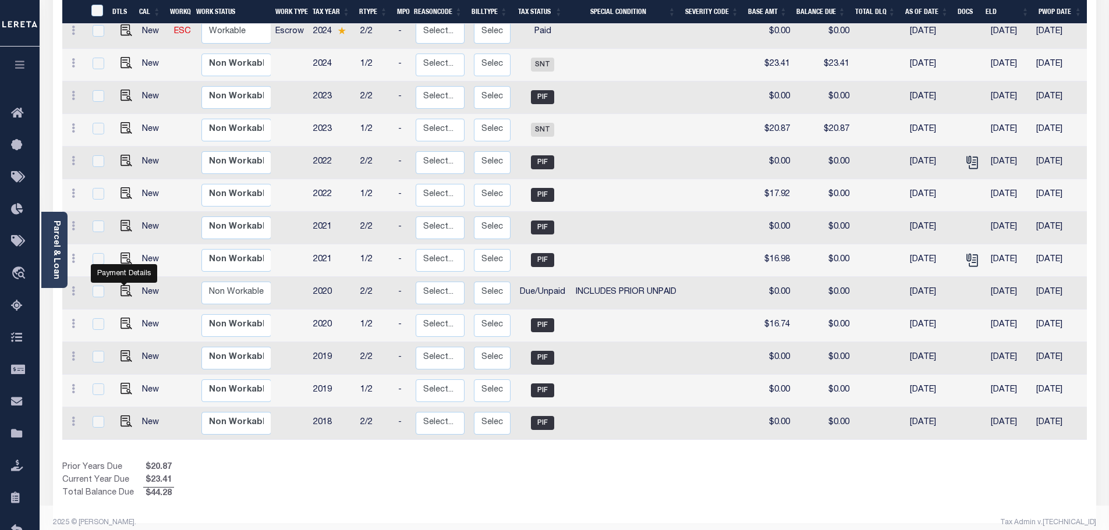
drag, startPoint x: 119, startPoint y: 283, endPoint x: 705, endPoint y: 358, distance: 590.6
click at [121, 285] on img "" at bounding box center [127, 291] width 12 height 12
checkbox input "true"
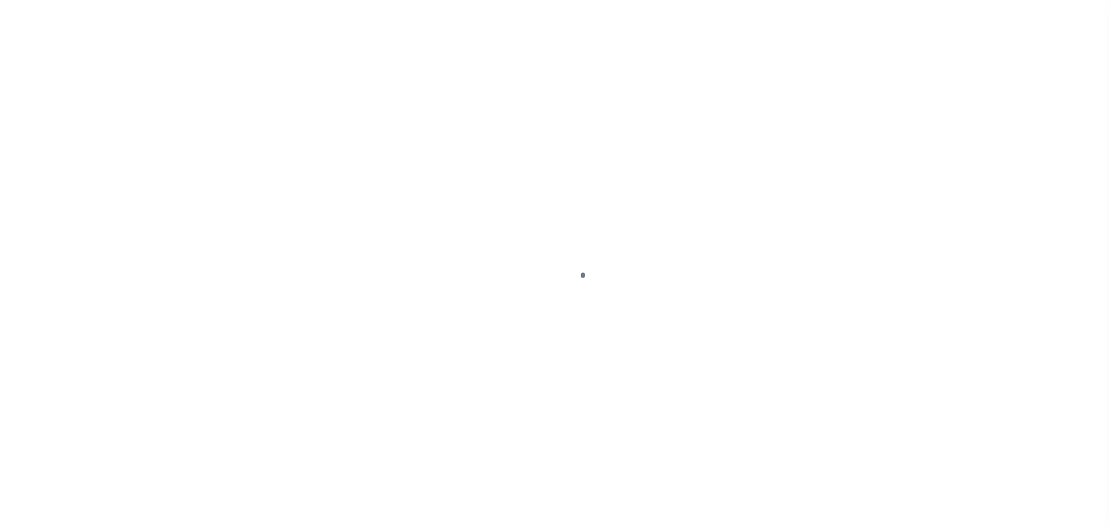
select select "DUE"
select select "19"
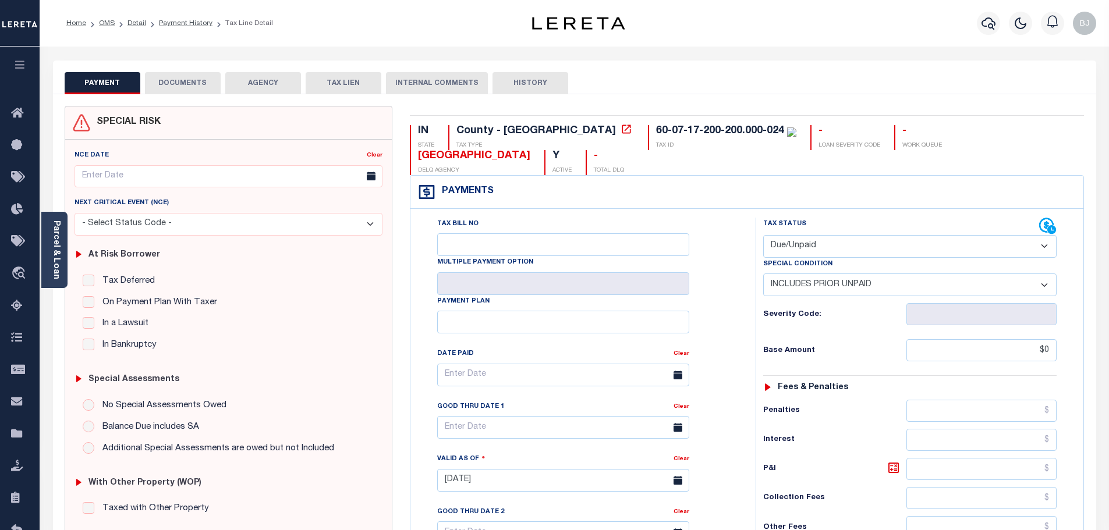
click at [811, 235] on select "- Select Status Code - Open Due/Unpaid Paid Incomplete No Tax Due Internal Refu…" at bounding box center [909, 246] width 293 height 23
select select "PYD"
click at [763, 235] on select "- Select Status Code - Open Due/Unpaid Paid Incomplete No Tax Due Internal Refu…" at bounding box center [909, 246] width 293 height 23
select select "0"
type input "[DATE]"
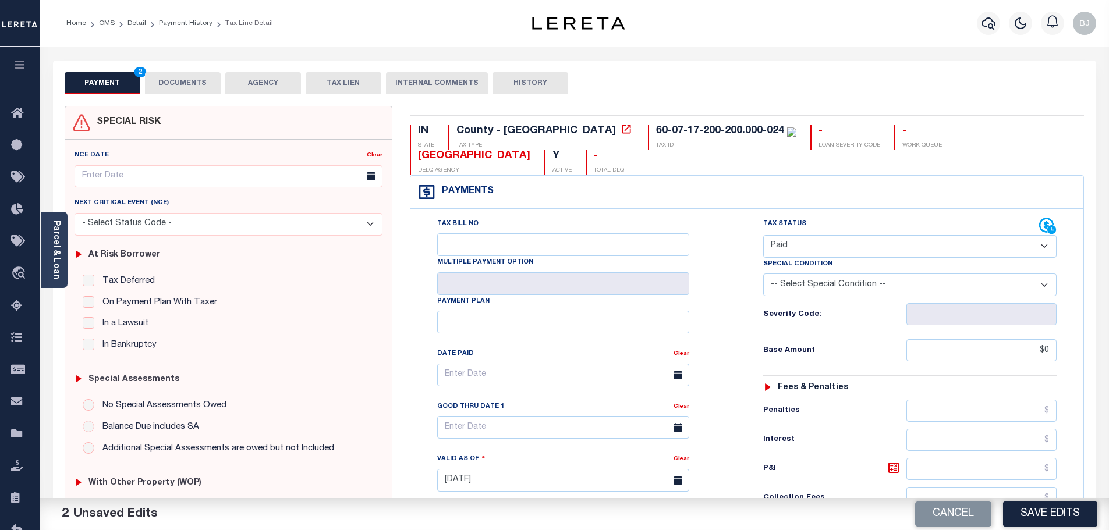
click at [197, 90] on button "DOCUMENTS" at bounding box center [183, 83] width 76 height 22
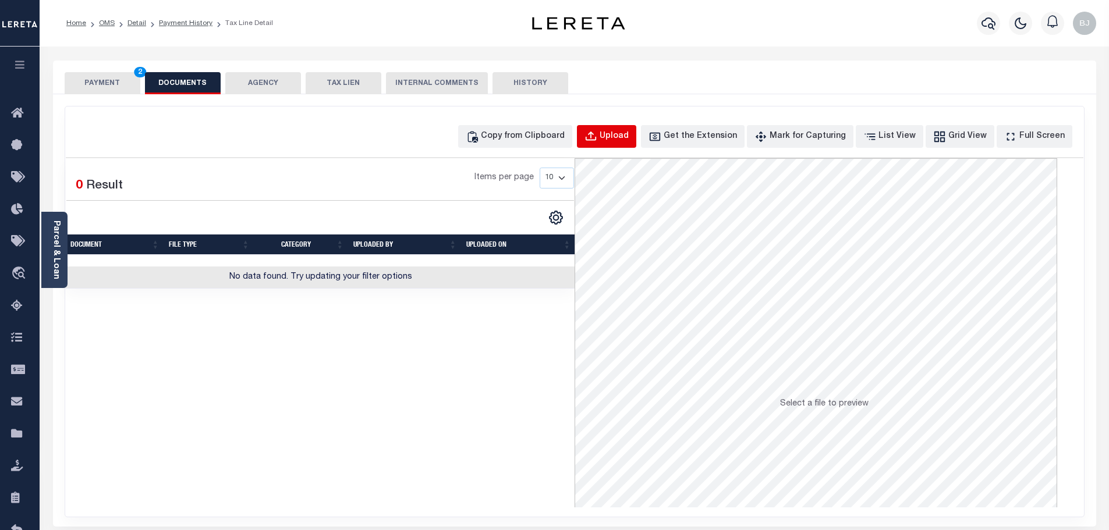
click at [614, 127] on button "Upload" at bounding box center [606, 136] width 59 height 23
select select "POP"
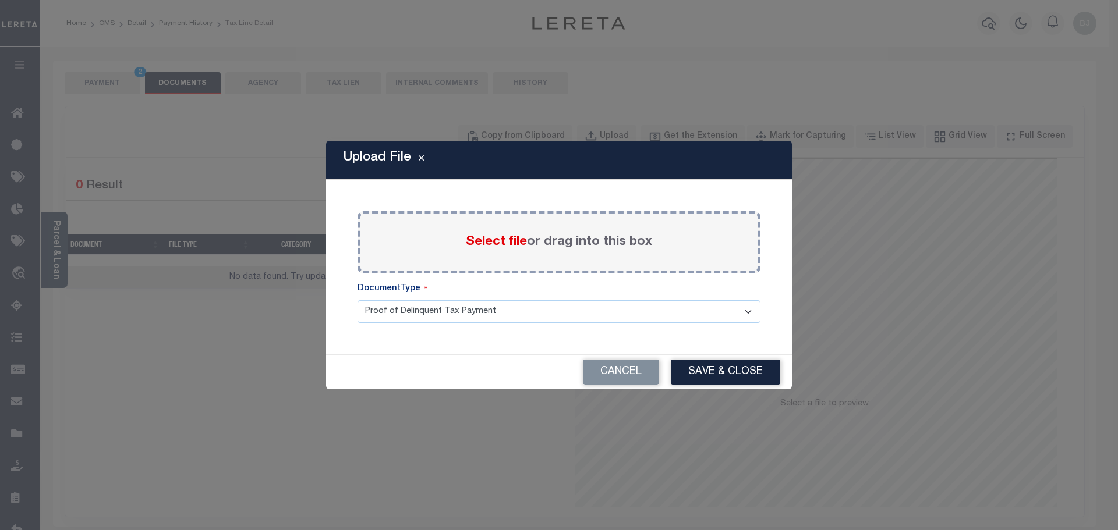
click at [511, 254] on div "Select file or drag into this box" at bounding box center [559, 242] width 403 height 62
click at [509, 249] on span "Select file" at bounding box center [496, 242] width 61 height 13
click at [0, 0] on input "Select file or drag into this box" at bounding box center [0, 0] width 0 height 0
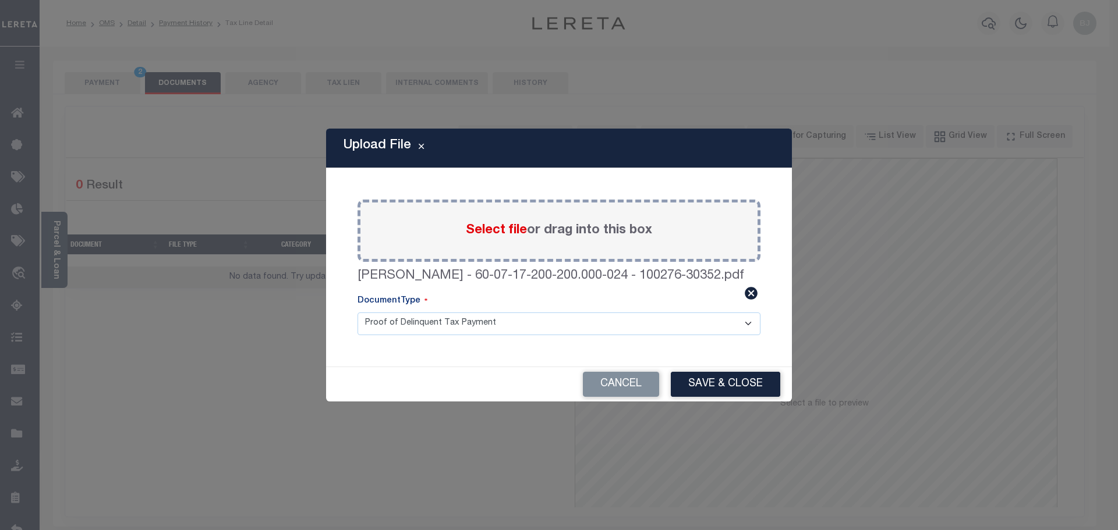
drag, startPoint x: 719, startPoint y: 381, endPoint x: 431, endPoint y: 253, distance: 314.9
click at [719, 380] on button "Save & Close" at bounding box center [725, 384] width 109 height 25
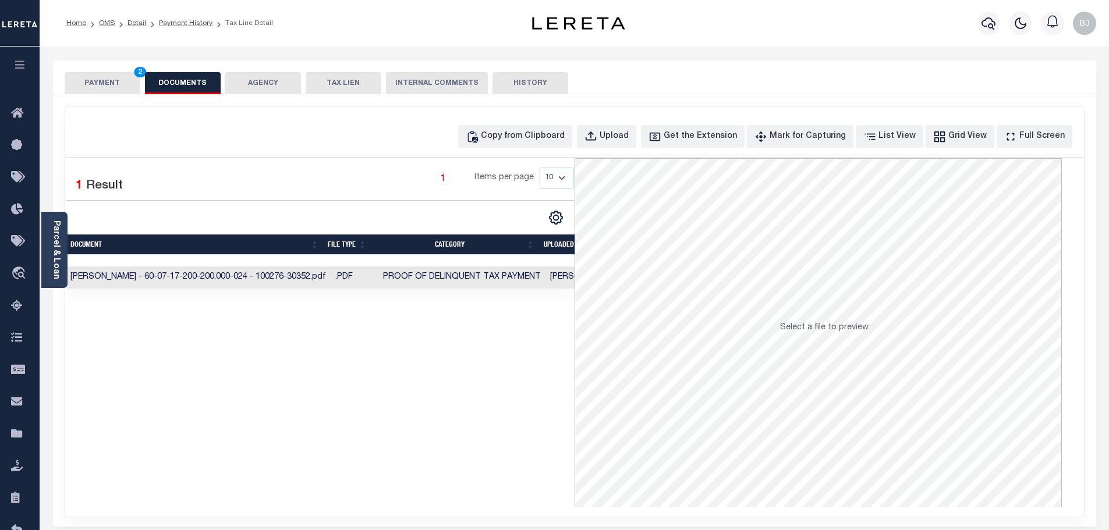
click at [115, 79] on button "PAYMENT 2" at bounding box center [103, 83] width 76 height 22
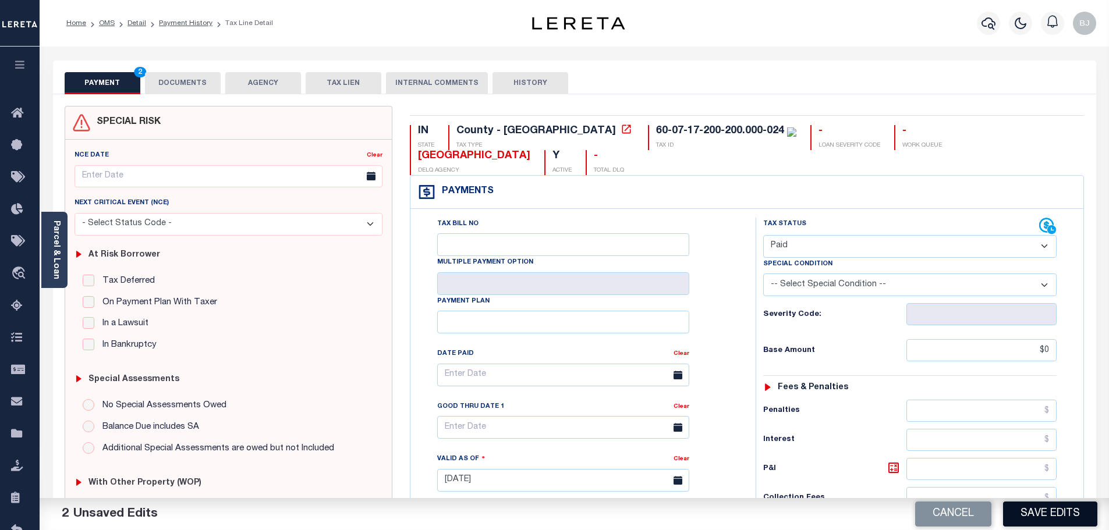
click at [1051, 516] on button "Save Edits" at bounding box center [1050, 514] width 94 height 25
checkbox input "false"
type input "$0"
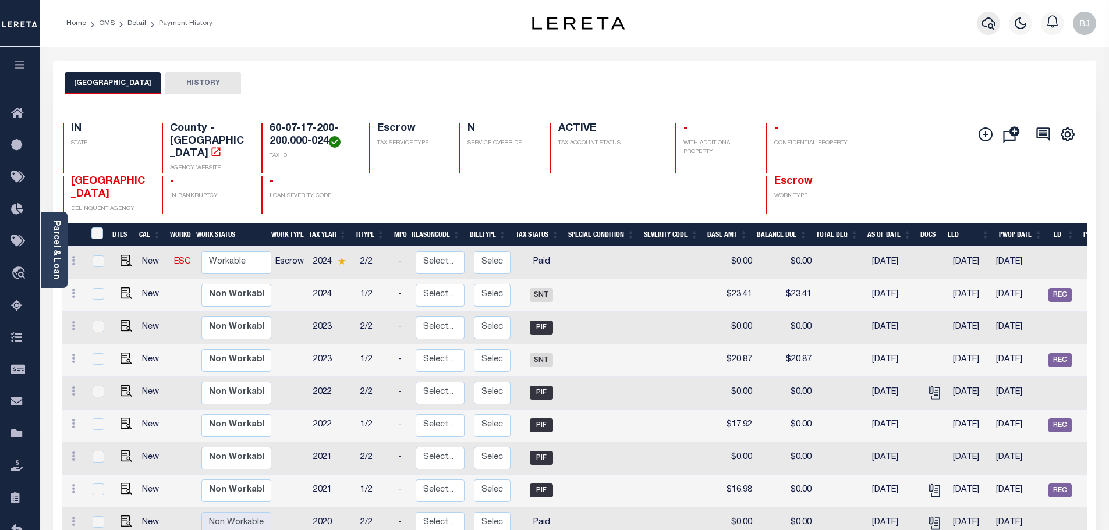
click at [990, 24] on icon "button" at bounding box center [989, 23] width 14 height 12
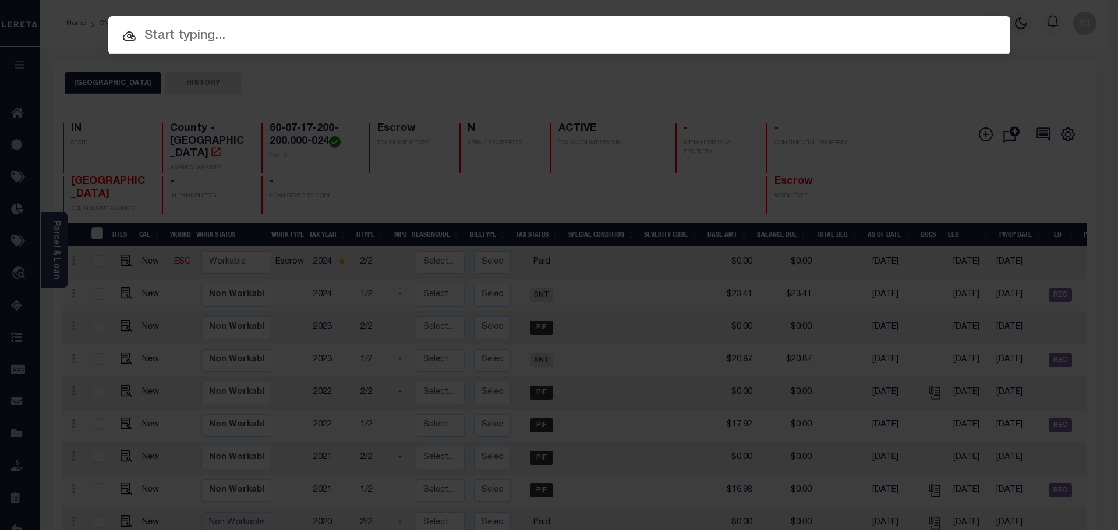
paste input "3393559-100"
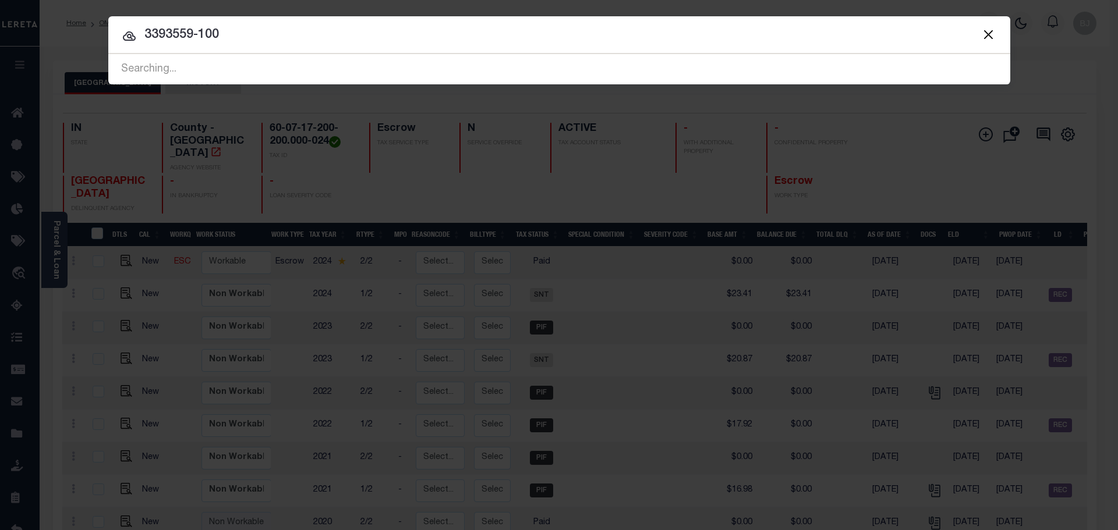
click at [299, 37] on input "3393559-100" at bounding box center [559, 35] width 902 height 20
paste input "94240000877"
type input "942400008770"
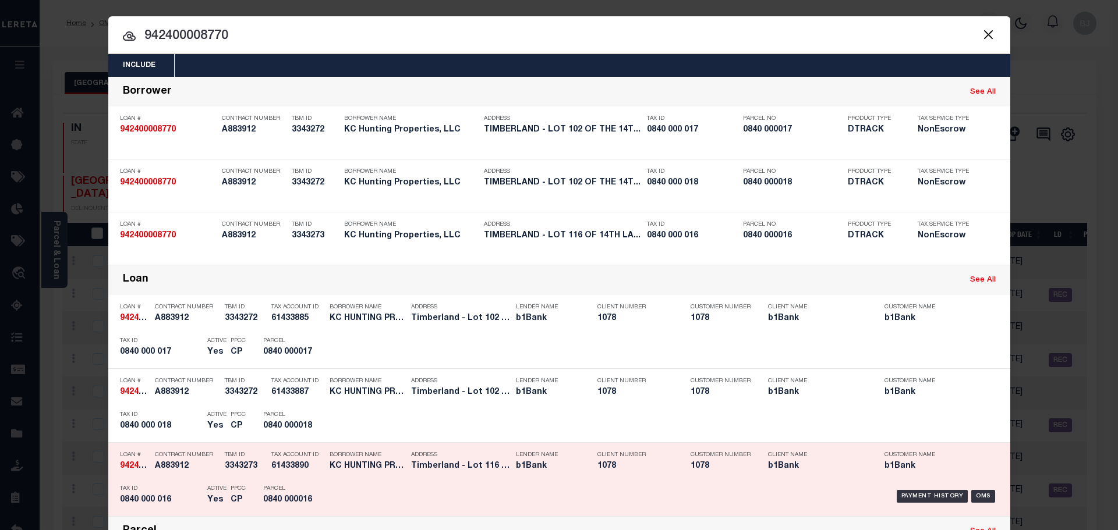
click at [314, 456] on p "Tax Account ID" at bounding box center [297, 455] width 52 height 7
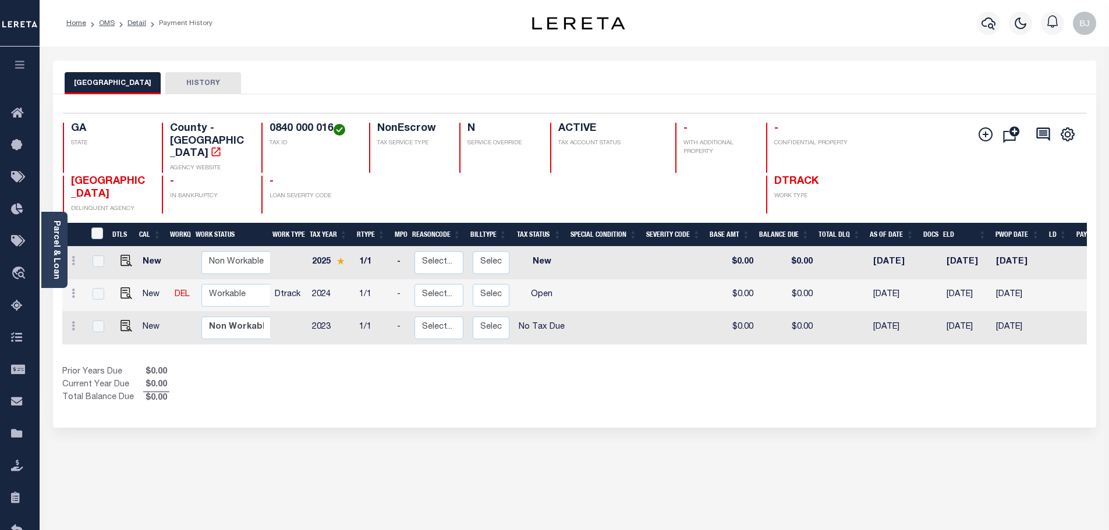
click at [297, 129] on h4 "0840 000 016" at bounding box center [313, 129] width 86 height 13
copy div "0840 000 016"
